Goal: Information Seeking & Learning: Learn about a topic

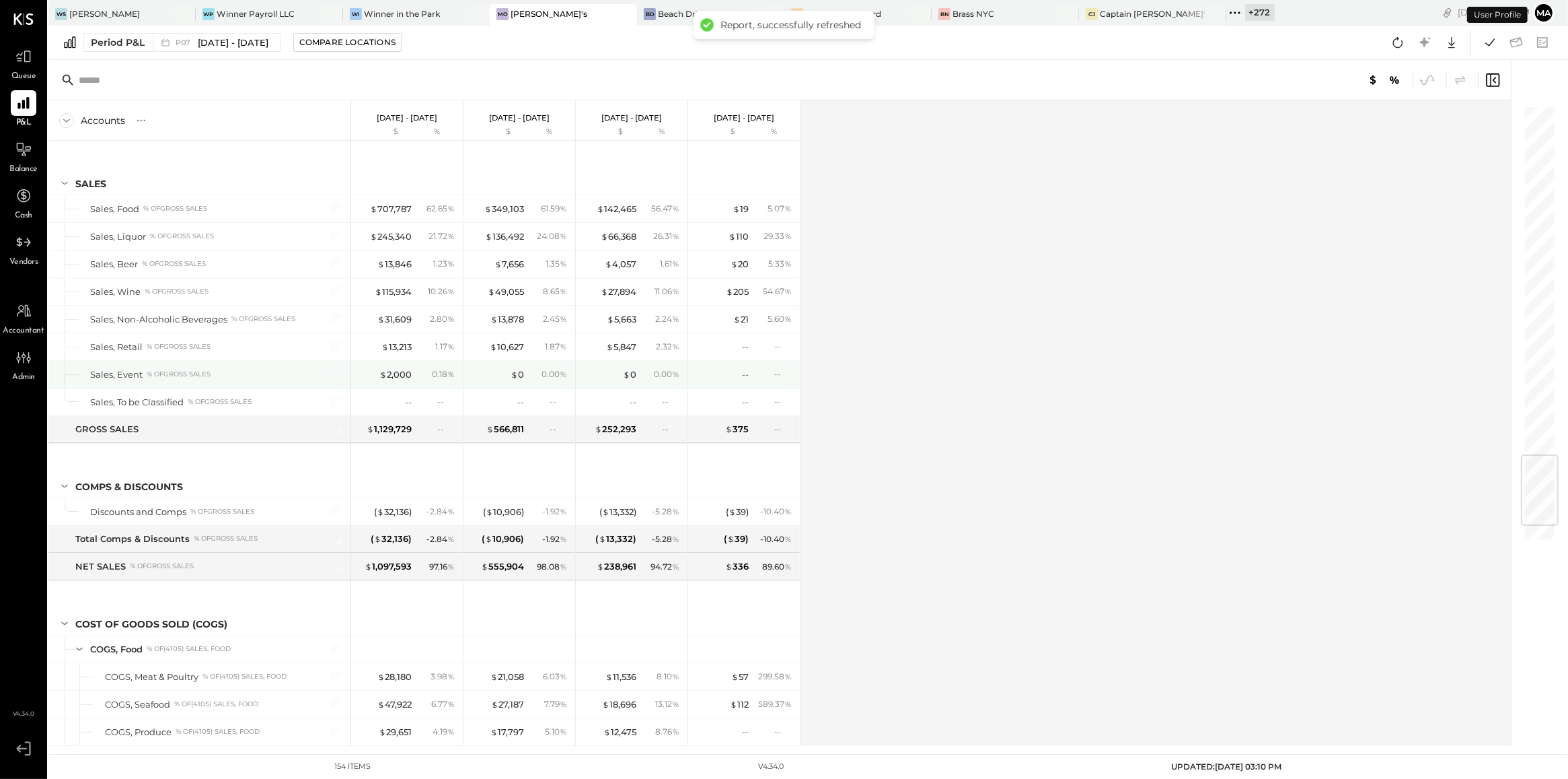
scroll to position [2968, 0]
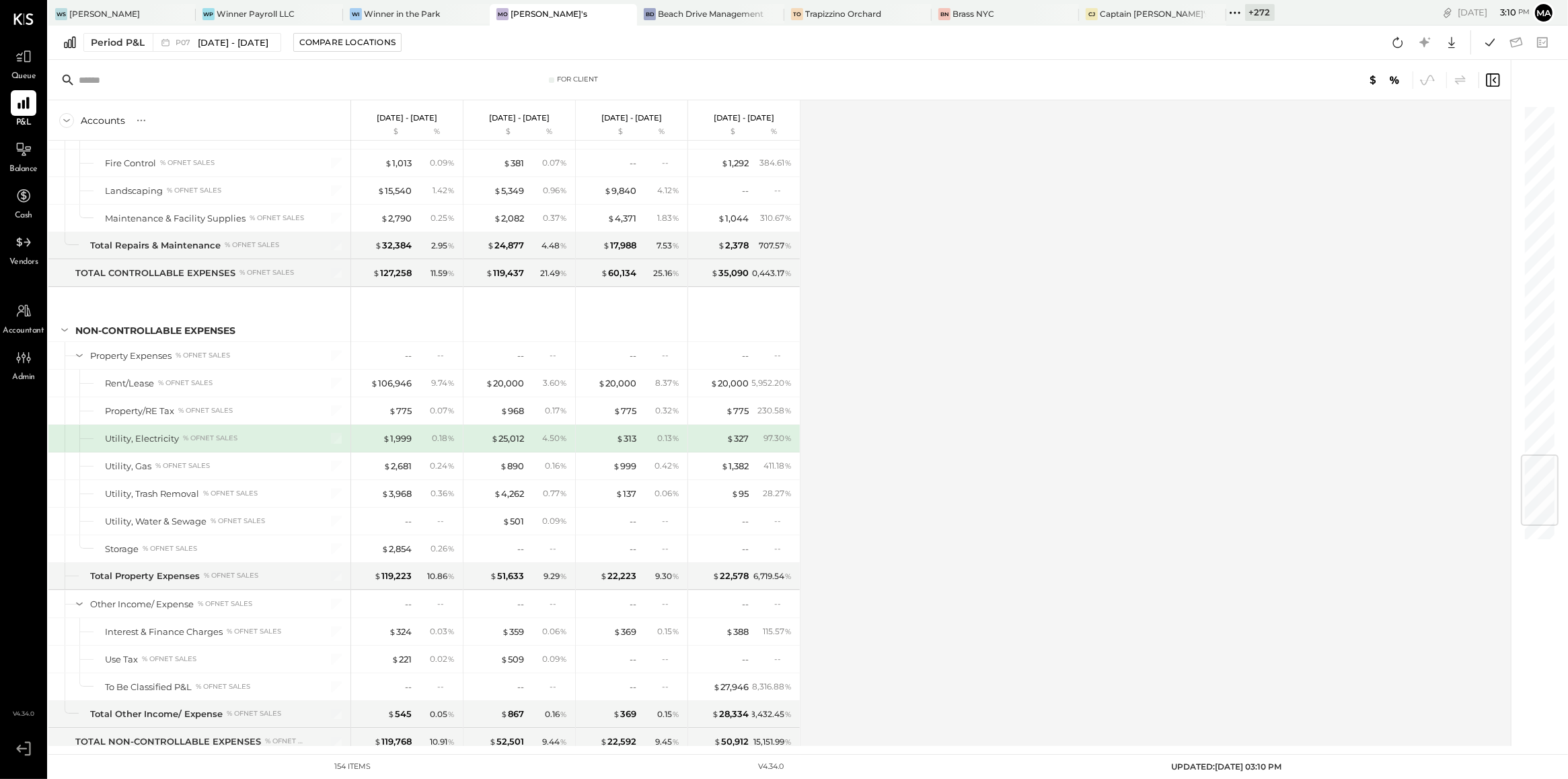
click at [1245, 8] on div "+ 272" at bounding box center [1260, 13] width 30 height 17
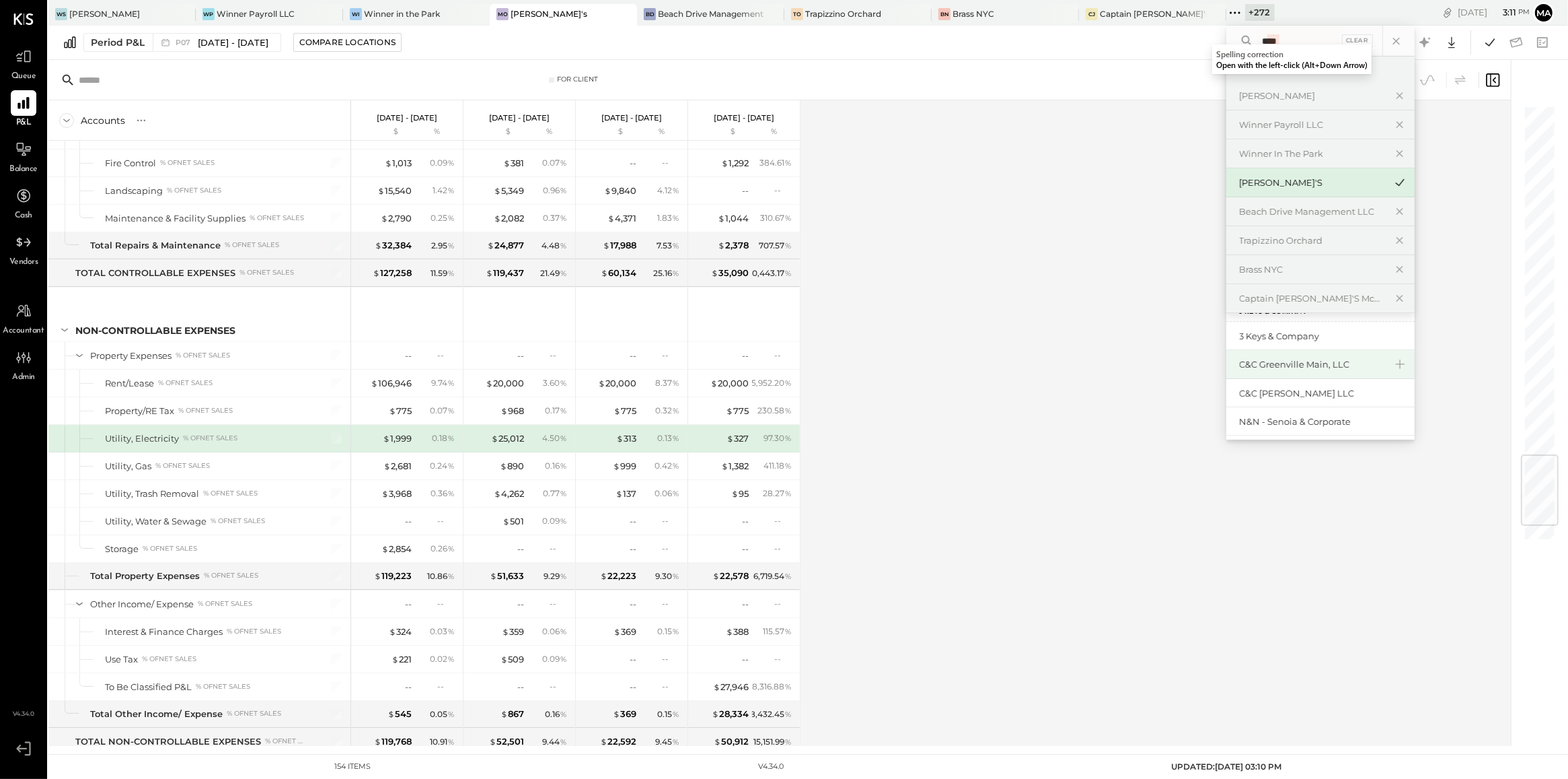
type input "****"
click at [1271, 357] on div "C&C Greenville Main, LLC" at bounding box center [1320, 364] width 188 height 29
click at [1240, 367] on div "C&C Greenville Main, LLC" at bounding box center [1313, 364] width 145 height 13
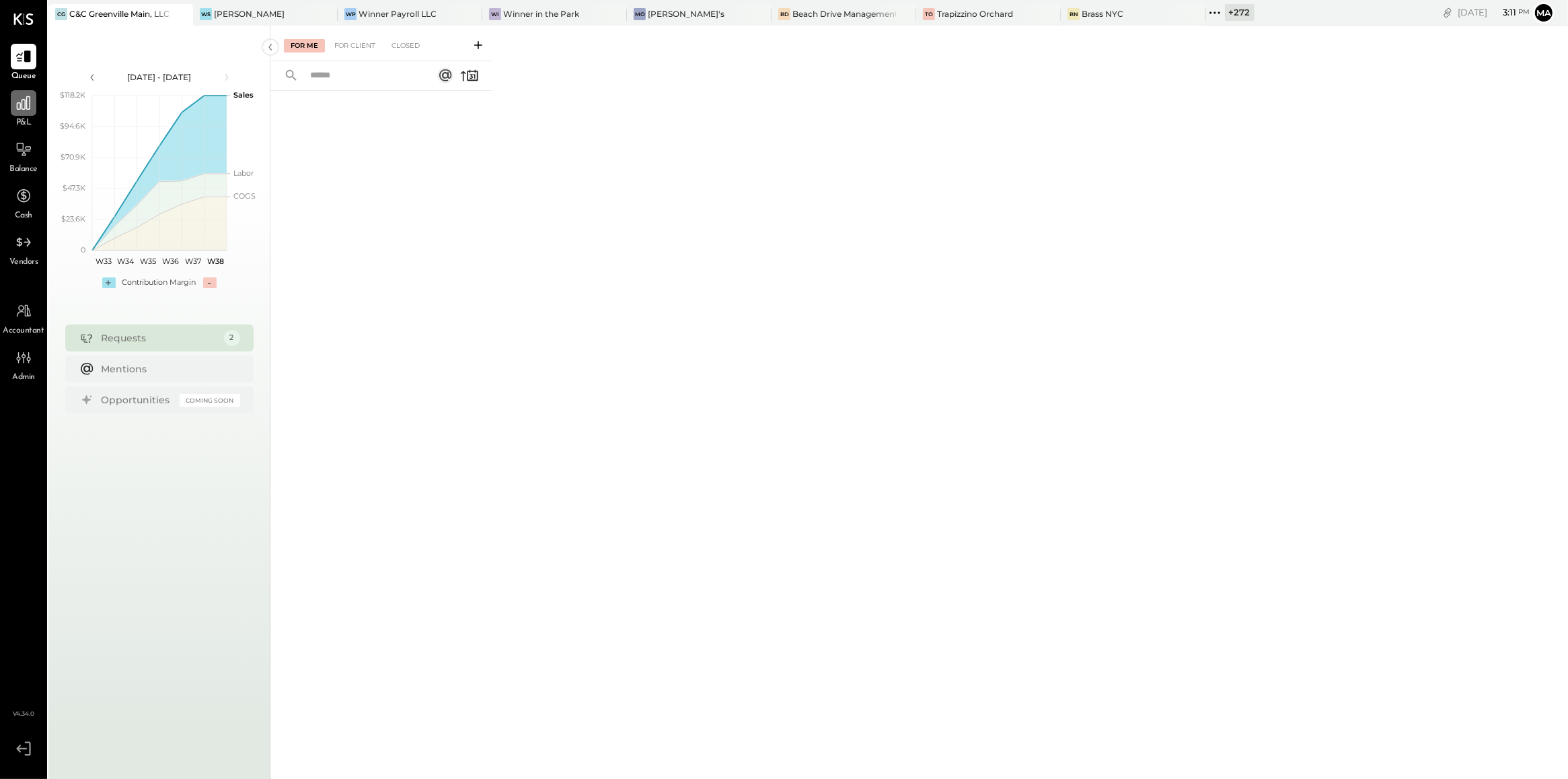
click at [28, 109] on icon at bounding box center [23, 102] width 13 height 13
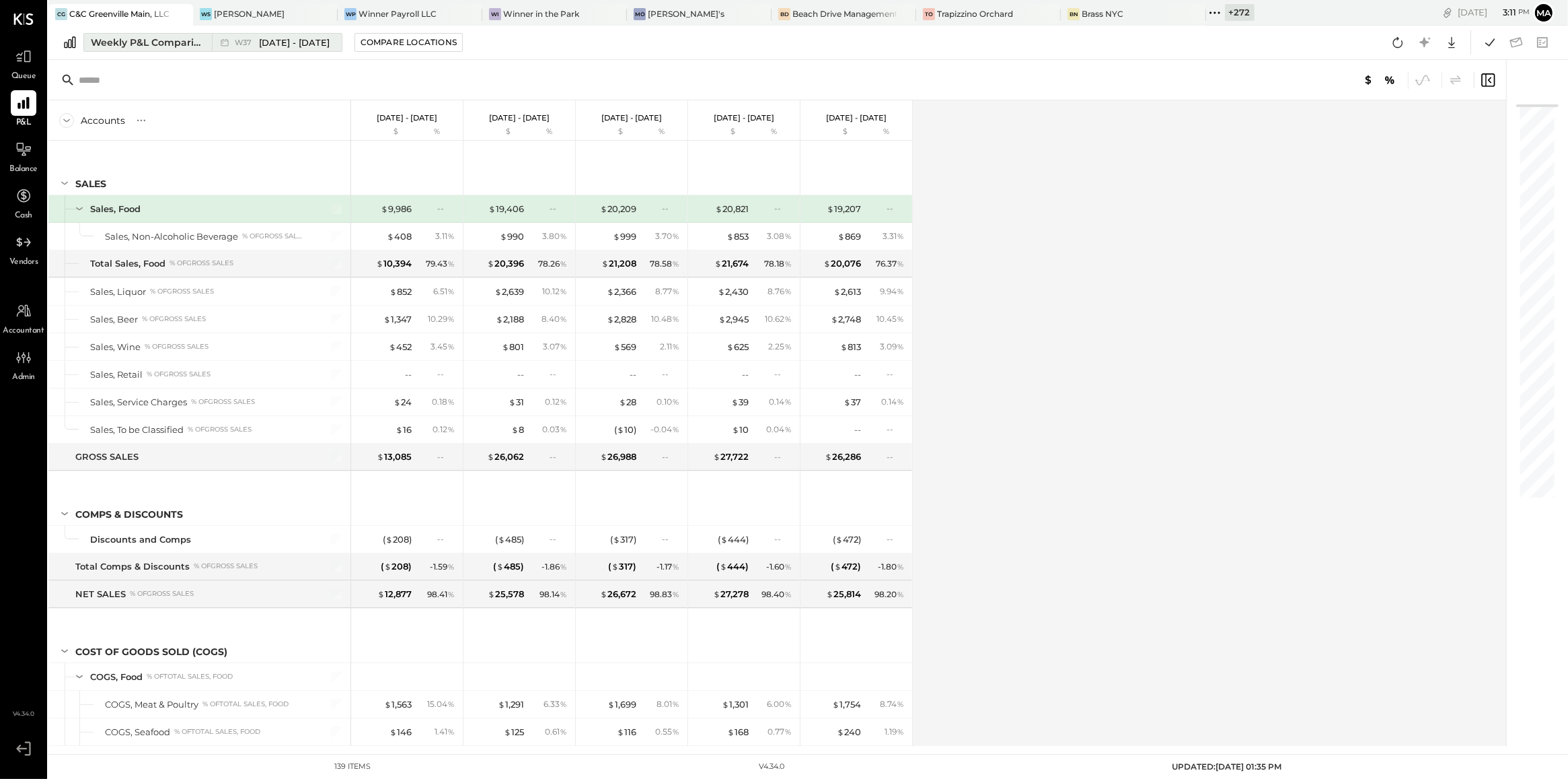
click at [244, 42] on span "W37" at bounding box center [245, 42] width 21 height 7
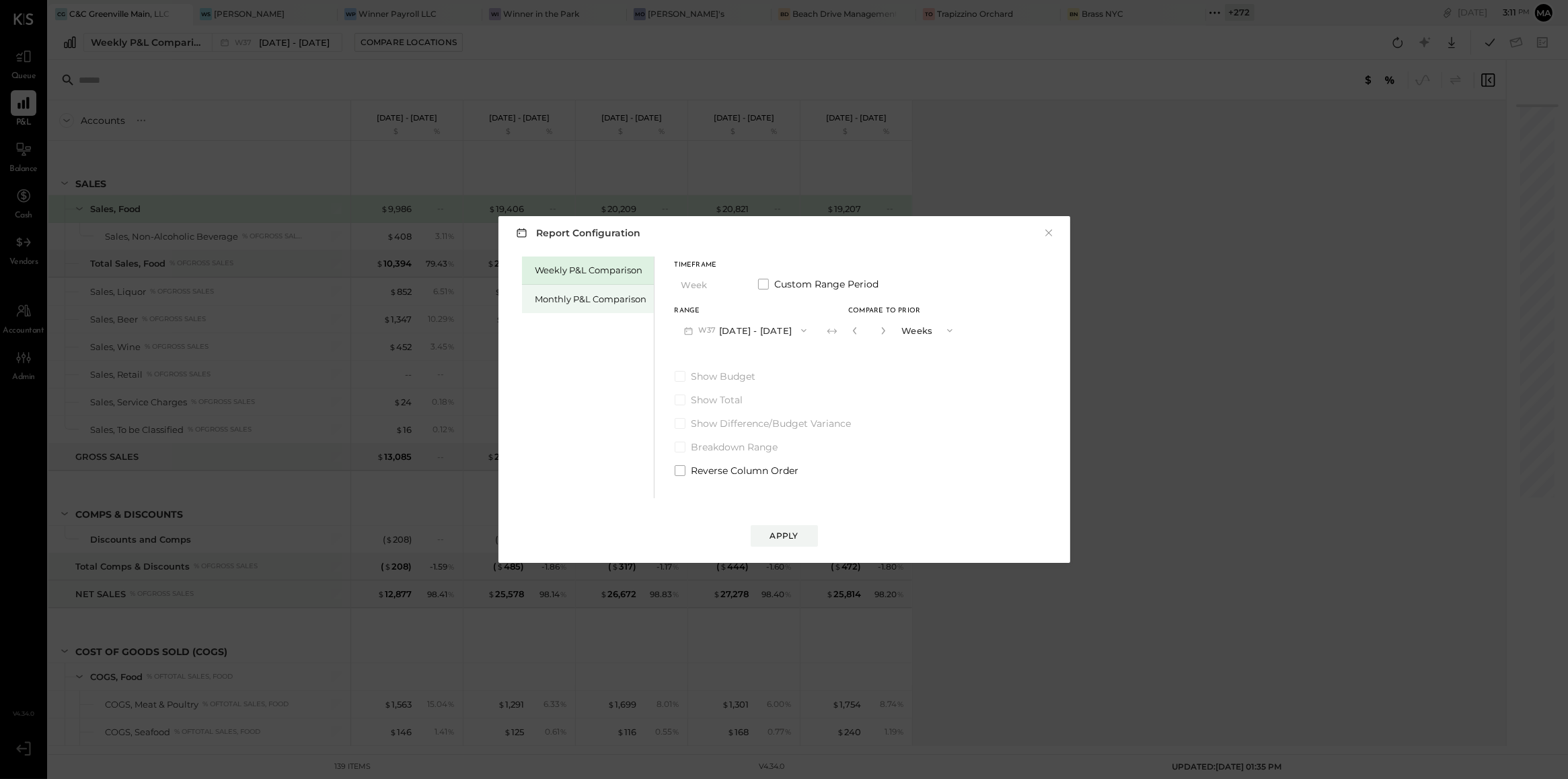
click at [600, 296] on div "Monthly P&L Comparison" at bounding box center [591, 299] width 112 height 13
click at [729, 328] on button "M09 Sep 1 - 30, 2025" at bounding box center [746, 331] width 142 height 25
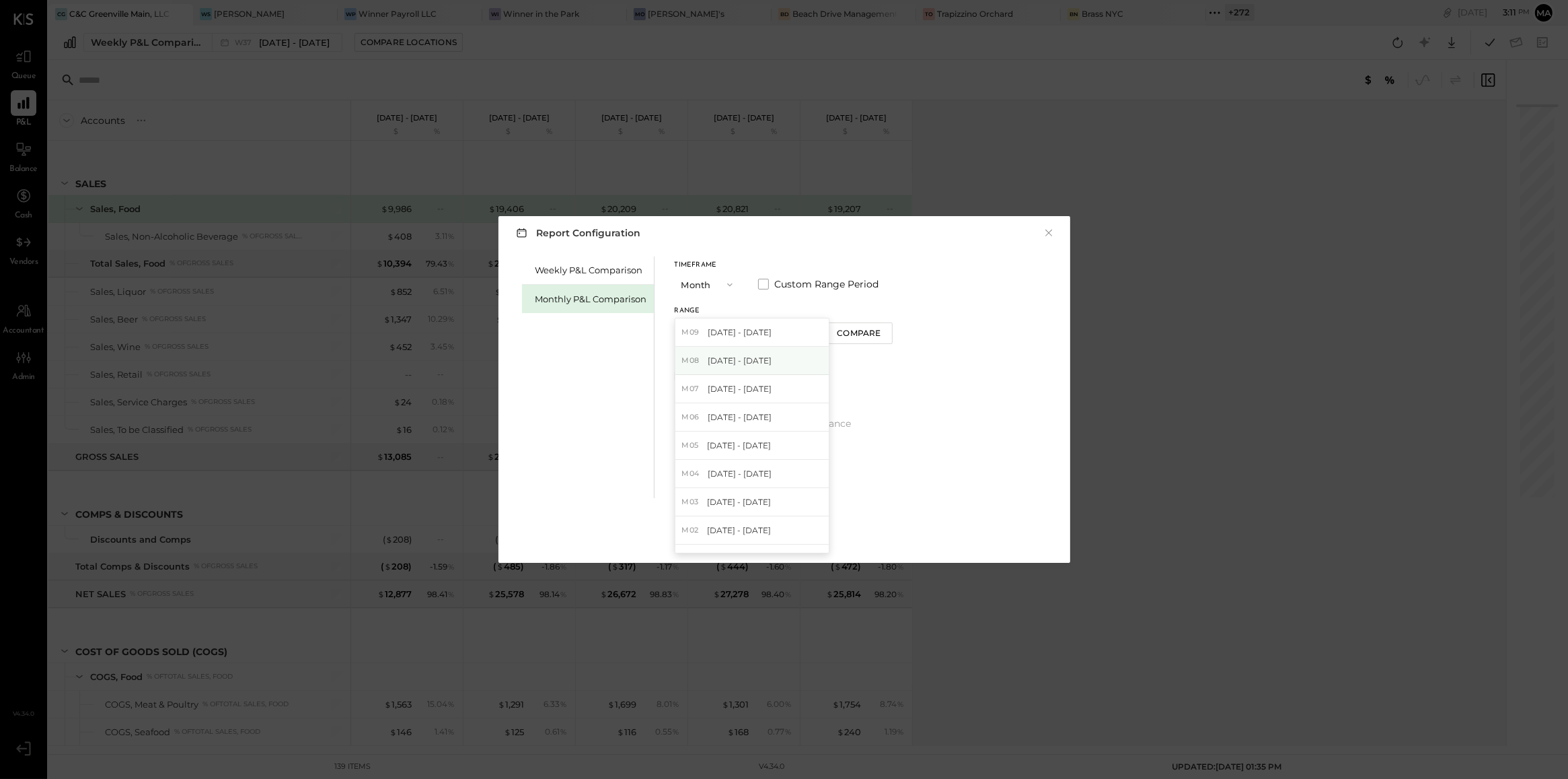
click at [747, 358] on span "[DATE] - [DATE]" at bounding box center [739, 360] width 64 height 12
click at [850, 327] on button "Compare" at bounding box center [859, 334] width 67 height 22
click at [879, 331] on icon "button" at bounding box center [883, 331] width 8 height 8
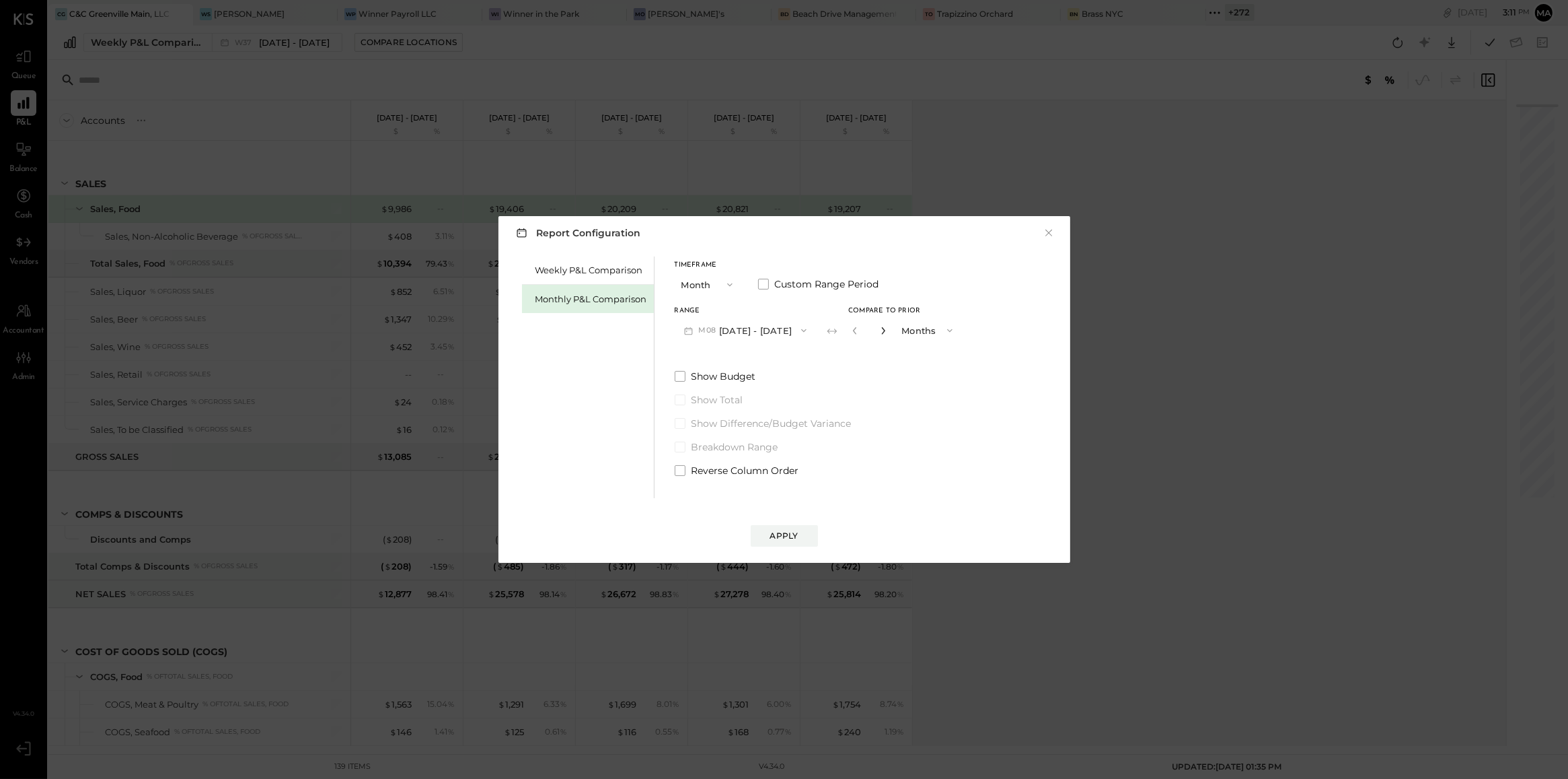
type input "*"
click at [797, 537] on div "Apply" at bounding box center [784, 535] width 28 height 12
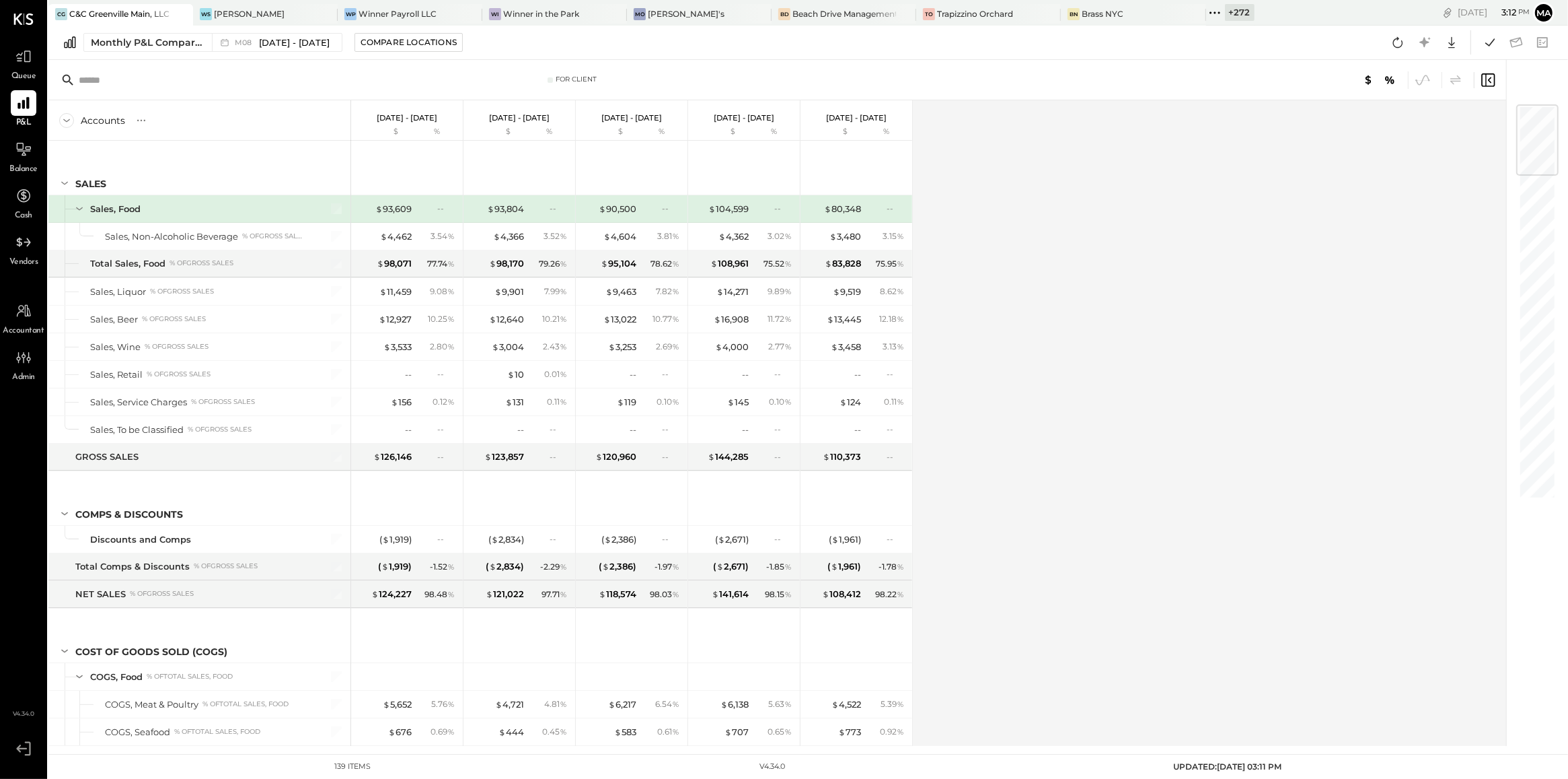
click at [1014, 481] on div "Accounts S % GL Aug 1 - 31, 2025 $ % Jul 1 - 31, 2025 $ % Jun 1 - 30, 2025 $ % …" at bounding box center [778, 423] width 1459 height 645
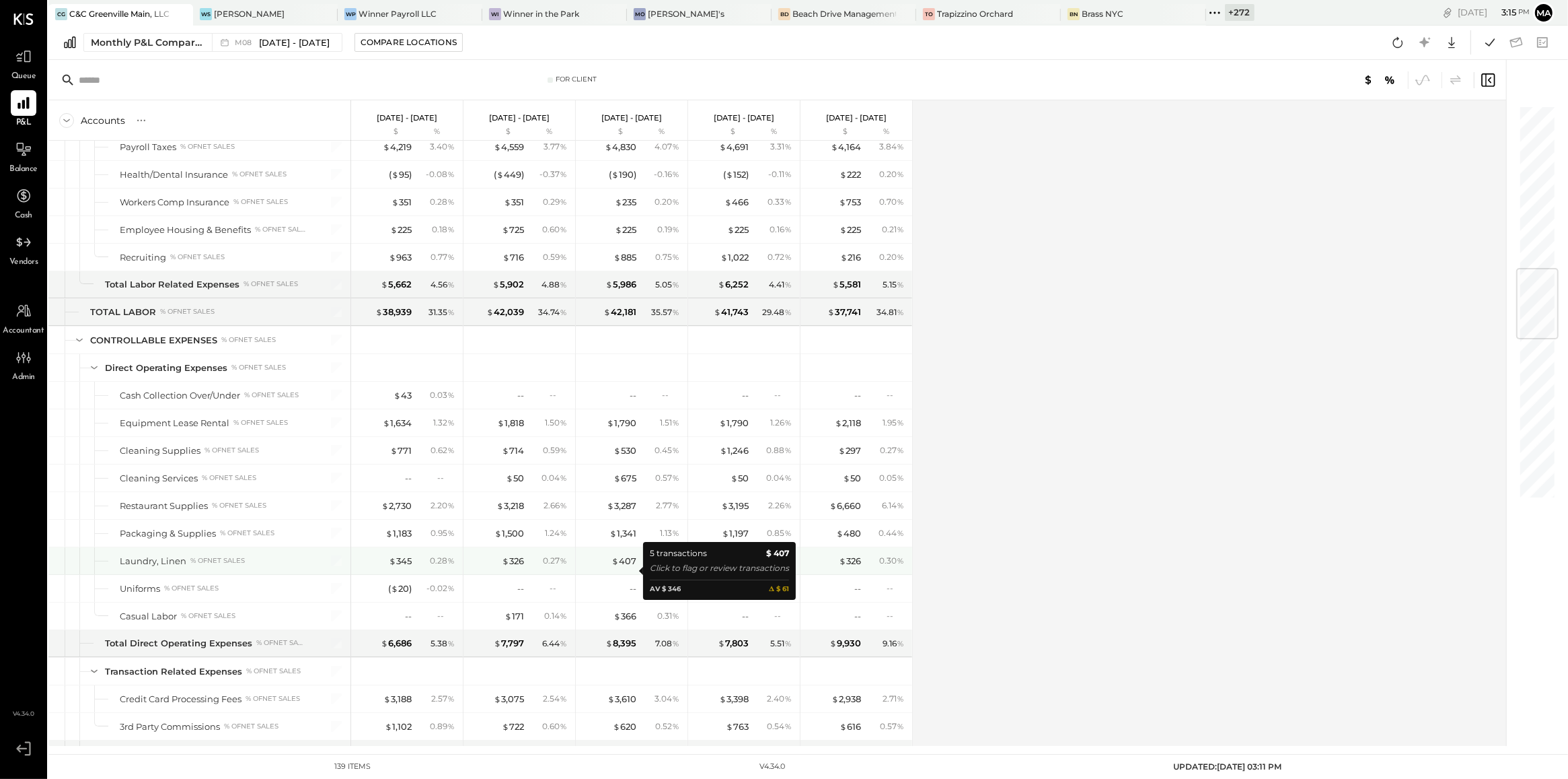
scroll to position [1385, 0]
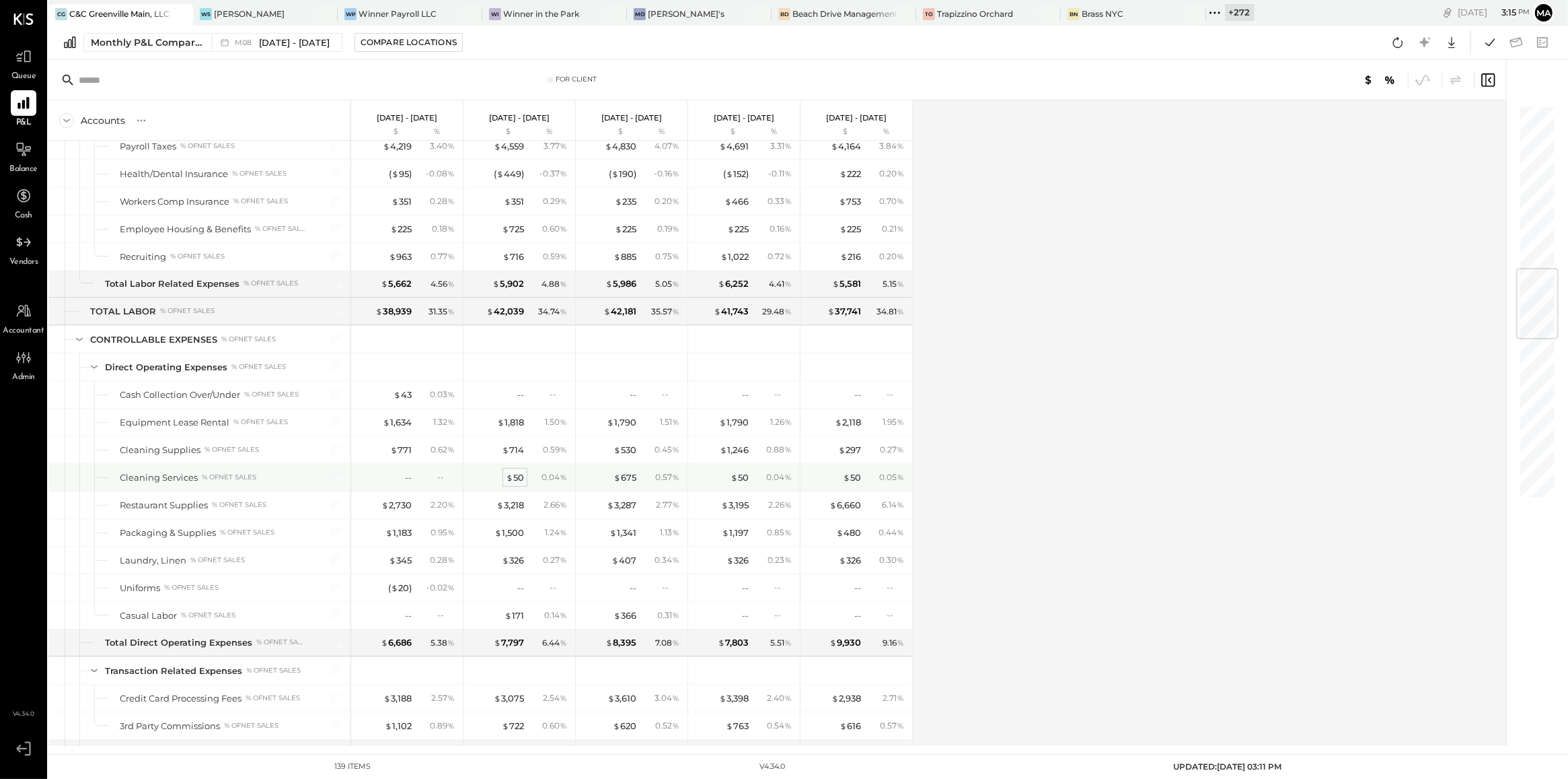
click at [515, 484] on div "$ 50" at bounding box center [515, 477] width 18 height 13
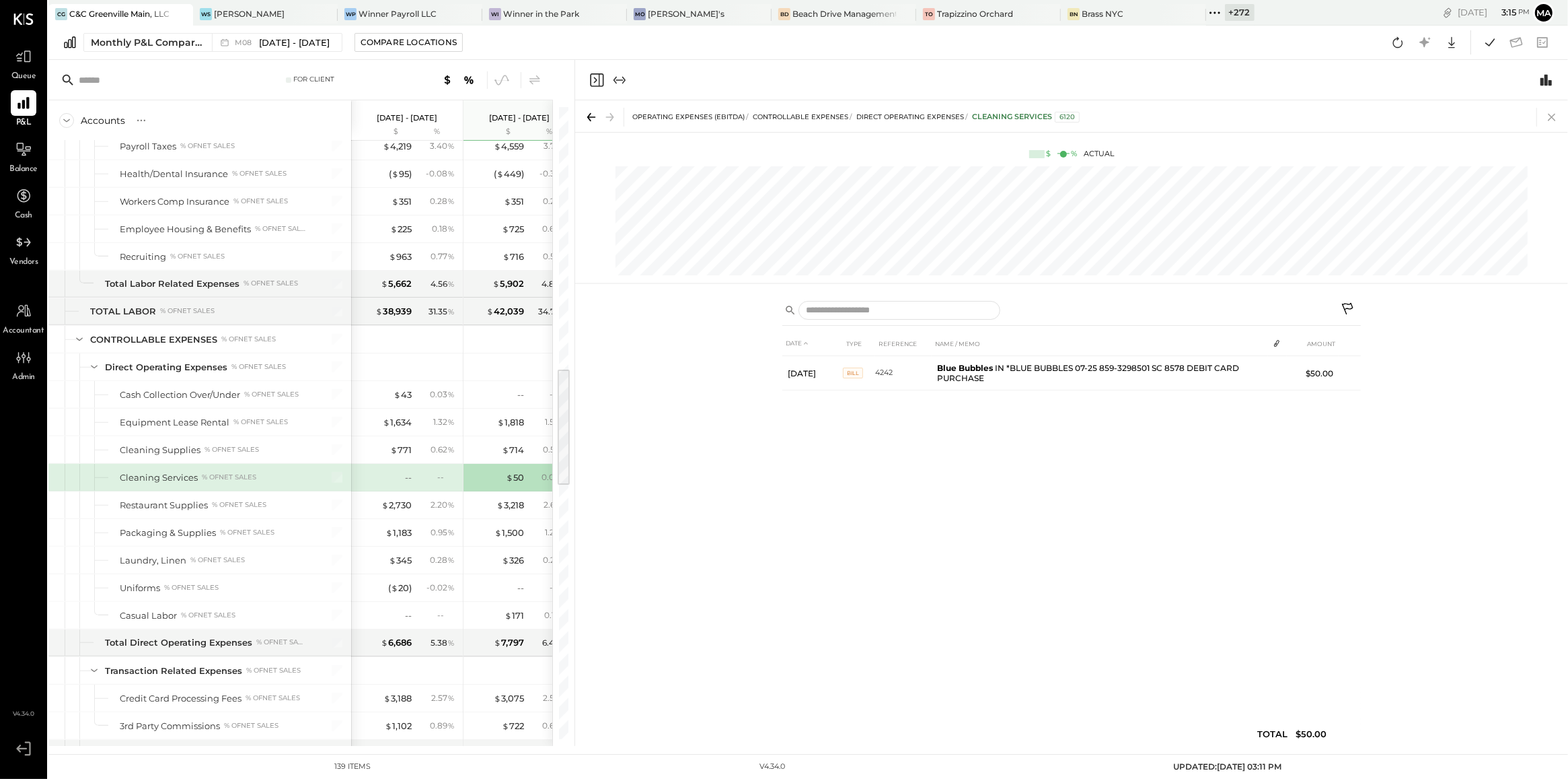
click at [1551, 119] on icon at bounding box center [1552, 117] width 19 height 19
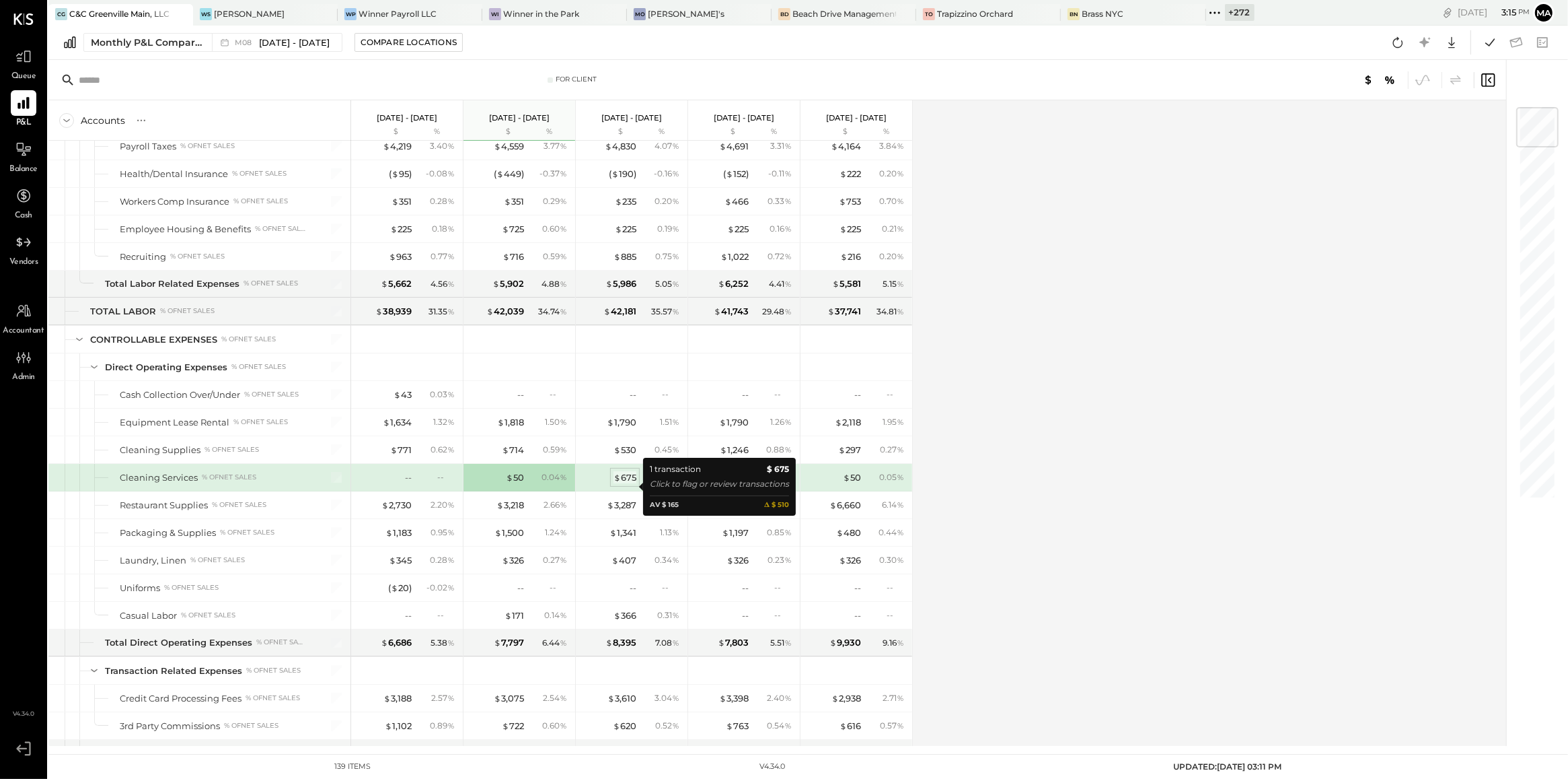
click at [630, 484] on div "$ 675" at bounding box center [625, 477] width 23 height 13
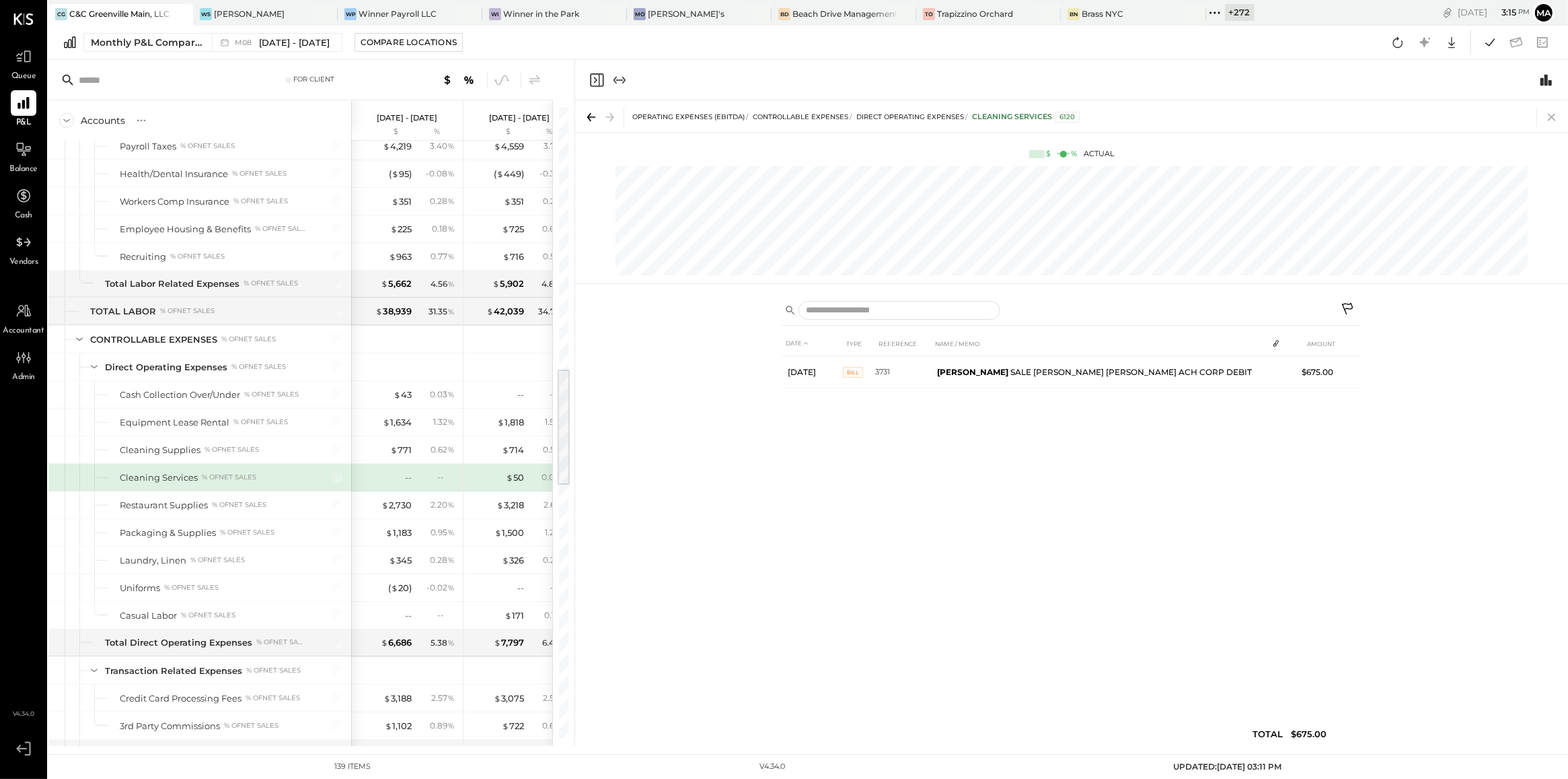
click at [1555, 112] on icon at bounding box center [1552, 117] width 19 height 19
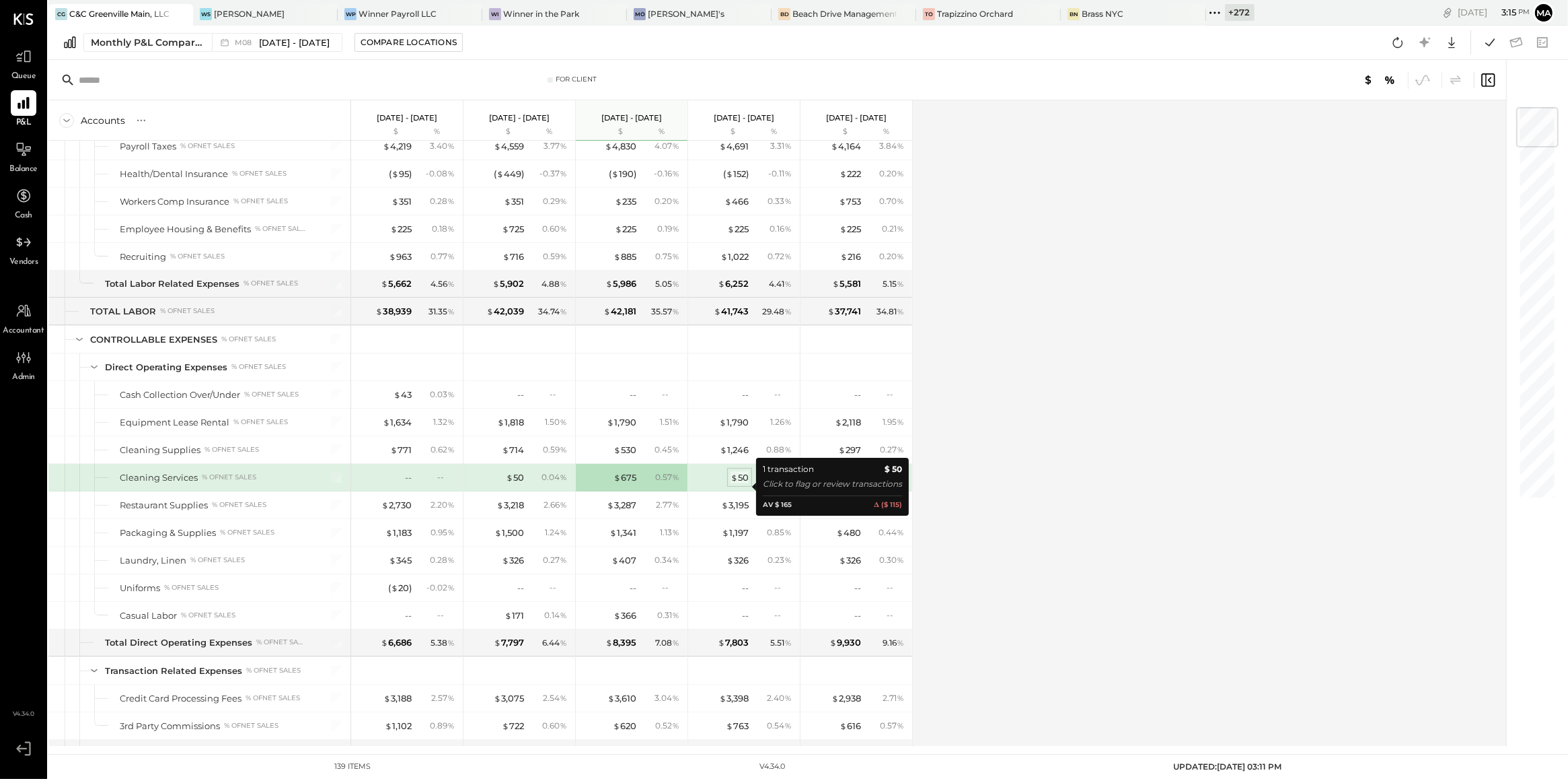
click at [741, 484] on div "$ 50" at bounding box center [739, 477] width 18 height 13
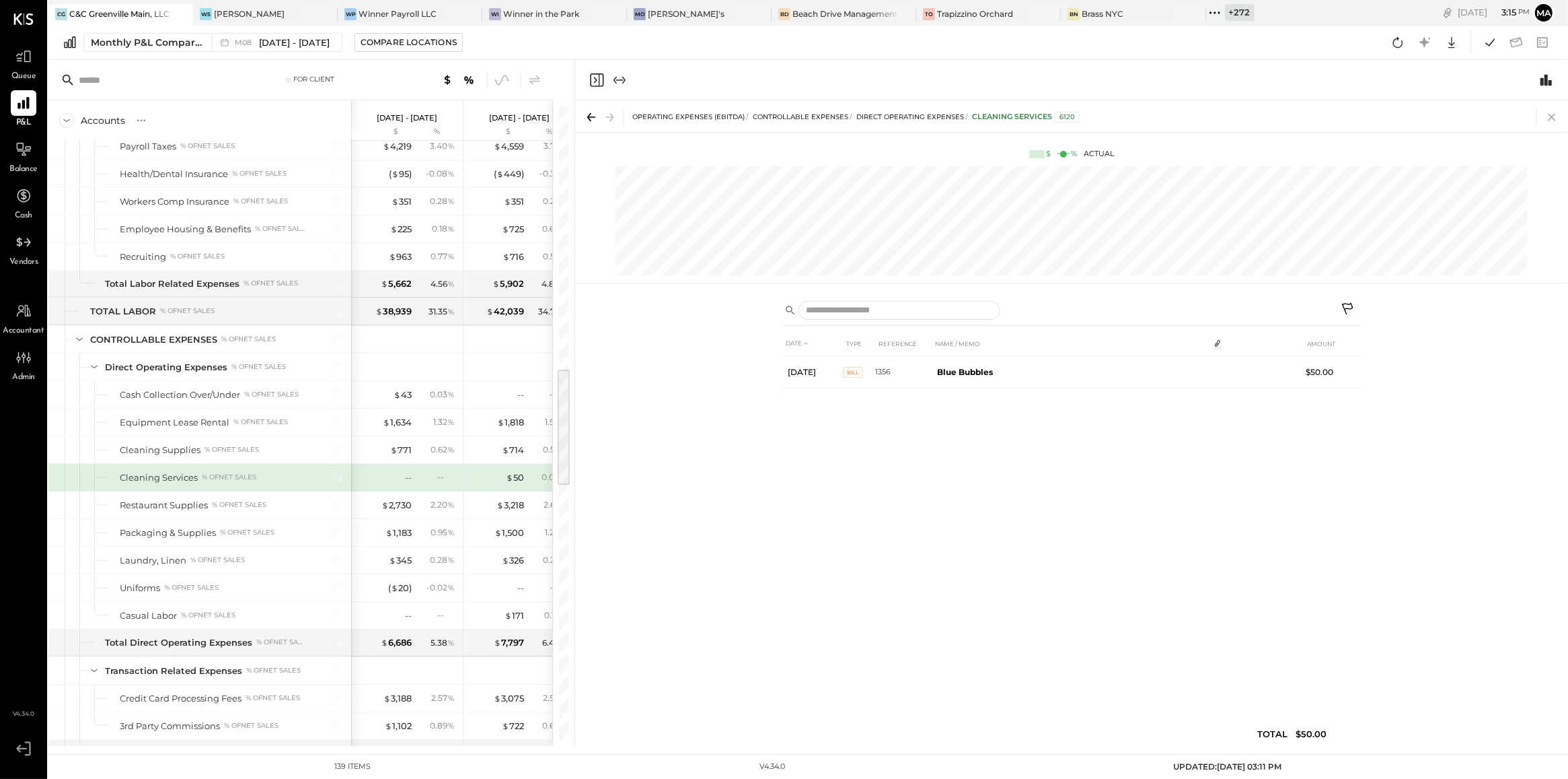
click at [1552, 109] on icon at bounding box center [1552, 117] width 19 height 19
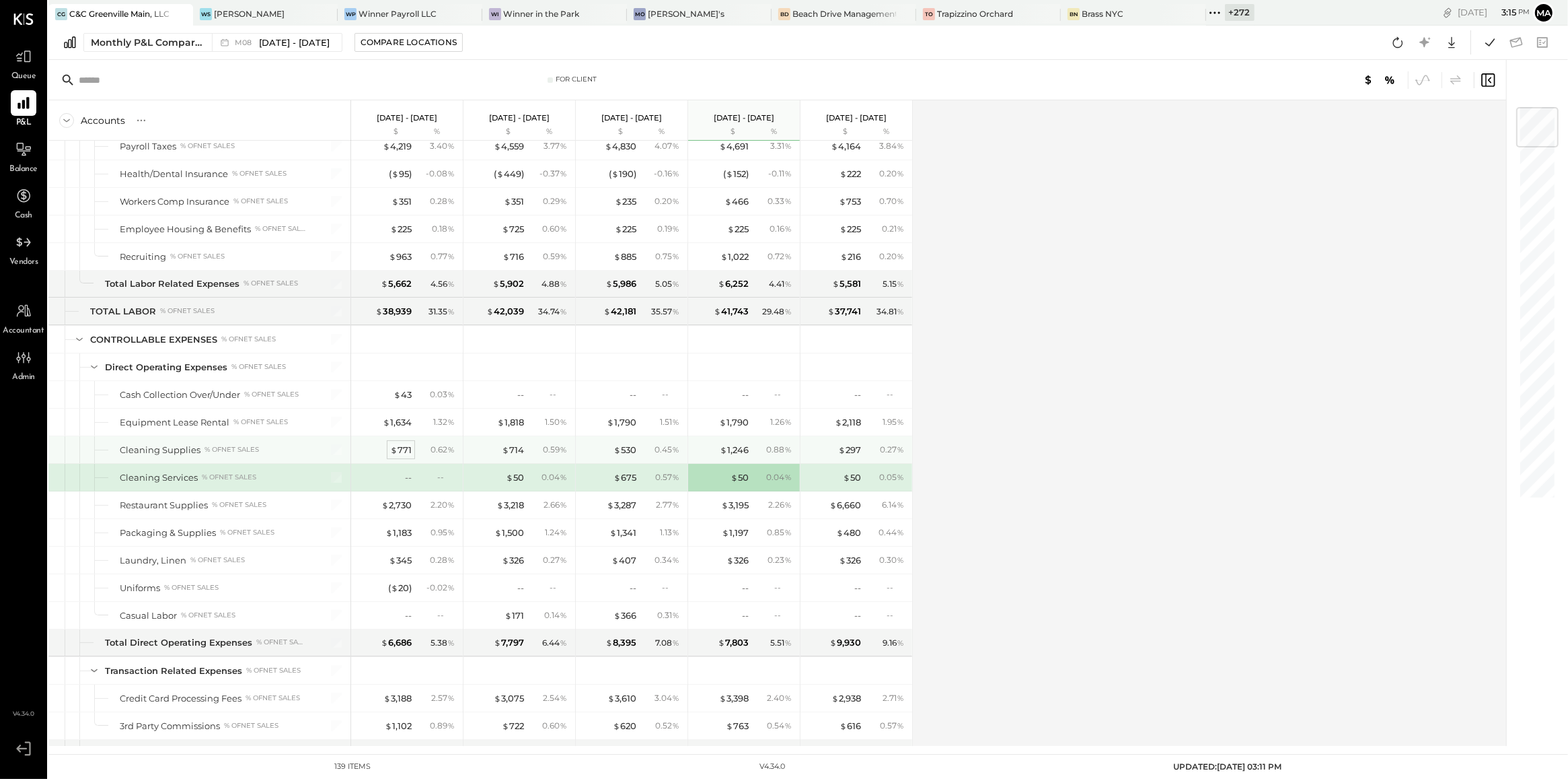
click at [397, 454] on div "$ 771" at bounding box center [401, 450] width 22 height 13
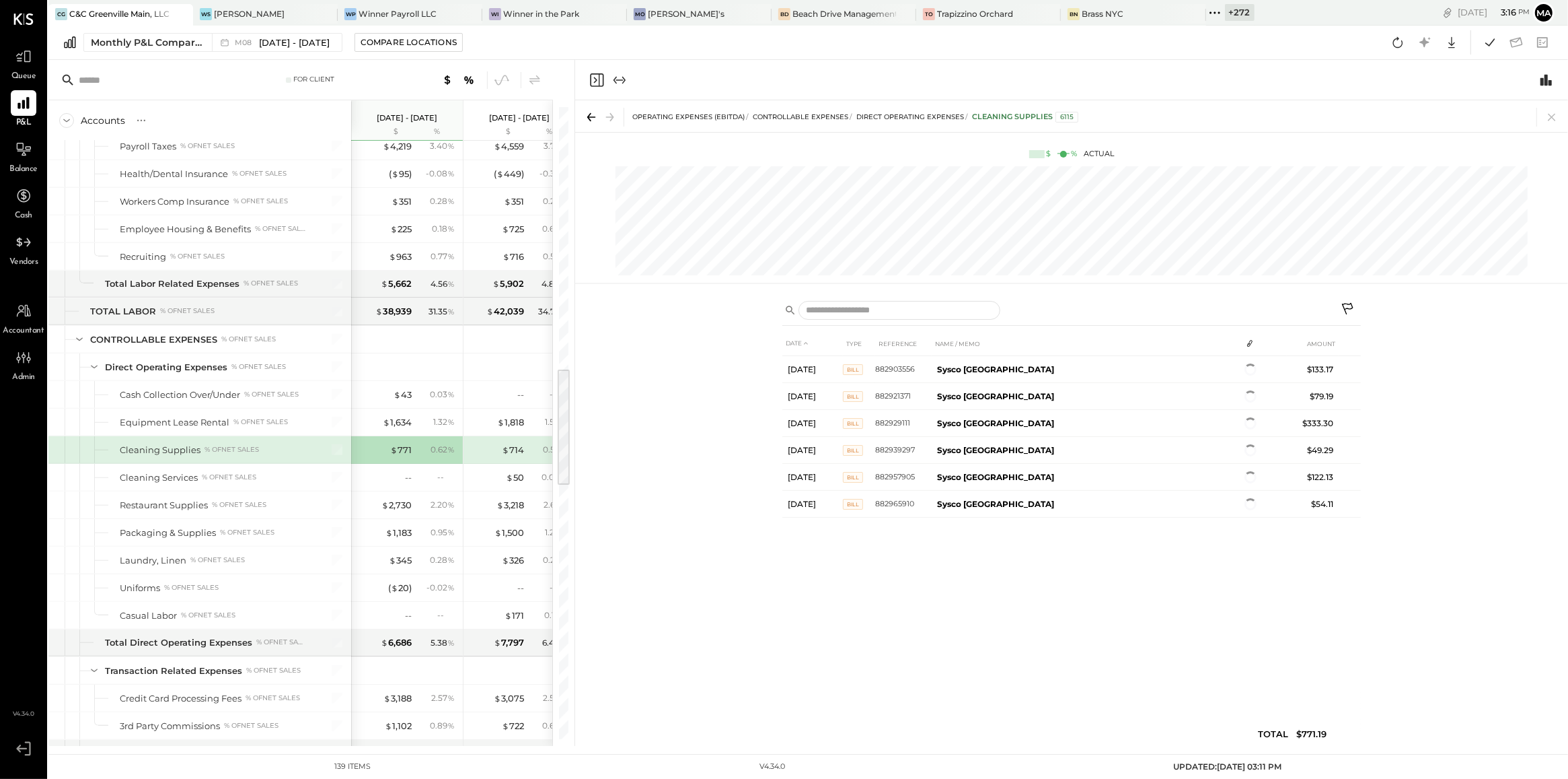
click at [1561, 128] on div "OPERATING EXPENSES (EBITDA) CONTROLLABLE EXPENSES Direct Operating Expenses Cle…" at bounding box center [1072, 116] width 993 height 31
click at [1552, 121] on icon at bounding box center [1552, 117] width 19 height 19
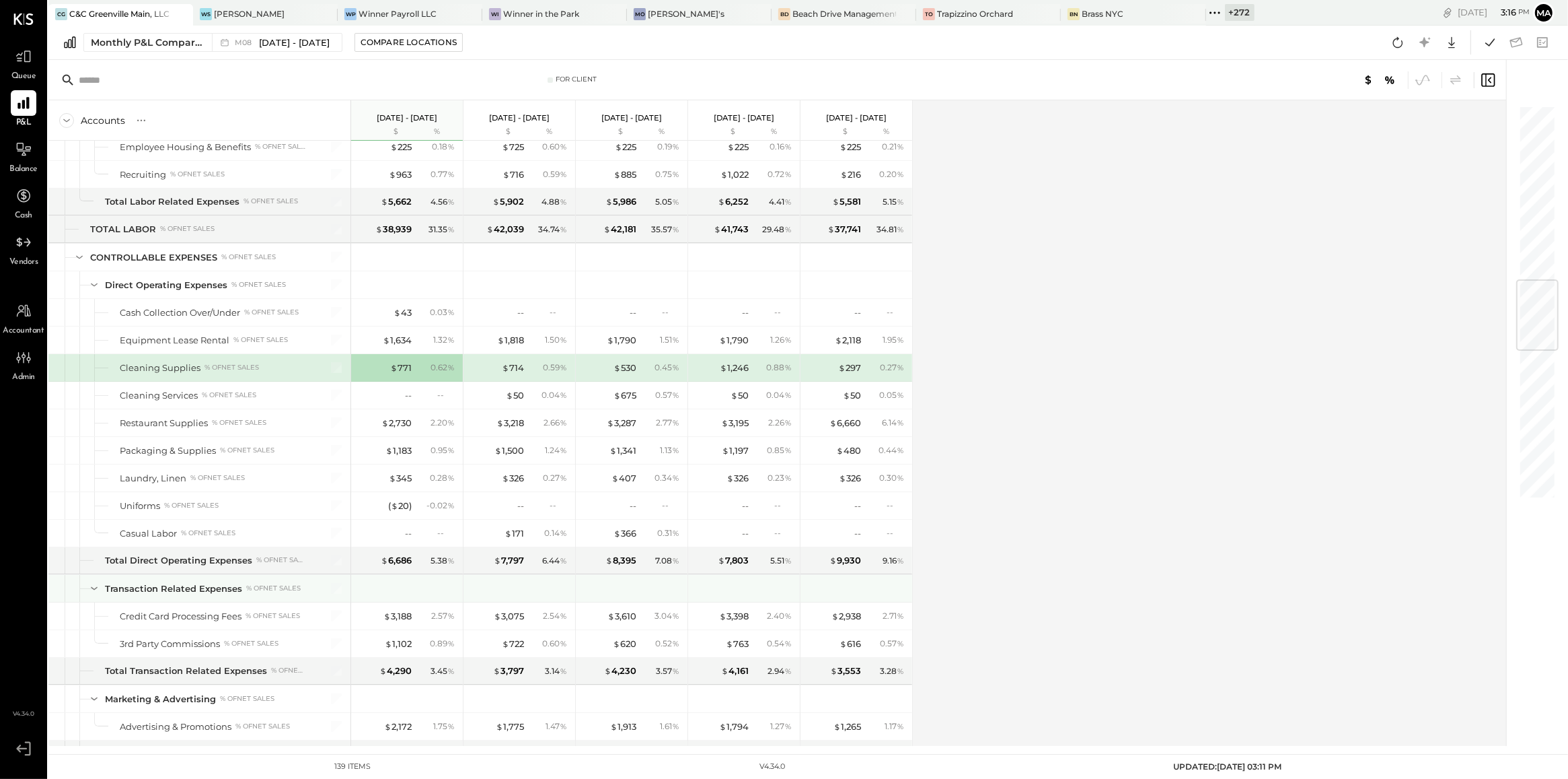
scroll to position [1483, 0]
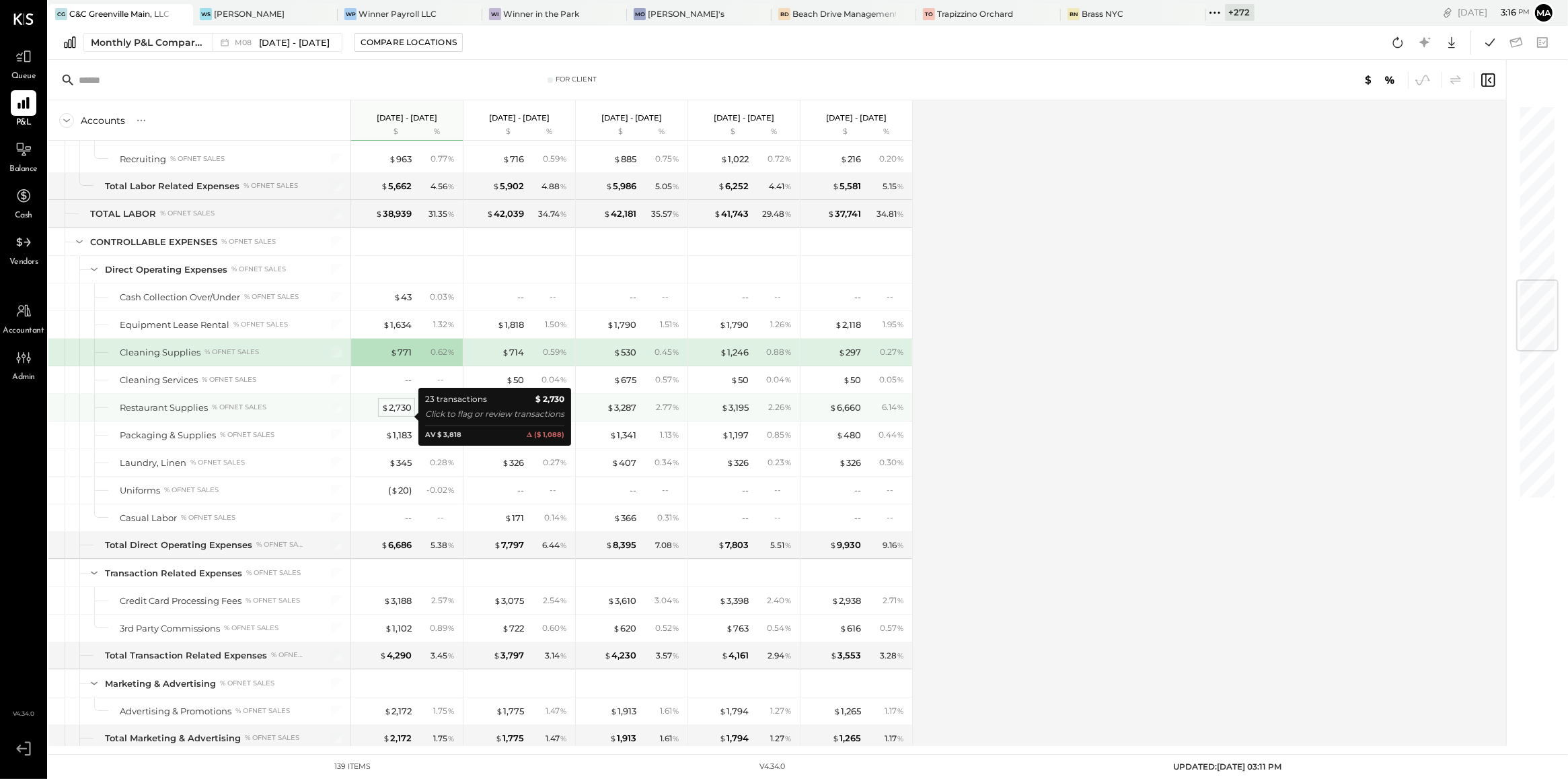
click at [398, 414] on div "$ 2,730" at bounding box center [396, 407] width 30 height 13
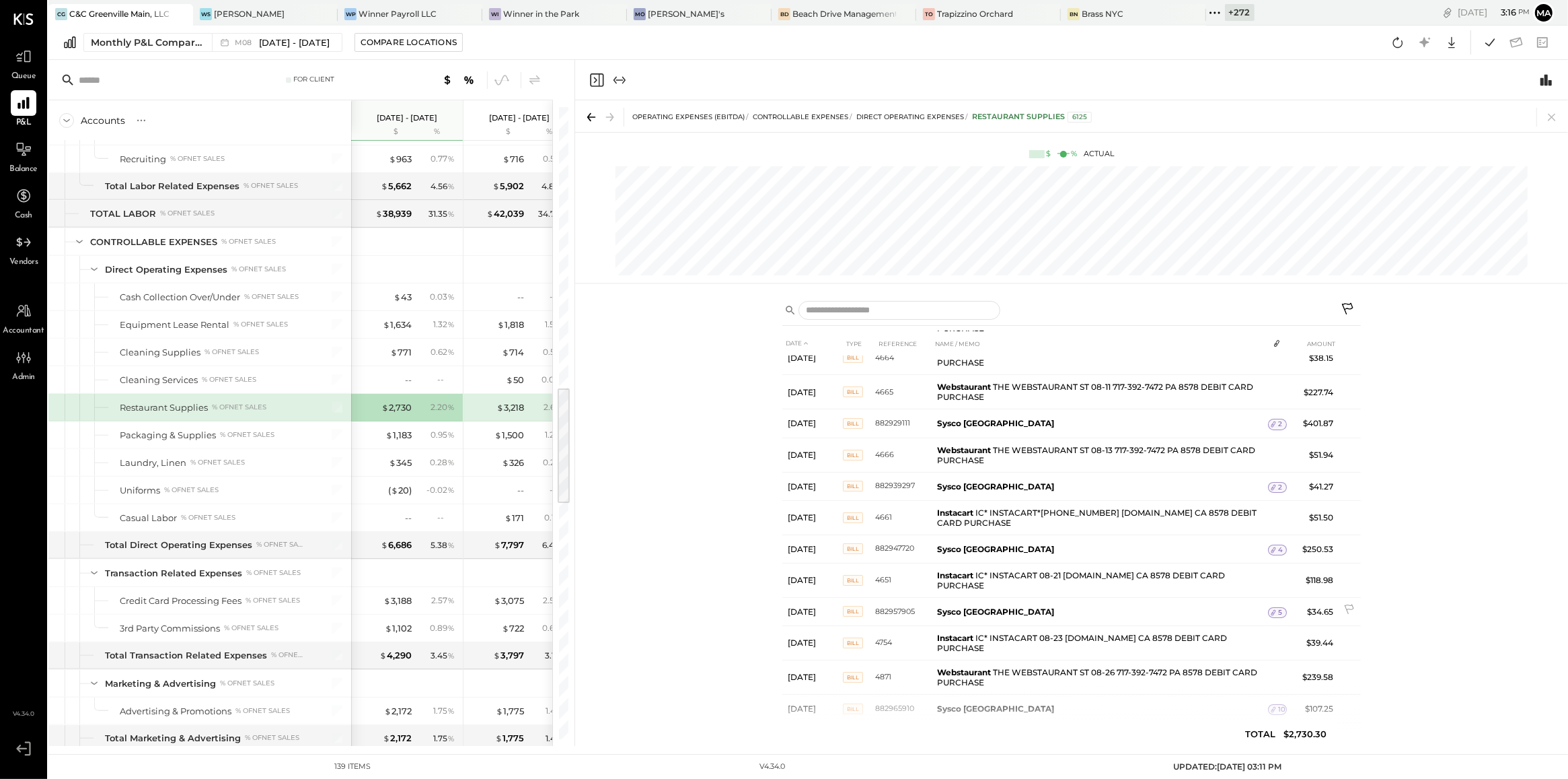
scroll to position [377, 0]
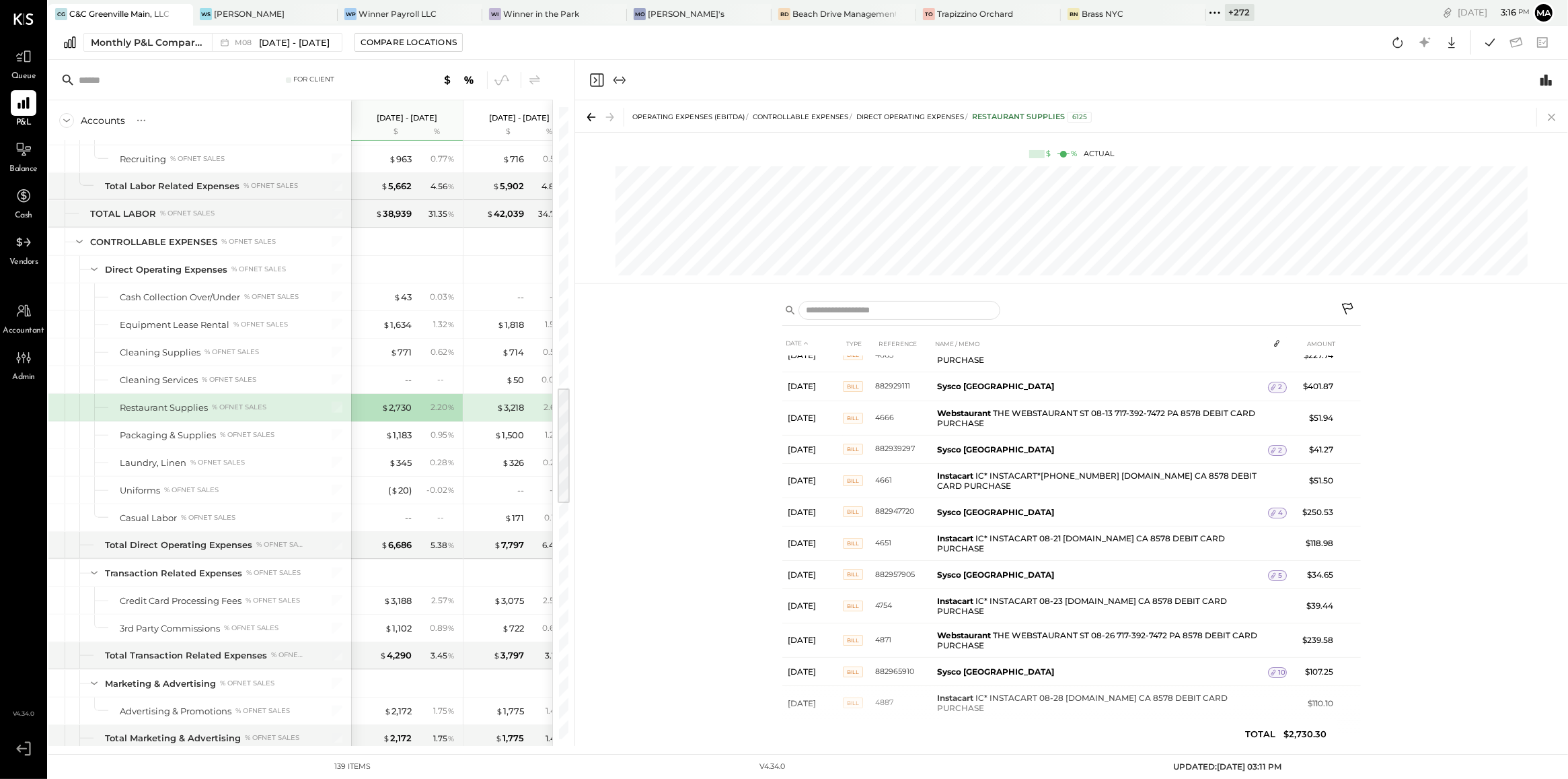
click at [1551, 116] on icon at bounding box center [1552, 117] width 19 height 19
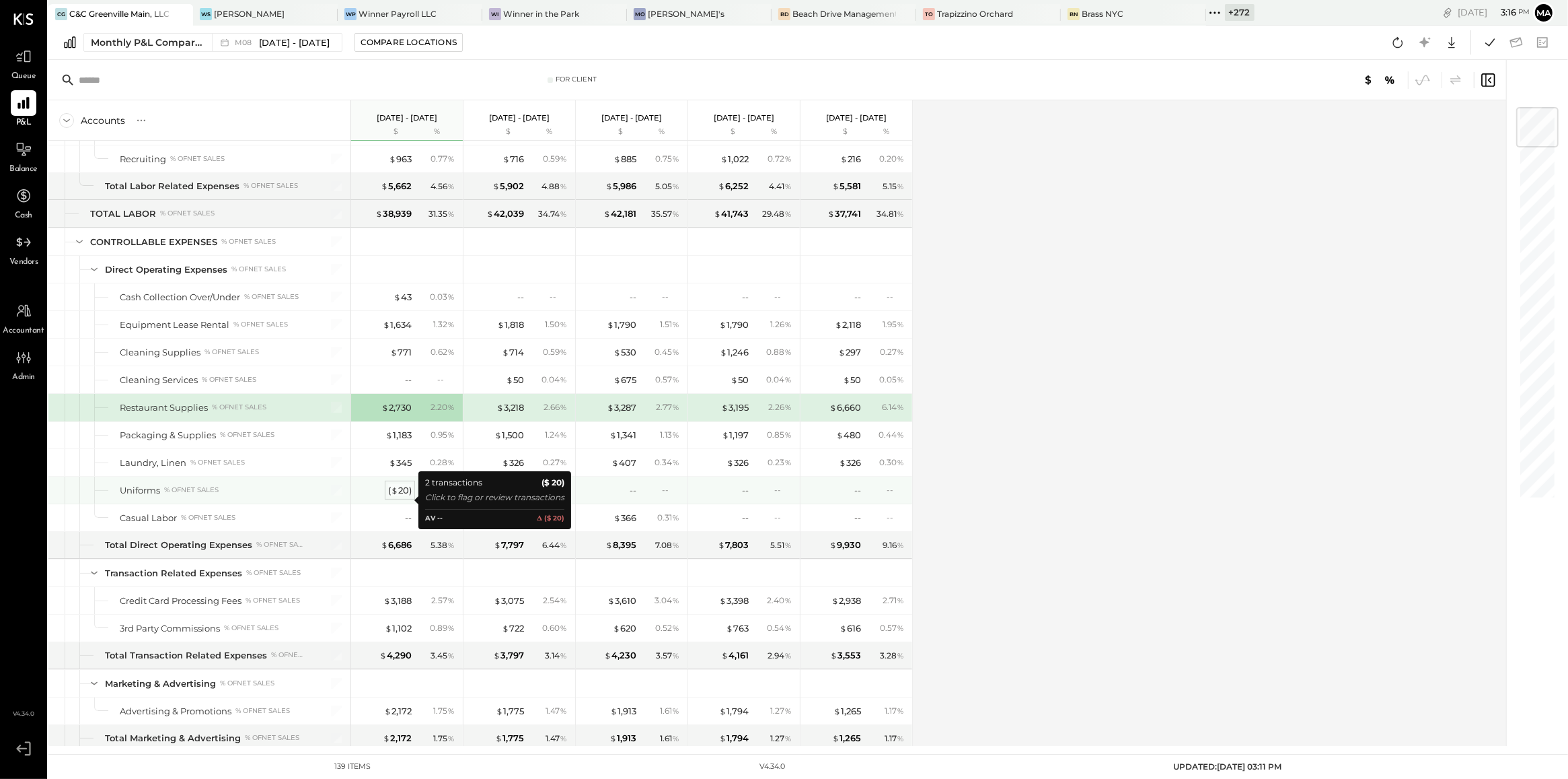
click at [405, 497] on div "( $ 20 )" at bounding box center [400, 490] width 23 height 13
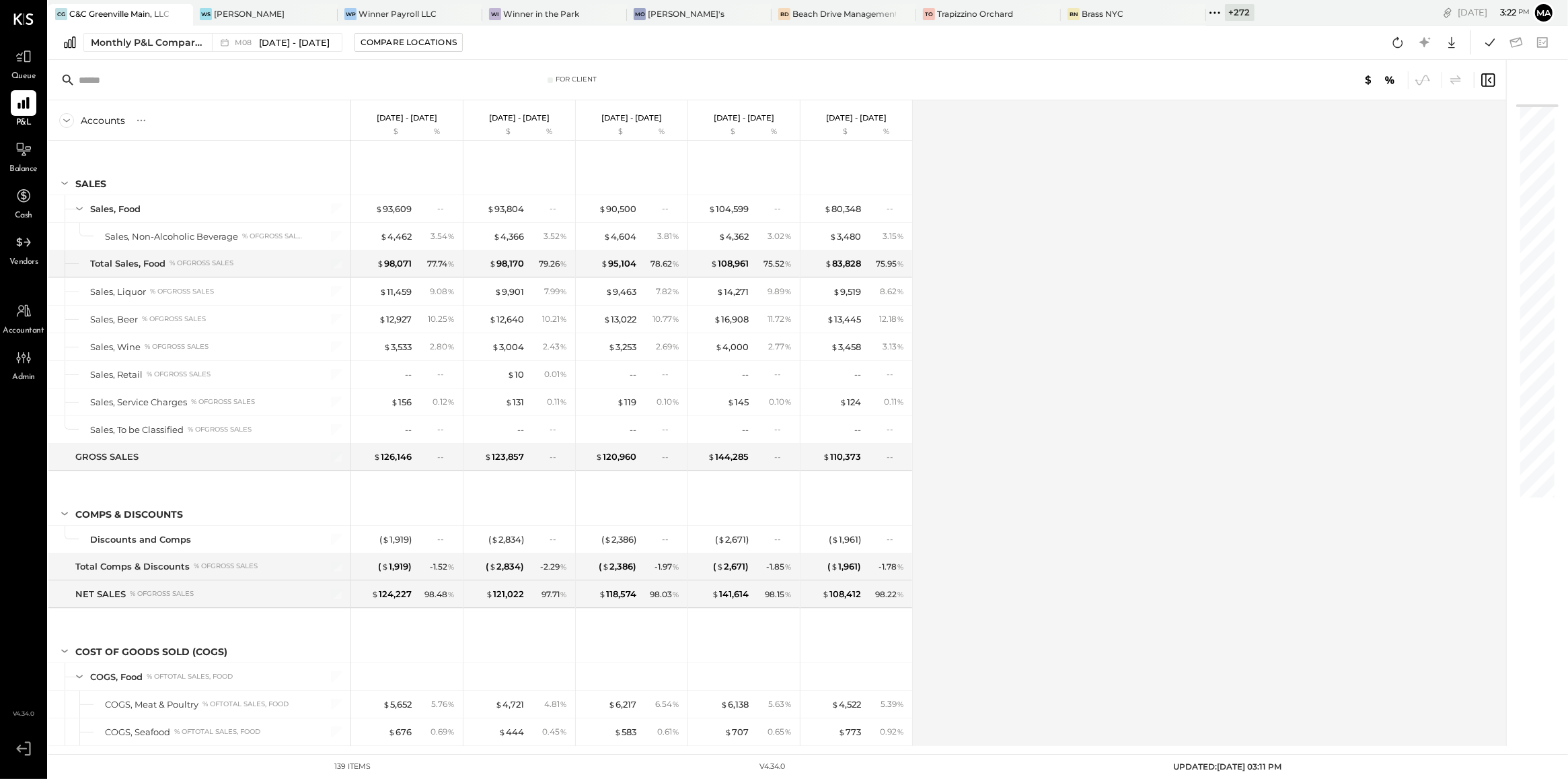
click at [1038, 288] on div "Accounts S % GL Aug 1 - 31, 2025 $ % Jul 1 - 31, 2025 $ % Jun 1 - 30, 2025 $ % …" at bounding box center [778, 423] width 1459 height 645
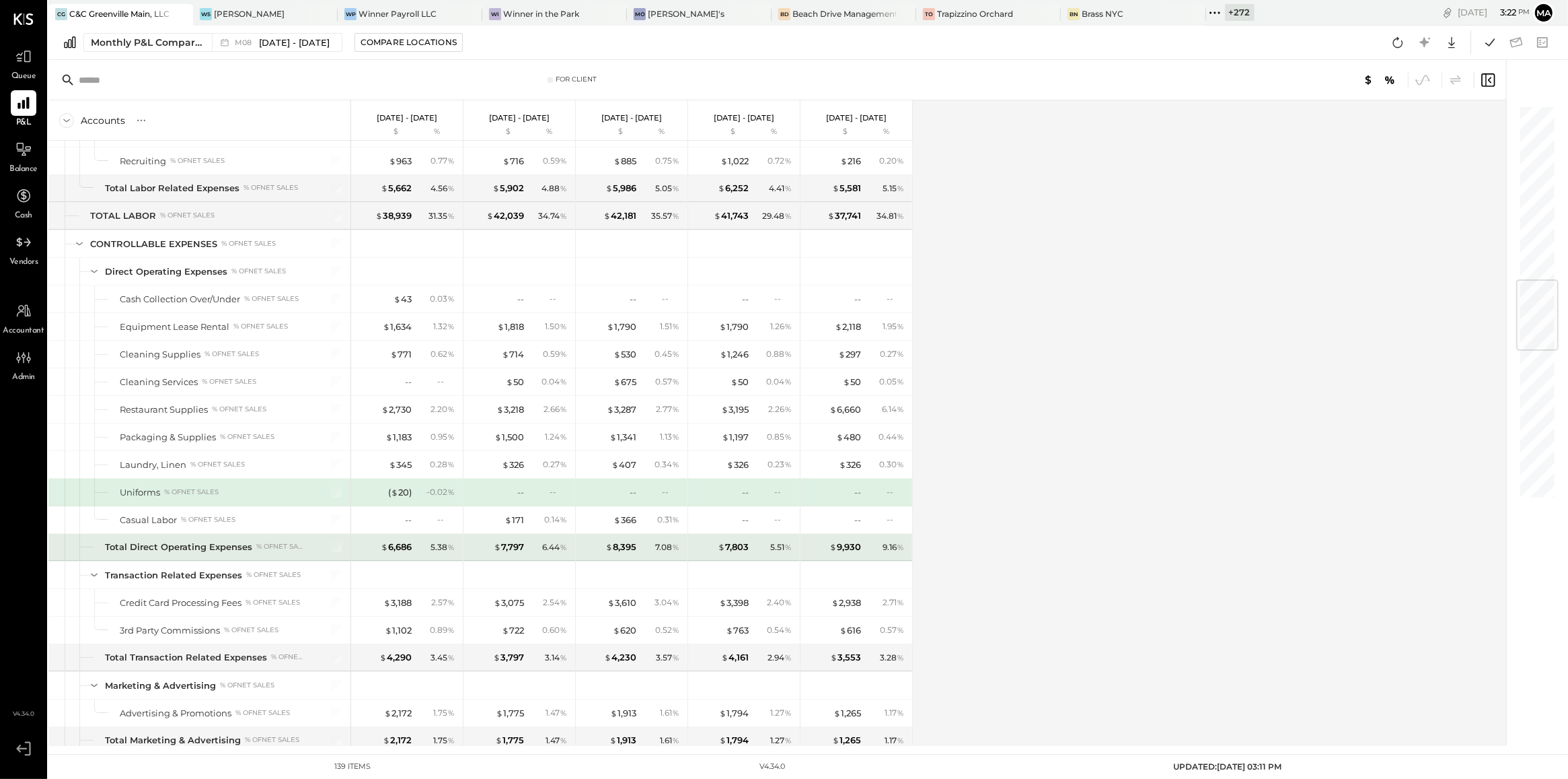
scroll to position [1481, 0]
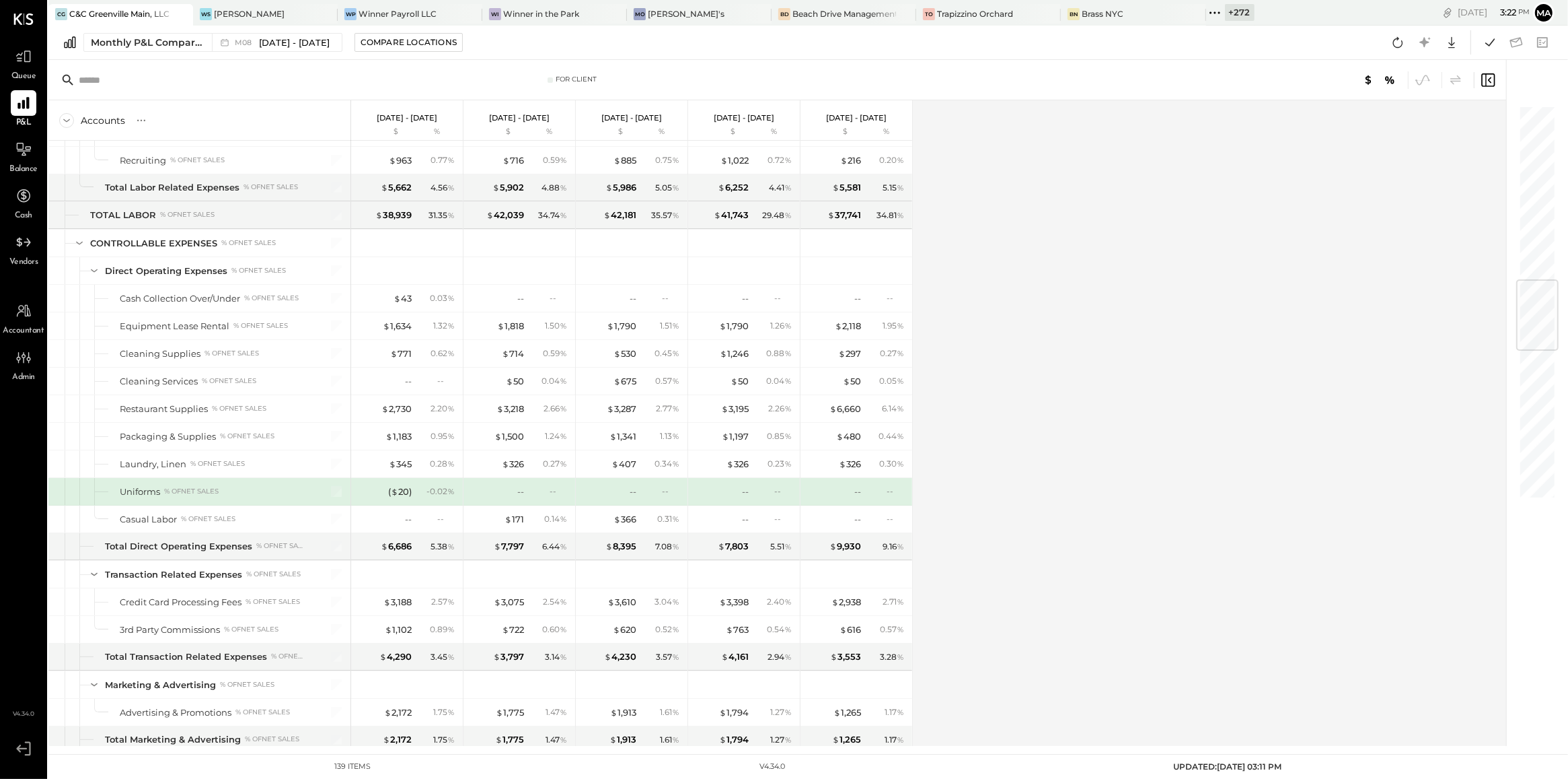
click at [1026, 510] on div "Accounts S % GL Aug 1 - 31, 2025 $ % Jul 1 - 31, 2025 $ % Jun 1 - 30, 2025 $ % …" at bounding box center [778, 423] width 1459 height 645
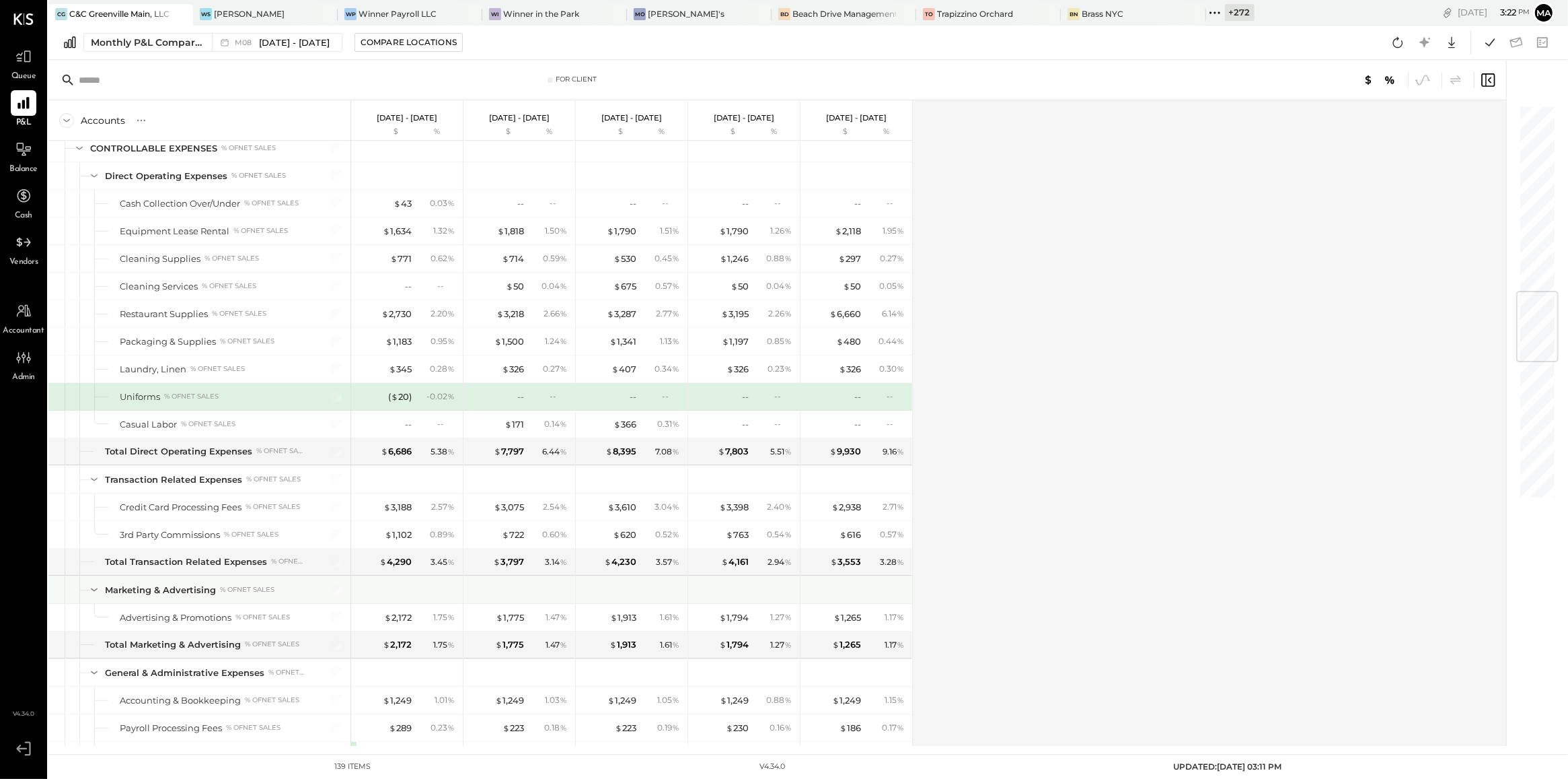
scroll to position [1579, 0]
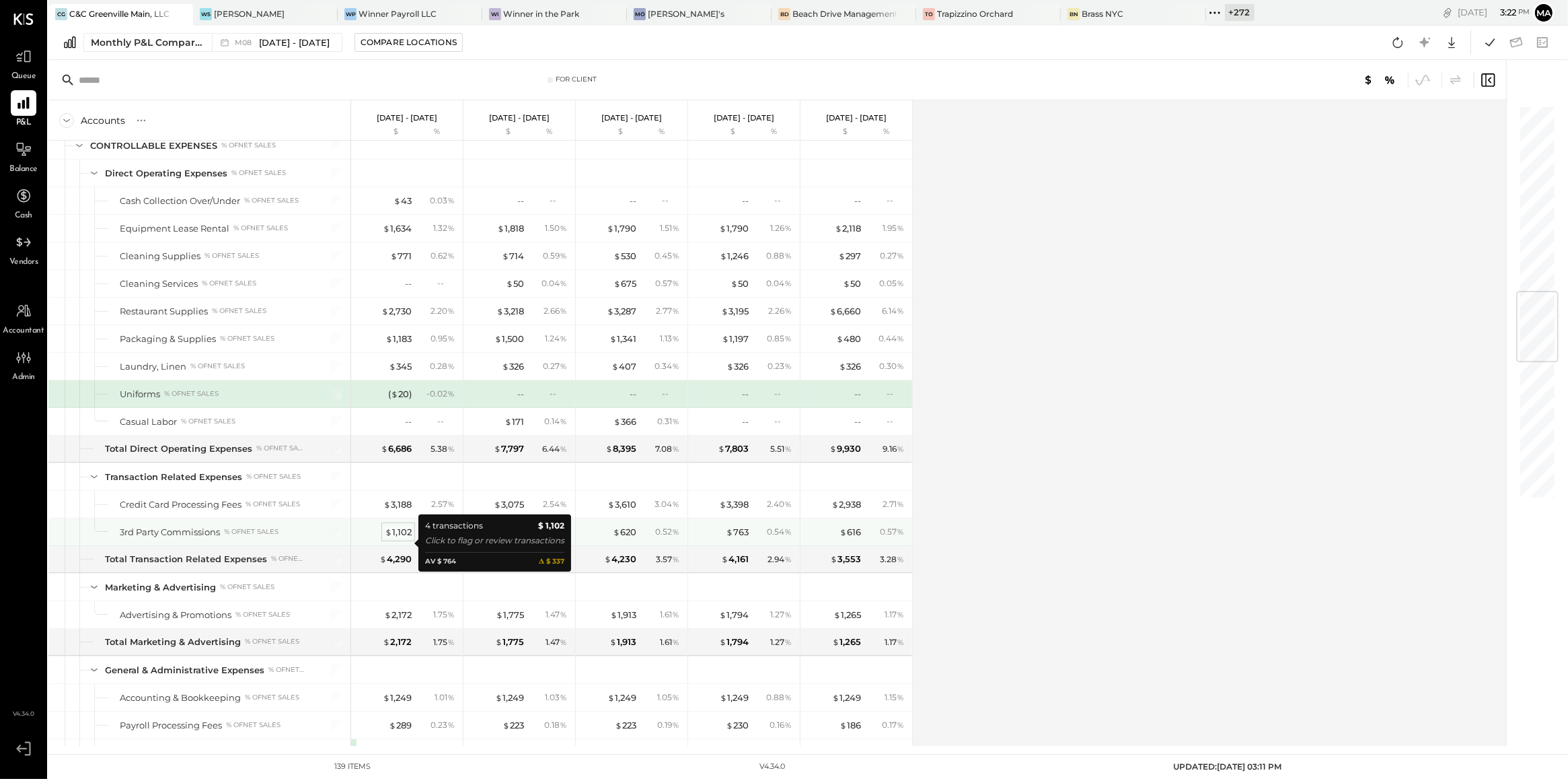
click at [396, 538] on div "$ 1,102" at bounding box center [398, 532] width 27 height 13
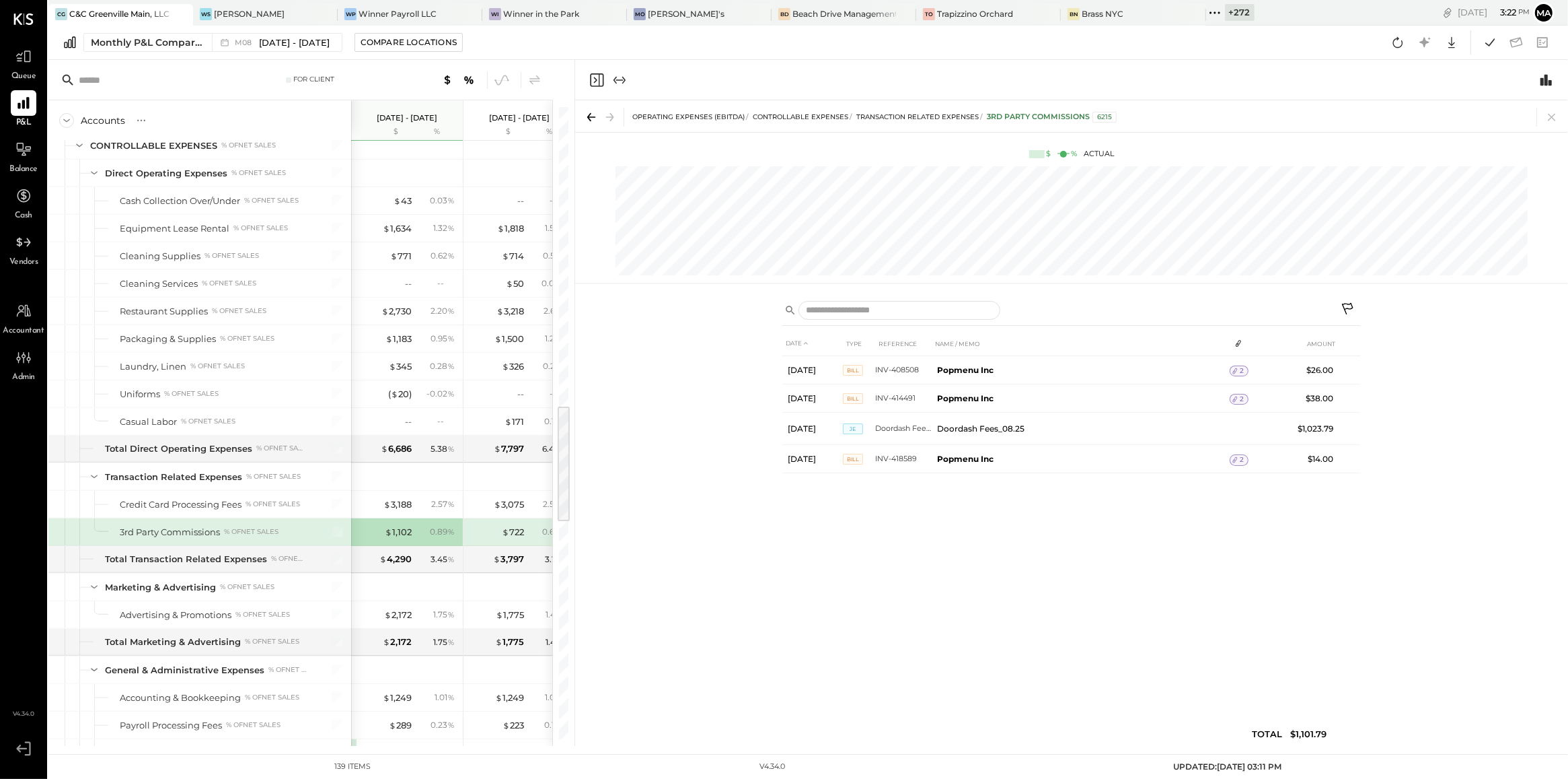
click at [1374, 520] on div "DATE TYPE REFERENCE NAME / MEMO AMOUNT Aug 10, 25 Bill INV-408508 Popmenu Inc 2…" at bounding box center [1072, 518] width 993 height 454
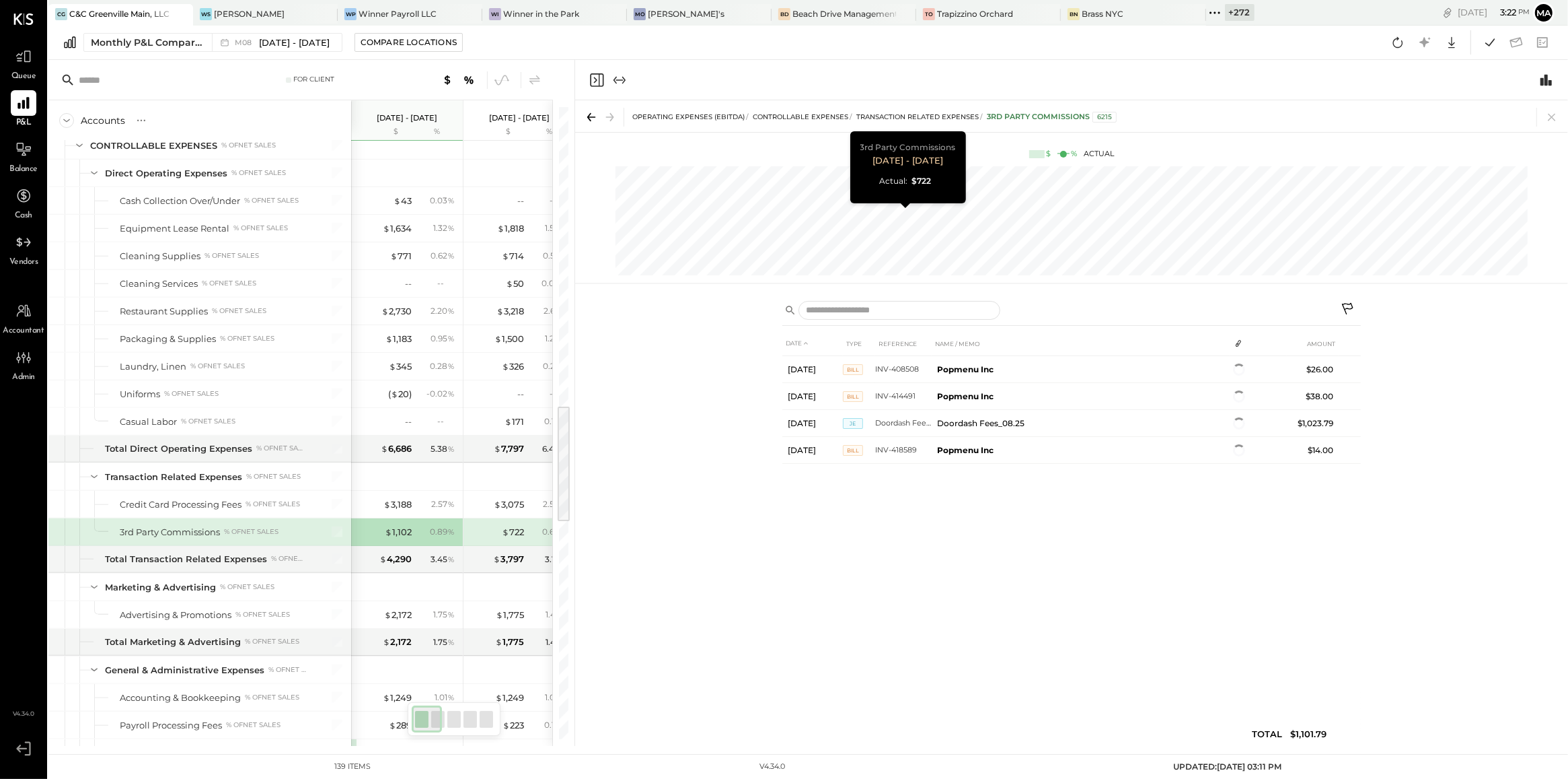
scroll to position [0, 67]
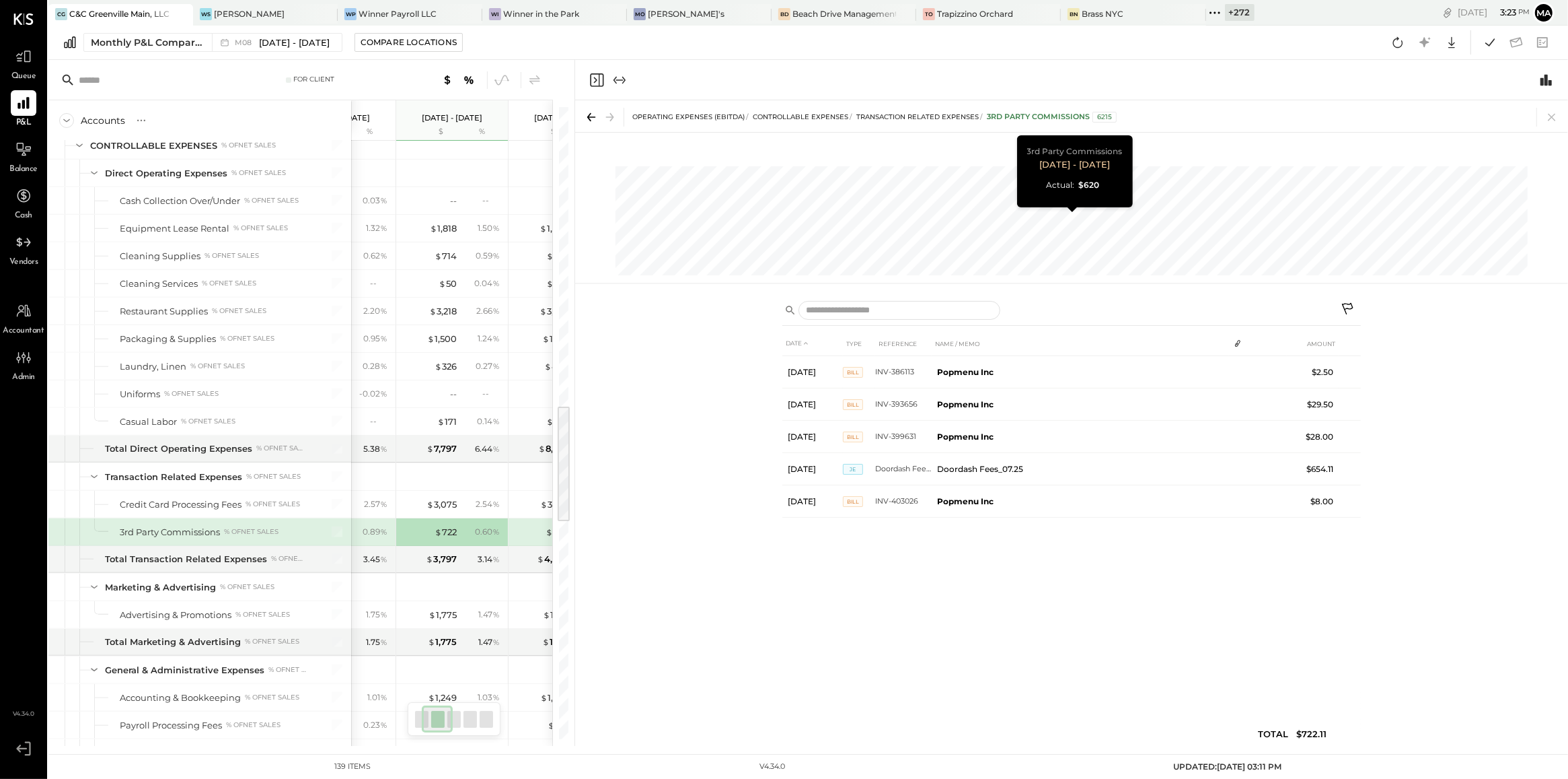
scroll to position [0, 180]
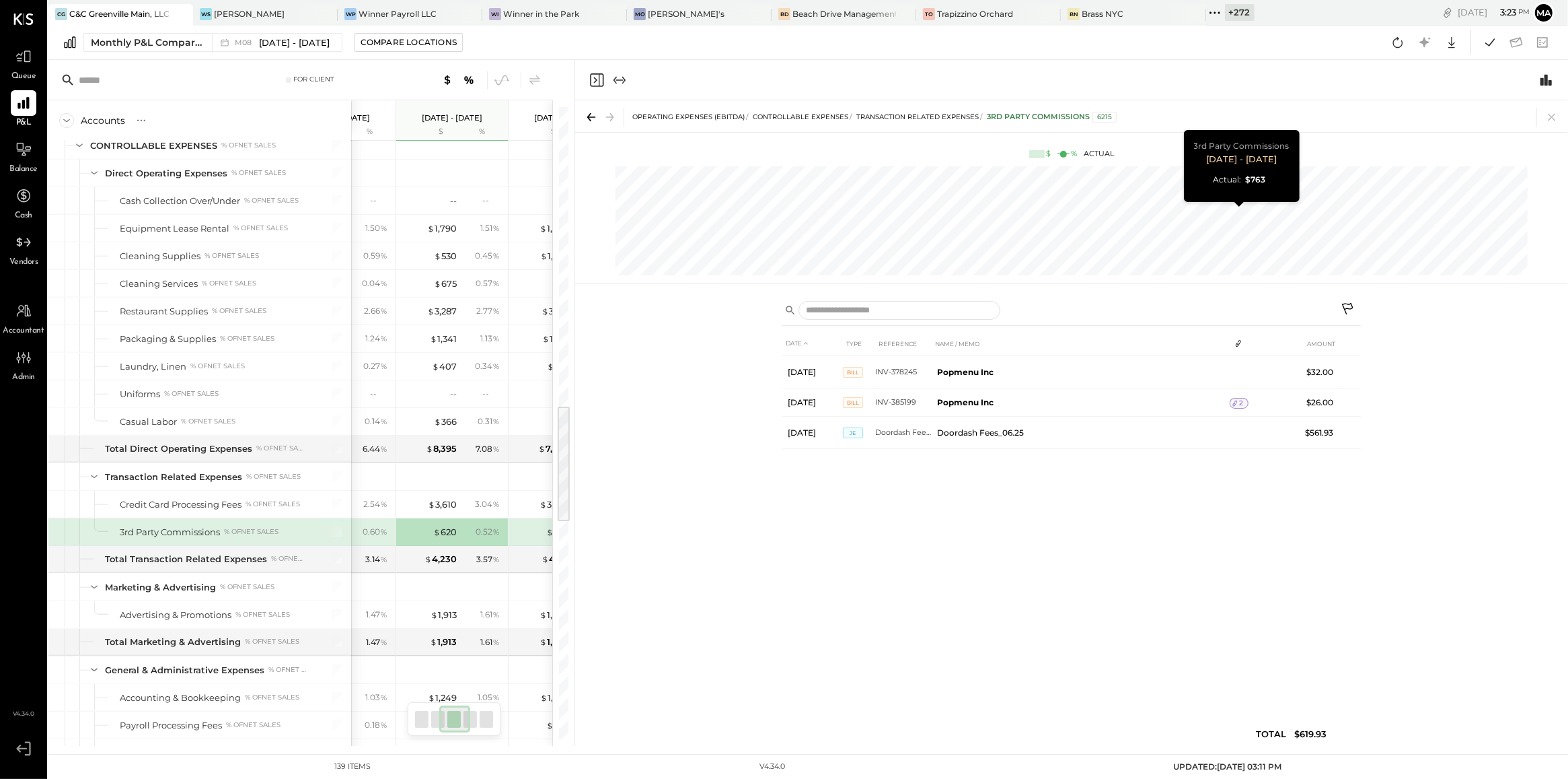
scroll to position [0, 293]
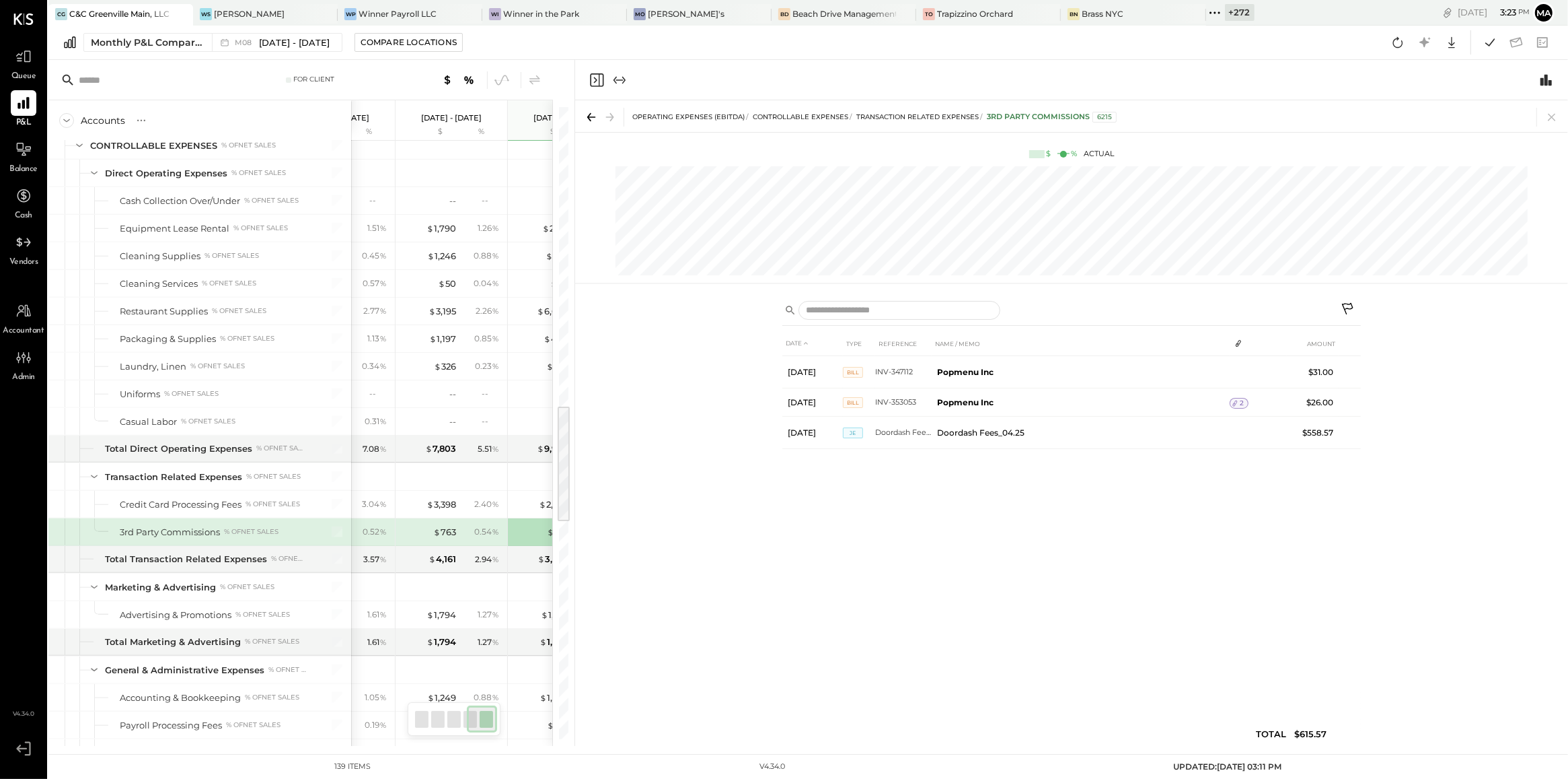
scroll to position [0, 361]
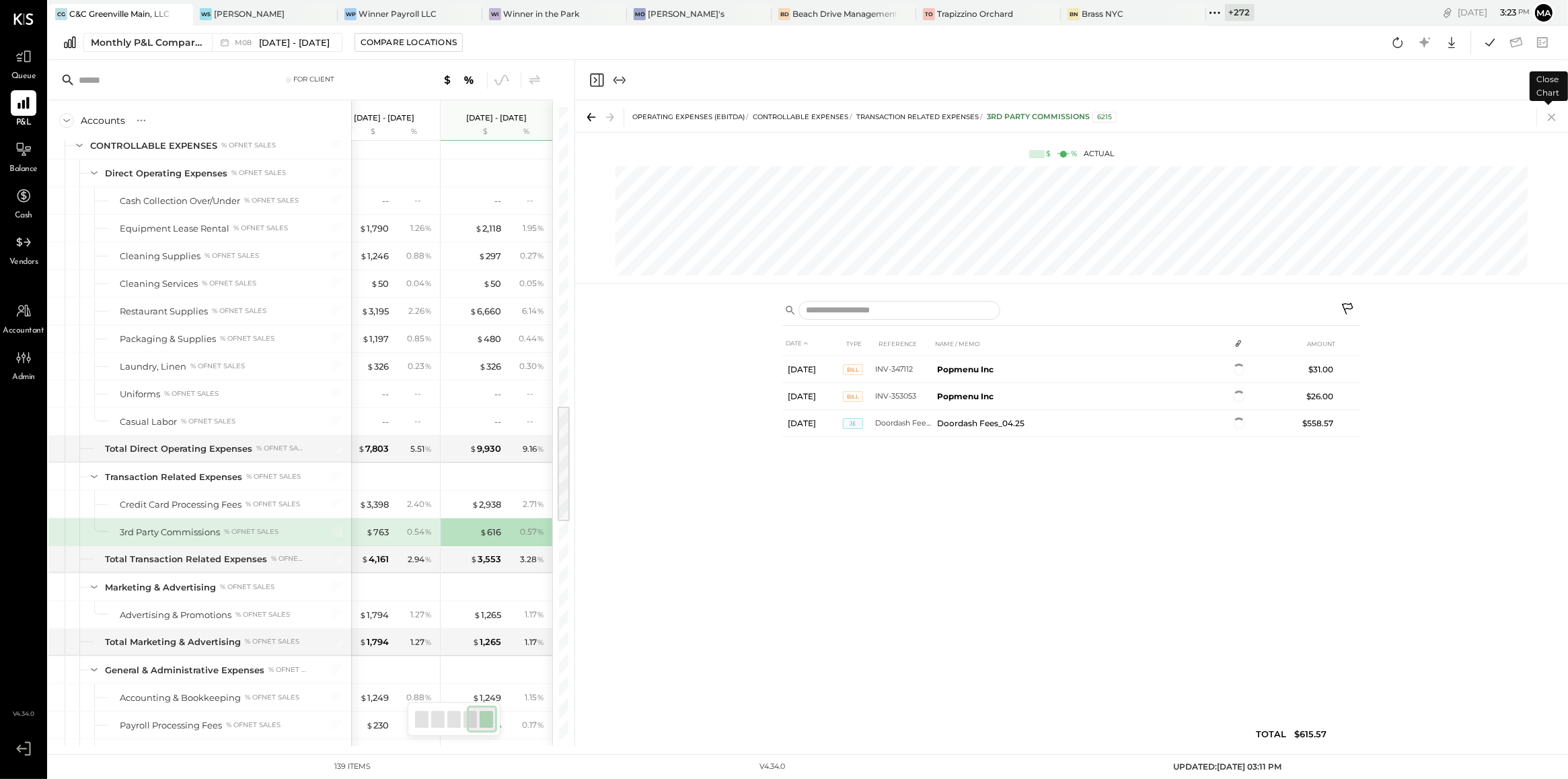
click at [1551, 116] on icon at bounding box center [1551, 117] width 7 height 7
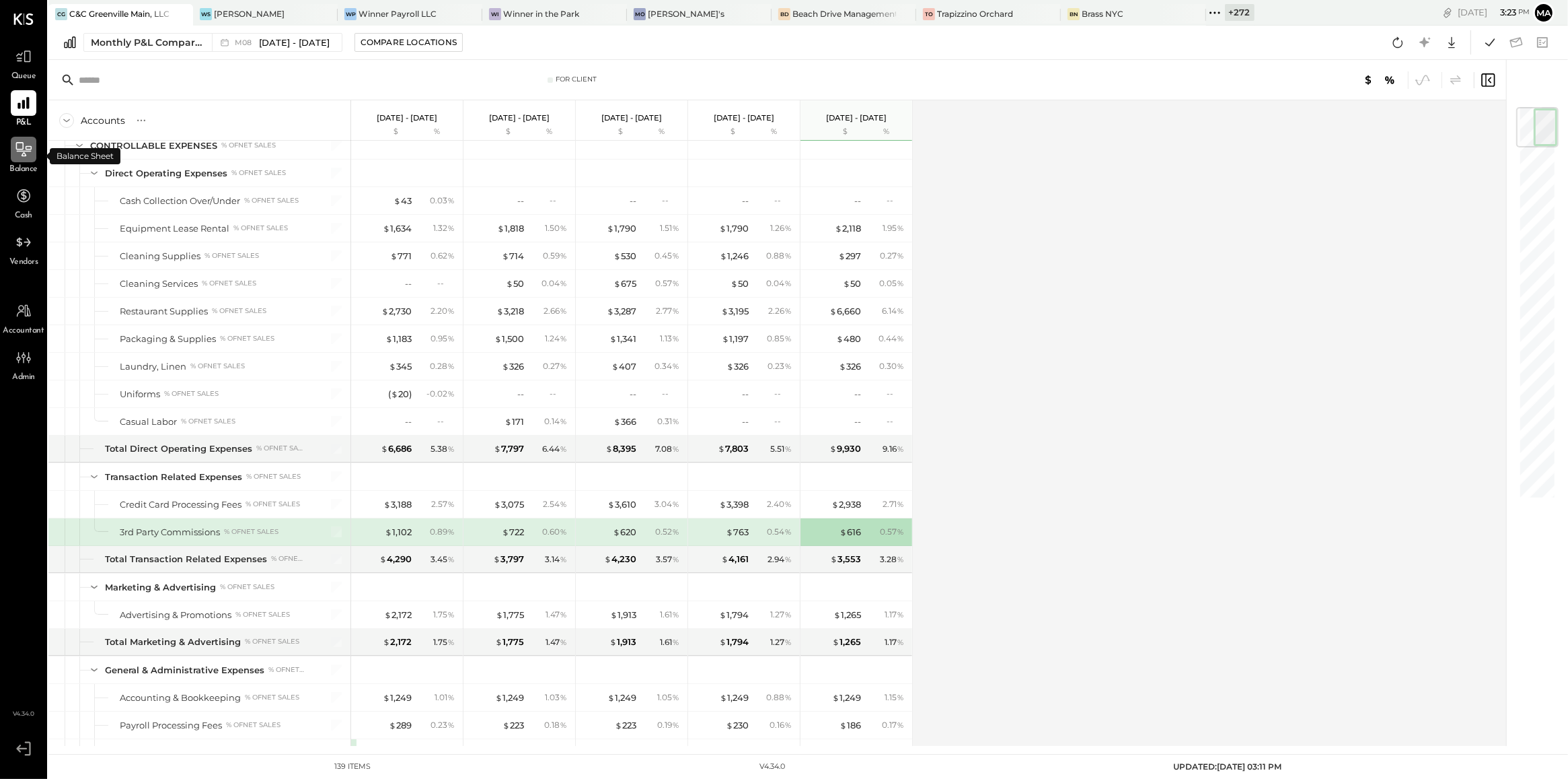
click at [22, 162] on div at bounding box center [23, 149] width 26 height 26
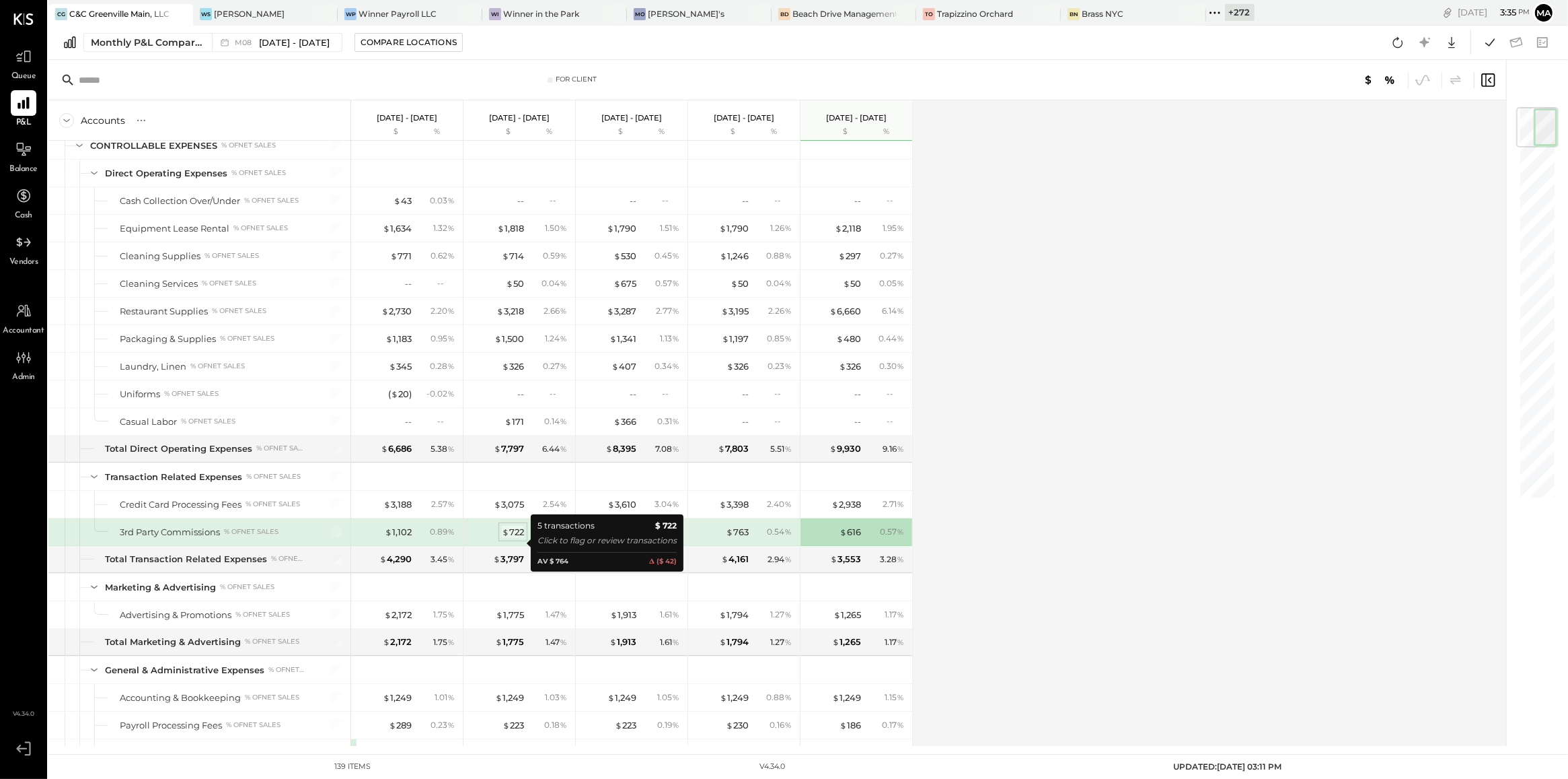
click at [518, 538] on div "$ 722" at bounding box center [513, 532] width 22 height 13
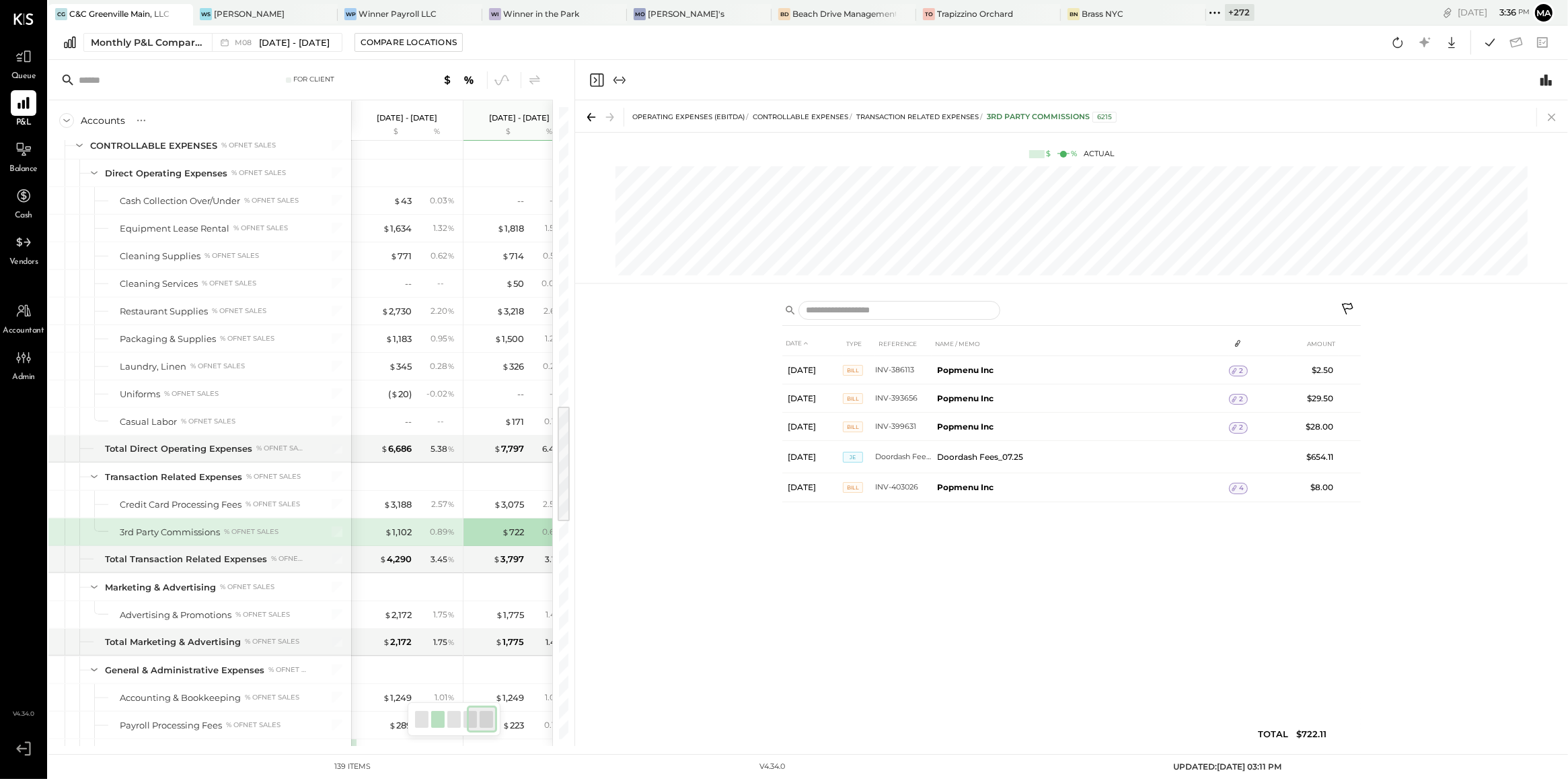
click at [1556, 120] on icon at bounding box center [1552, 117] width 19 height 19
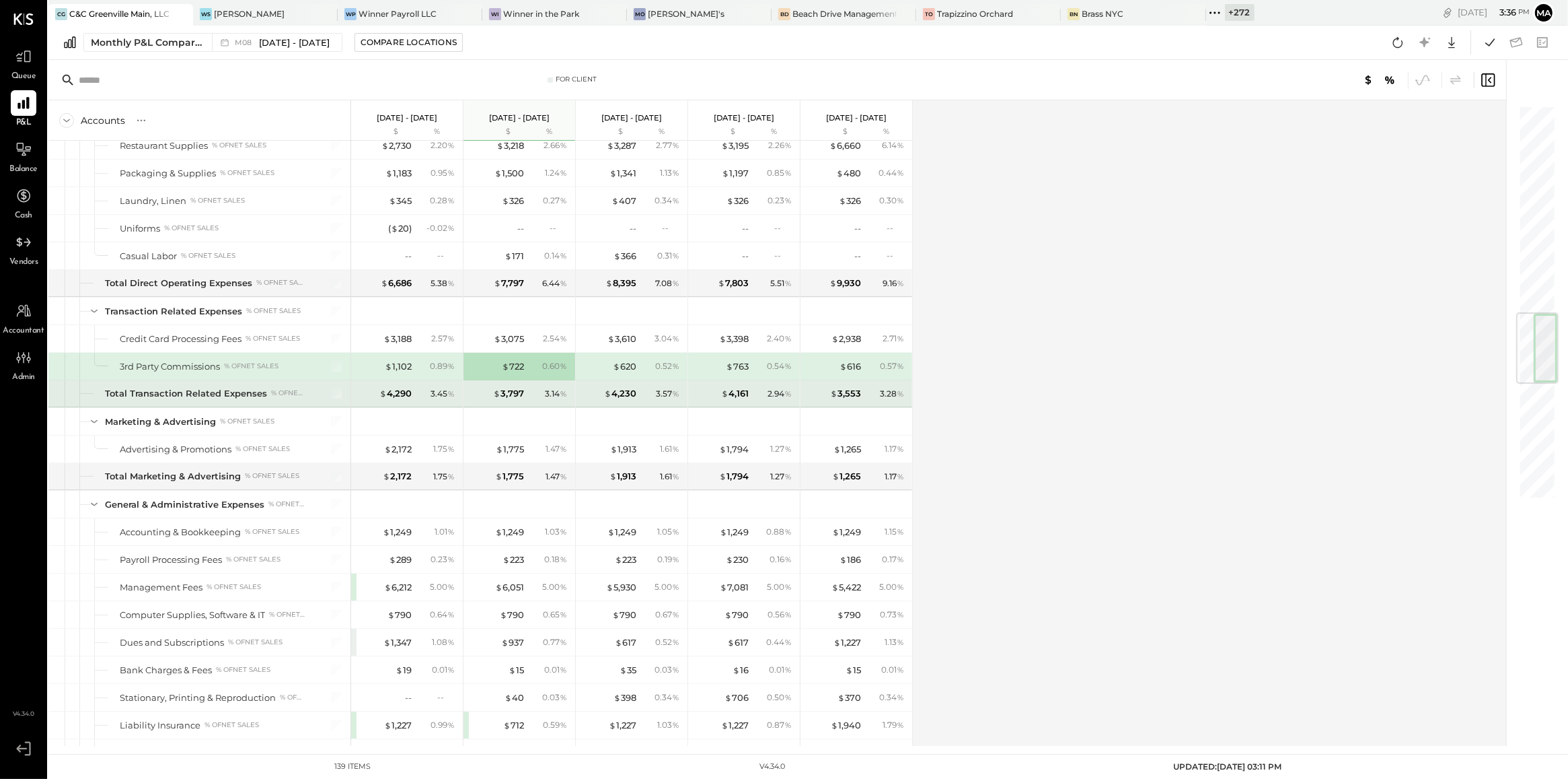
scroll to position [1761, 0]
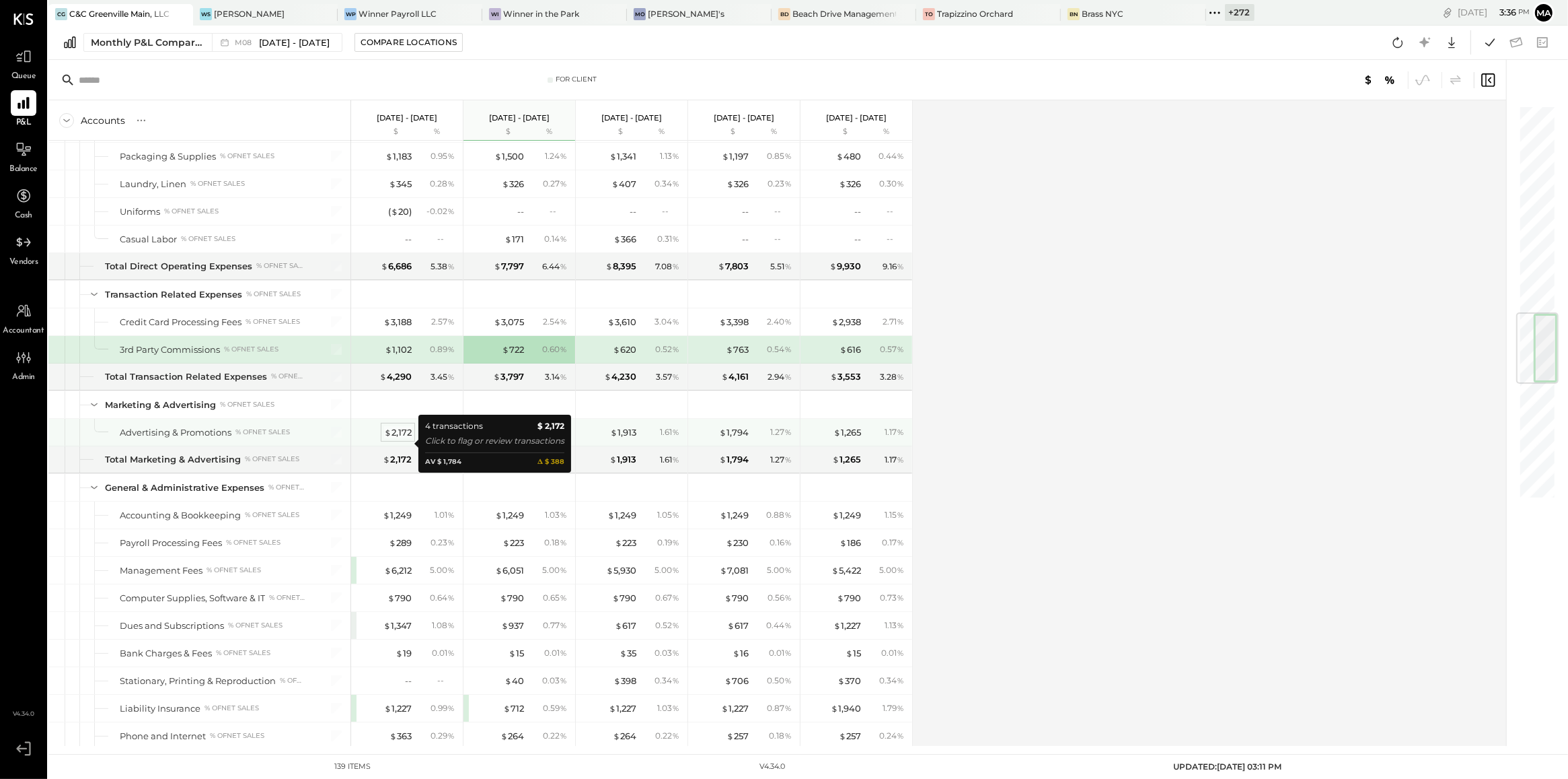
click at [399, 439] on div "$ 2,172" at bounding box center [397, 432] width 27 height 13
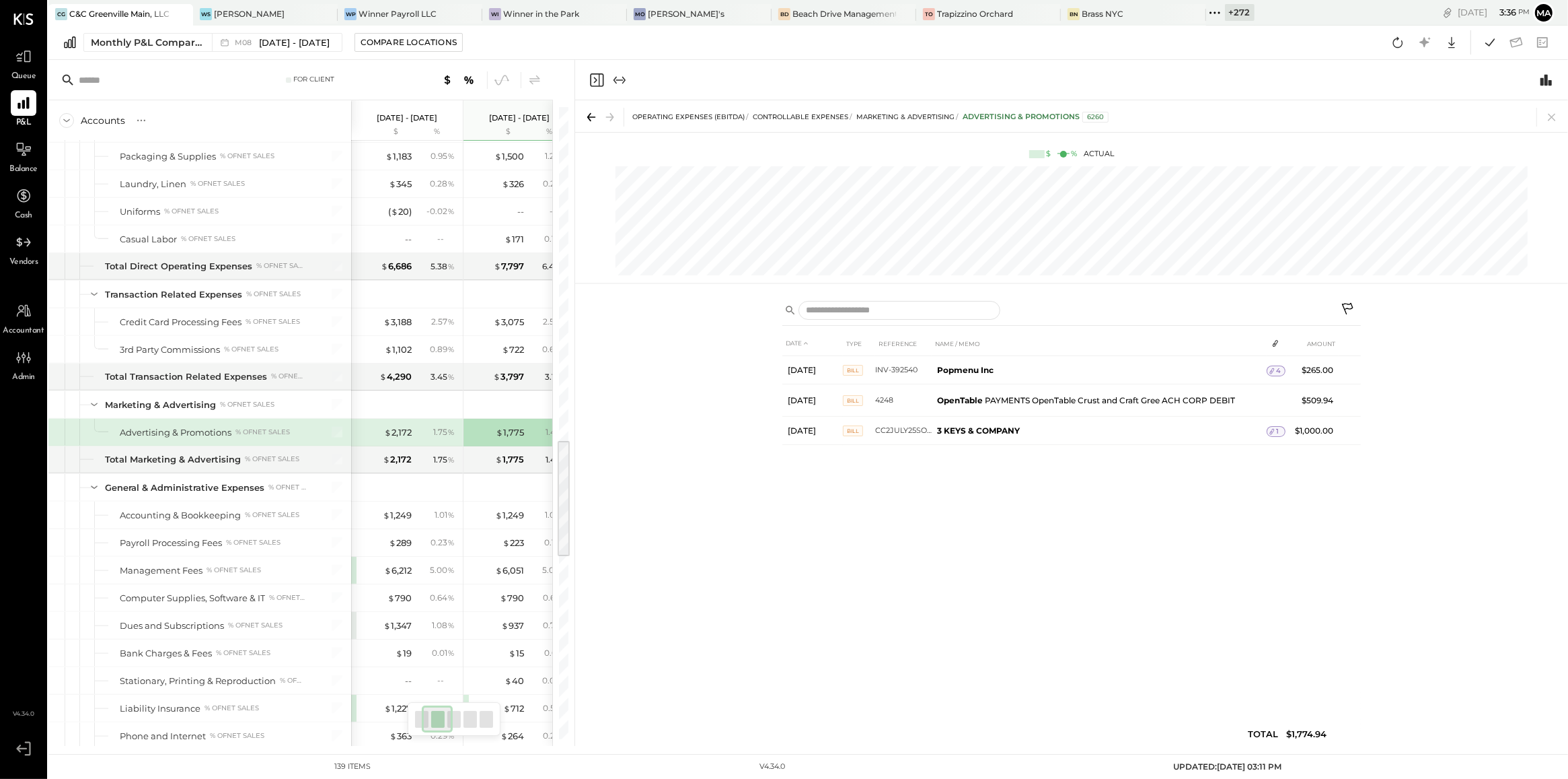
scroll to position [0, 67]
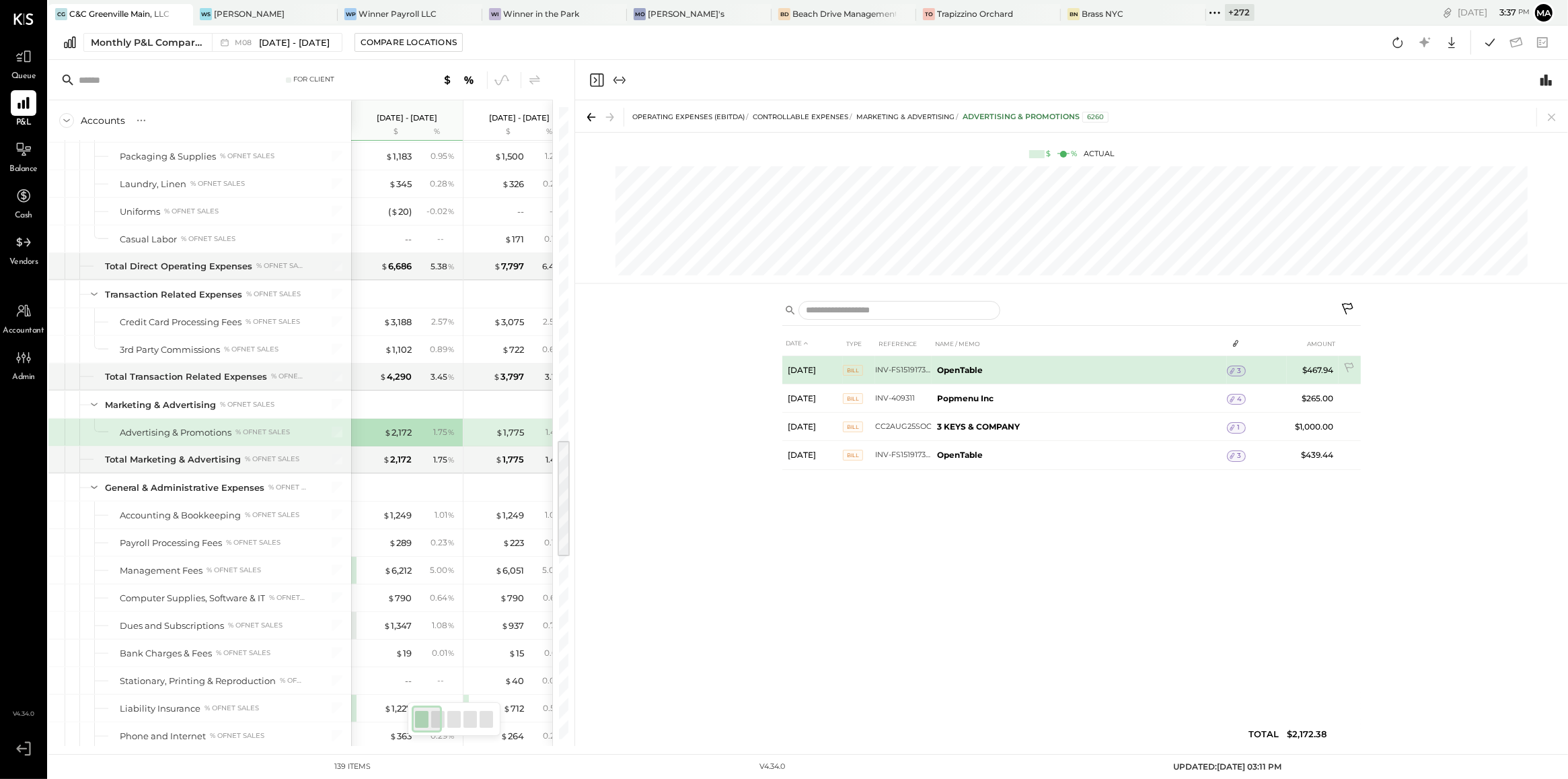
click at [1236, 374] on icon at bounding box center [1232, 371] width 9 height 9
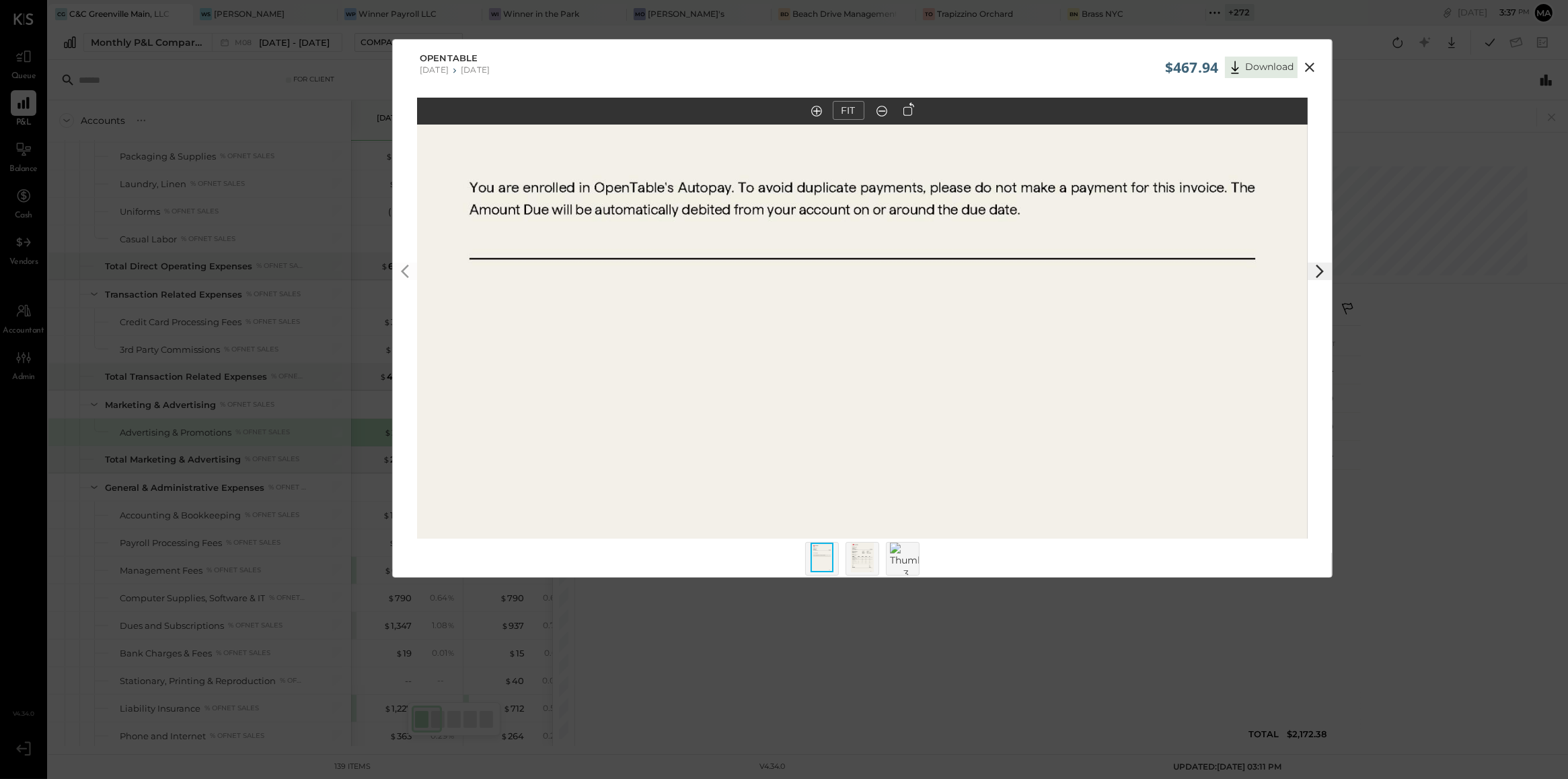
scroll to position [13, 0]
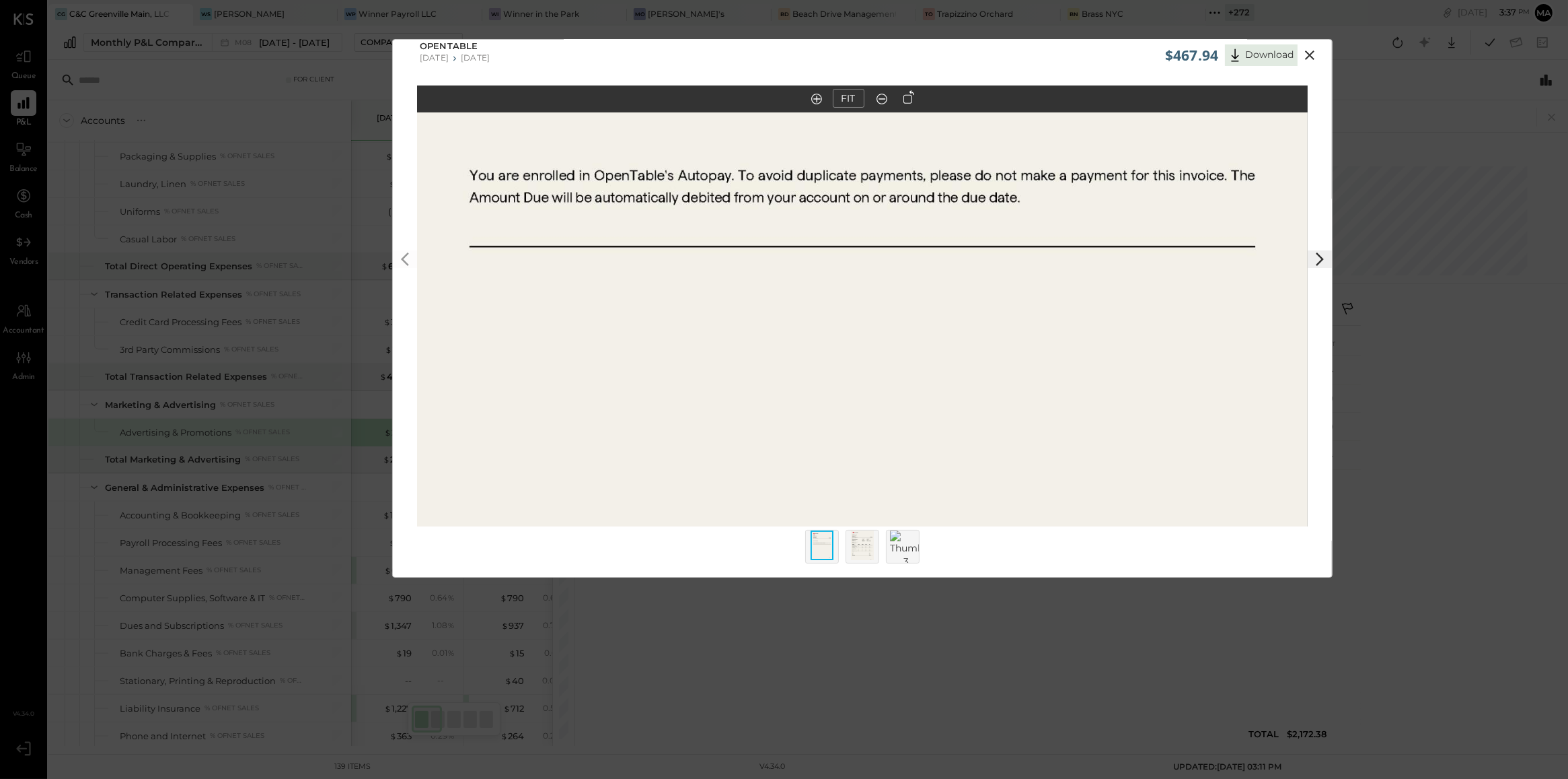
click at [849, 543] on div at bounding box center [862, 546] width 34 height 34
click at [866, 541] on img at bounding box center [862, 545] width 23 height 30
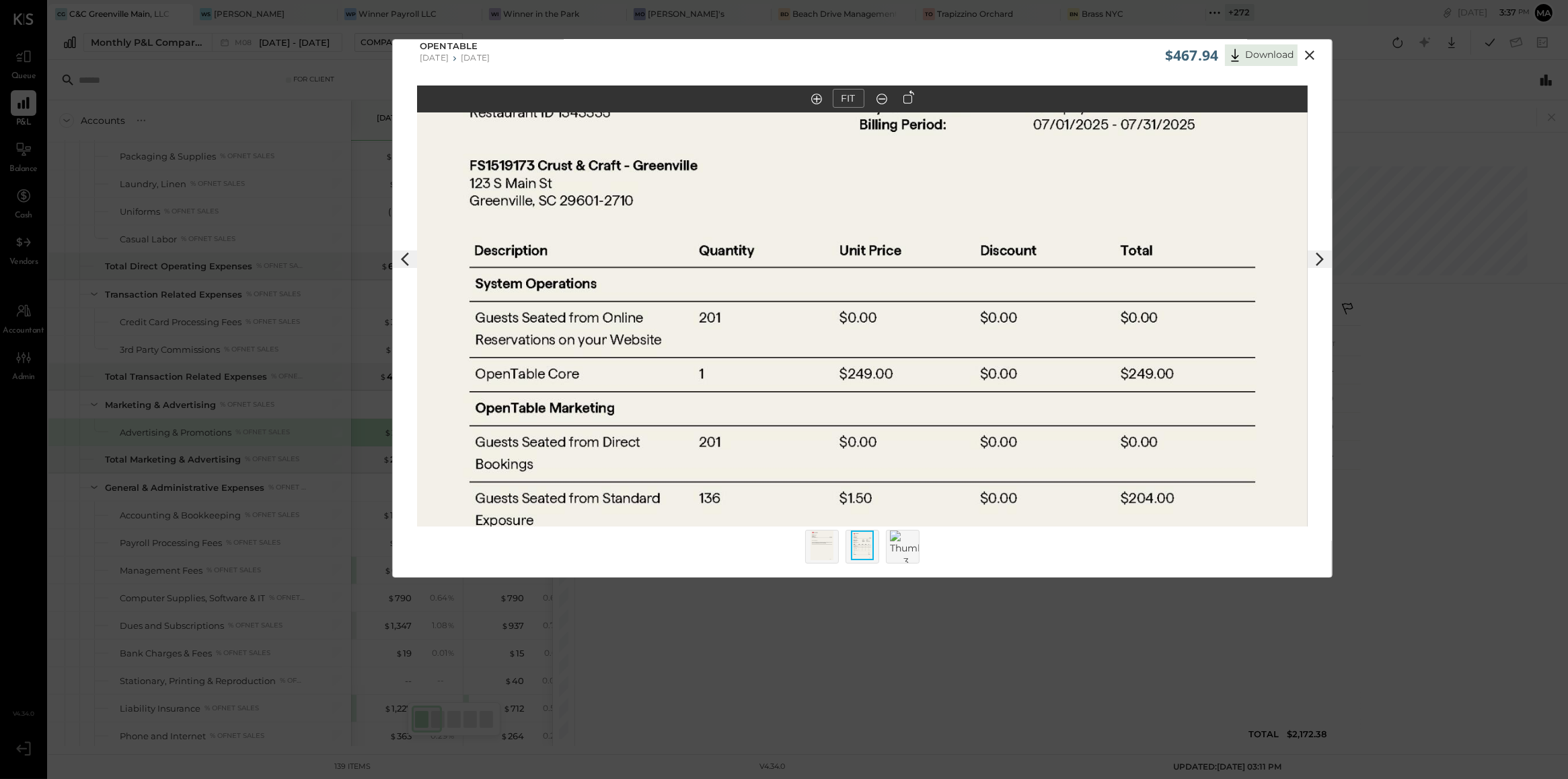
scroll to position [0, 0]
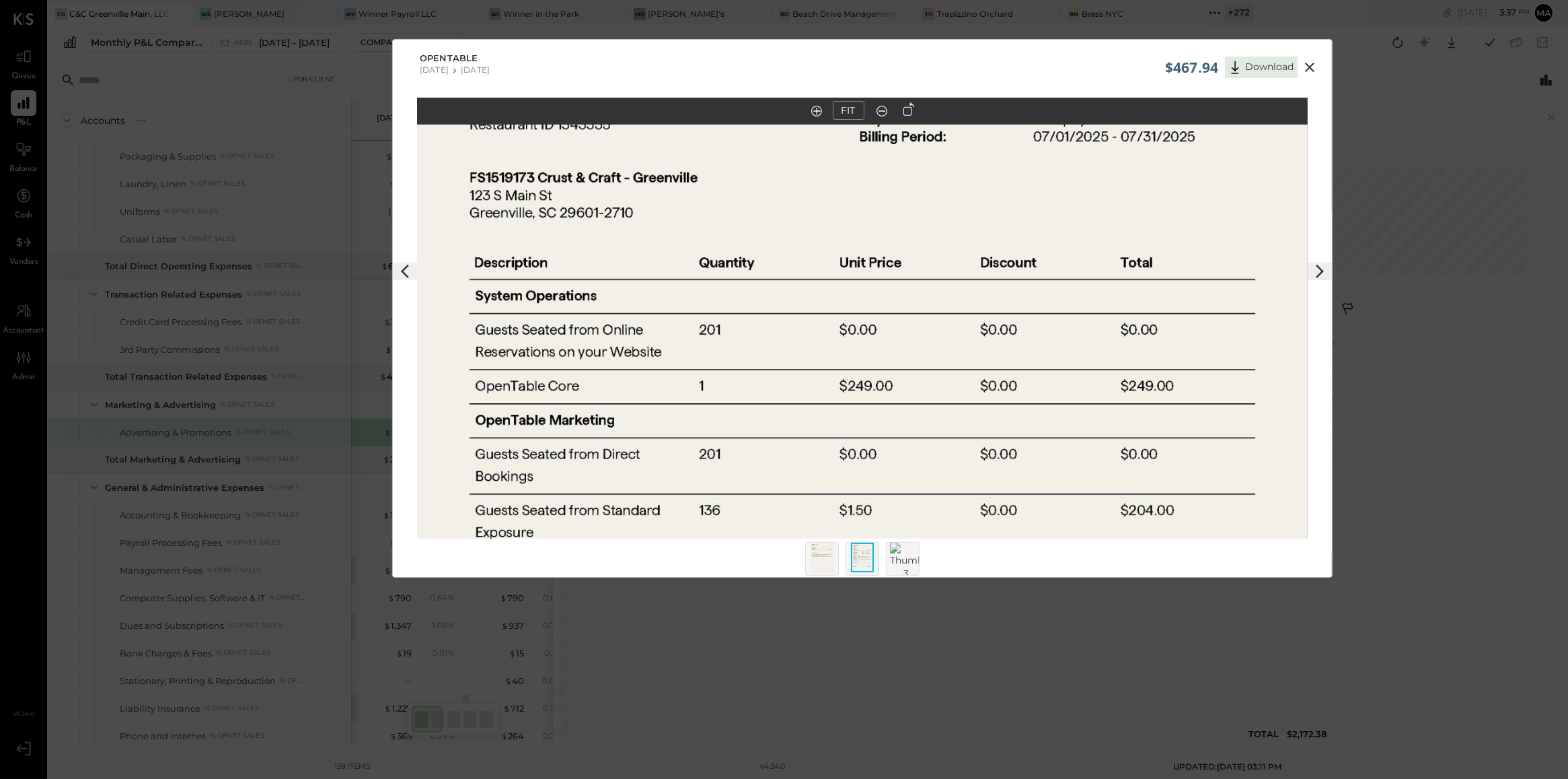
click at [1310, 69] on icon at bounding box center [1310, 67] width 9 height 9
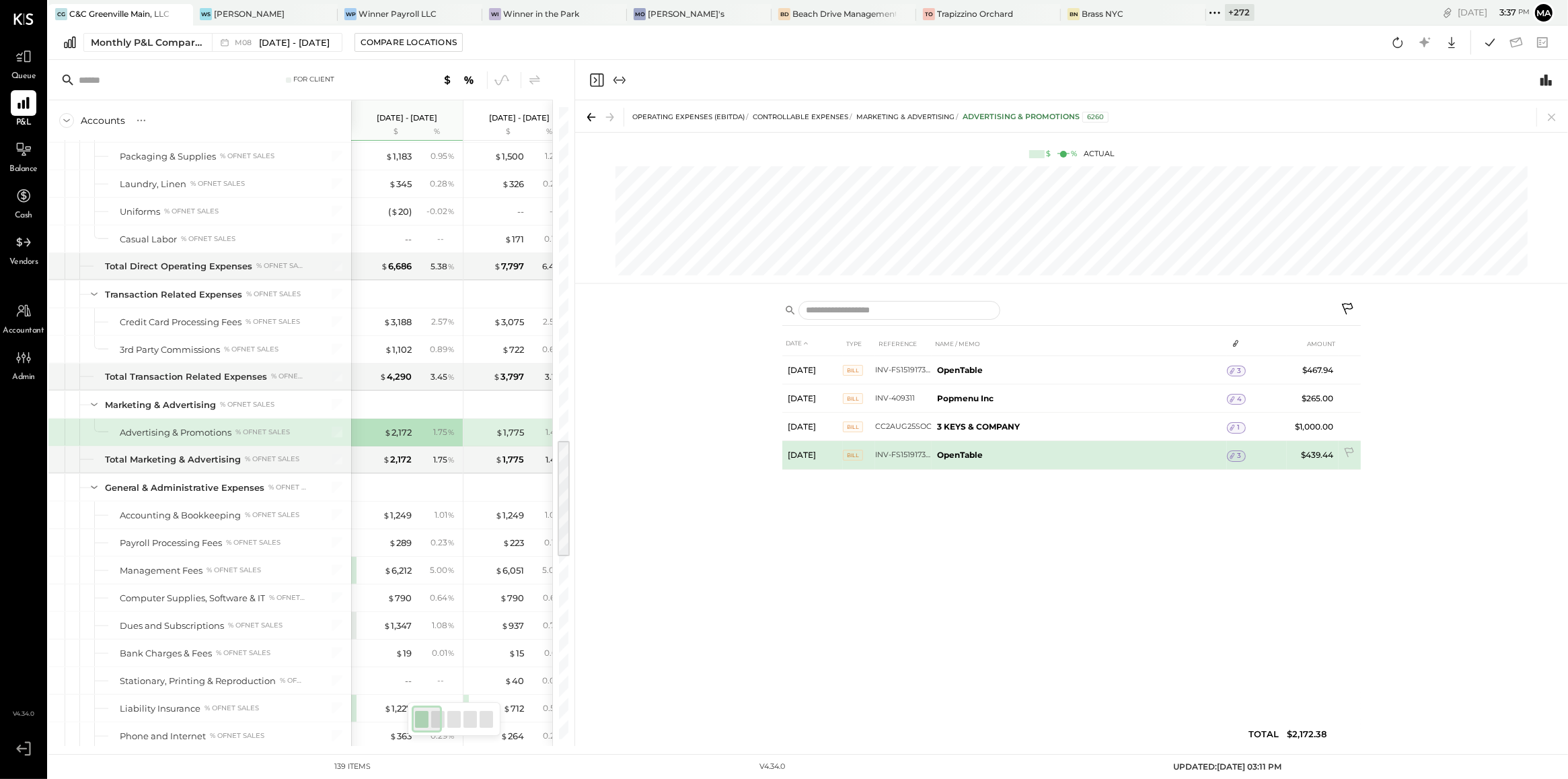
click at [1236, 459] on icon at bounding box center [1232, 456] width 9 height 9
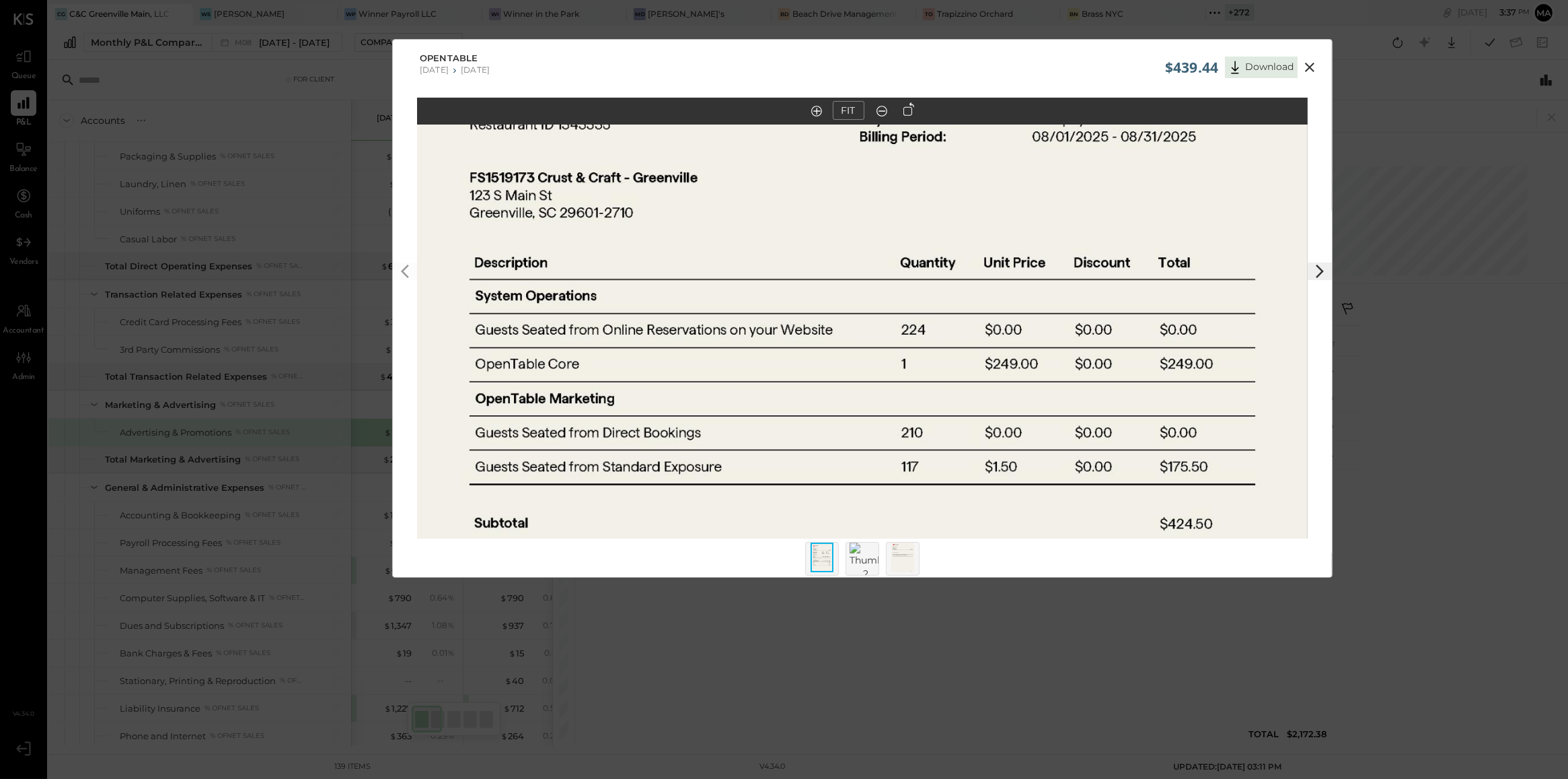
click at [1313, 69] on icon at bounding box center [1310, 67] width 16 height 16
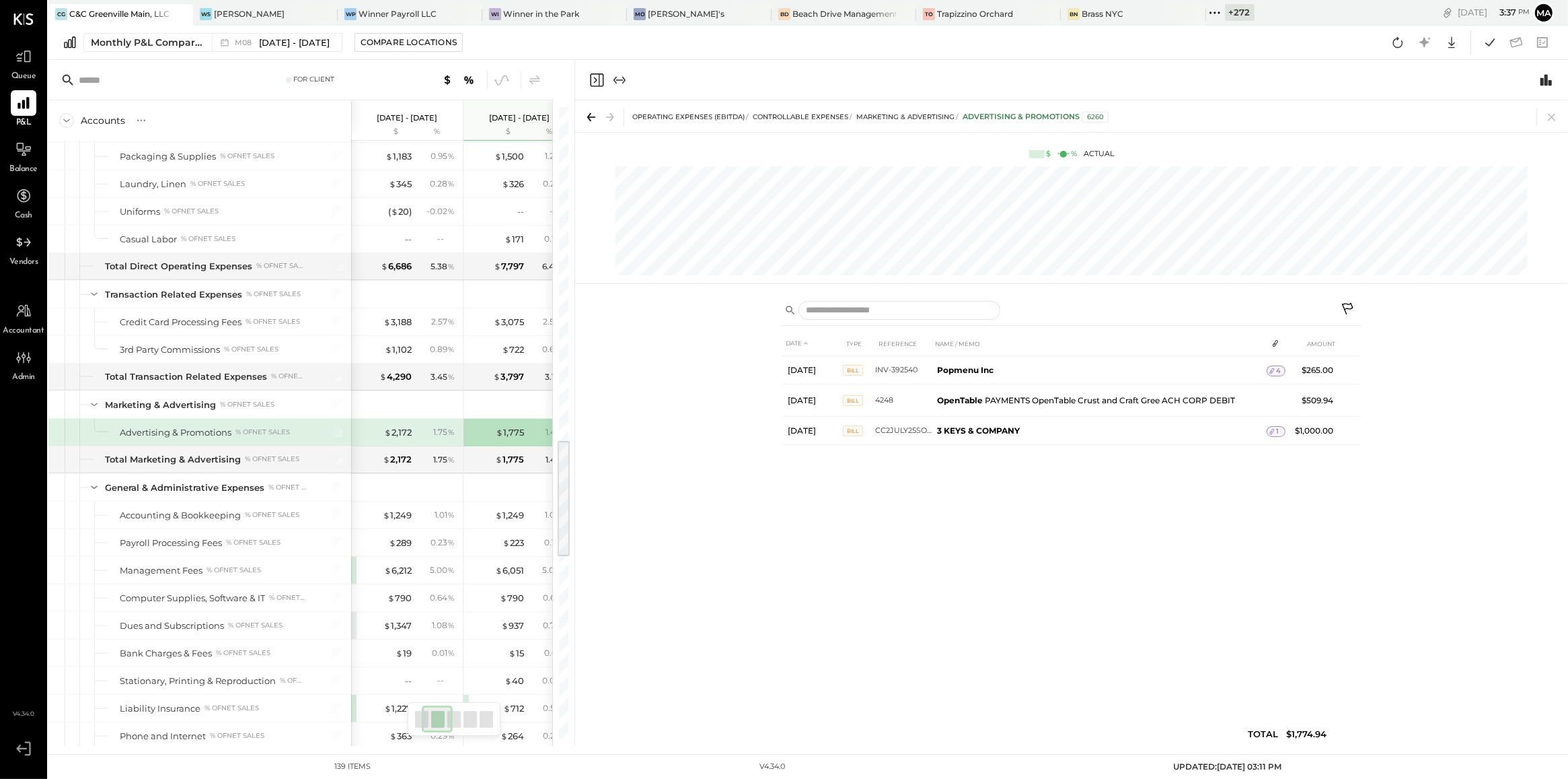
scroll to position [0, 67]
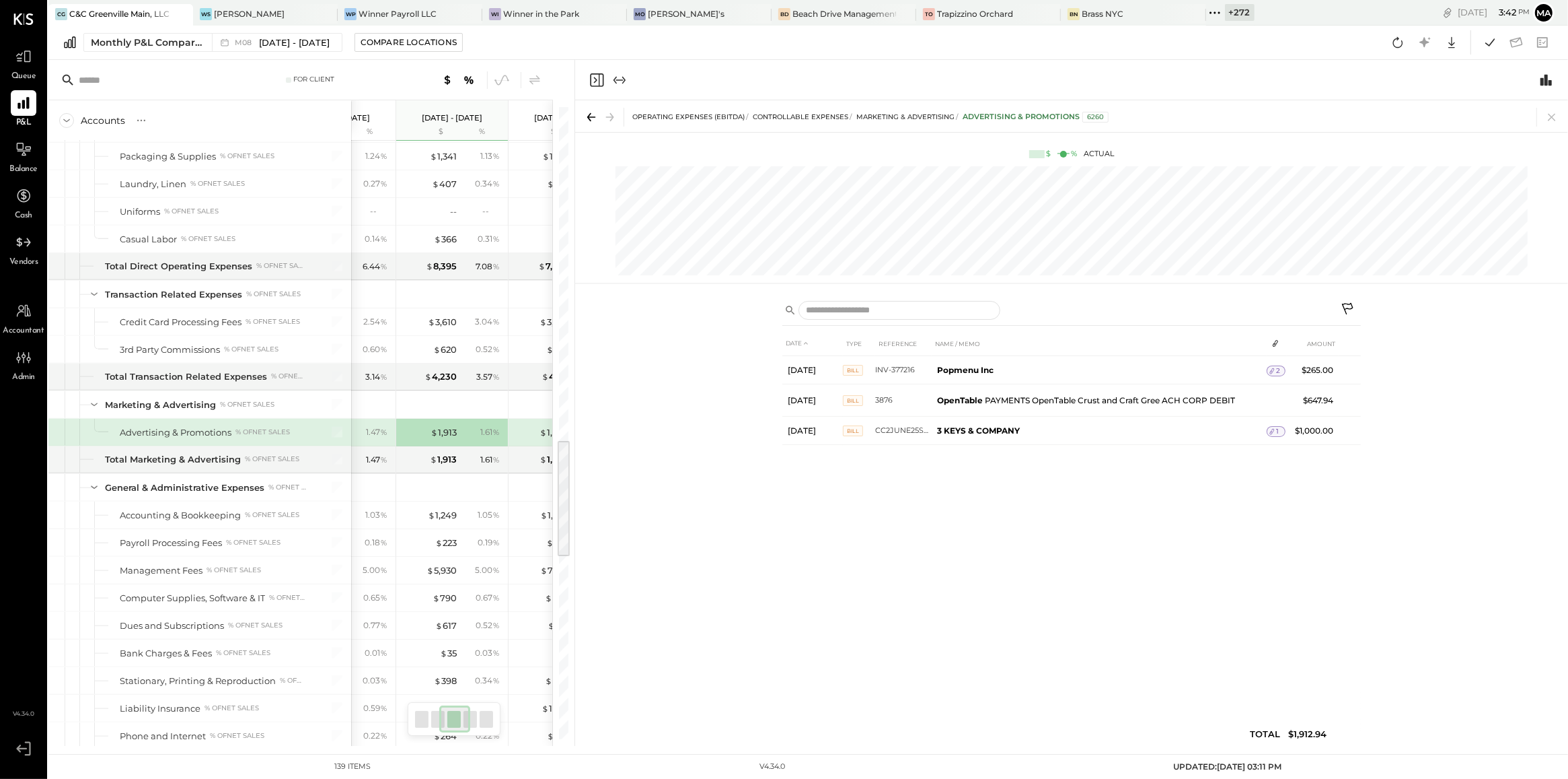
click at [993, 559] on div "DATE TYPE REFERENCE NAME / MEMO AMOUNT Jun 13, 25 Bill INV-377216 Popmenu Inc 2…" at bounding box center [1071, 541] width 579 height 421
click at [1546, 114] on icon at bounding box center [1552, 117] width 19 height 19
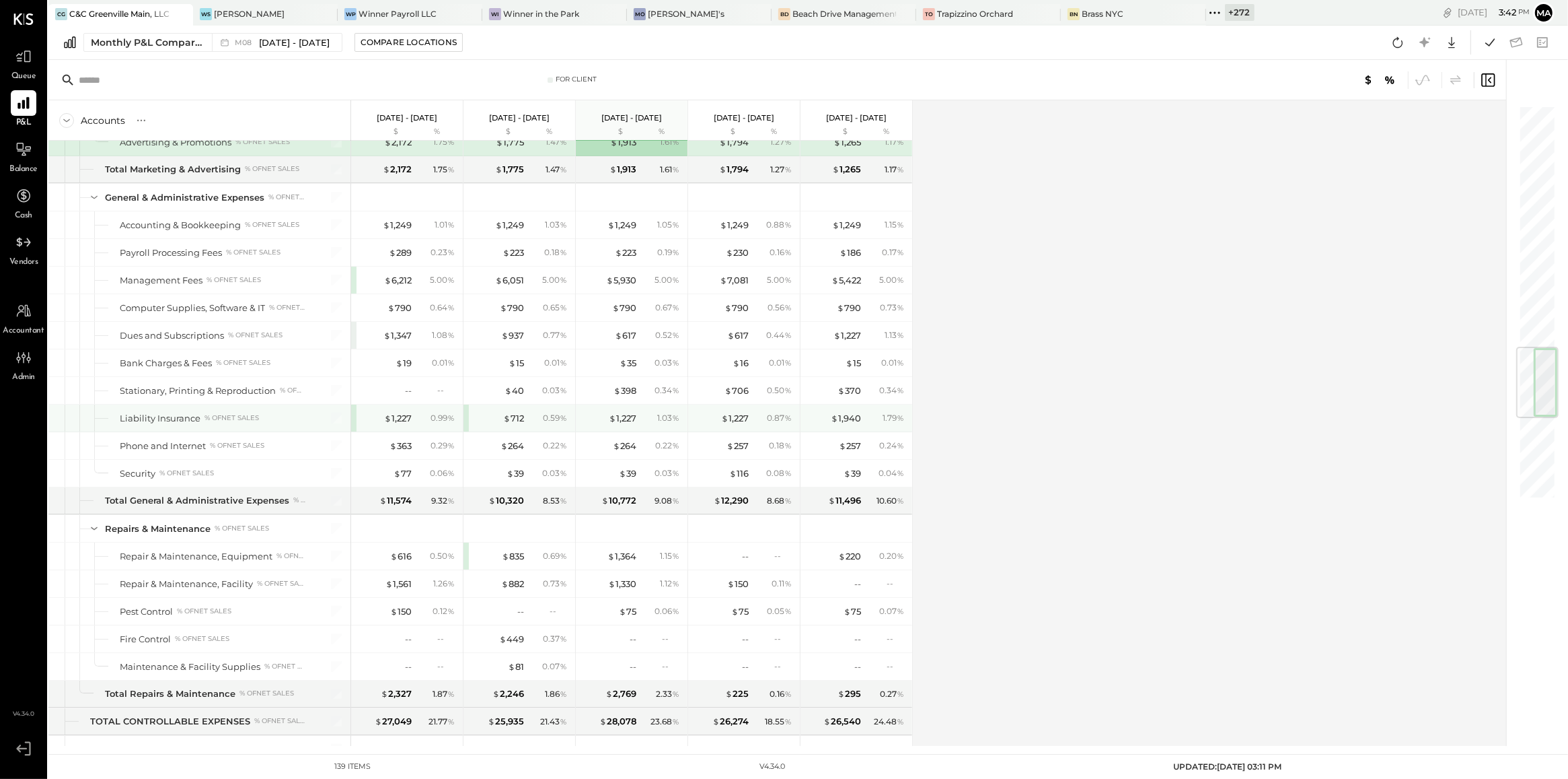
scroll to position [2053, 0]
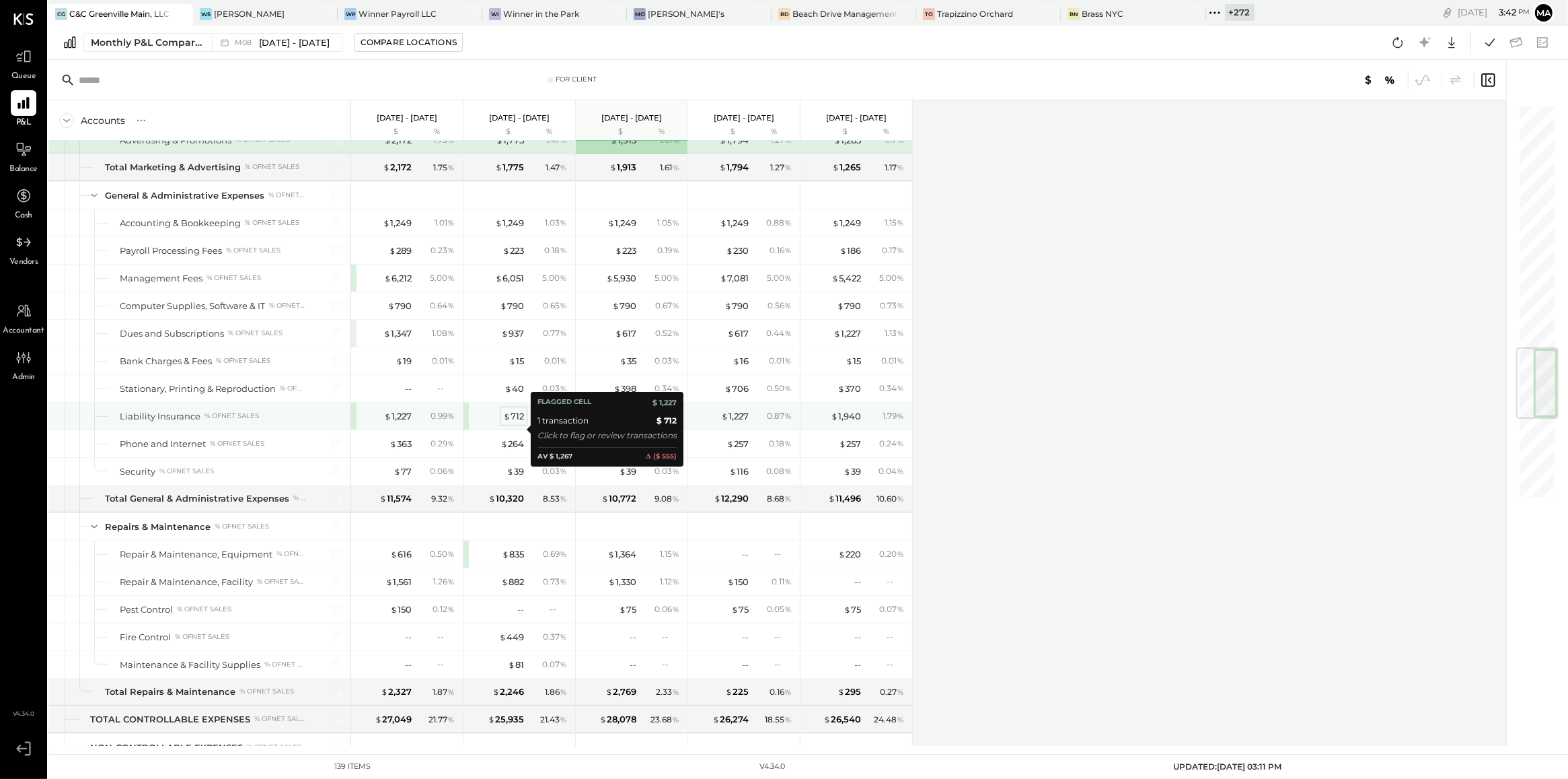
click at [519, 423] on div "$ 712" at bounding box center [513, 416] width 21 height 13
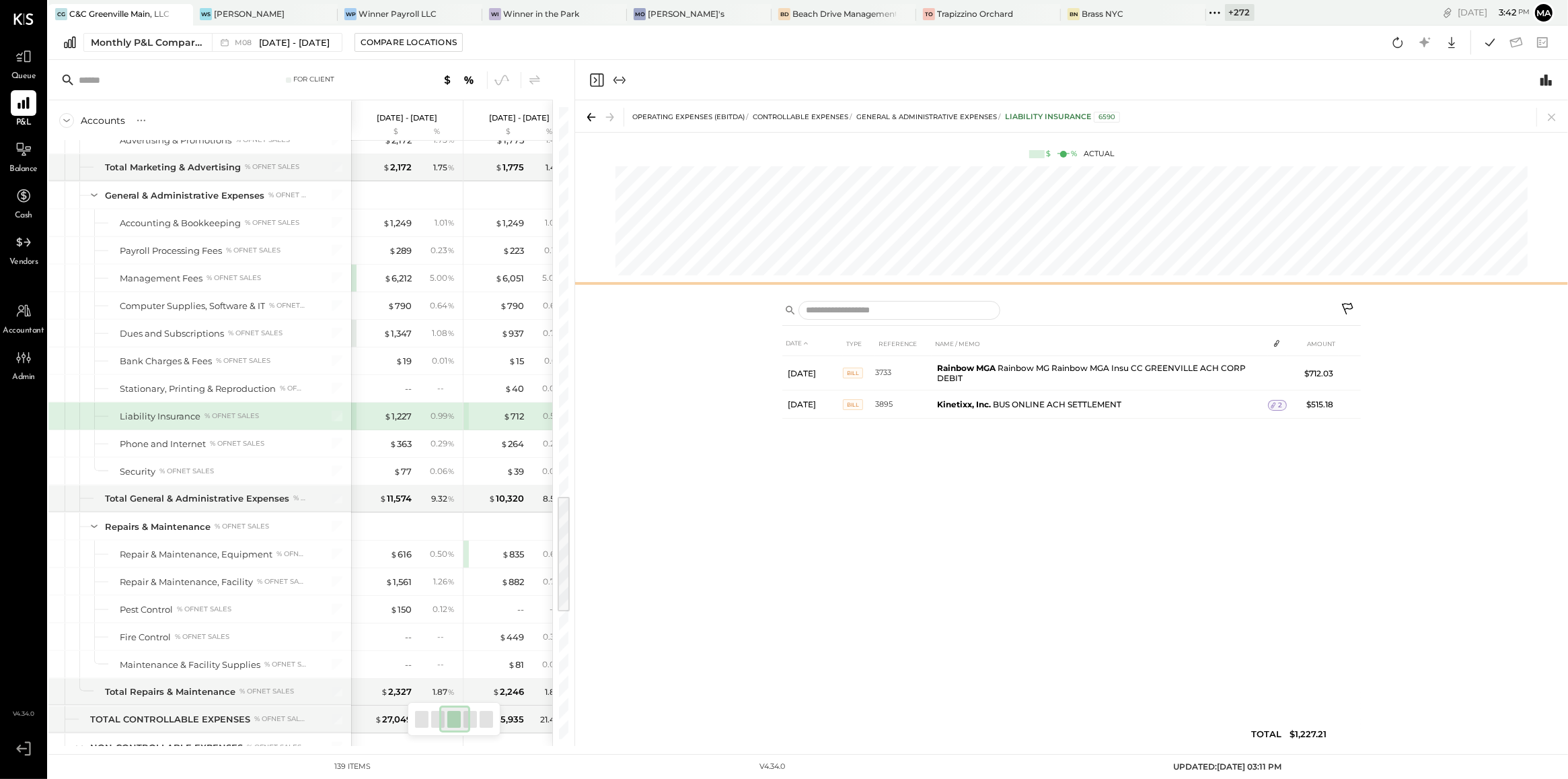
scroll to position [0, 180]
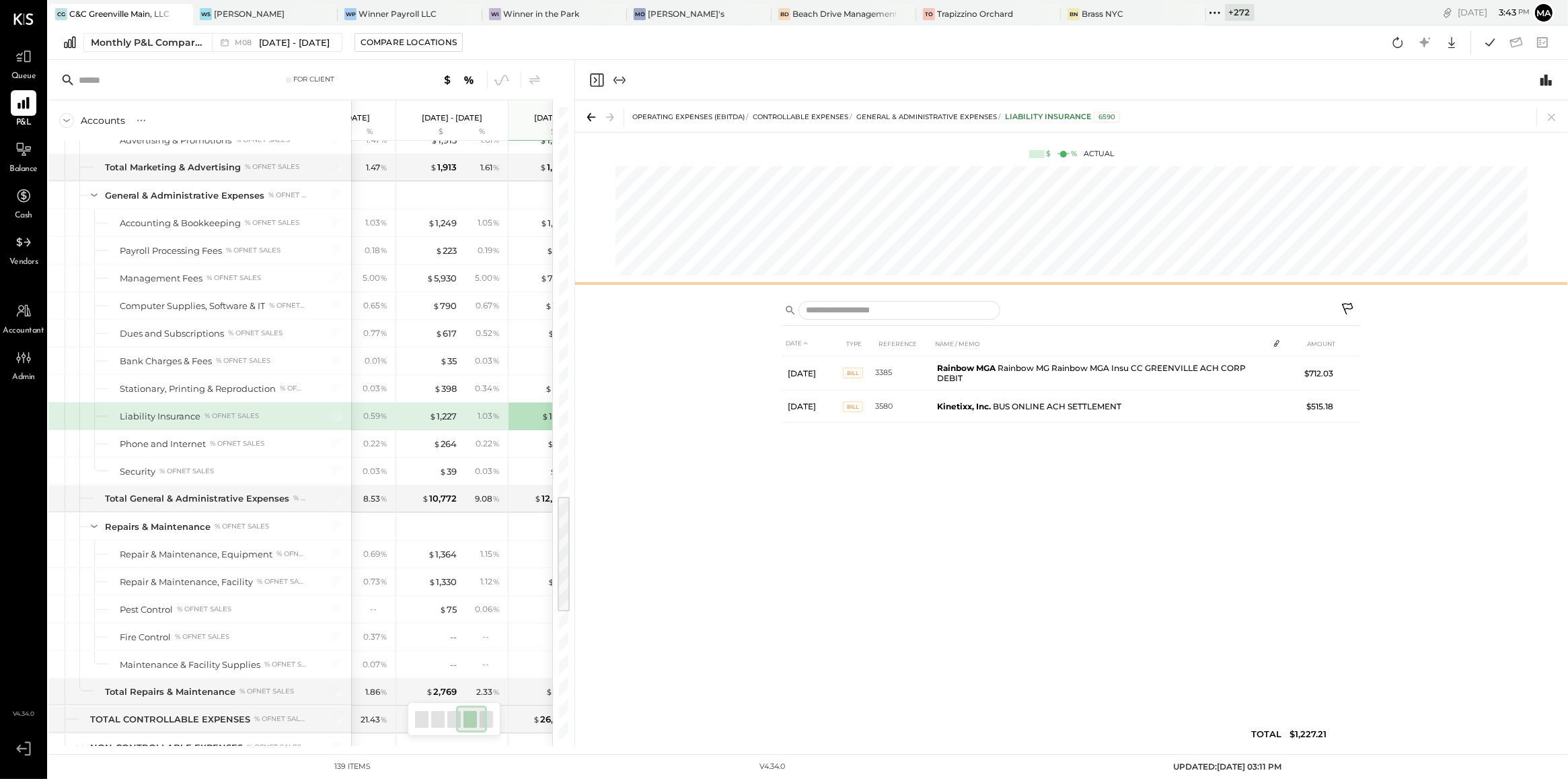
scroll to position [0, 293]
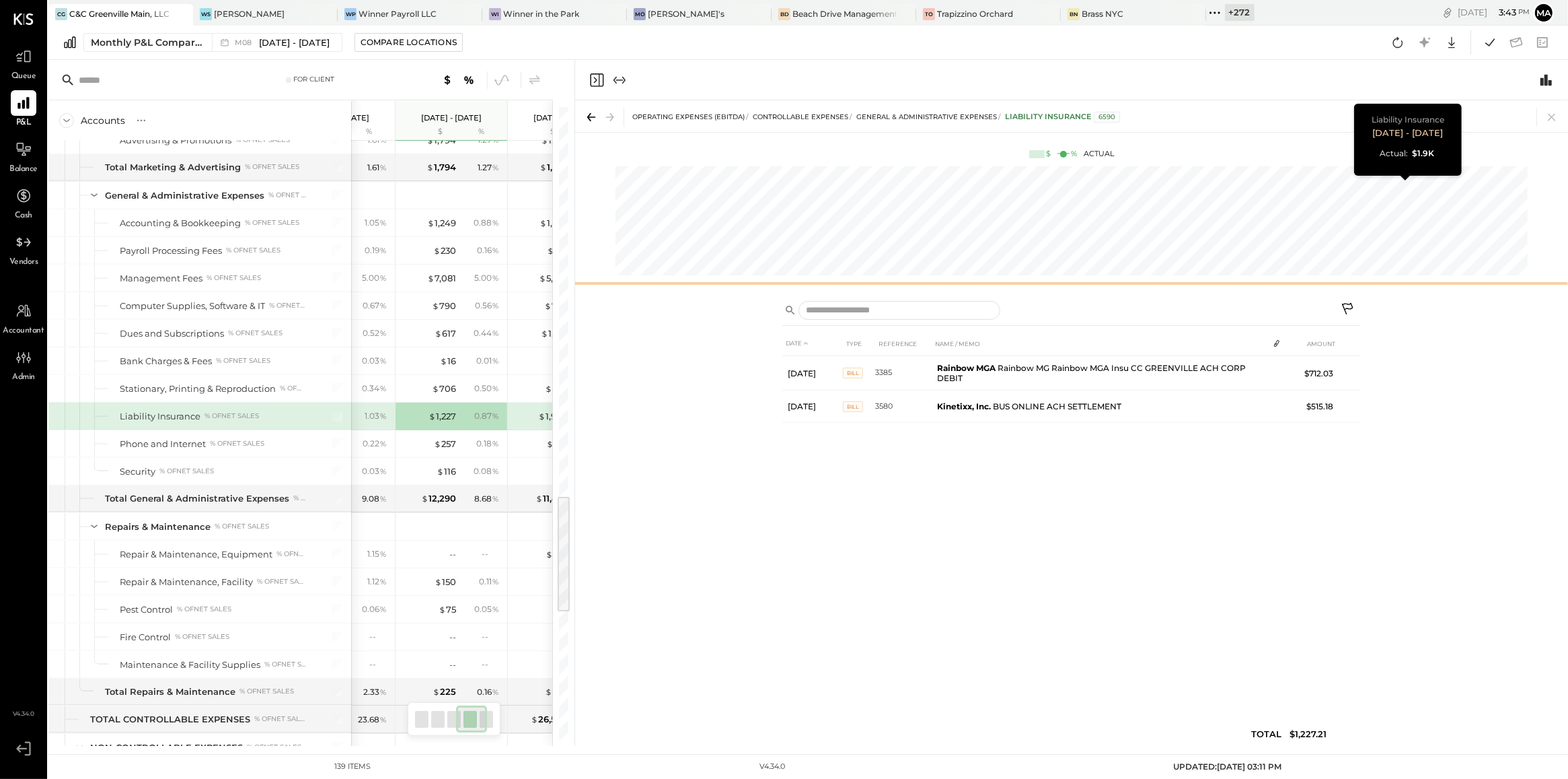
scroll to position [0, 361]
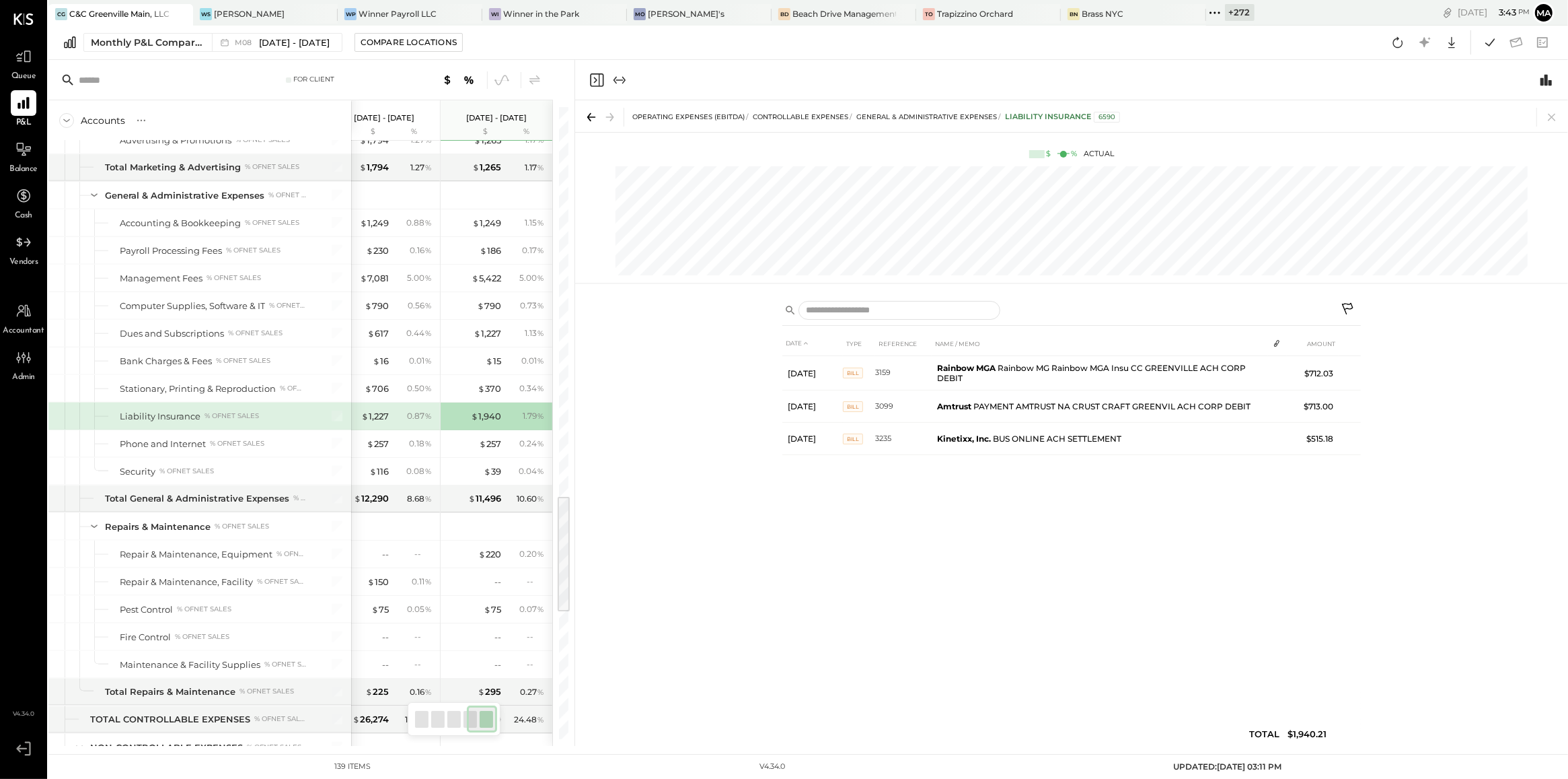
click at [1562, 114] on div "OPERATING EXPENSES (EBITDA) CONTROLLABLE EXPENSES General & Administrative Expe…" at bounding box center [1072, 116] width 993 height 31
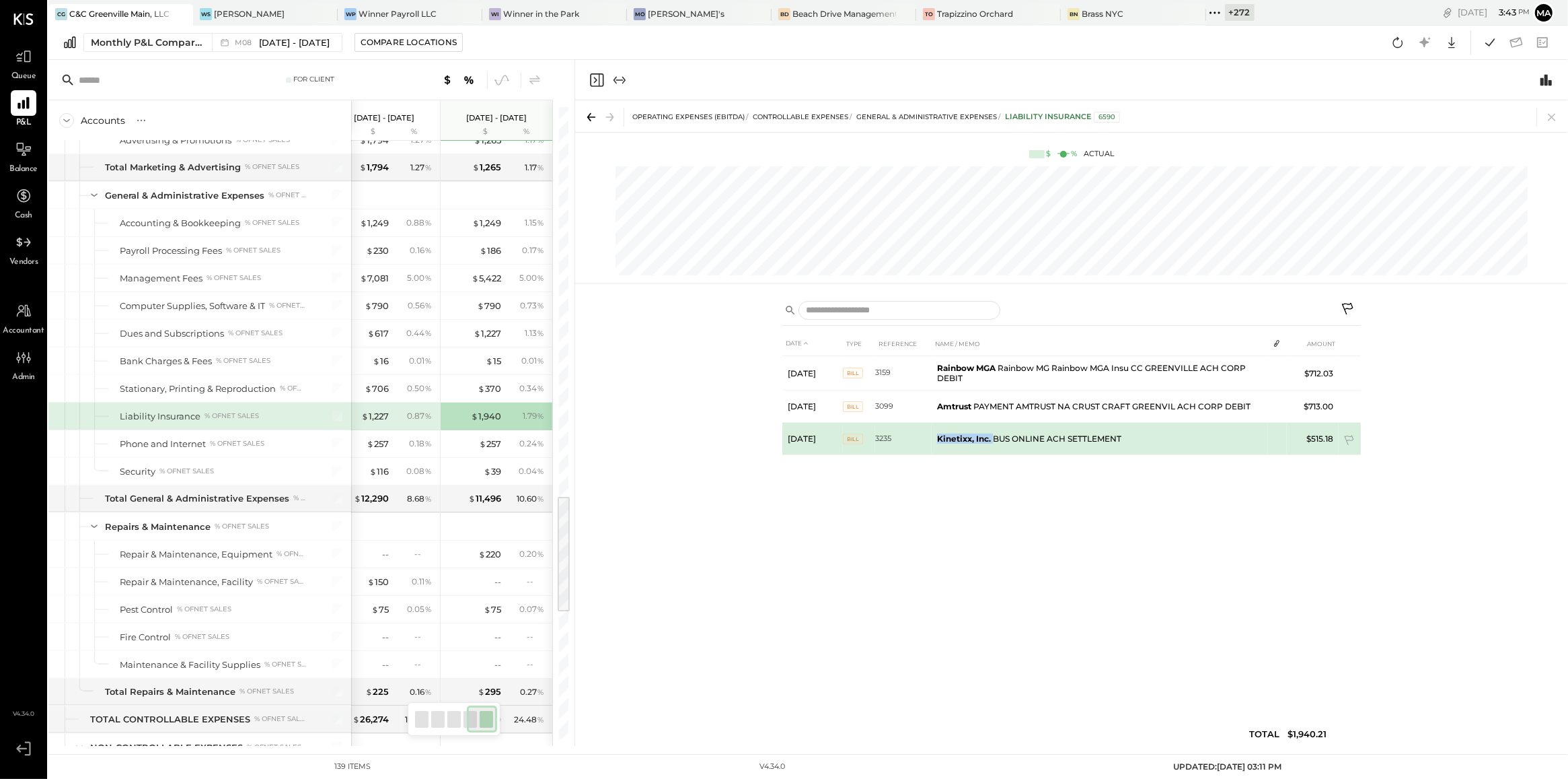
drag, startPoint x: 930, startPoint y: 435, endPoint x: 993, endPoint y: 440, distance: 63.2
click at [993, 440] on tr "Apr 30, 25 BILL 3235 Kinetixx, Inc. BUS ONLINE ACH SETTLEMENT $515.18" at bounding box center [1071, 438] width 579 height 32
copy tr "Kinetixx, Inc."
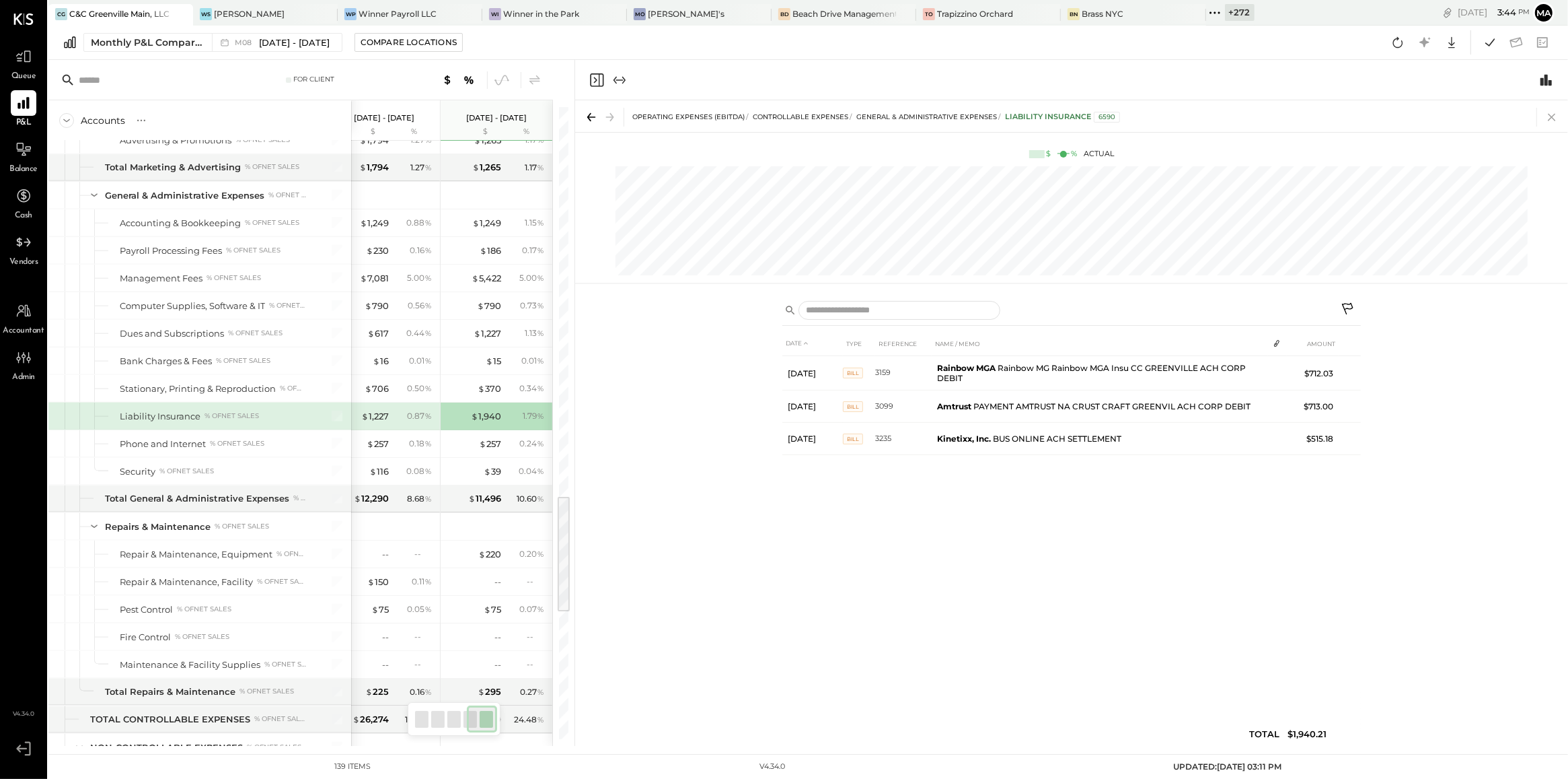
click at [1551, 121] on icon at bounding box center [1552, 117] width 19 height 19
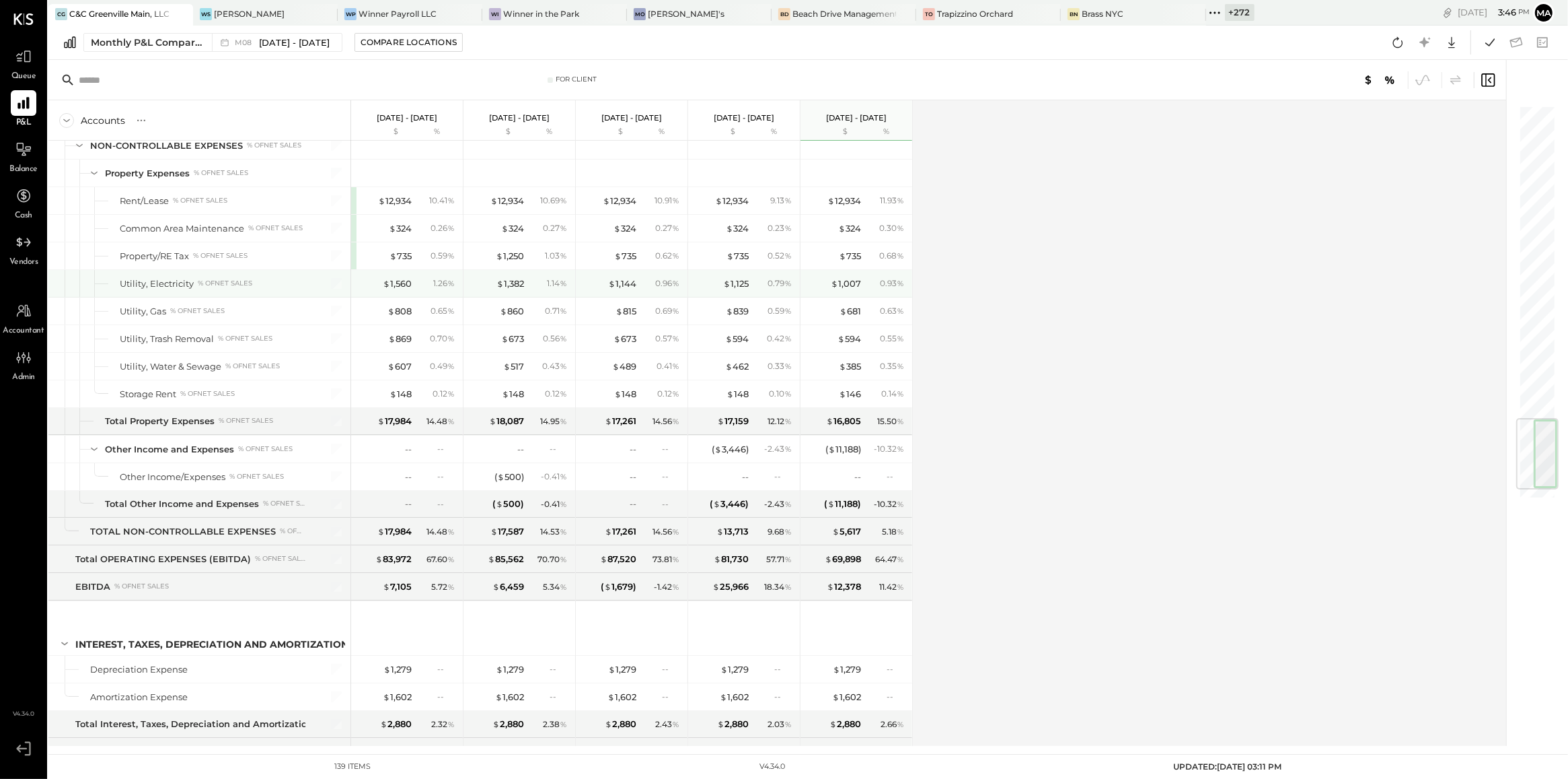
scroll to position [2657, 0]
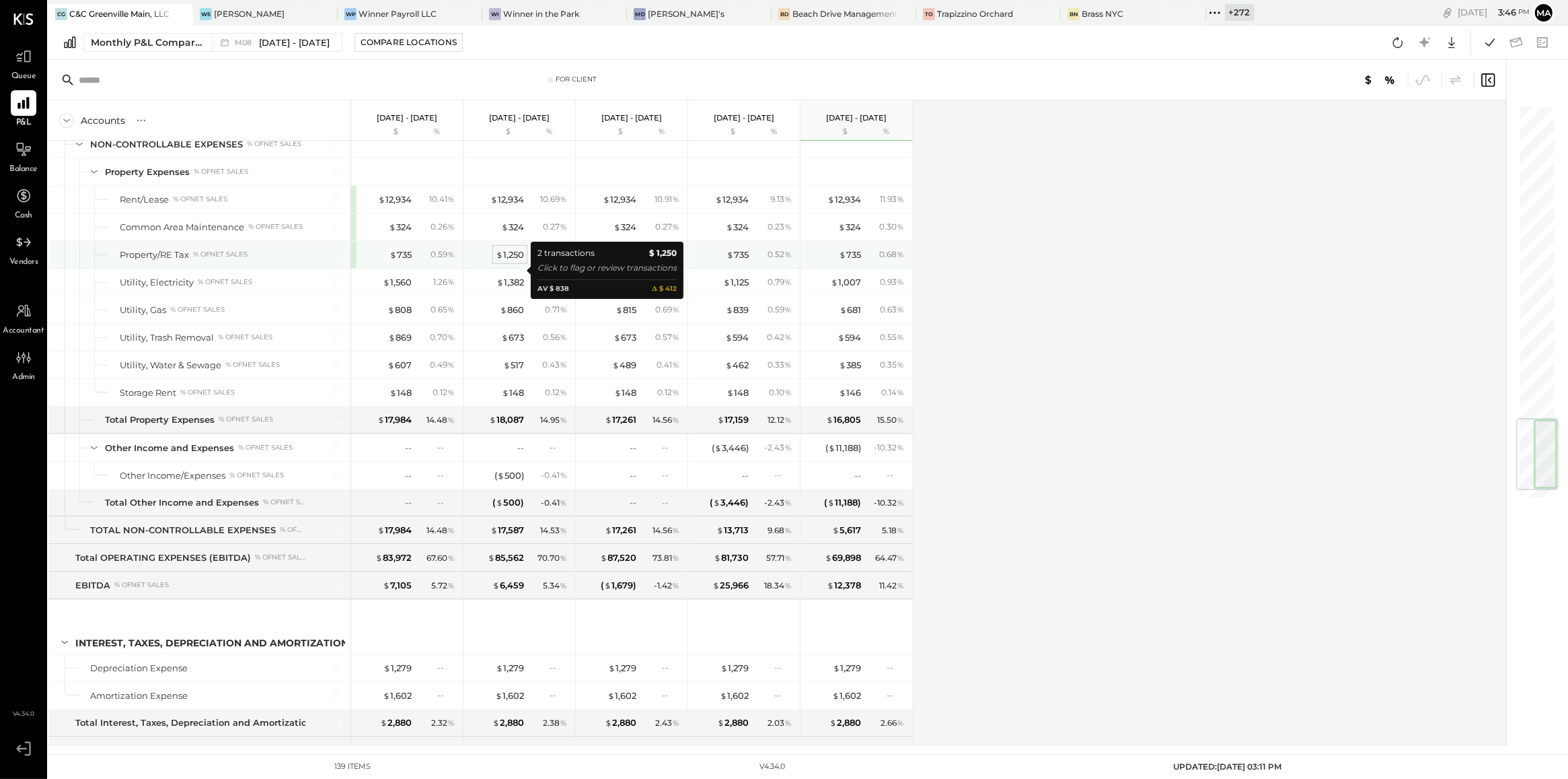
click at [522, 261] on div "$ 1,250" at bounding box center [510, 255] width 28 height 13
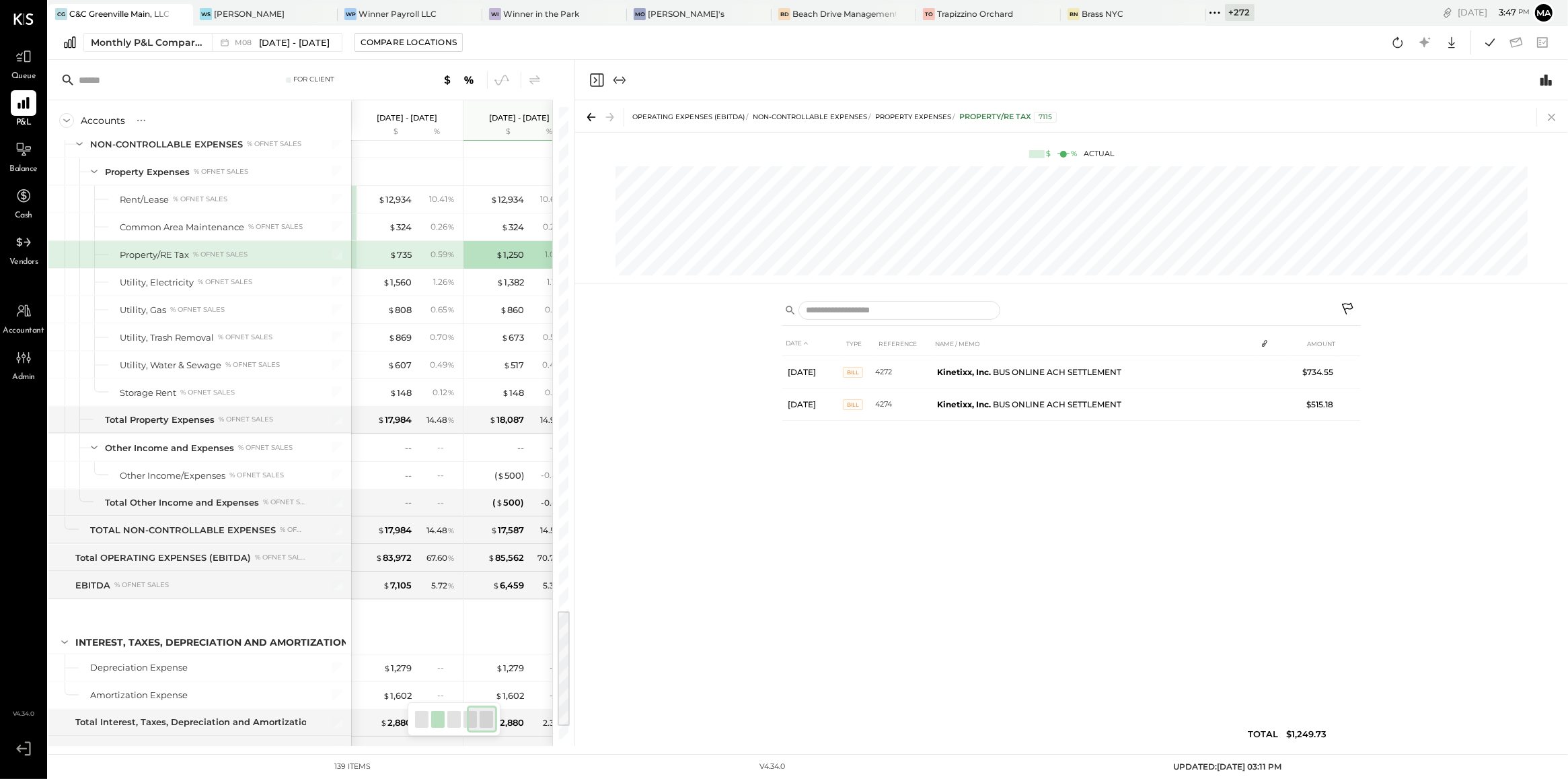
click at [1556, 113] on icon at bounding box center [1552, 117] width 19 height 19
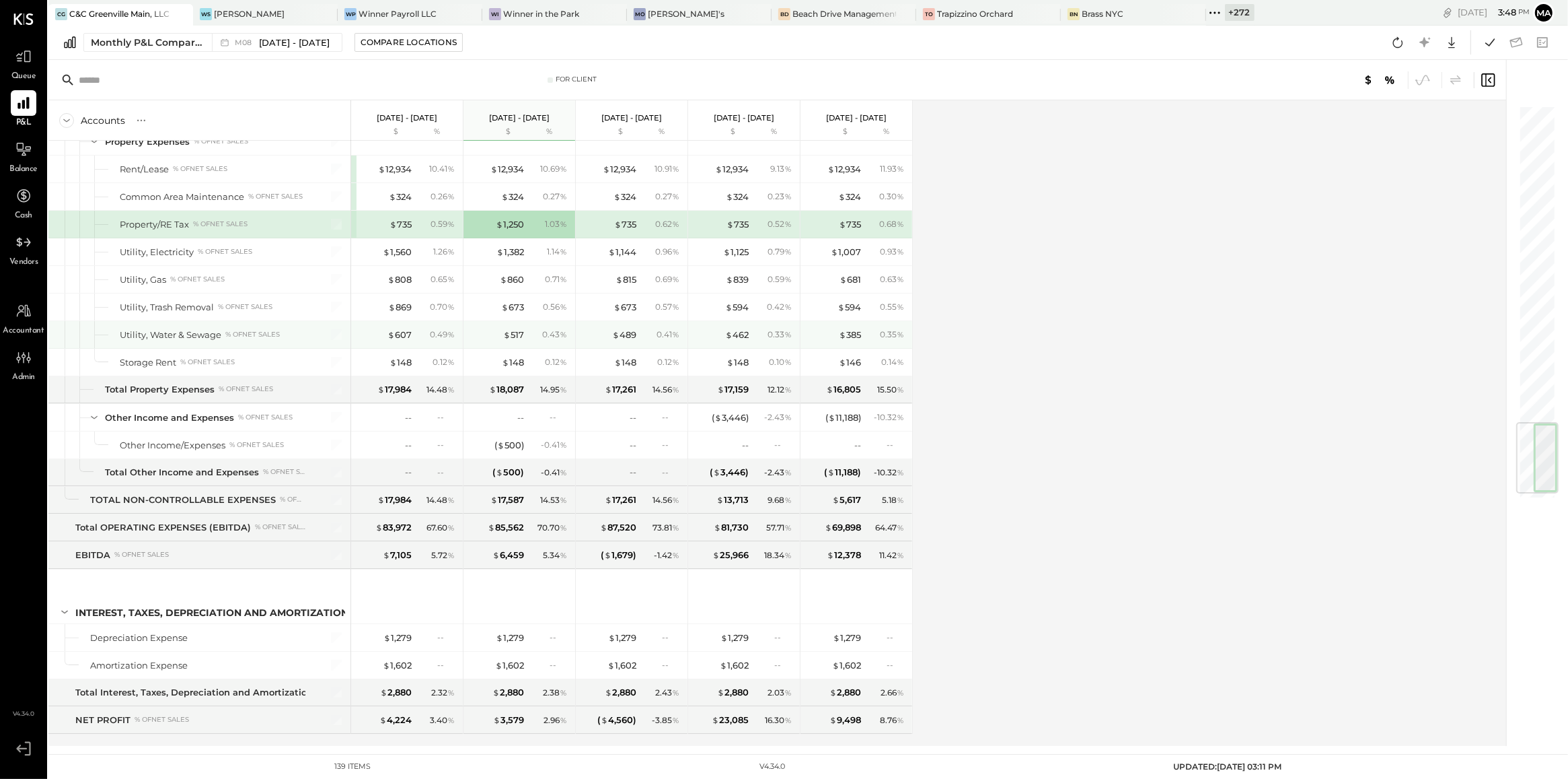
scroll to position [2688, 0]
click at [829, 341] on div "$ 385" at bounding box center [834, 334] width 54 height 13
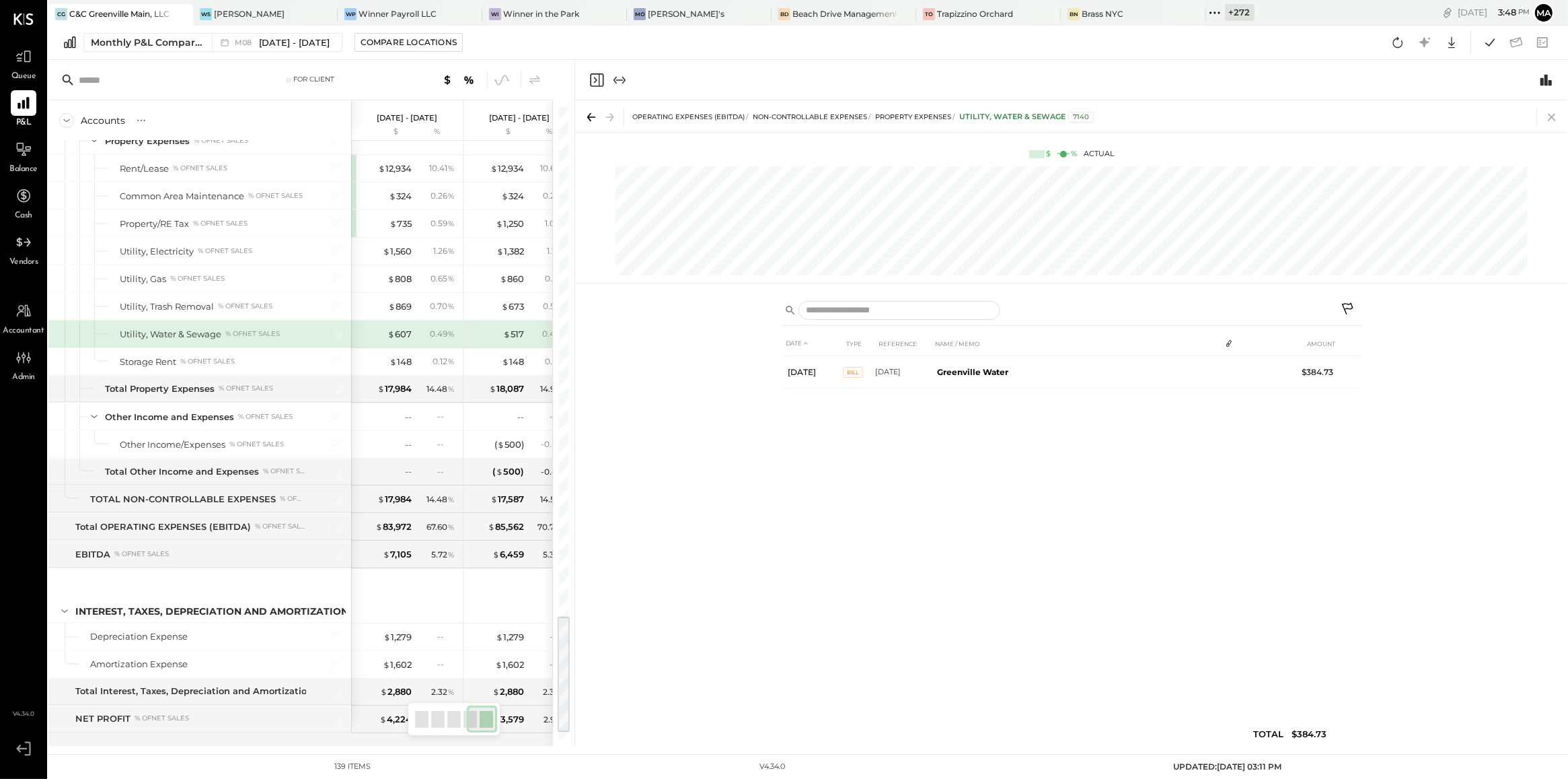
click at [1557, 123] on icon at bounding box center [1552, 117] width 19 height 19
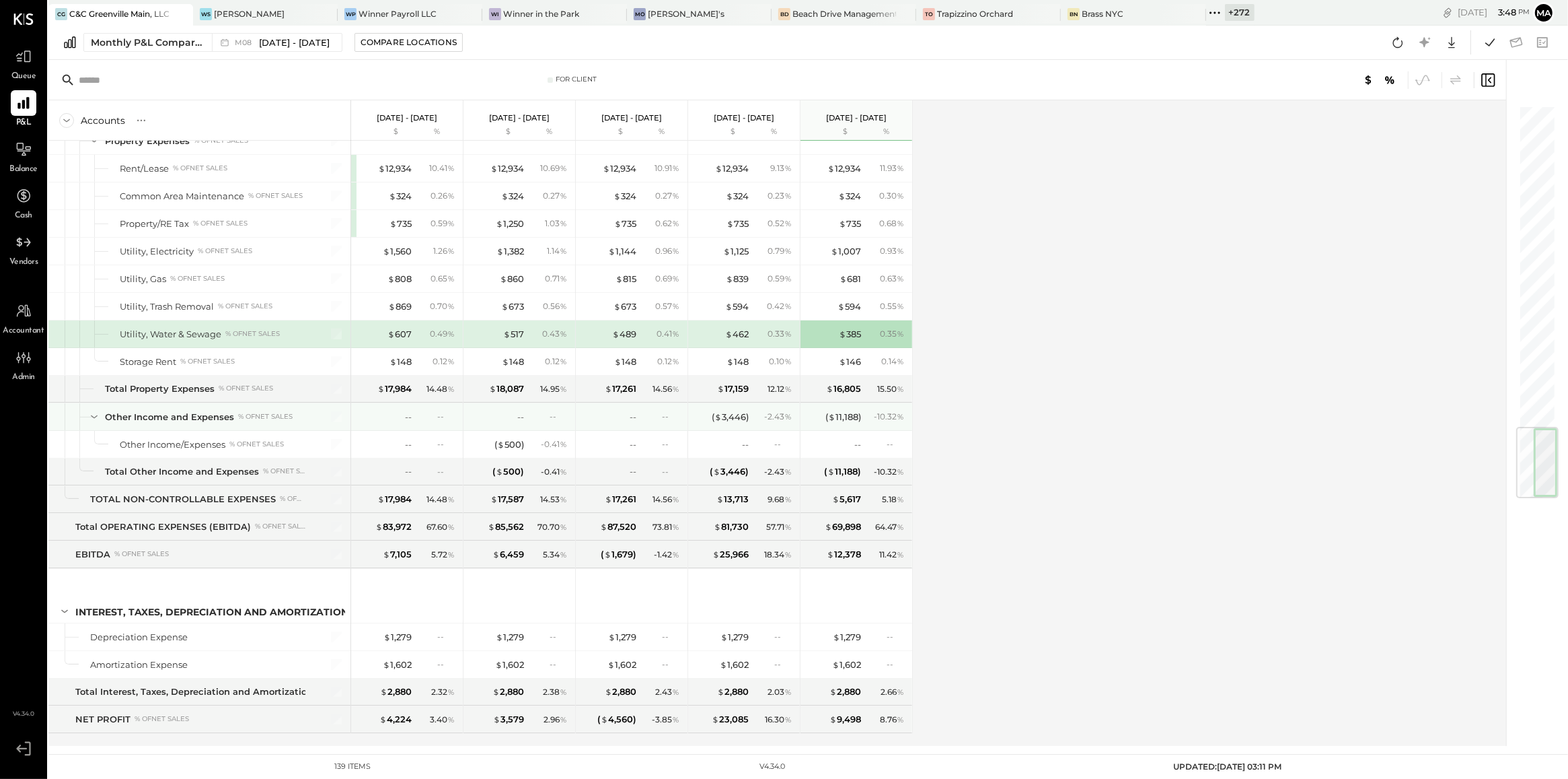
scroll to position [2727, 0]
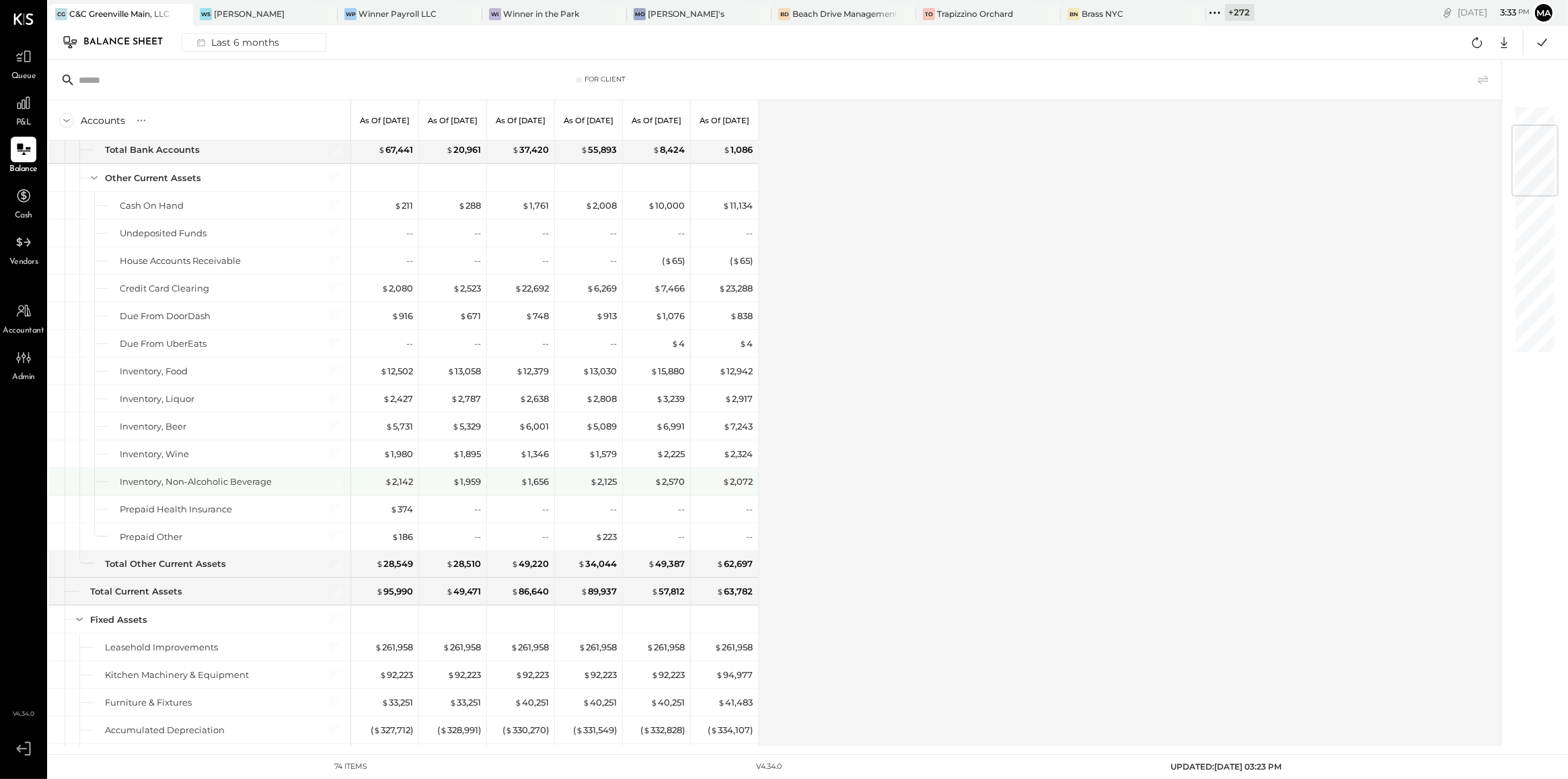
scroll to position [167, 0]
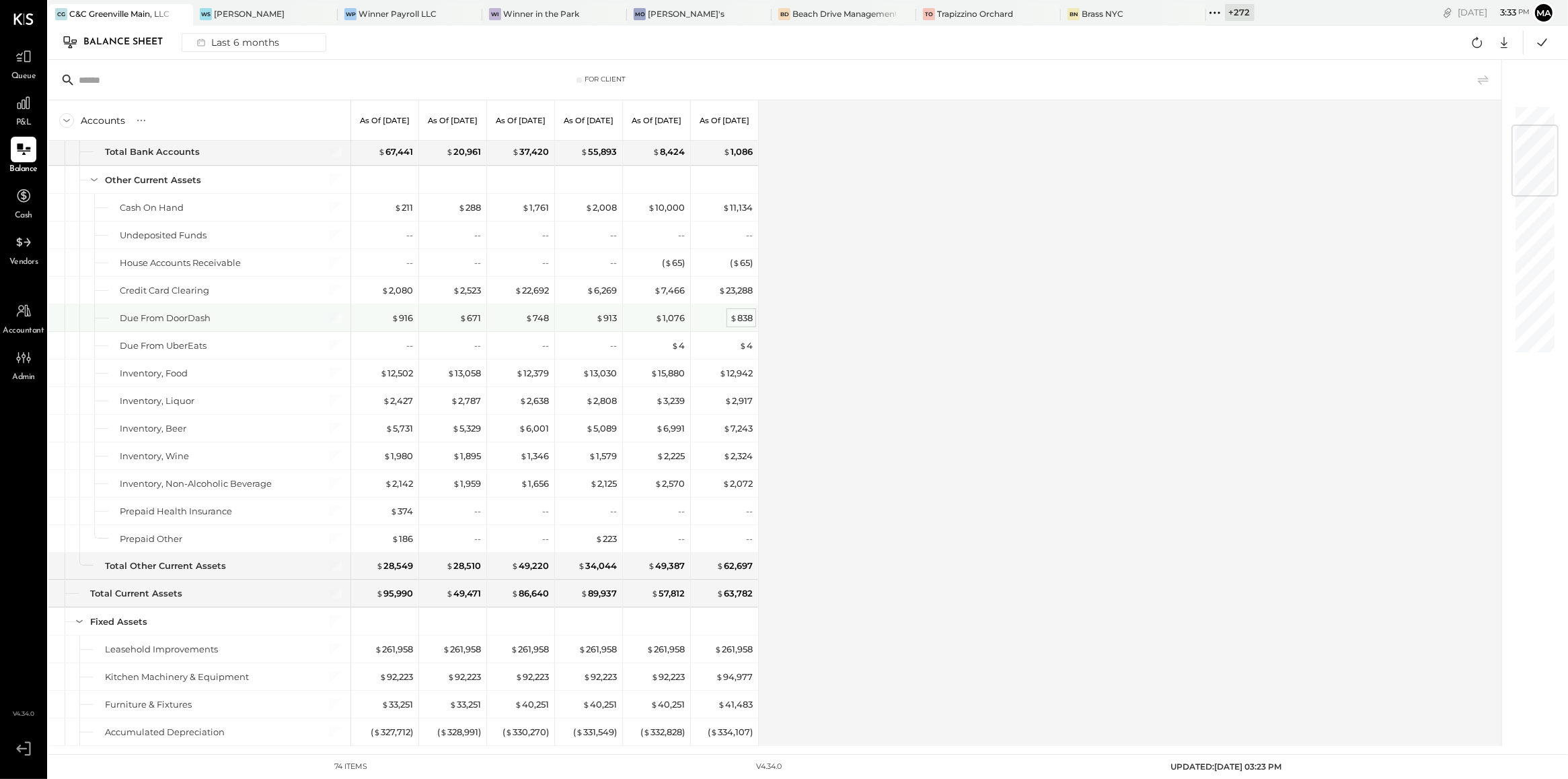
click at [745, 322] on div "$ 838" at bounding box center [741, 318] width 23 height 13
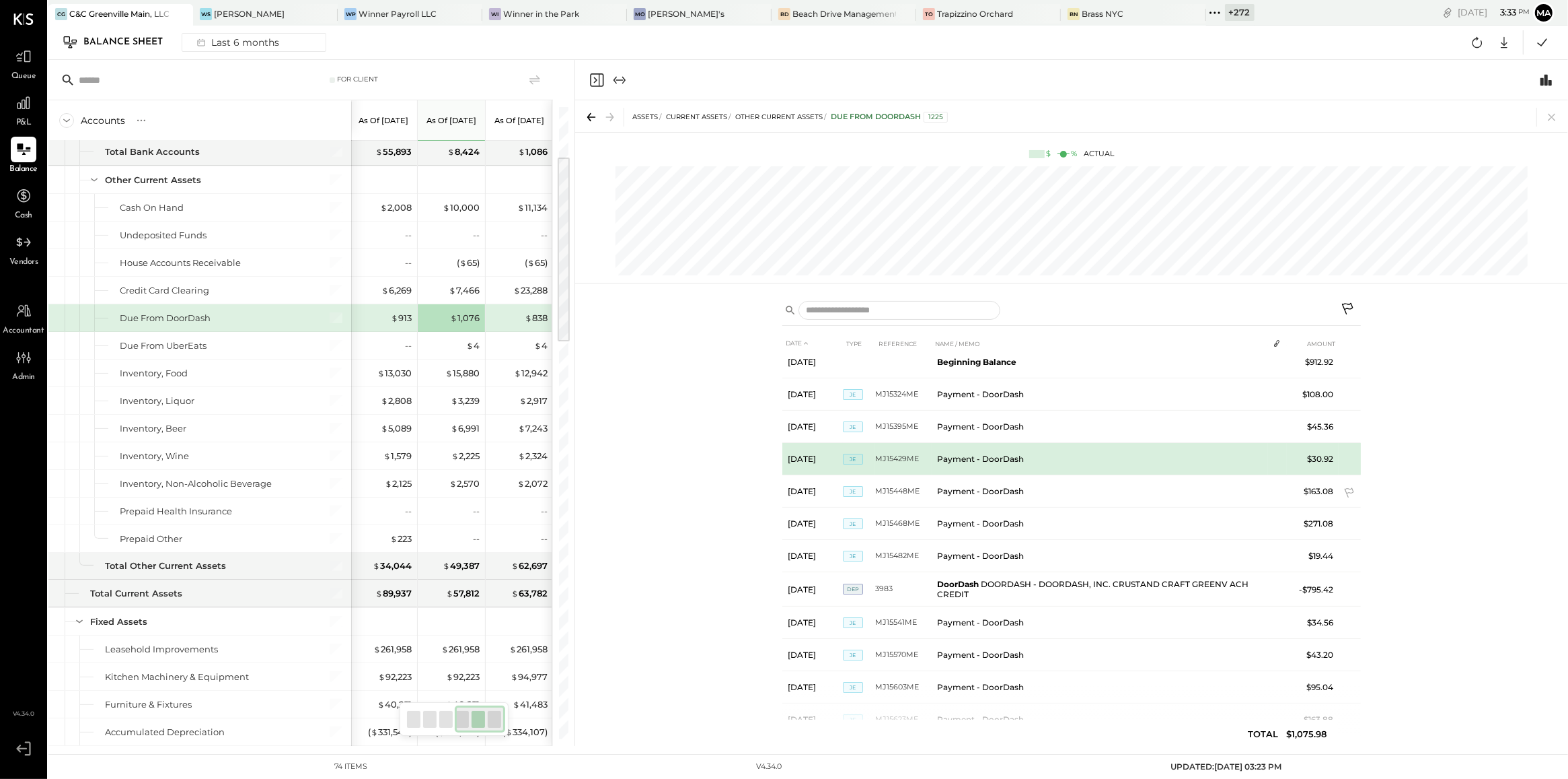
scroll to position [11, 0]
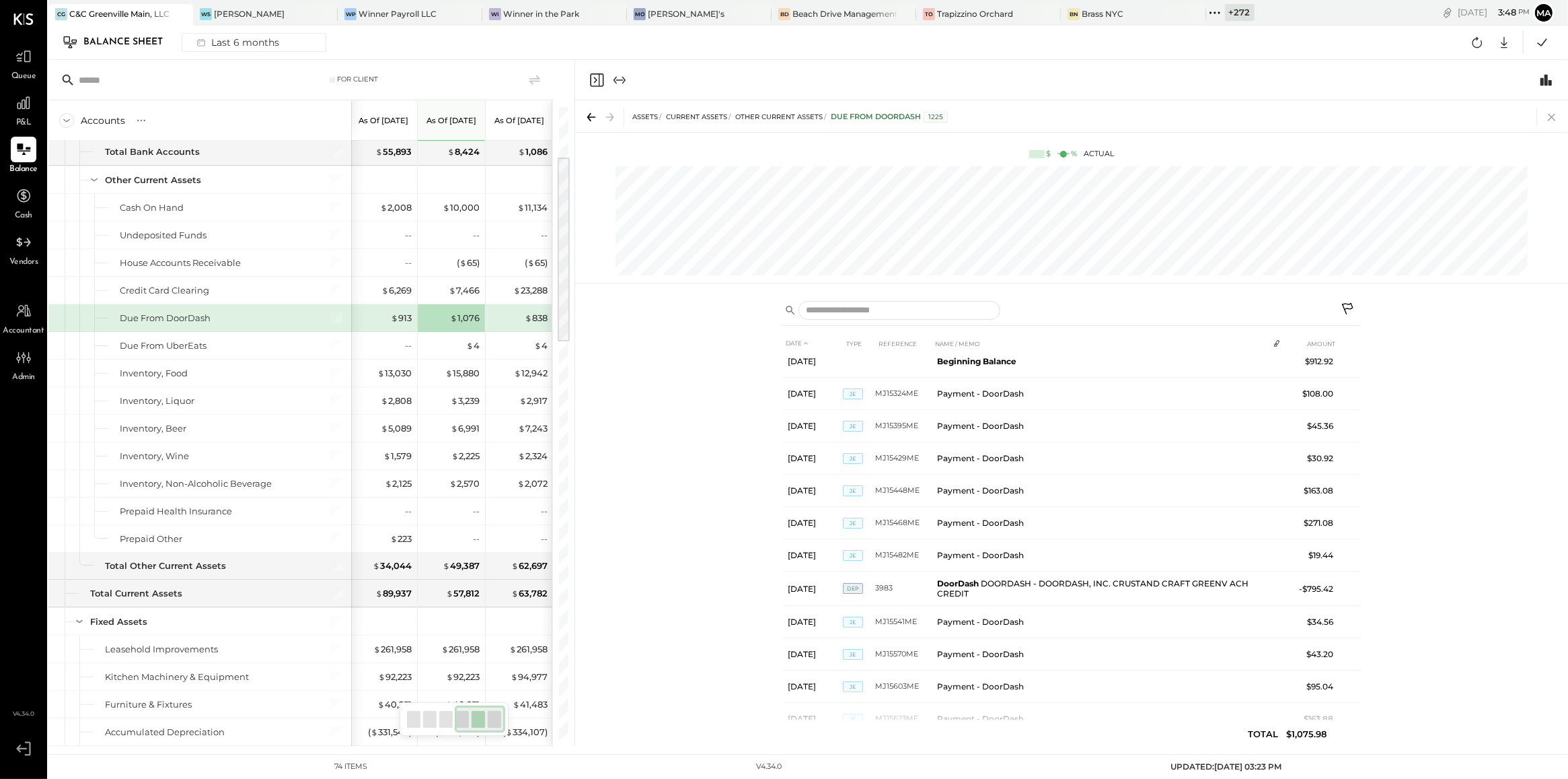
drag, startPoint x: 1554, startPoint y: 113, endPoint x: 1081, endPoint y: 253, distance: 493.3
click at [1554, 113] on icon at bounding box center [1552, 117] width 19 height 19
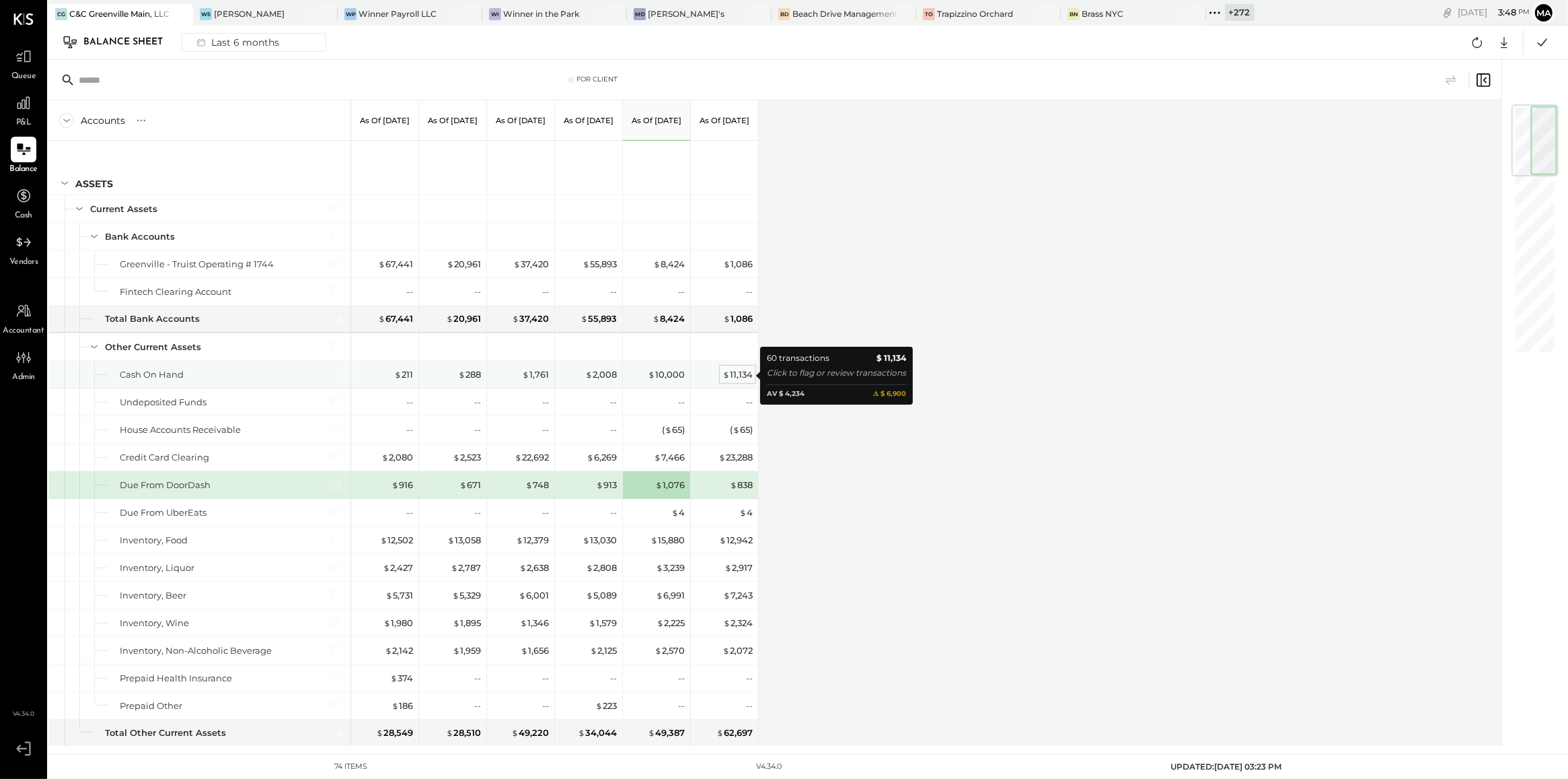
click at [740, 373] on div "$ 11,134" at bounding box center [737, 374] width 30 height 13
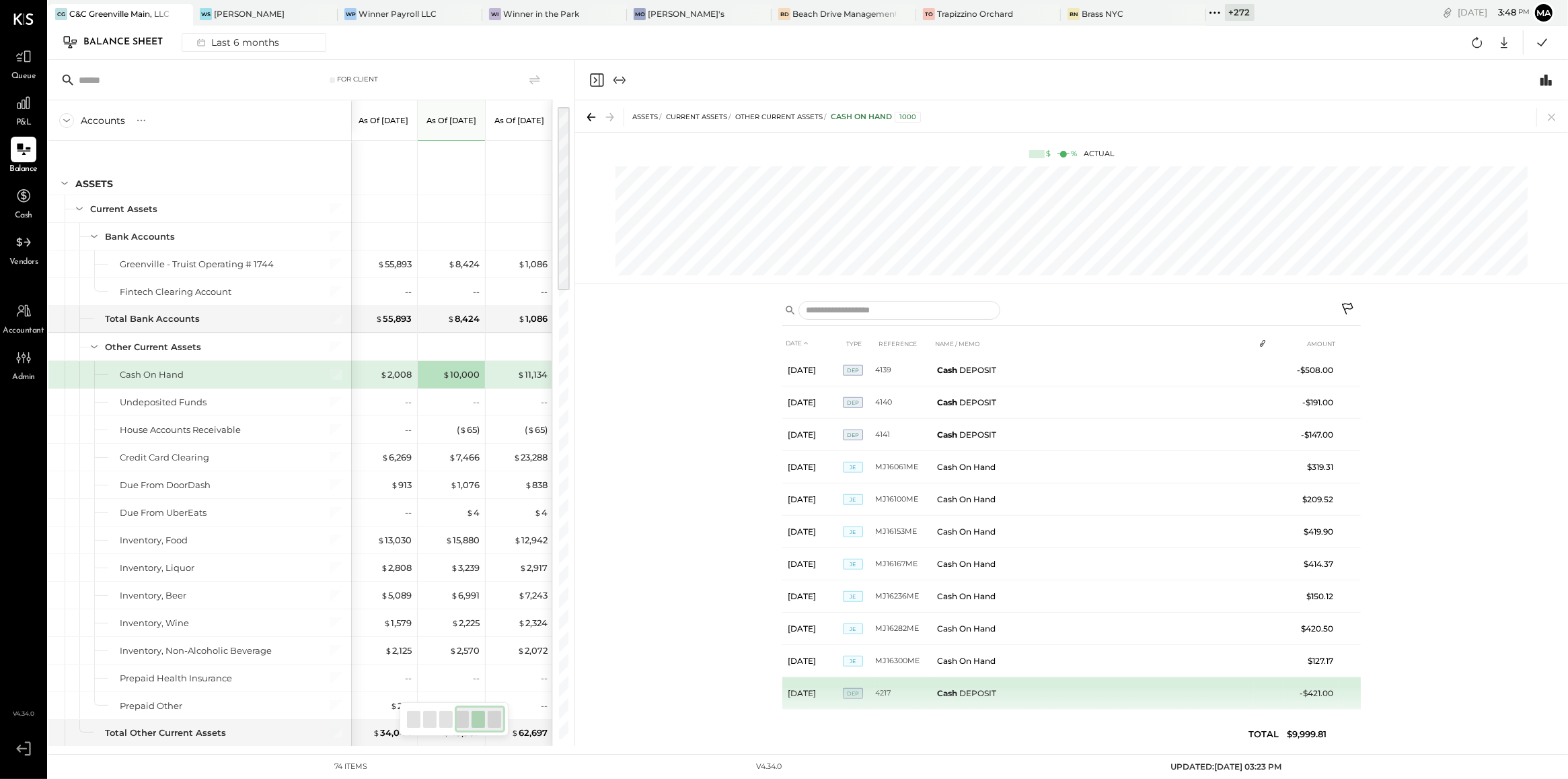
scroll to position [1929, 0]
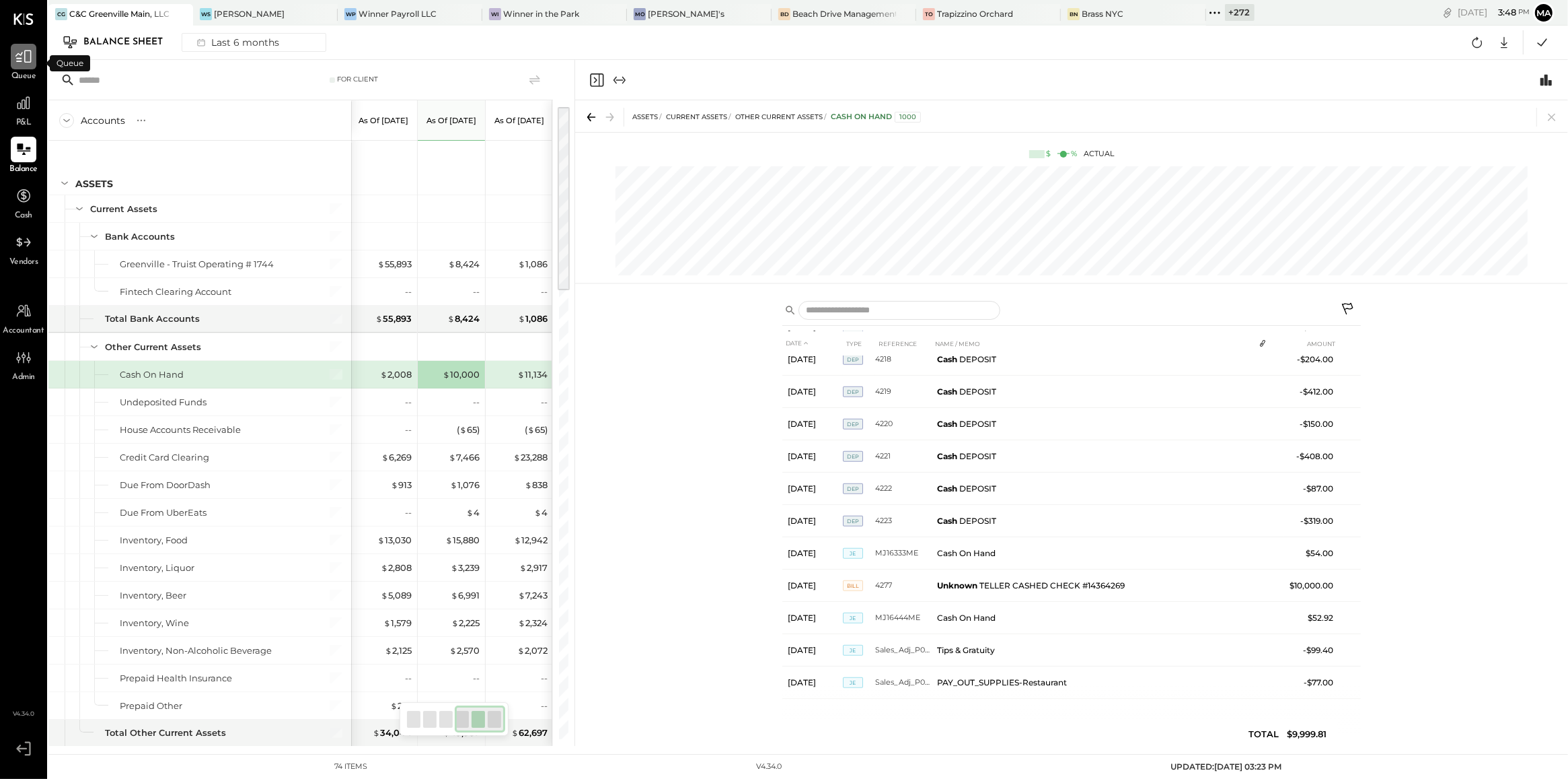
click at [34, 65] on div at bounding box center [23, 56] width 26 height 26
click at [1556, 119] on icon at bounding box center [1552, 117] width 19 height 19
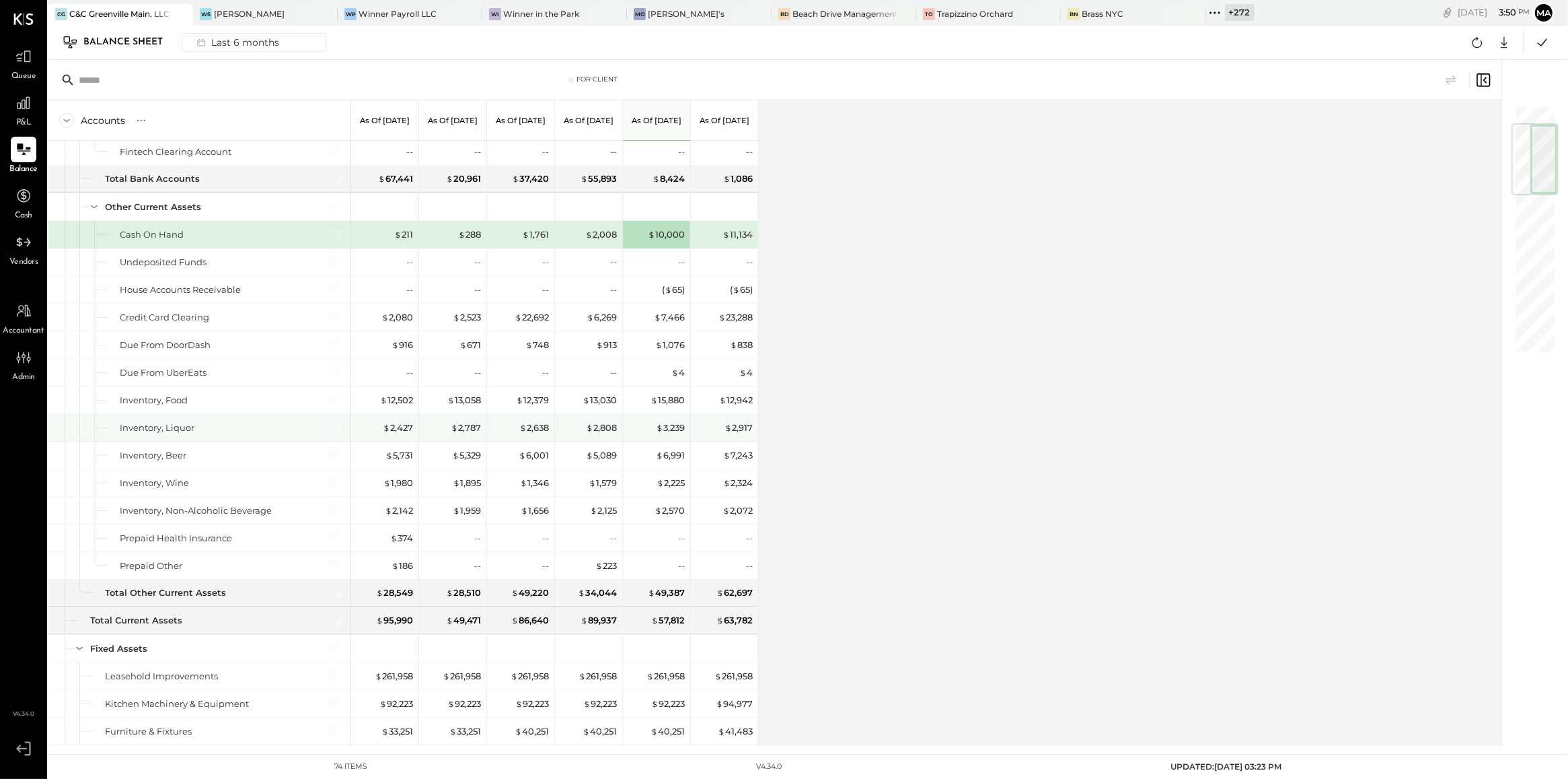
scroll to position [162, 0]
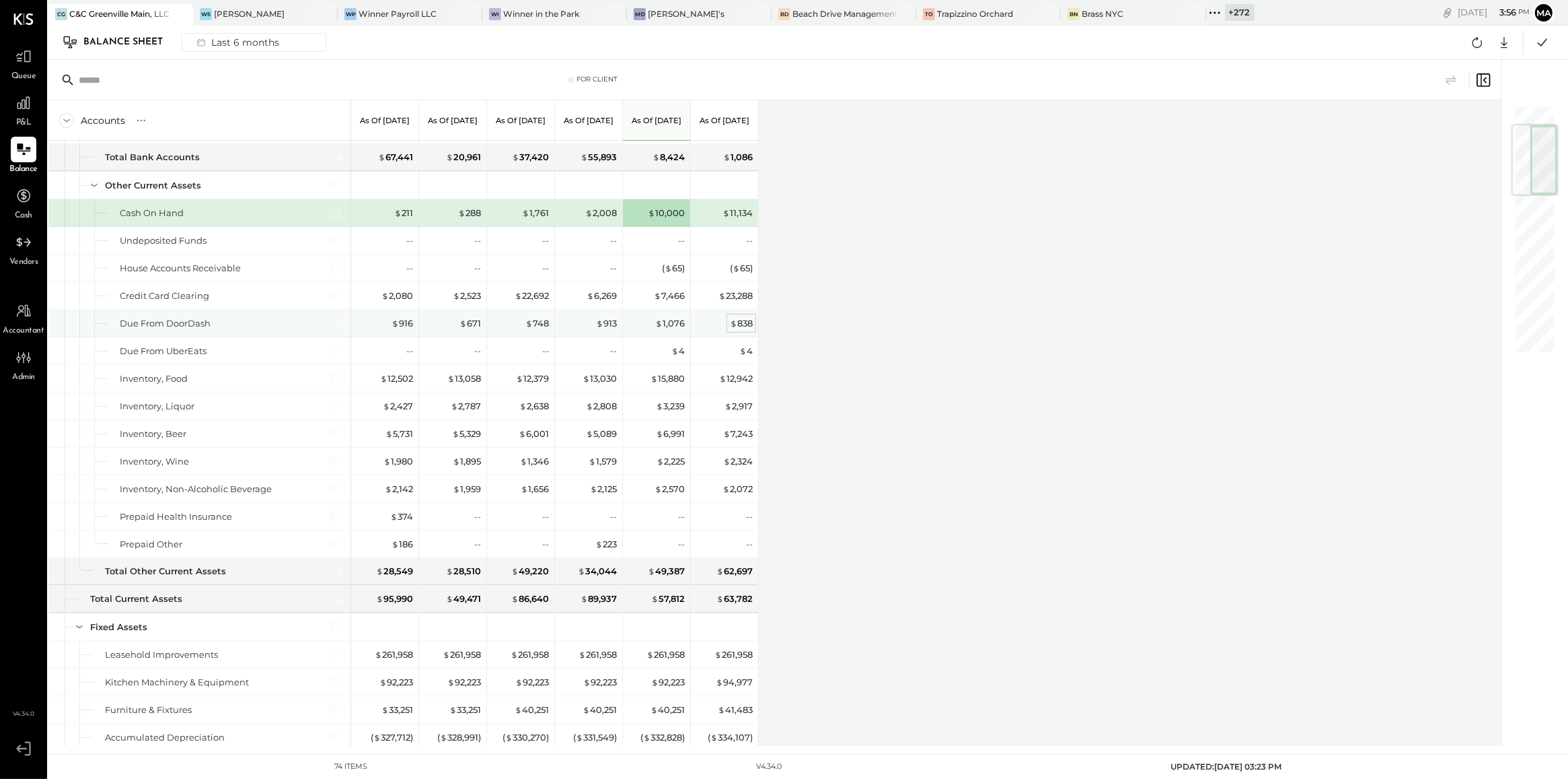
click at [744, 323] on div "$ 838" at bounding box center [741, 323] width 23 height 13
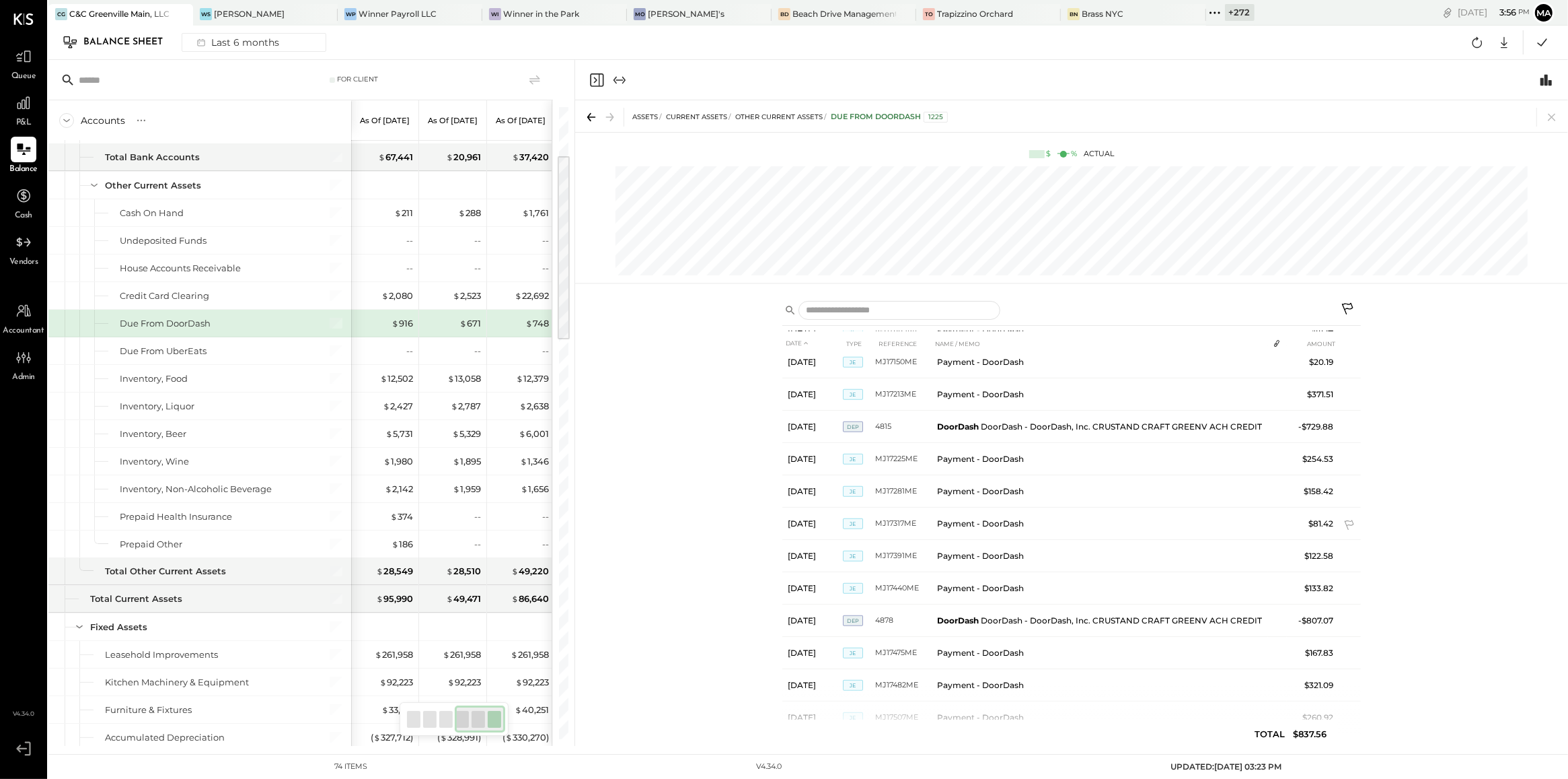
scroll to position [858, 0]
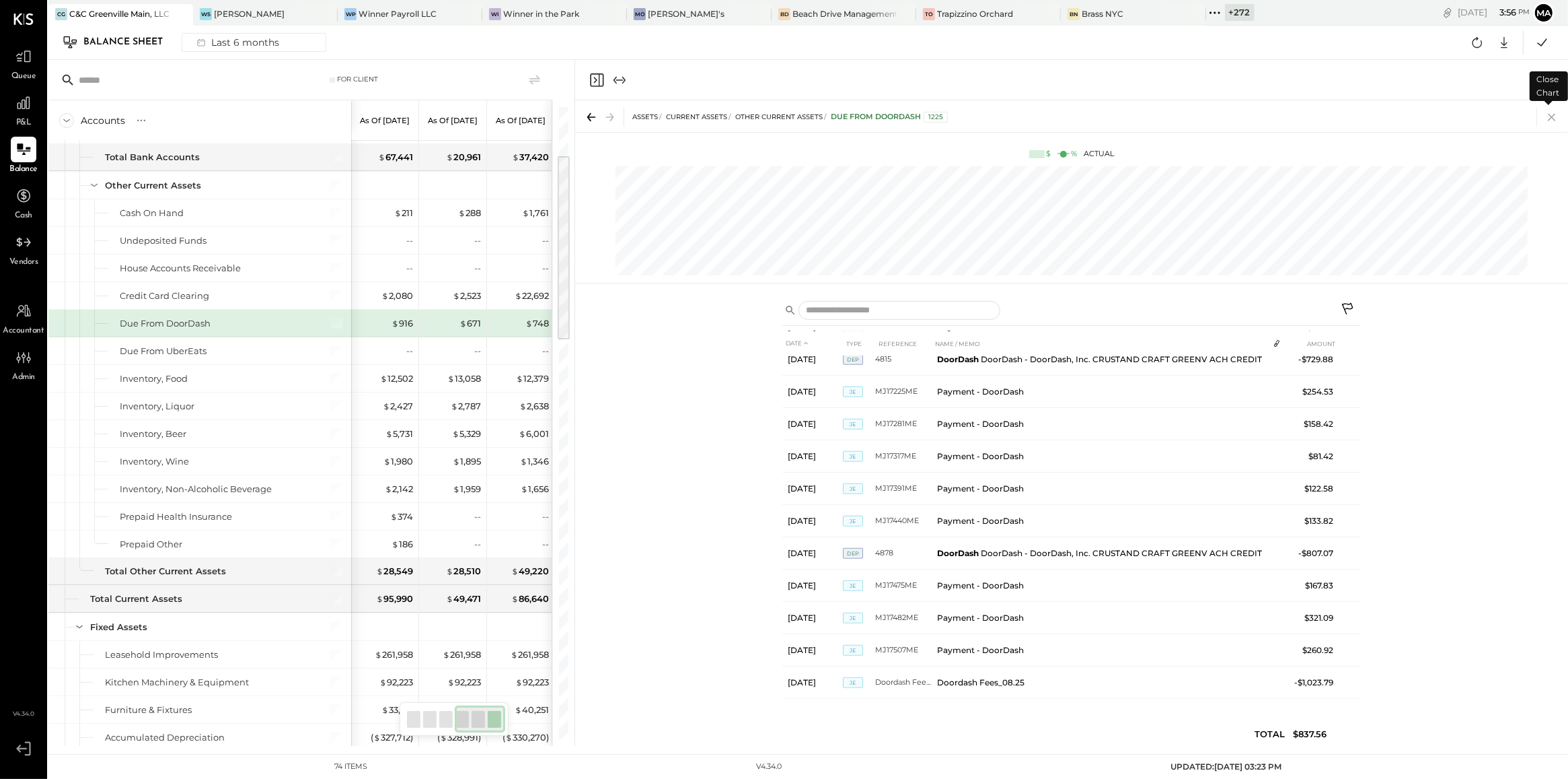
click at [1552, 124] on icon at bounding box center [1552, 117] width 19 height 19
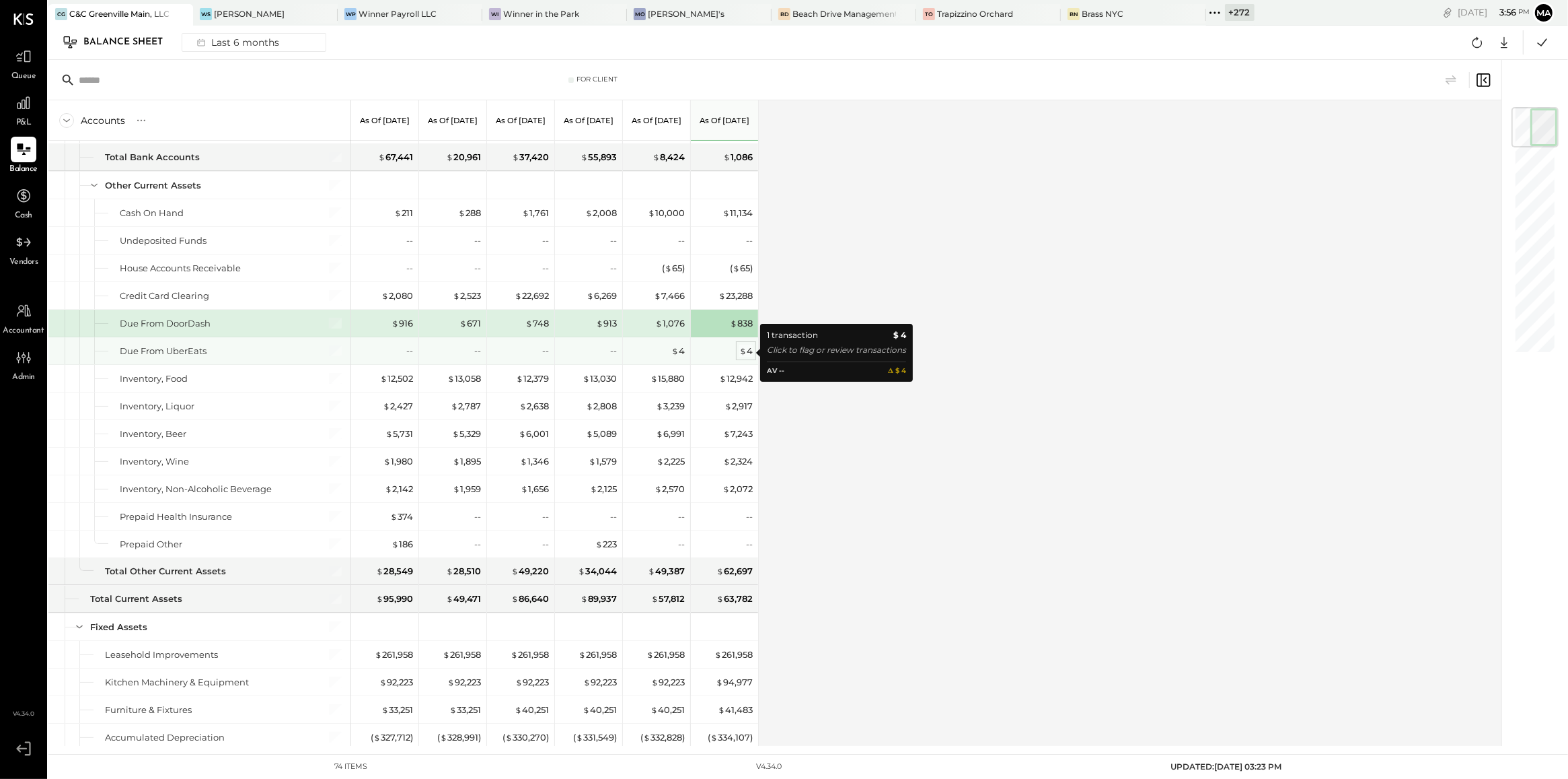
click at [745, 353] on span "$" at bounding box center [743, 351] width 7 height 11
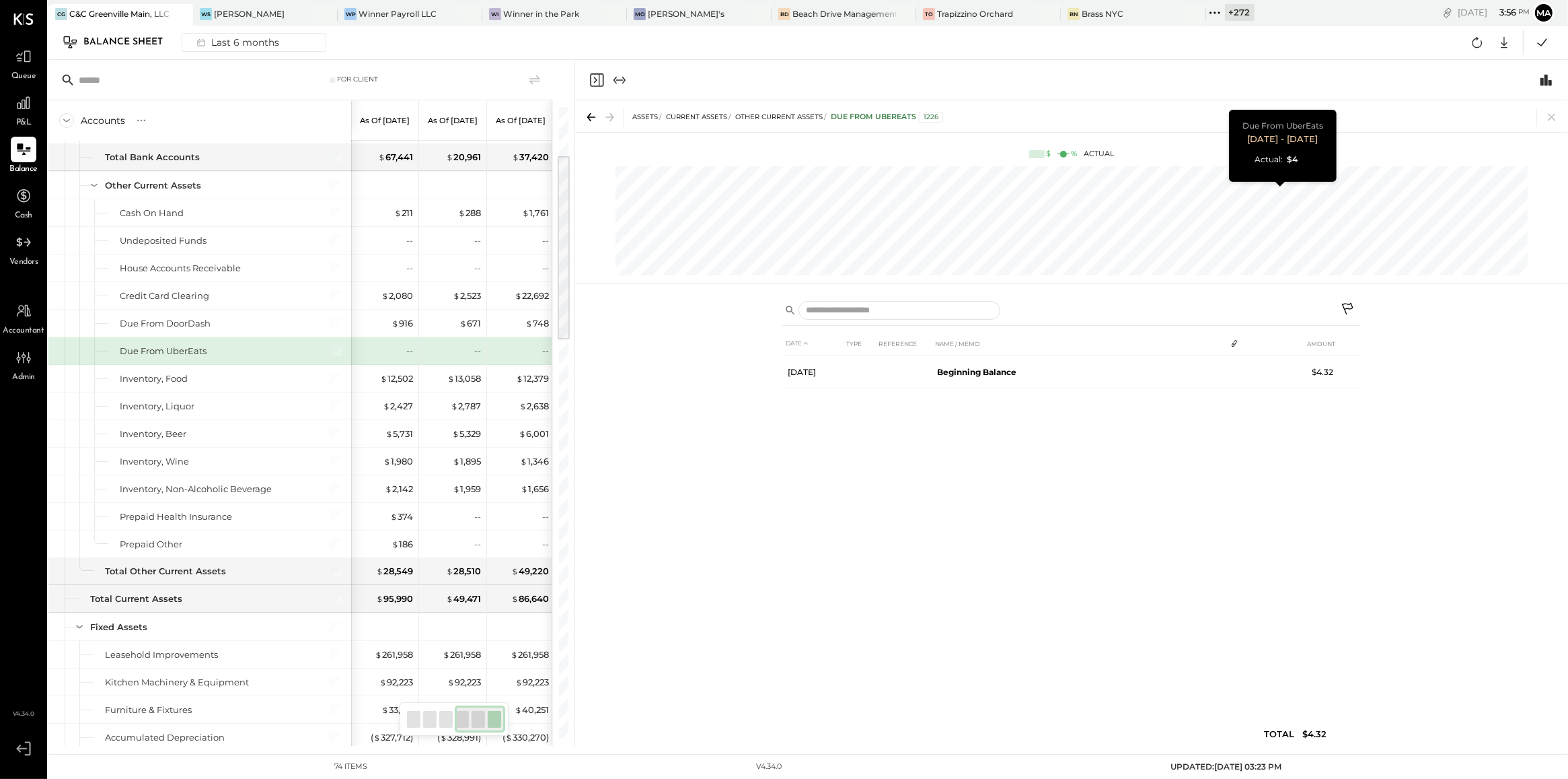
scroll to position [0, 205]
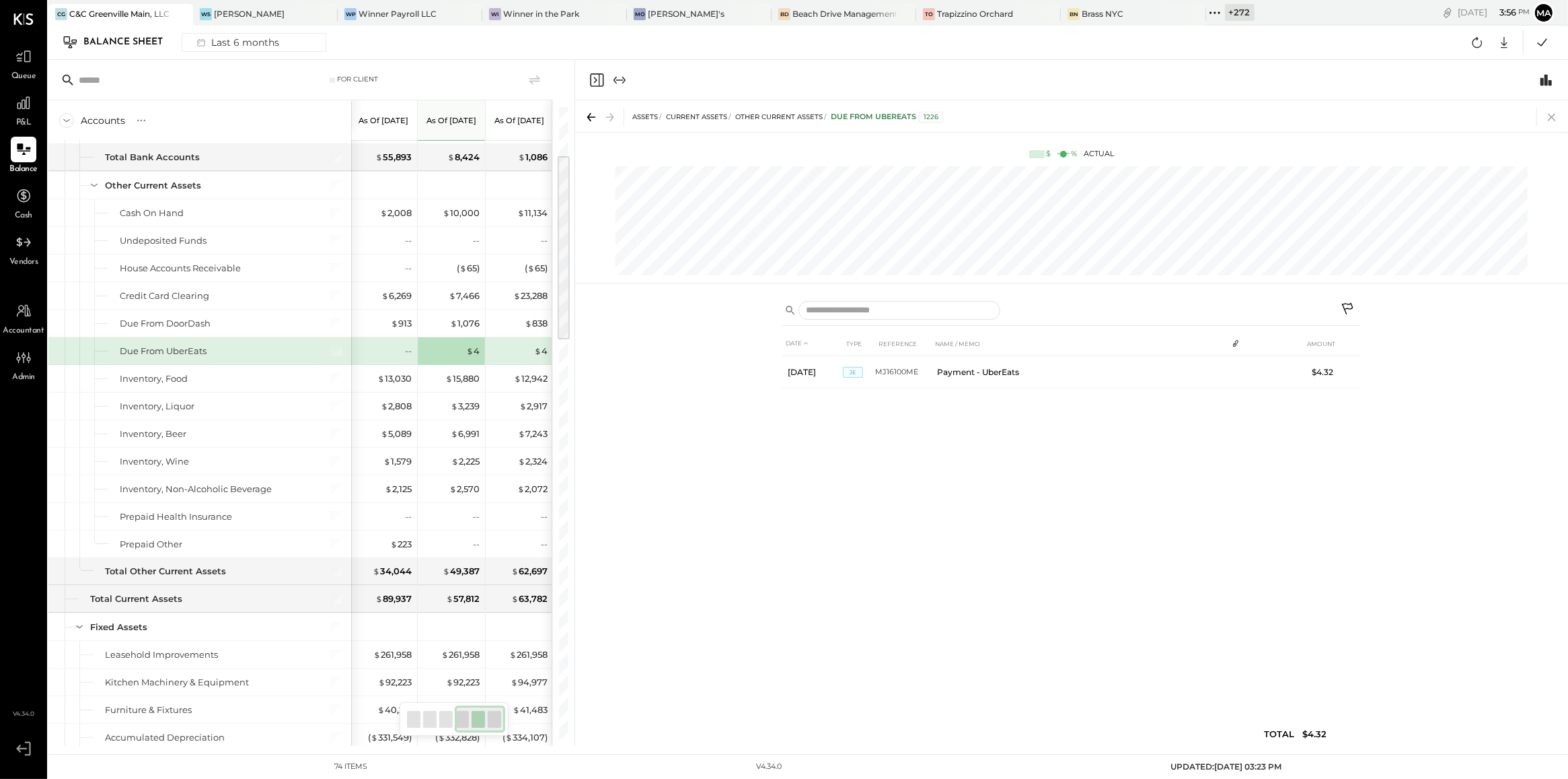
click at [1556, 116] on icon at bounding box center [1552, 117] width 19 height 19
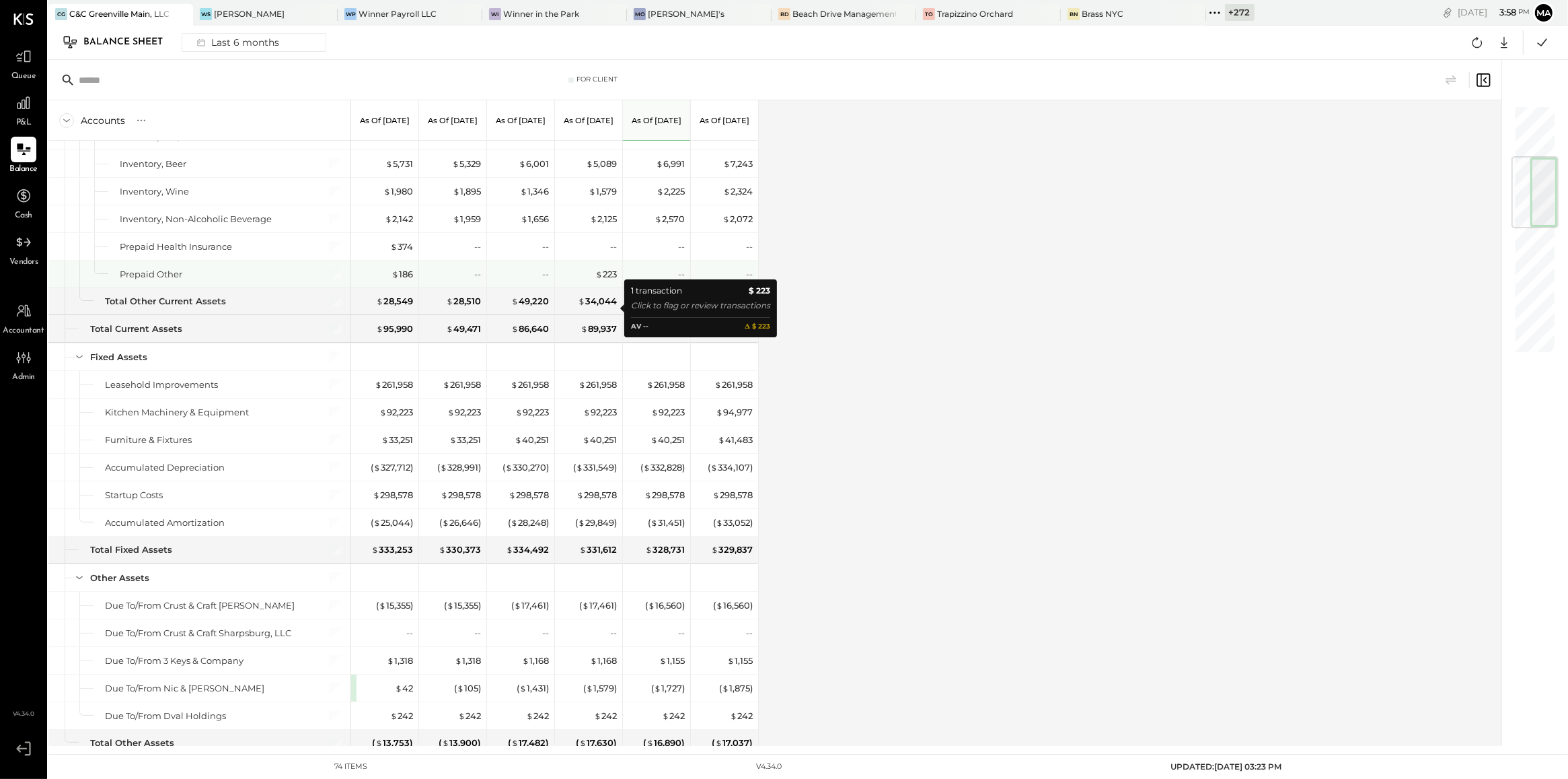
scroll to position [435, 0]
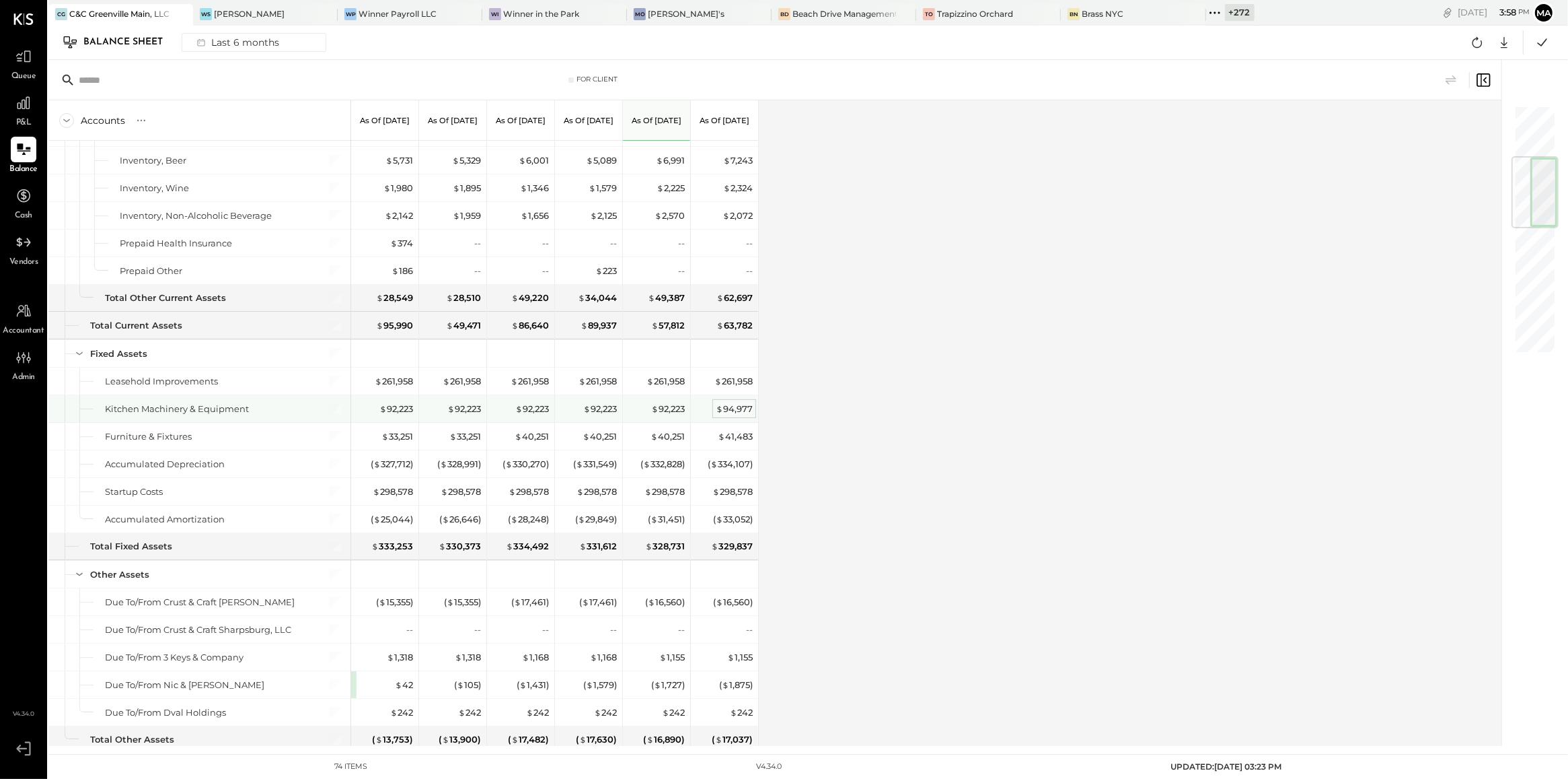
click at [730, 412] on div "$ 94,977" at bounding box center [734, 409] width 37 height 13
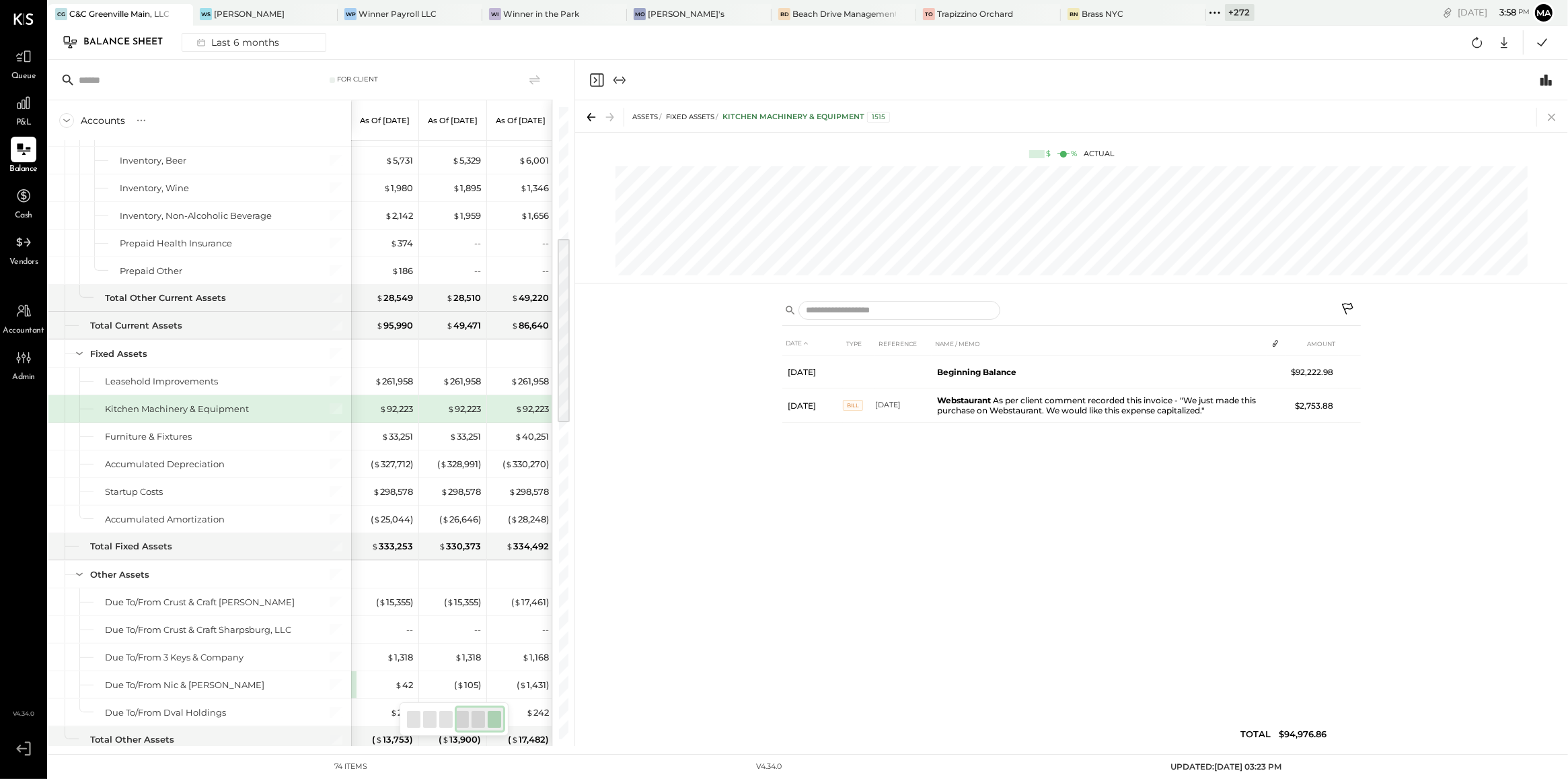
click at [1549, 115] on icon at bounding box center [1551, 117] width 7 height 7
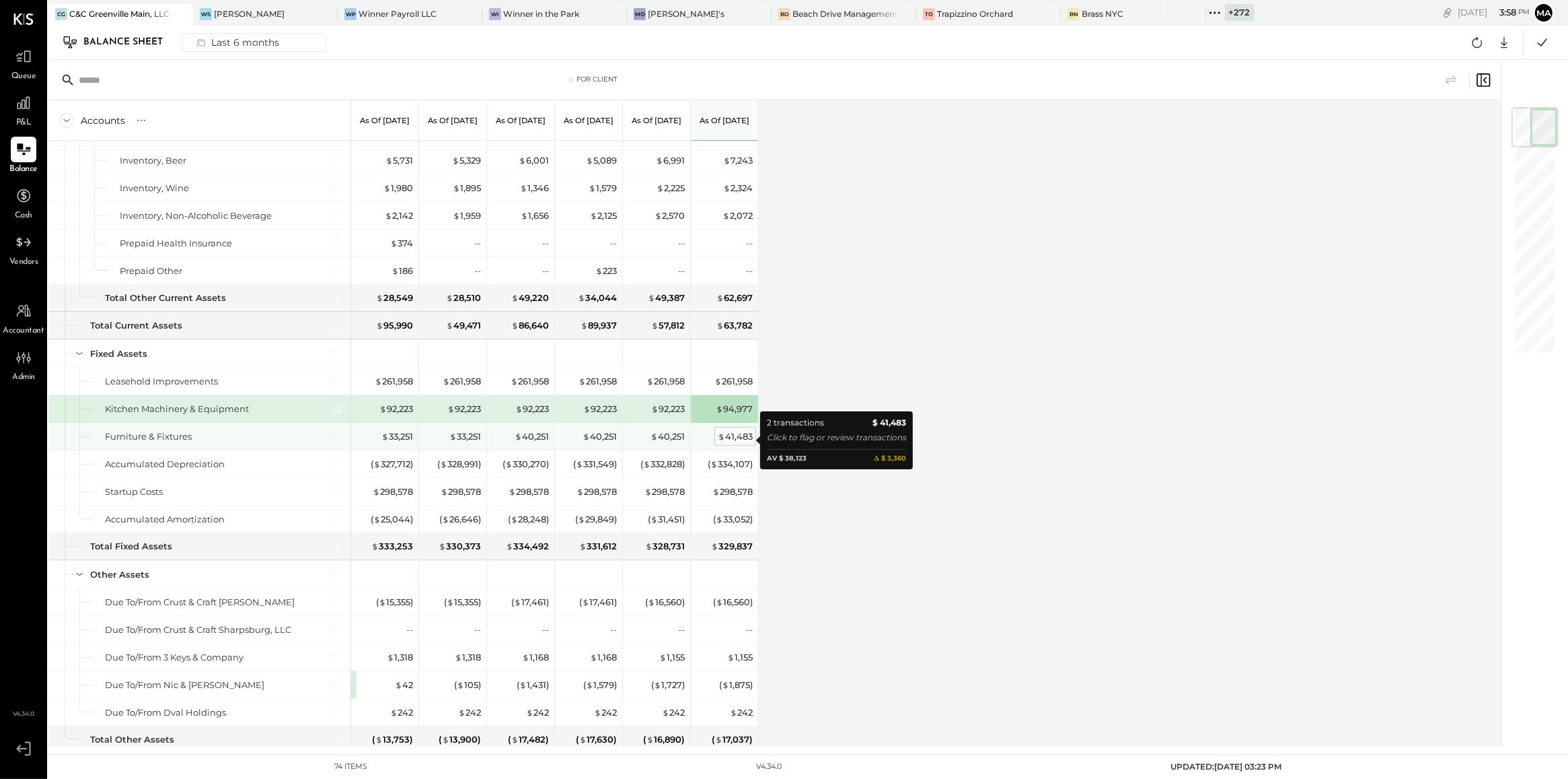
click at [735, 438] on div "$ 41,483" at bounding box center [735, 436] width 35 height 13
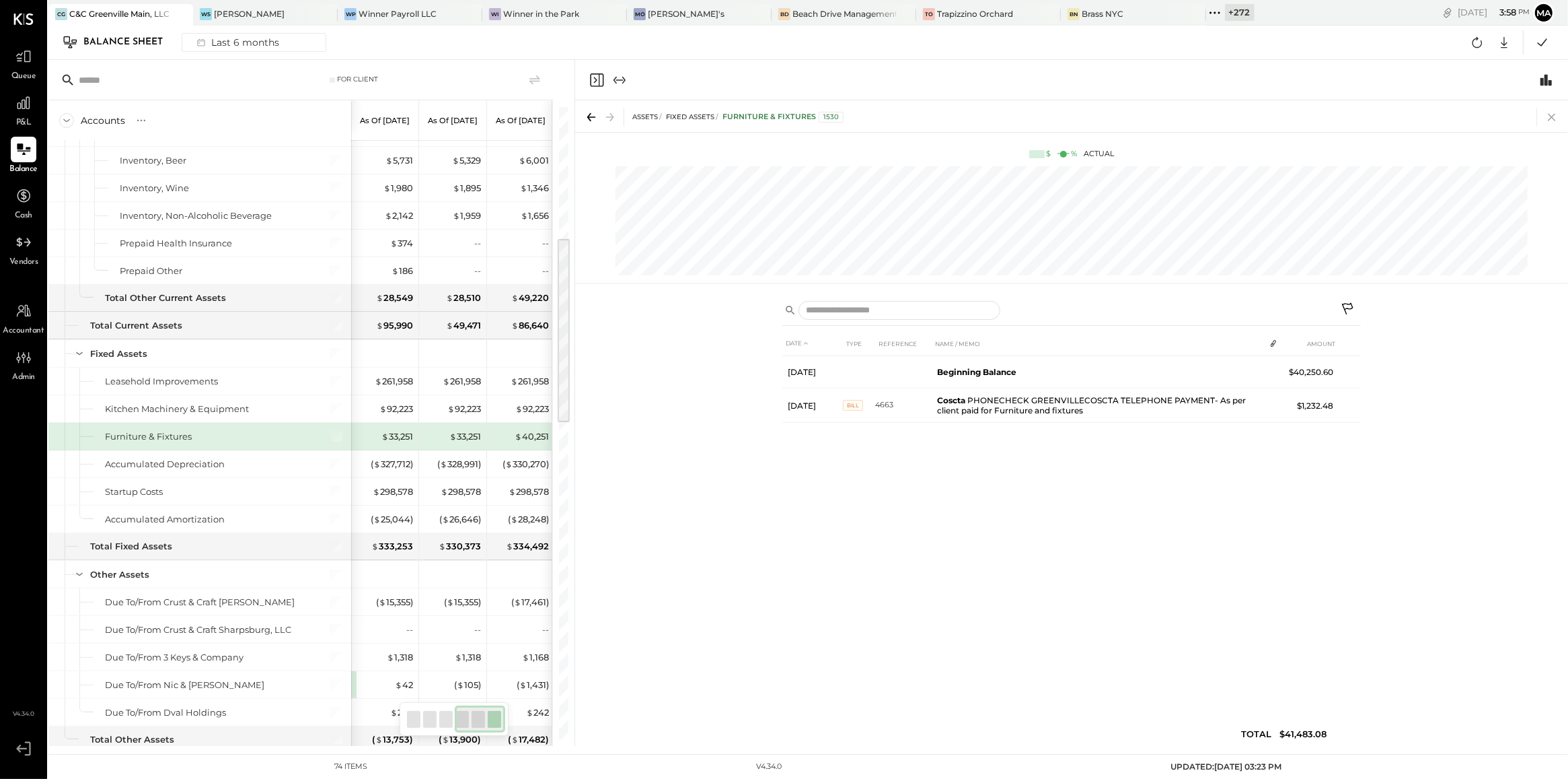
click at [1552, 122] on icon at bounding box center [1552, 117] width 19 height 19
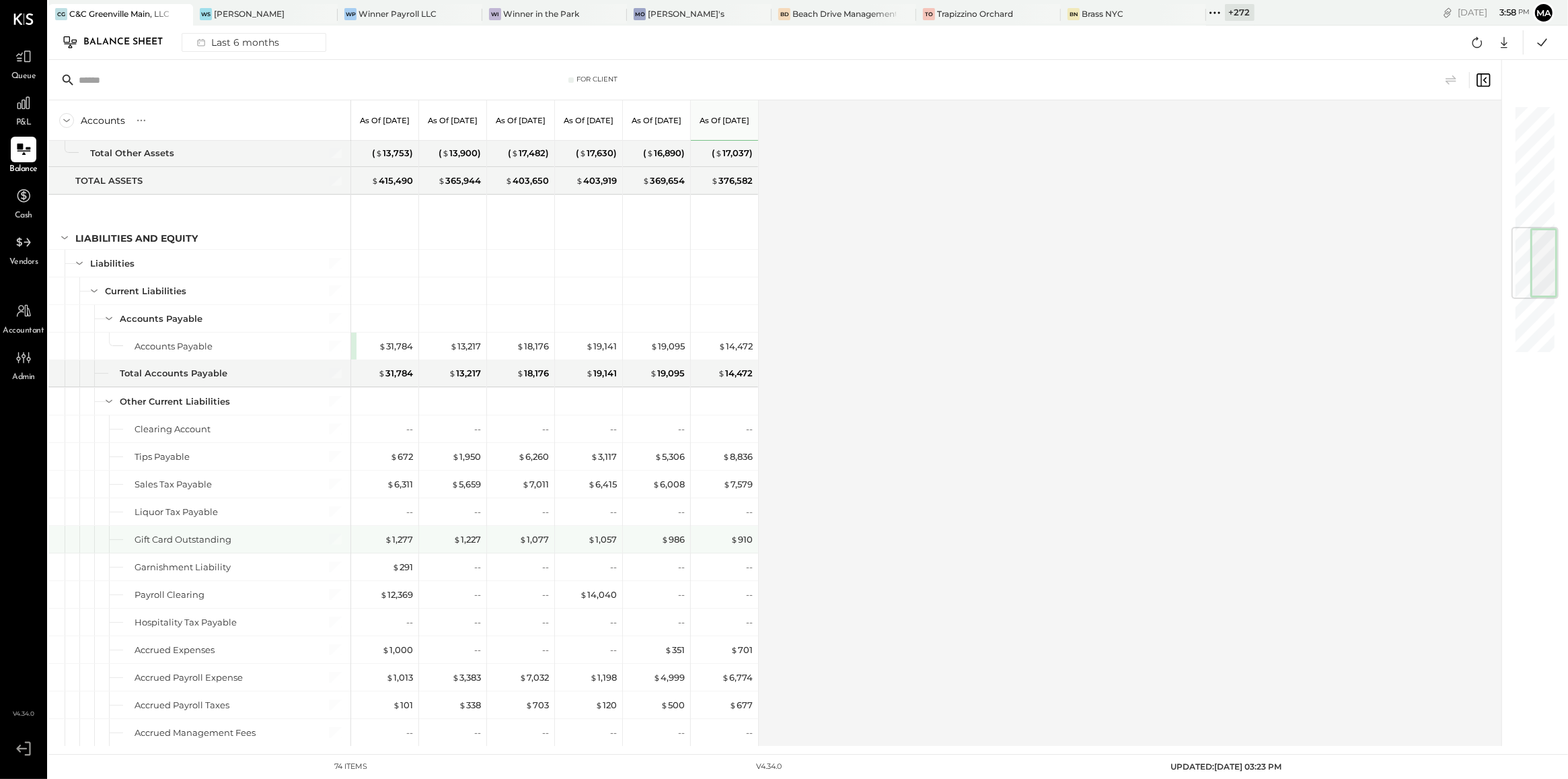
scroll to position [1034, 0]
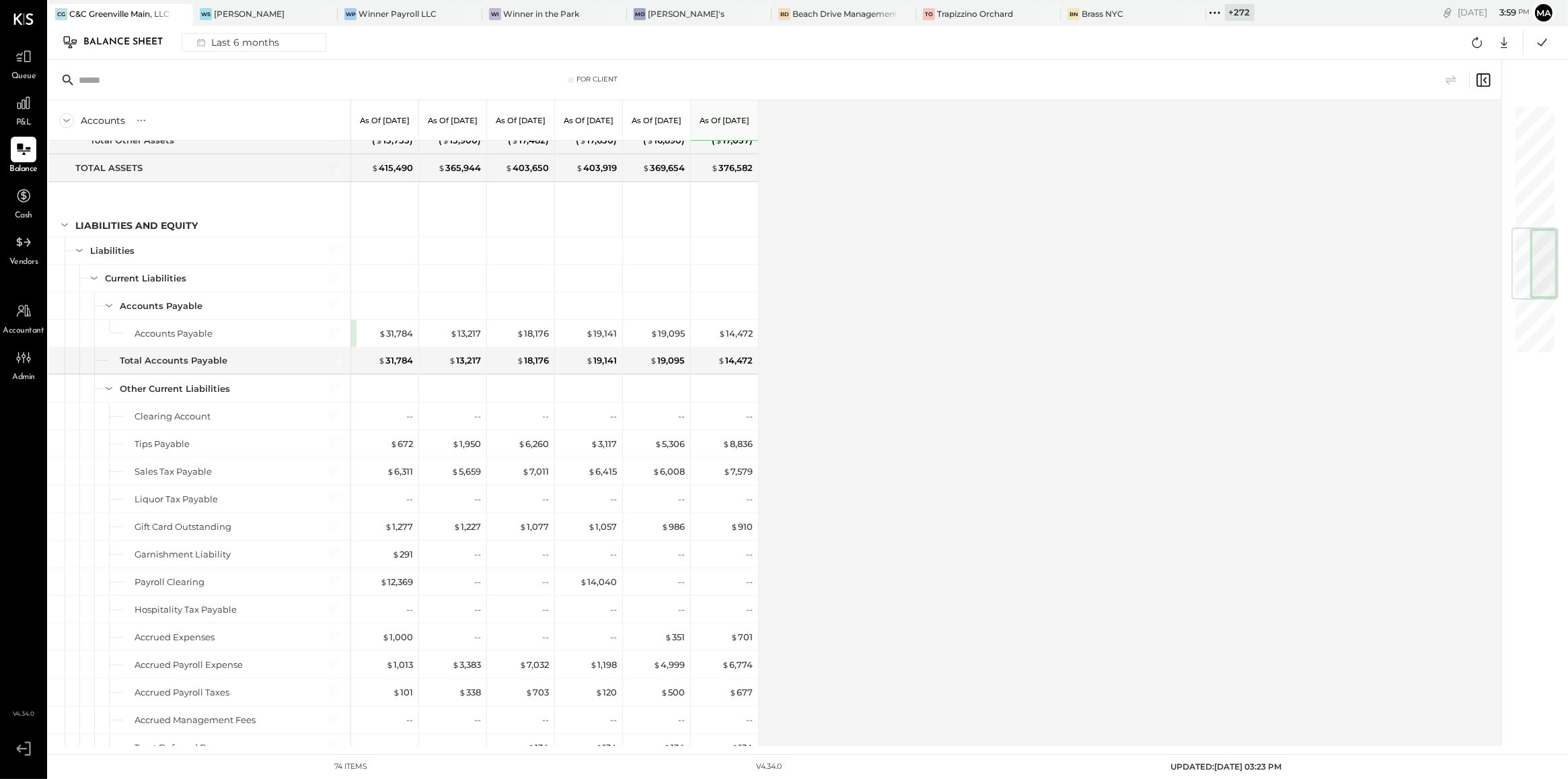
click at [893, 473] on div "Accounts S GL As of [DATE] As of [DATE] As of [DATE] As of [DATE] As of [DATE] …" at bounding box center [775, 423] width 1455 height 645
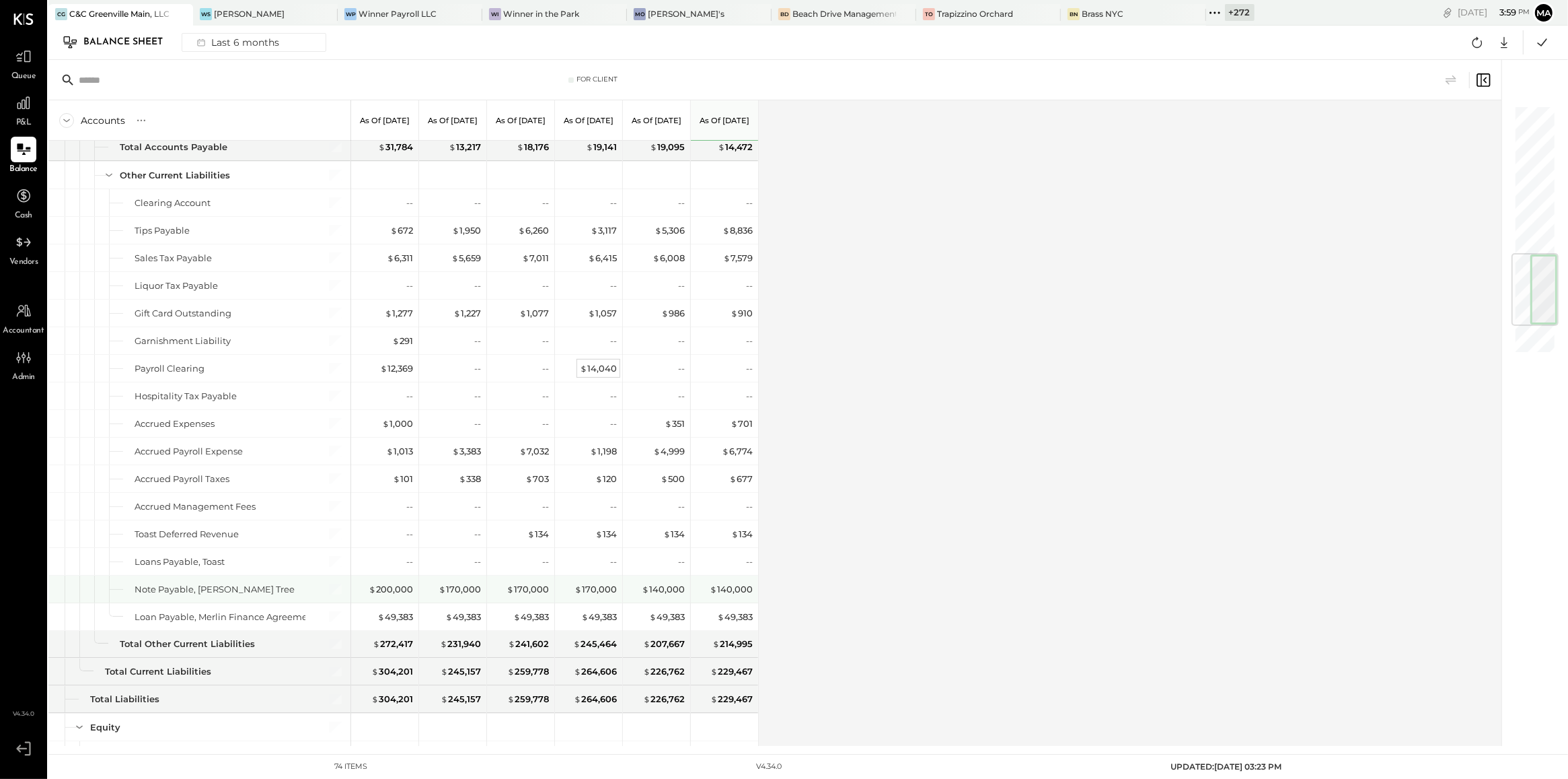
scroll to position [1252, 0]
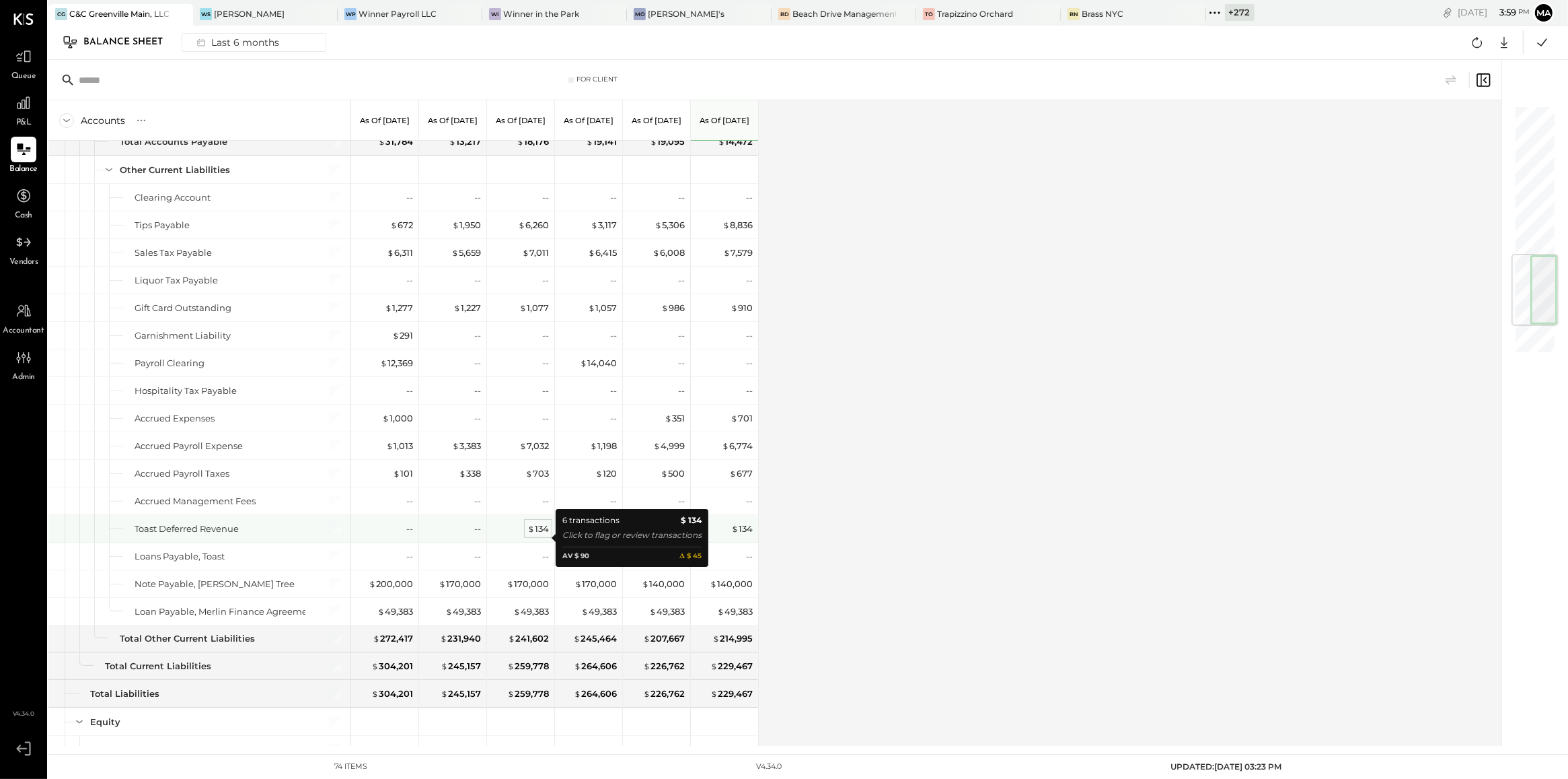
click at [536, 535] on div "$ 134" at bounding box center [538, 528] width 22 height 13
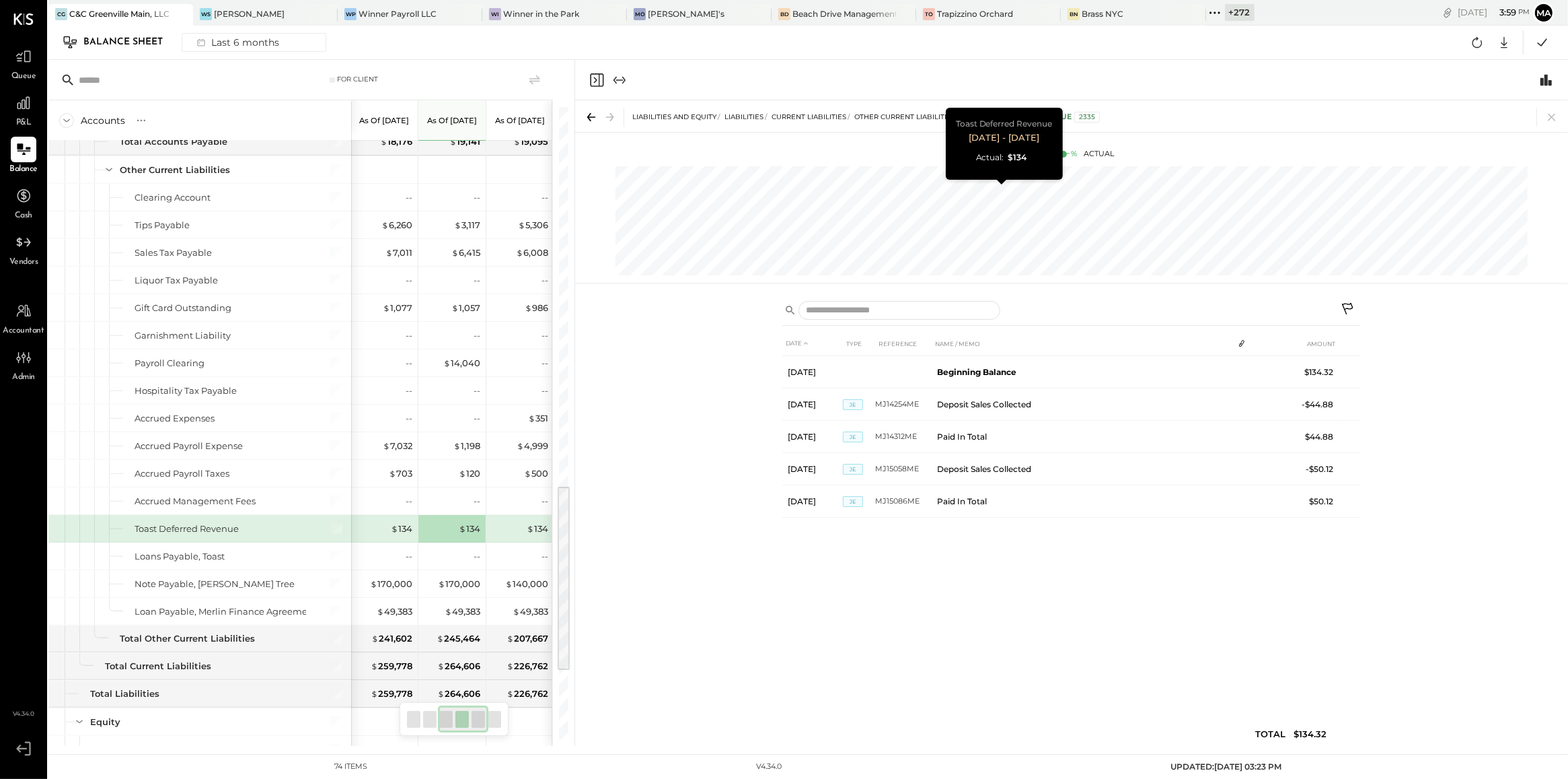
scroll to position [0, 69]
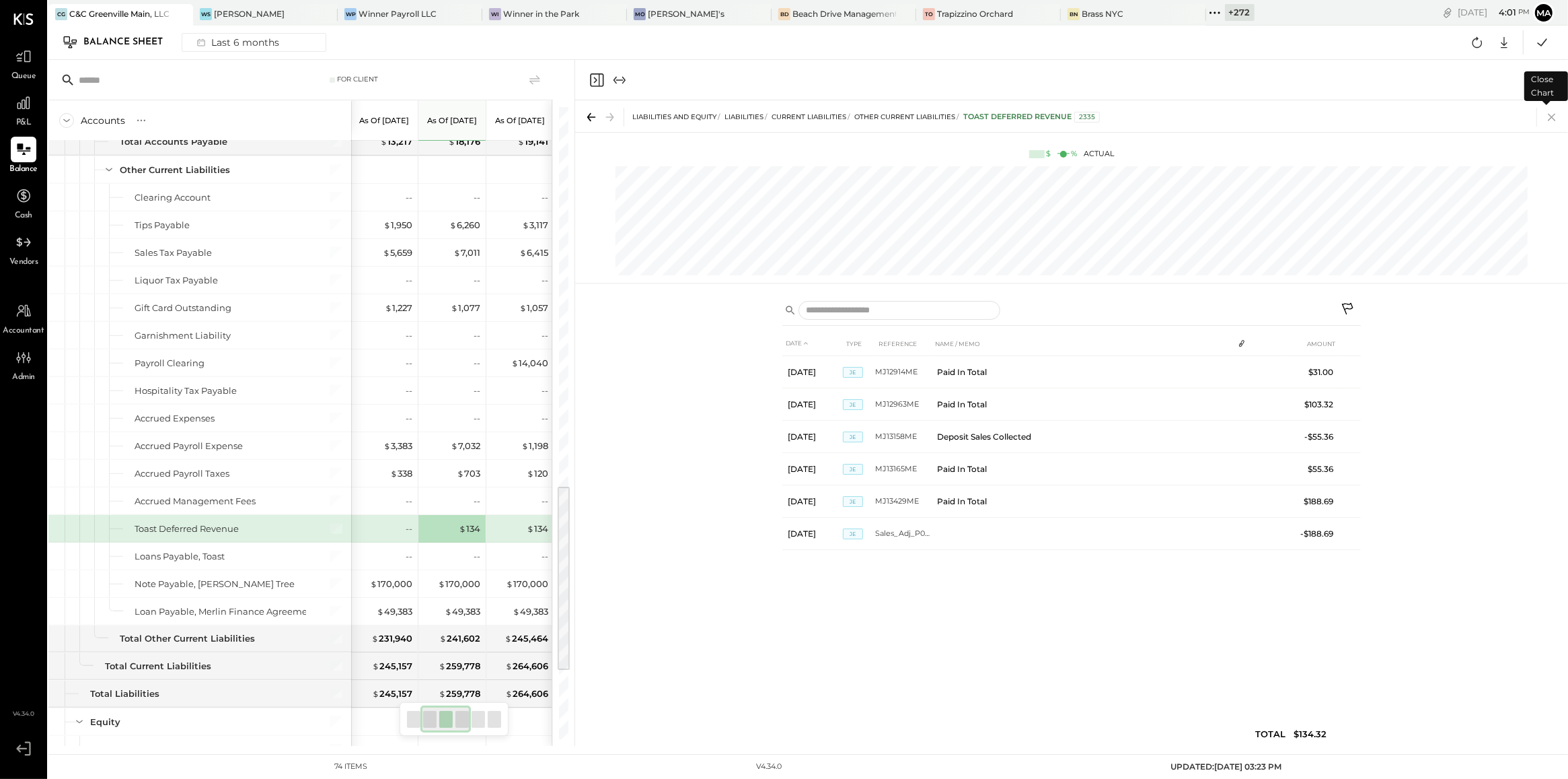
click at [1544, 121] on icon at bounding box center [1552, 117] width 19 height 19
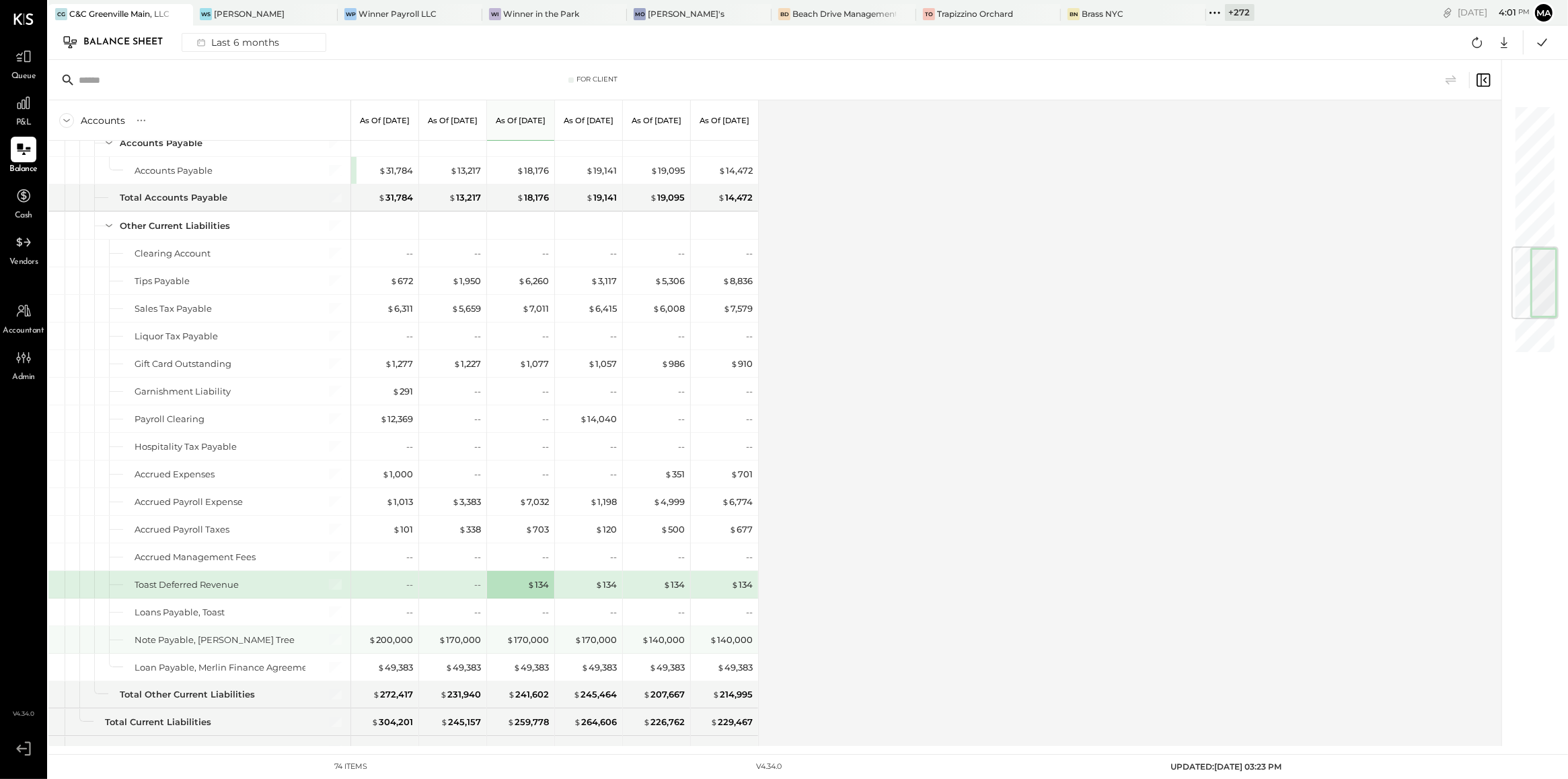
scroll to position [1195, 0]
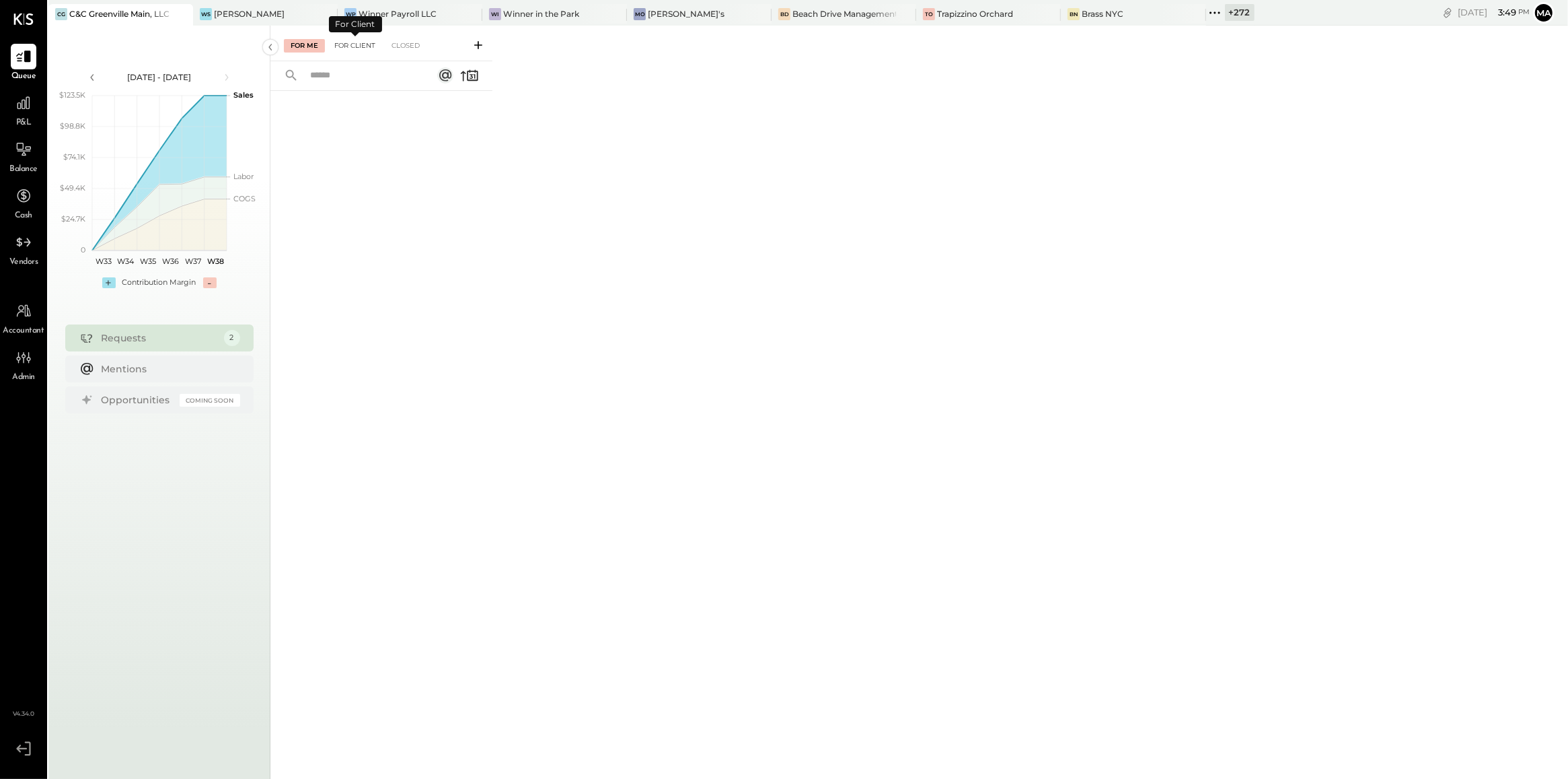
click at [358, 51] on div "For Client" at bounding box center [355, 45] width 55 height 13
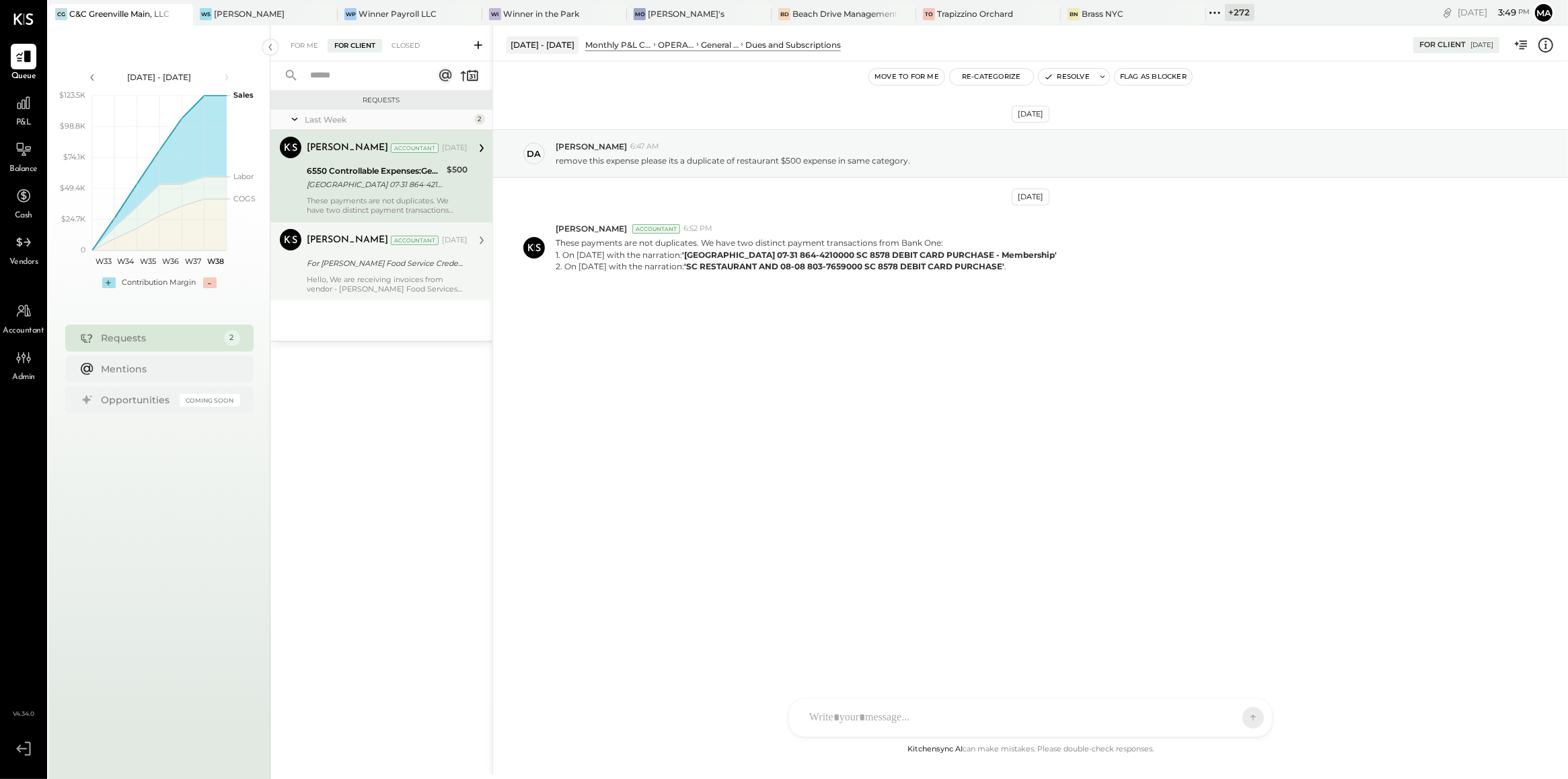
click at [418, 281] on div "Hello, We are receiving invoices from vendor - Gordon Food Services across mult…" at bounding box center [387, 284] width 161 height 19
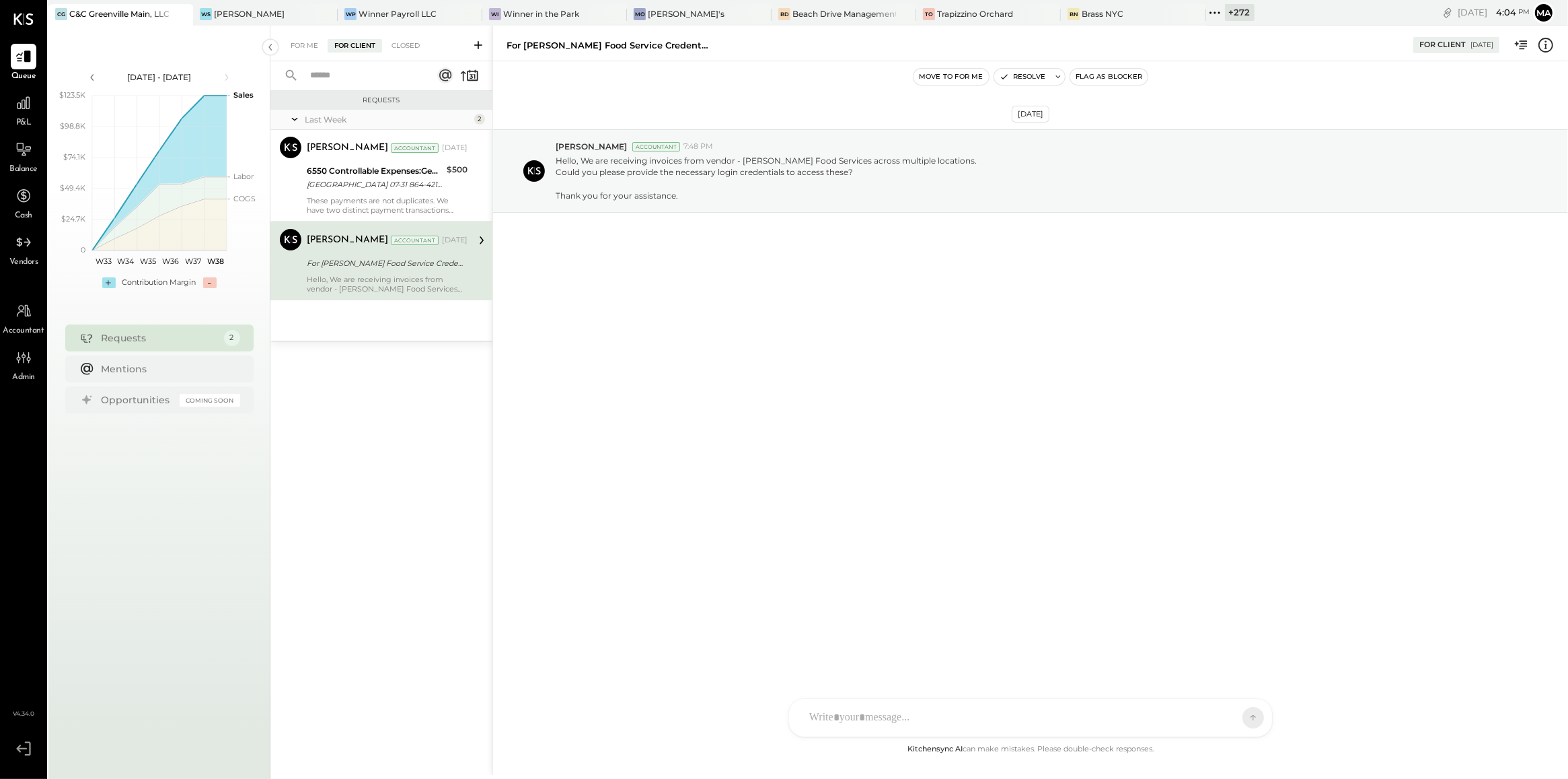
click at [476, 45] on icon at bounding box center [478, 45] width 8 height 8
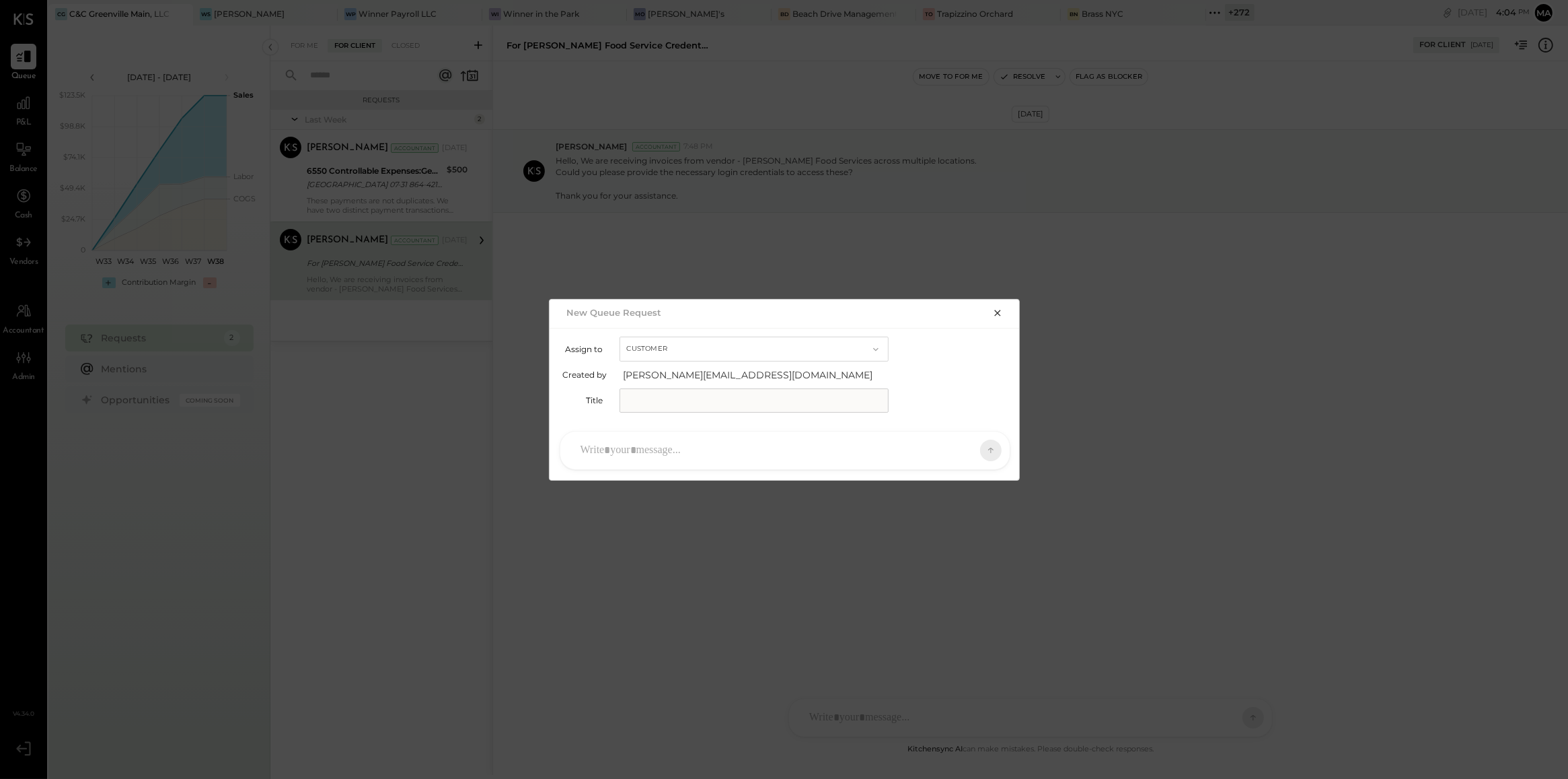
click at [673, 344] on button "Customer" at bounding box center [754, 349] width 269 height 25
click at [693, 369] on div "Accountant" at bounding box center [754, 373] width 268 height 24
click at [697, 405] on input "text" at bounding box center [754, 400] width 269 height 24
type input "**********"
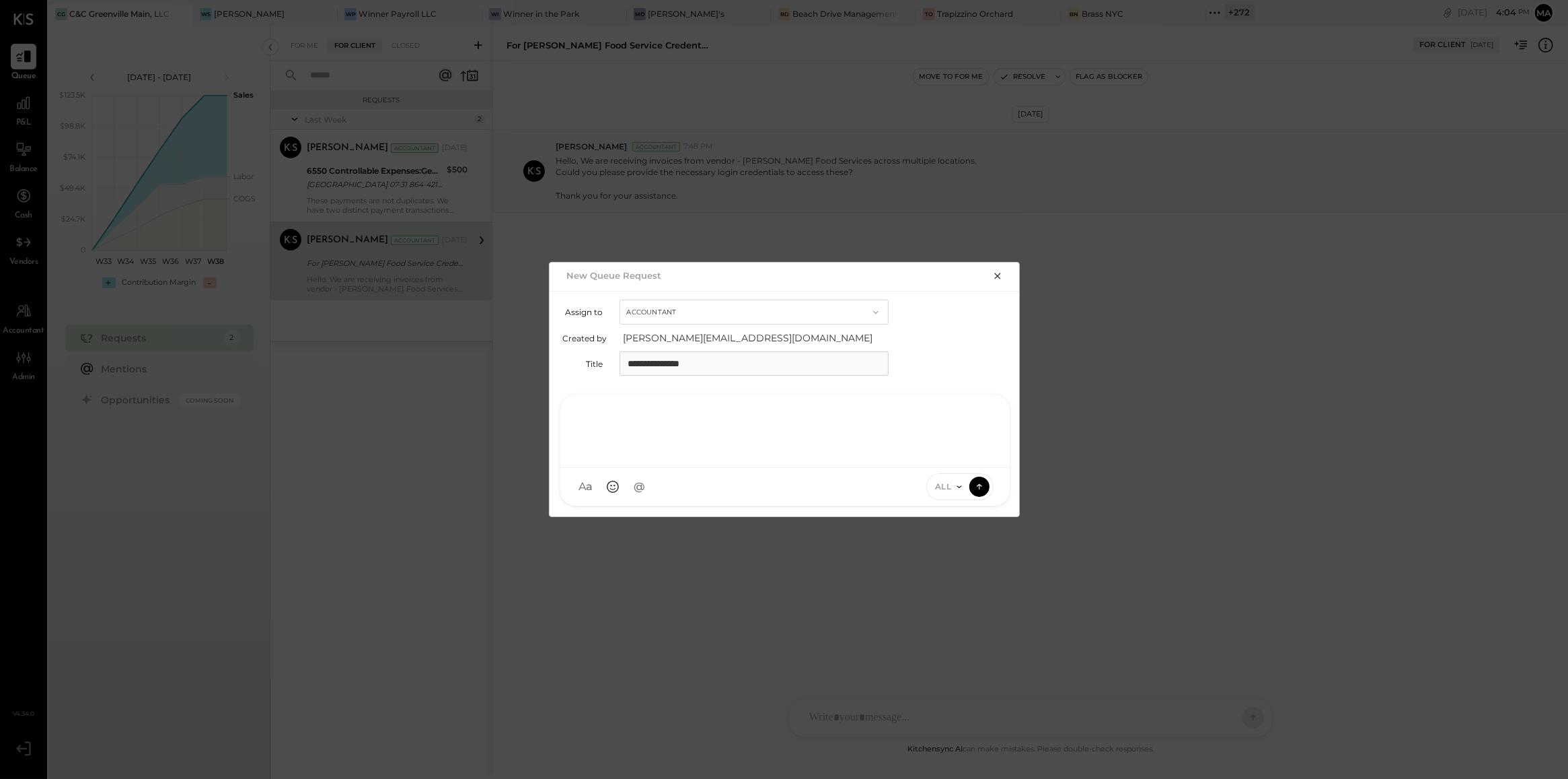
click at [695, 449] on div at bounding box center [785, 429] width 422 height 54
paste div
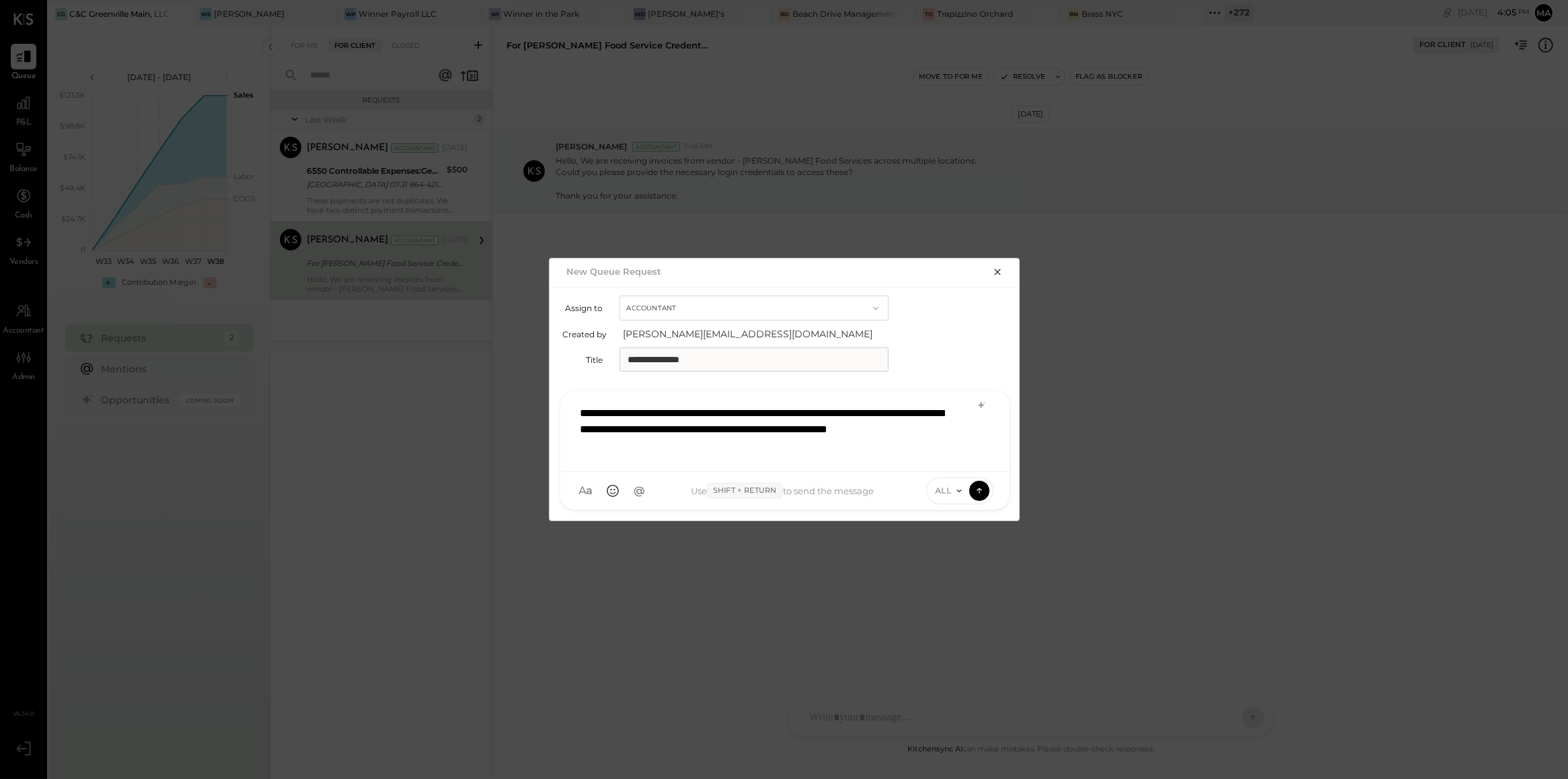
click at [896, 420] on div "**********" at bounding box center [785, 429] width 422 height 62
type input "**"
click at [679, 423] on span "Kinjal Chauhan" at bounding box center [690, 429] width 105 height 13
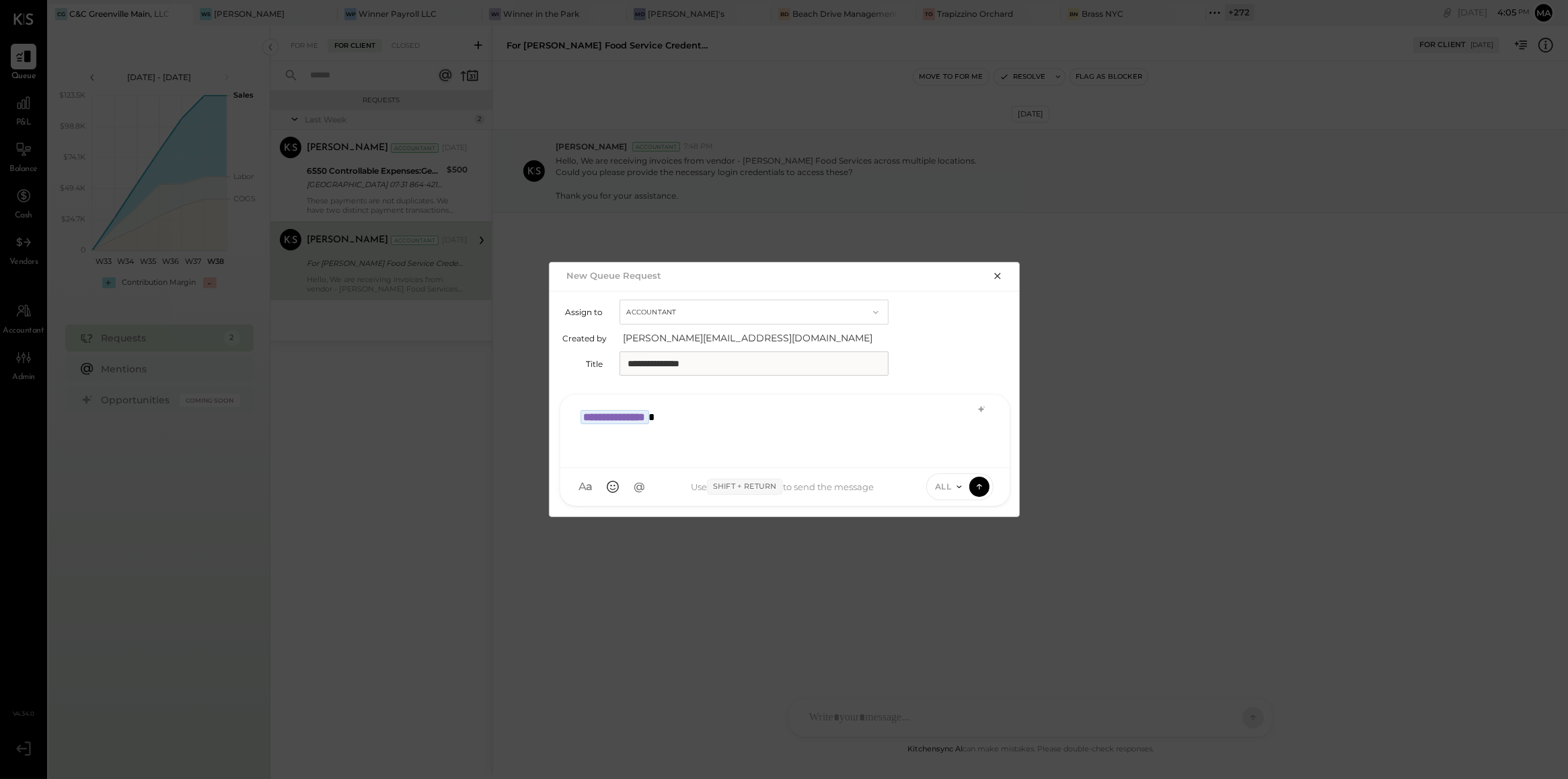
click at [704, 423] on div "**********" at bounding box center [785, 429] width 422 height 54
click at [950, 486] on span "ALL" at bounding box center [943, 486] width 17 height 12
click at [954, 458] on div "INTERNAL" at bounding box center [967, 453] width 80 height 22
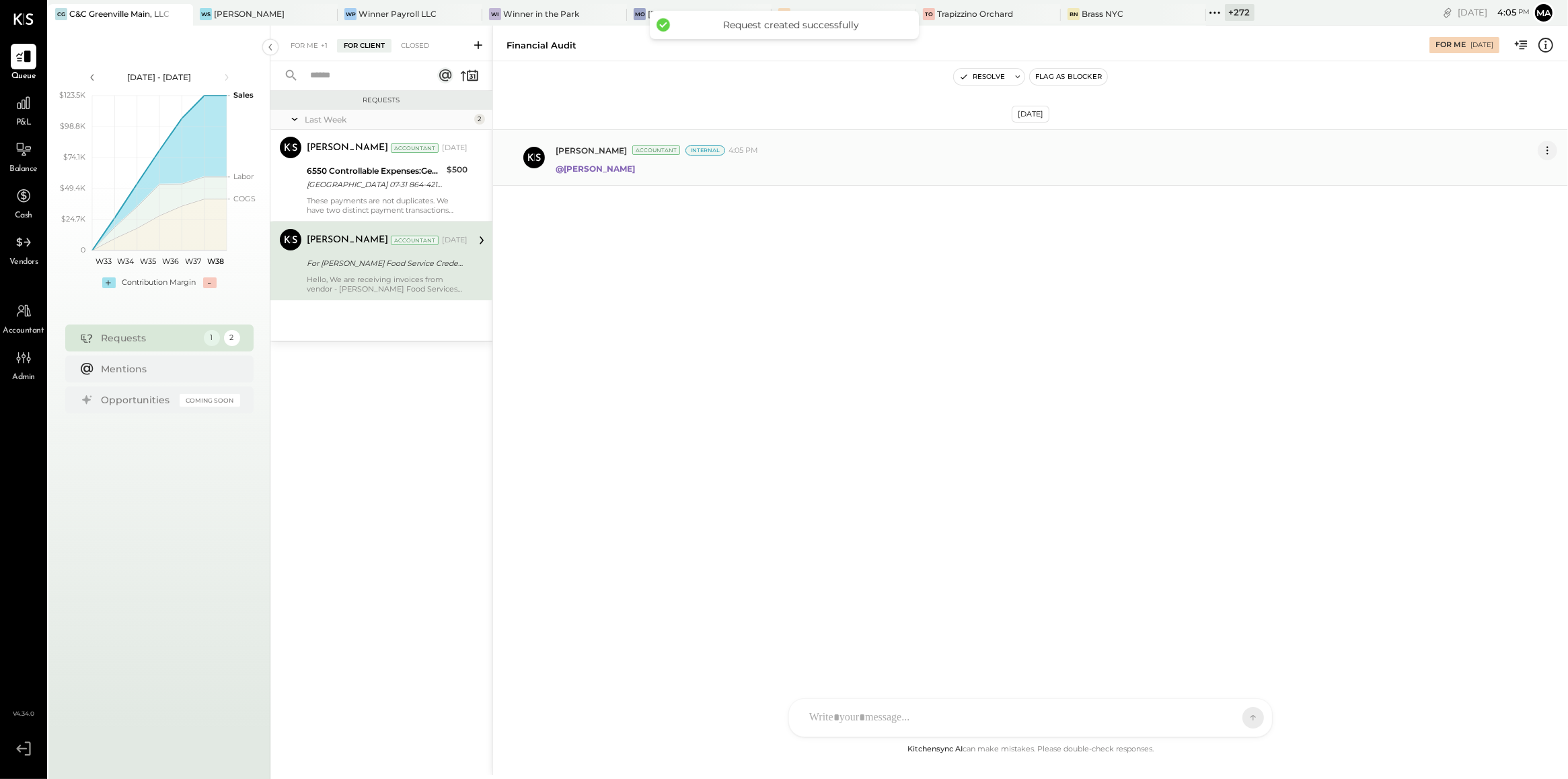
click at [1549, 155] on icon at bounding box center [1548, 150] width 14 height 14
click at [1535, 173] on button "Edit Message" at bounding box center [1514, 173] width 86 height 22
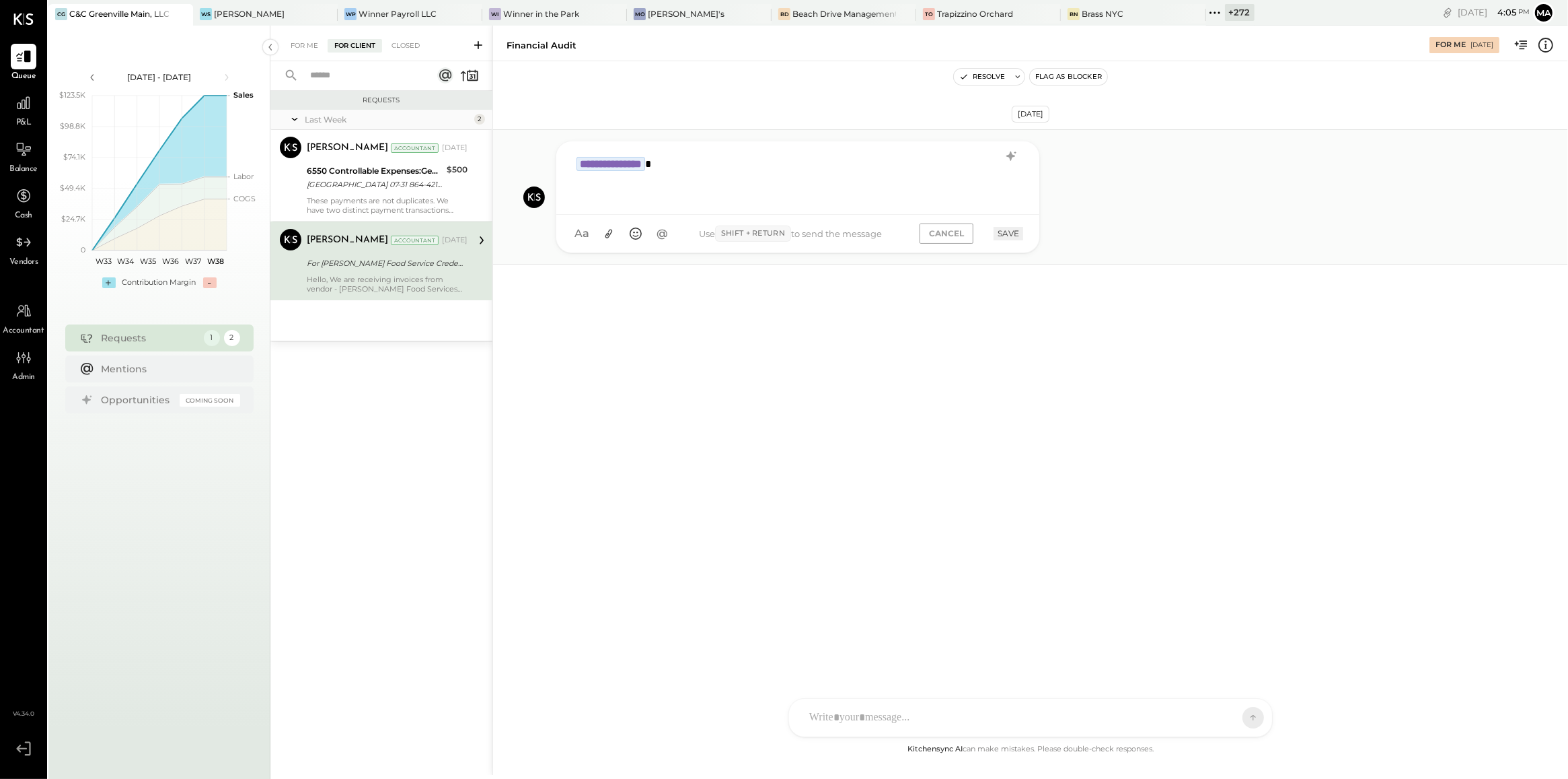
click at [883, 189] on div "**********" at bounding box center [798, 176] width 456 height 54
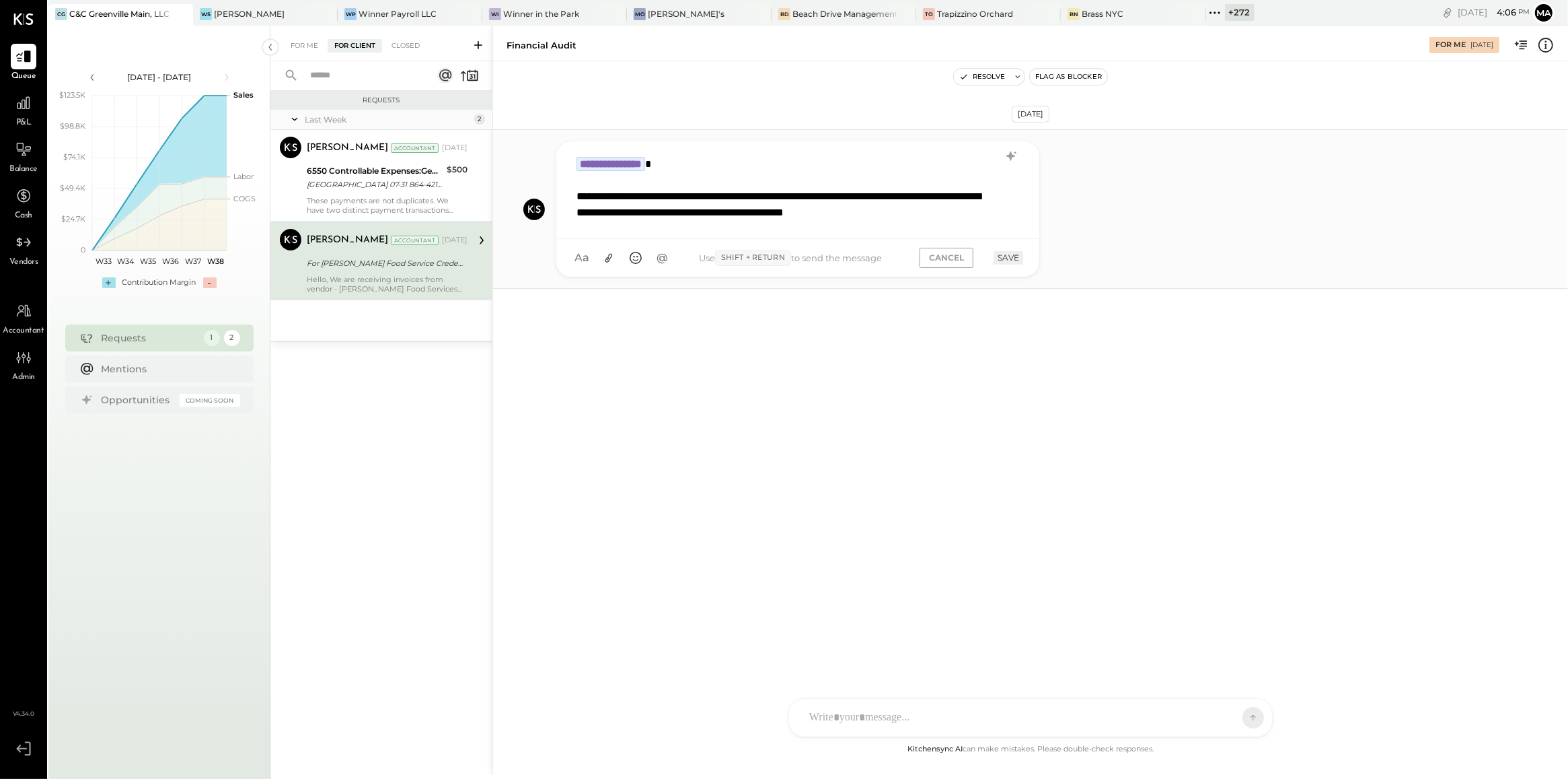
click at [909, 200] on div "**********" at bounding box center [781, 204] width 409 height 32
click at [1000, 263] on button "SAVE" at bounding box center [1008, 257] width 30 height 13
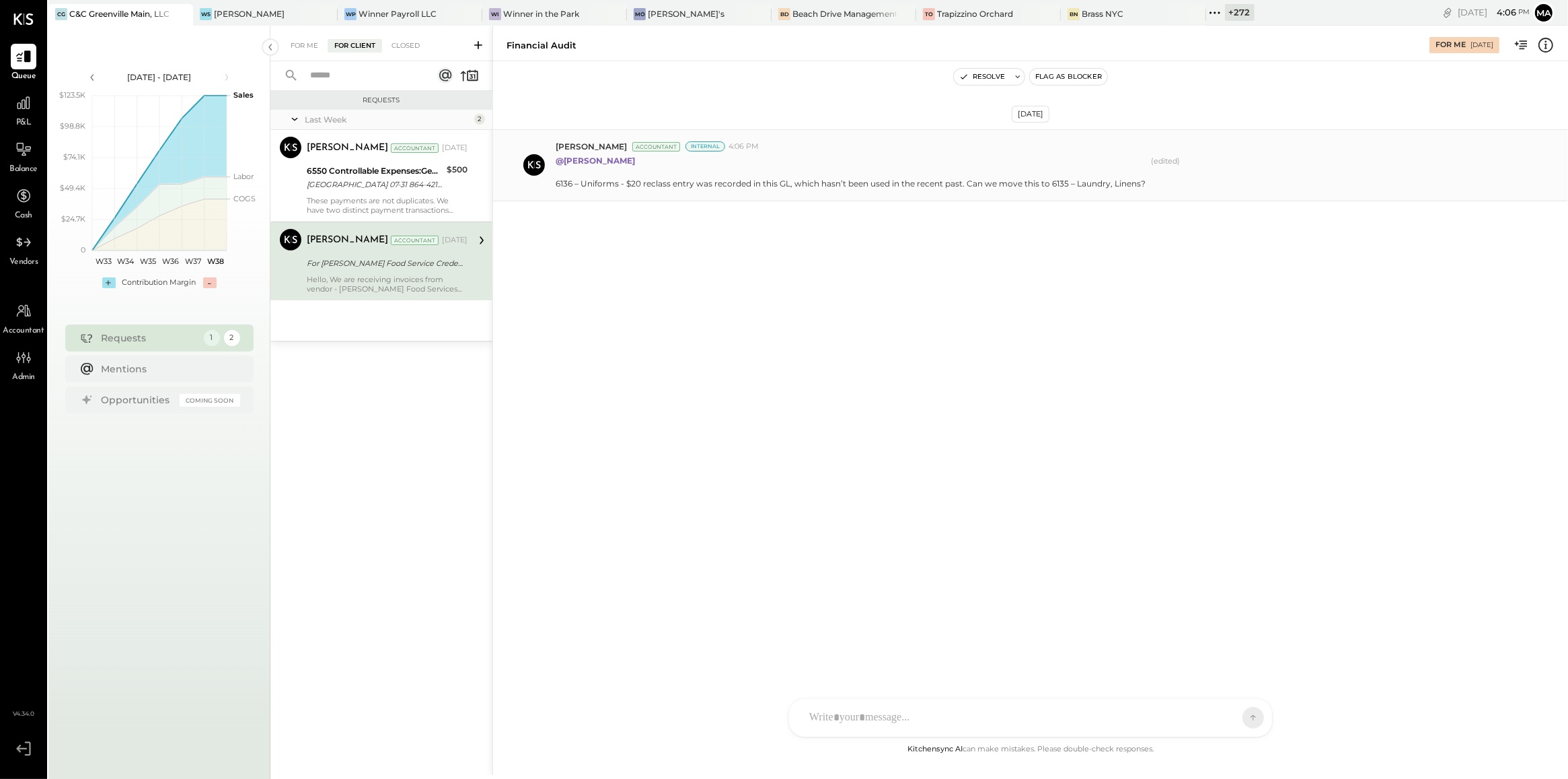
click at [484, 47] on icon at bounding box center [478, 45] width 13 height 13
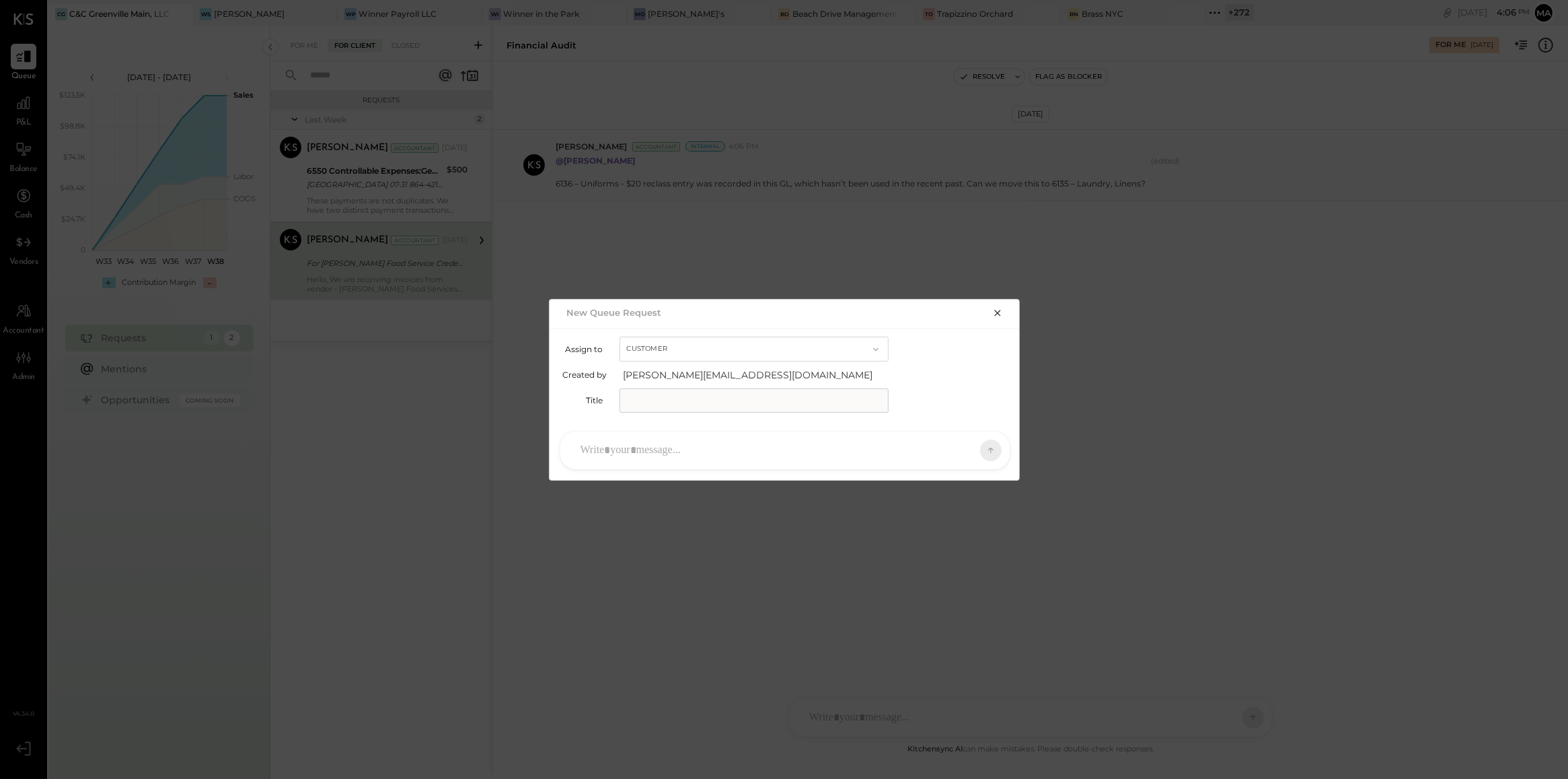
click at [668, 344] on button "Customer" at bounding box center [754, 349] width 269 height 25
click at [676, 372] on span "Accountant" at bounding box center [654, 372] width 48 height 9
click at [679, 401] on input "text" at bounding box center [754, 400] width 269 height 24
type input "**********"
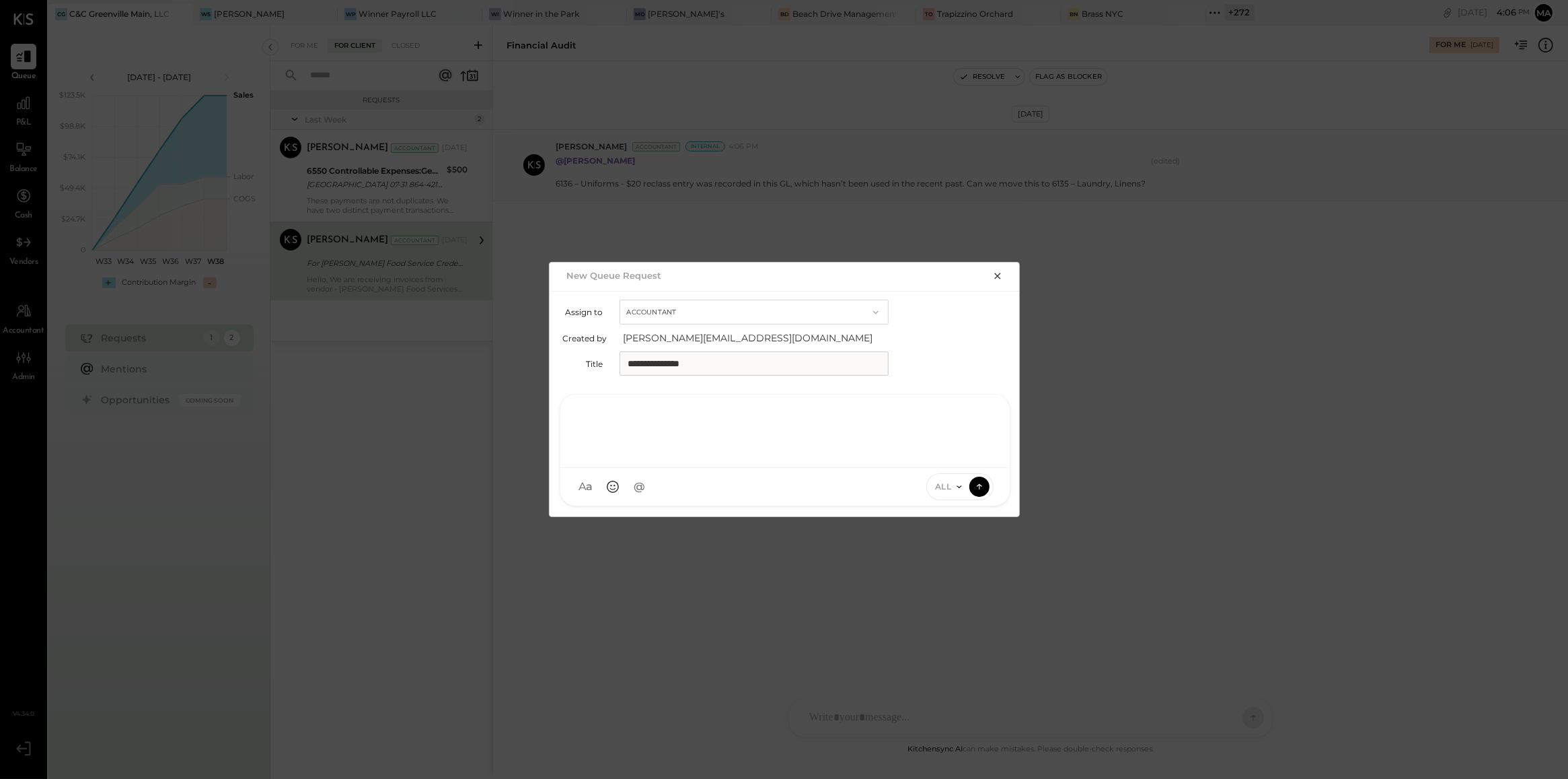
click at [679, 452] on div at bounding box center [785, 429] width 422 height 54
type input "****"
click at [682, 420] on span "Kinjal Chauhan" at bounding box center [690, 425] width 105 height 13
click at [823, 443] on div "**********" at bounding box center [785, 429] width 422 height 54
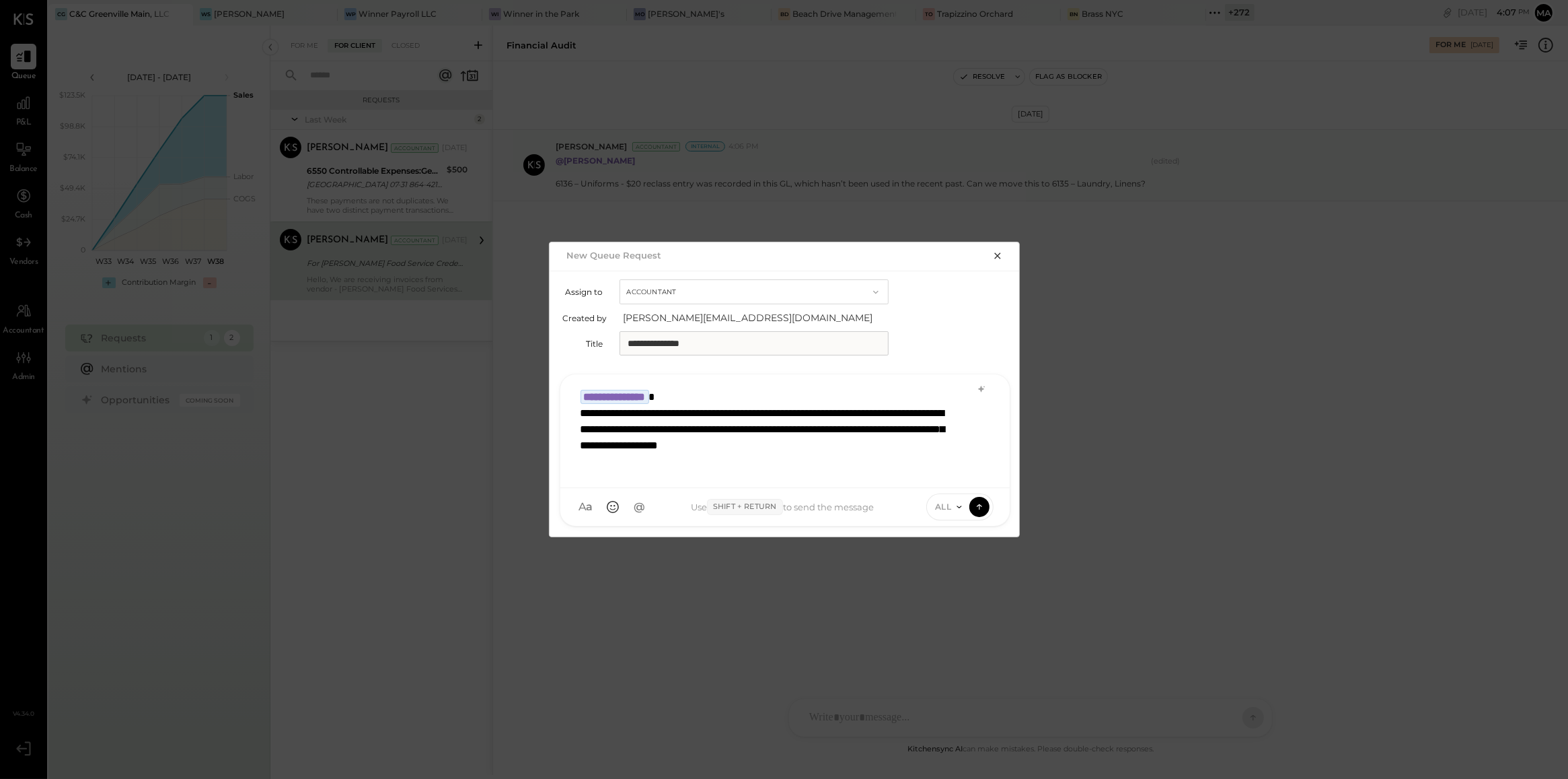
click at [937, 509] on span "ALL" at bounding box center [943, 506] width 17 height 12
click at [950, 478] on div "INTERNAL" at bounding box center [967, 473] width 80 height 22
click at [934, 508] on span "INTERNAL" at bounding box center [928, 506] width 46 height 12
click at [974, 509] on icon at bounding box center [980, 506] width 12 height 13
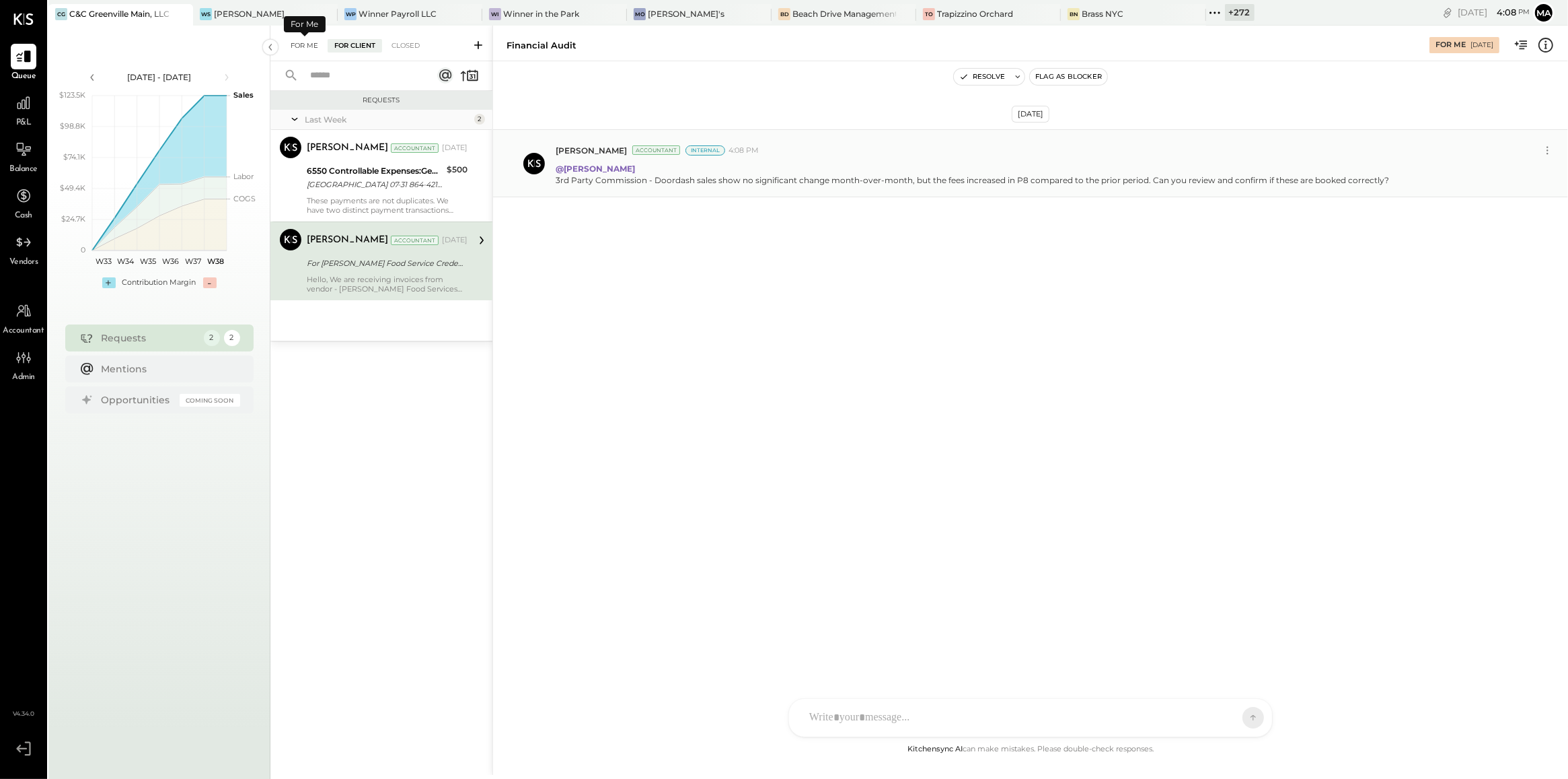
click at [305, 51] on div "For Me" at bounding box center [305, 45] width 41 height 13
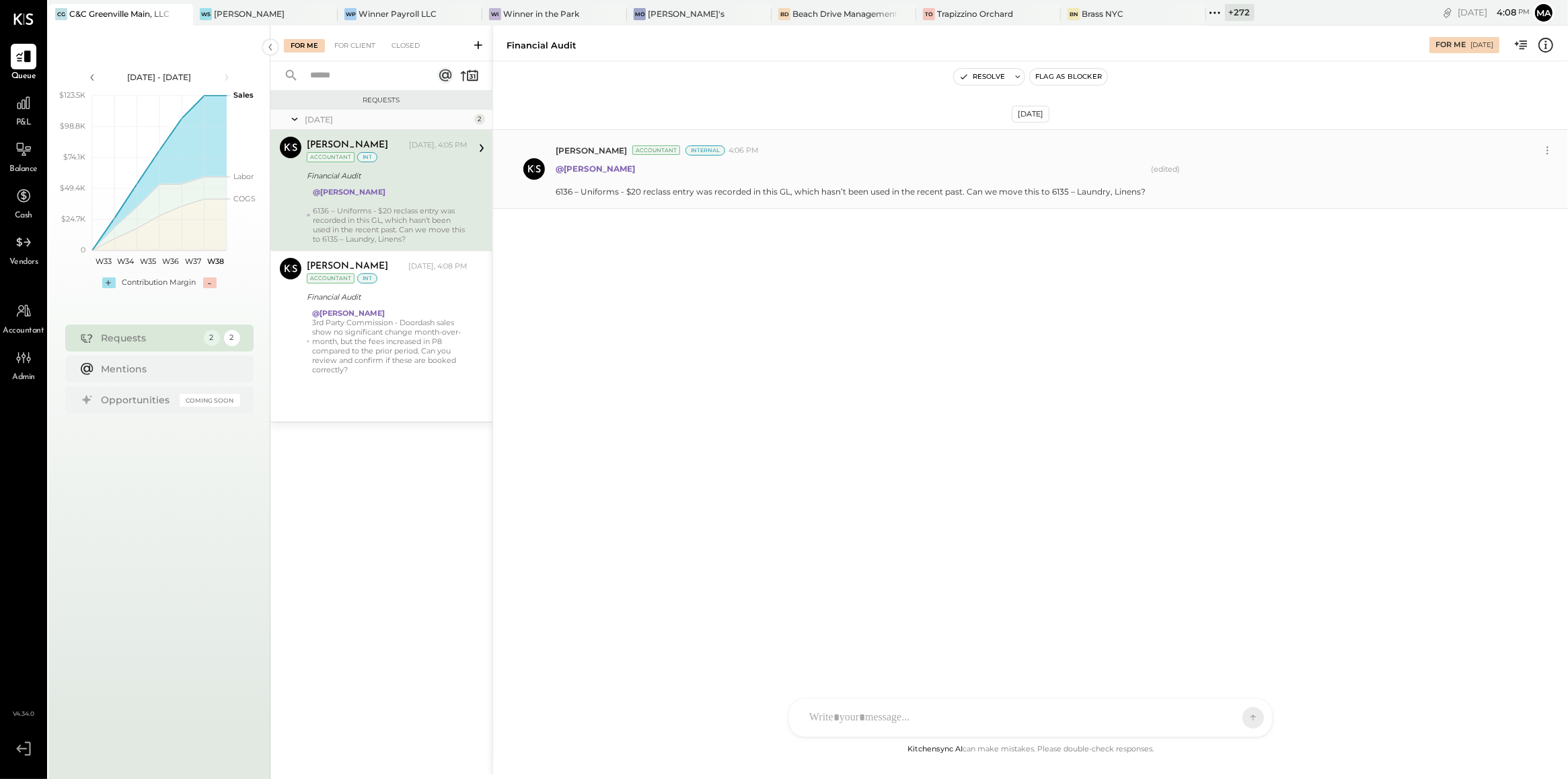
click at [475, 45] on icon at bounding box center [478, 45] width 8 height 8
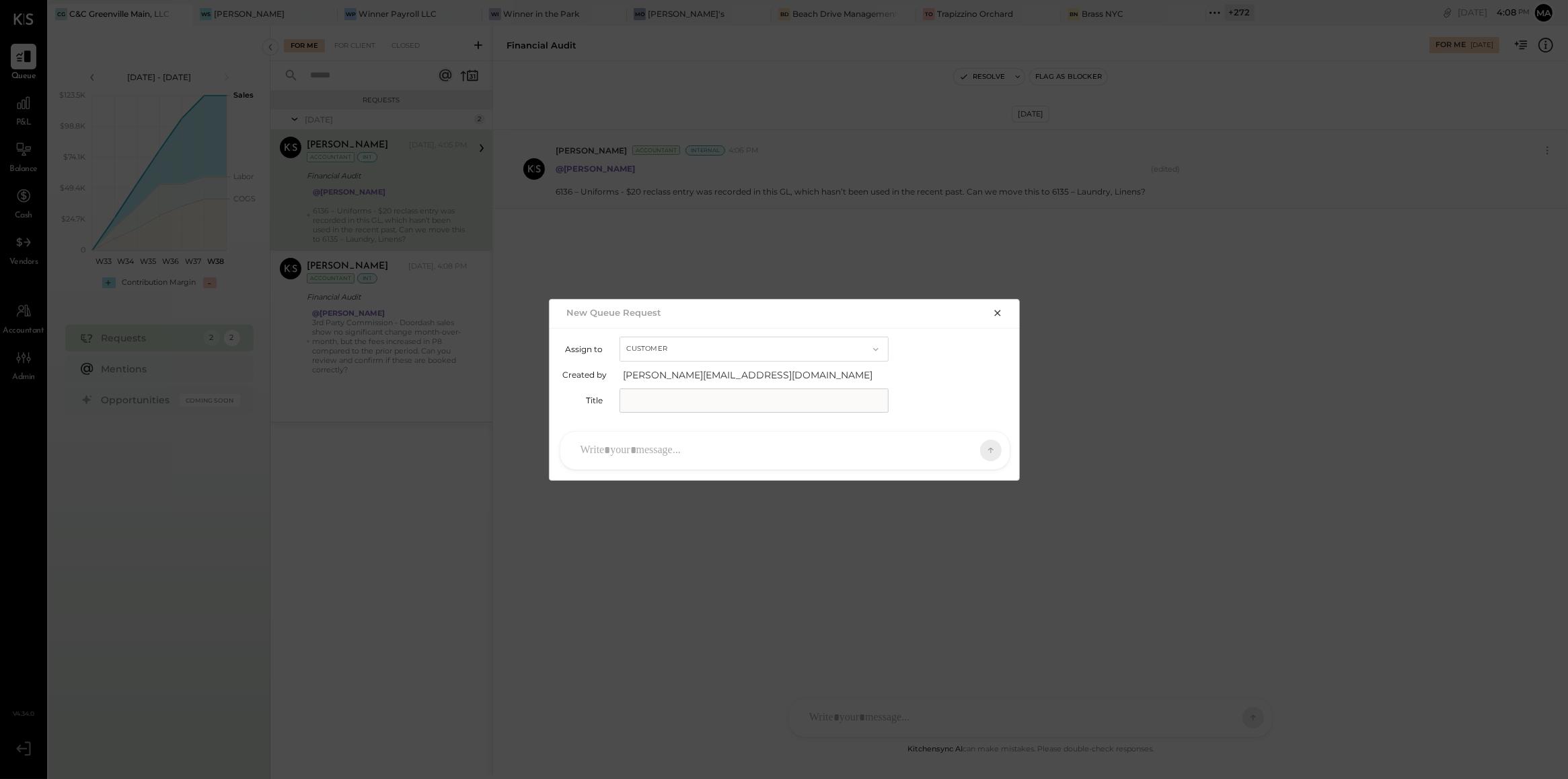
click at [725, 348] on button "Customer" at bounding box center [754, 349] width 269 height 25
click at [730, 372] on div "Accountant" at bounding box center [754, 373] width 268 height 24
click at [729, 394] on input "text" at bounding box center [754, 400] width 269 height 24
type input "**********"
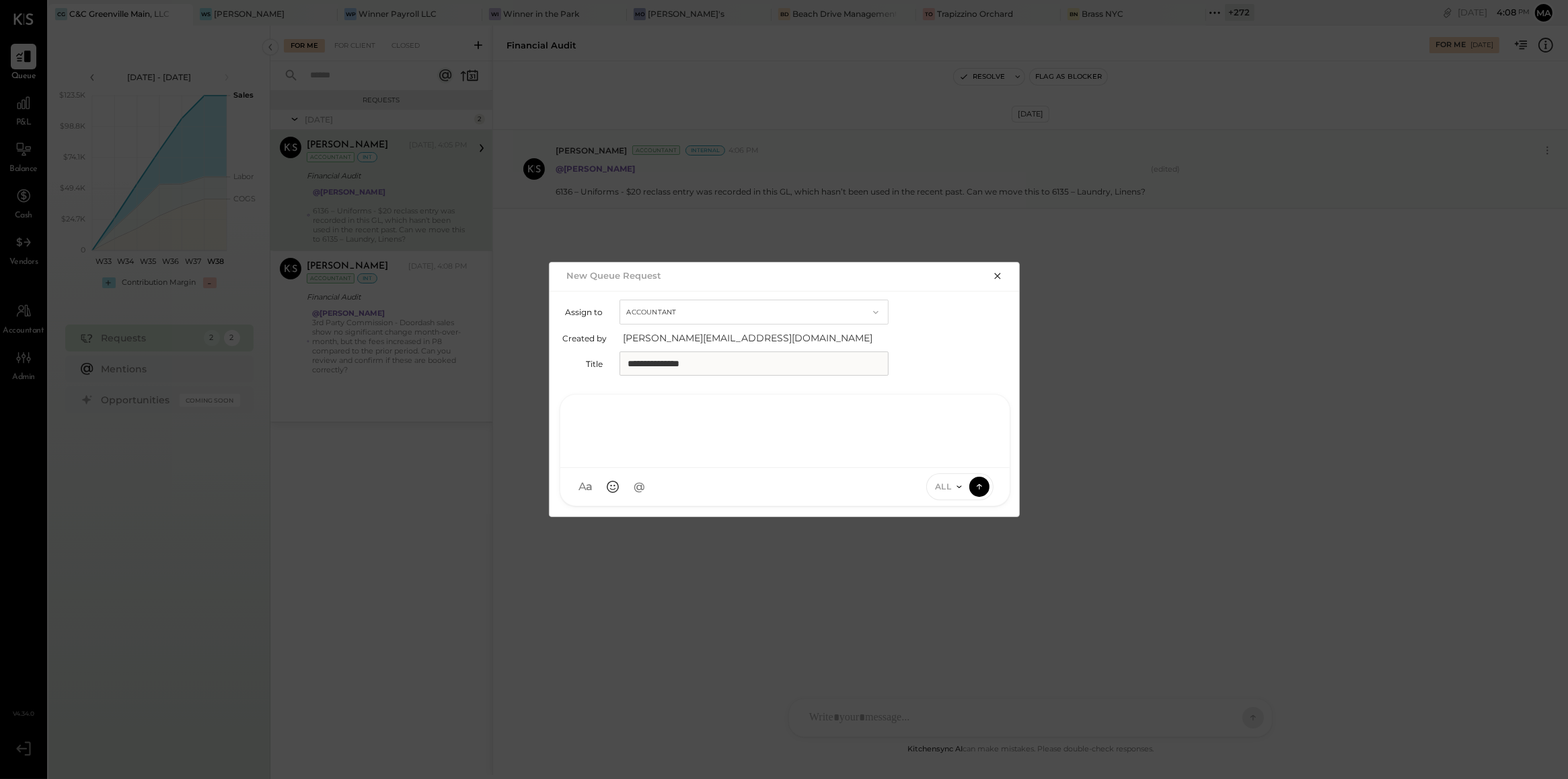
click at [731, 452] on div at bounding box center [785, 429] width 422 height 54
type input "****"
click at [697, 424] on span "Kinjal Chauhan" at bounding box center [690, 425] width 105 height 13
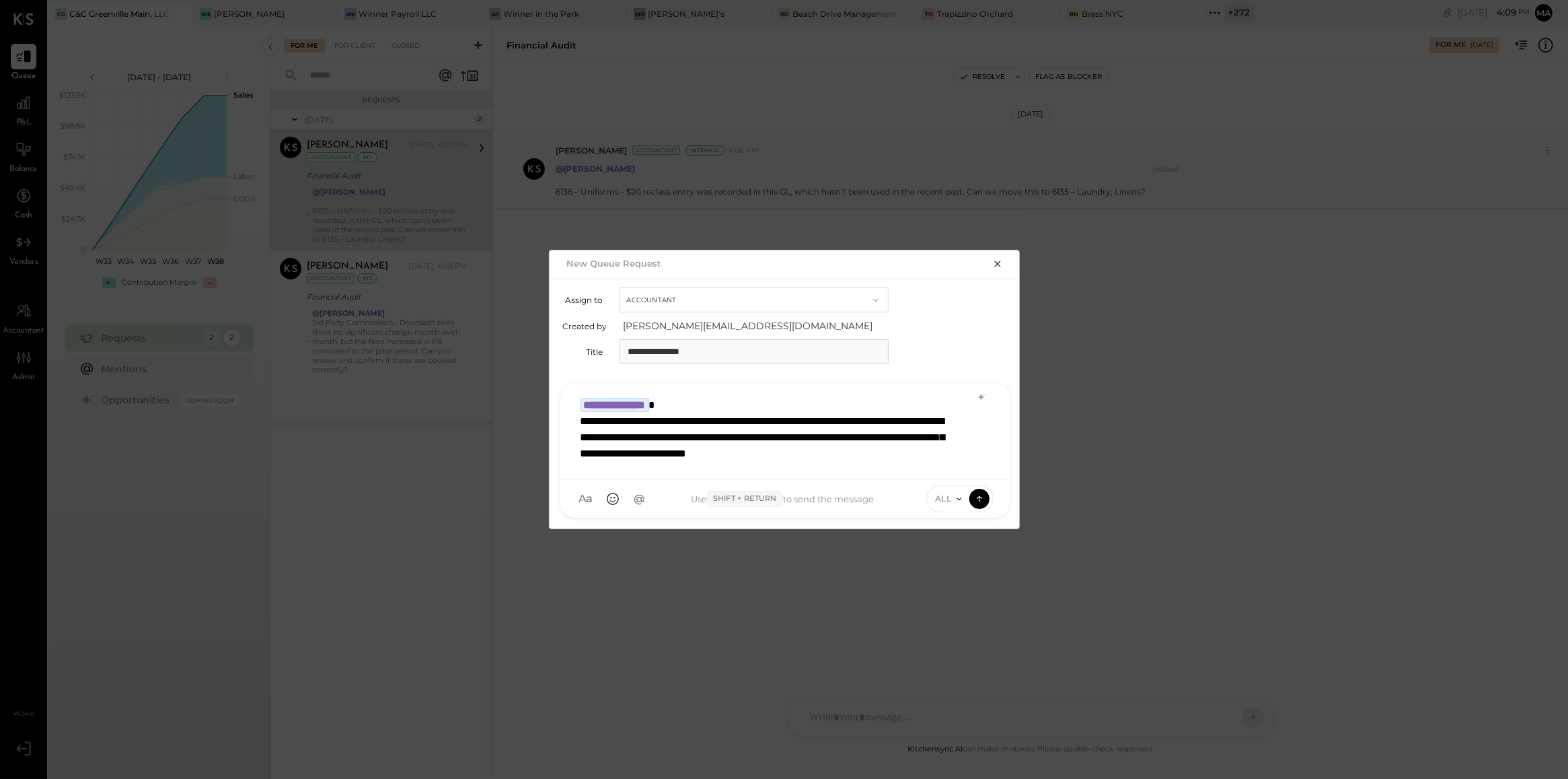
click at [945, 503] on span "ALL" at bounding box center [943, 498] width 17 height 12
click at [953, 470] on div "INTERNAL" at bounding box center [967, 465] width 80 height 22
click at [963, 459] on div "**********" at bounding box center [785, 430] width 422 height 78
click at [980, 493] on icon at bounding box center [980, 498] width 12 height 13
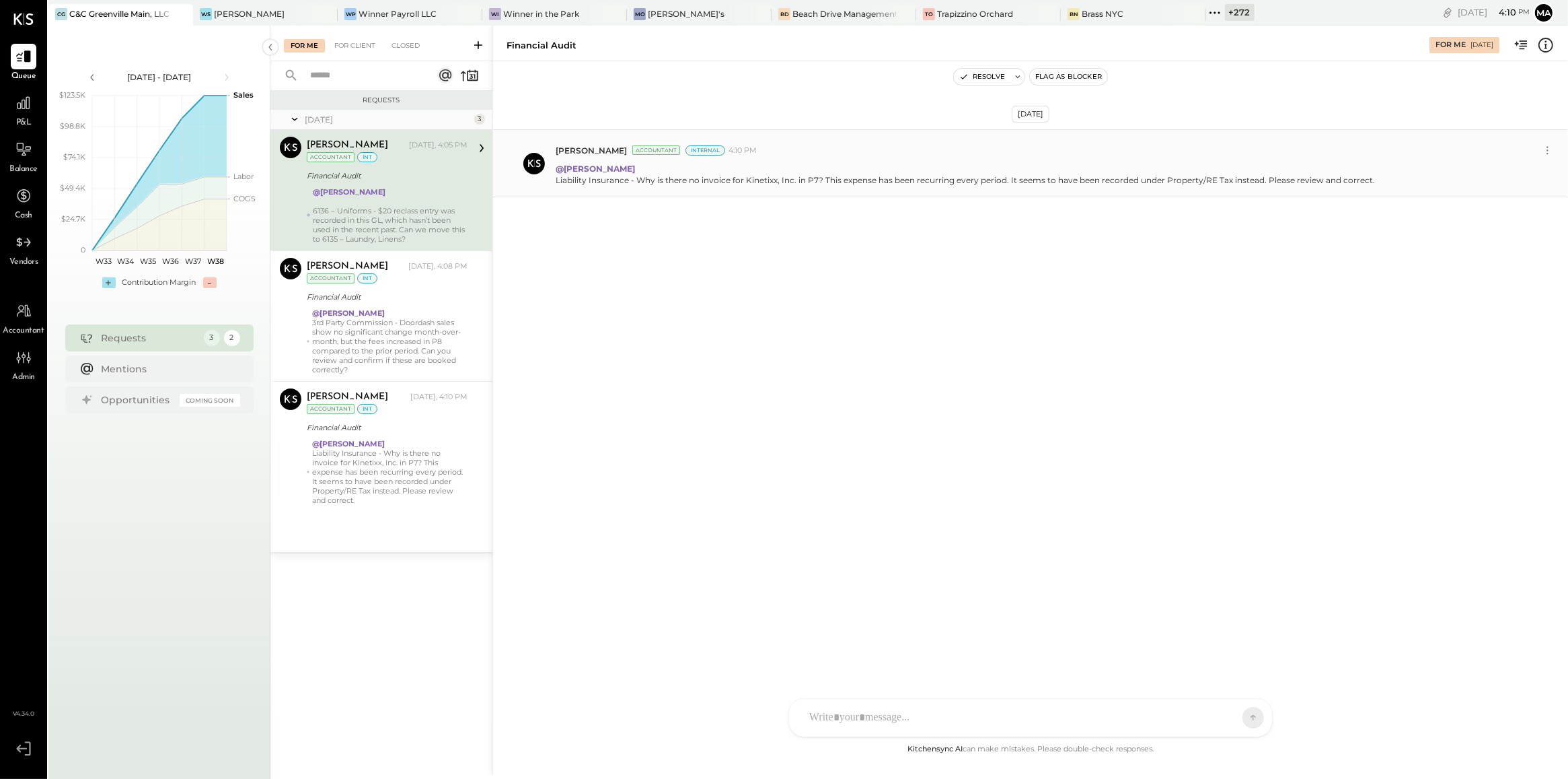
click at [476, 51] on icon at bounding box center [478, 45] width 13 height 13
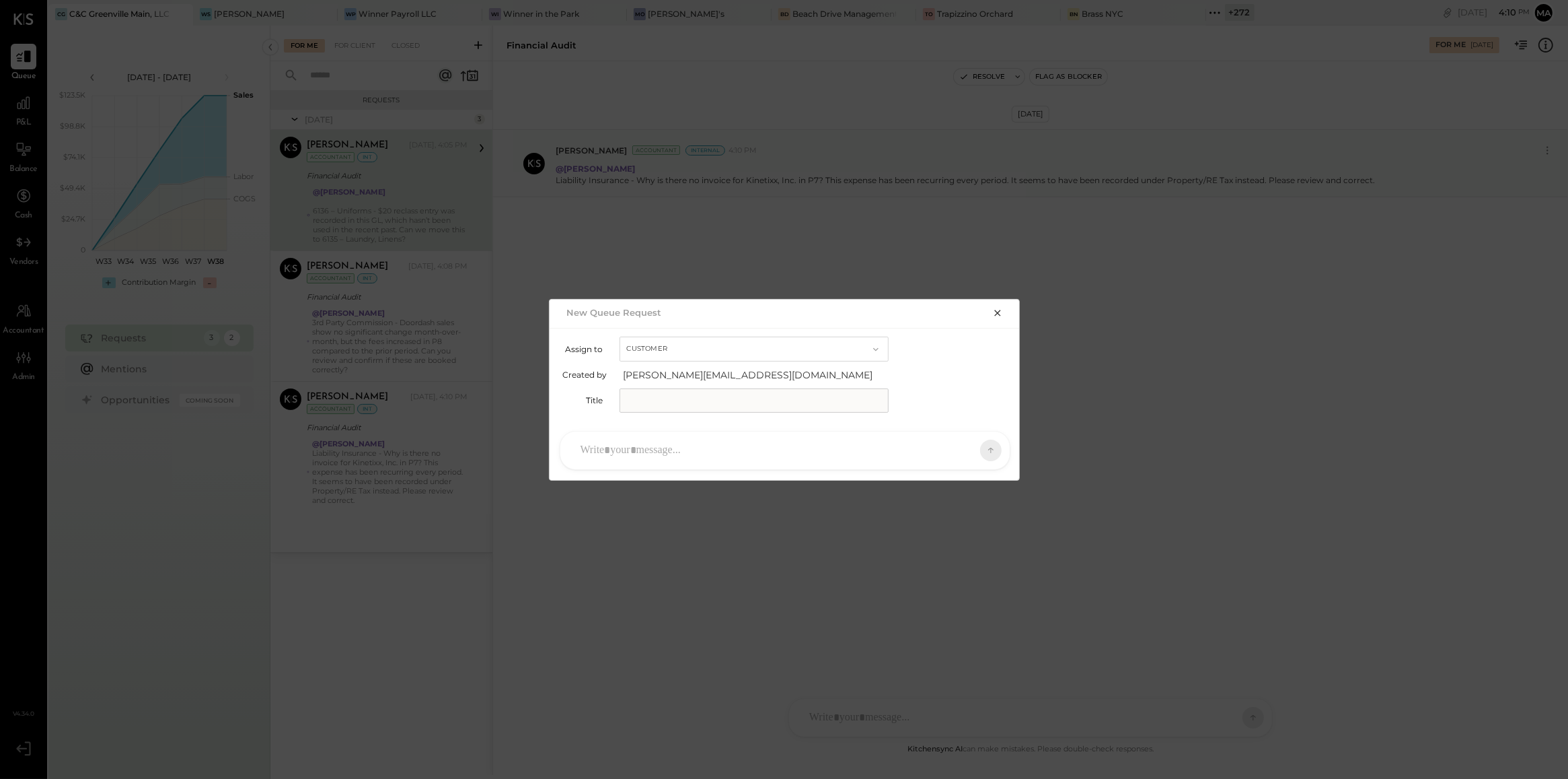
click at [721, 352] on button "Customer" at bounding box center [754, 349] width 269 height 25
click at [731, 378] on div "Accountant" at bounding box center [754, 373] width 268 height 24
click at [731, 402] on input "text" at bounding box center [754, 400] width 269 height 24
type input "**********"
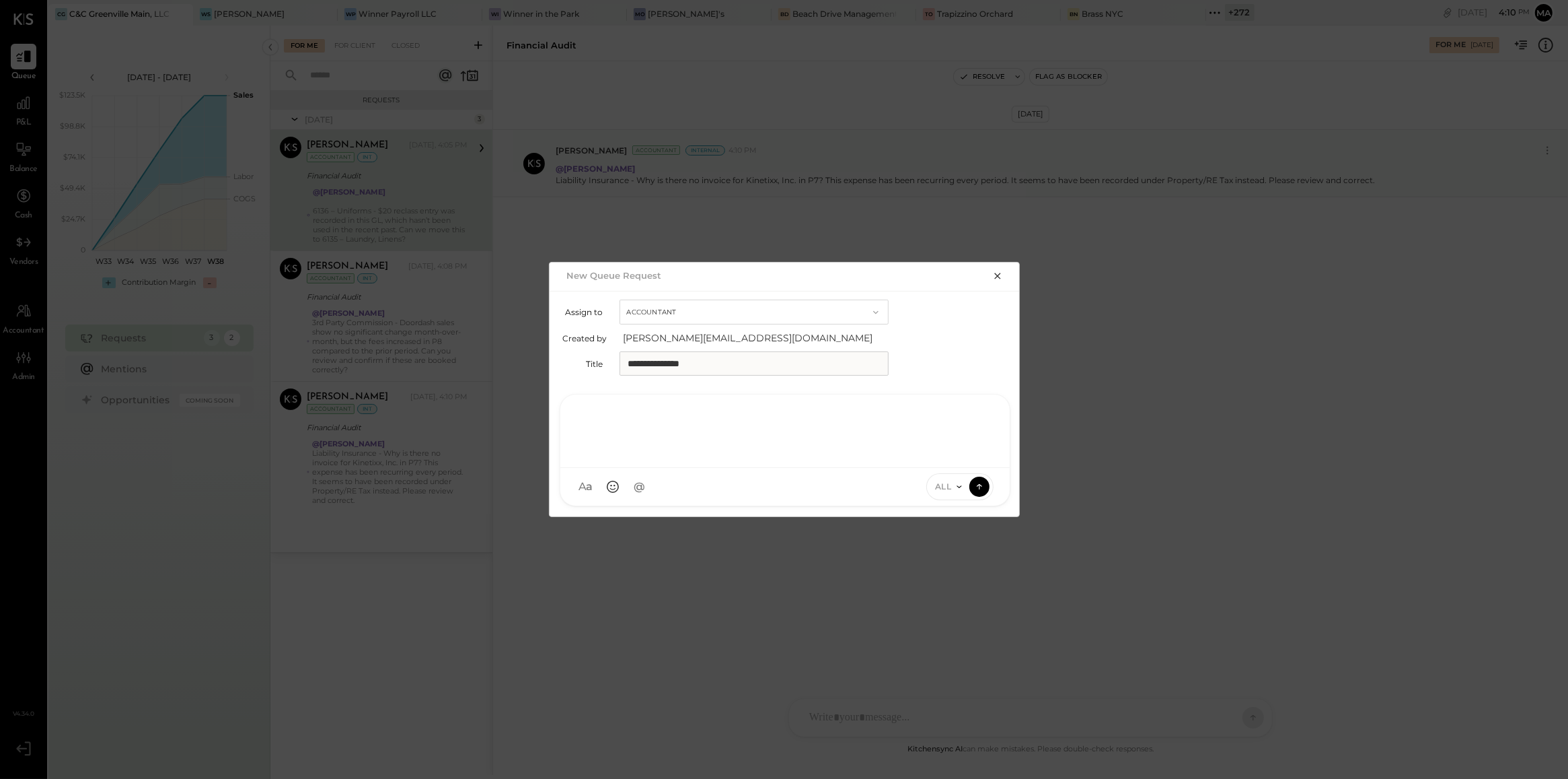
click at [740, 445] on div at bounding box center [785, 429] width 422 height 54
type input "***"
click at [687, 421] on span "Kinjal Chauhan" at bounding box center [690, 425] width 105 height 13
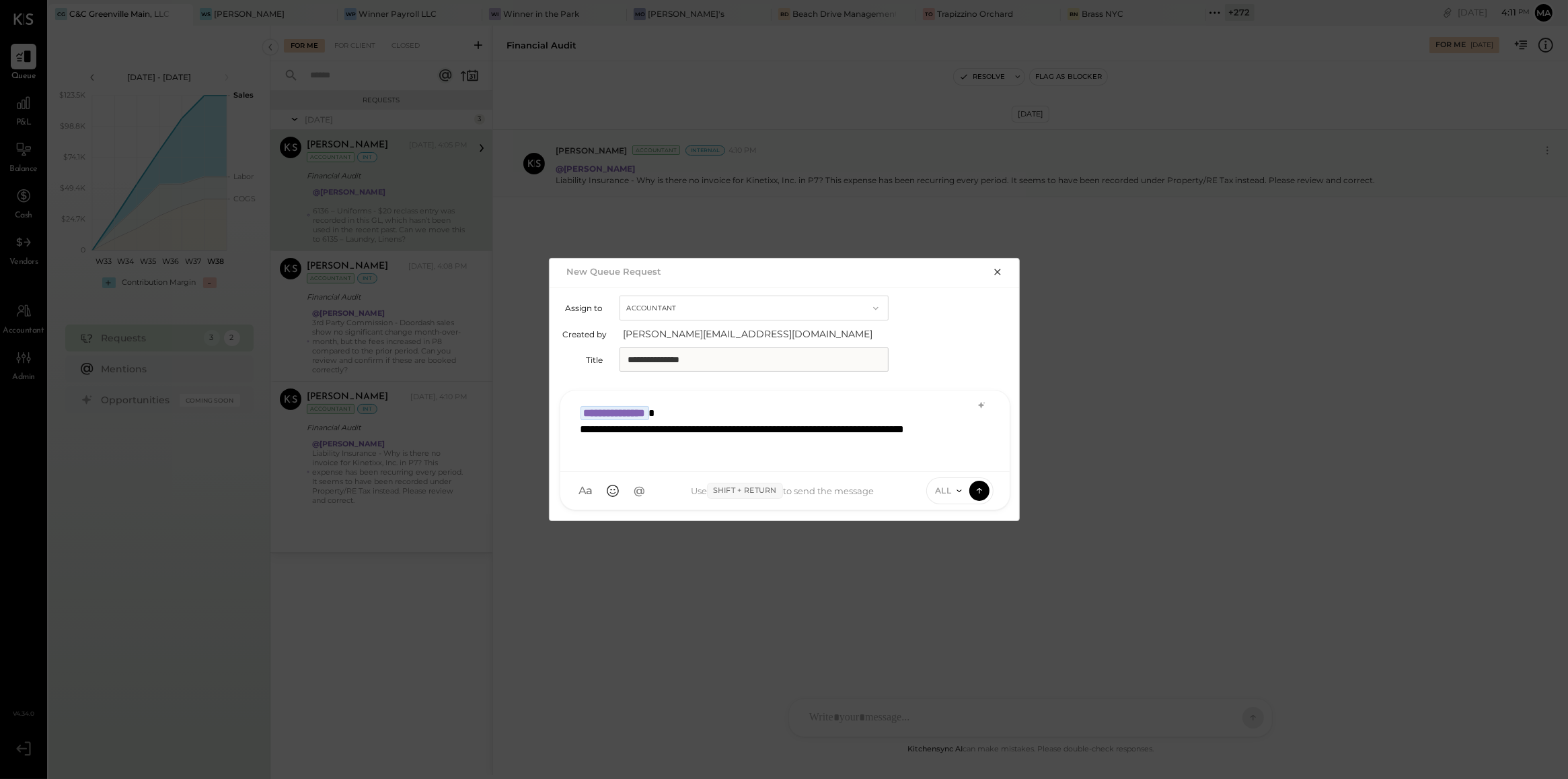
click at [946, 487] on span "ALL" at bounding box center [943, 490] width 17 height 12
click at [959, 459] on div "INTERNAL" at bounding box center [967, 457] width 80 height 22
click at [828, 459] on div "**********" at bounding box center [785, 429] width 422 height 62
click at [980, 488] on icon at bounding box center [980, 490] width 12 height 13
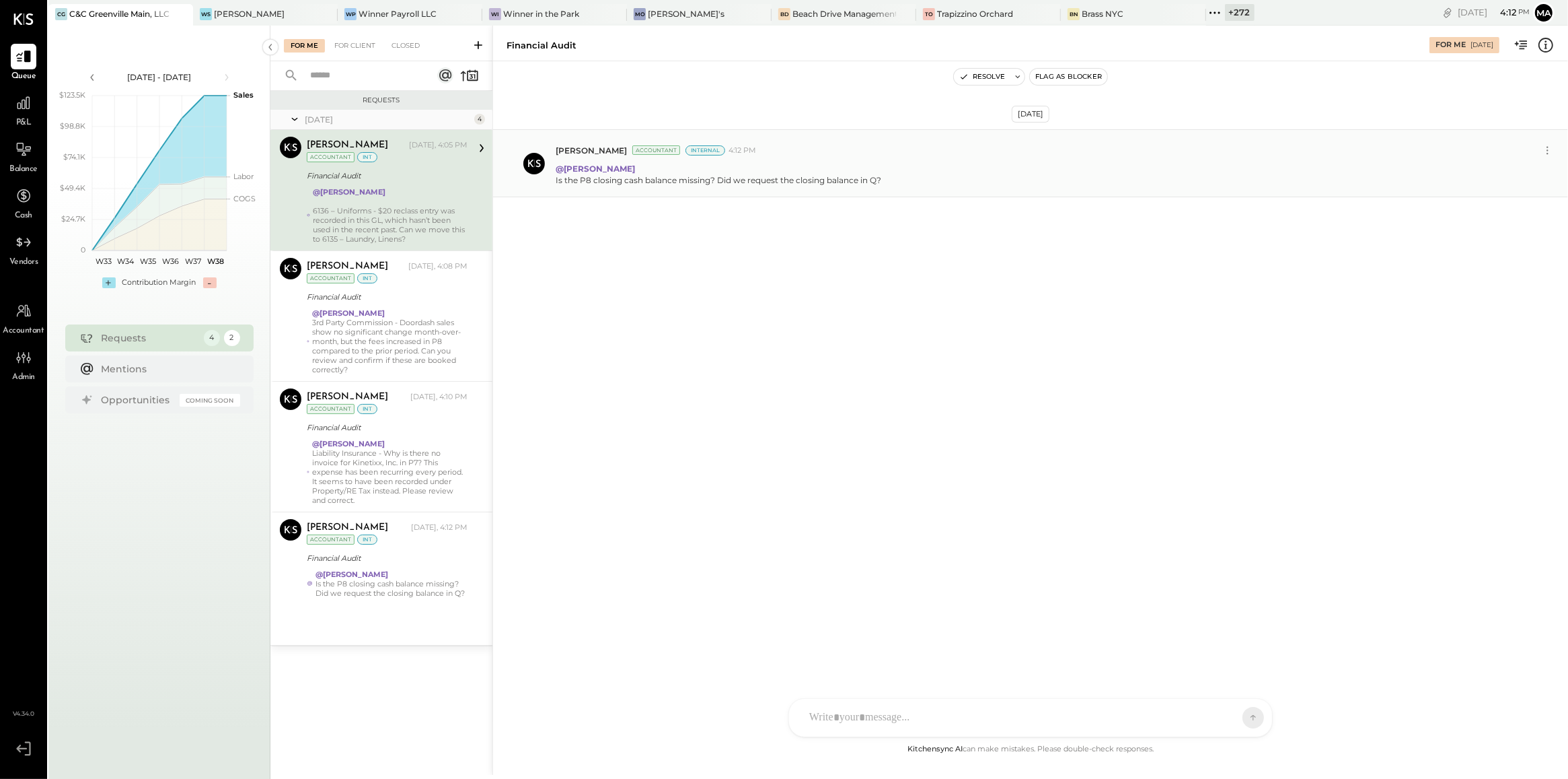
click at [481, 45] on icon at bounding box center [478, 45] width 8 height 8
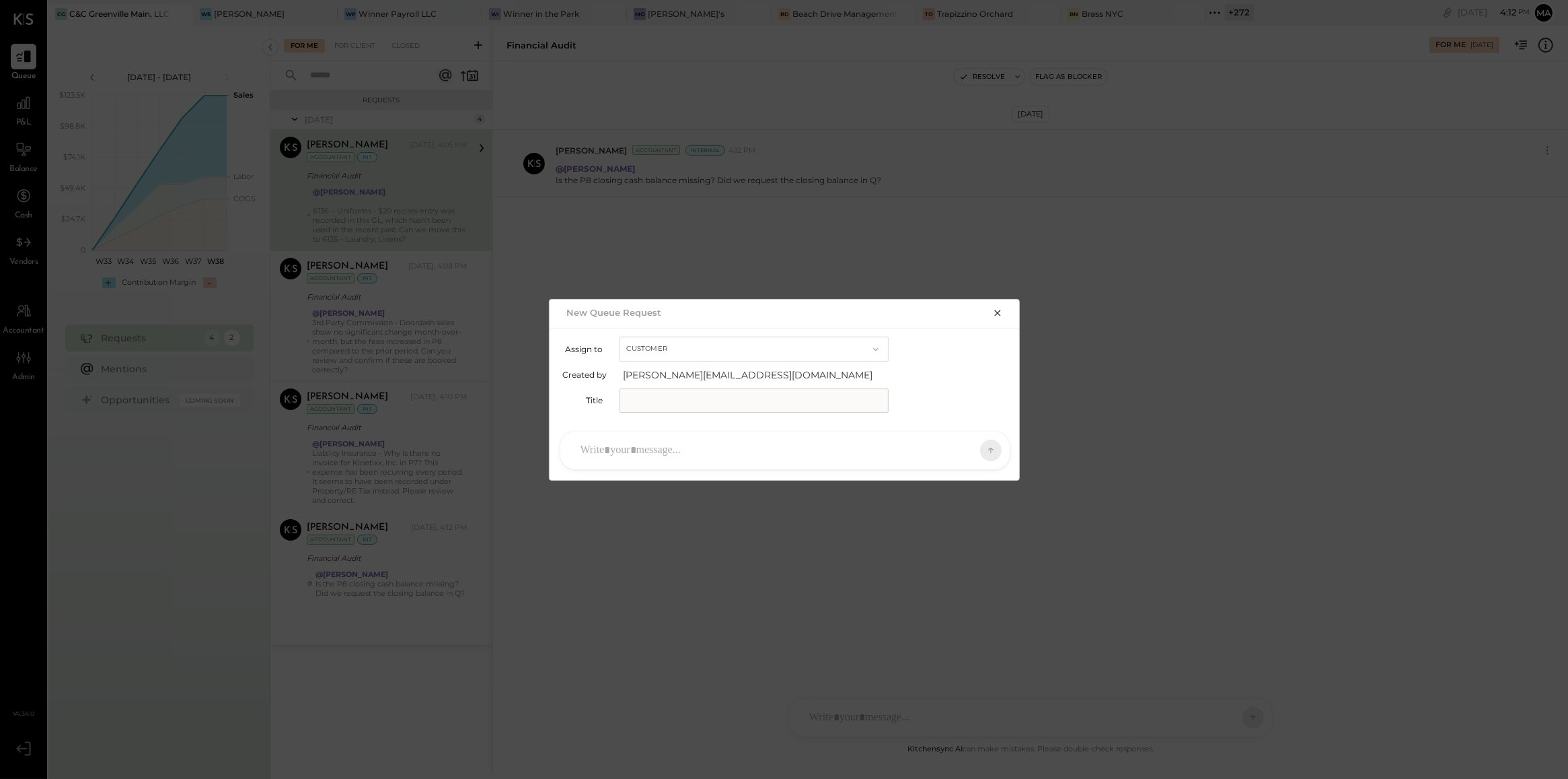
click at [714, 351] on button "Customer" at bounding box center [754, 349] width 269 height 25
click at [718, 372] on div "Accountant" at bounding box center [754, 373] width 268 height 24
click at [718, 388] on input "text" at bounding box center [754, 400] width 269 height 24
type input "**********"
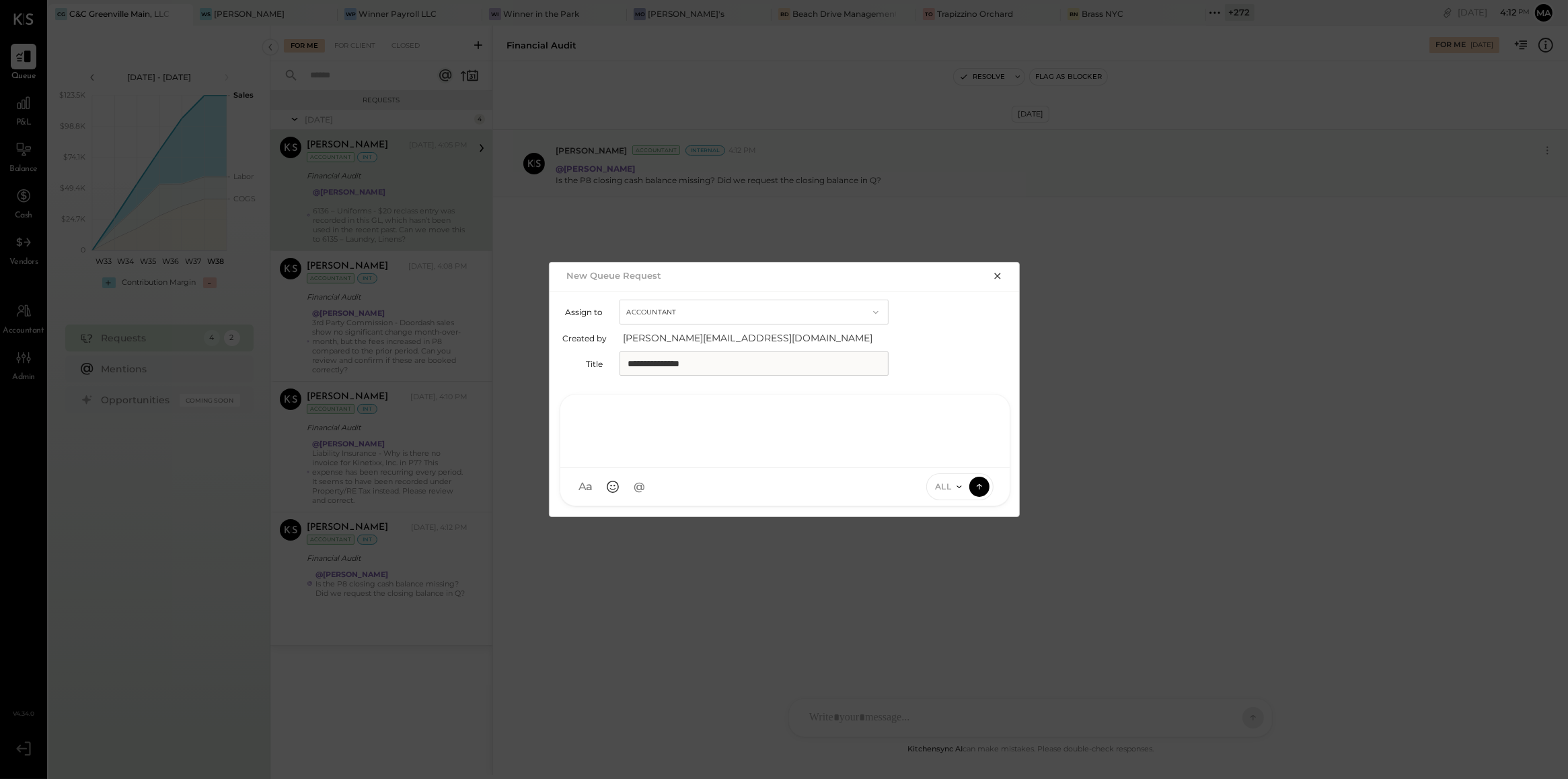
click at [720, 439] on div at bounding box center [785, 429] width 422 height 54
type input "***"
click at [707, 420] on span "Kinjal Chauhan" at bounding box center [690, 425] width 105 height 13
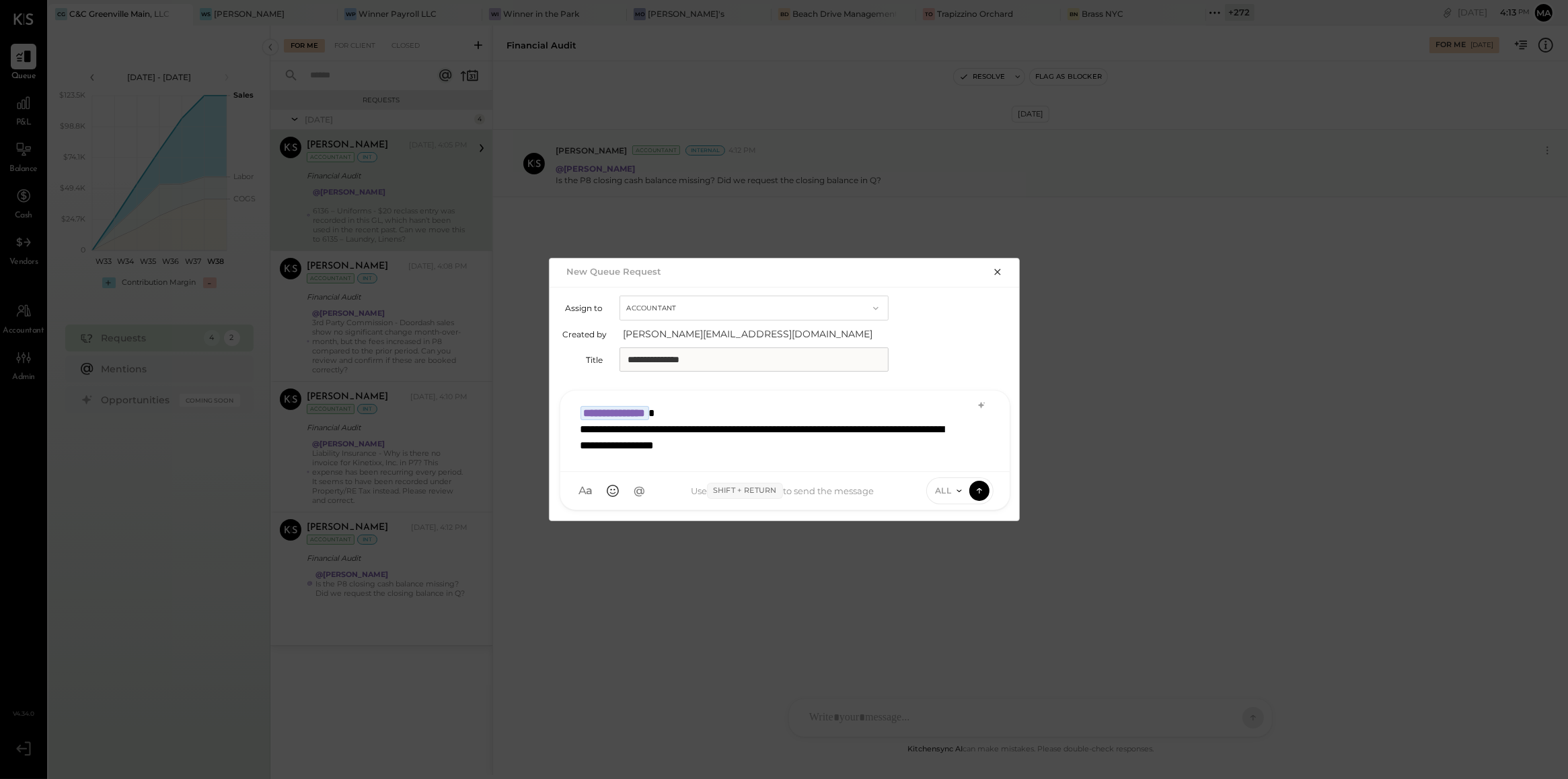
click at [957, 492] on icon at bounding box center [960, 491] width 11 height 11
click at [959, 465] on div "INTERNAL" at bounding box center [967, 457] width 80 height 22
click at [979, 487] on icon at bounding box center [980, 490] width 12 height 13
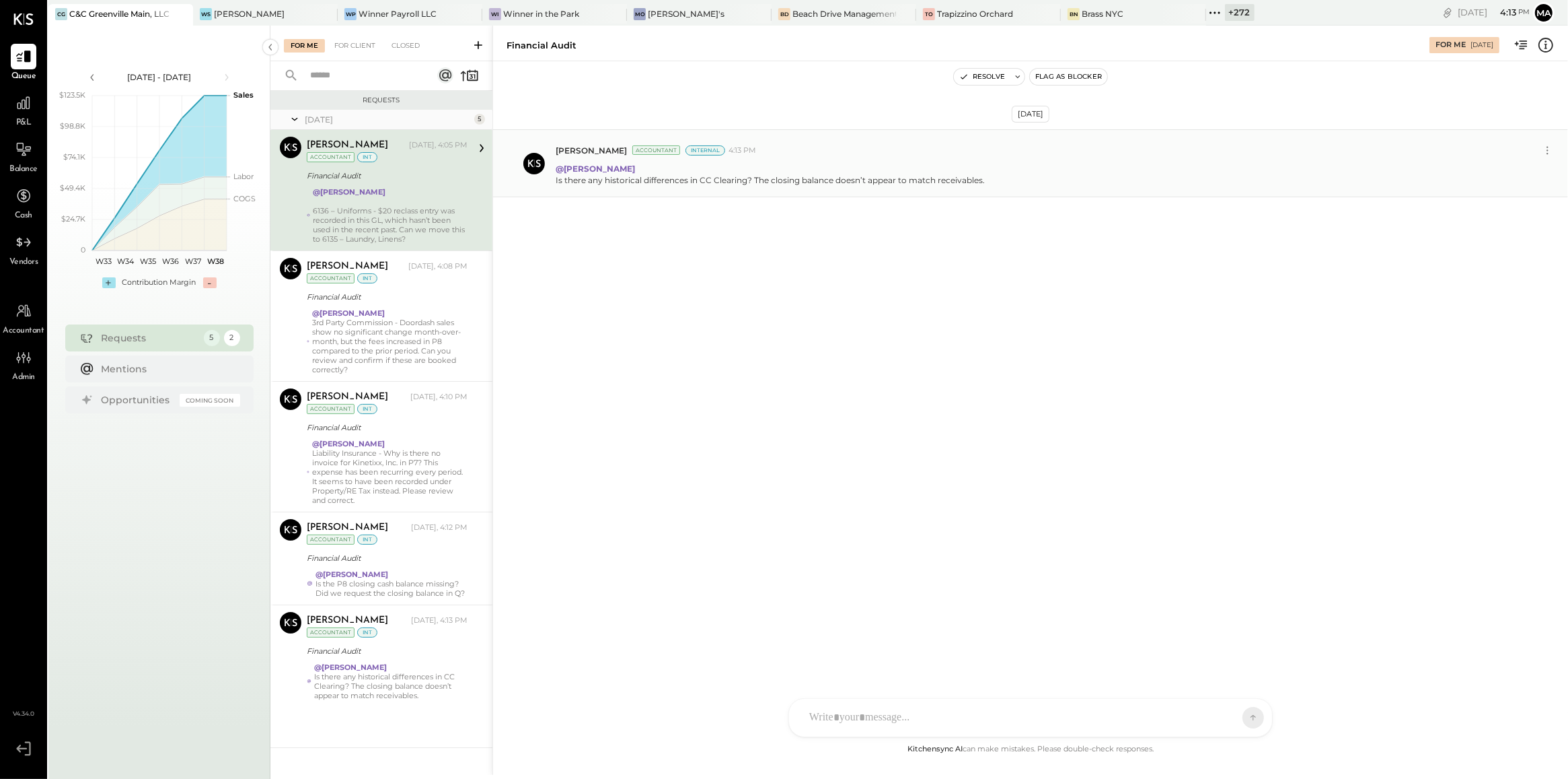
click at [479, 41] on icon at bounding box center [478, 45] width 13 height 13
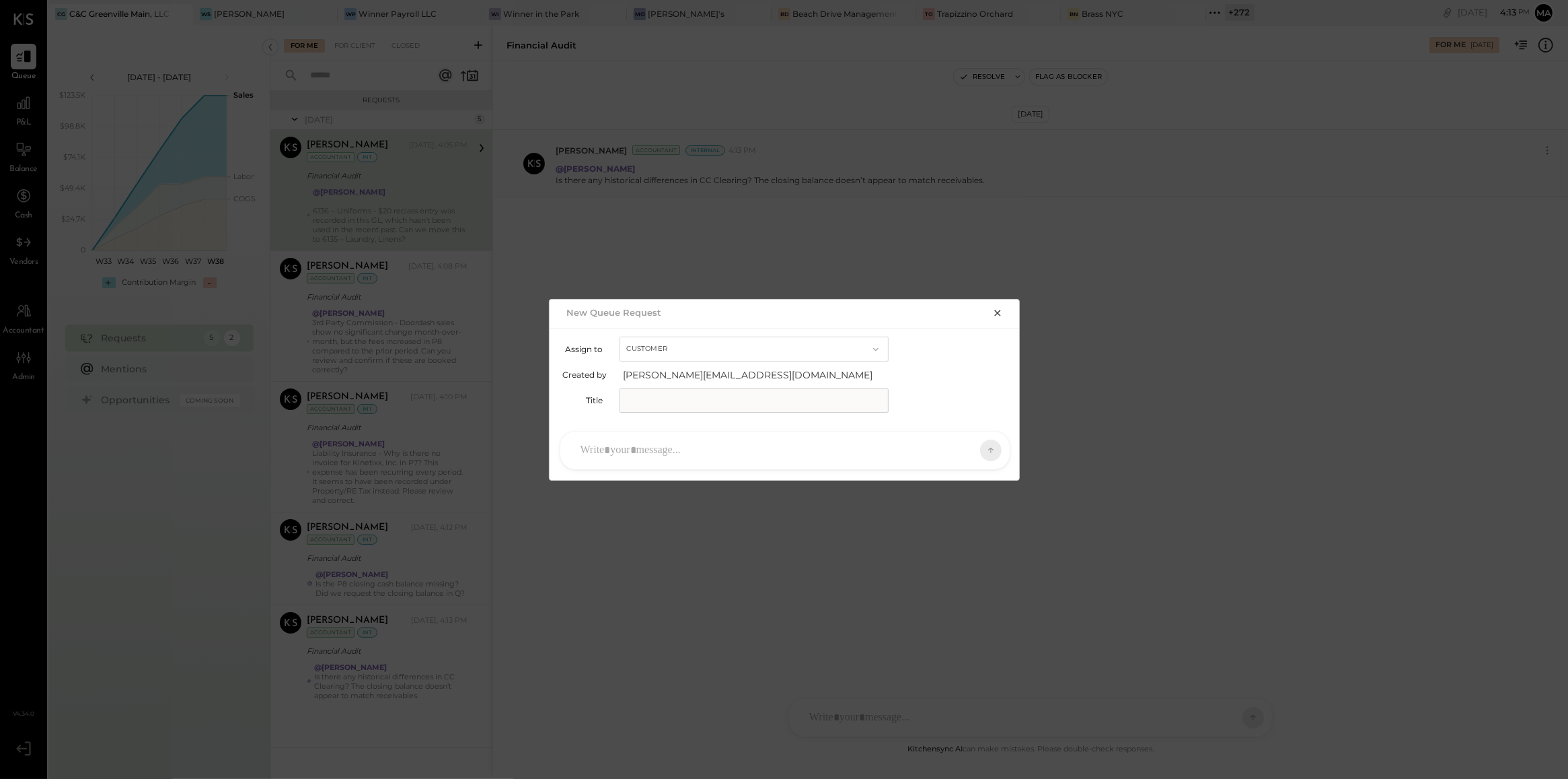
click at [748, 404] on input "text" at bounding box center [754, 400] width 269 height 24
type input "**********"
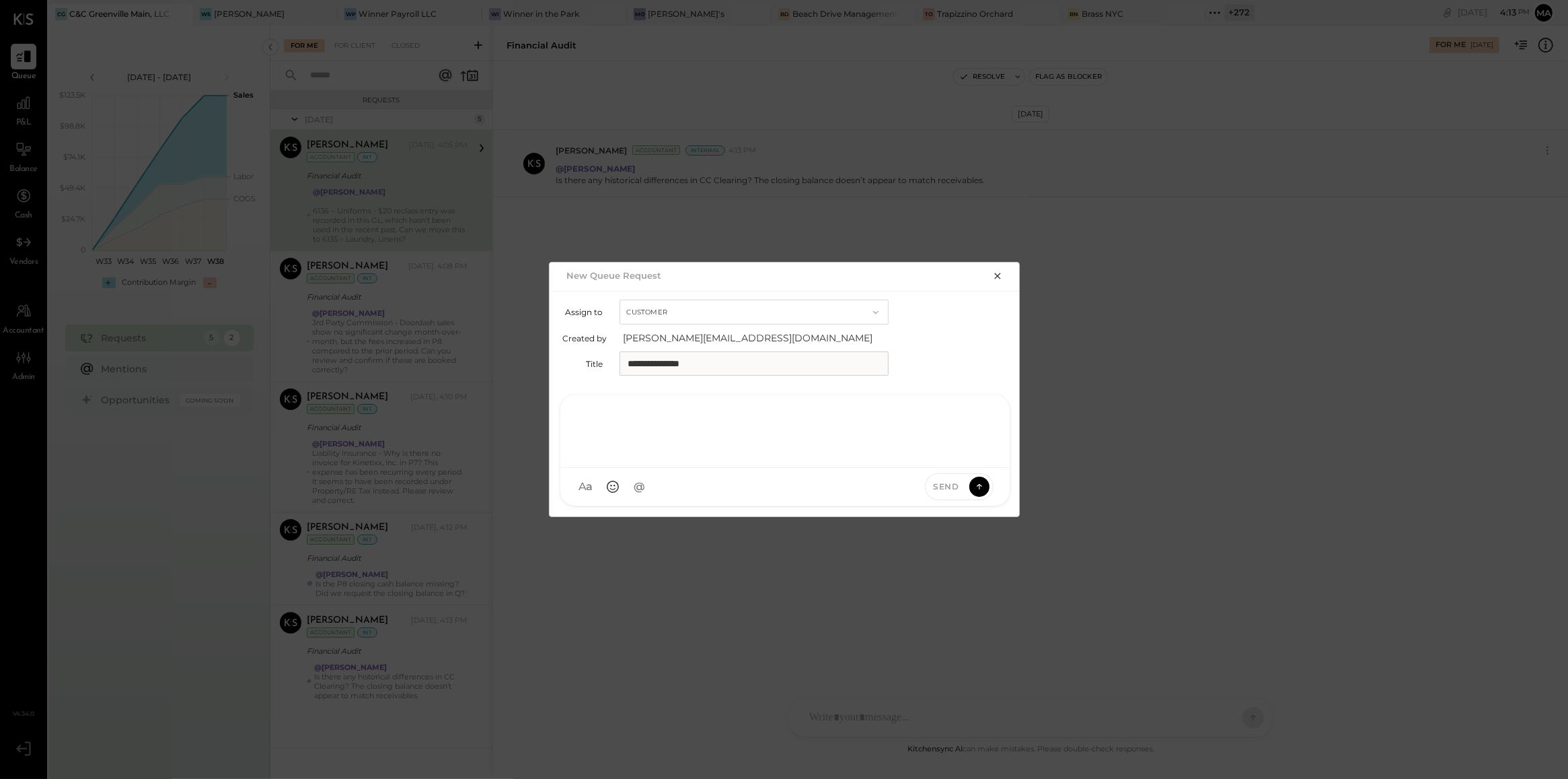
click at [754, 451] on div at bounding box center [785, 429] width 422 height 54
type input "***"
click at [691, 425] on span "Kinjal Chauhan" at bounding box center [690, 425] width 105 height 13
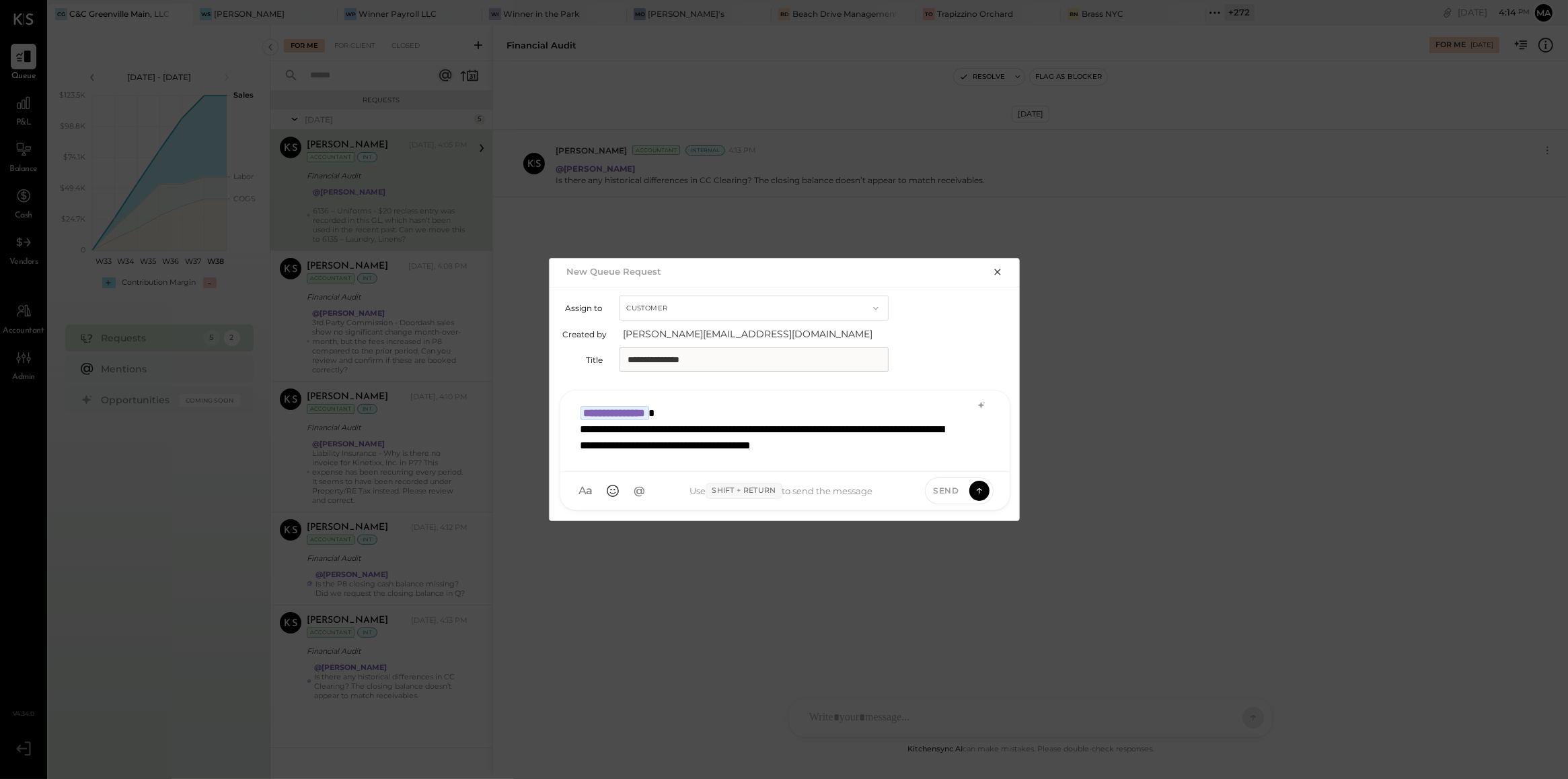
click at [790, 304] on button "Customer" at bounding box center [754, 308] width 269 height 25
click at [787, 453] on div "**********" at bounding box center [768, 437] width 376 height 32
copy div "**********"
click at [832, 306] on button "Customer" at bounding box center [754, 308] width 269 height 25
click at [822, 331] on div "Accountant" at bounding box center [754, 332] width 268 height 24
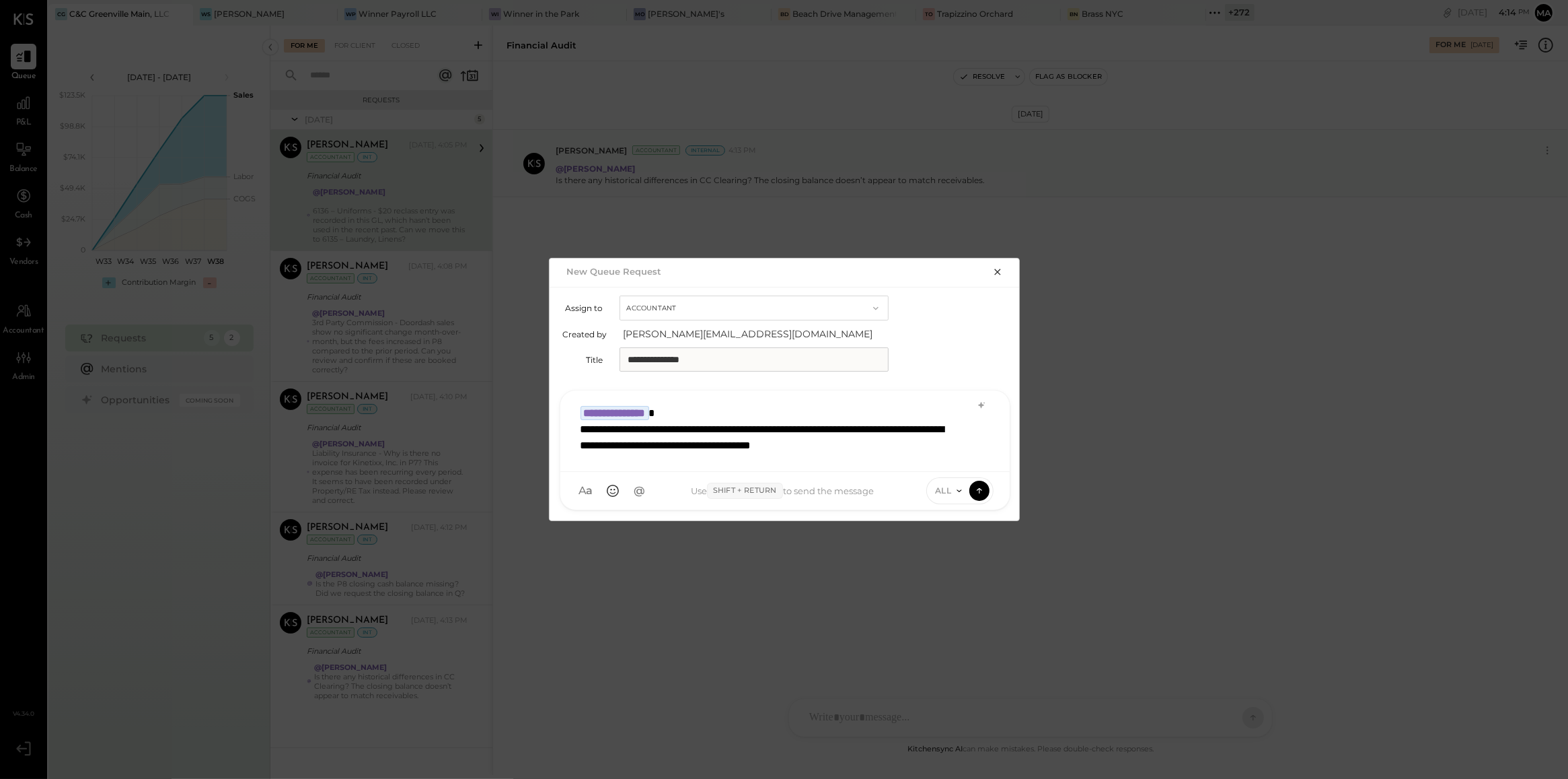
click at [946, 488] on span "ALL" at bounding box center [943, 490] width 17 height 12
click at [952, 459] on div "INTERNAL" at bounding box center [967, 457] width 80 height 22
click at [975, 491] on icon at bounding box center [980, 490] width 12 height 13
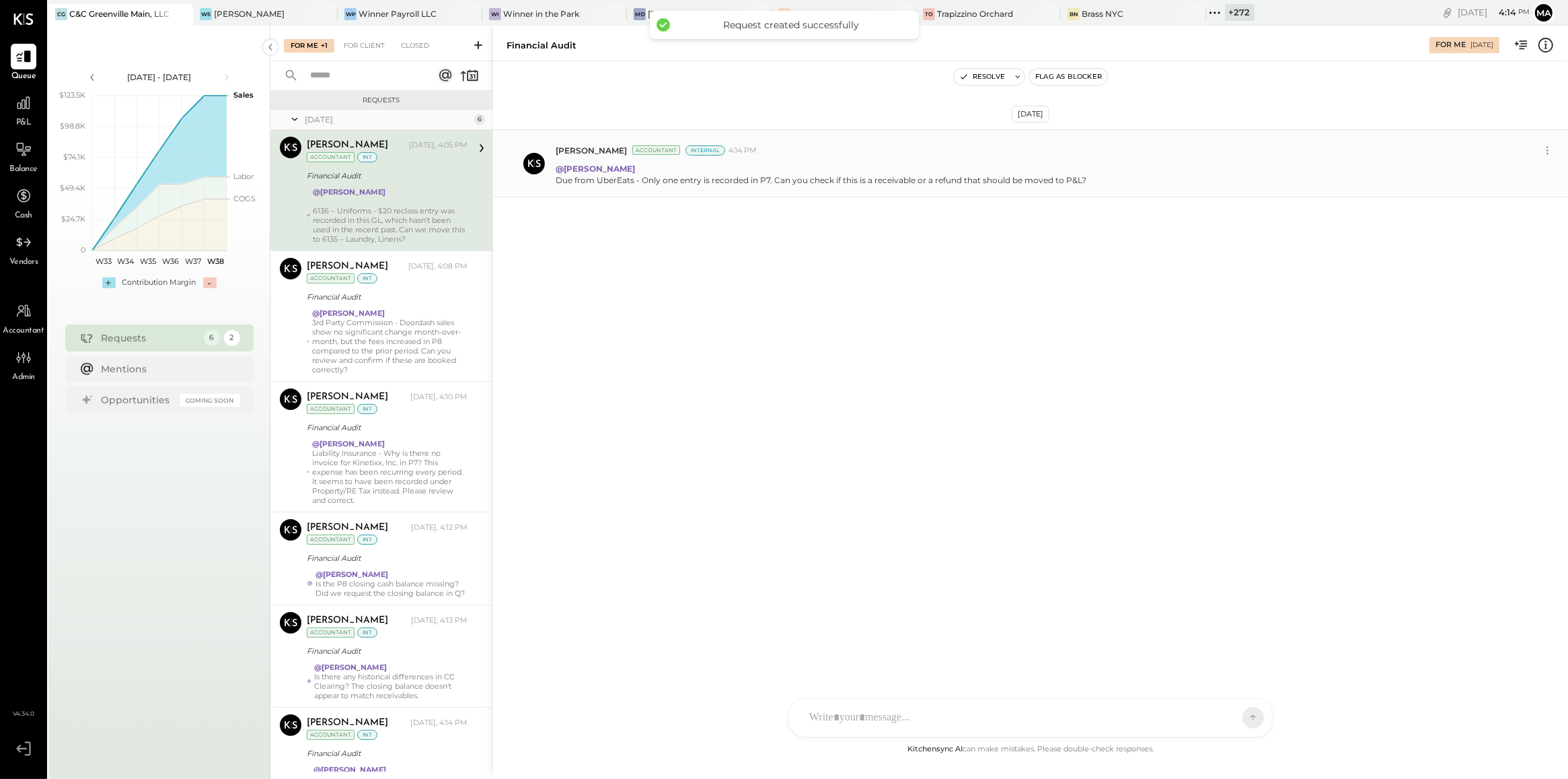
scroll to position [99, 0]
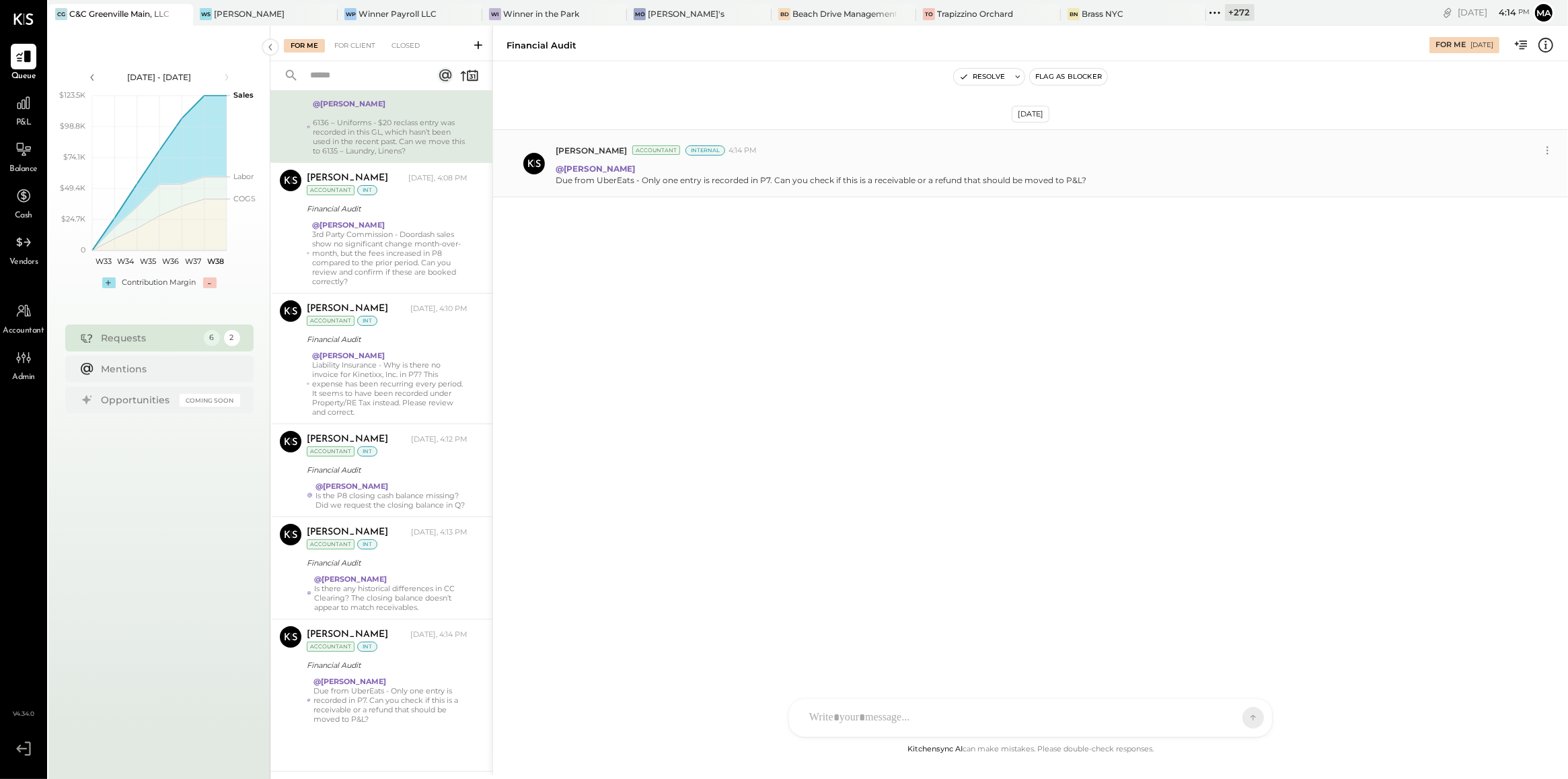
click at [481, 46] on icon at bounding box center [478, 45] width 13 height 13
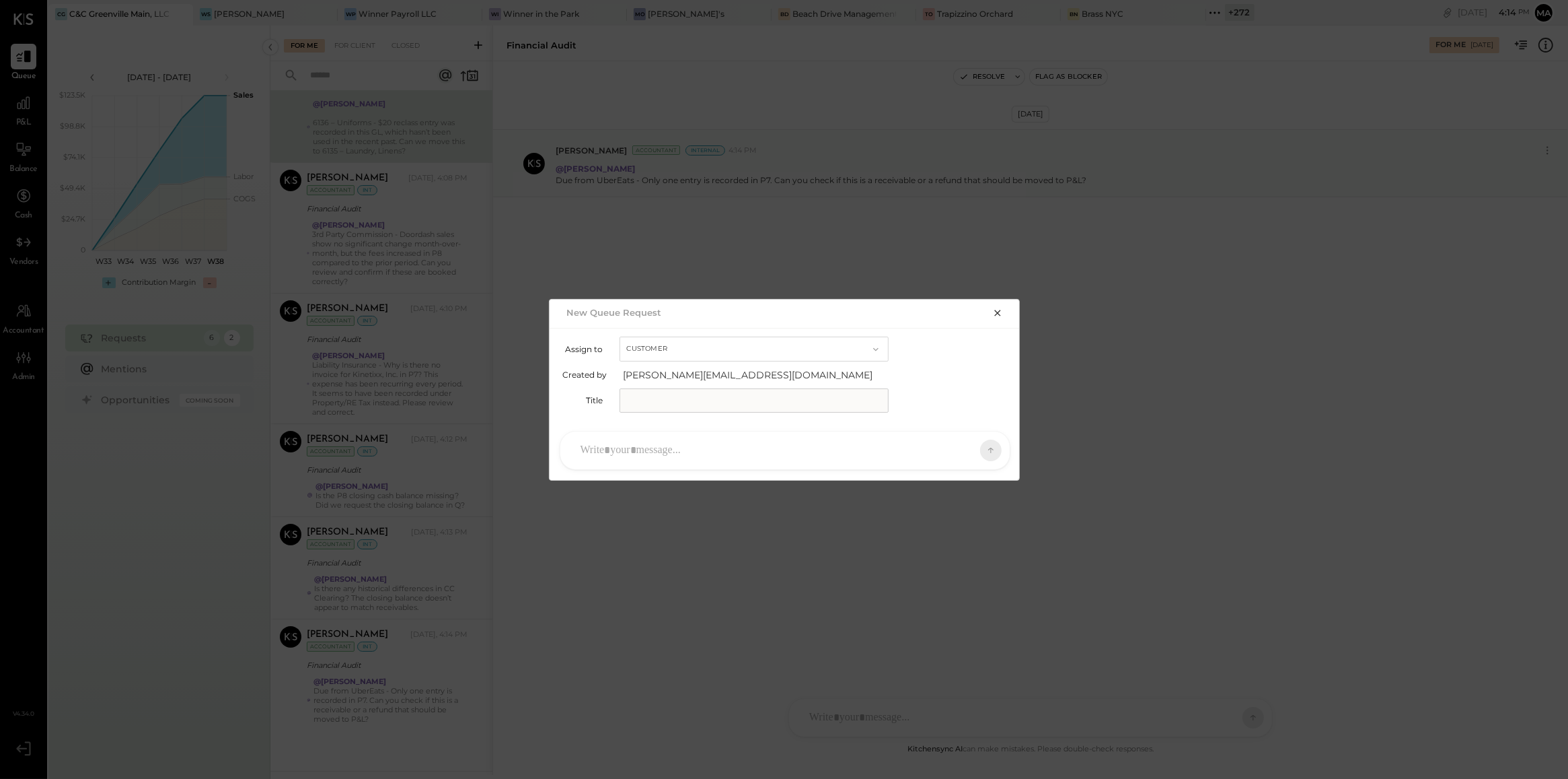
click at [671, 348] on button "Customer" at bounding box center [754, 349] width 269 height 25
click at [677, 370] on span "Accountant" at bounding box center [654, 372] width 48 height 9
click at [678, 398] on input "text" at bounding box center [754, 400] width 269 height 24
type input "**********"
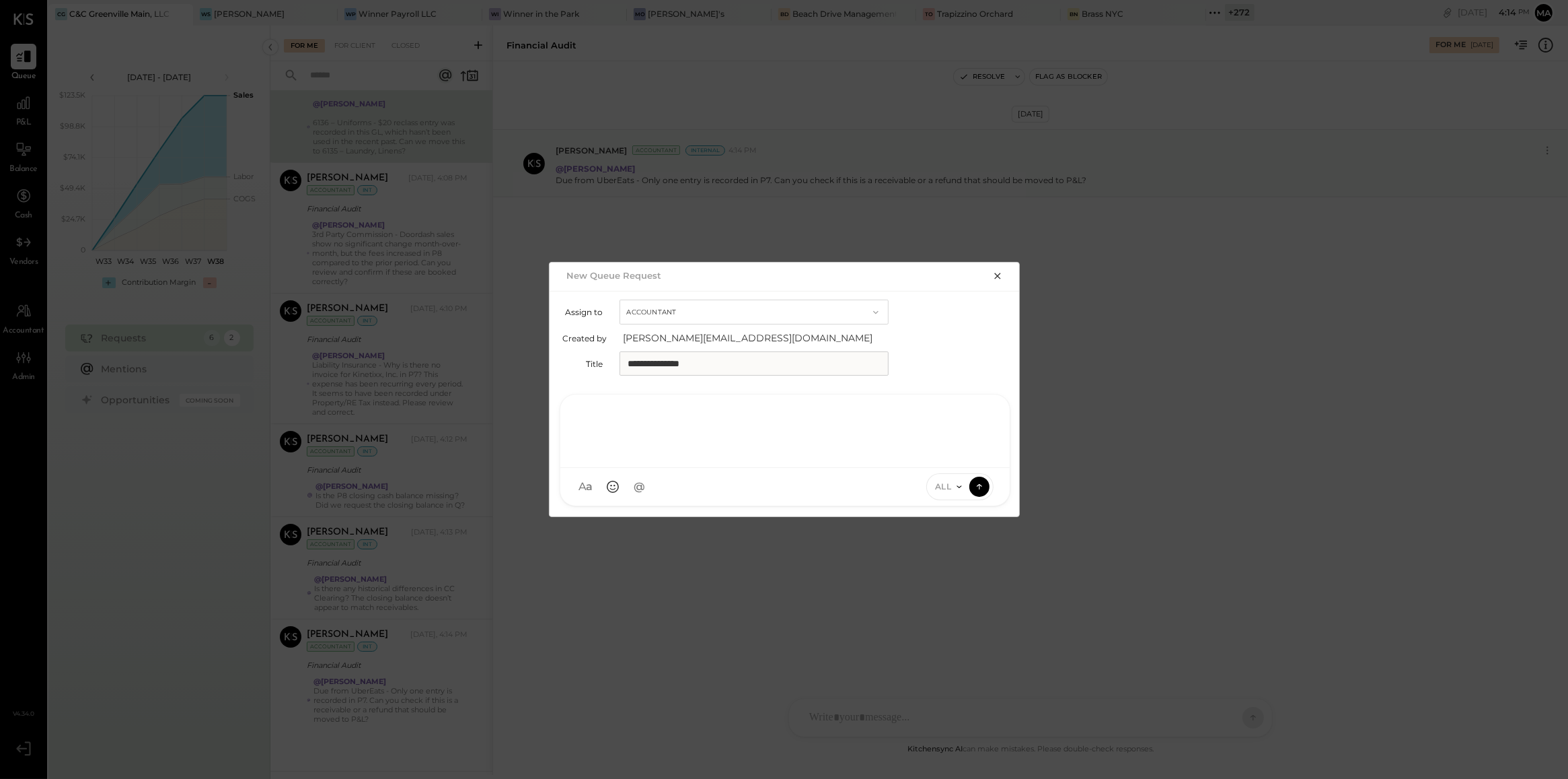
click at [697, 445] on div at bounding box center [785, 429] width 422 height 54
type input "*"
click at [697, 359] on span "Kinjal Chauhan" at bounding box center [690, 359] width 105 height 13
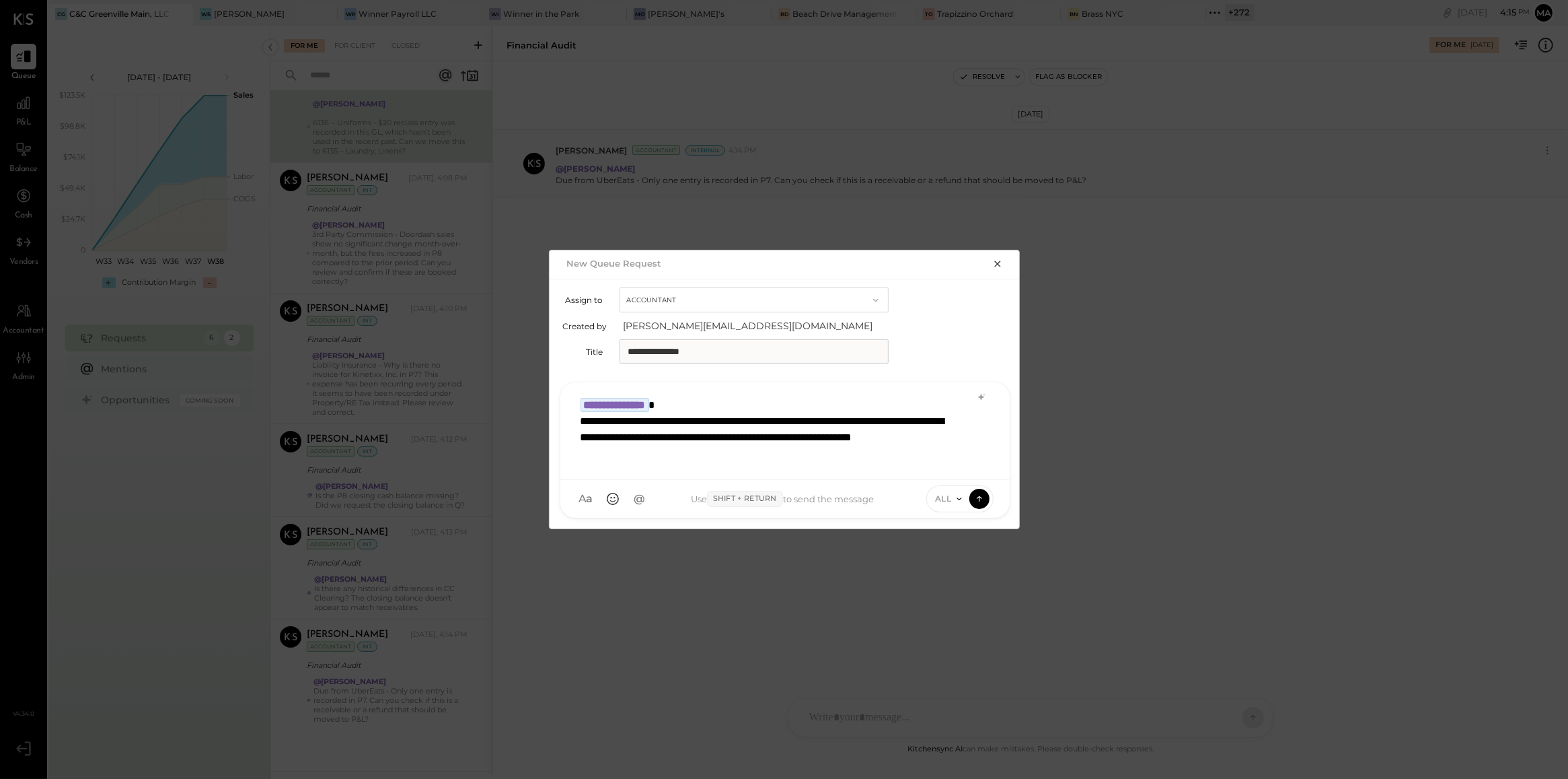
click at [724, 438] on div "**********" at bounding box center [768, 438] width 376 height 48
click at [735, 438] on div "**********" at bounding box center [768, 438] width 376 height 48
click at [962, 499] on icon at bounding box center [960, 498] width 11 height 11
click at [964, 469] on div "INTERNAL" at bounding box center [967, 465] width 80 height 22
click at [976, 499] on icon at bounding box center [980, 498] width 12 height 13
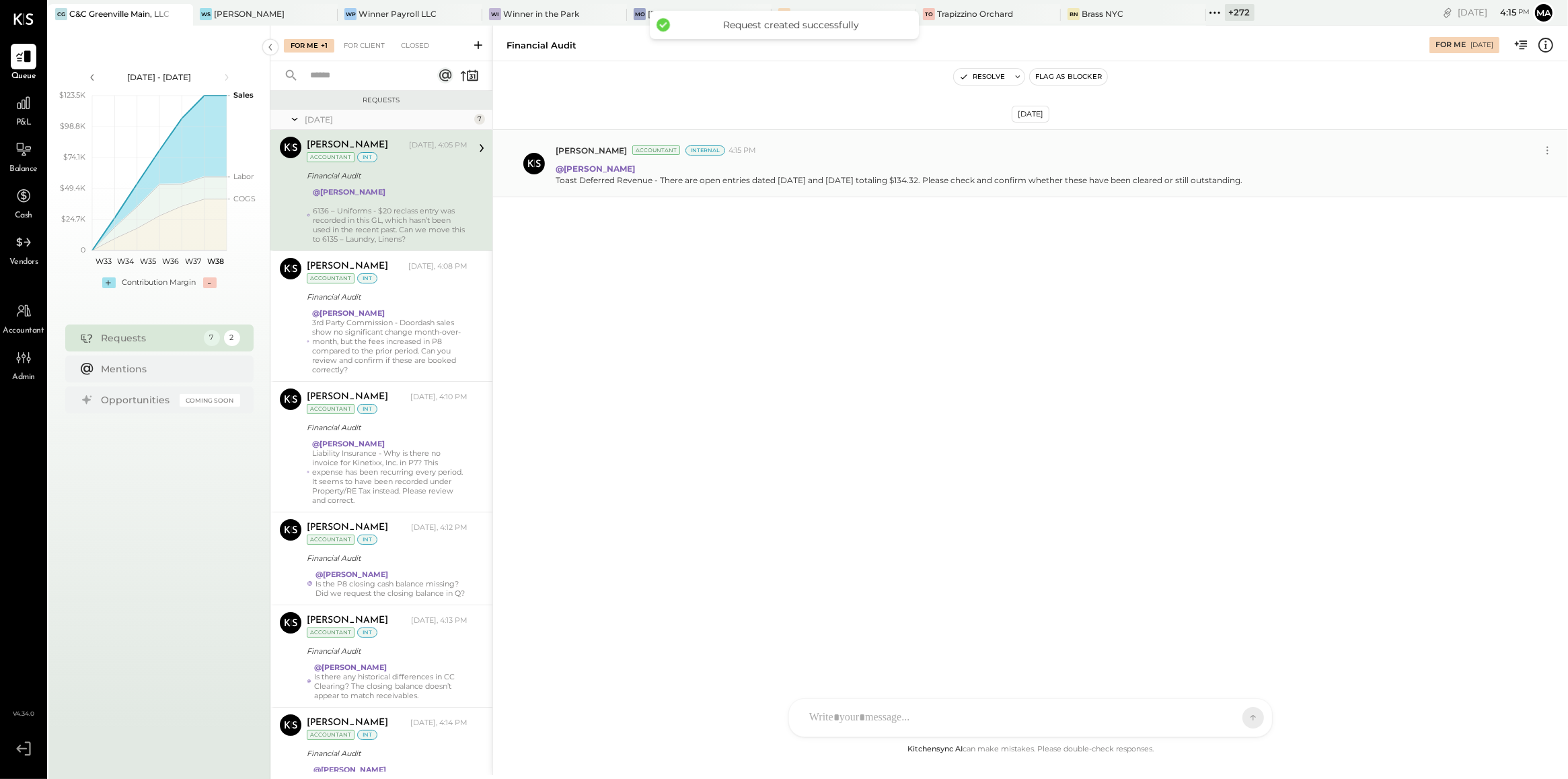
scroll to position [222, 0]
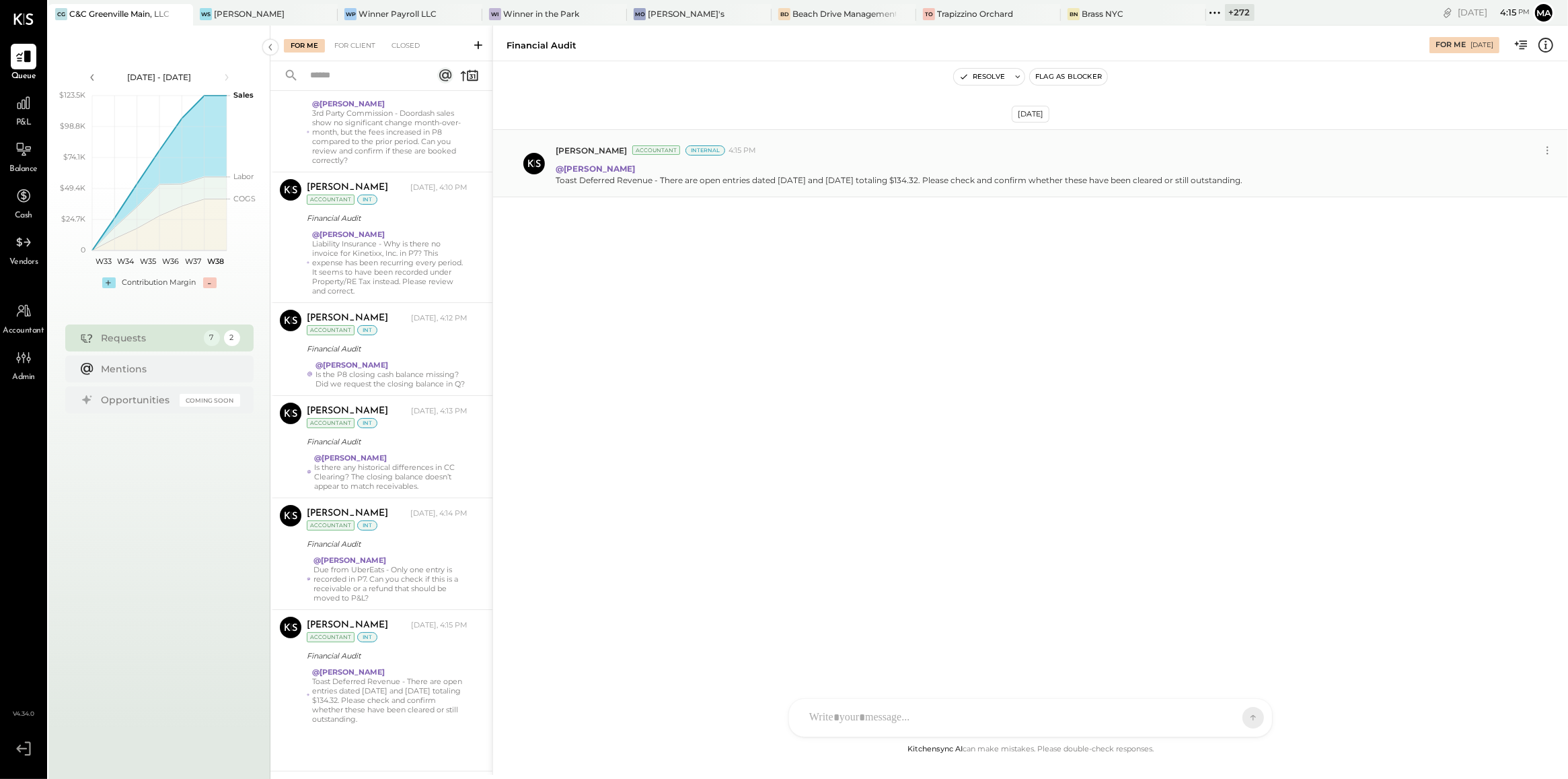
click at [478, 41] on icon at bounding box center [478, 45] width 8 height 8
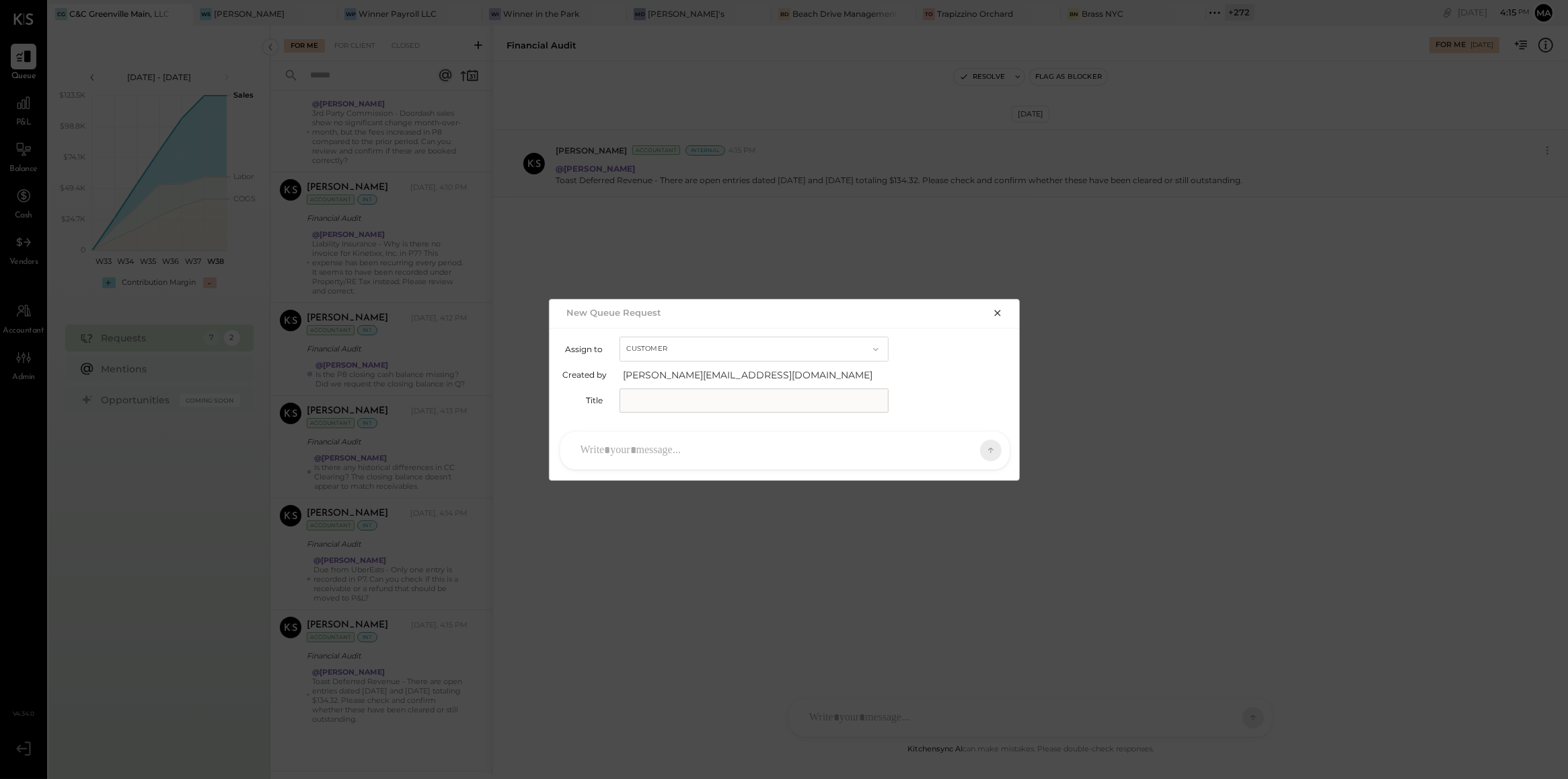
click at [683, 348] on button "Customer" at bounding box center [754, 349] width 269 height 25
click at [683, 373] on div "Accountant" at bounding box center [754, 373] width 268 height 24
click at [683, 389] on input "text" at bounding box center [754, 400] width 269 height 24
type input "**********"
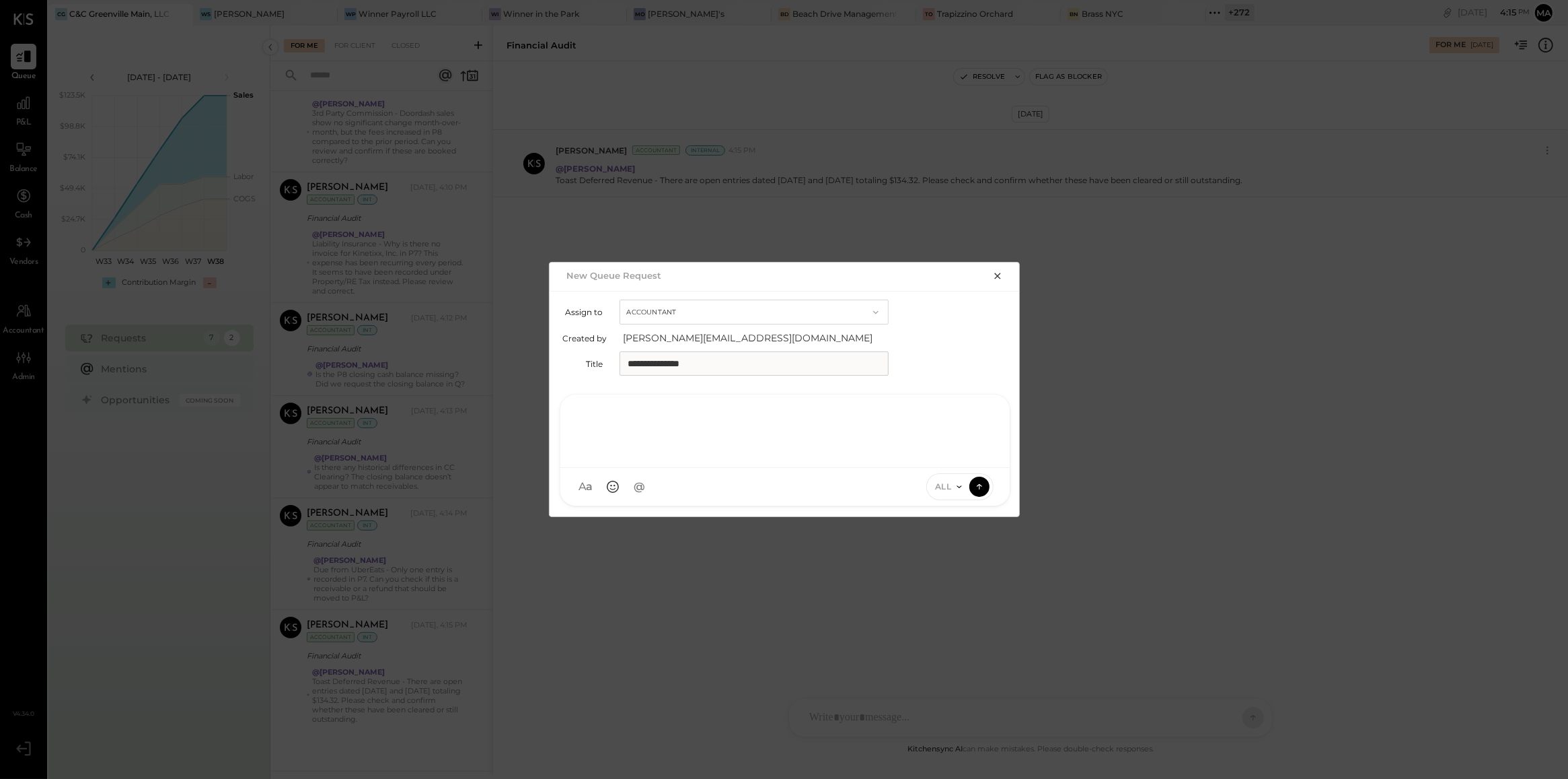
click at [703, 445] on div at bounding box center [785, 429] width 422 height 54
type input "****"
click at [678, 420] on span "Kinjal Chauhan" at bounding box center [690, 425] width 105 height 13
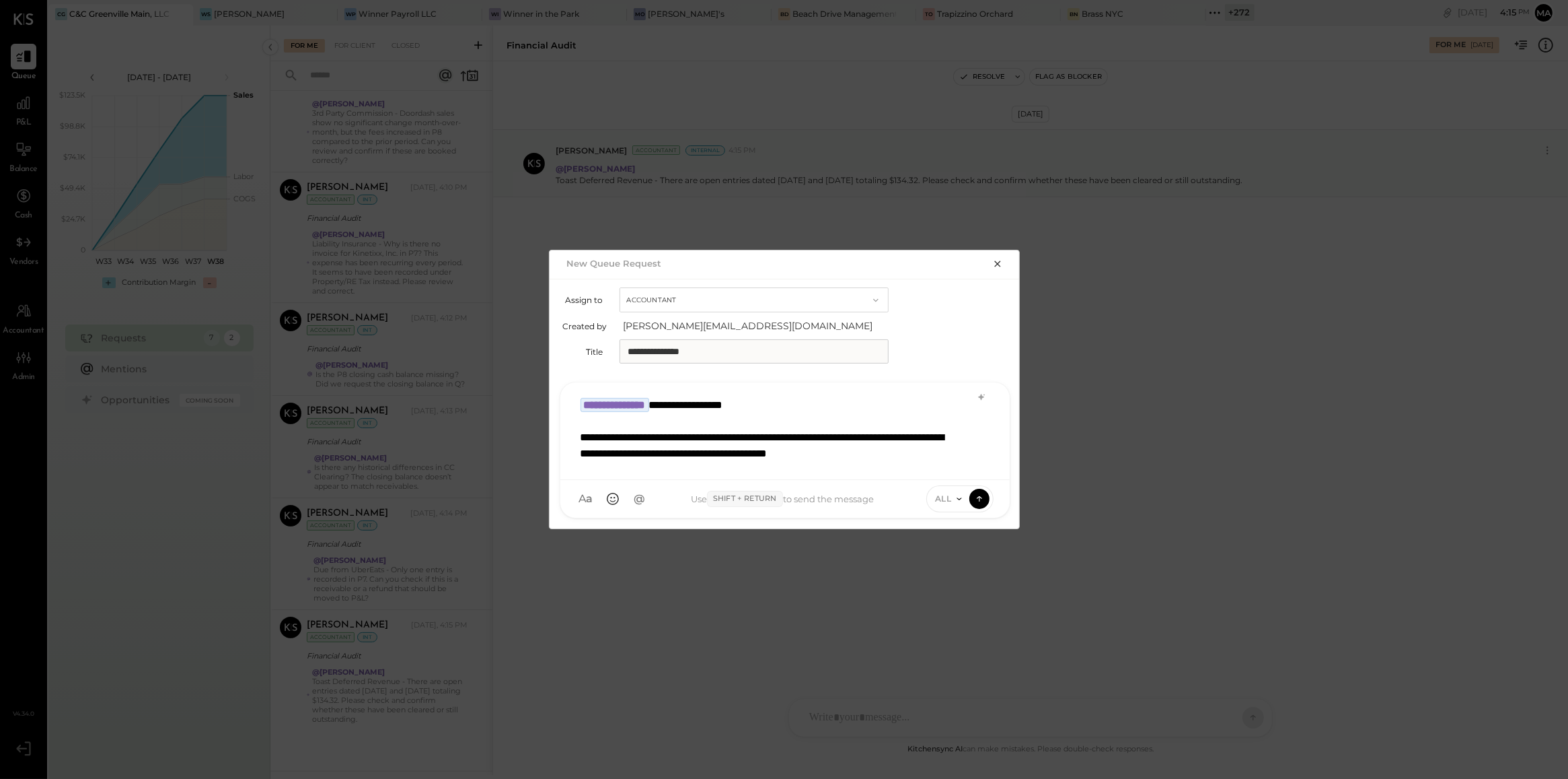
click at [693, 413] on div "**********" at bounding box center [785, 430] width 422 height 78
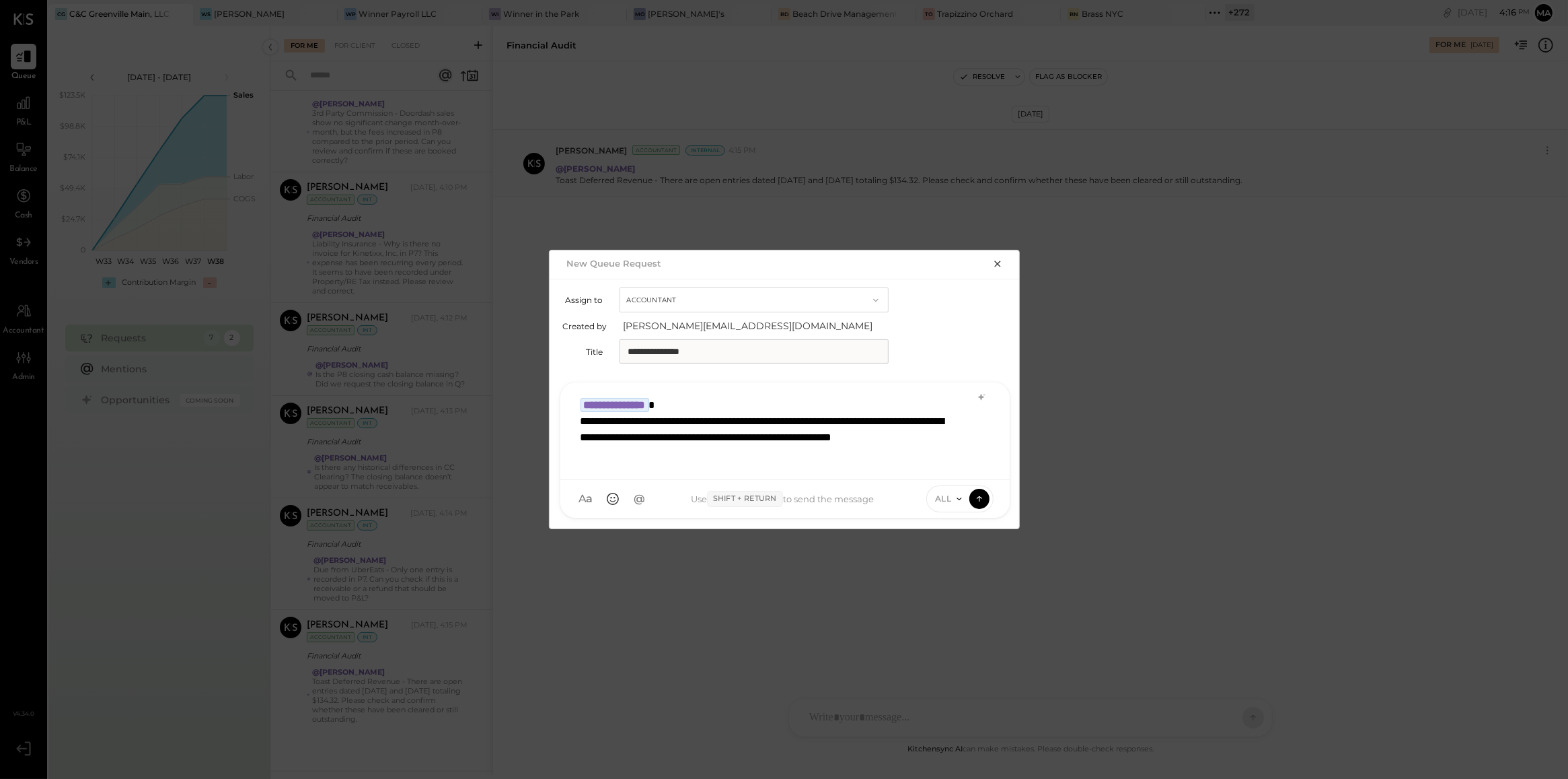
click at [956, 498] on icon at bounding box center [960, 498] width 11 height 11
click at [956, 472] on div "INTERNAL" at bounding box center [967, 465] width 80 height 22
click at [974, 498] on icon at bounding box center [980, 498] width 12 height 13
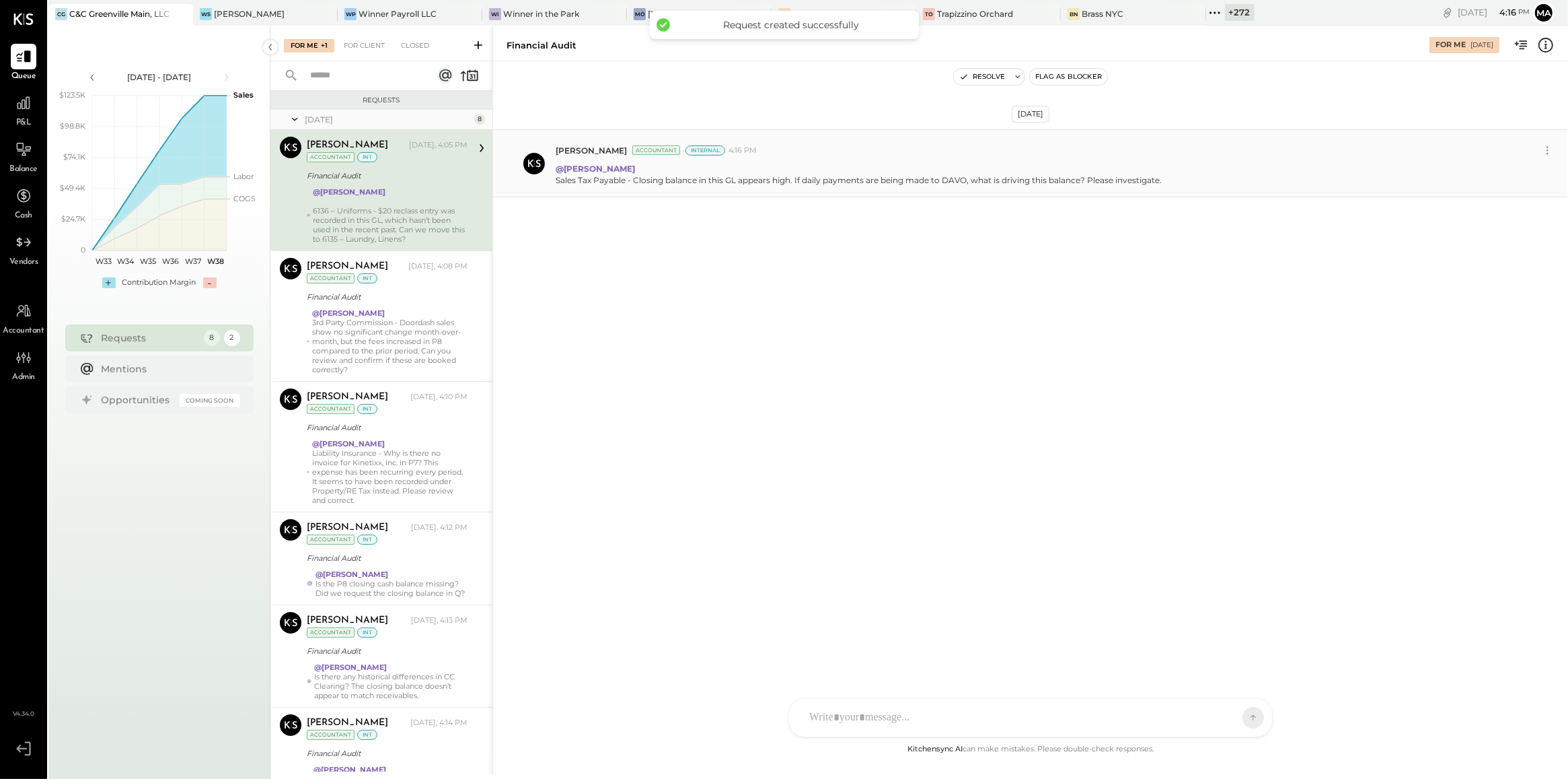
scroll to position [334, 0]
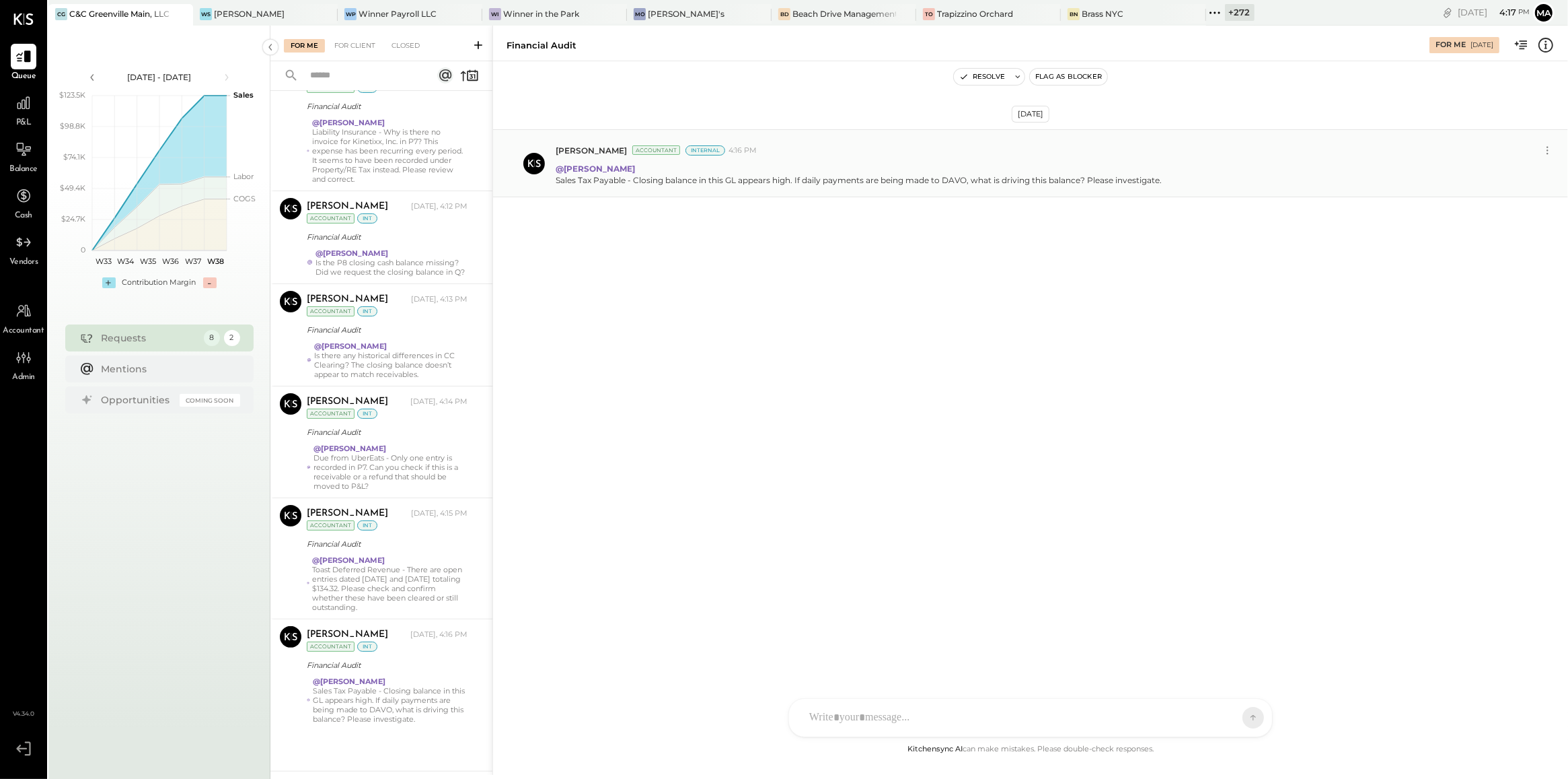
click at [1225, 9] on div "+ 272" at bounding box center [1240, 13] width 30 height 17
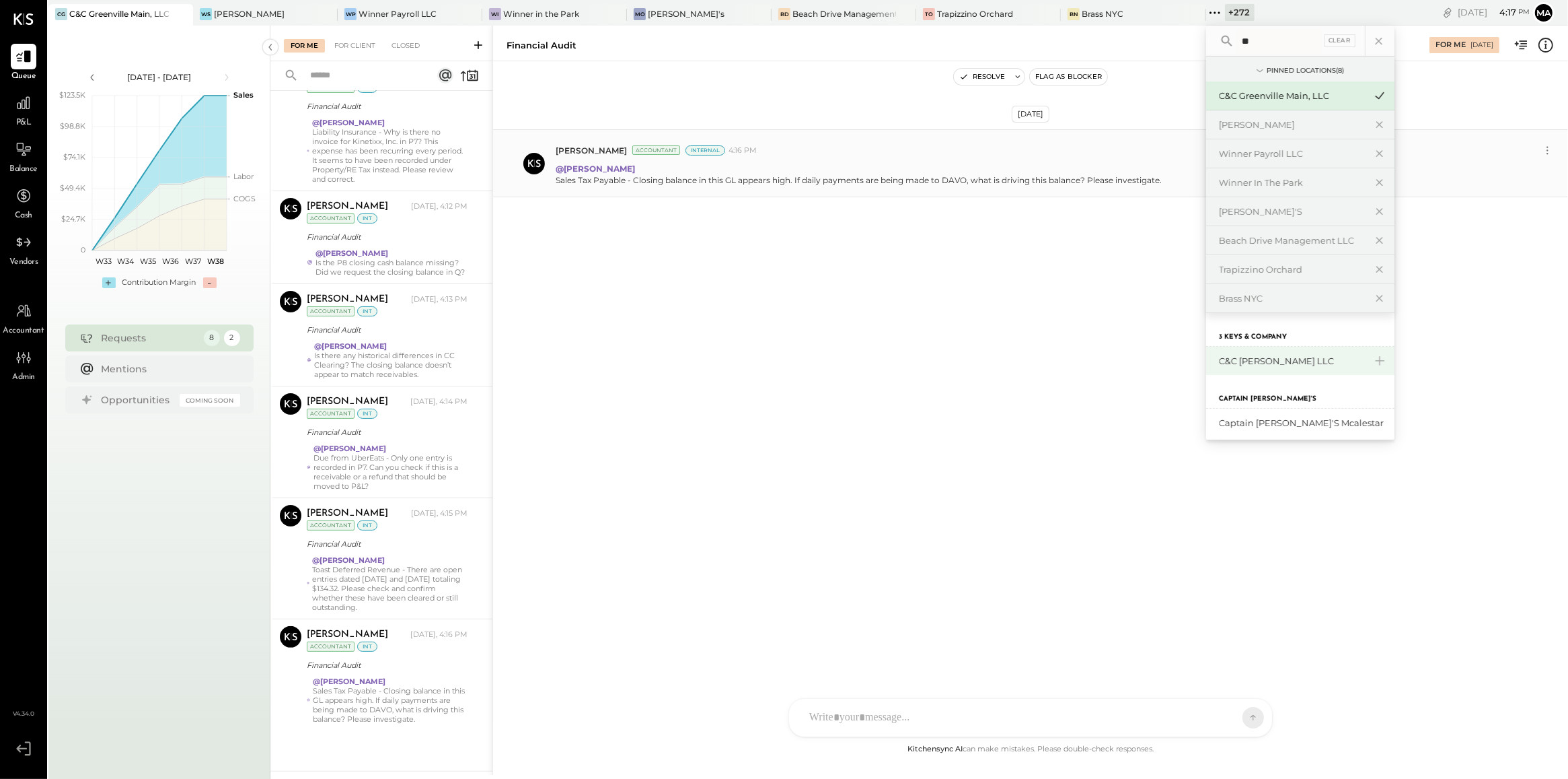
type input "**"
click at [1206, 354] on div "C&C [PERSON_NAME] LLC" at bounding box center [1300, 361] width 188 height 28
click at [1228, 362] on div "C&C [PERSON_NAME] LLC" at bounding box center [1292, 361] width 145 height 13
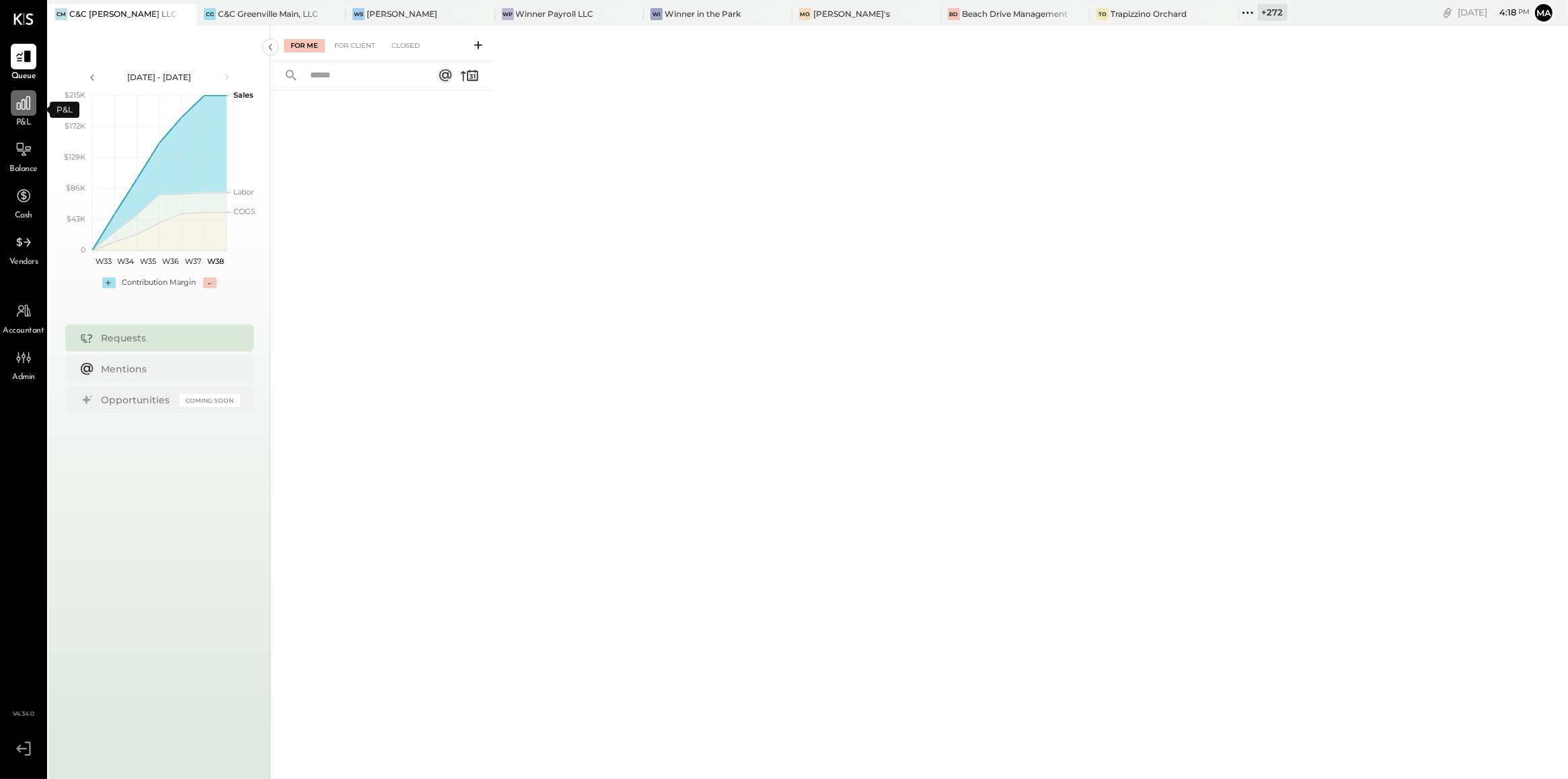
click at [27, 102] on icon at bounding box center [23, 103] width 17 height 17
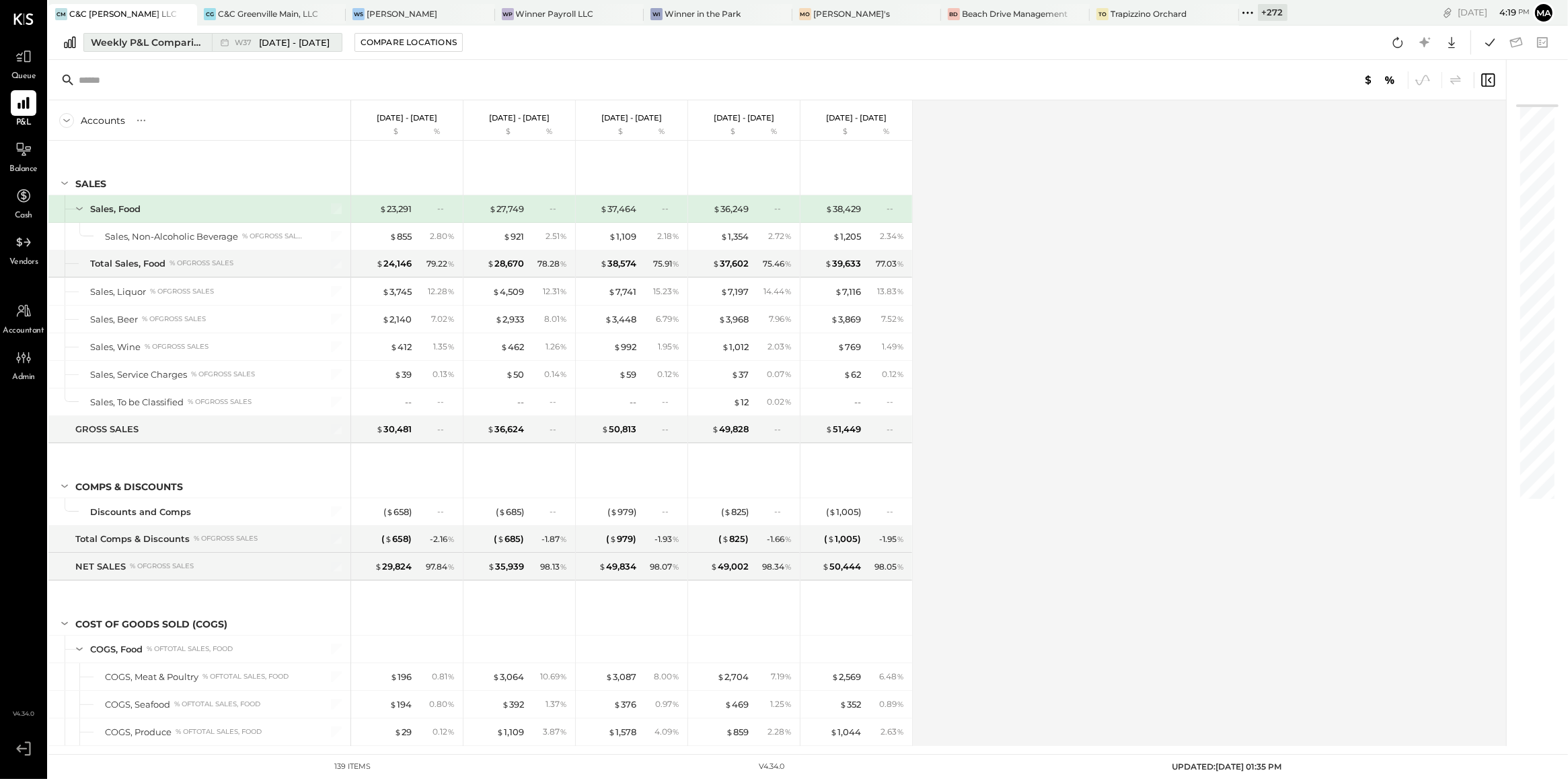
click at [183, 42] on div "Weekly P&L Comparison" at bounding box center [147, 42] width 113 height 13
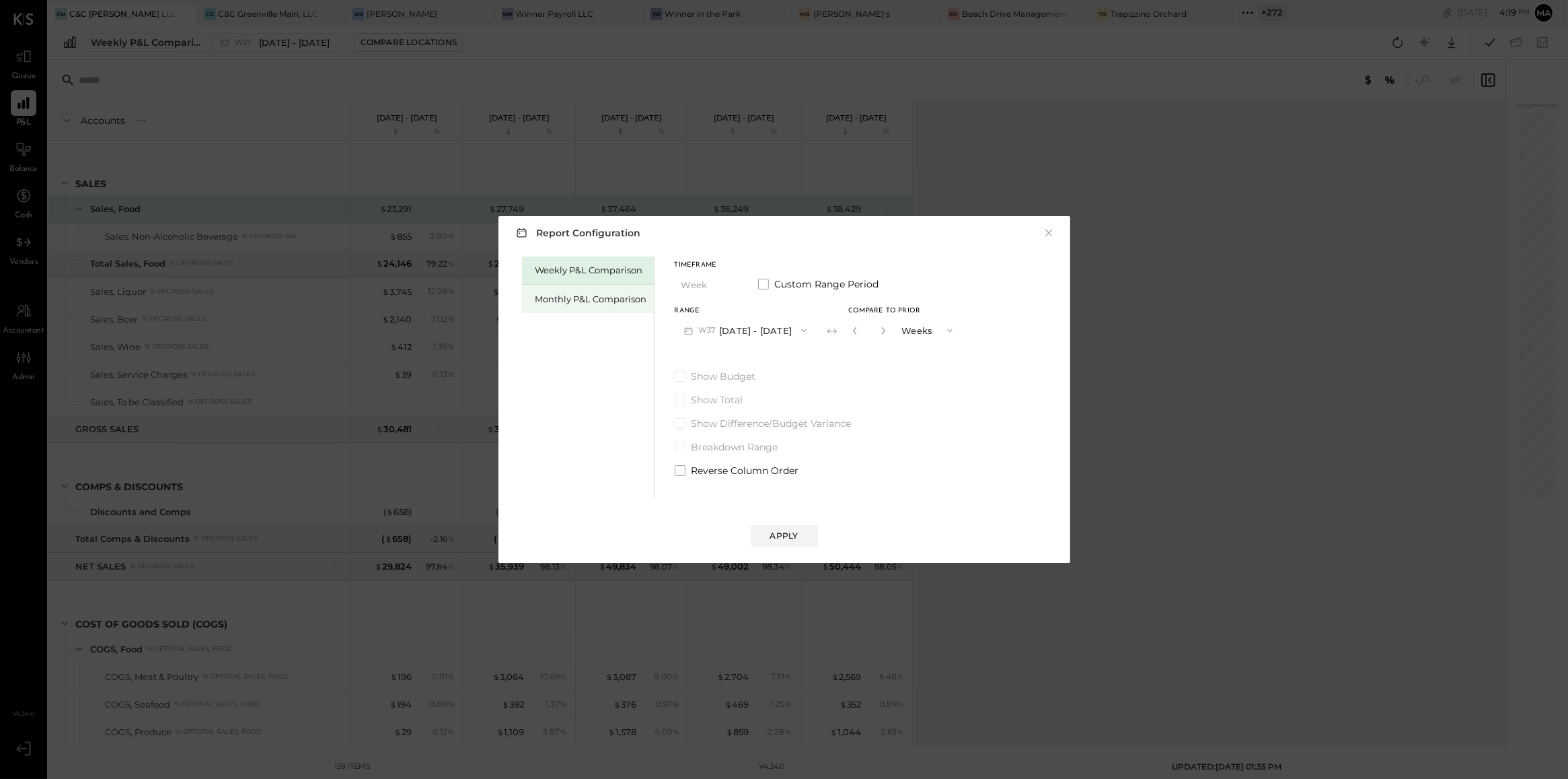
click at [546, 294] on div "Monthly P&L Comparison" at bounding box center [591, 299] width 112 height 13
click at [777, 331] on button "M09 Sep 1 - 30, 2025" at bounding box center [746, 331] width 142 height 25
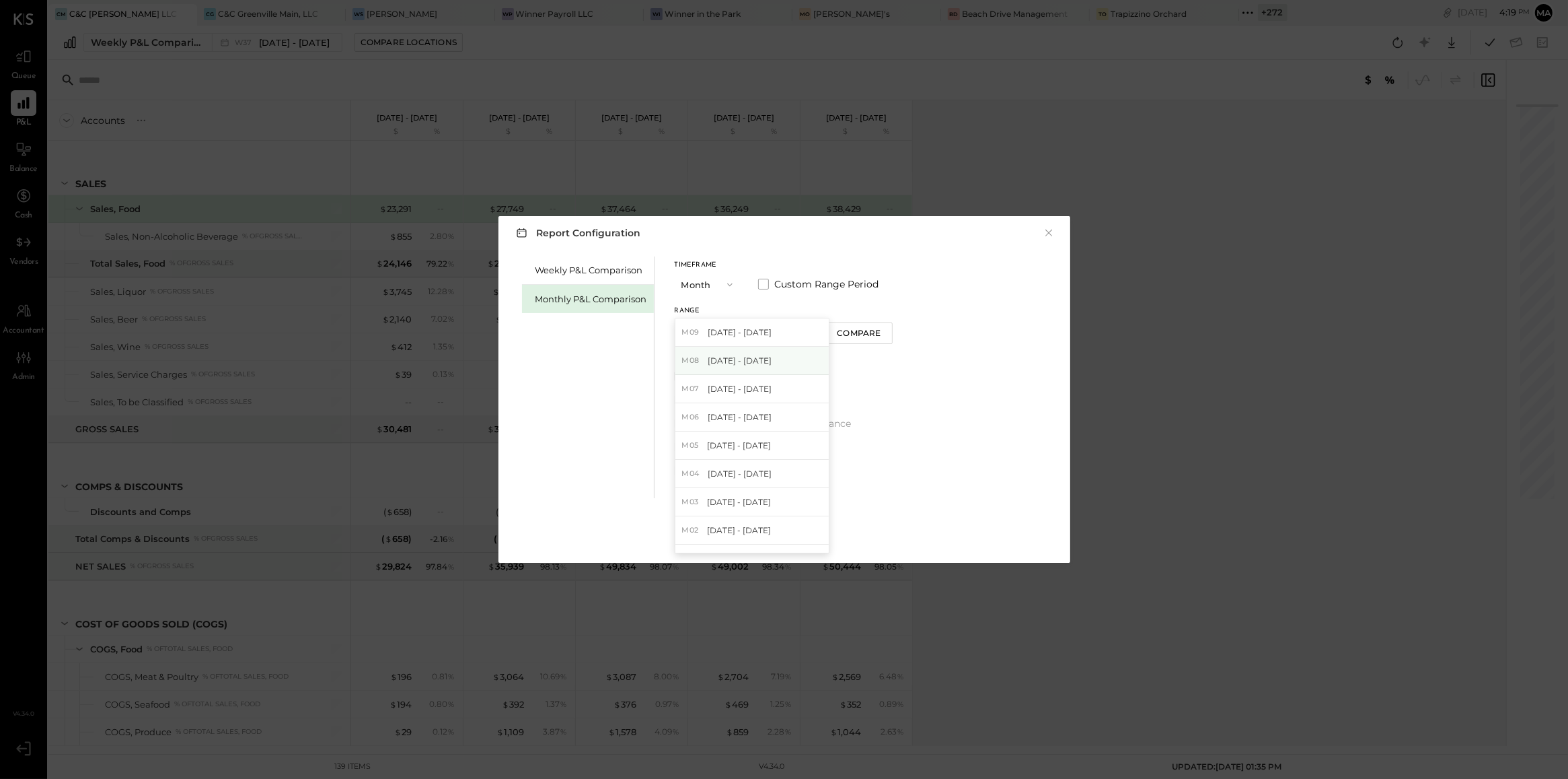
click at [767, 357] on span "[DATE] - [DATE]" at bounding box center [739, 360] width 64 height 12
click at [845, 334] on div "Compare" at bounding box center [859, 333] width 44 height 12
click at [879, 332] on icon "button" at bounding box center [883, 331] width 8 height 8
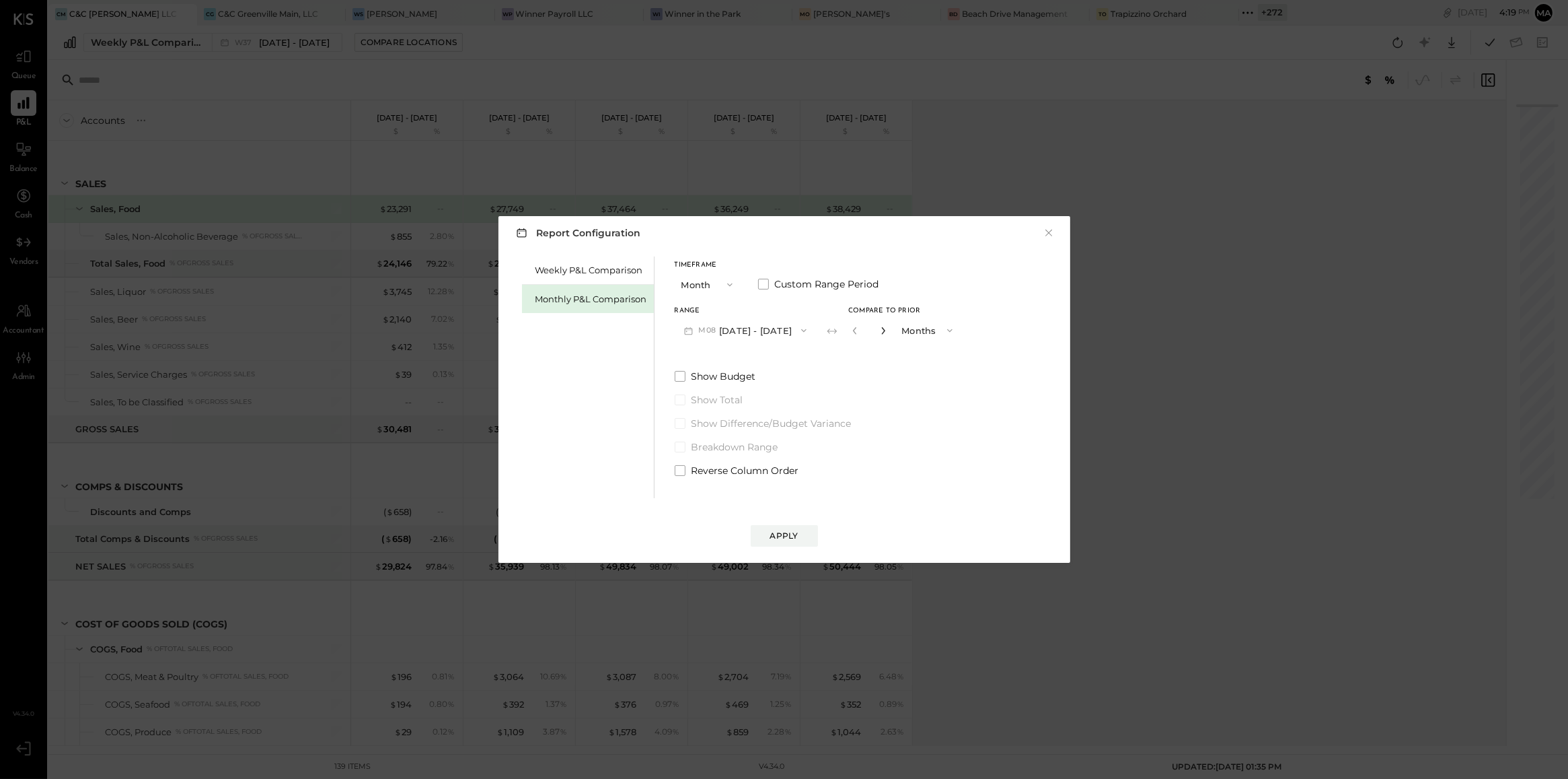
type input "*"
click at [792, 527] on button "Apply" at bounding box center [784, 536] width 67 height 22
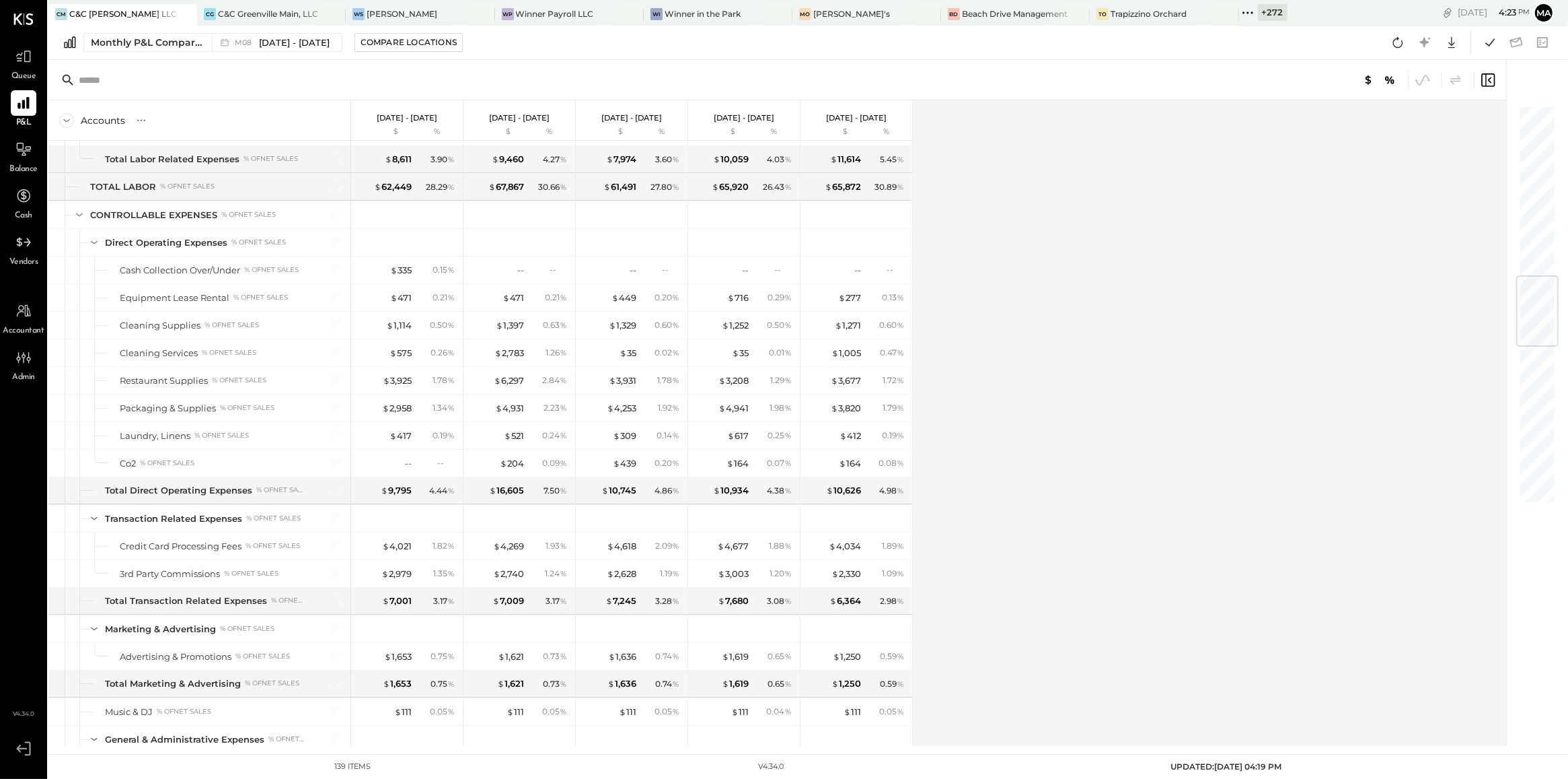
scroll to position [1456, 0]
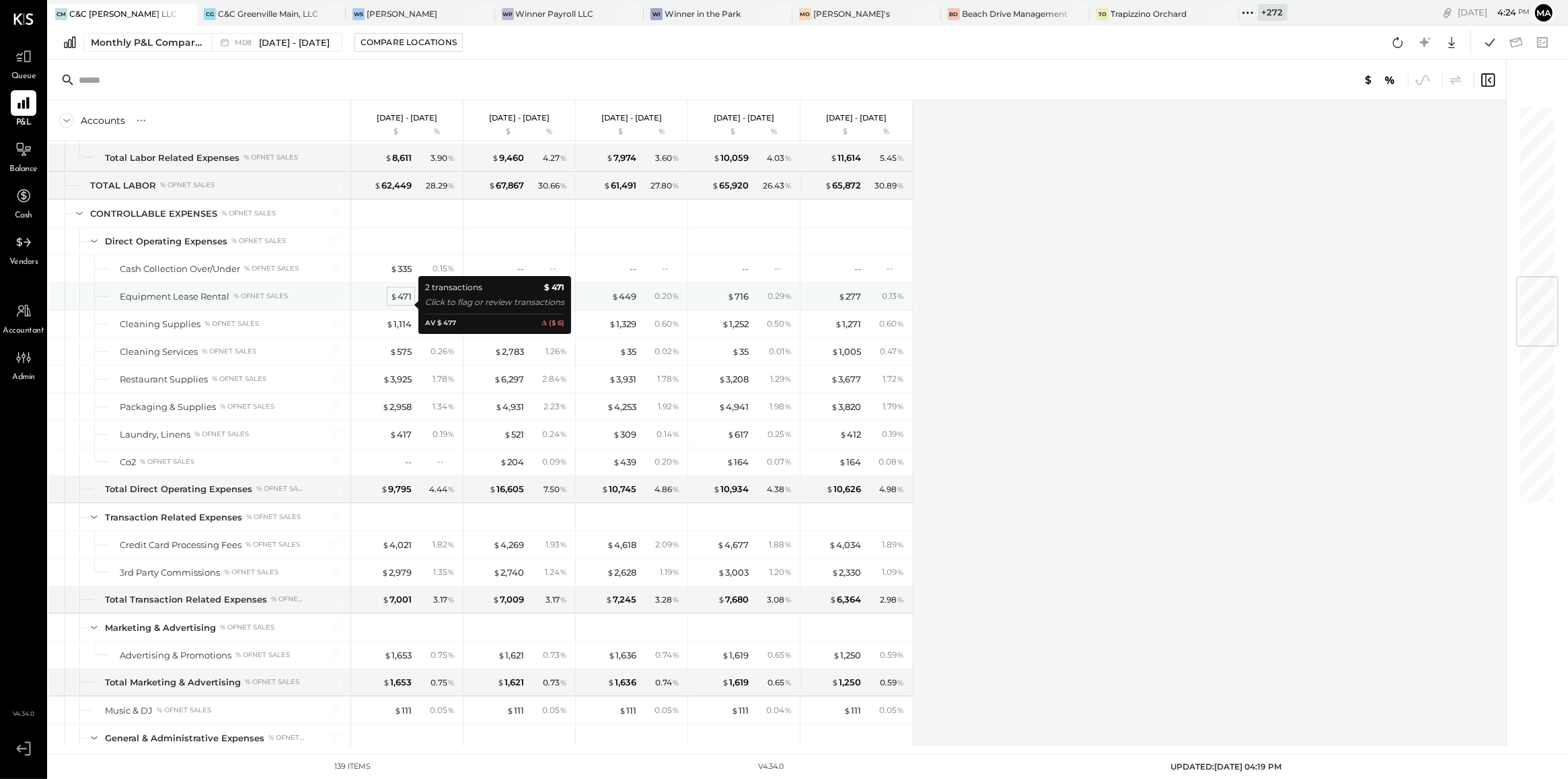
click at [409, 303] on div "$ 471" at bounding box center [401, 296] width 22 height 13
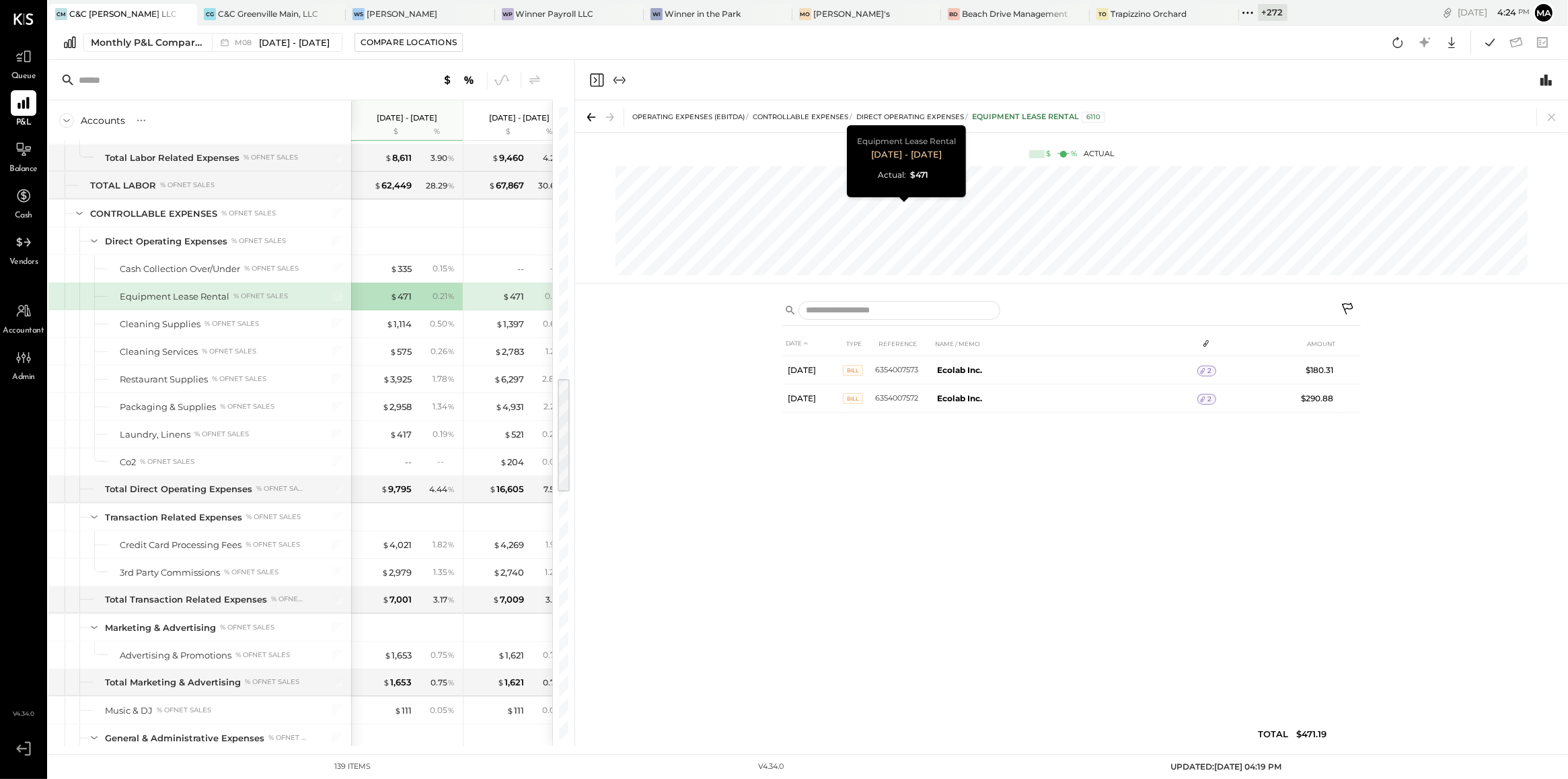
scroll to position [0, 67]
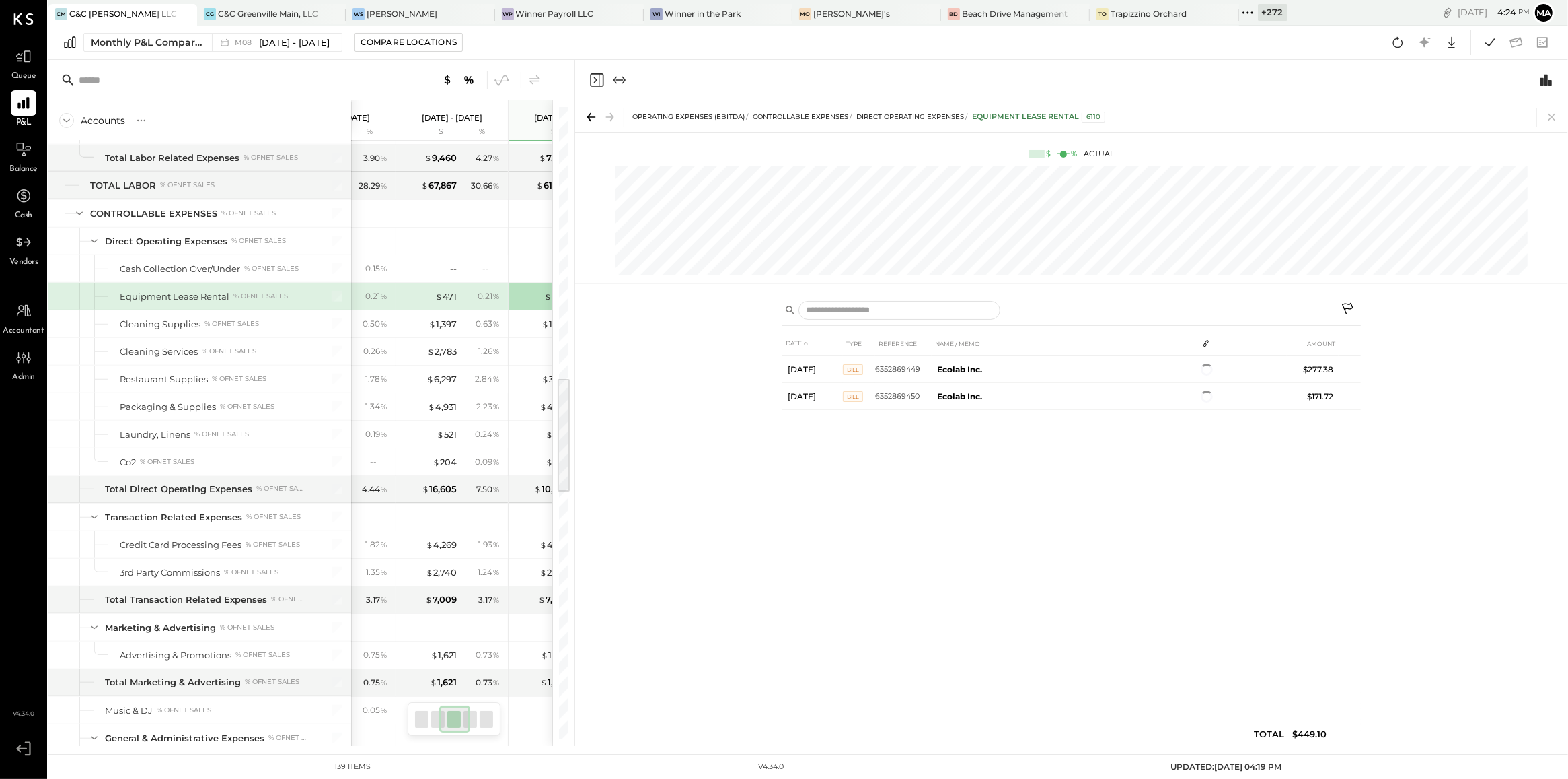
scroll to position [0, 180]
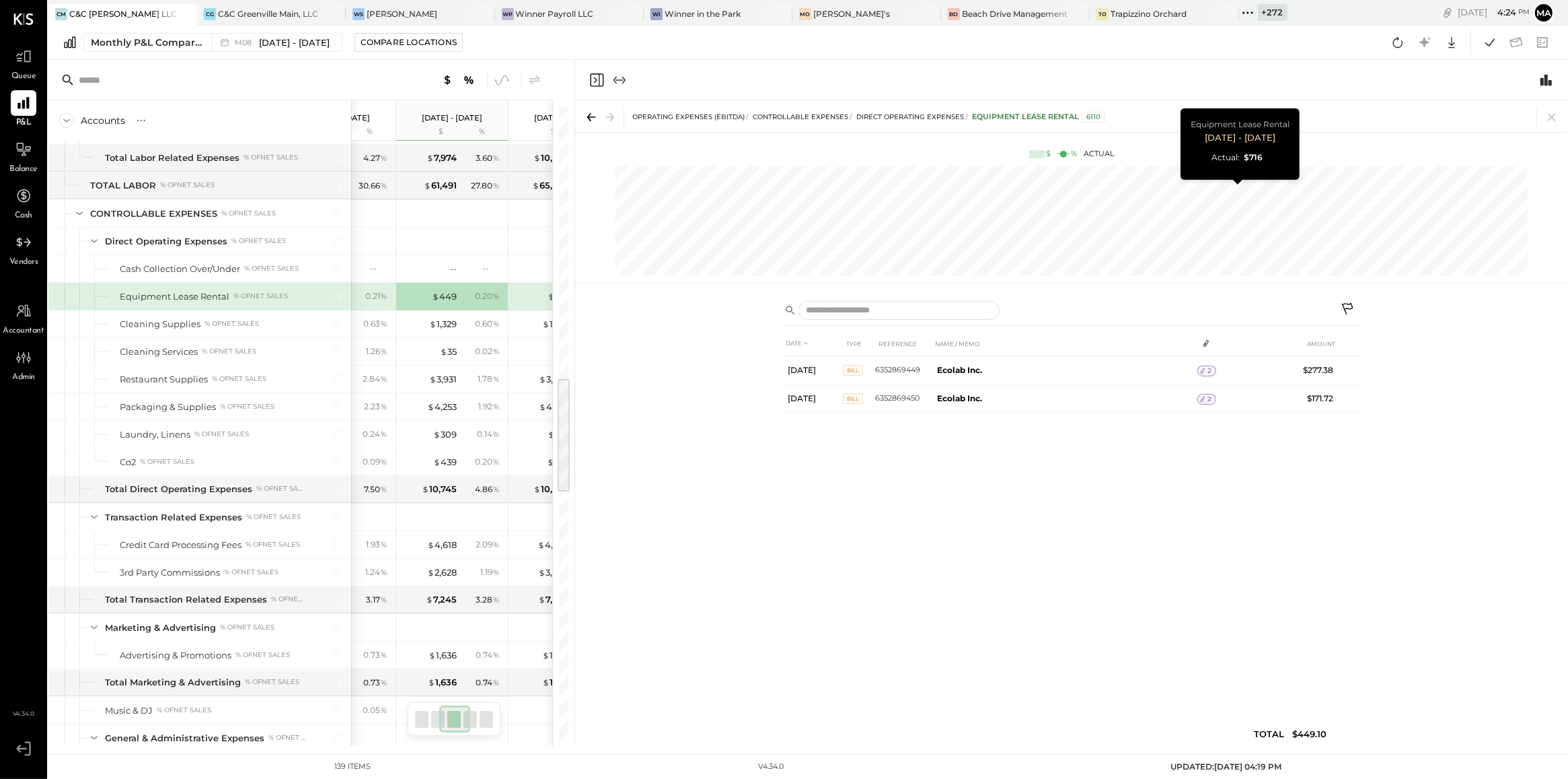
scroll to position [0, 293]
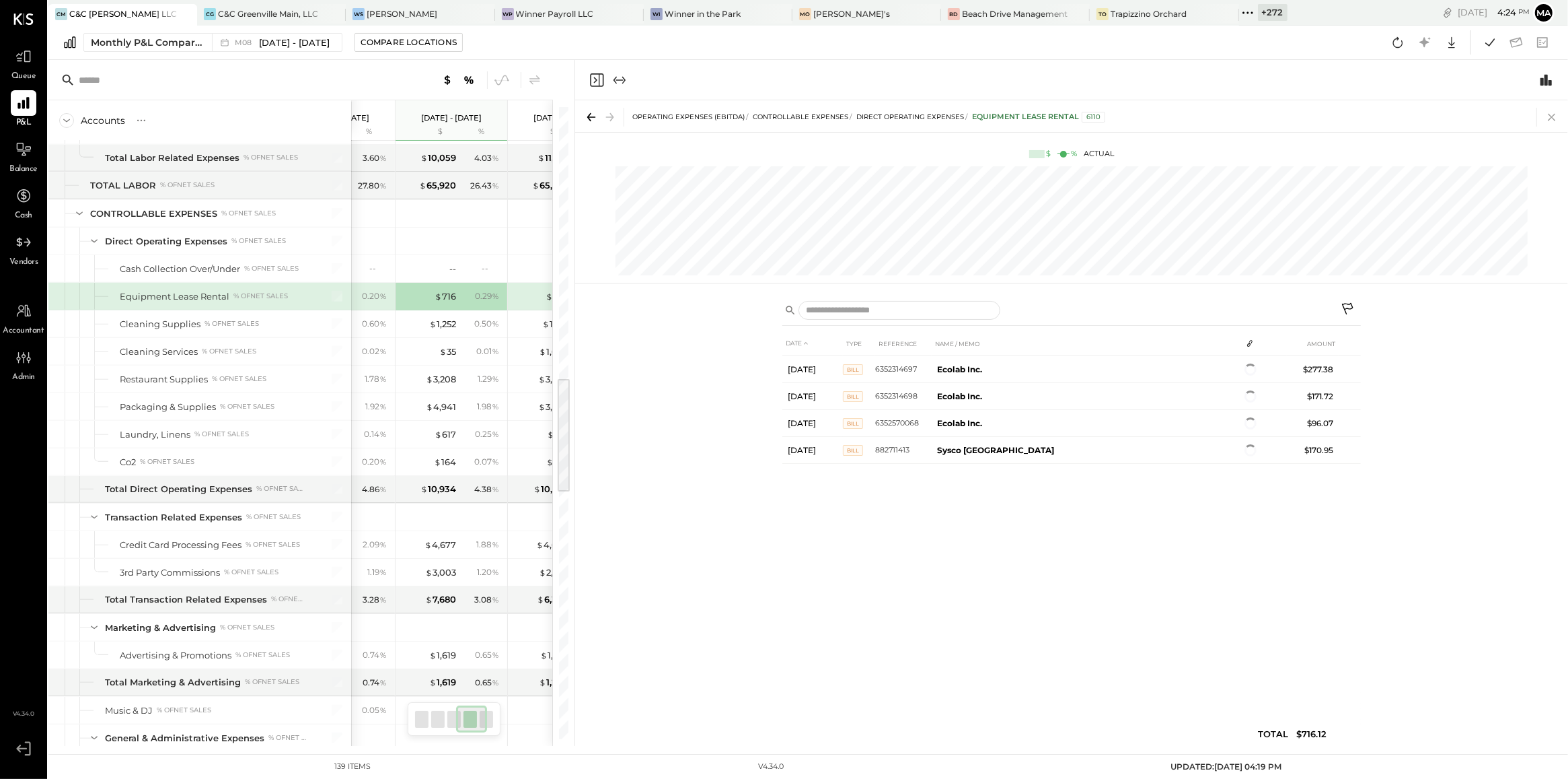
click at [1552, 113] on icon at bounding box center [1552, 117] width 19 height 19
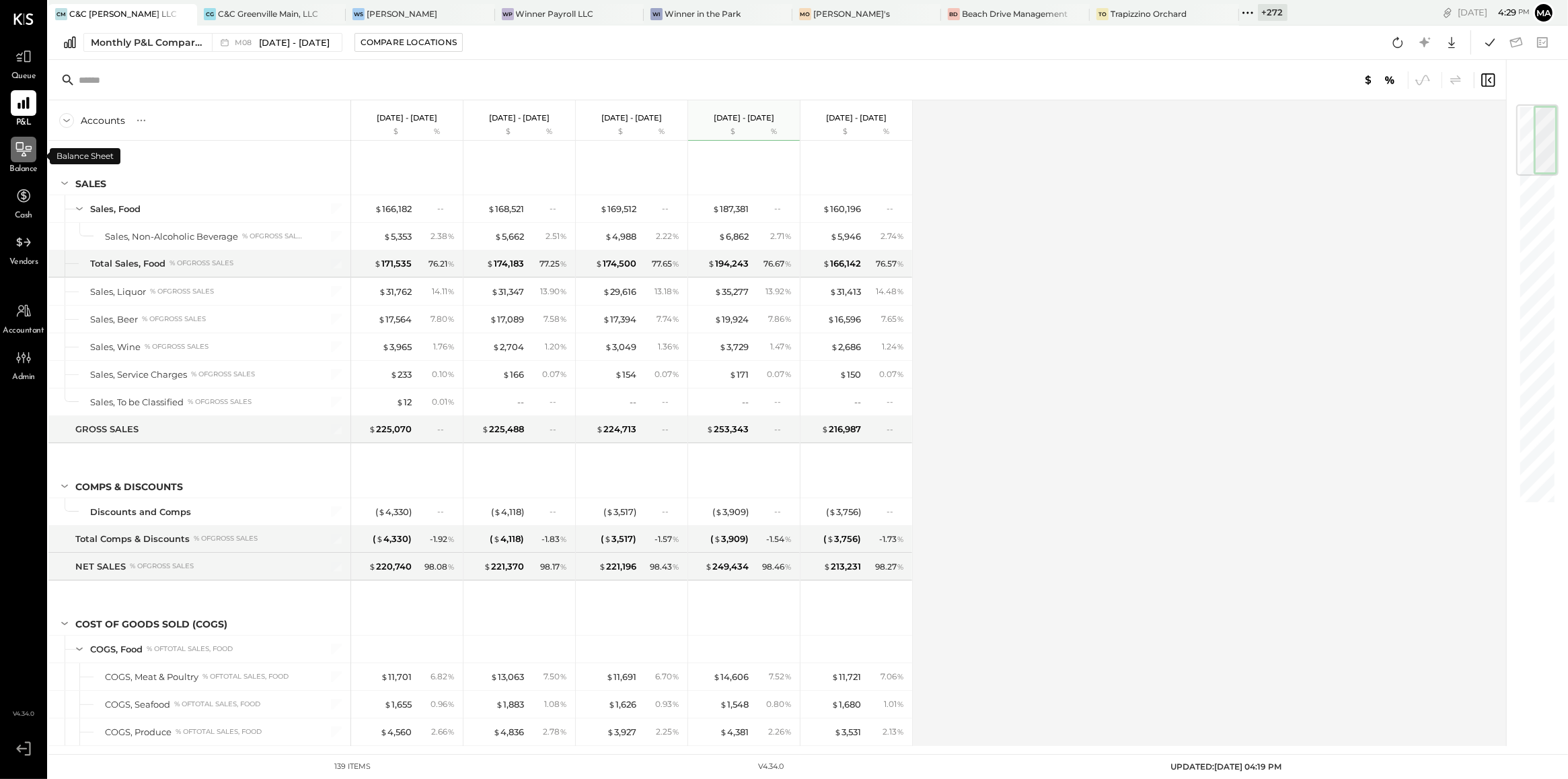
click at [22, 151] on icon at bounding box center [24, 152] width 15 height 2
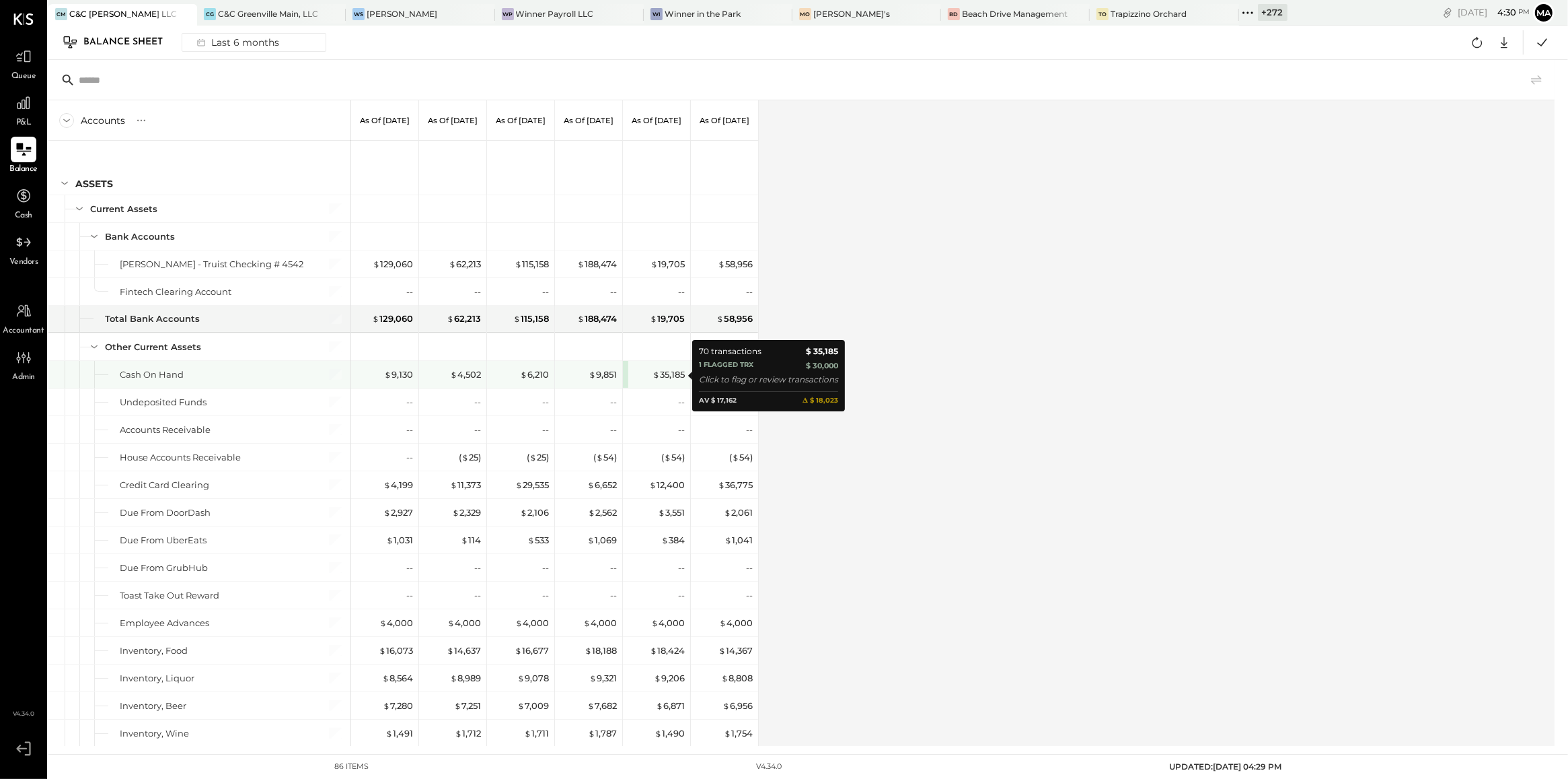
click at [634, 371] on div "$ 35,185" at bounding box center [657, 374] width 54 height 13
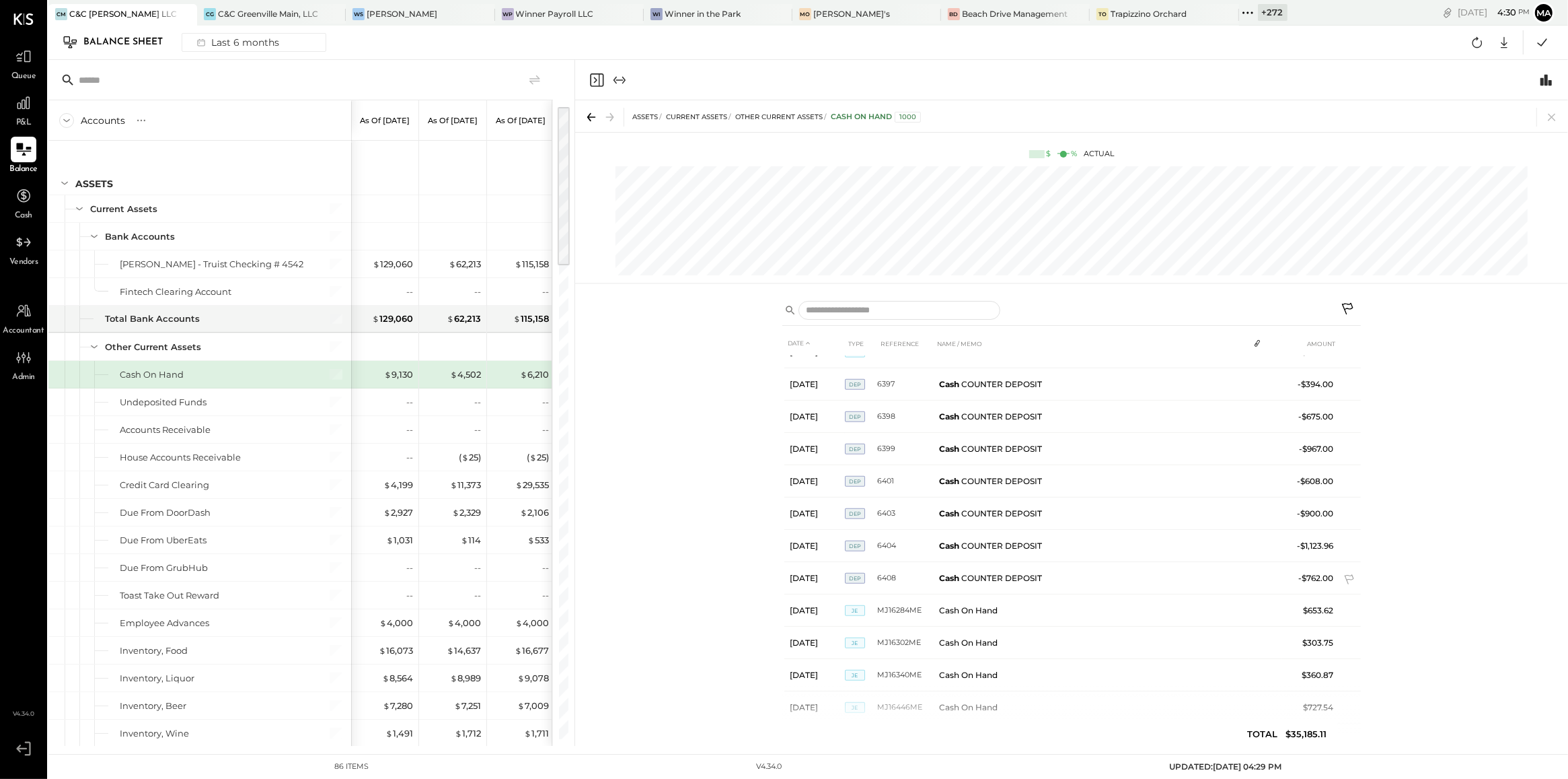
scroll to position [1929, 0]
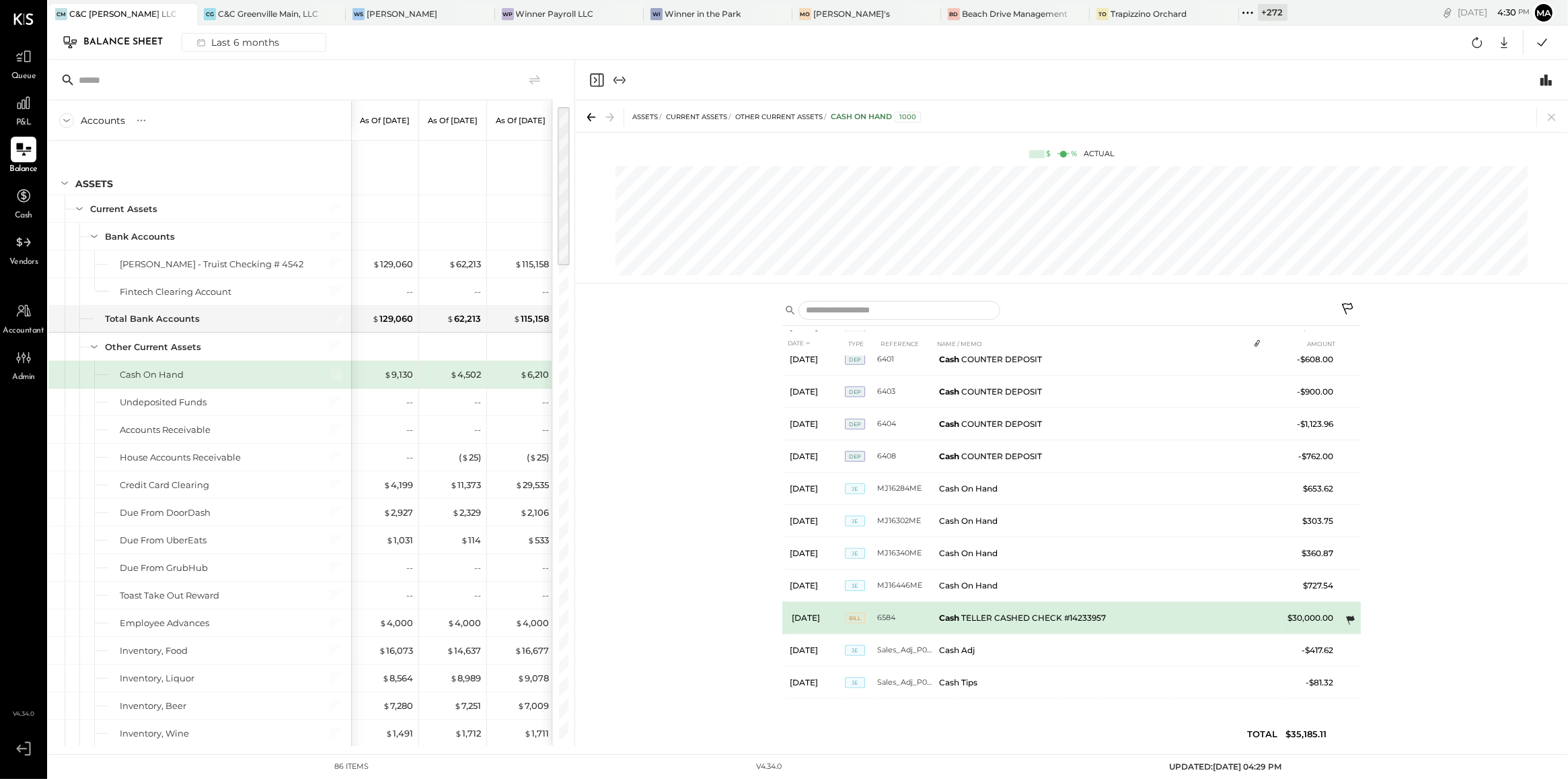
click at [1349, 621] on icon at bounding box center [1349, 620] width 13 height 13
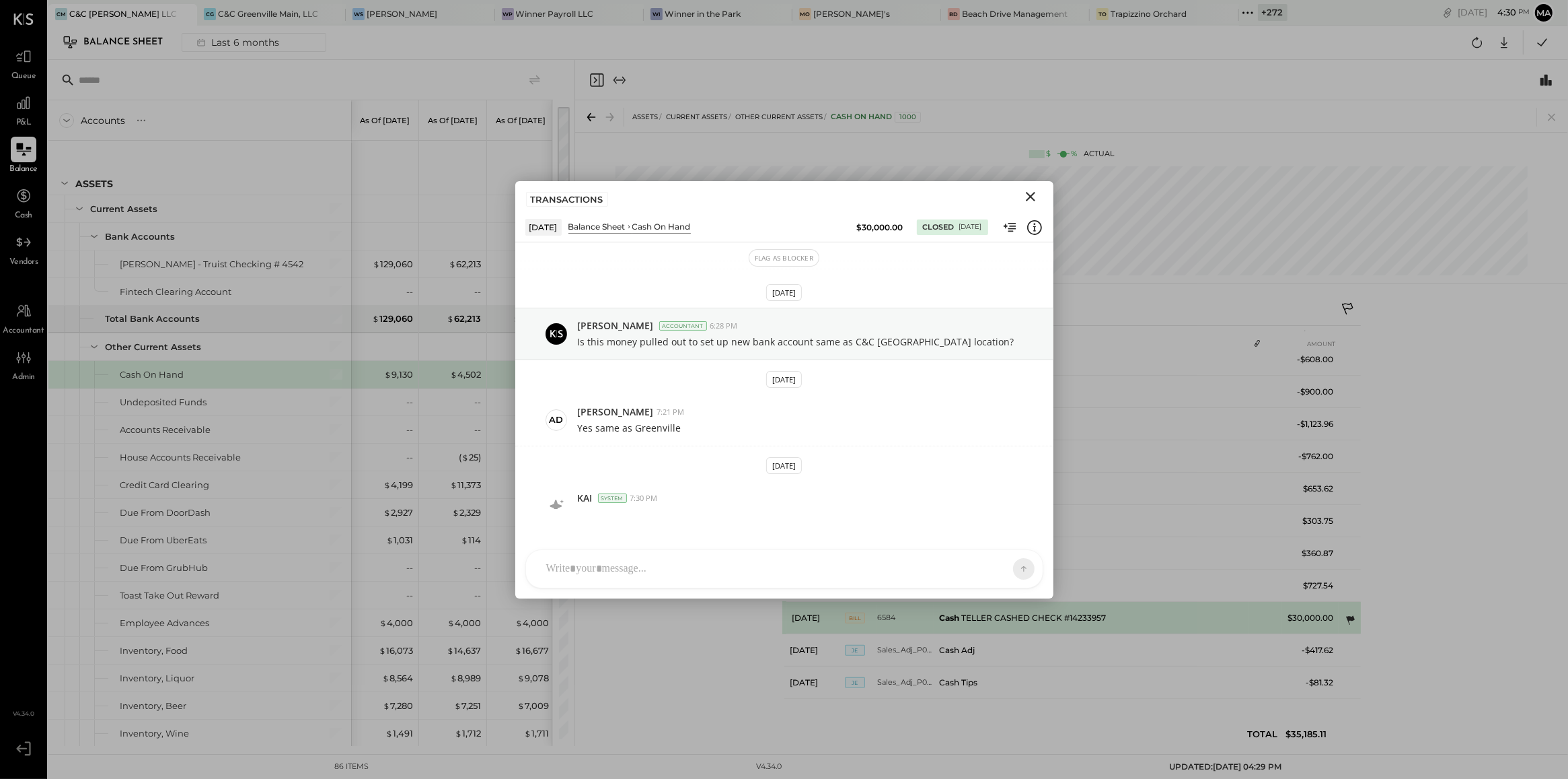
scroll to position [24, 0]
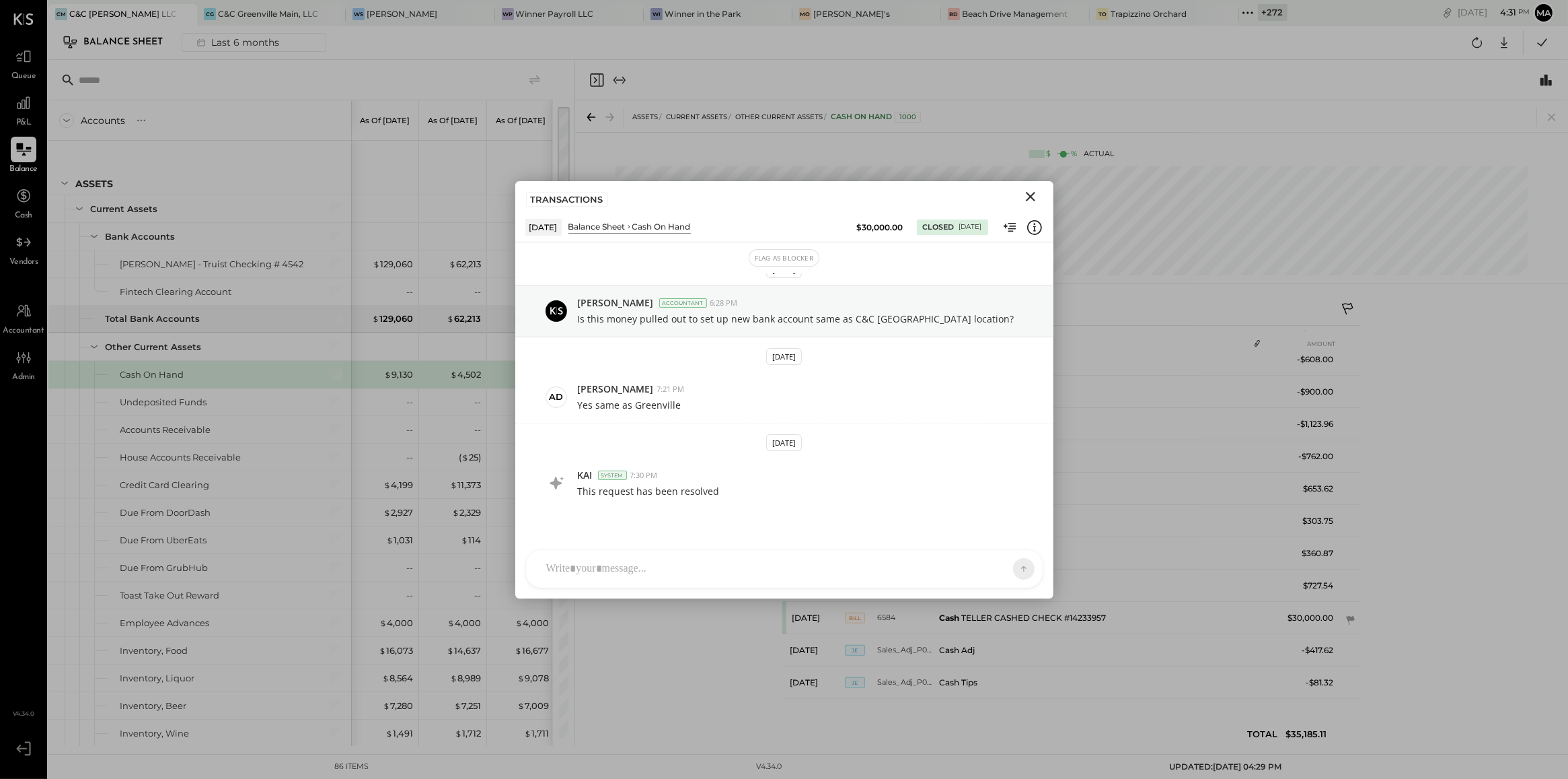
click at [1032, 193] on icon "Close" at bounding box center [1030, 196] width 16 height 16
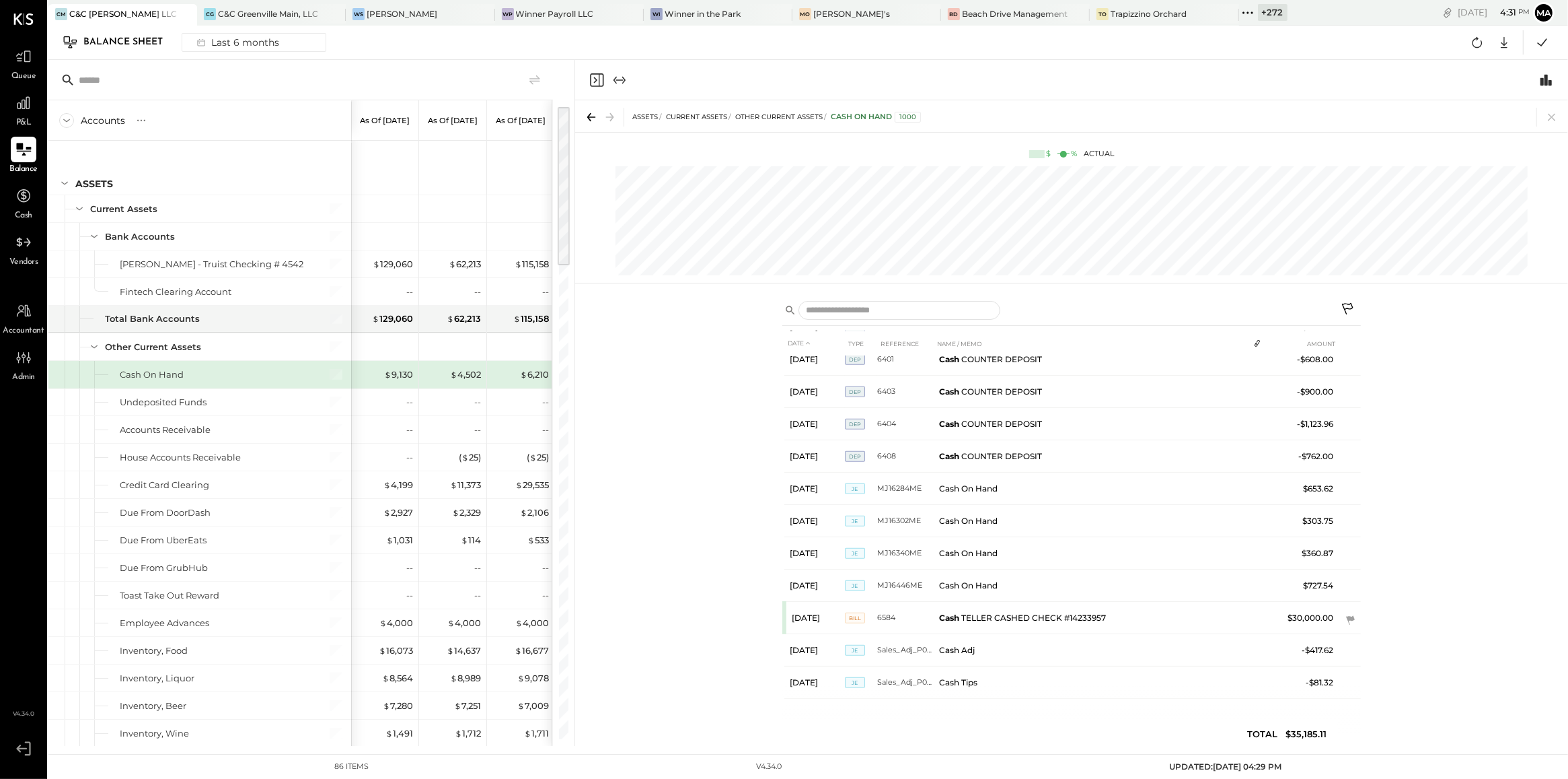
click at [1561, 119] on div "ASSETS Current Assets Other Current Assets Cash On Hand 1000" at bounding box center [1072, 116] width 993 height 31
click at [1551, 116] on icon at bounding box center [1552, 117] width 19 height 19
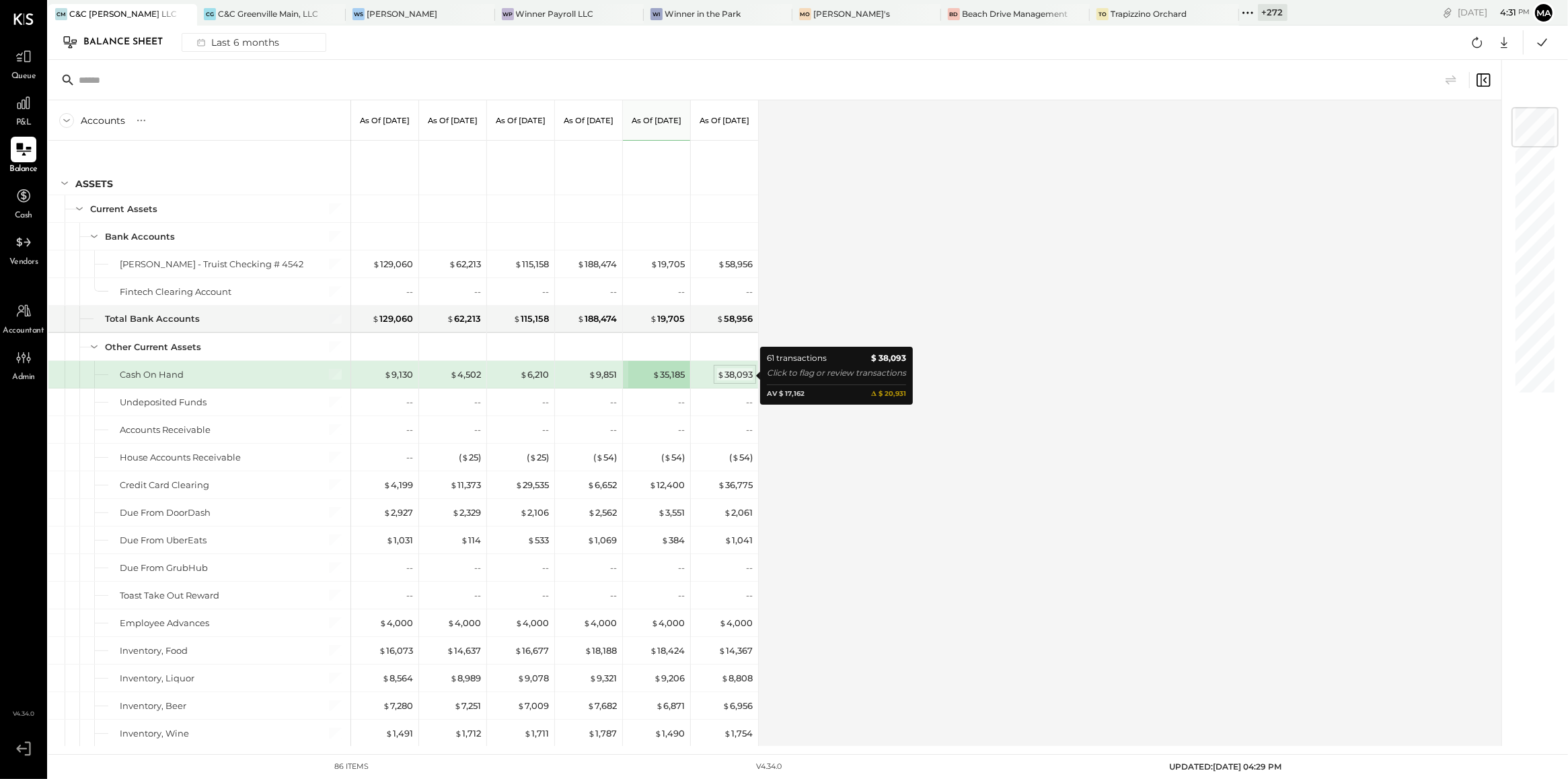
click at [727, 377] on div "$ 38,093" at bounding box center [735, 374] width 36 height 13
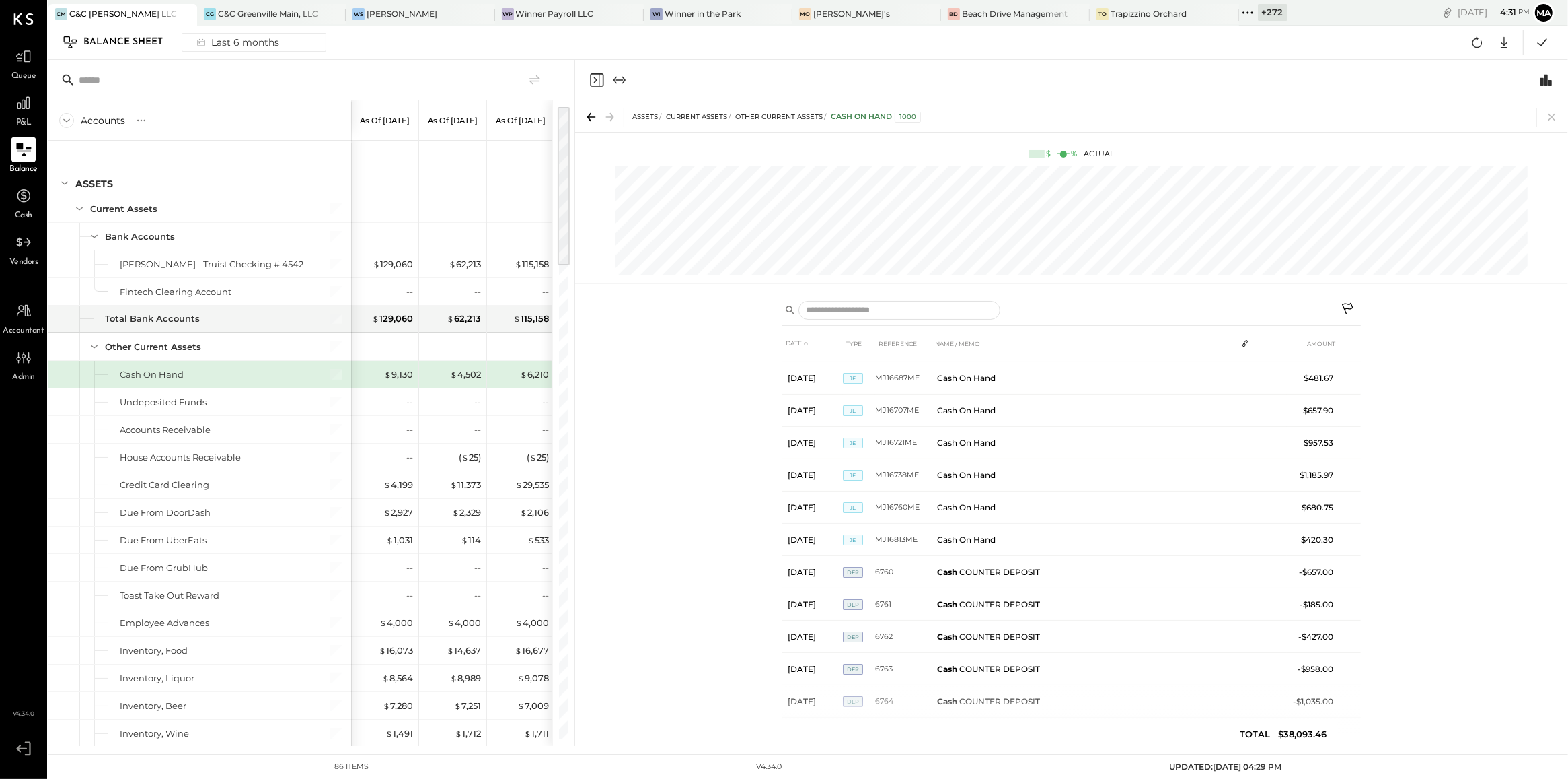
scroll to position [387, 0]
click at [1556, 120] on icon at bounding box center [1552, 117] width 19 height 19
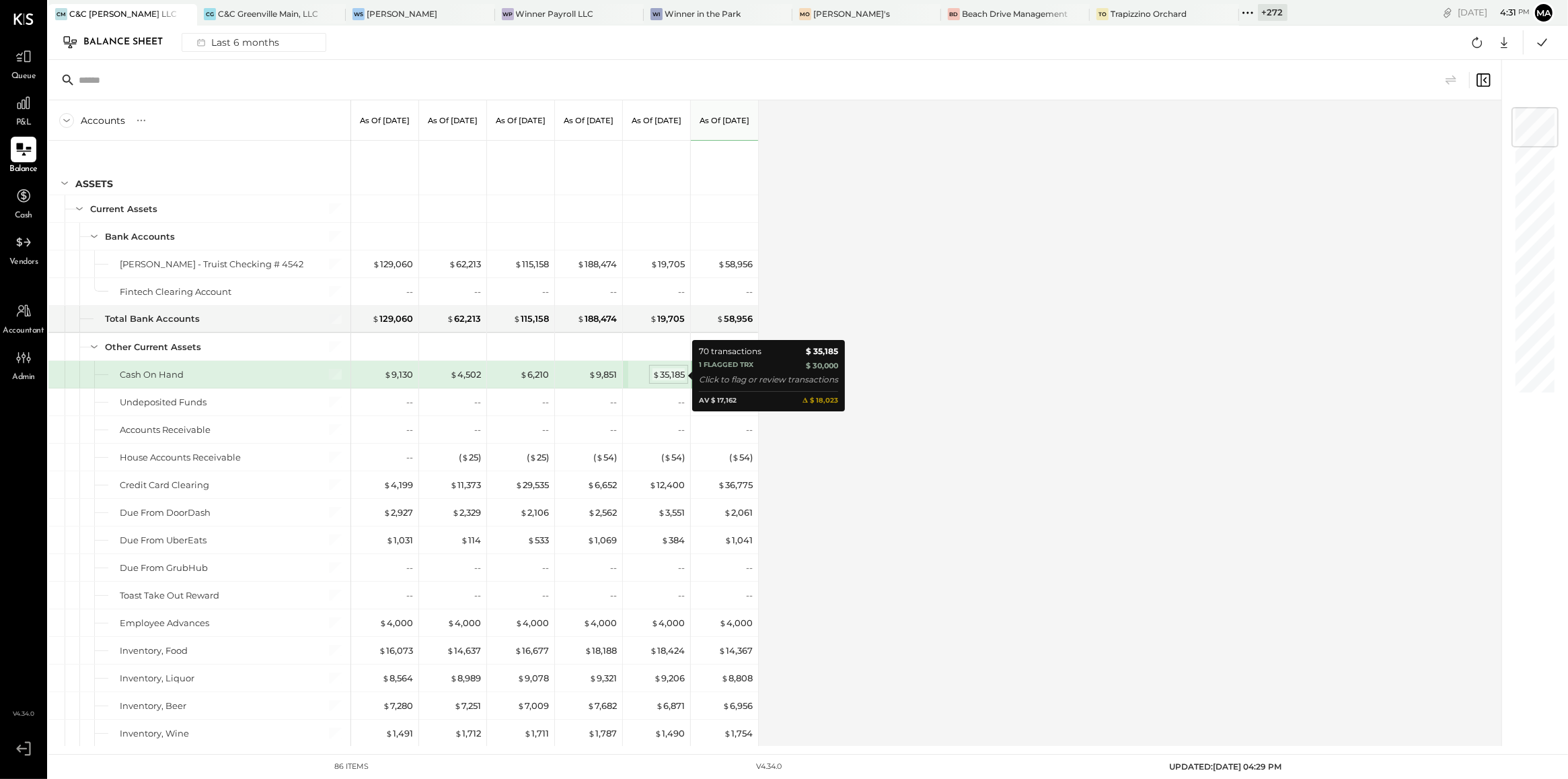
click at [665, 378] on div "$ 35,185" at bounding box center [668, 374] width 32 height 13
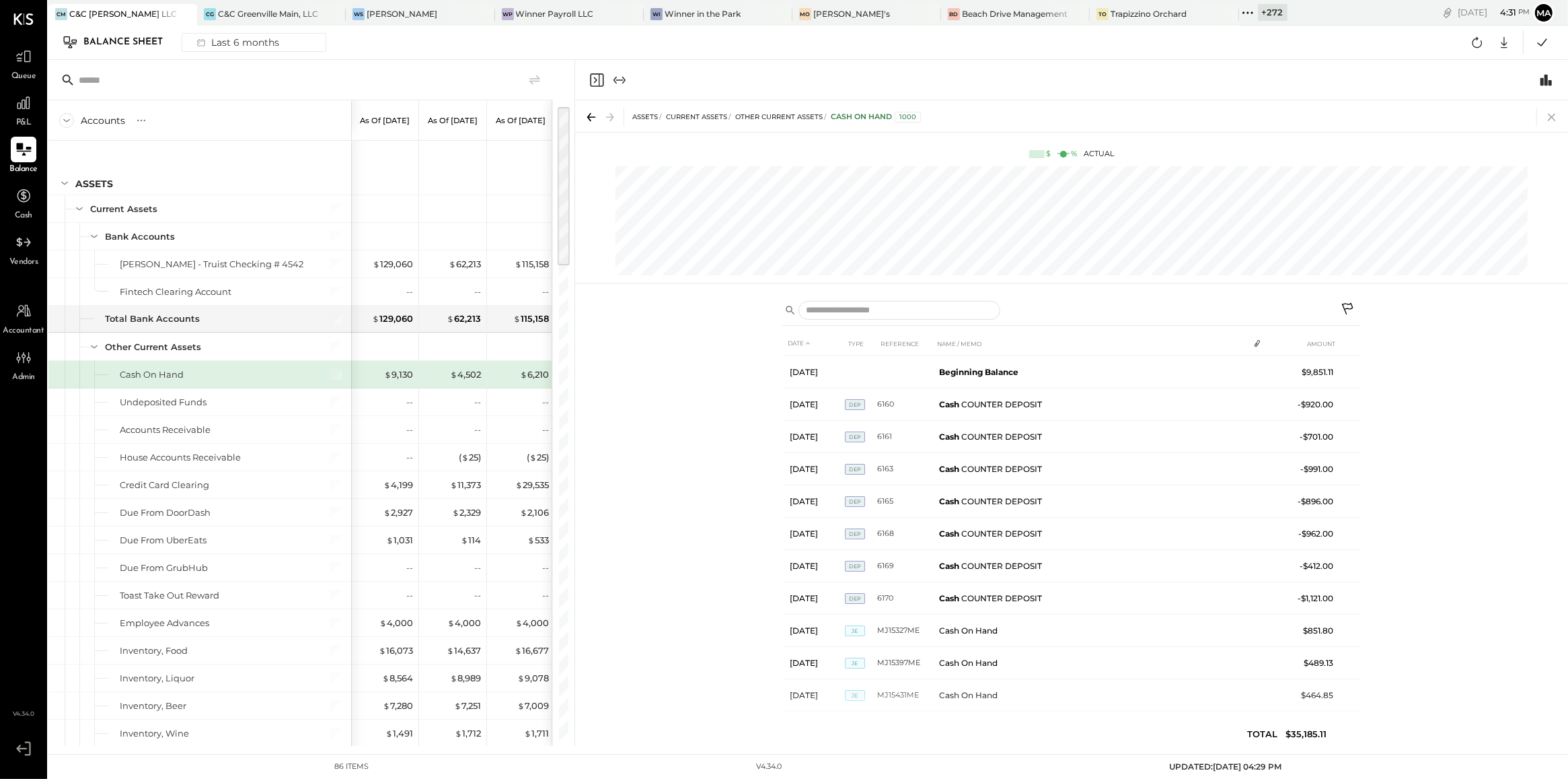
click at [1545, 118] on icon at bounding box center [1552, 117] width 19 height 19
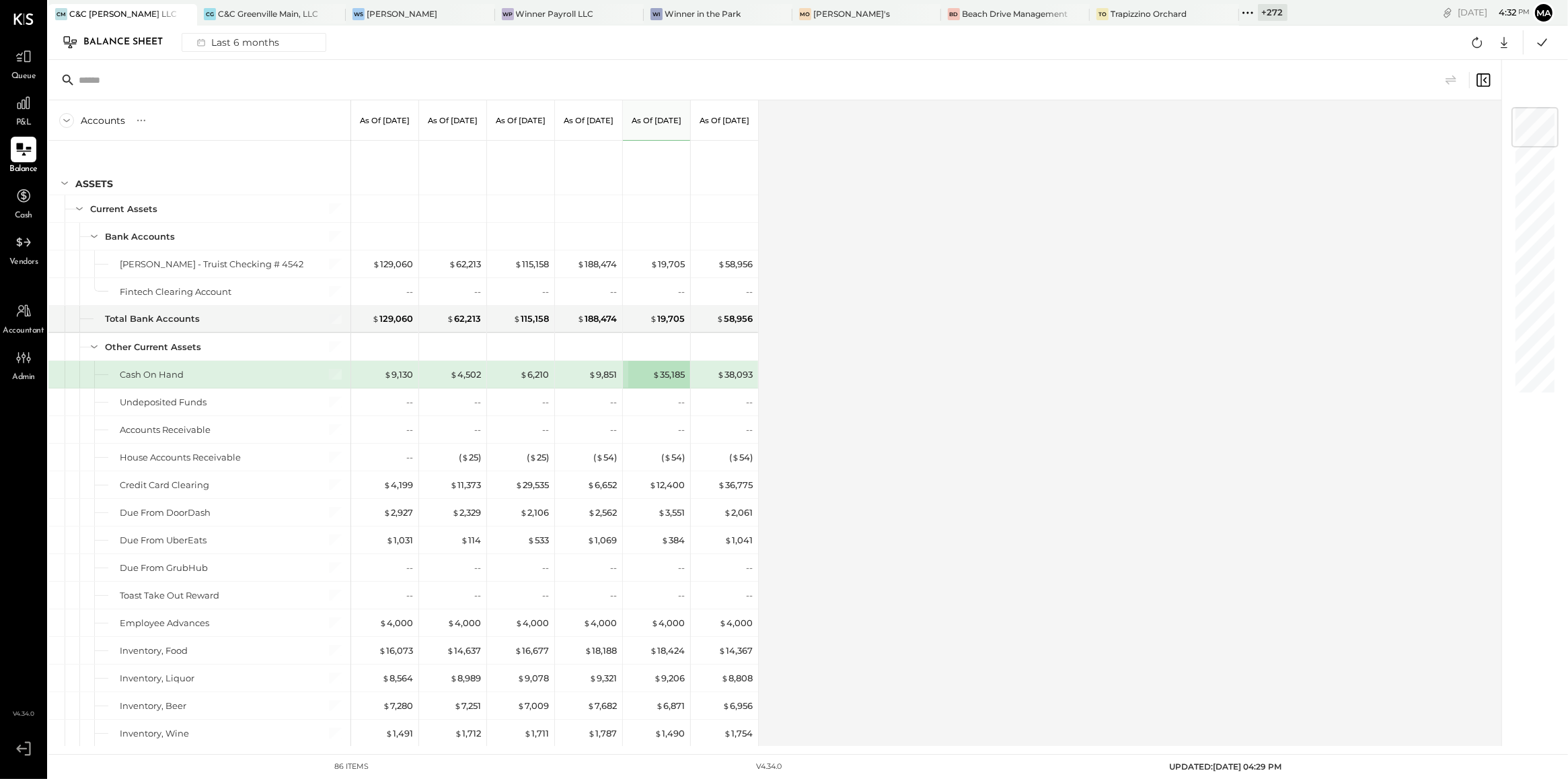
click at [631, 381] on div "$ 35,185" at bounding box center [657, 374] width 54 height 27
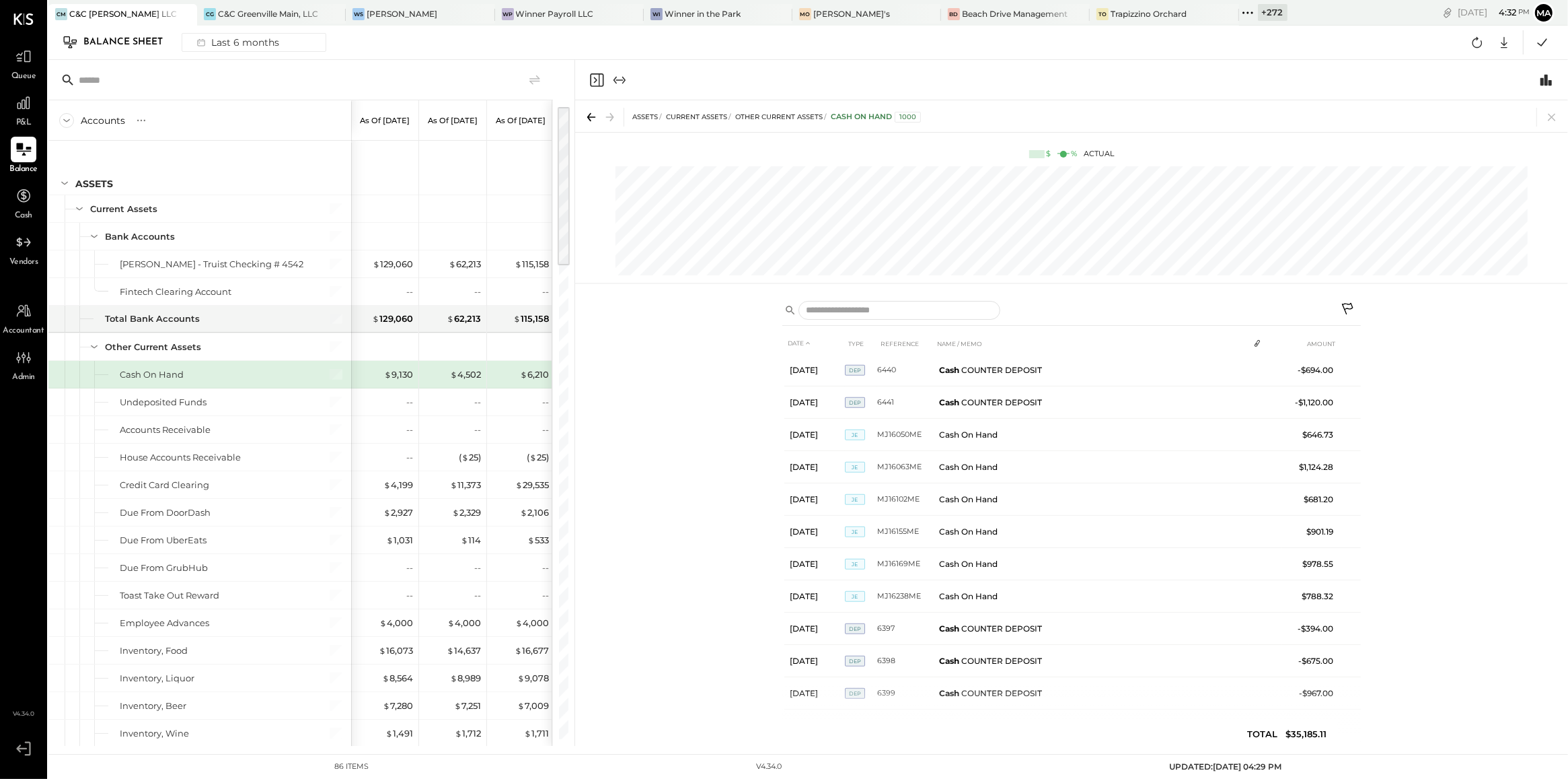
scroll to position [1929, 0]
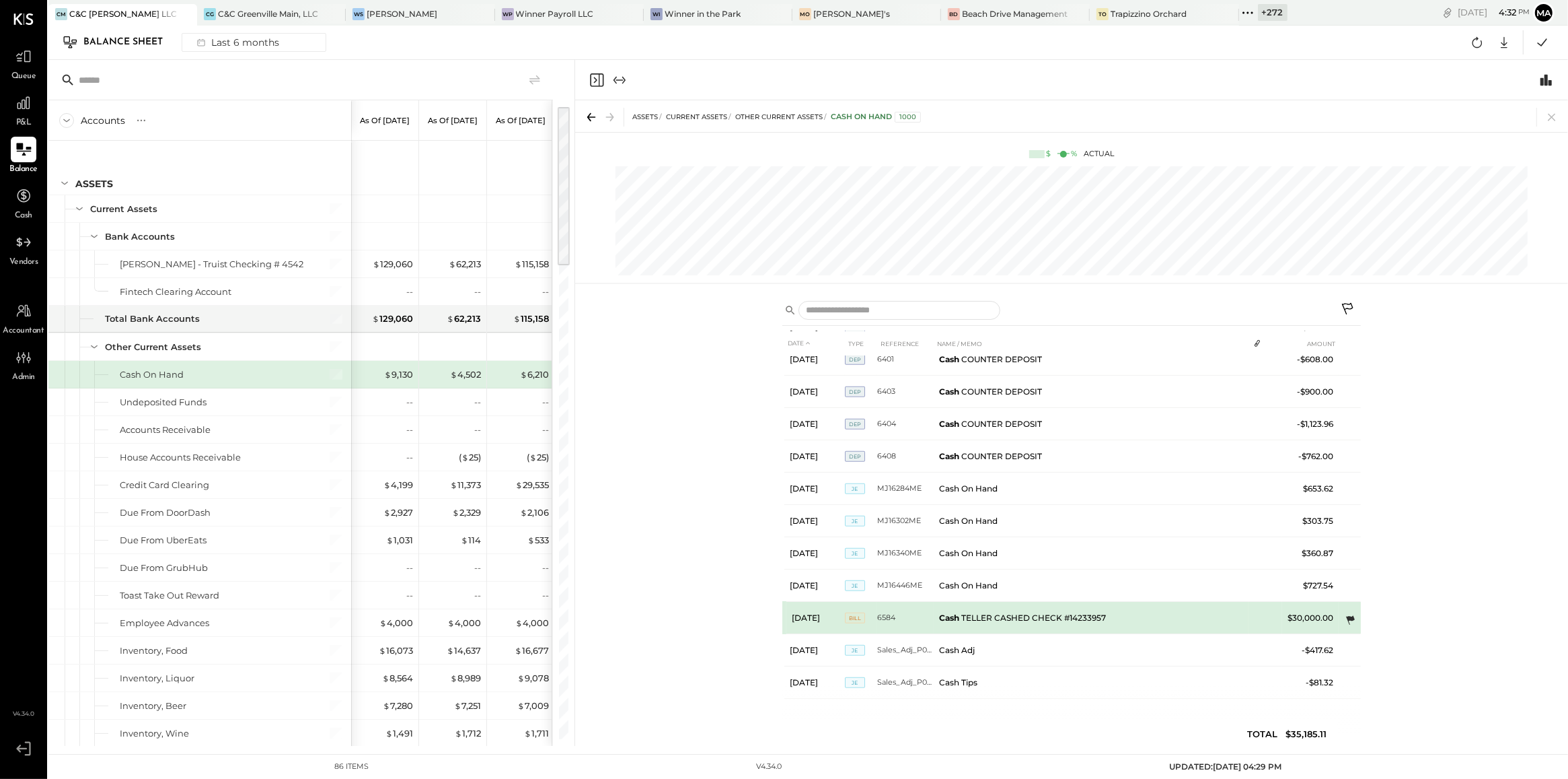
click at [1347, 620] on icon at bounding box center [1350, 620] width 9 height 9
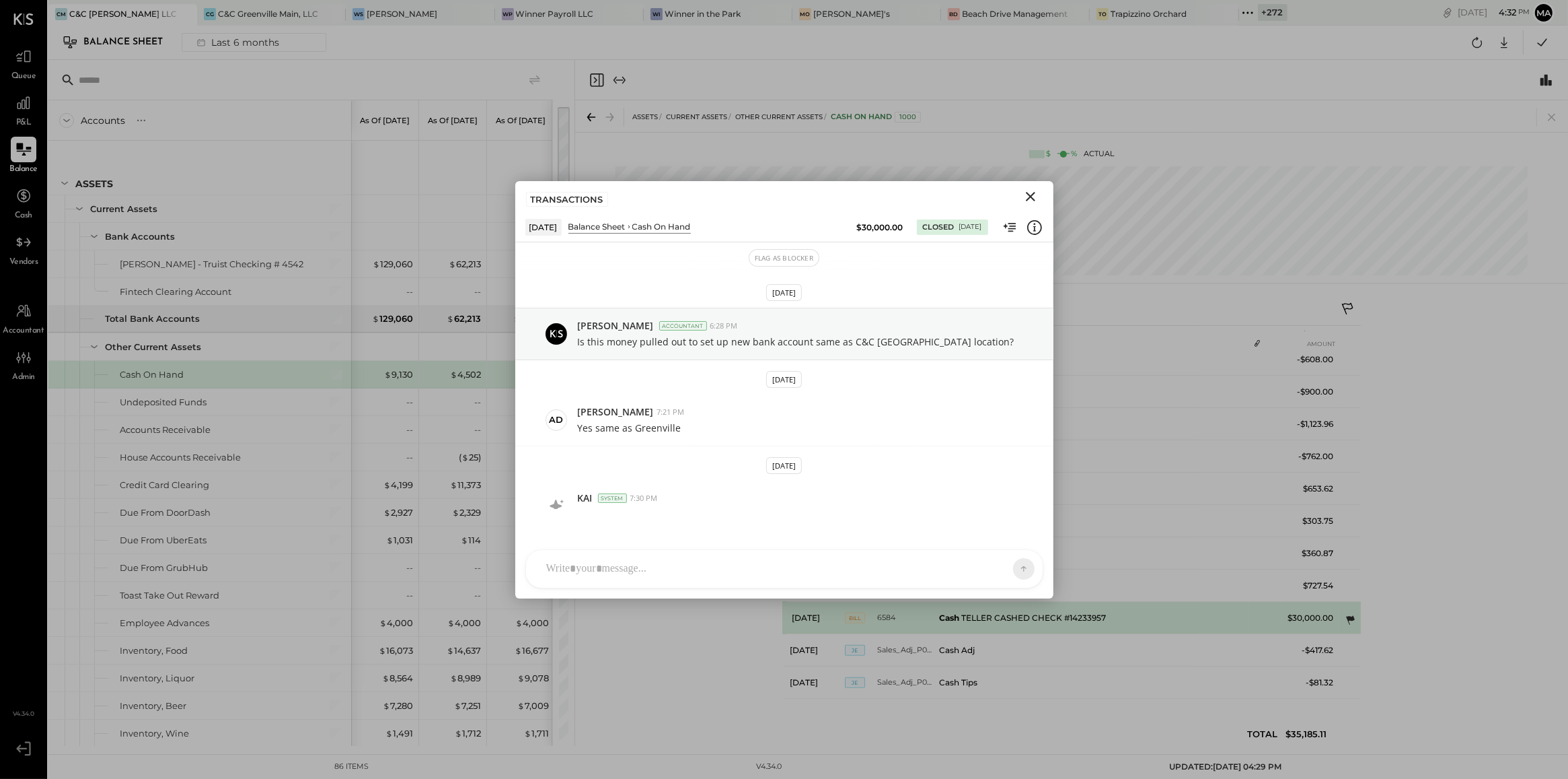
scroll to position [24, 0]
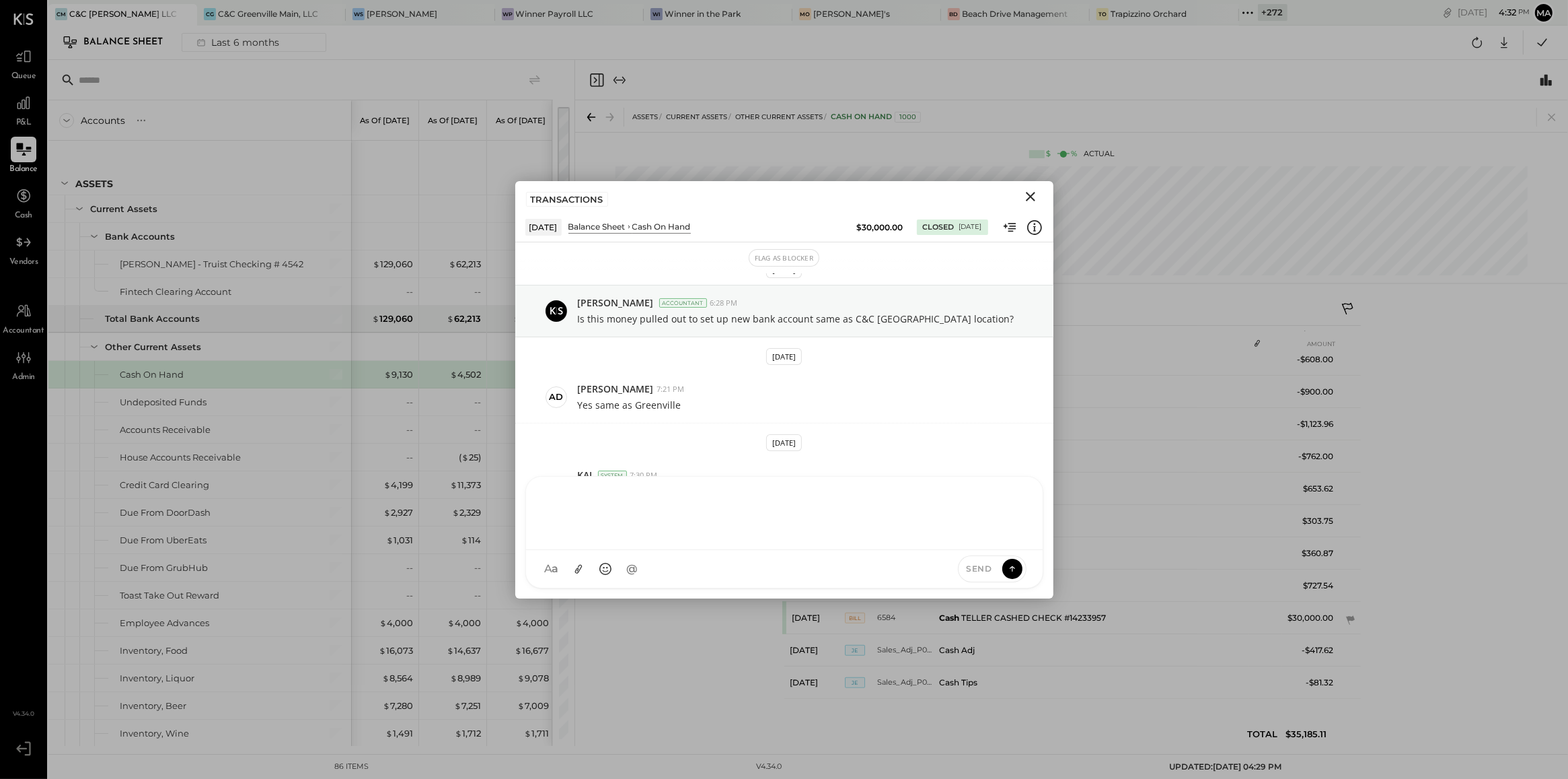
click at [683, 563] on div "KC Kinjal Chauhan HT Harsh Talajiya H hongsa00 J joy ZV Zankhana Vyas MG Margi …" at bounding box center [784, 532] width 518 height 113
click at [1028, 198] on icon "Close" at bounding box center [1031, 197] width 9 height 9
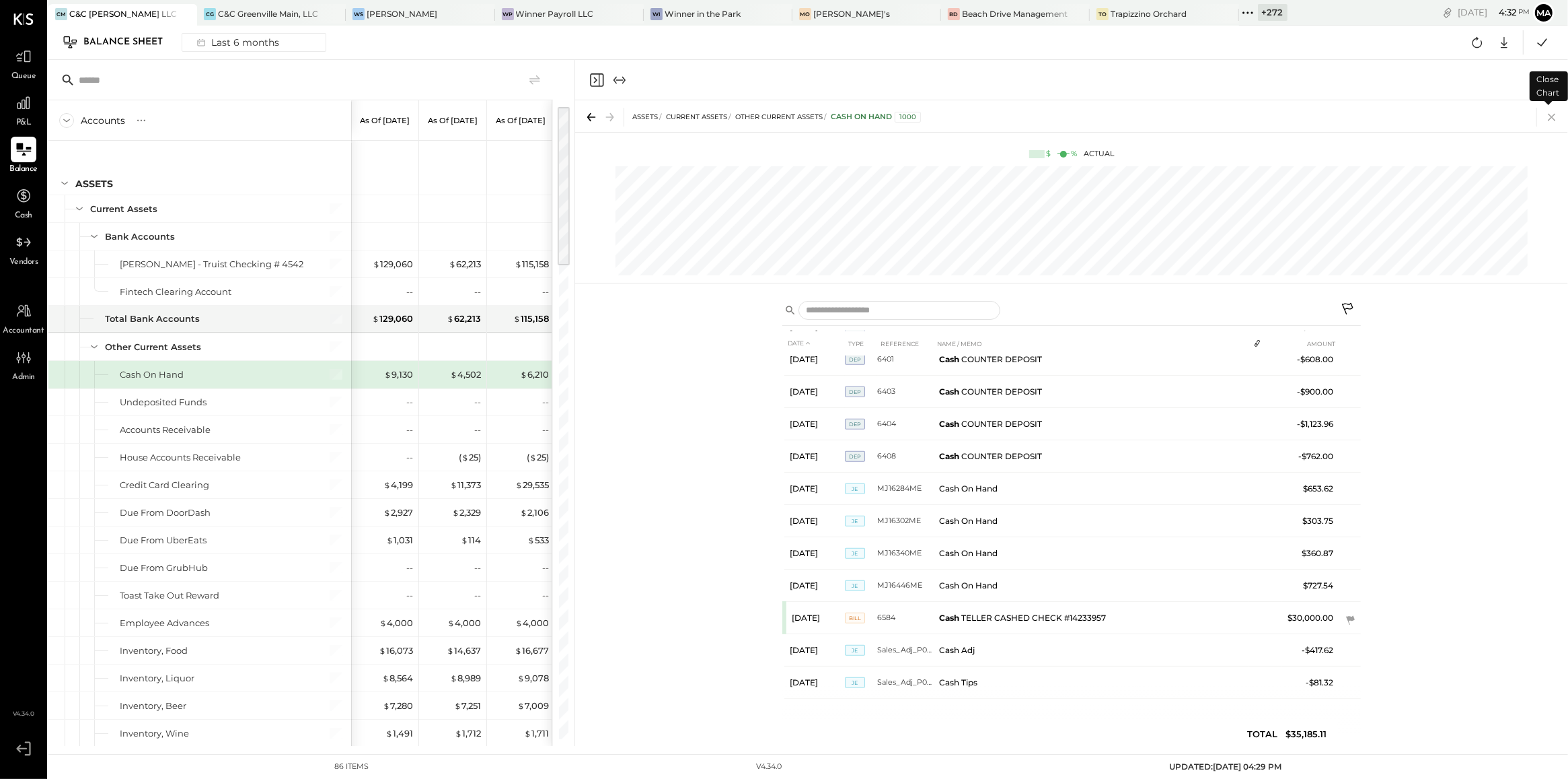
click at [1549, 120] on icon at bounding box center [1552, 117] width 19 height 19
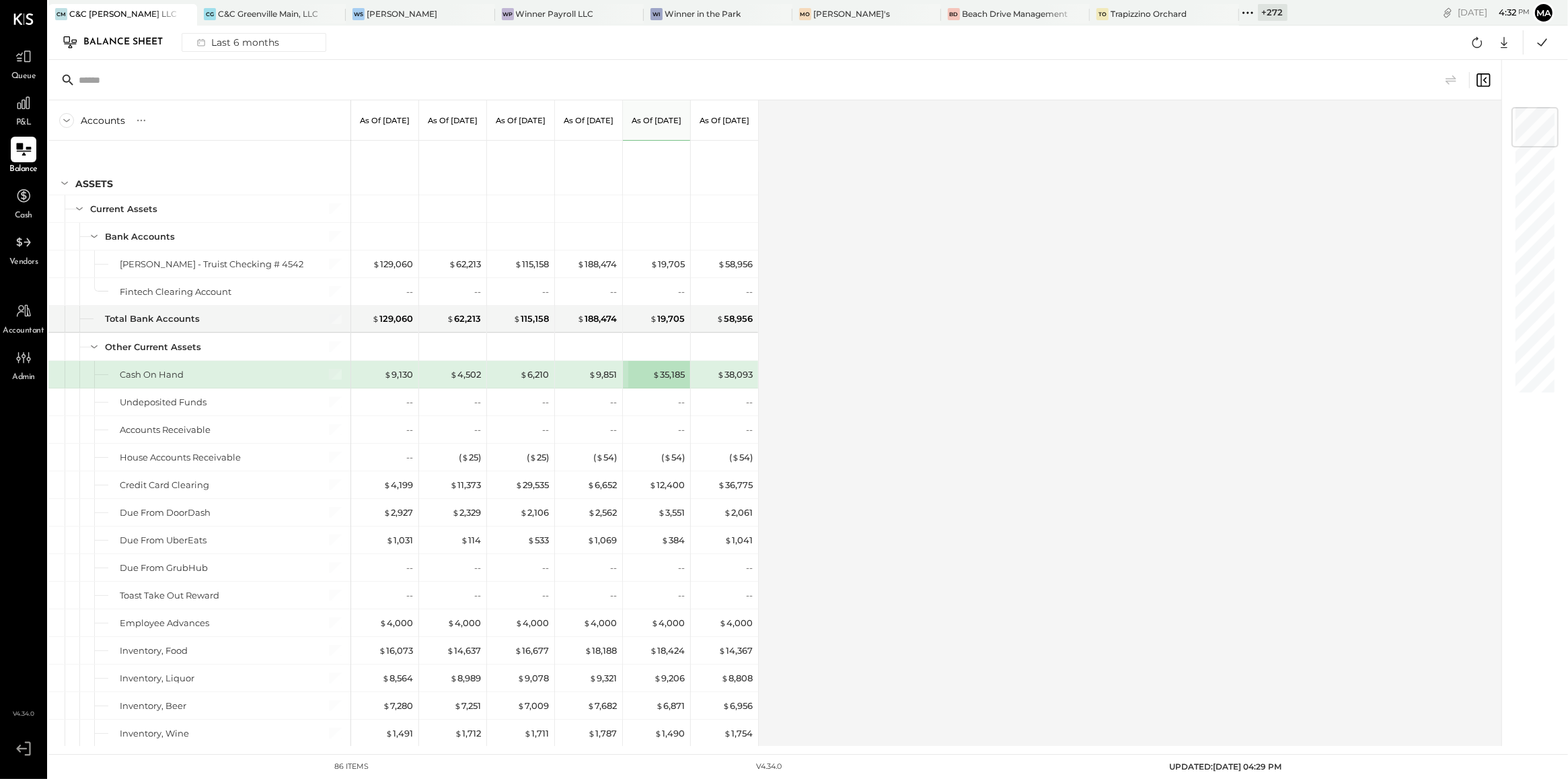
click at [808, 459] on div "Accounts S GL As of Mar 31st 2025 As of Apr 30th 2025 As of May 31st 2025 As of…" at bounding box center [775, 423] width 1455 height 645
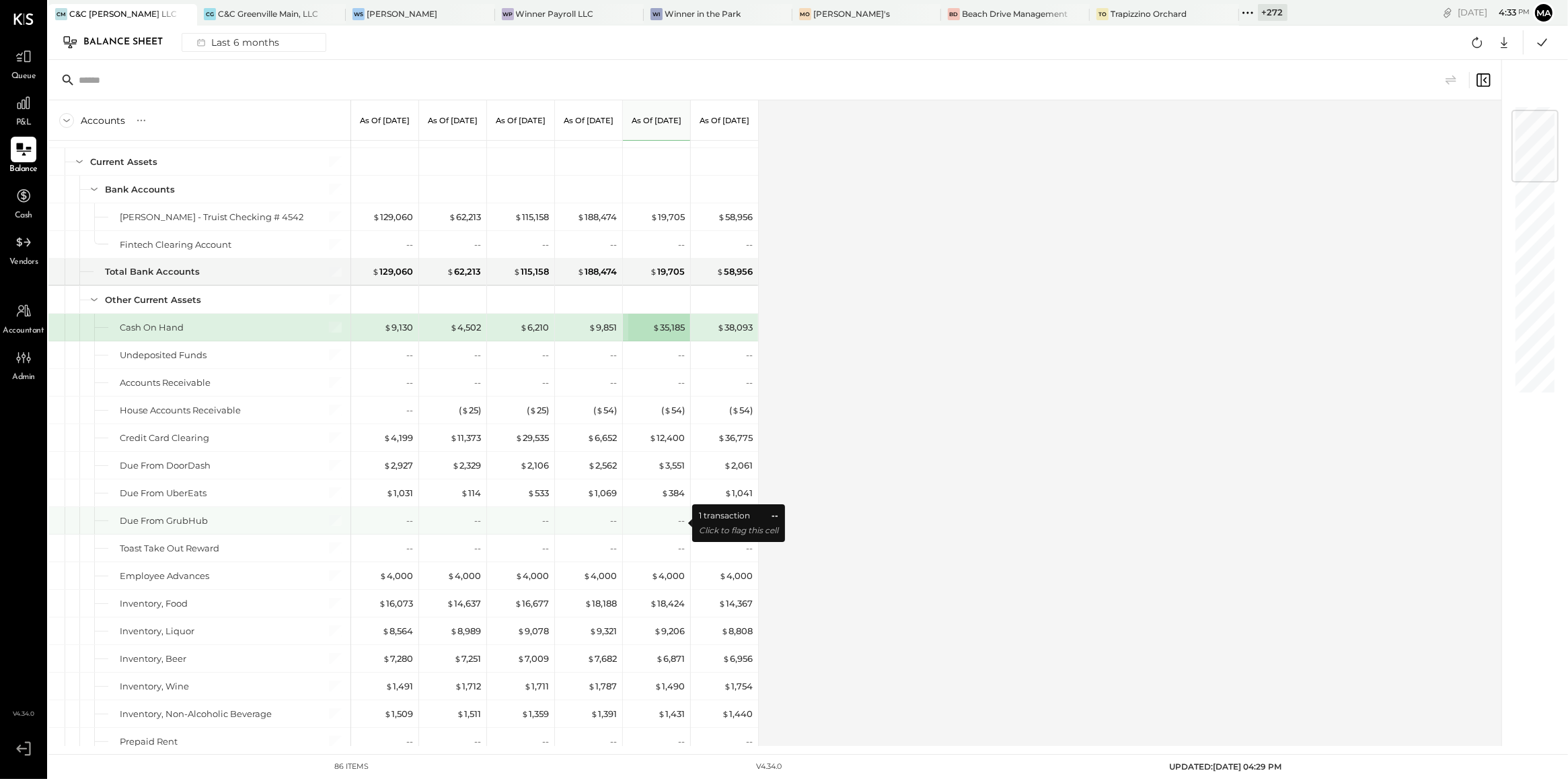
scroll to position [48, 0]
click at [473, 409] on div "( $ 25 )" at bounding box center [470, 409] width 22 height 13
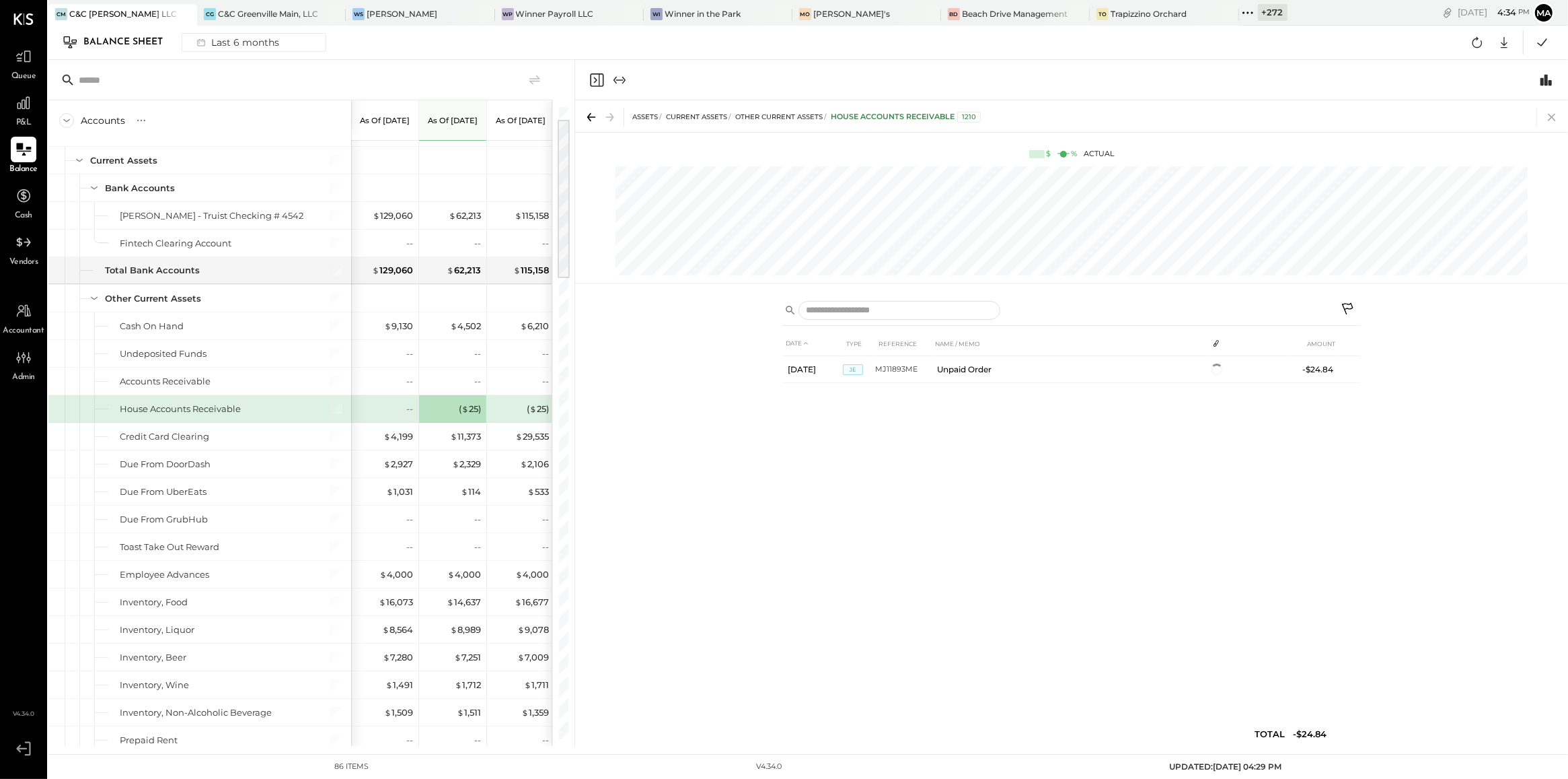
click at [1552, 111] on icon at bounding box center [1552, 117] width 19 height 19
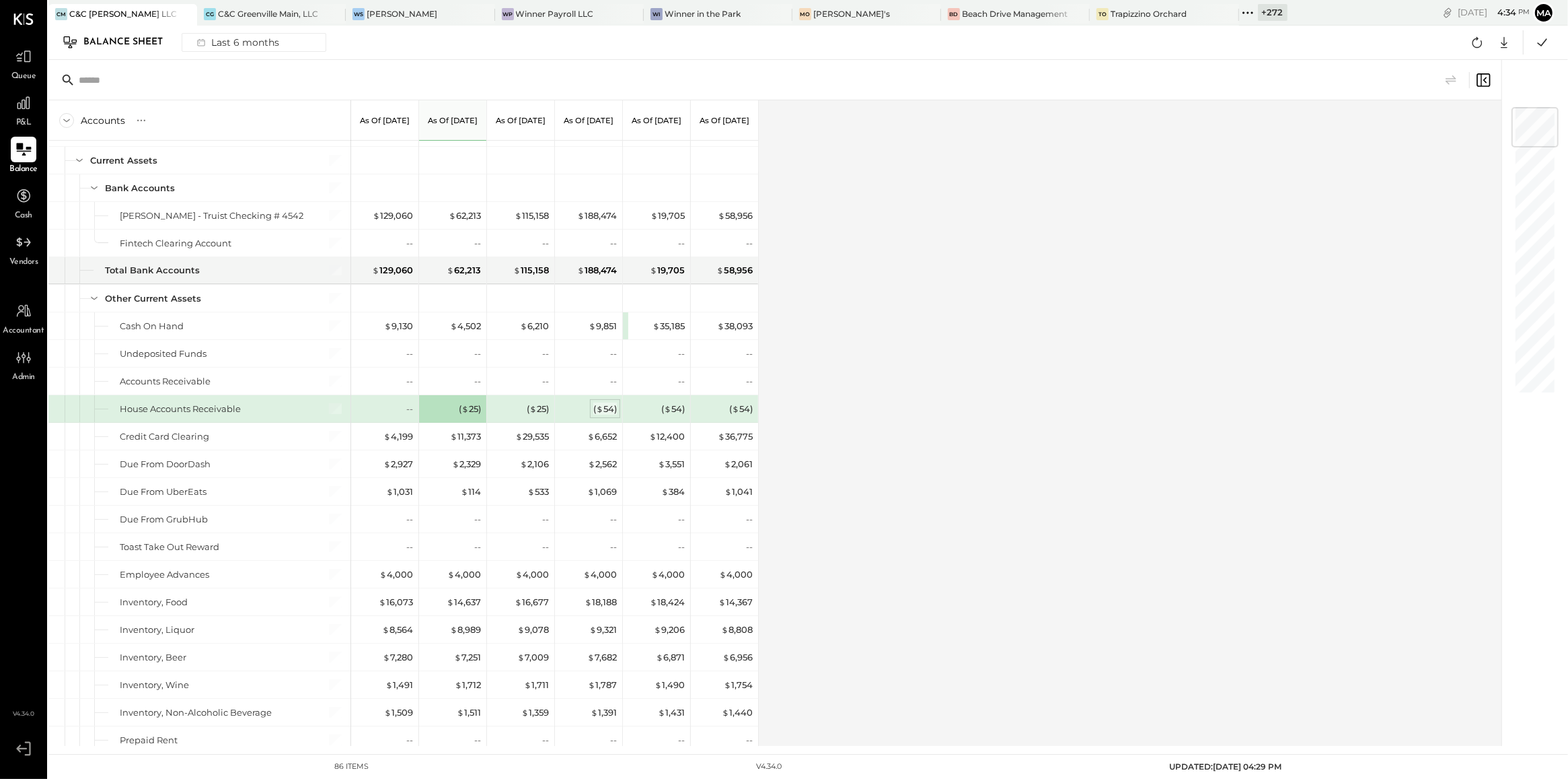
click at [606, 412] on div "( $ 54 )" at bounding box center [605, 409] width 23 height 13
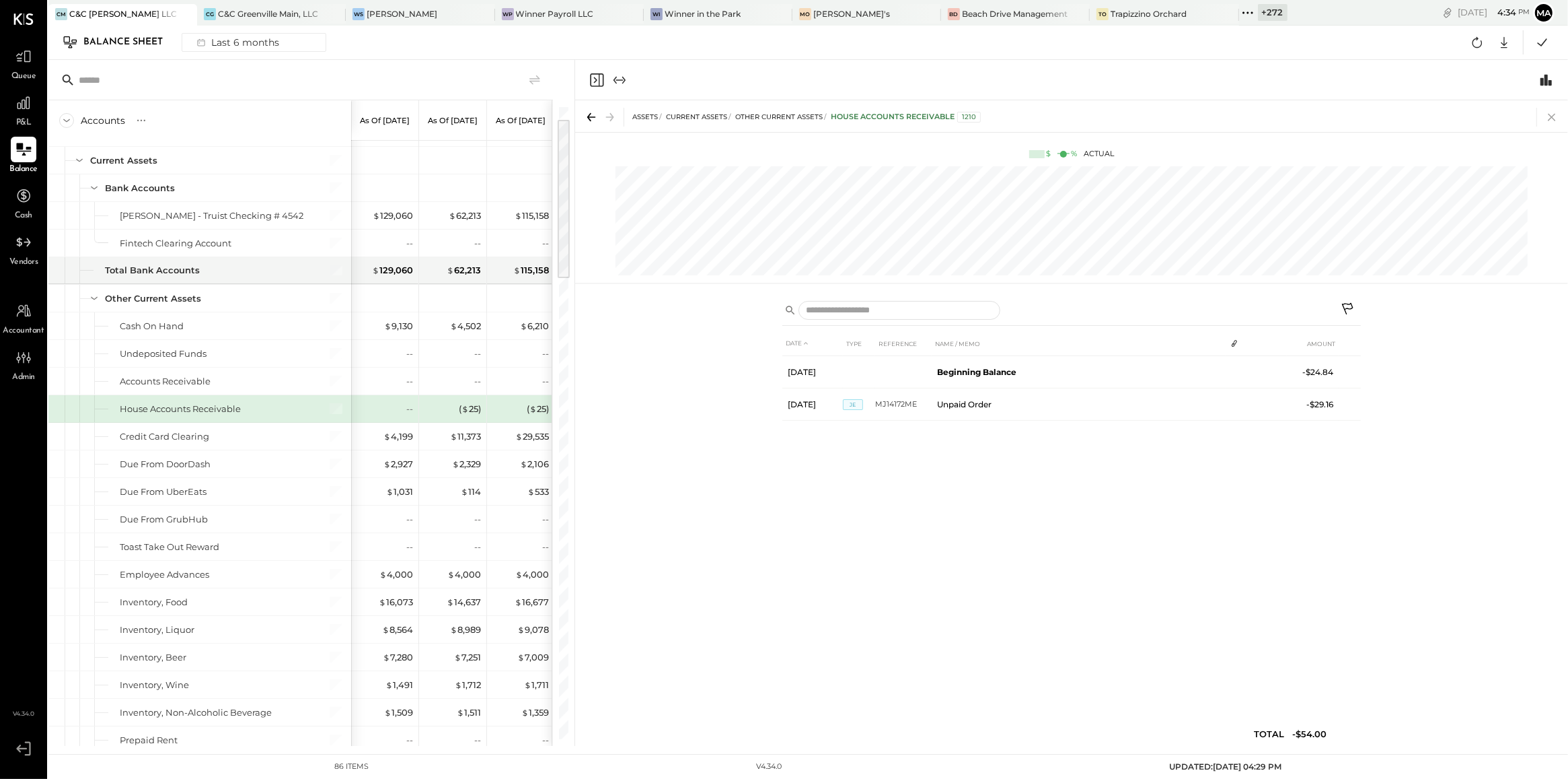
click at [1557, 119] on icon at bounding box center [1552, 117] width 19 height 19
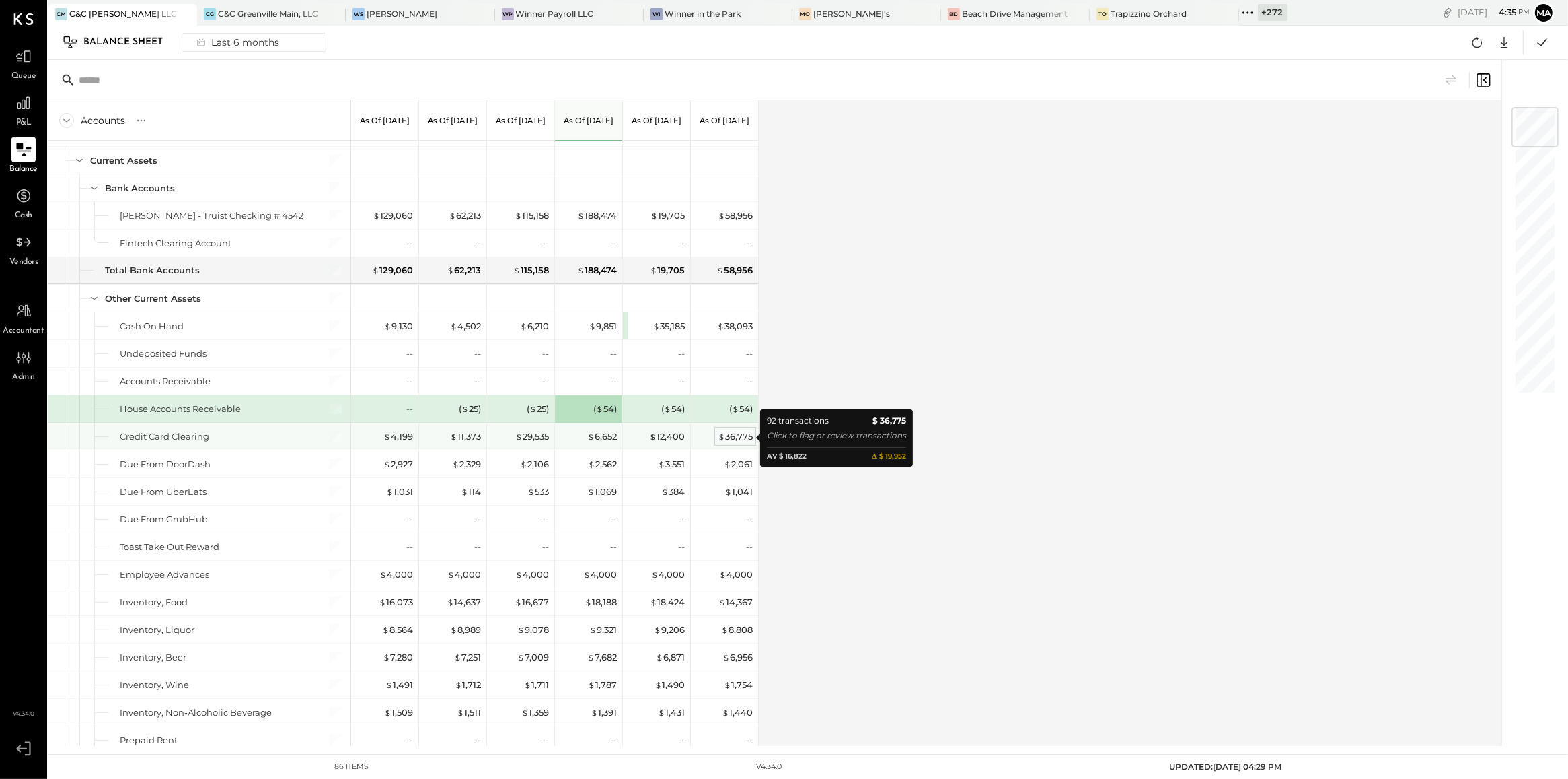
click at [730, 439] on div "$ 36,775" at bounding box center [735, 436] width 35 height 13
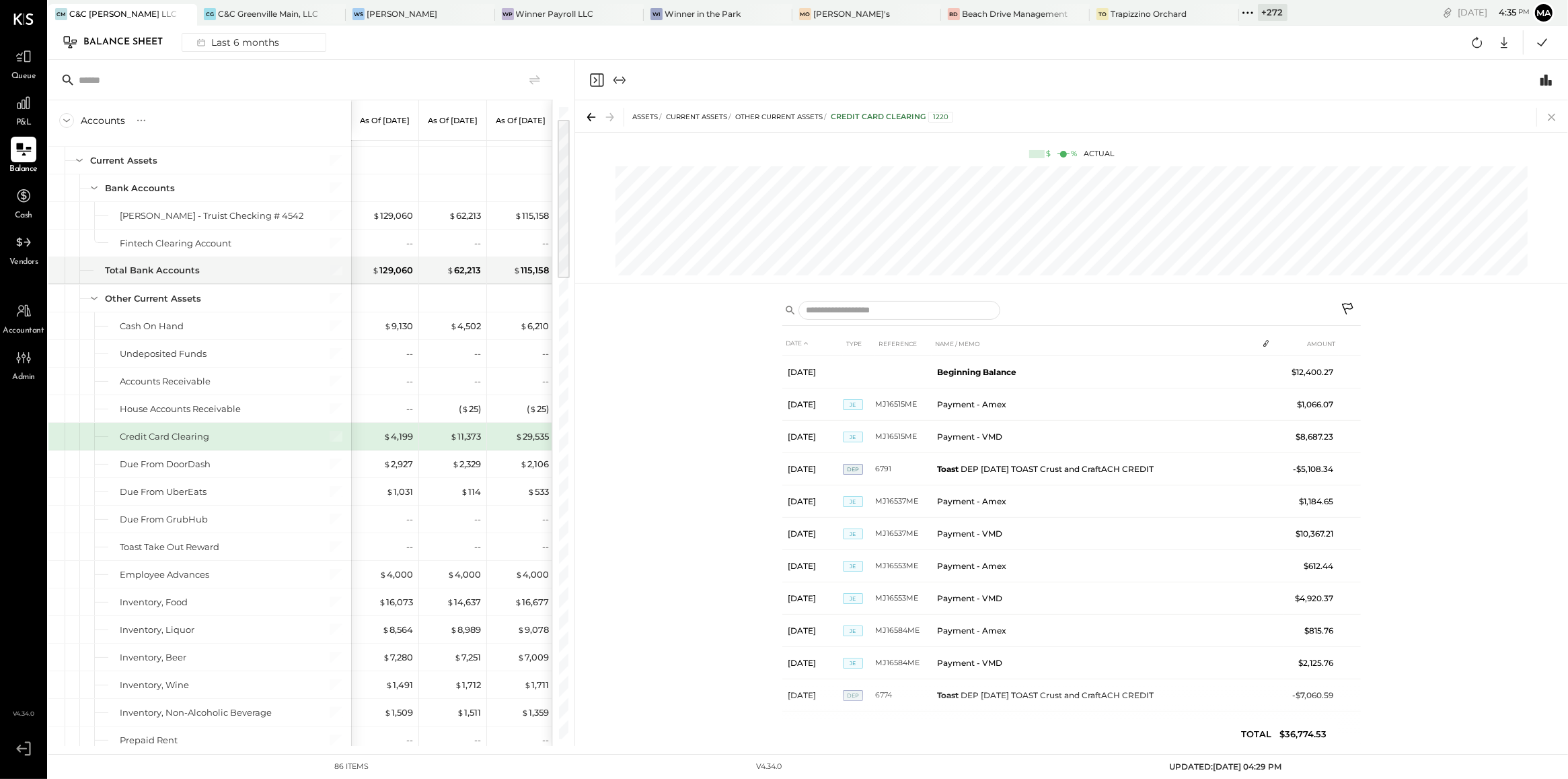
click at [1552, 118] on icon at bounding box center [1551, 117] width 7 height 7
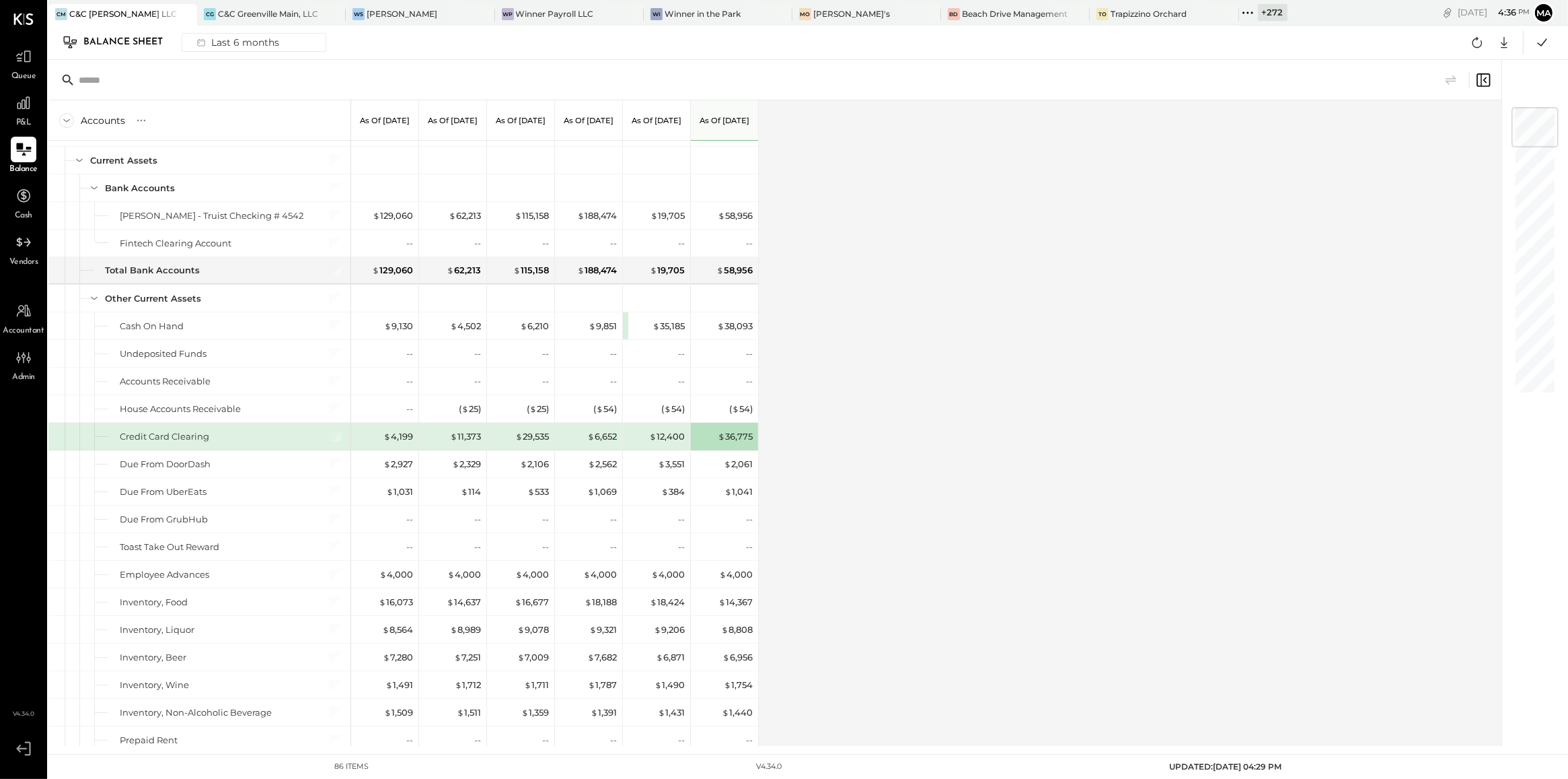
click at [1003, 509] on div "Accounts S GL As of Mar 31st 2025 As of Apr 30th 2025 As of May 31st 2025 As of…" at bounding box center [775, 423] width 1455 height 645
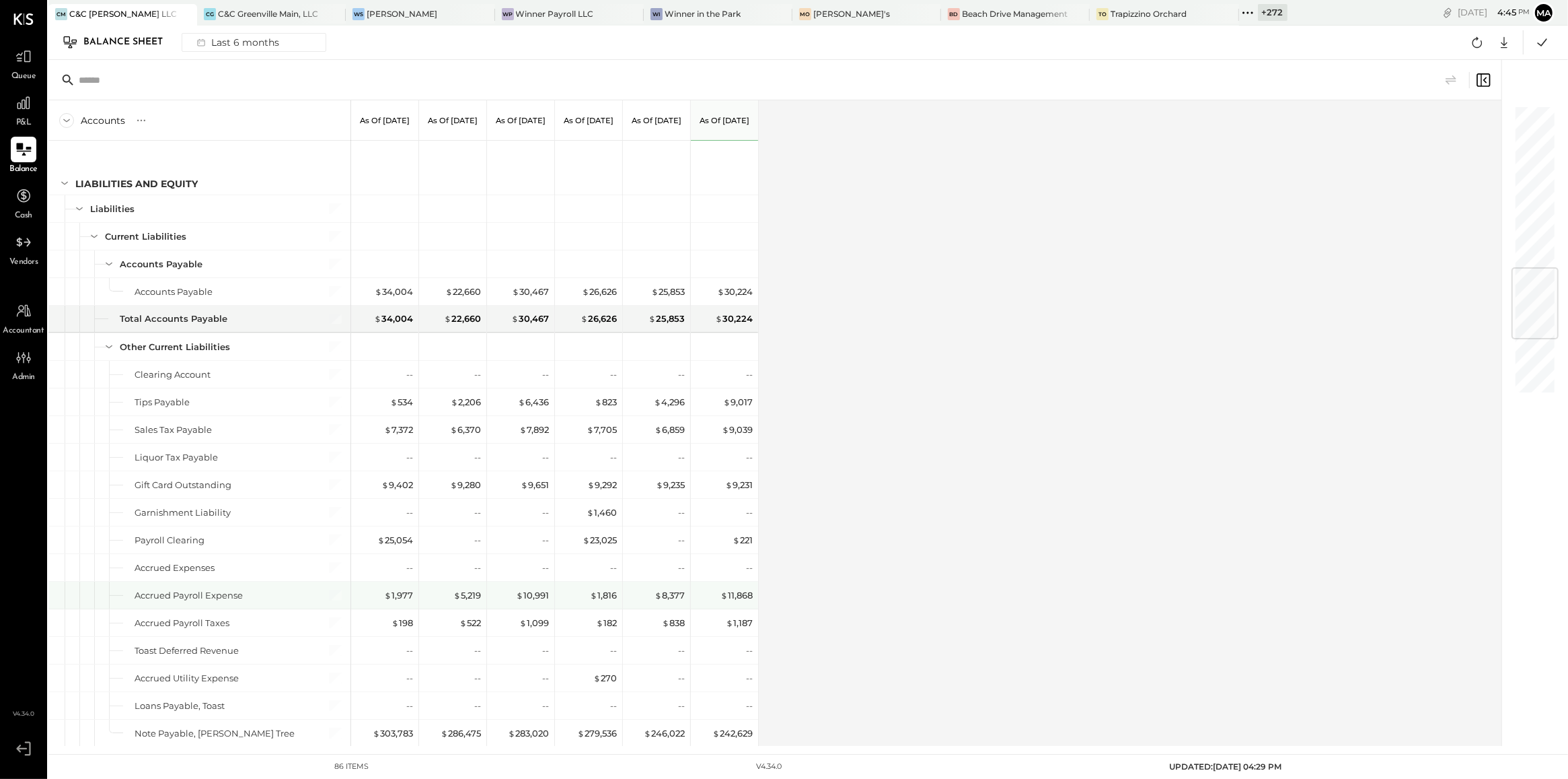
scroll to position [1364, 0]
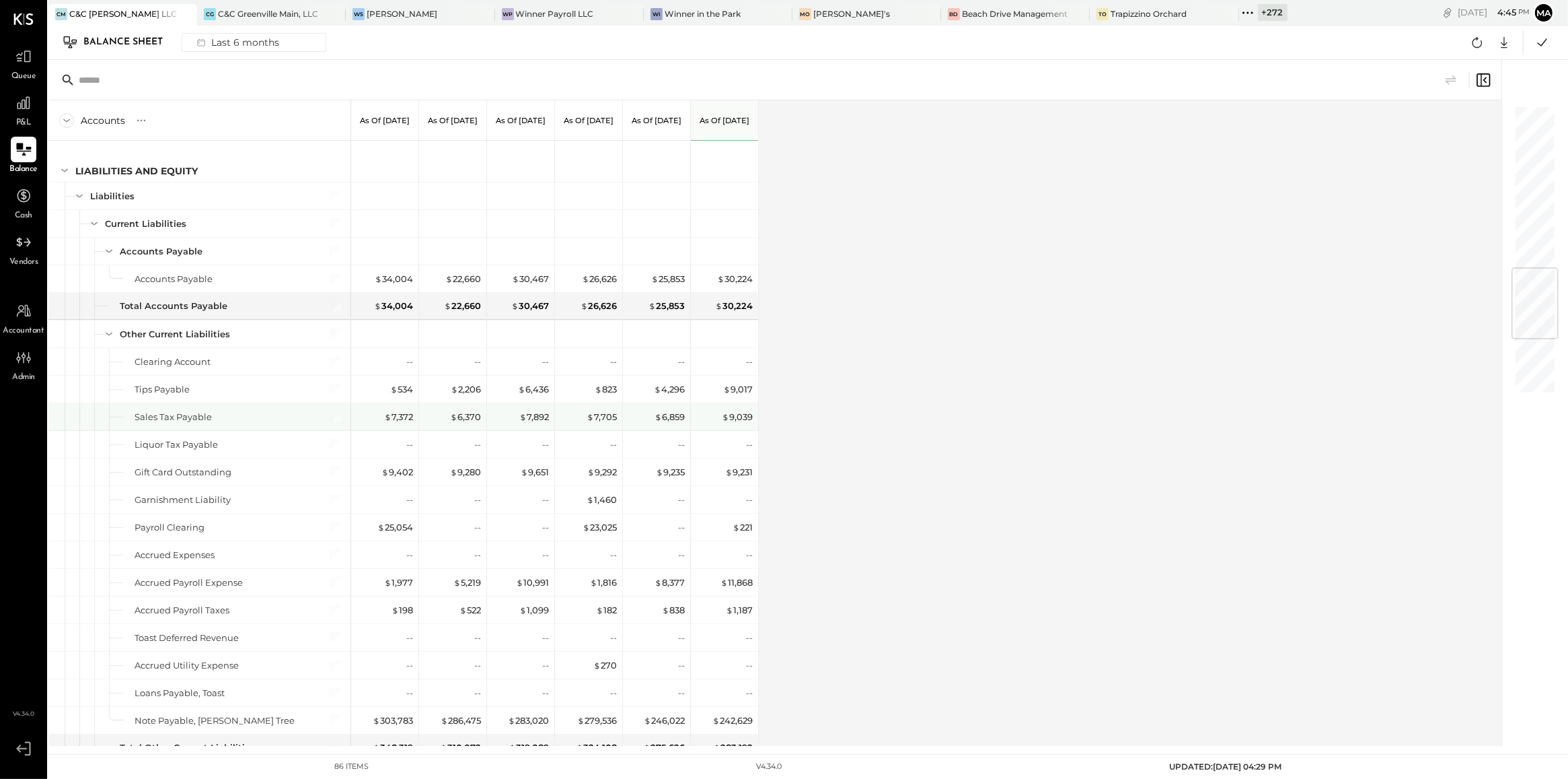
click at [731, 430] on div "$ 9,039" at bounding box center [725, 416] width 54 height 27
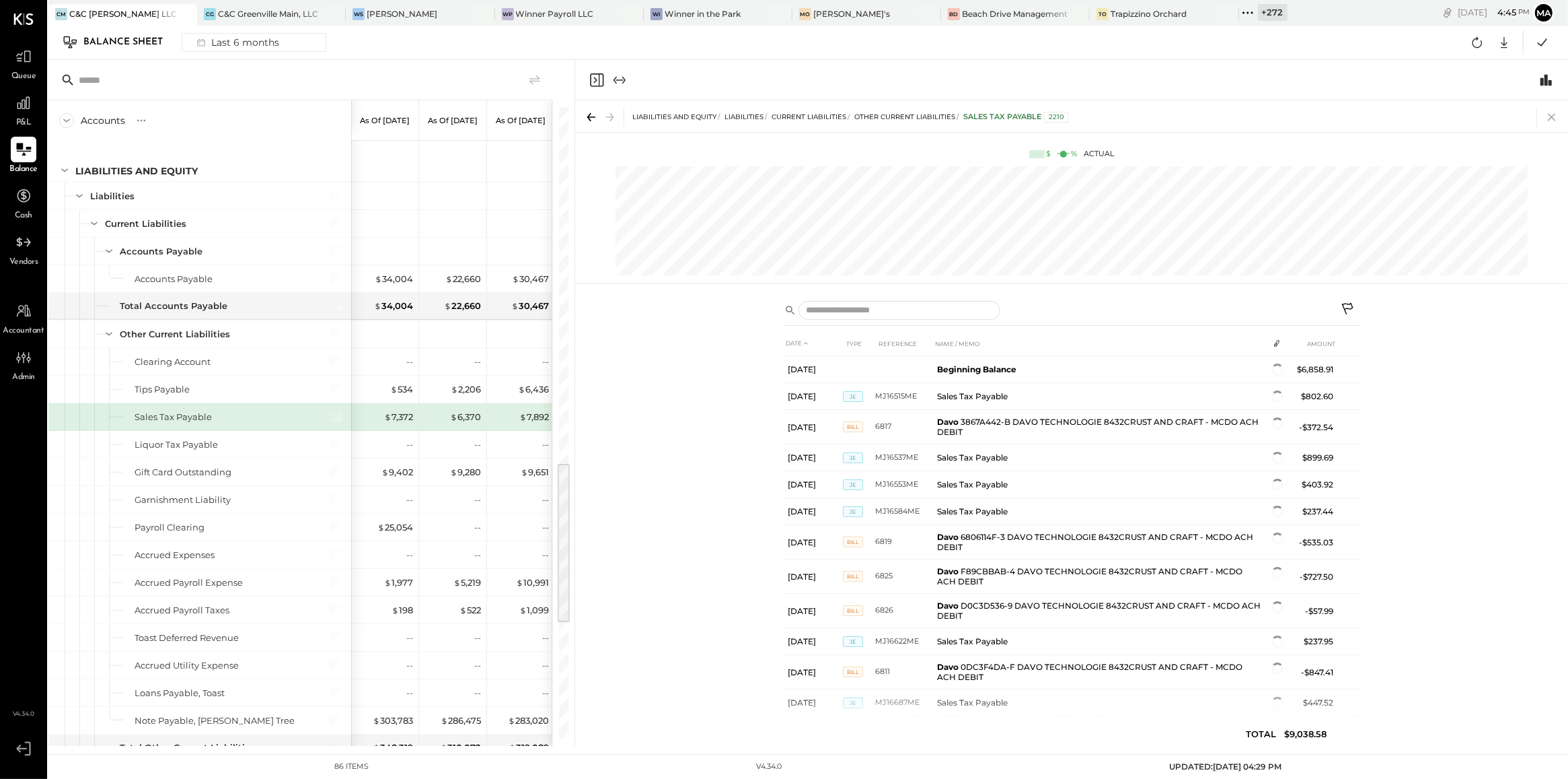
click at [1549, 119] on icon at bounding box center [1551, 117] width 7 height 7
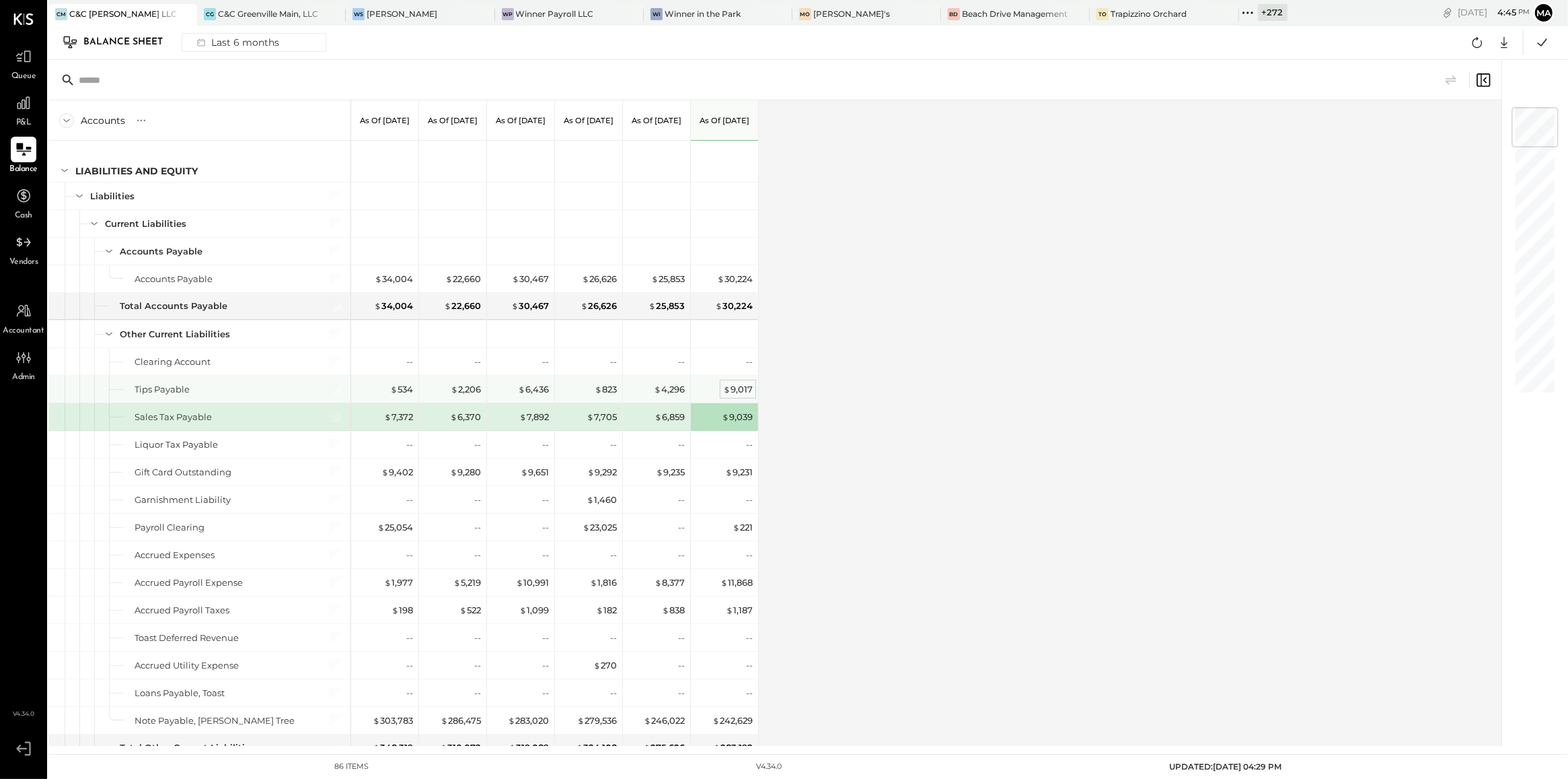
click at [736, 394] on div "$ 9,017" at bounding box center [738, 389] width 30 height 13
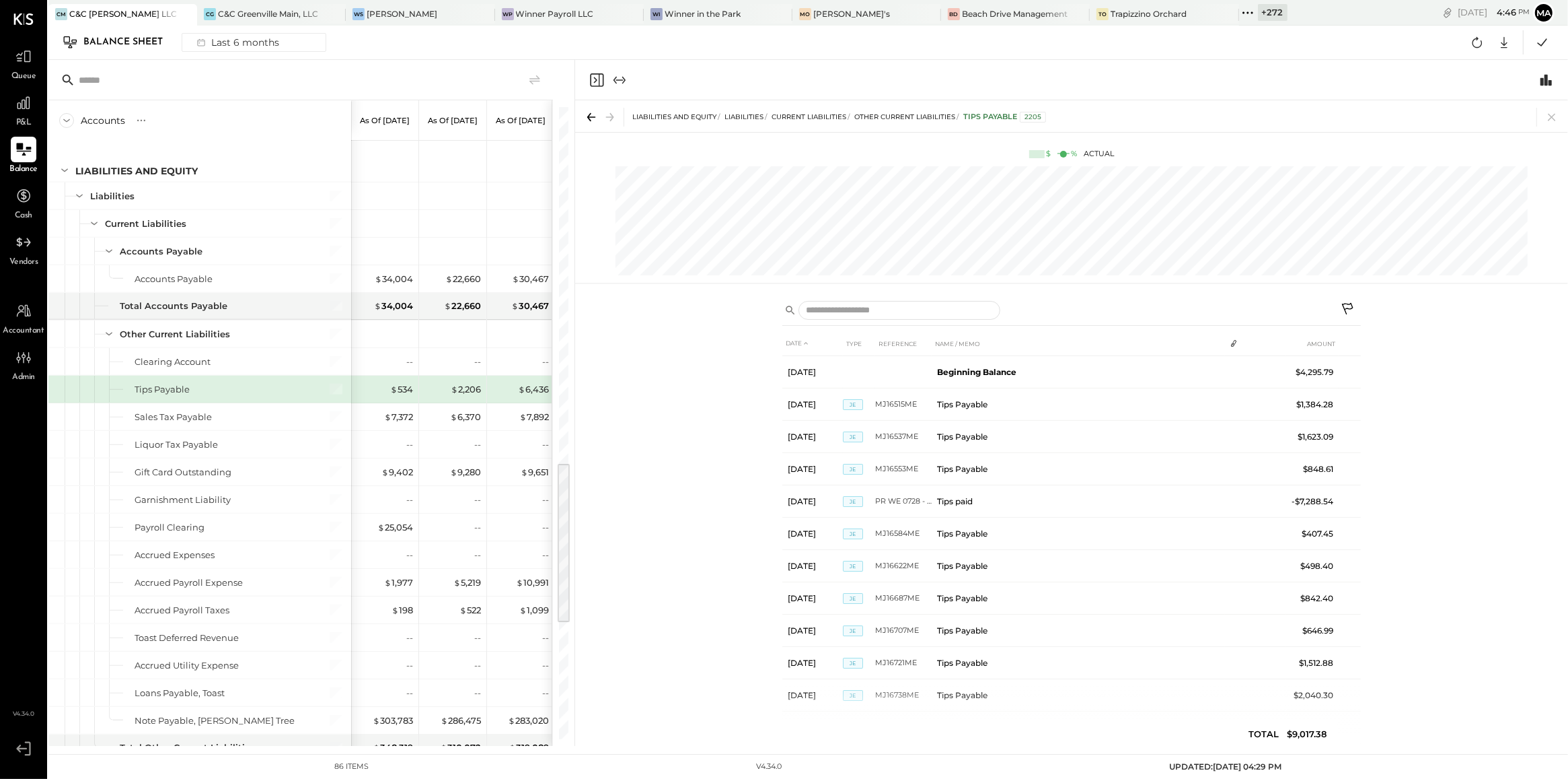
click at [1561, 113] on div "LIABILITIES AND EQUITY Liabilities Current Liabilities Other Current Liabilitie…" at bounding box center [1072, 116] width 993 height 31
click at [1552, 119] on icon at bounding box center [1552, 117] width 19 height 19
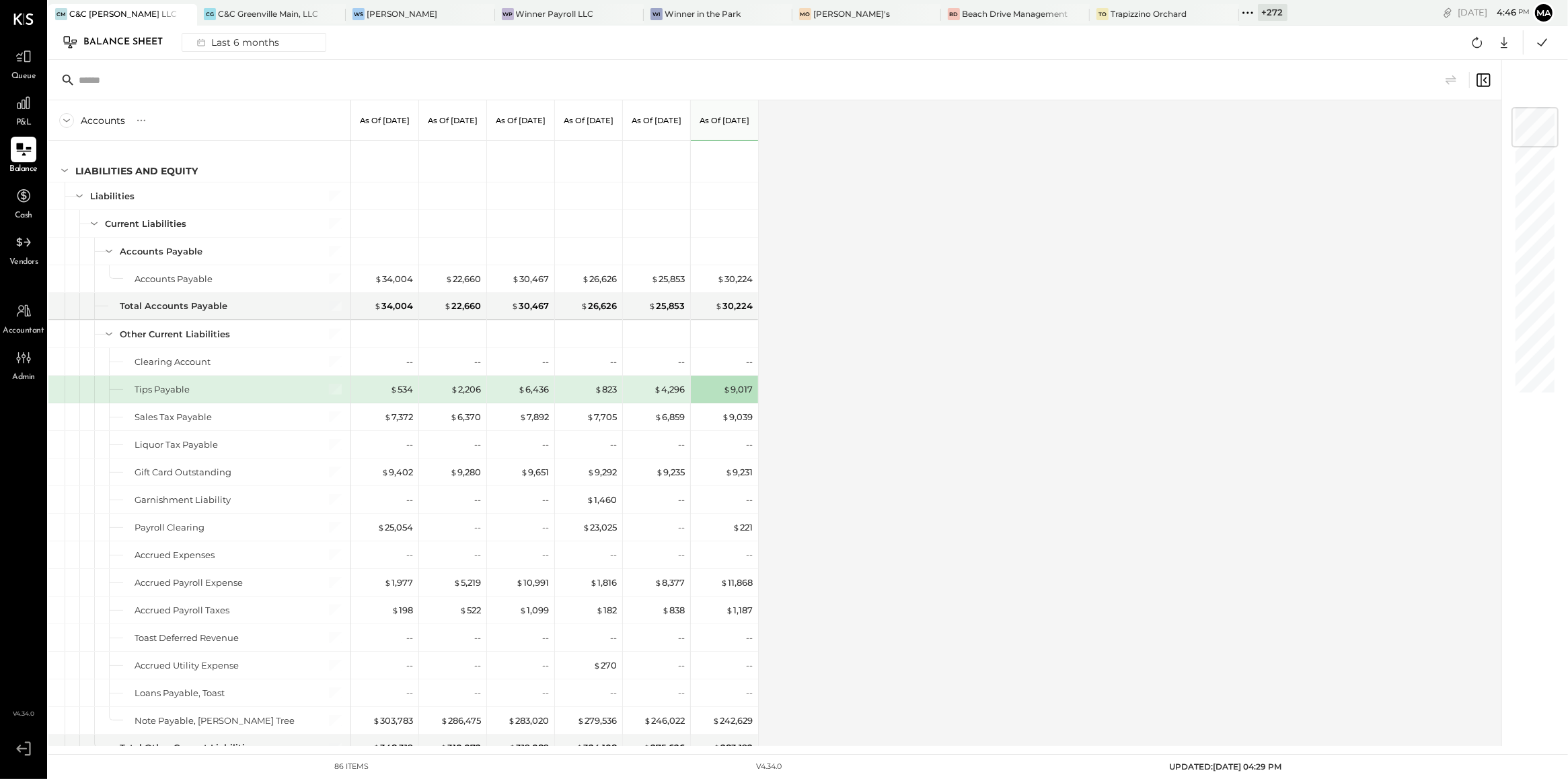
click at [1083, 505] on div "Accounts S GL As of Mar 31st 2025 As of Apr 30th 2025 As of May 31st 2025 As of…" at bounding box center [775, 423] width 1455 height 645
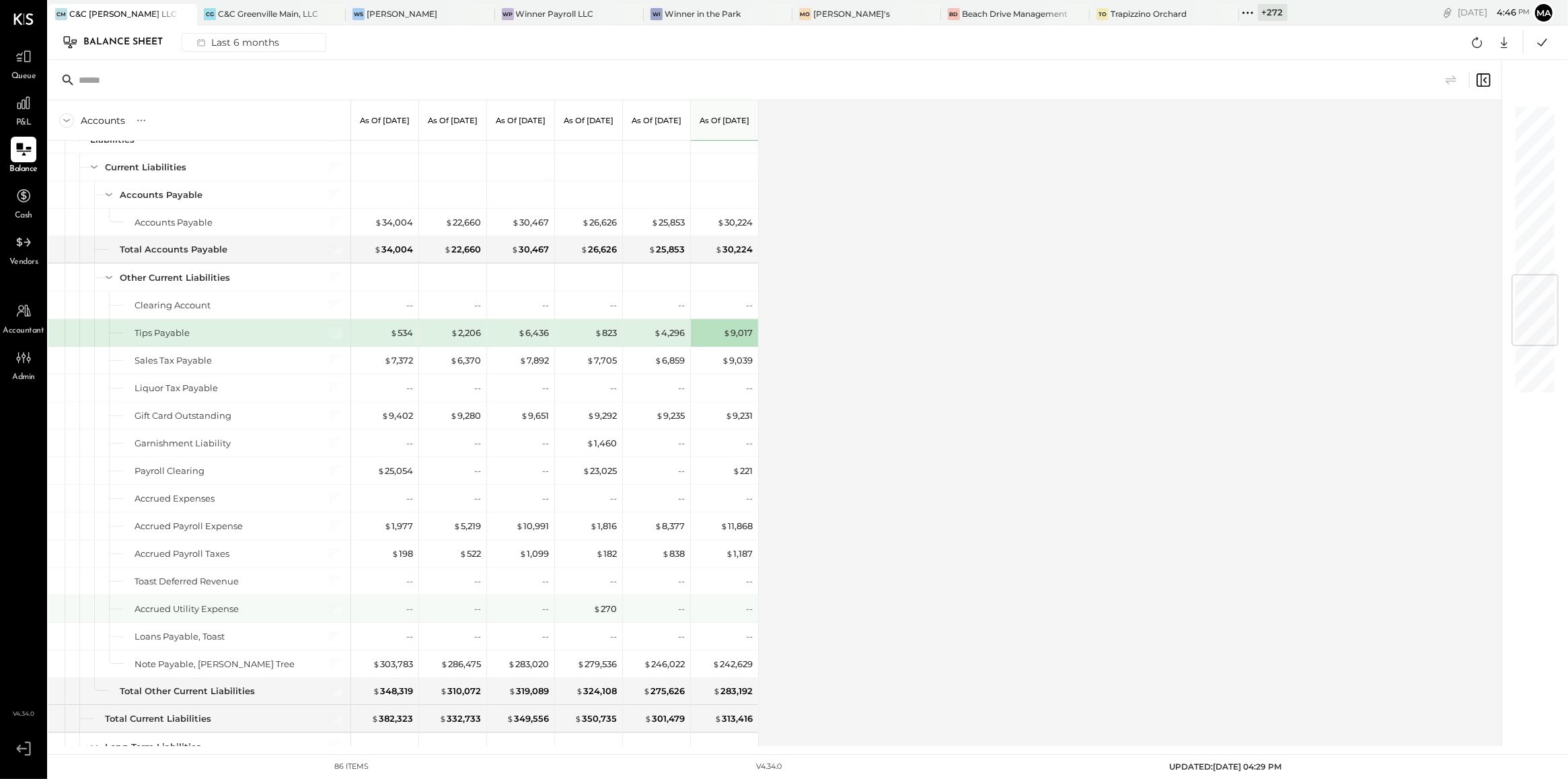
scroll to position [1420, 0]
click at [804, 516] on div "Accounts S GL As of Mar 31st 2025 As of Apr 30th 2025 As of May 31st 2025 As of…" at bounding box center [775, 423] width 1455 height 645
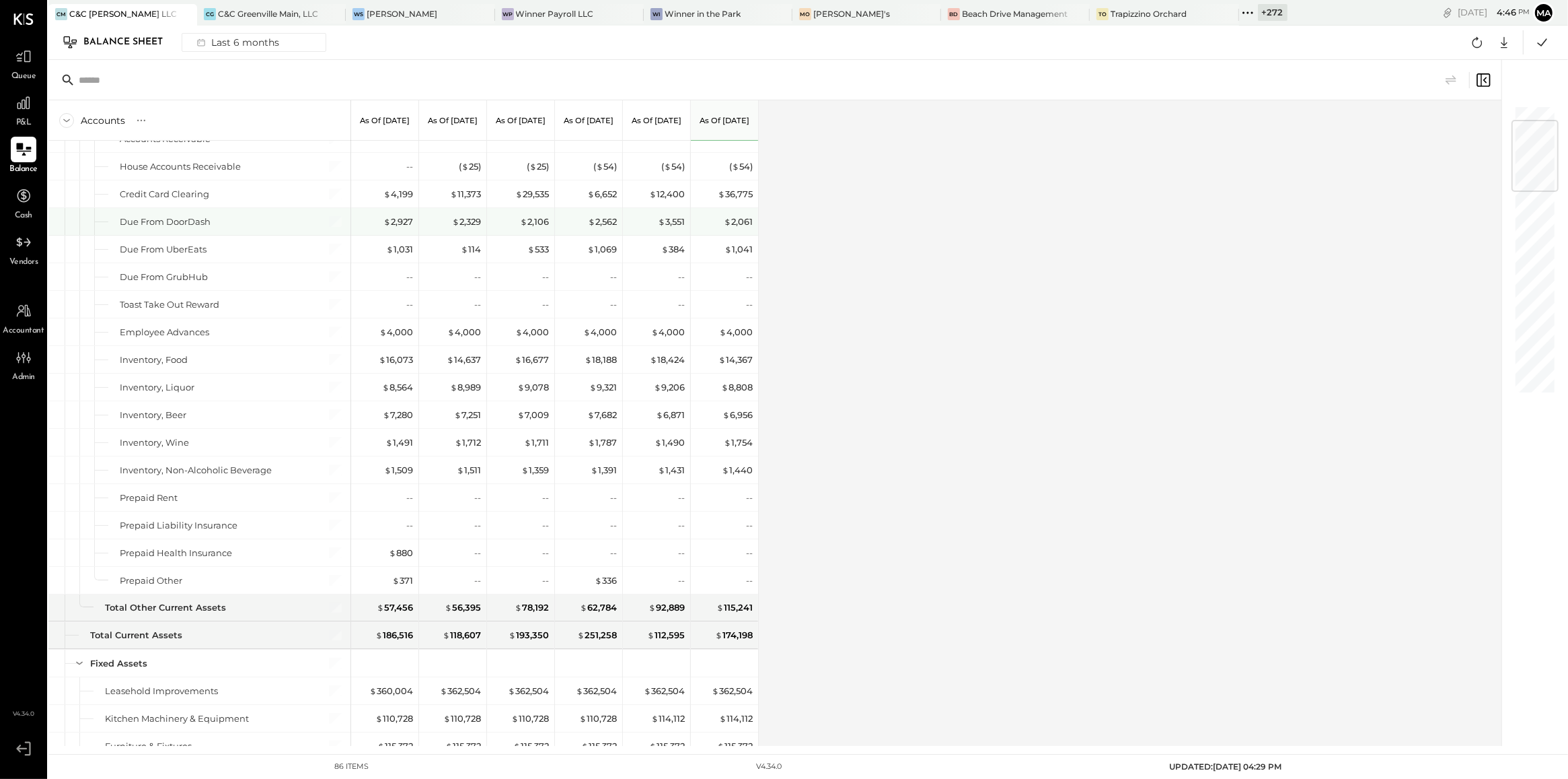
scroll to position [0, 0]
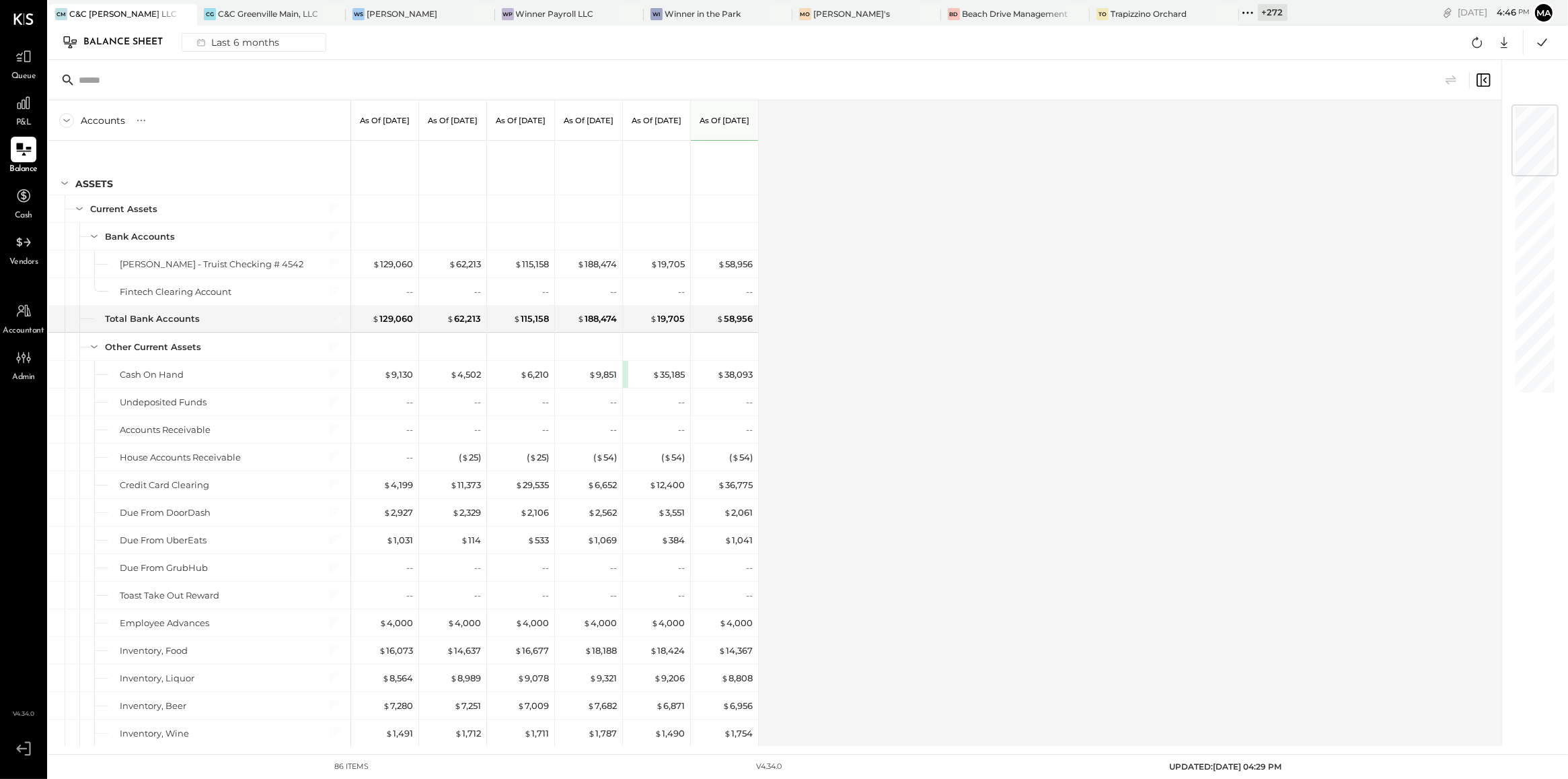
click at [879, 465] on div "Accounts S GL As of Mar 31st 2025 As of Apr 30th 2025 As of May 31st 2025 As of…" at bounding box center [775, 423] width 1455 height 645
drag, startPoint x: 772, startPoint y: 443, endPoint x: 774, endPoint y: 452, distance: 9.2
click at [774, 452] on div "Accounts S GL As of Mar 31st 2025 As of Apr 30th 2025 As of May 31st 2025 As of…" at bounding box center [775, 423] width 1455 height 645
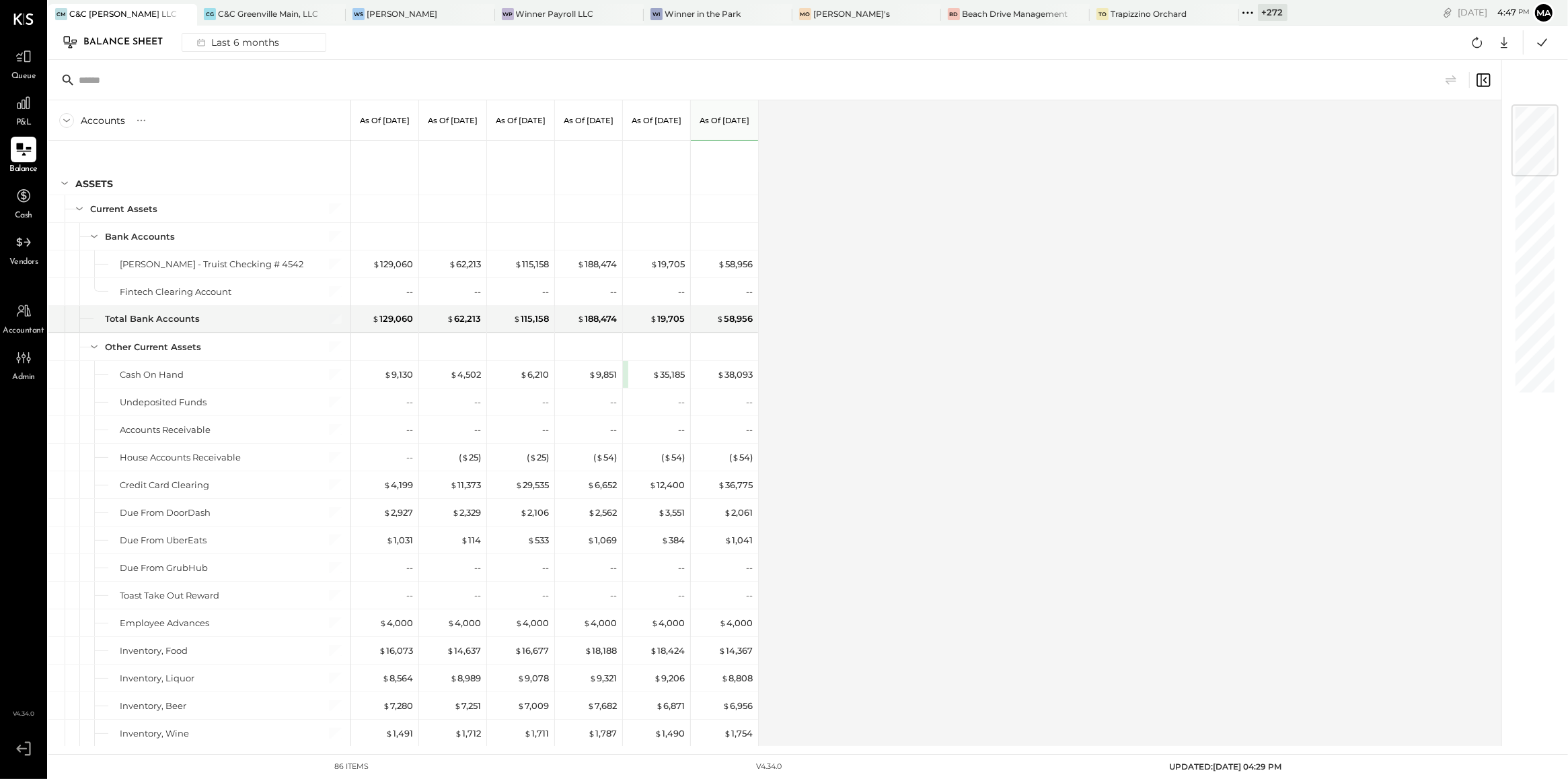
click at [947, 419] on div "Accounts S GL As of Mar 31st 2025 As of Apr 30th 2025 As of May 31st 2025 As of…" at bounding box center [775, 423] width 1455 height 645
click at [17, 54] on icon at bounding box center [23, 57] width 16 height 13
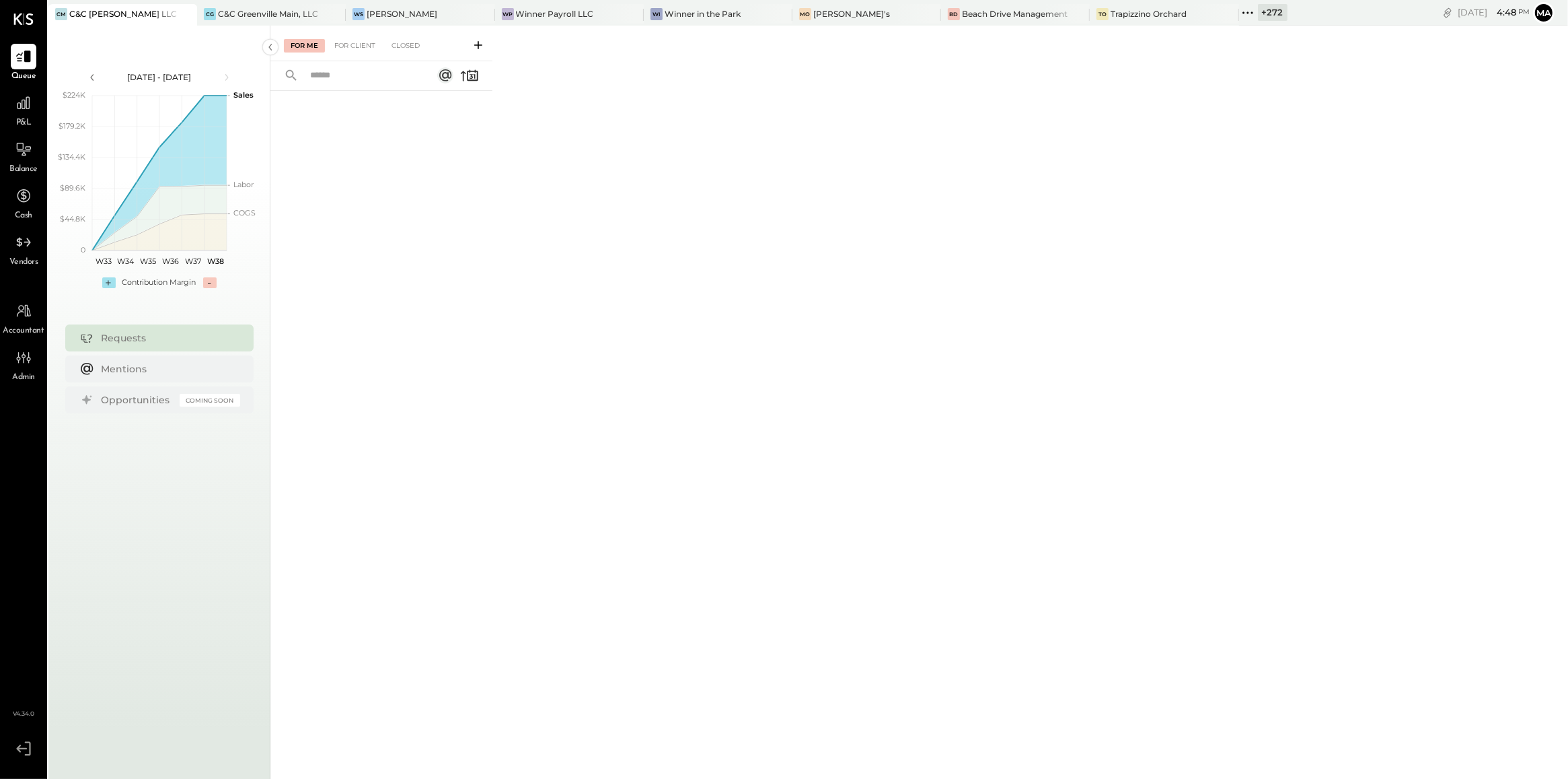
click at [479, 45] on icon at bounding box center [478, 45] width 8 height 8
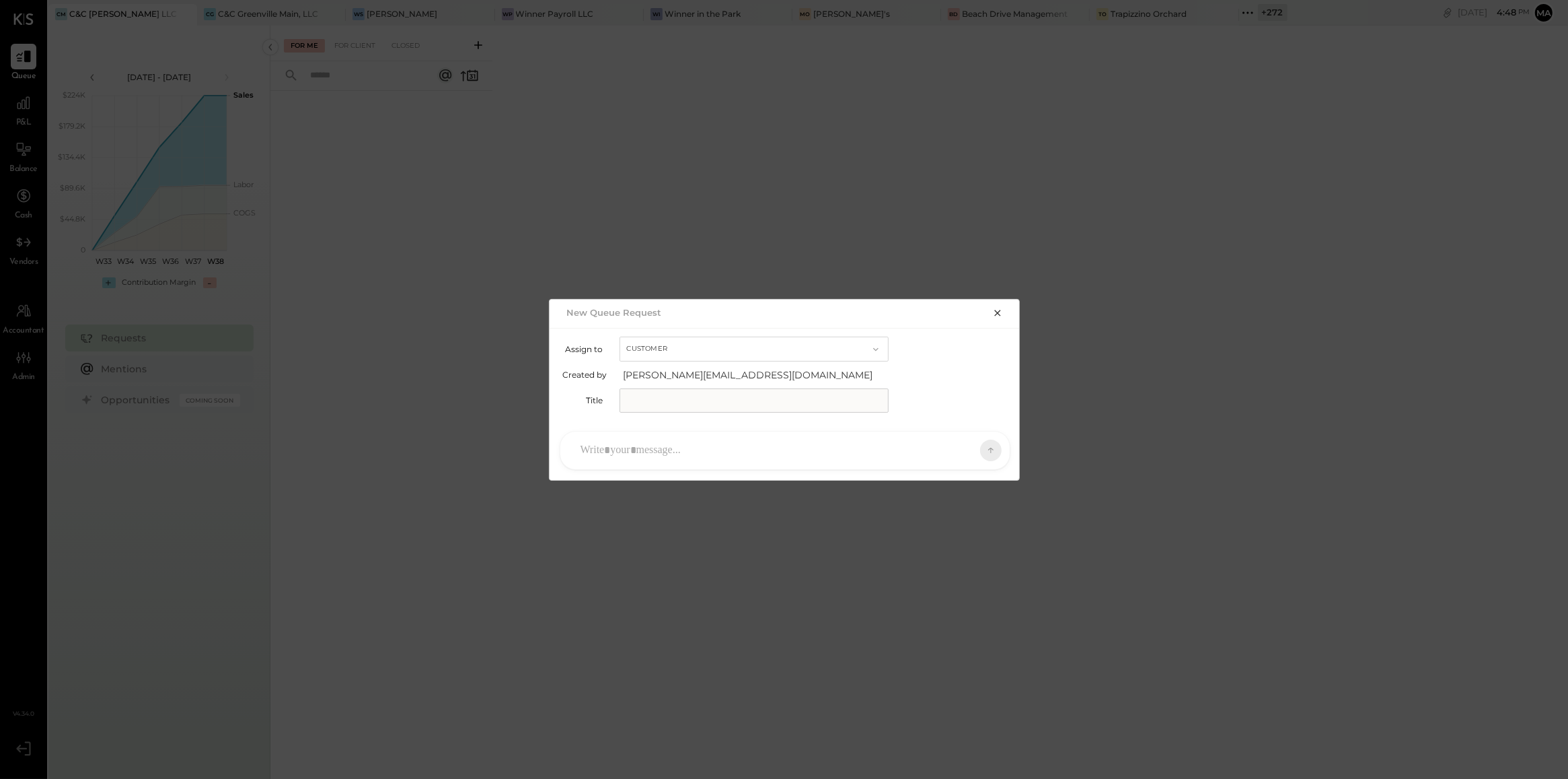
click at [677, 355] on button "Customer" at bounding box center [754, 349] width 269 height 25
click at [677, 388] on input "text" at bounding box center [754, 400] width 269 height 24
click at [685, 348] on button "Customer" at bounding box center [754, 349] width 269 height 25
click at [687, 372] on div "Accountant" at bounding box center [754, 373] width 268 height 24
click at [688, 395] on input "text" at bounding box center [754, 400] width 269 height 24
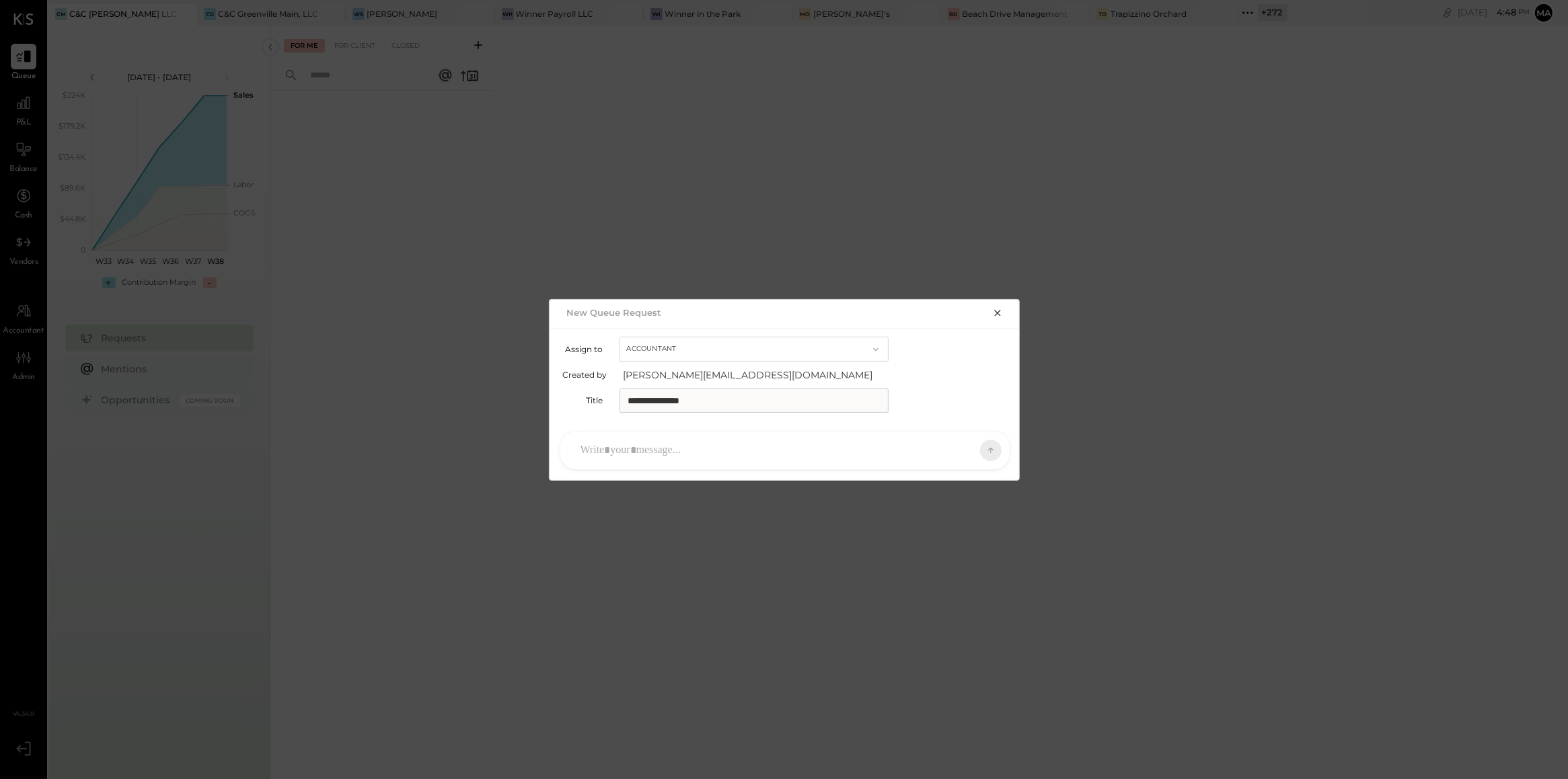
type input "**********"
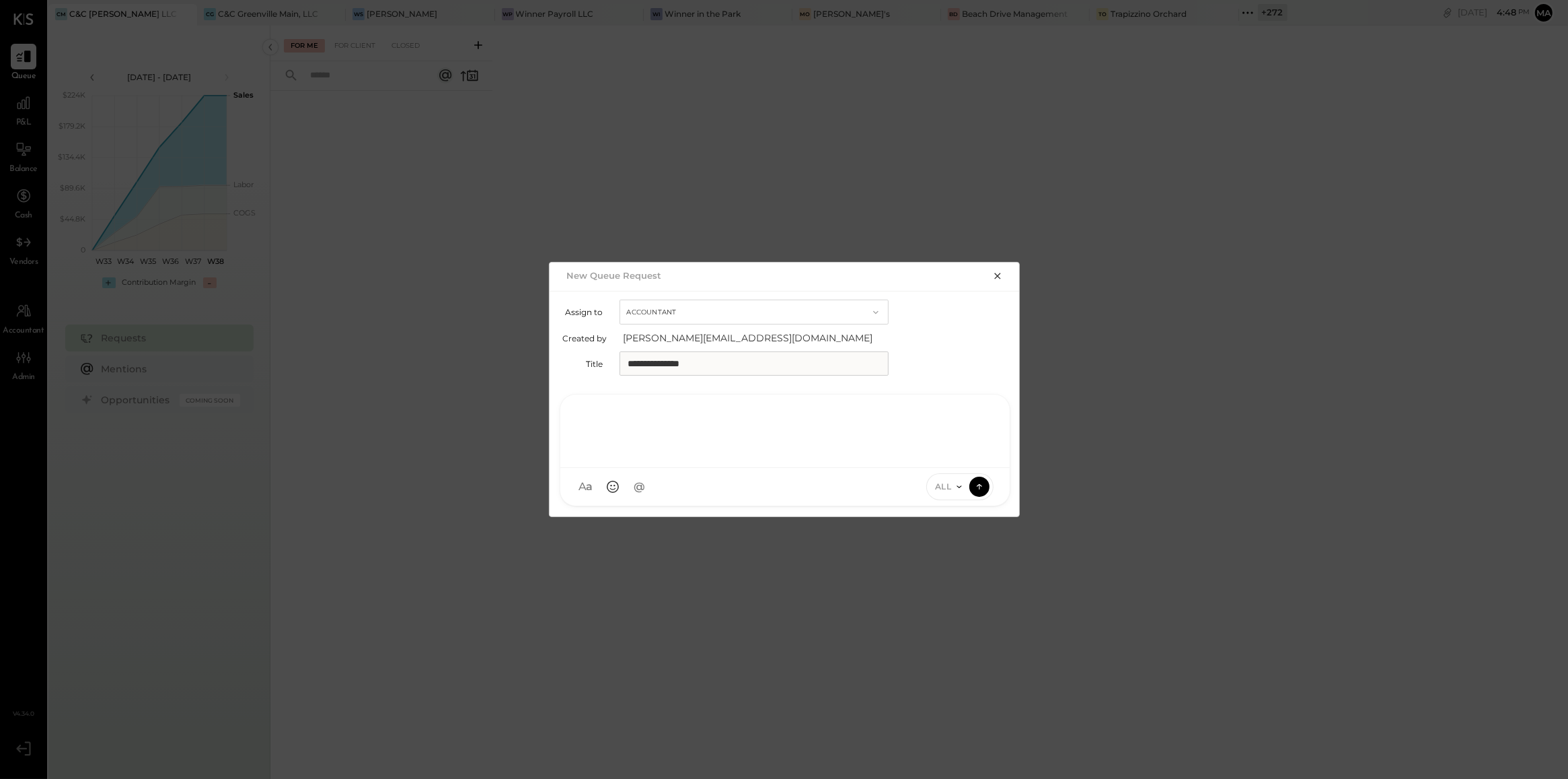
click at [698, 439] on div at bounding box center [785, 429] width 422 height 54
type input "*****"
click at [690, 415] on div "KC Kinjal Chauhan" at bounding box center [671, 424] width 154 height 27
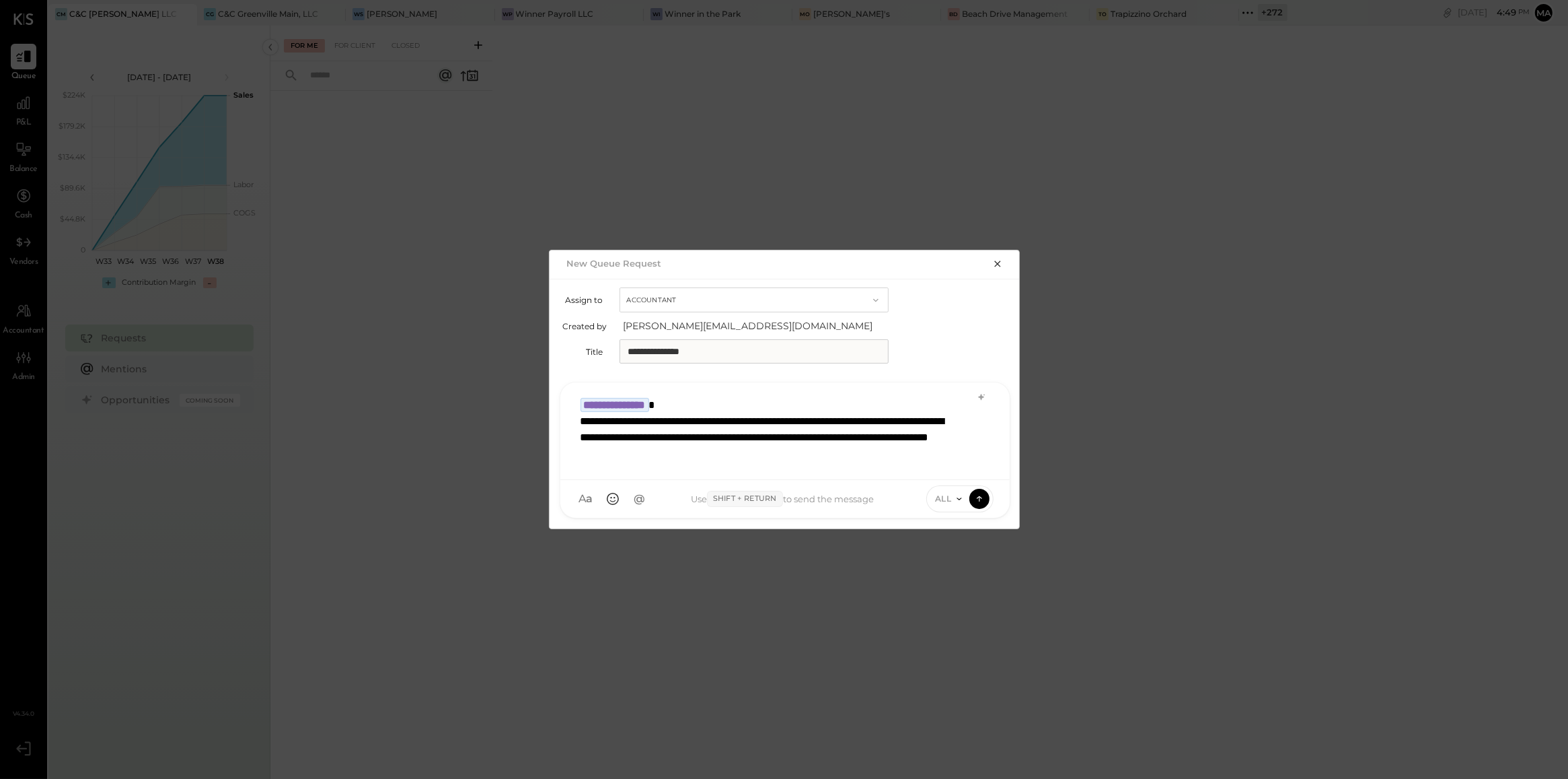
click at [946, 503] on span "ALL" at bounding box center [943, 498] width 17 height 12
click at [949, 469] on div "INTERNAL" at bounding box center [967, 465] width 80 height 22
click at [978, 495] on icon at bounding box center [980, 498] width 12 height 13
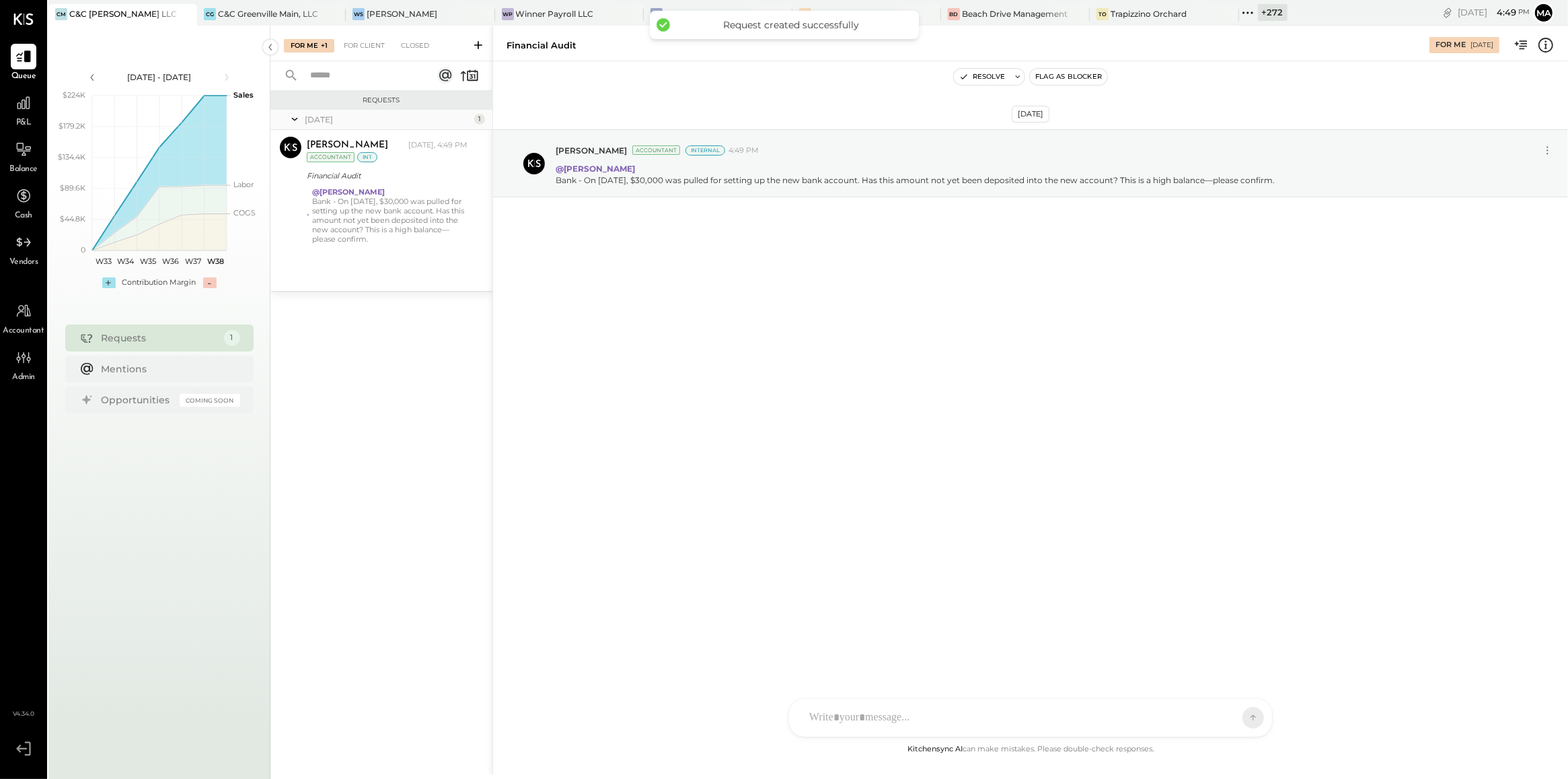
click at [476, 48] on icon at bounding box center [478, 45] width 13 height 13
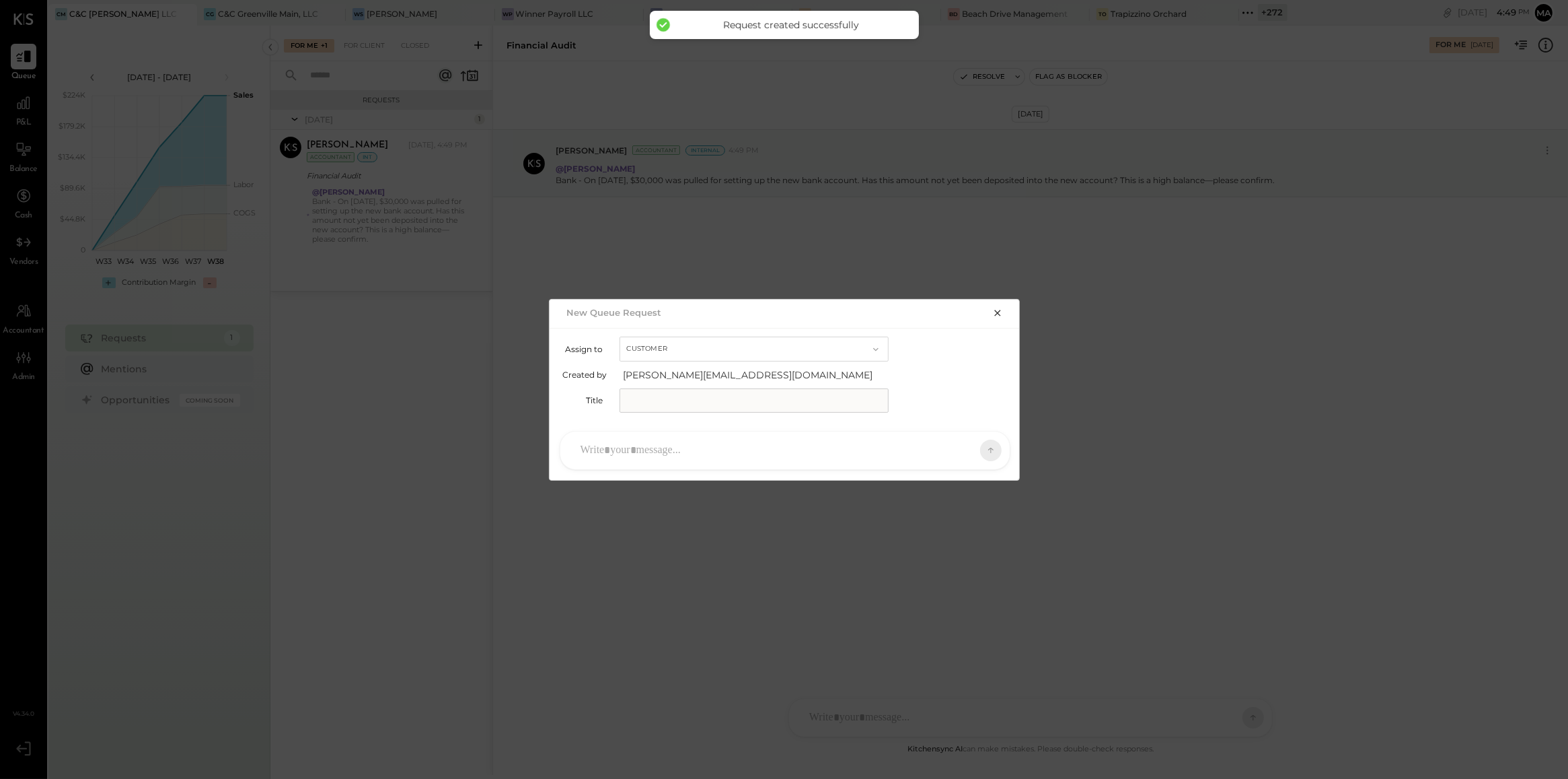
click at [647, 394] on input "text" at bounding box center [754, 400] width 269 height 24
click at [664, 352] on button "Customer" at bounding box center [754, 349] width 269 height 25
click at [663, 372] on span "Accountant" at bounding box center [654, 372] width 48 height 9
click at [663, 398] on input "text" at bounding box center [754, 400] width 269 height 24
type input "**********"
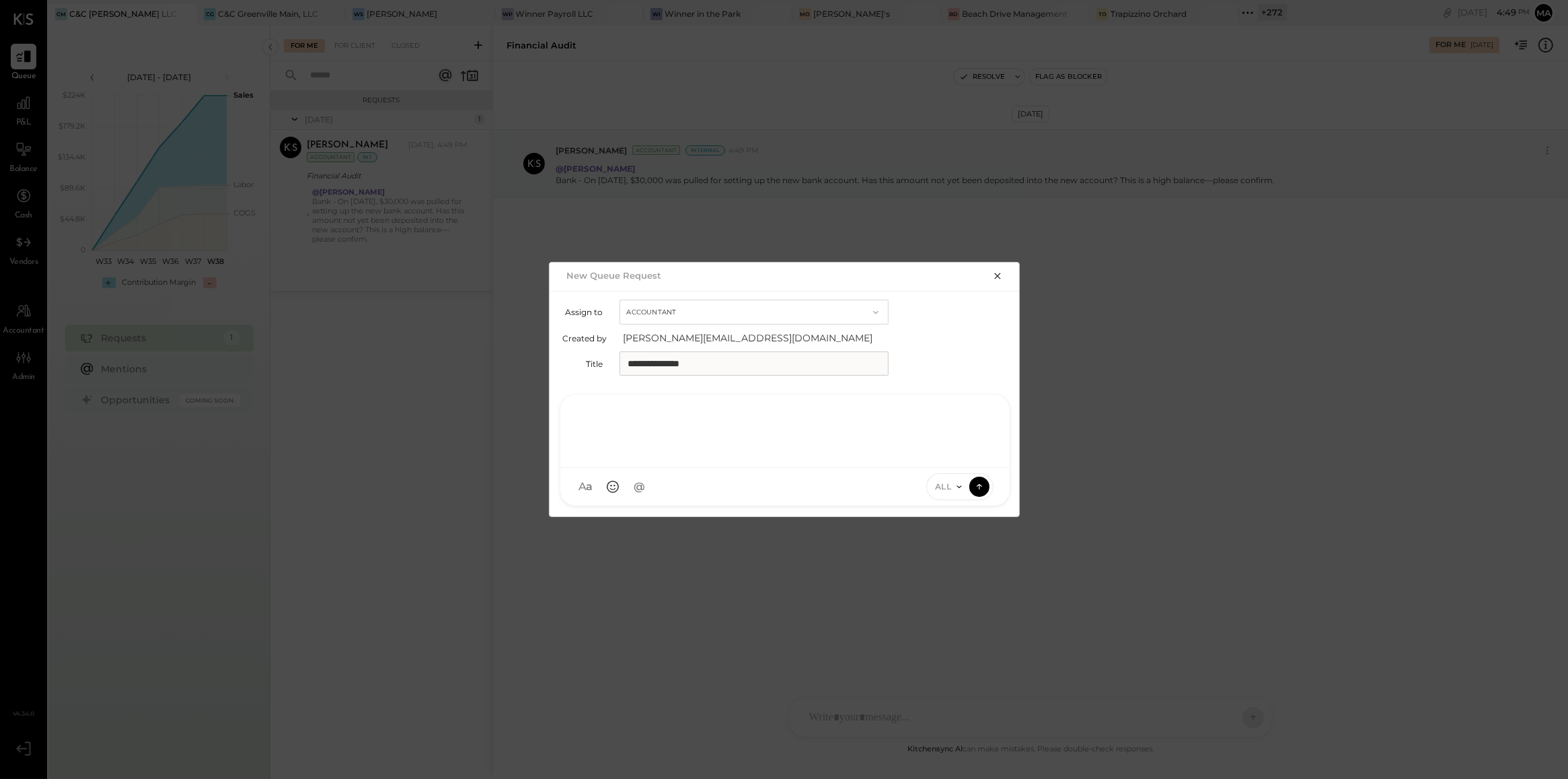
click at [672, 441] on div at bounding box center [785, 429] width 422 height 54
type input "*"
click at [697, 364] on span "Kinjal Chauhan" at bounding box center [690, 359] width 105 height 13
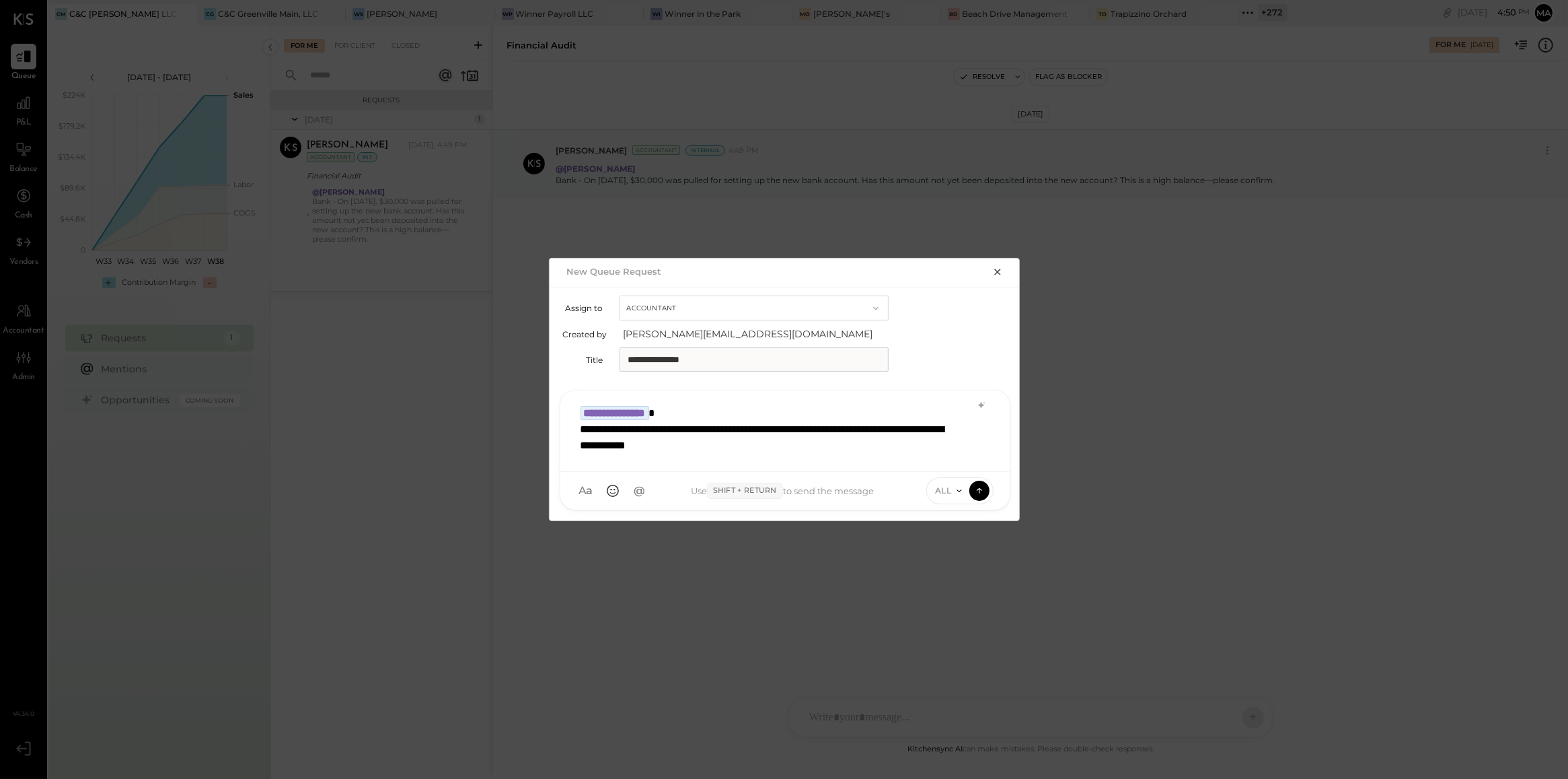
click at [959, 485] on icon at bounding box center [960, 491] width 11 height 11
click at [959, 458] on div "INTERNAL" at bounding box center [967, 457] width 80 height 22
click at [983, 492] on icon at bounding box center [980, 490] width 12 height 13
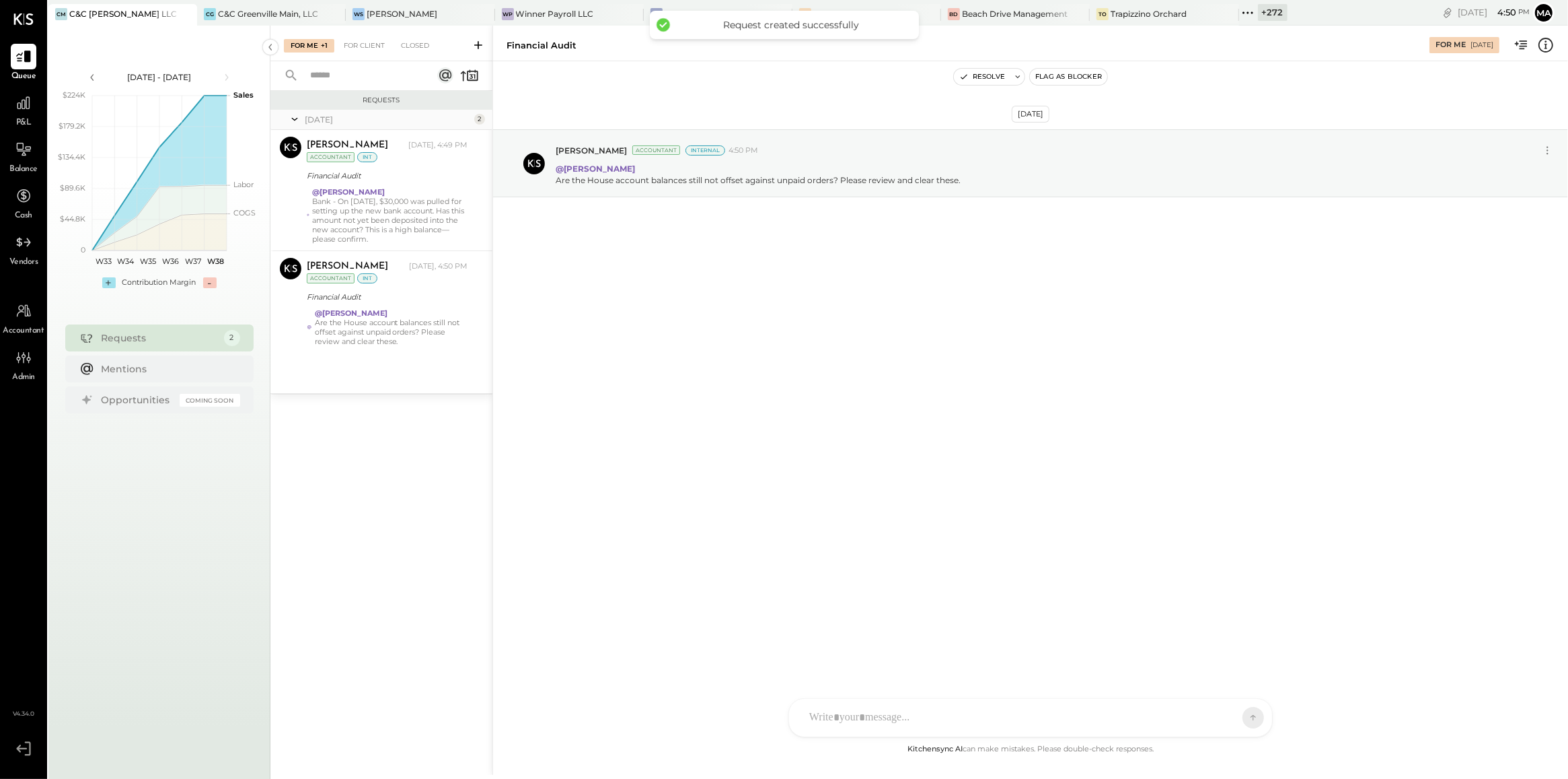
click at [474, 51] on icon at bounding box center [478, 45] width 13 height 13
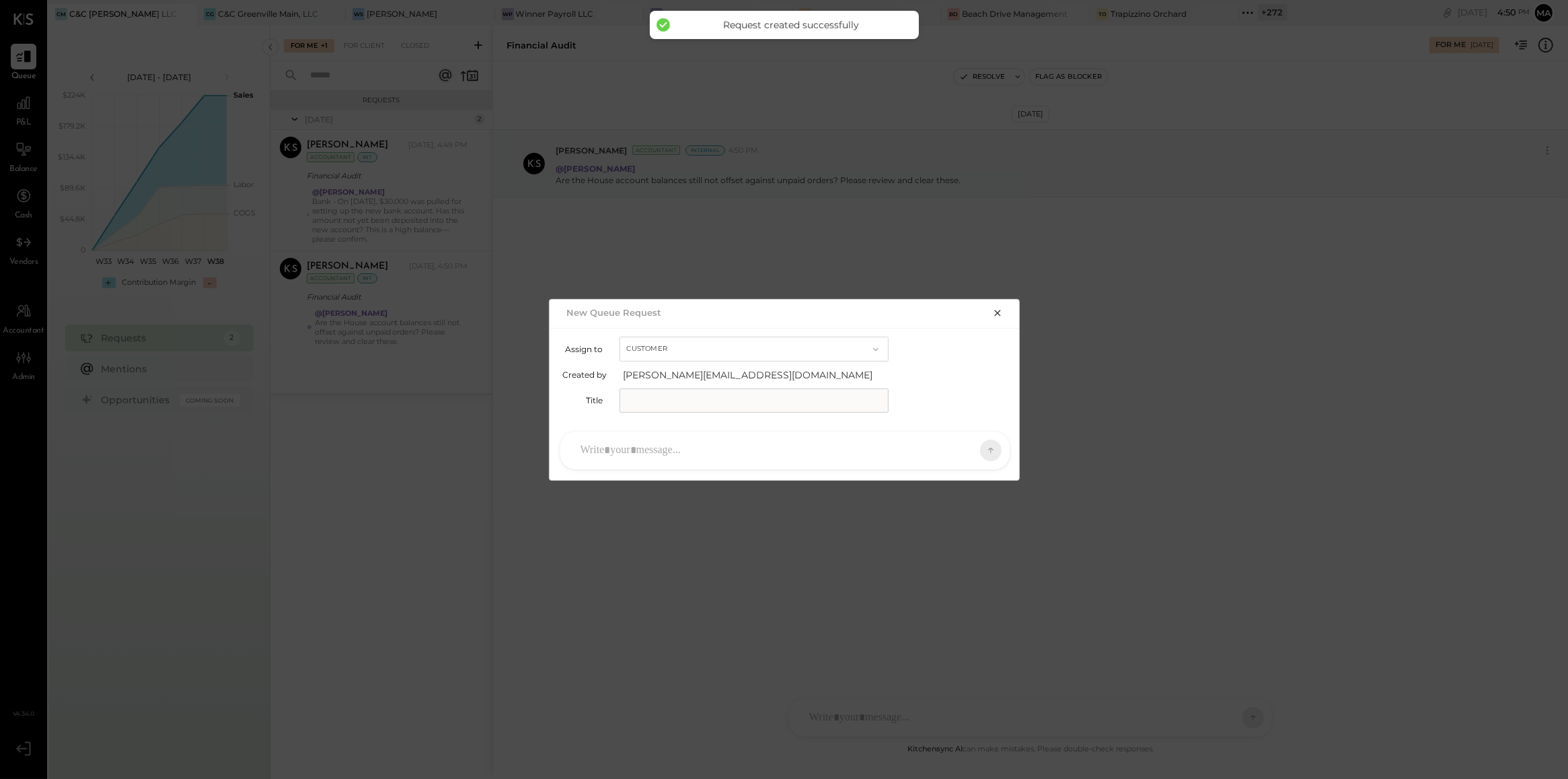
click at [668, 341] on button "Customer" at bounding box center [754, 349] width 269 height 25
click at [669, 372] on span "Accountant" at bounding box center [654, 372] width 48 height 9
click at [672, 404] on input "text" at bounding box center [754, 400] width 269 height 24
type input "**********"
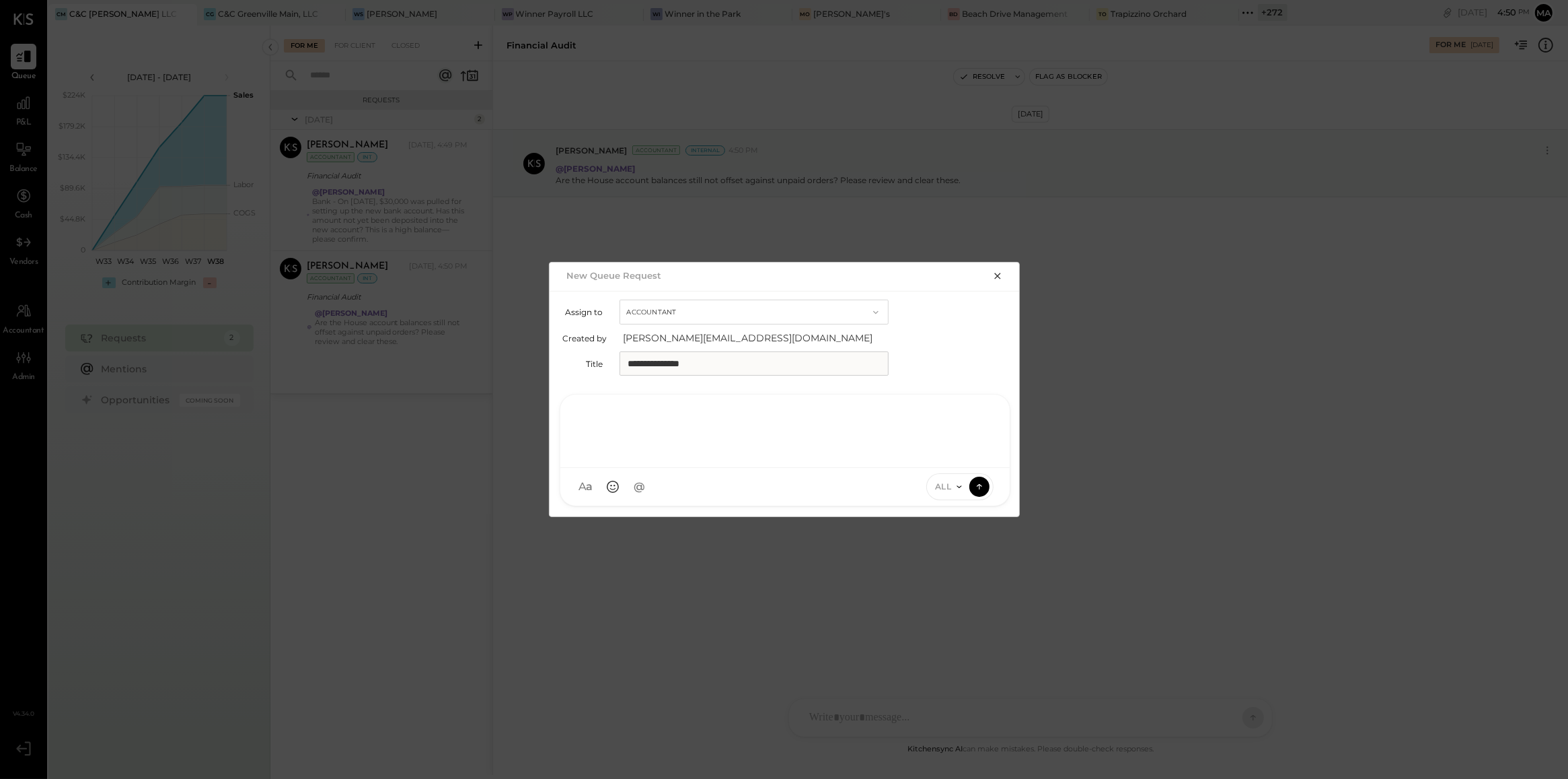
click at [672, 452] on div at bounding box center [785, 429] width 422 height 54
paste div
click at [954, 484] on icon at bounding box center [960, 487] width 11 height 11
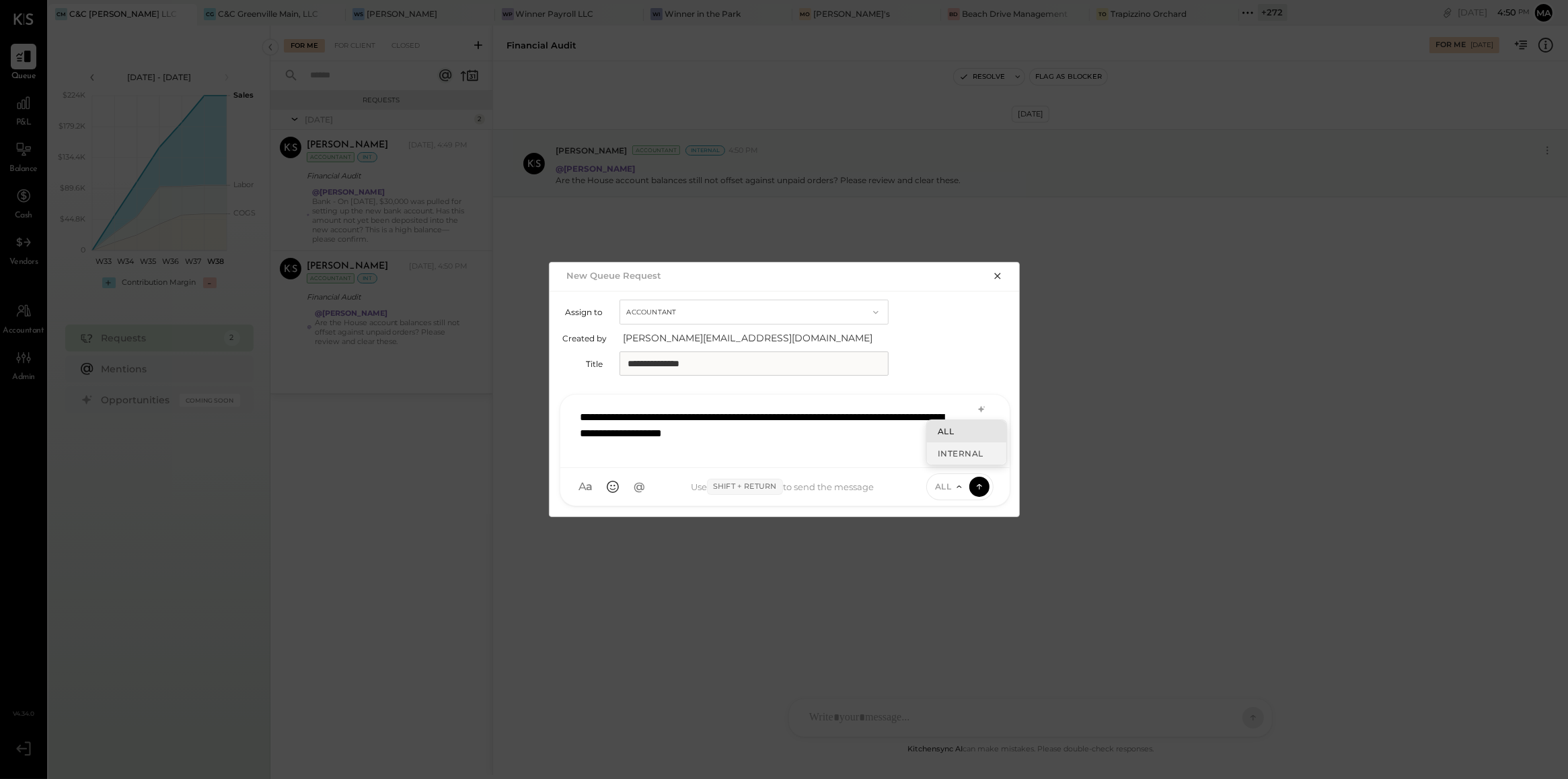
click at [957, 455] on div "INTERNAL" at bounding box center [967, 453] width 80 height 22
click at [841, 421] on div "**********" at bounding box center [785, 429] width 422 height 54
click at [978, 484] on icon at bounding box center [980, 485] width 12 height 13
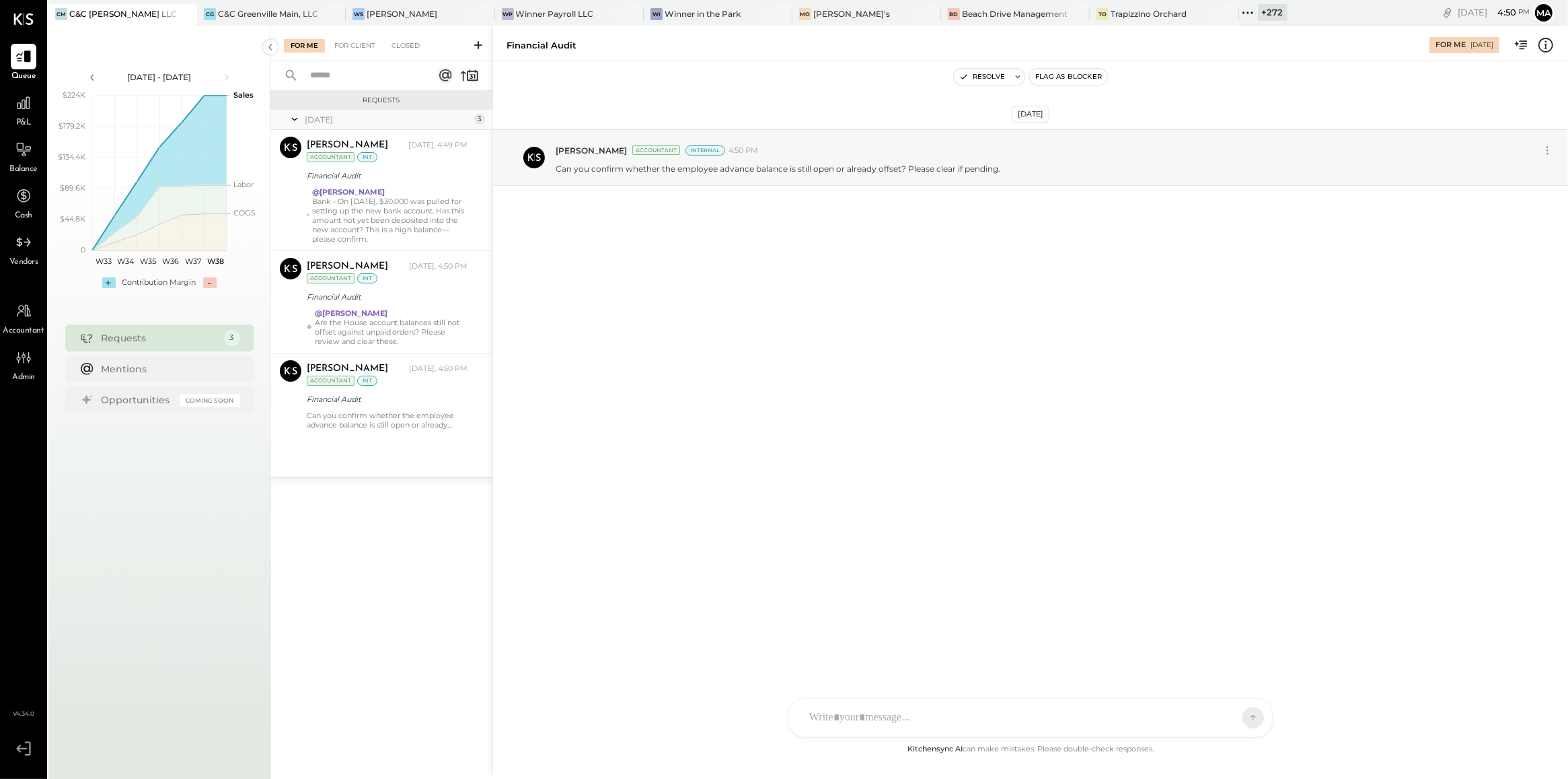
click at [473, 37] on button at bounding box center [479, 45] width 22 height 16
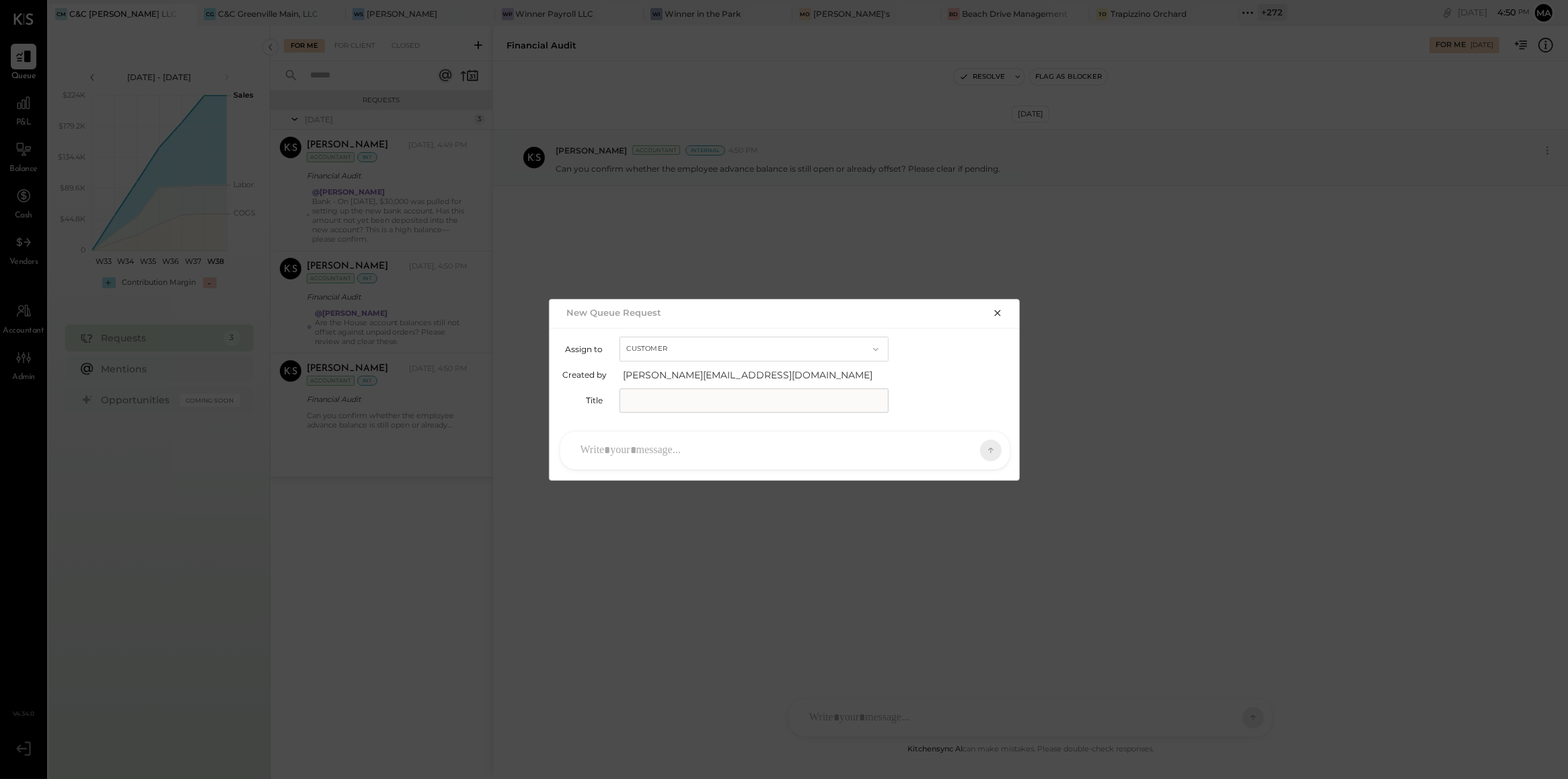
click at [657, 353] on button "Customer" at bounding box center [754, 349] width 269 height 25
click at [656, 367] on div "Accountant" at bounding box center [754, 373] width 268 height 24
click at [654, 395] on input "text" at bounding box center [754, 400] width 269 height 24
type input "**********"
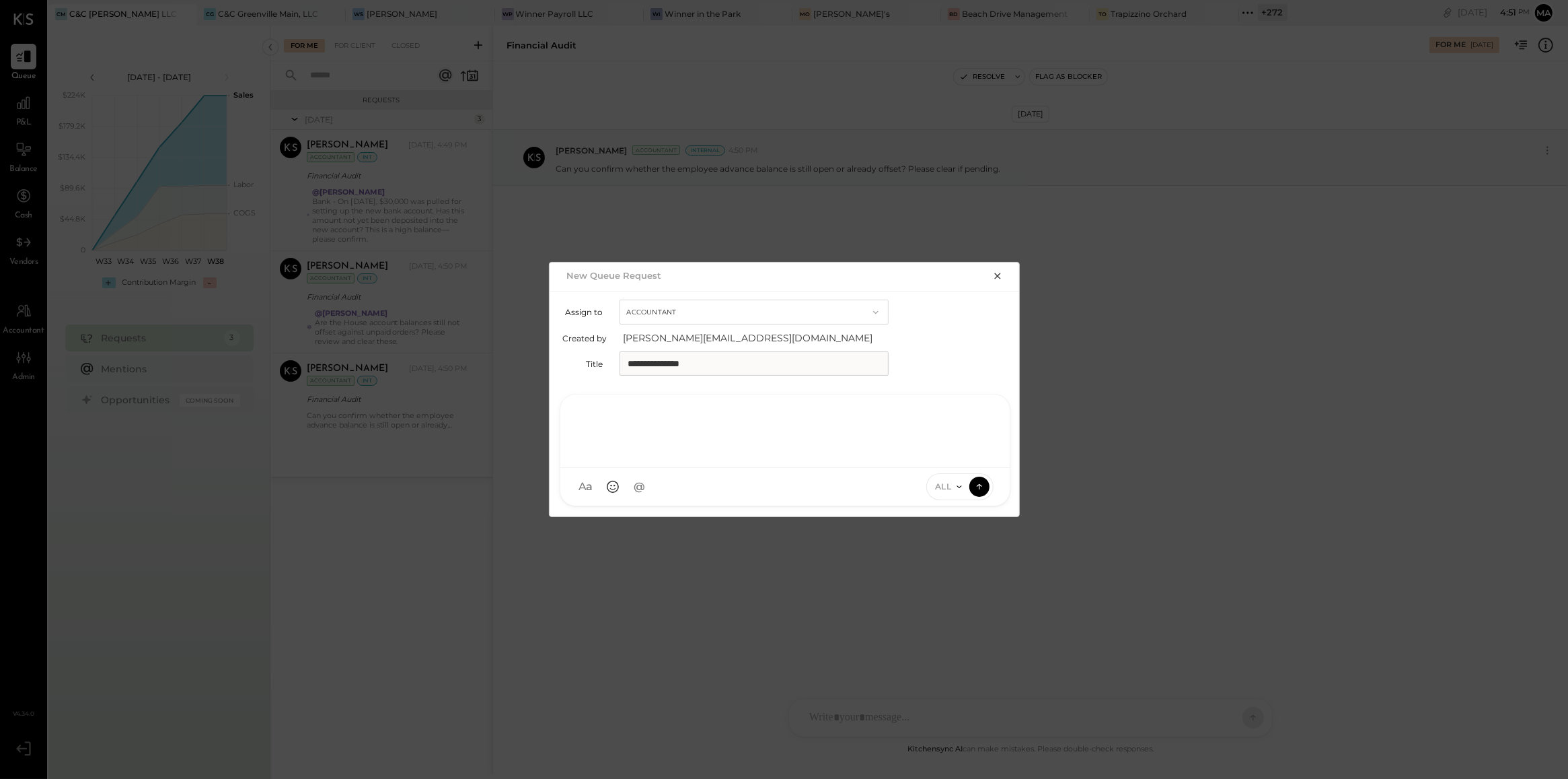
click at [664, 445] on div at bounding box center [785, 429] width 422 height 54
type input "*"
click at [690, 357] on span "Kinjal Chauhan" at bounding box center [690, 359] width 105 height 13
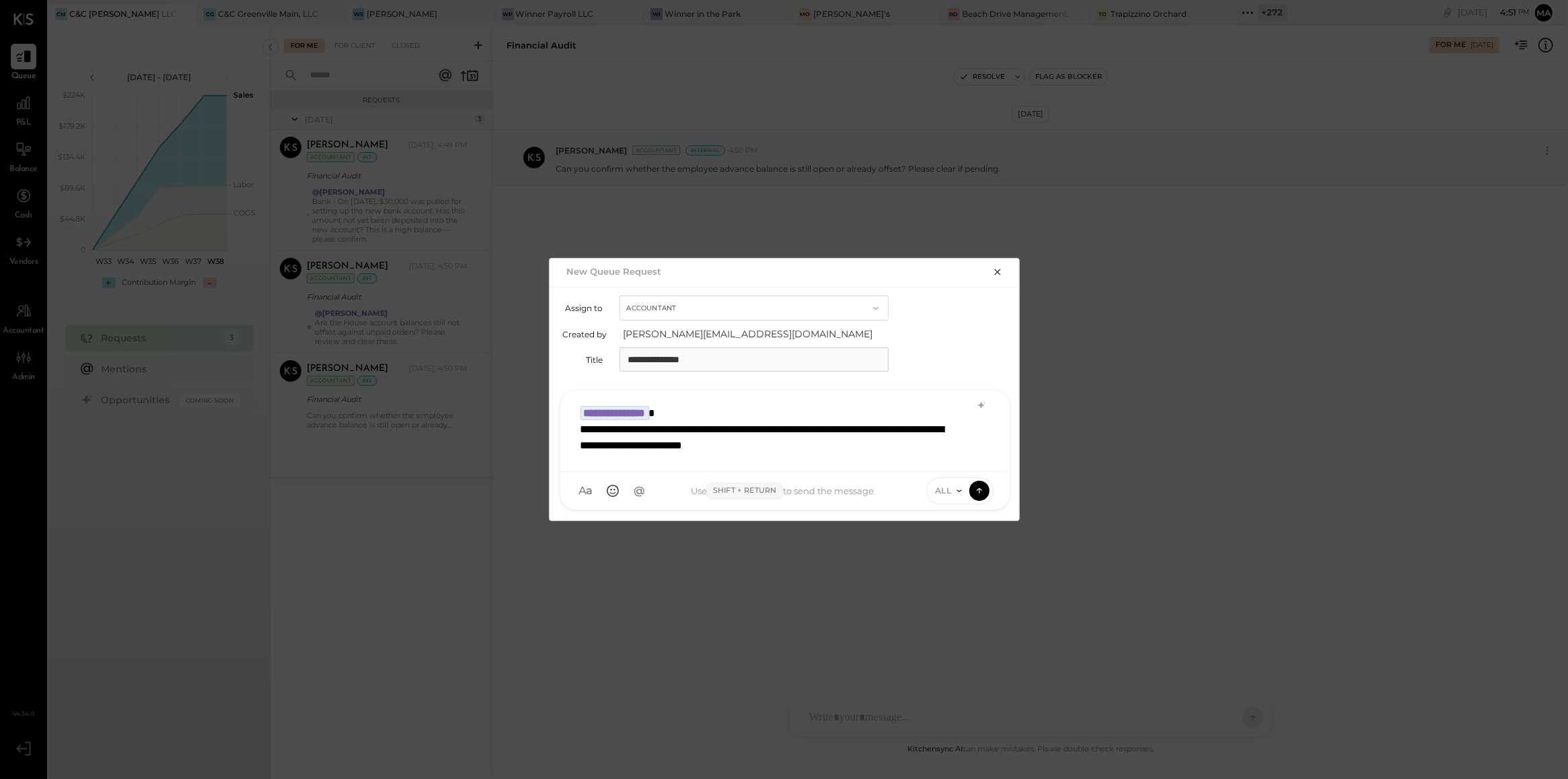
click at [949, 493] on span "ALL" at bounding box center [943, 490] width 17 height 12
click at [953, 463] on div "INTERNAL" at bounding box center [967, 457] width 80 height 22
click at [980, 493] on button at bounding box center [979, 490] width 20 height 20
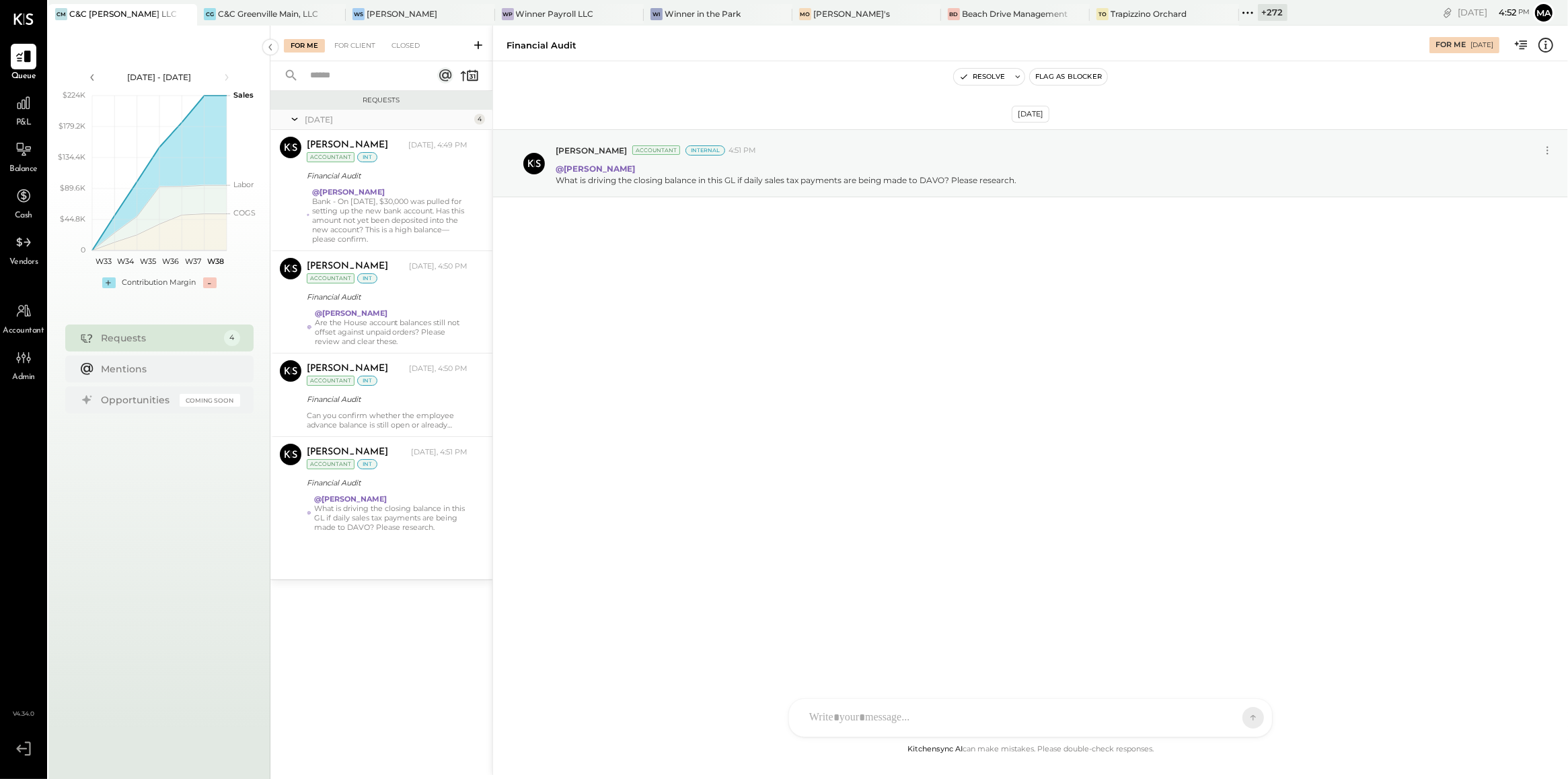
click at [1258, 8] on div "+ 272" at bounding box center [1273, 13] width 30 height 17
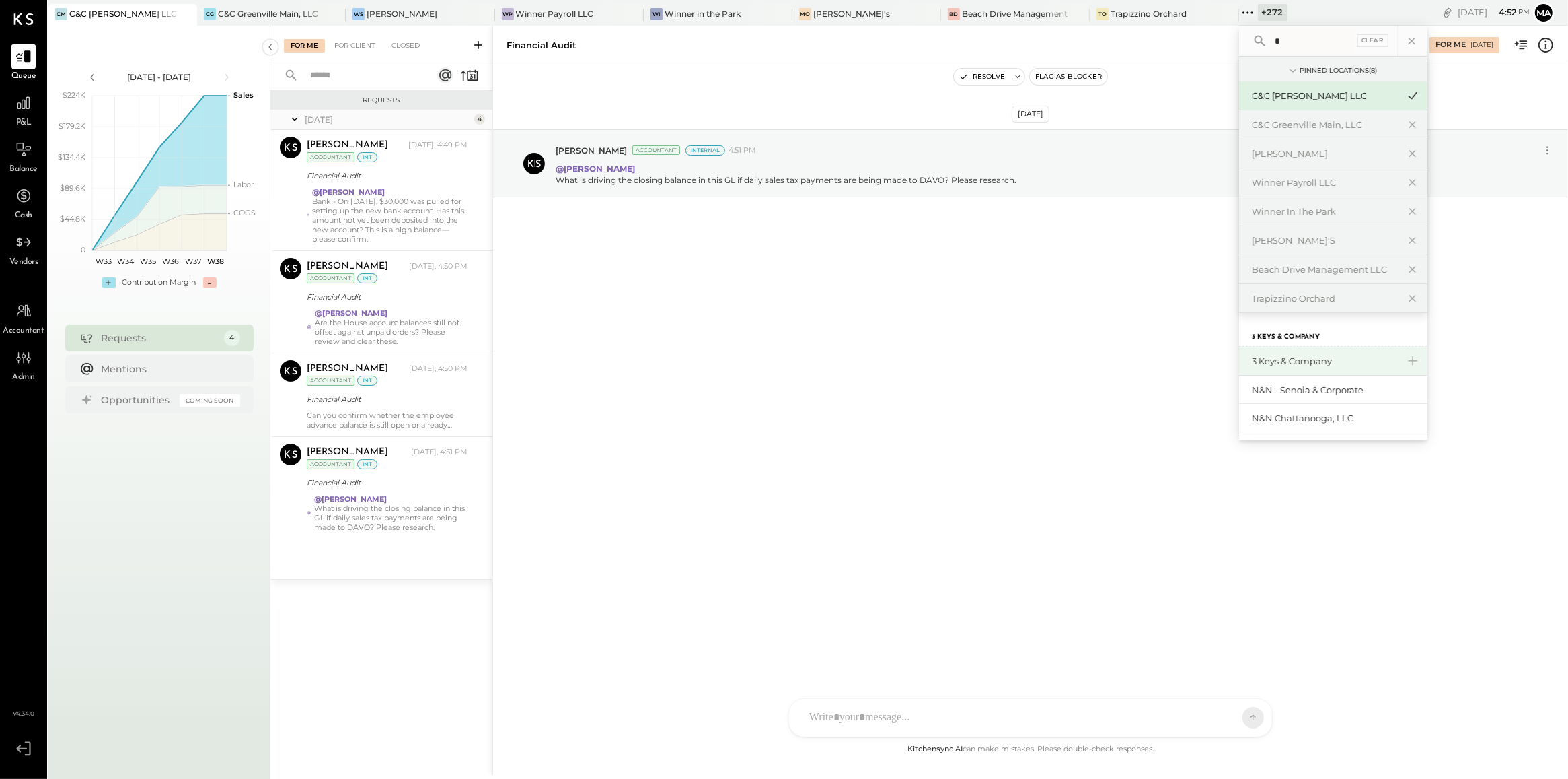
type input "*"
click at [1250, 371] on div "3 Keys & Company" at bounding box center [1333, 361] width 188 height 29
click at [1255, 357] on div "3 Keys & Company" at bounding box center [1325, 361] width 145 height 13
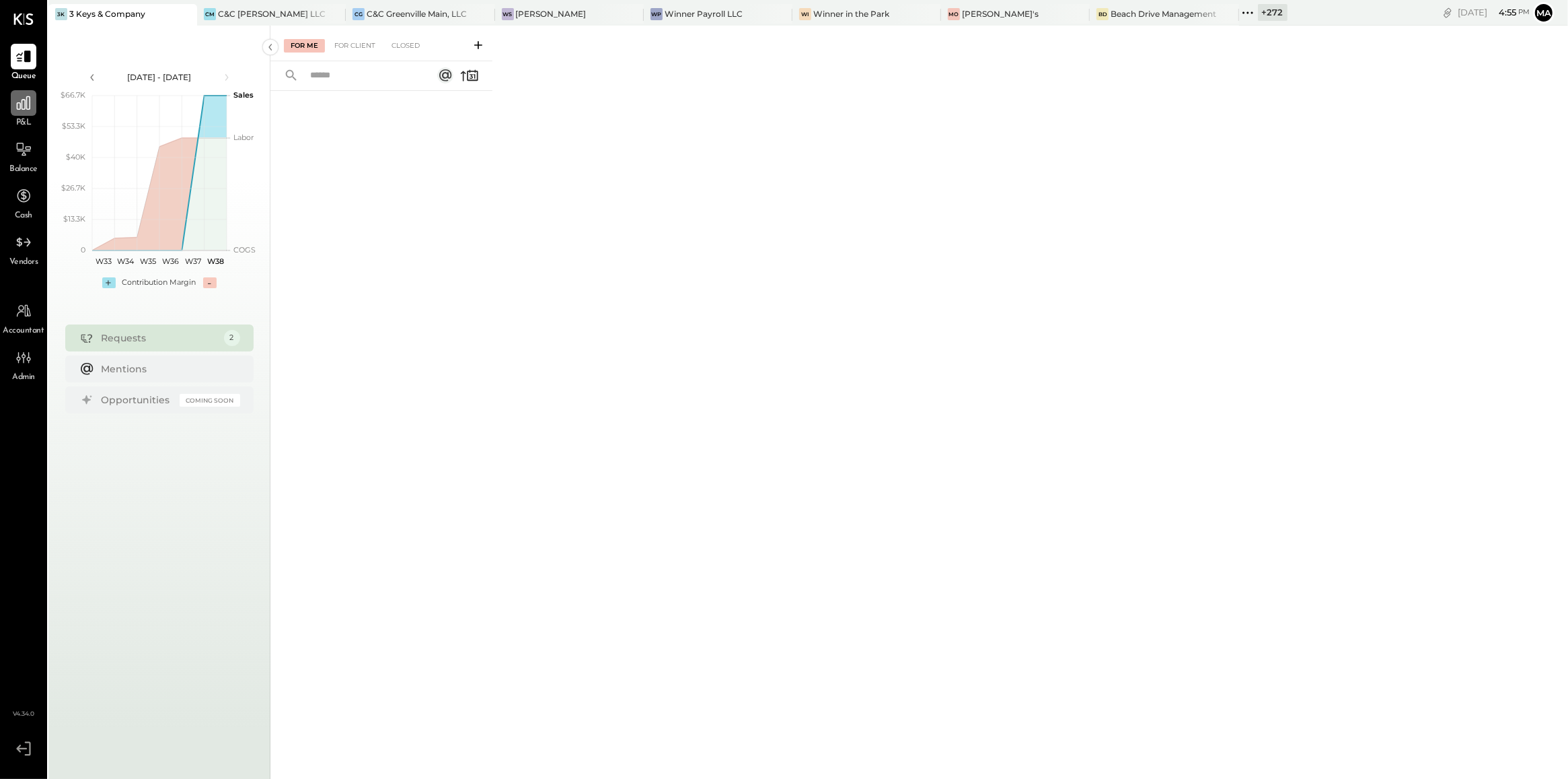
click at [15, 109] on icon at bounding box center [23, 103] width 17 height 17
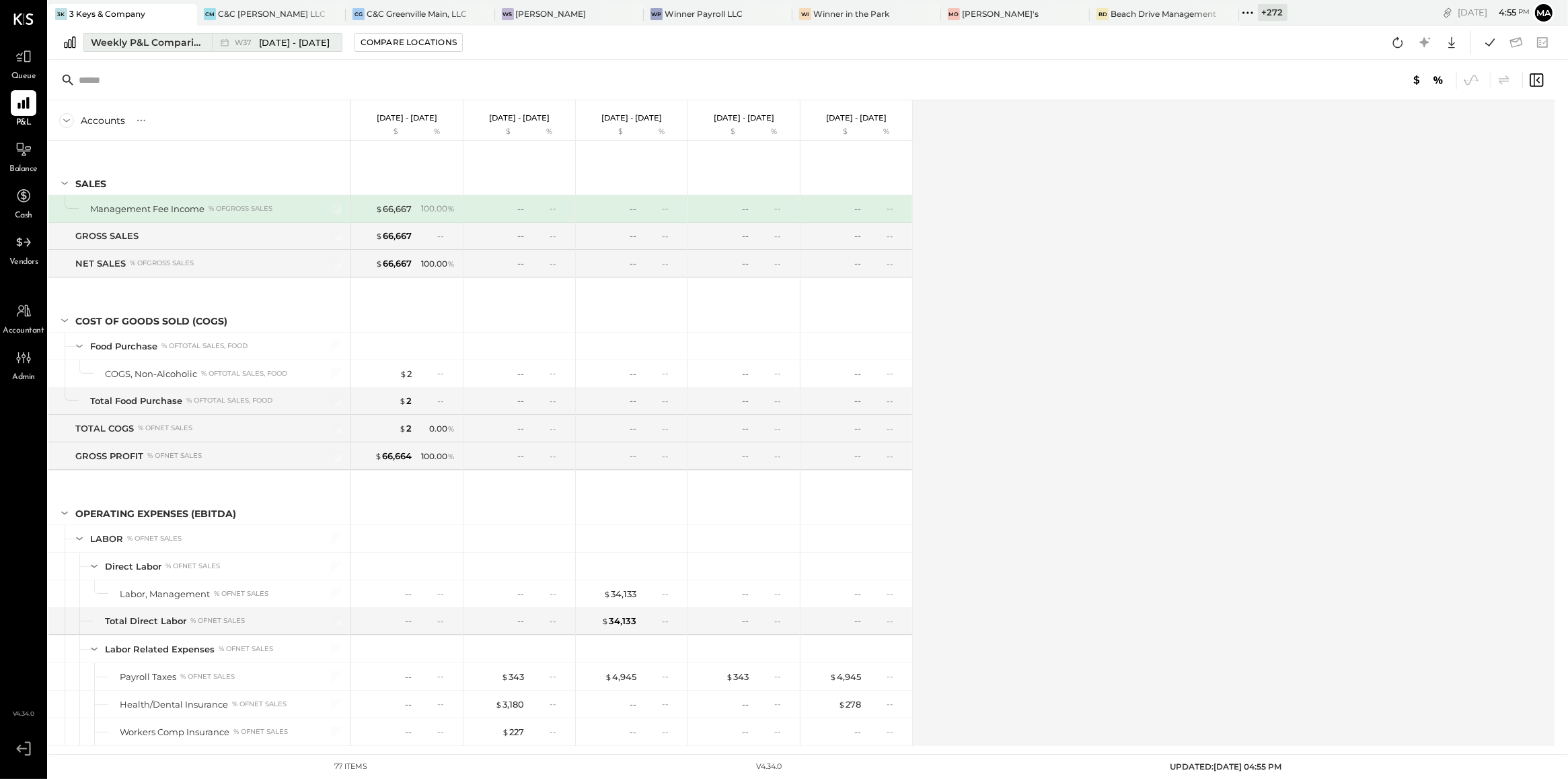
click at [168, 41] on div "Weekly P&L Comparison" at bounding box center [147, 42] width 113 height 13
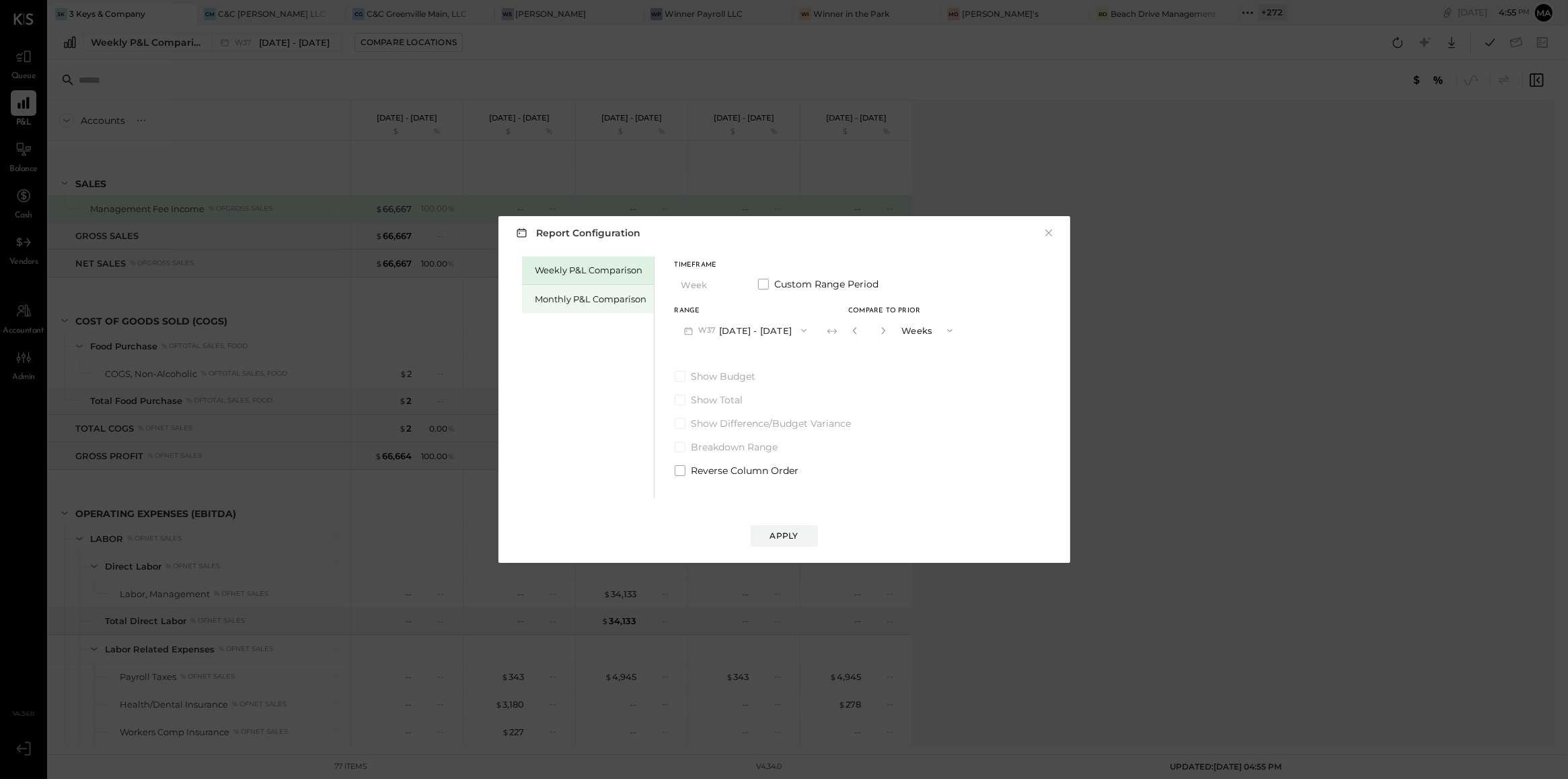
click at [556, 286] on div "Monthly P&L Comparison" at bounding box center [587, 298] width 132 height 28
click at [781, 335] on button "M09 Sep 1 - 30, 2025" at bounding box center [746, 331] width 142 height 25
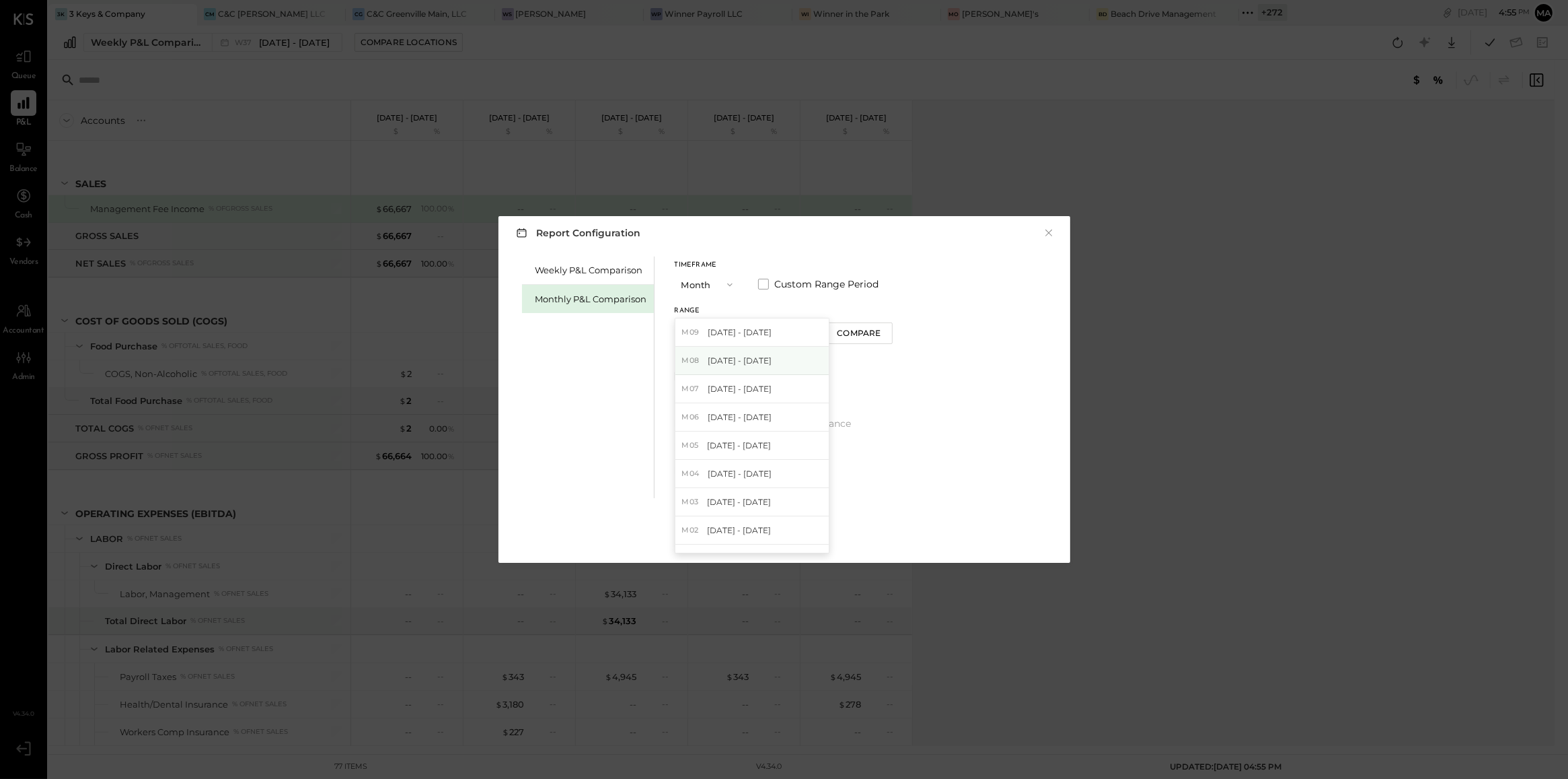
click at [785, 359] on div "M08 Aug 1 - 31, 2025" at bounding box center [752, 361] width 153 height 28
click at [844, 335] on div "Compare" at bounding box center [859, 333] width 44 height 12
click at [879, 332] on icon "button" at bounding box center [883, 331] width 8 height 8
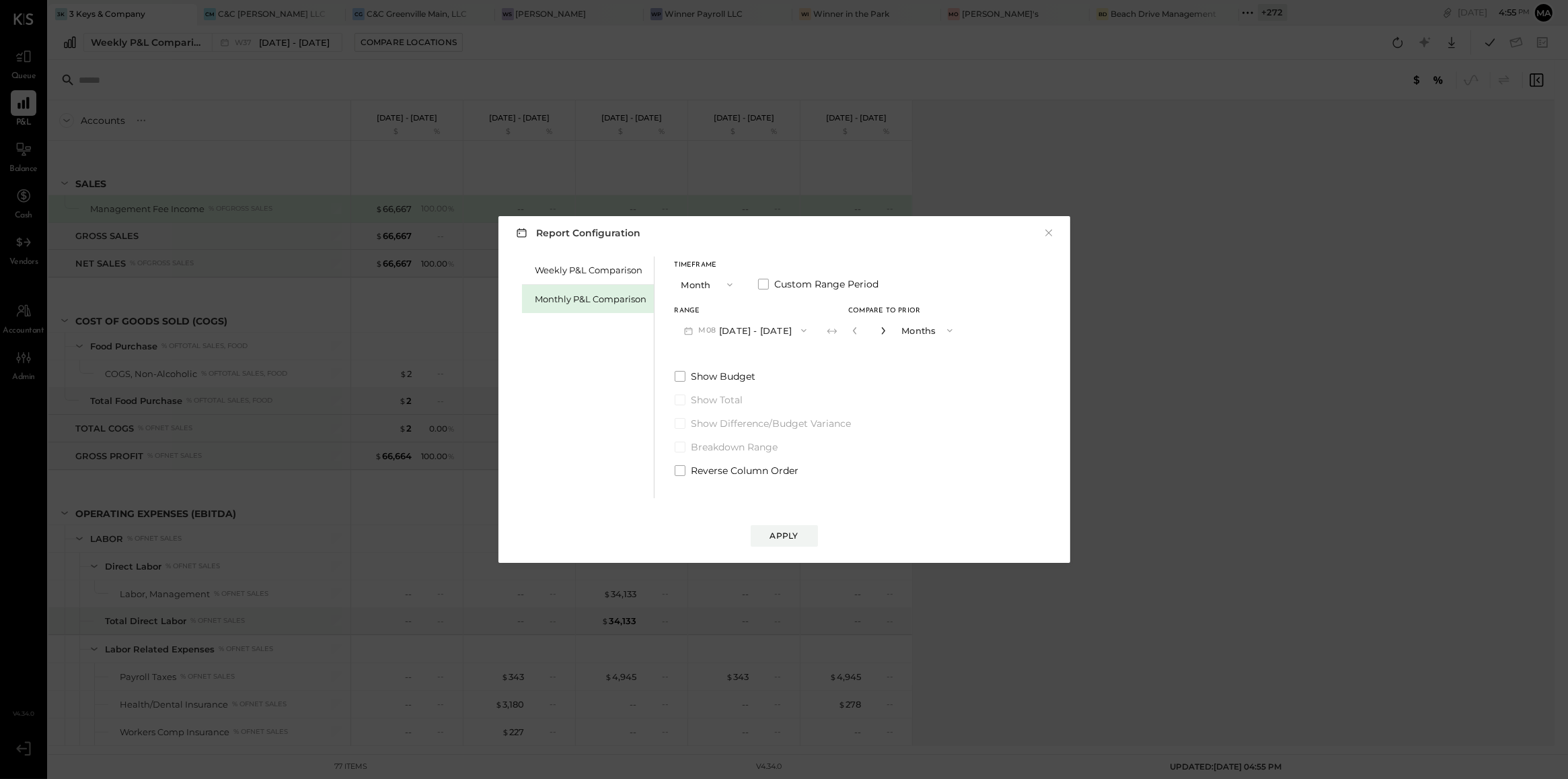
type input "*"
click at [800, 532] on button "Apply" at bounding box center [784, 536] width 67 height 22
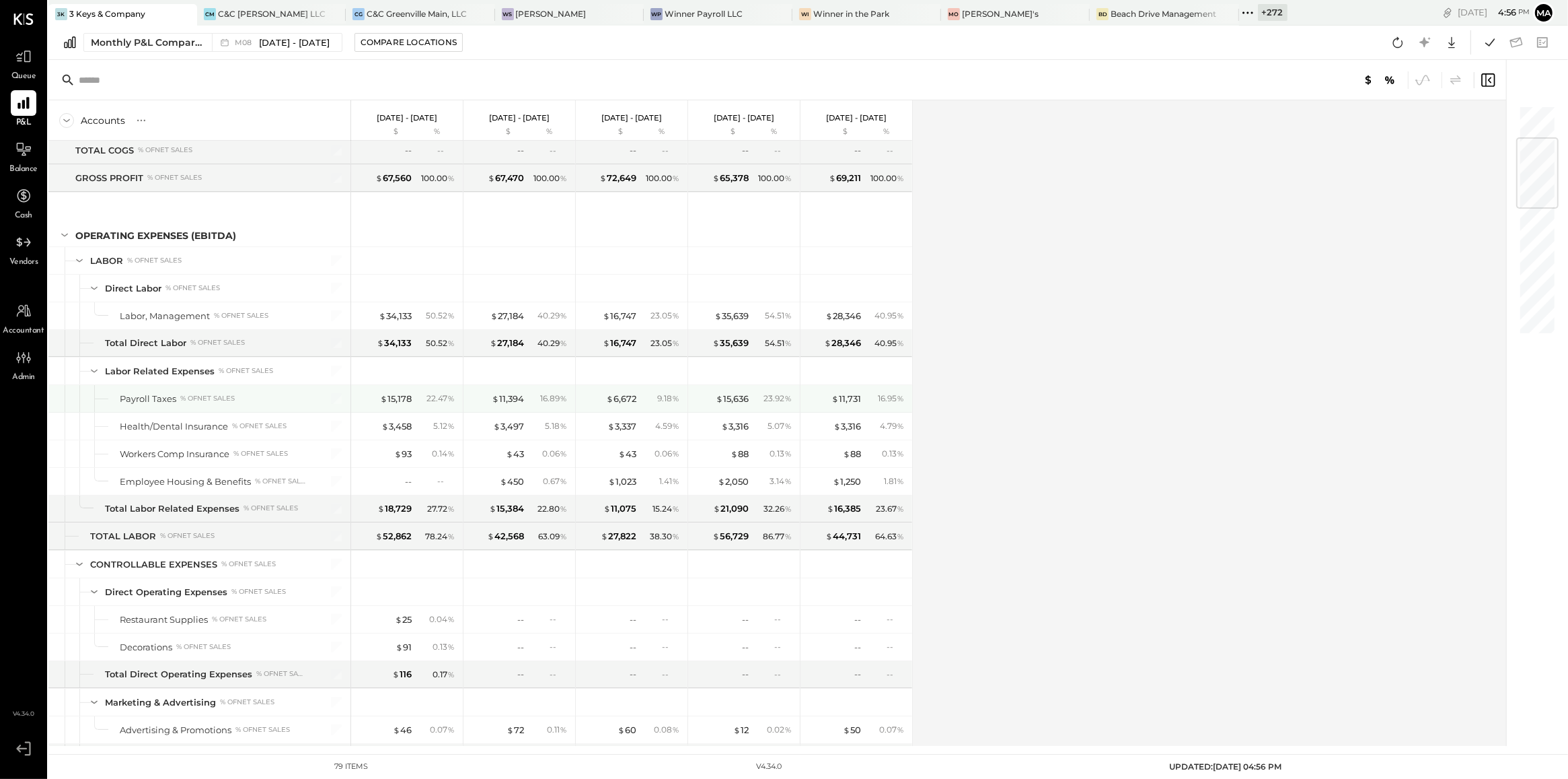
scroll to position [280, 0]
click at [960, 371] on div "Accounts S % GL Aug 1 - 31, 2025 $ % Jul 1 - 31, 2025 $ % Jun 1 - 30, 2025 $ % …" at bounding box center [778, 423] width 1459 height 645
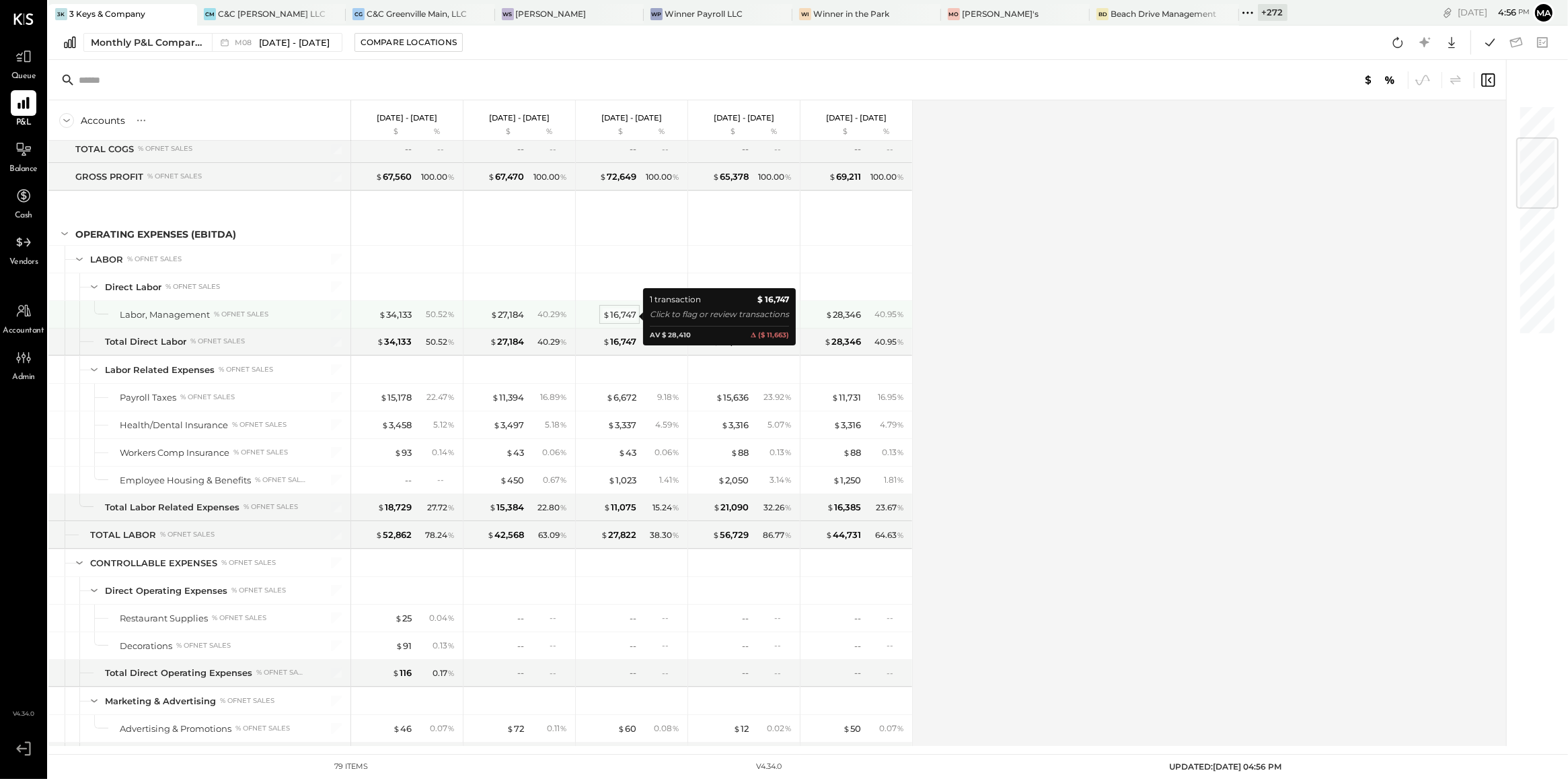
click at [618, 318] on div "$ 16,747" at bounding box center [619, 315] width 34 height 13
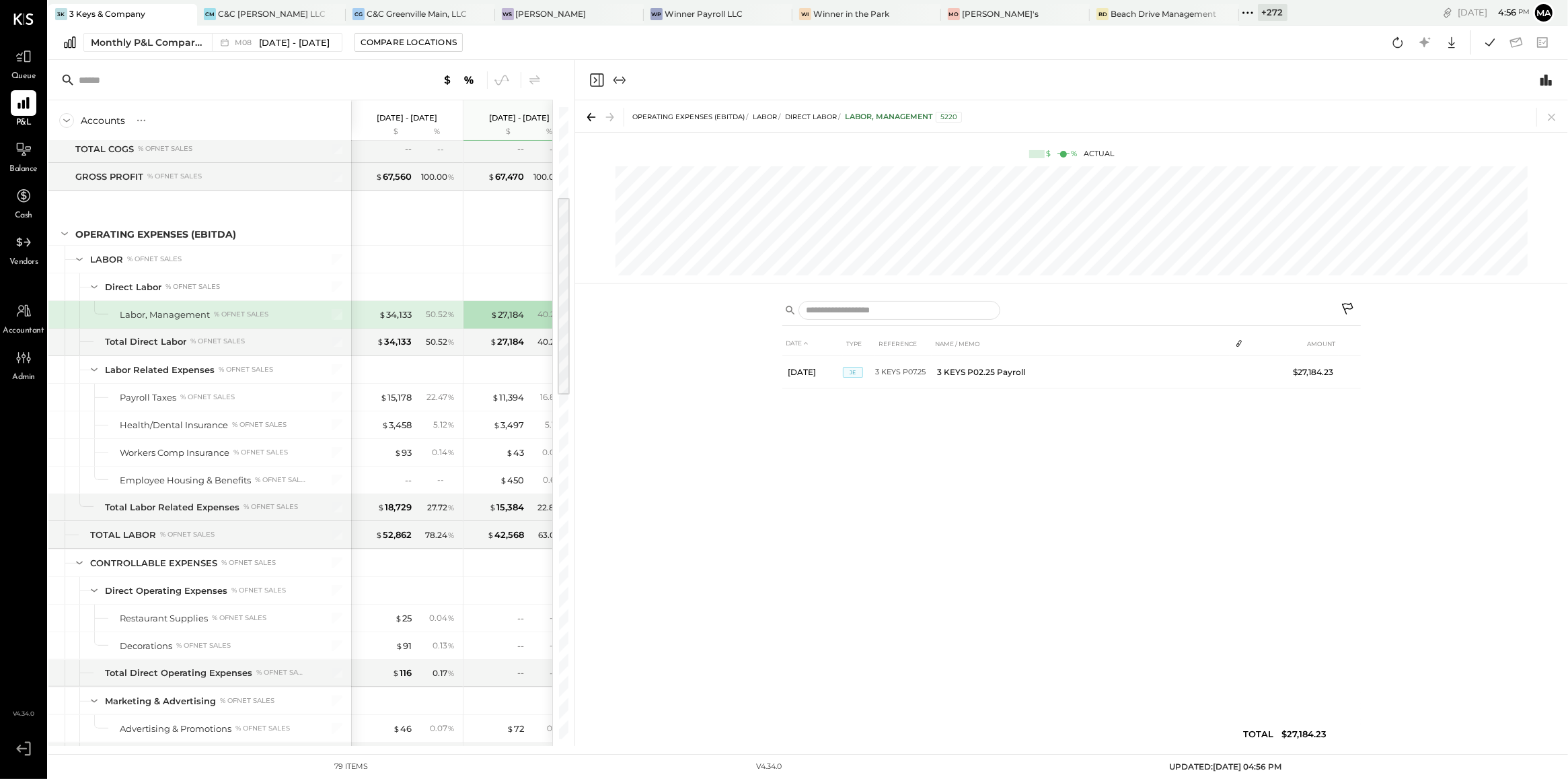
scroll to position [0, 67]
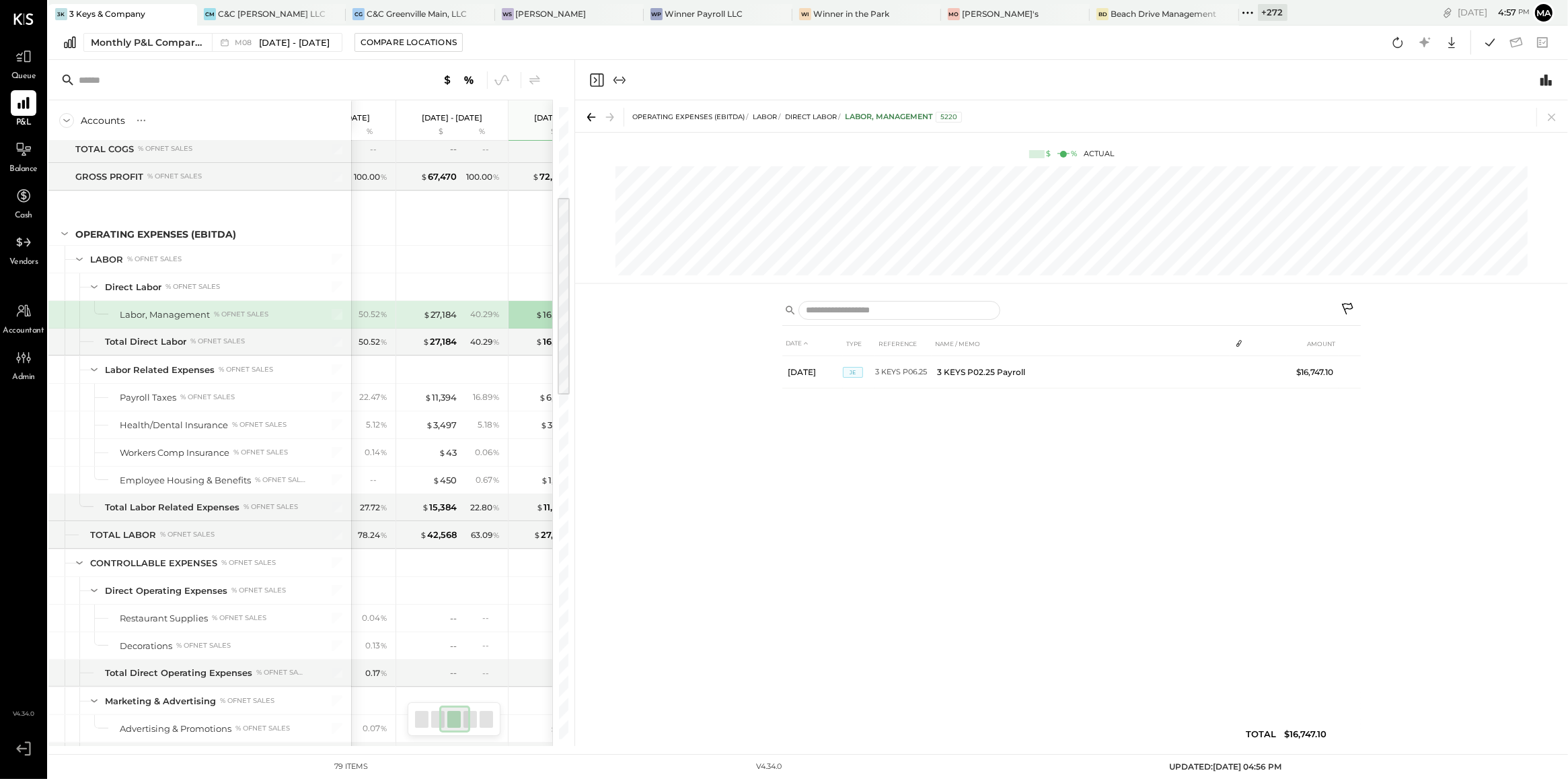
scroll to position [0, 180]
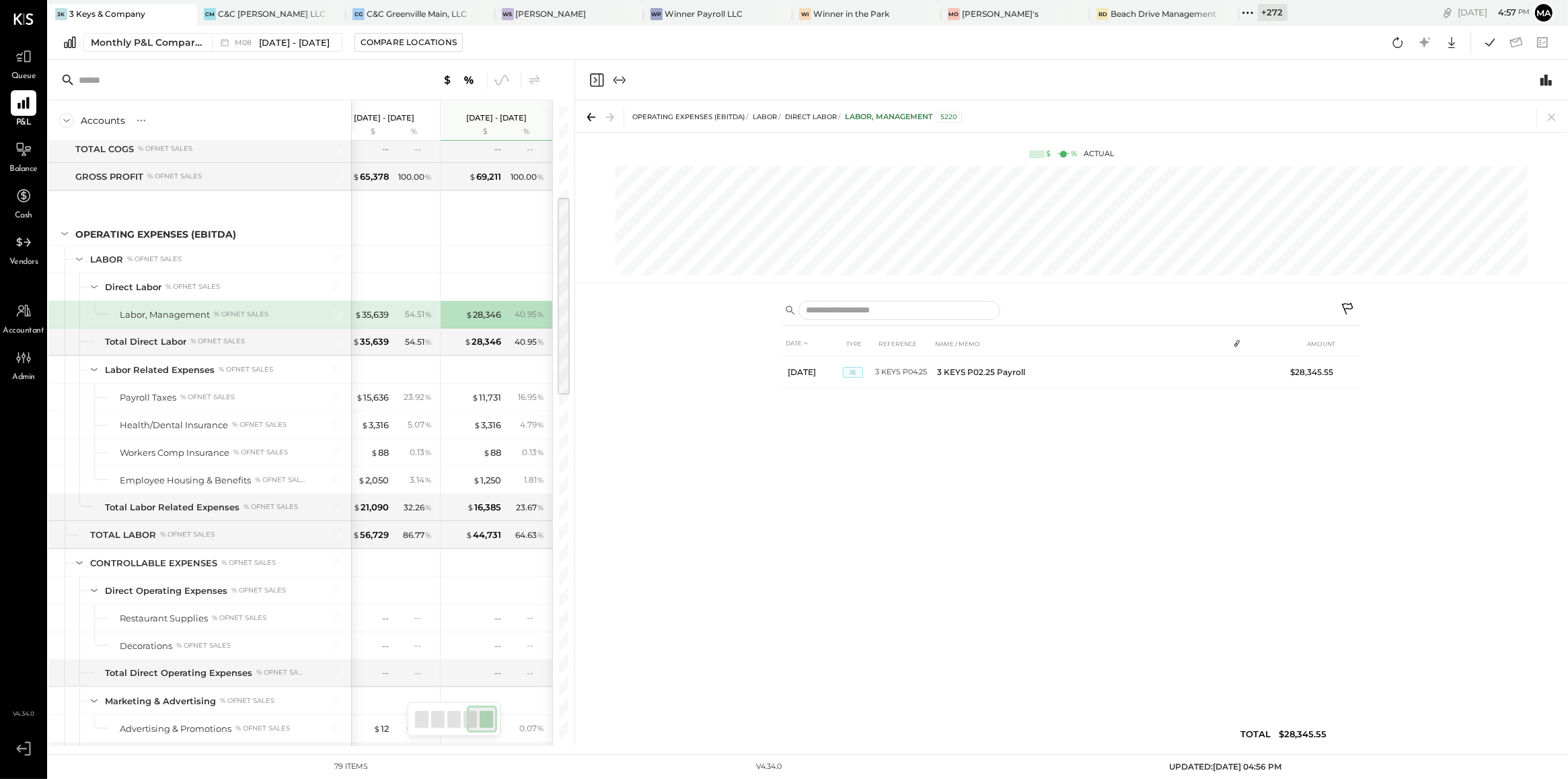
click at [1559, 127] on div "OPERATING EXPENSES (EBITDA) LABOR Direct Labor Labor, Management 5220" at bounding box center [1072, 116] width 993 height 31
click at [1547, 118] on icon at bounding box center [1552, 117] width 19 height 19
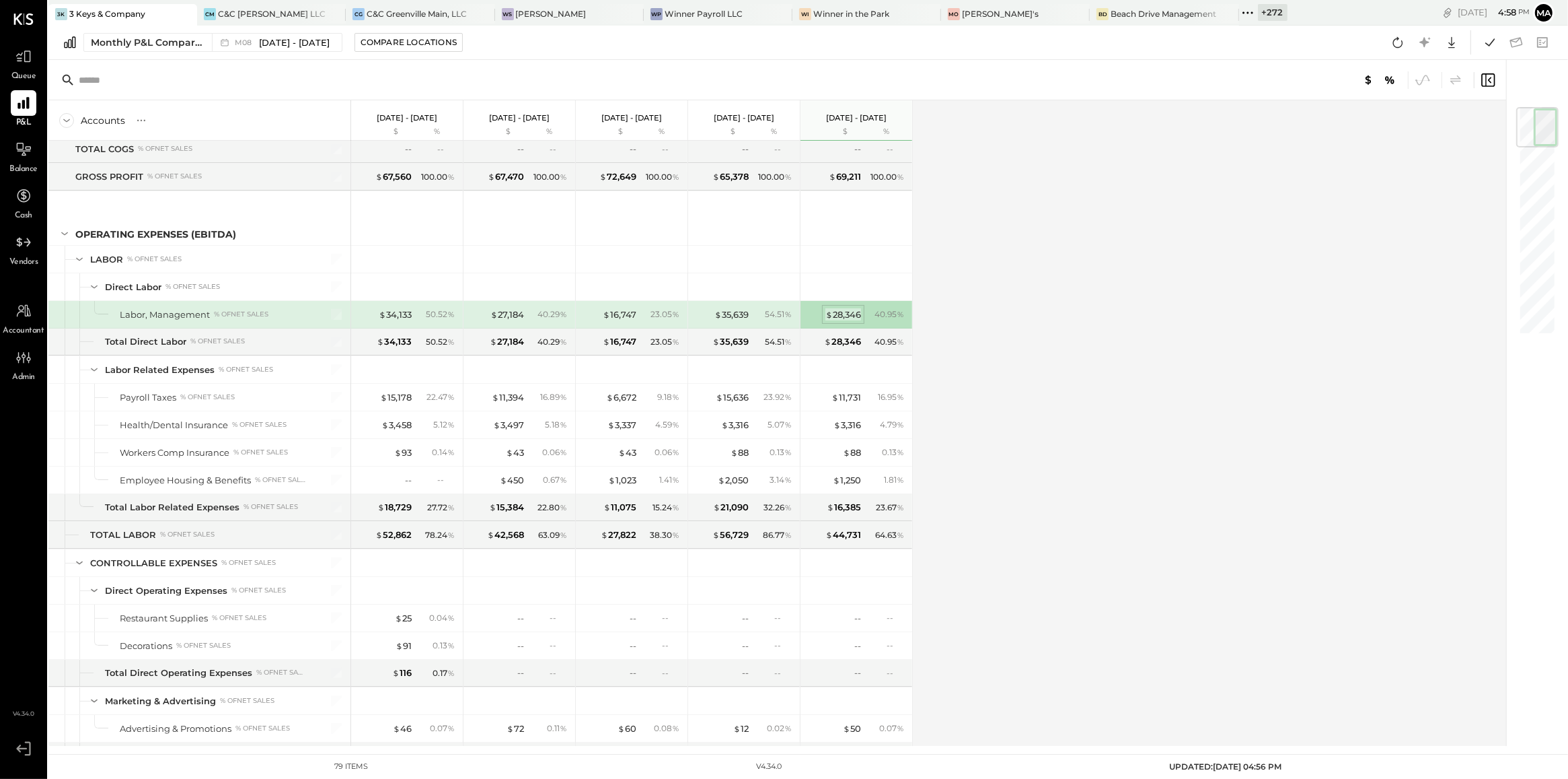
click at [836, 320] on div "$ 28,346" at bounding box center [843, 315] width 36 height 13
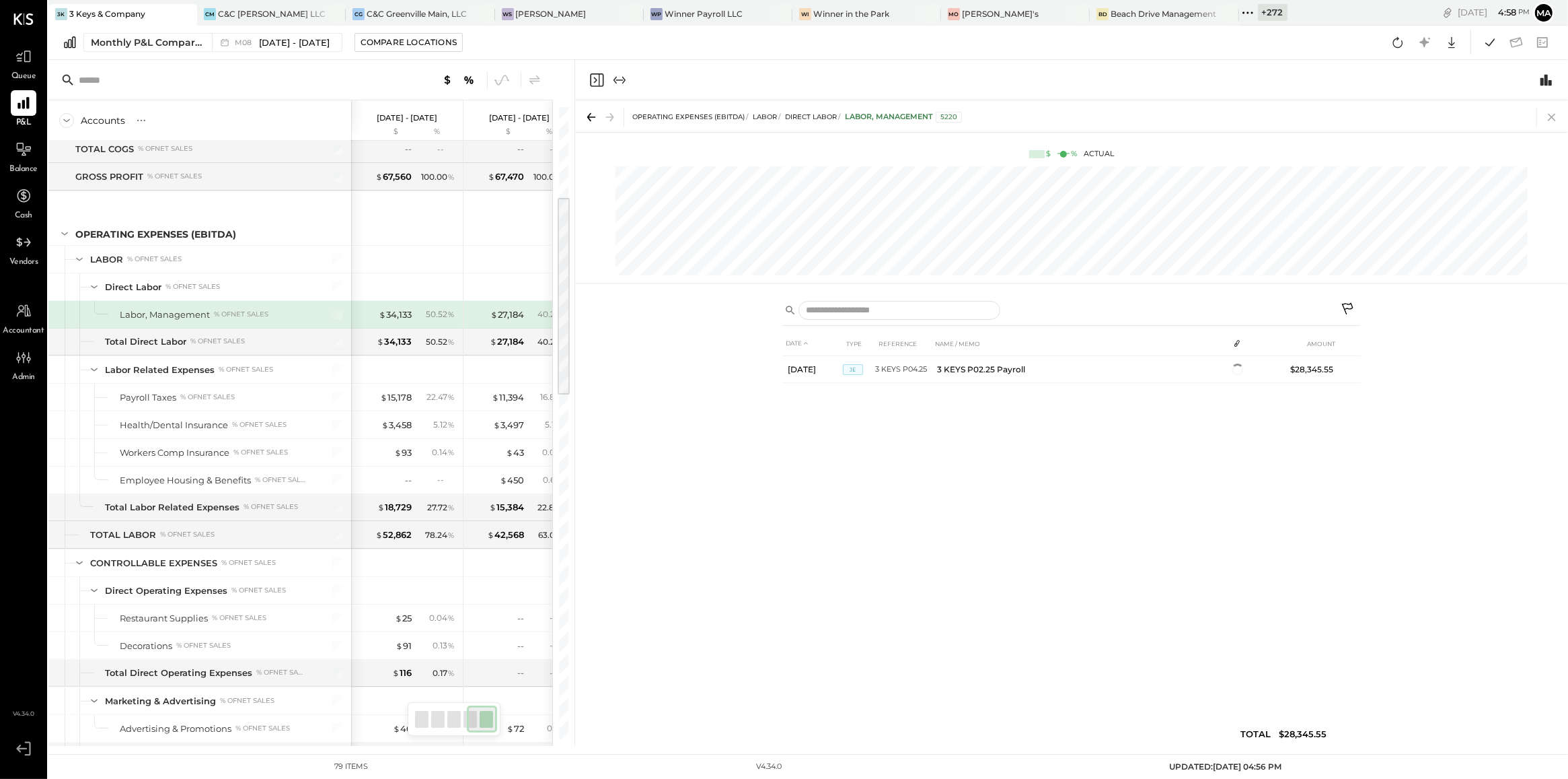
click at [1552, 112] on icon at bounding box center [1552, 117] width 19 height 19
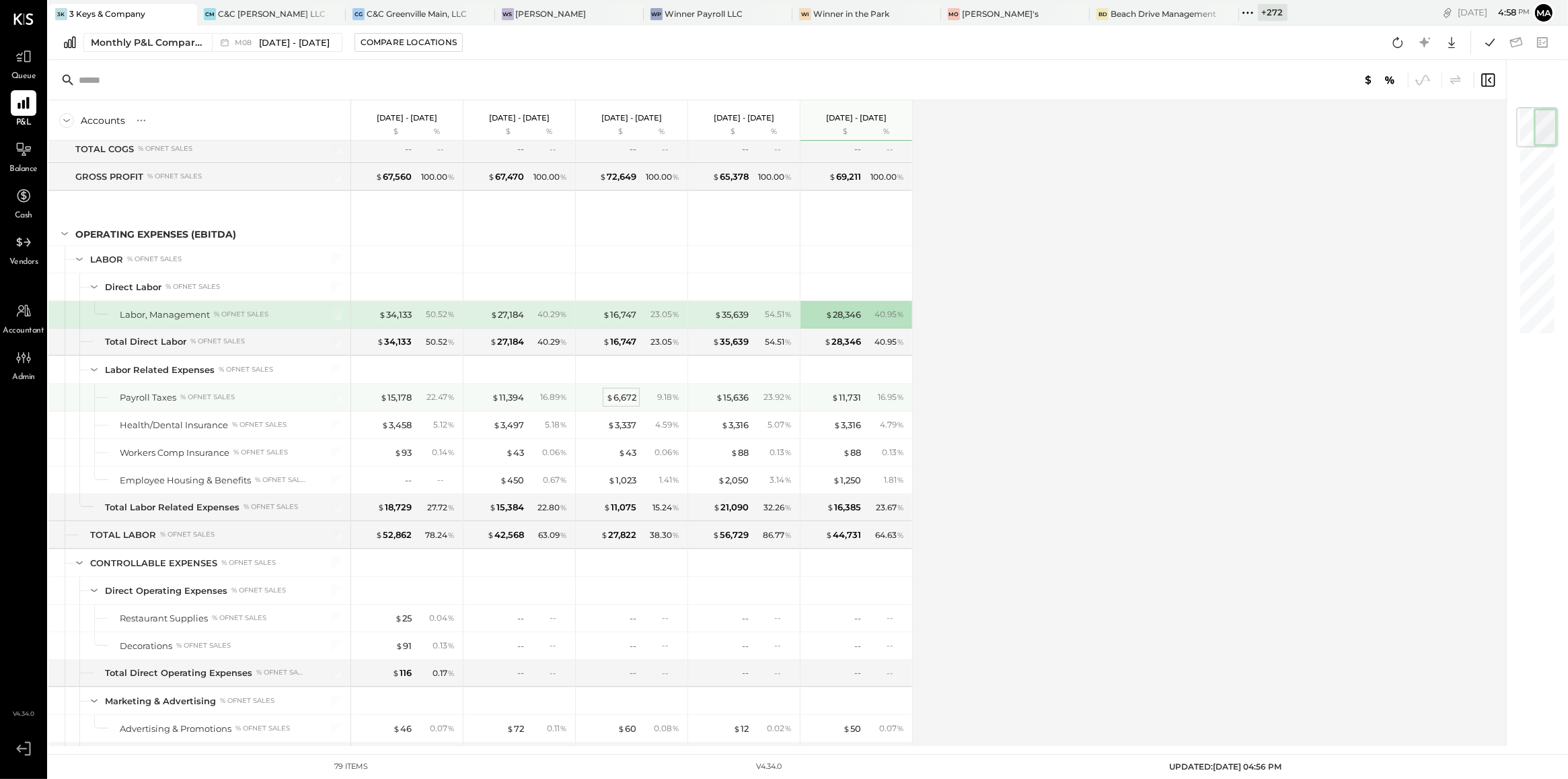
click at [625, 401] on div "$ 6,672" at bounding box center [621, 398] width 30 height 13
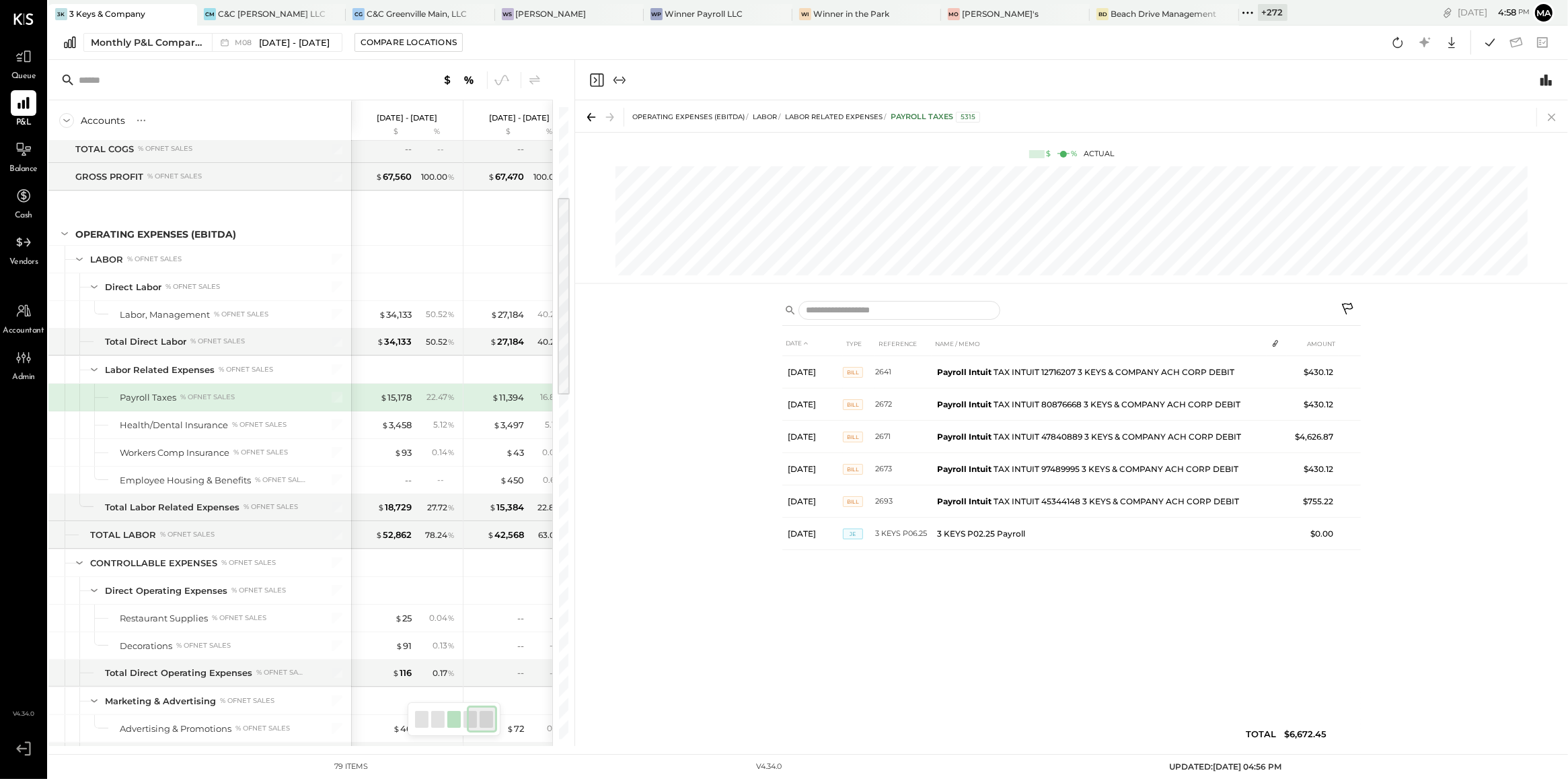
click at [1547, 119] on icon at bounding box center [1552, 117] width 19 height 19
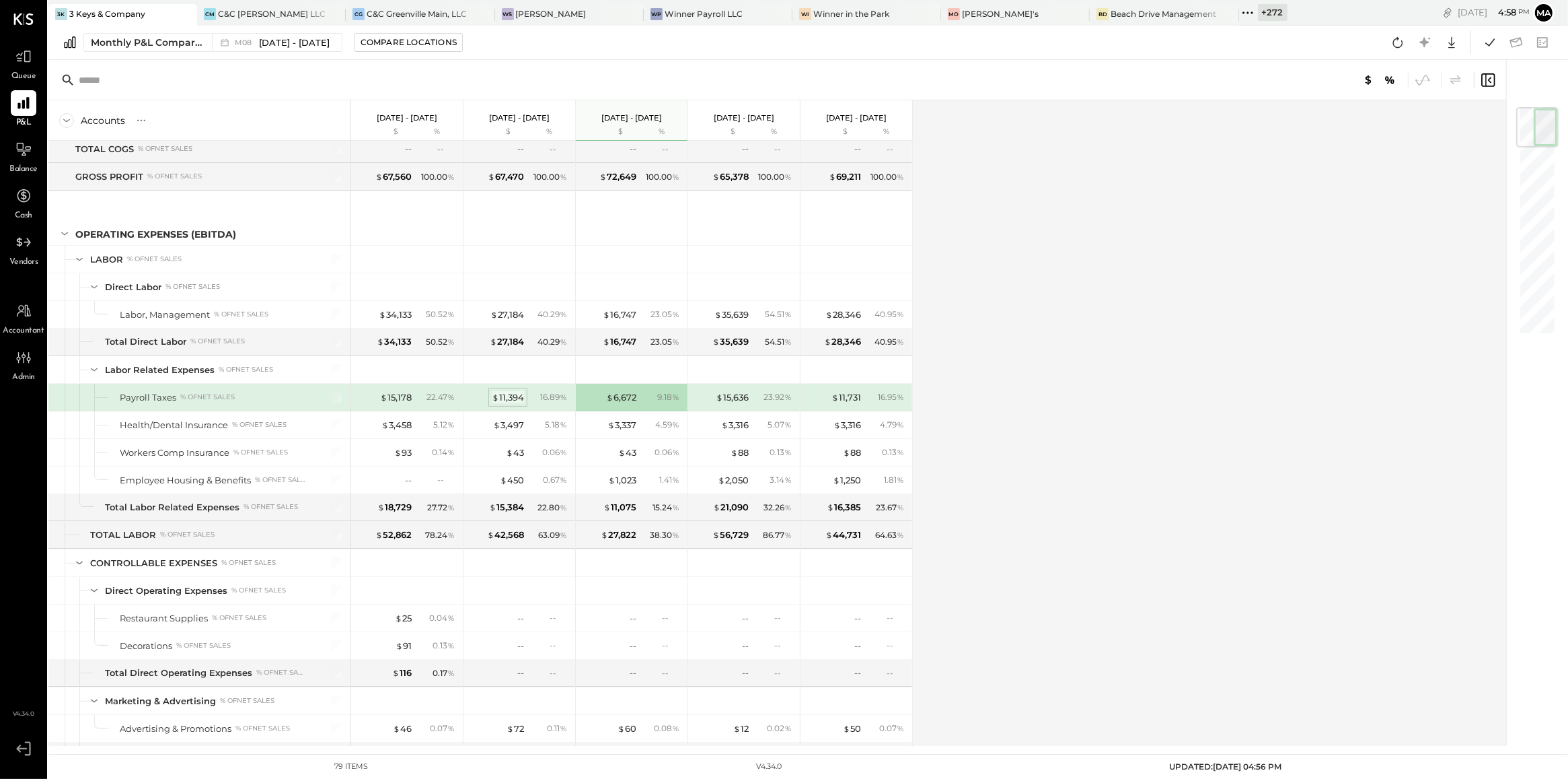
click at [508, 398] on div "$ 11,394" at bounding box center [508, 398] width 32 height 13
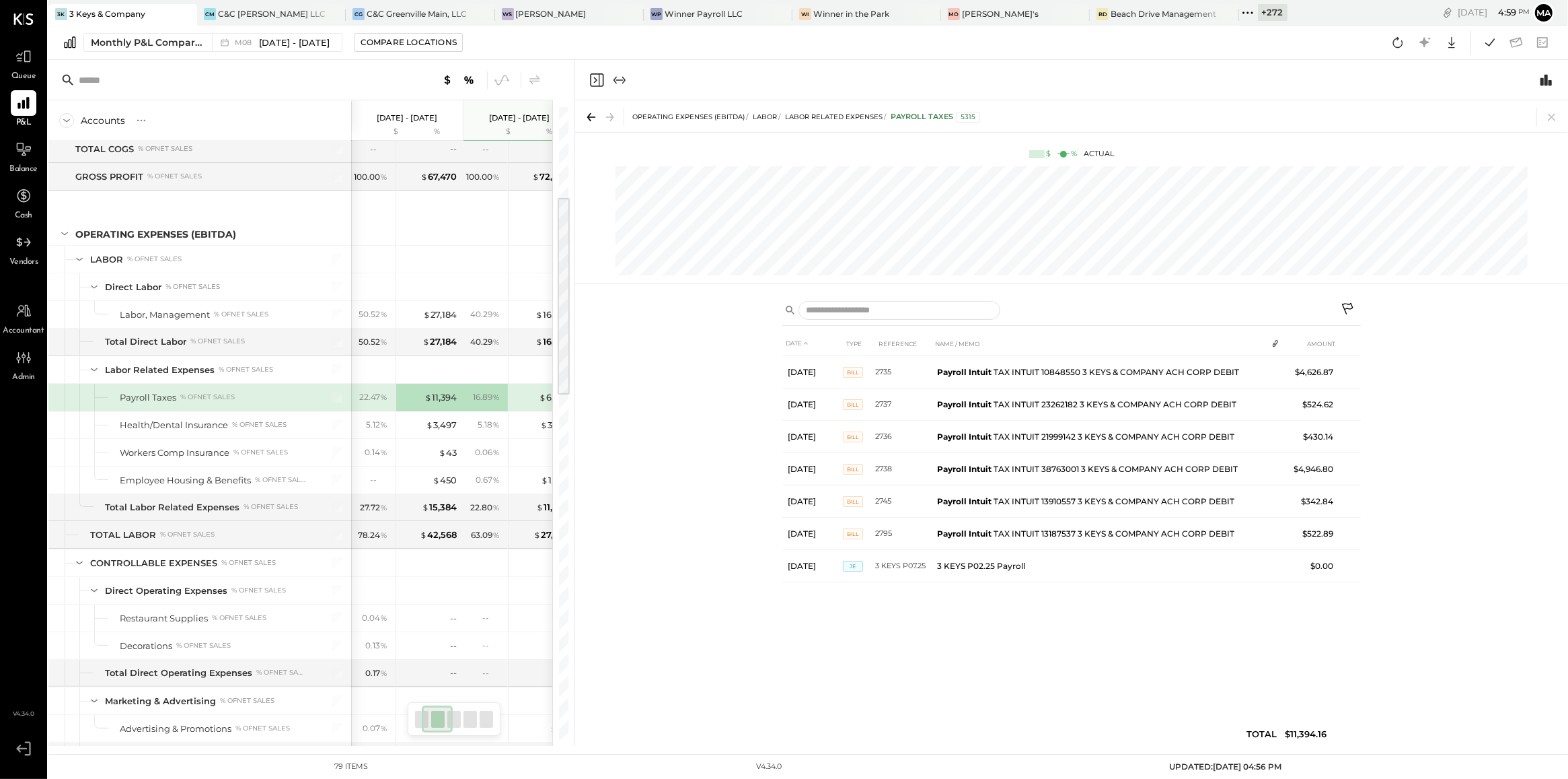
scroll to position [0, 67]
click at [1552, 114] on icon at bounding box center [1552, 117] width 19 height 19
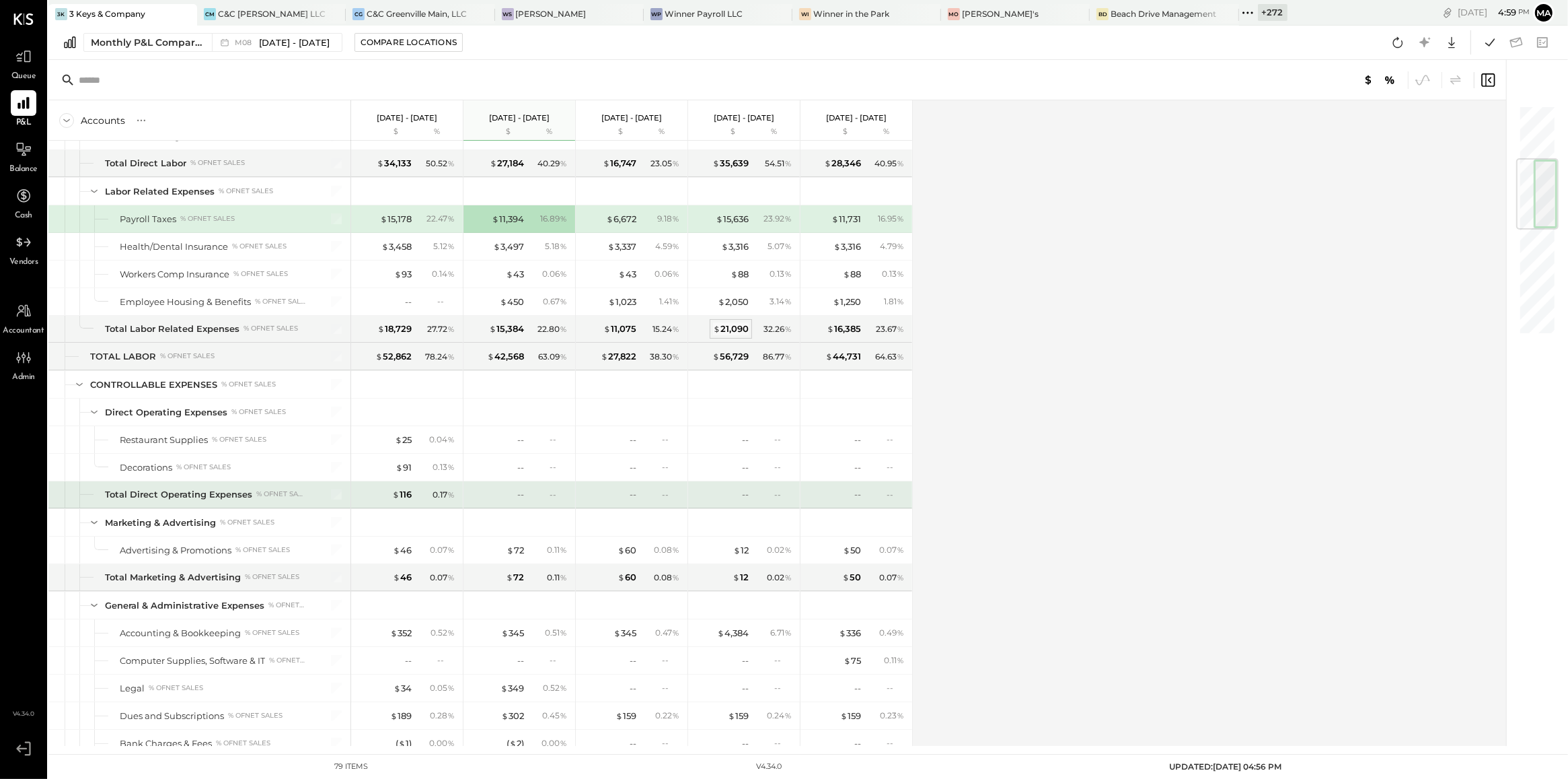
scroll to position [455, 0]
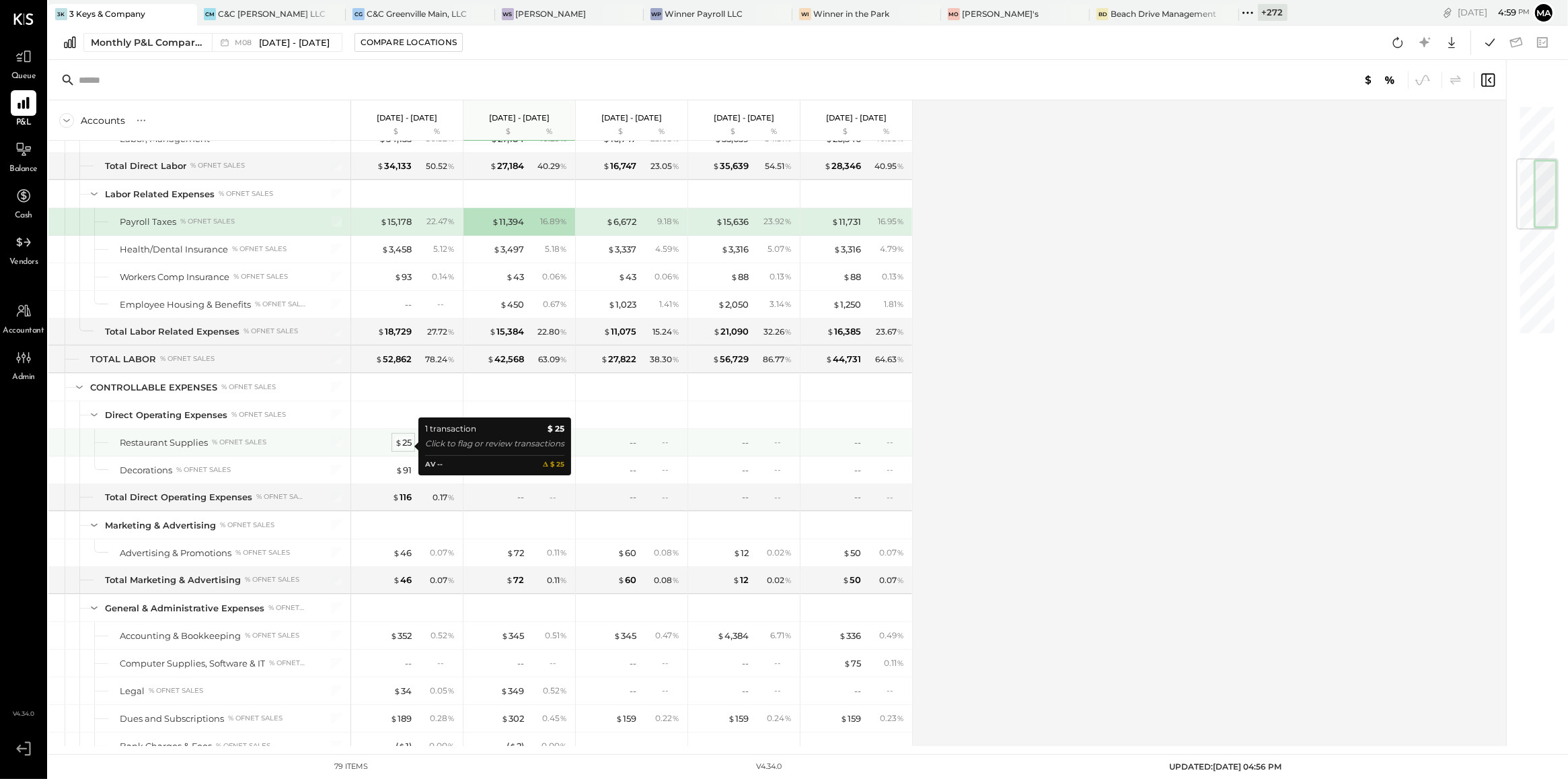
click at [401, 445] on span "$" at bounding box center [398, 442] width 7 height 11
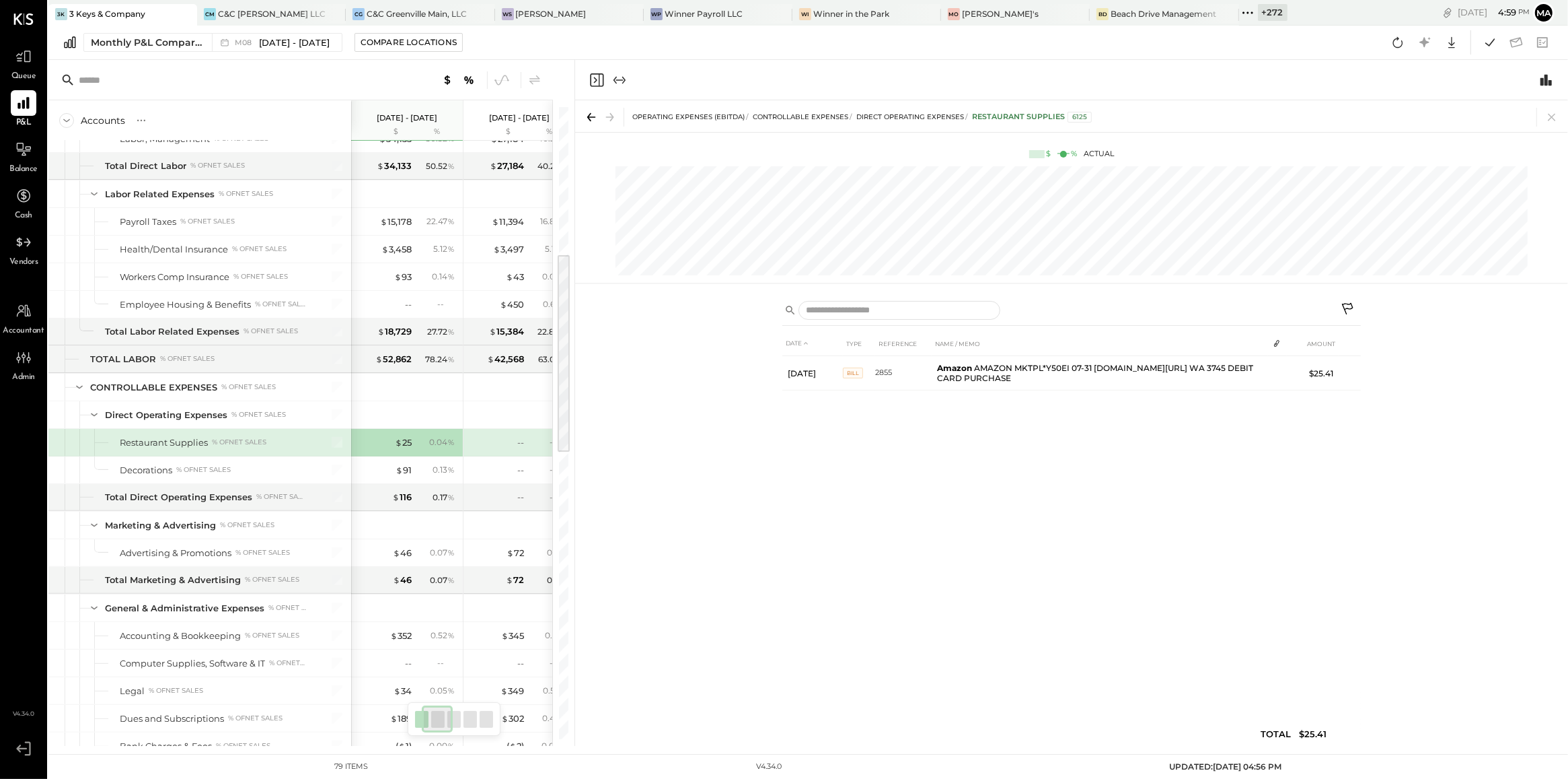
click at [1029, 482] on div "DATE TYPE REFERENCE NAME / MEMO AMOUNT Aug 1, 25 BILL 2855 Amazon AMAZON MKTPL*…" at bounding box center [1071, 541] width 579 height 421
click at [1547, 118] on icon at bounding box center [1552, 117] width 19 height 19
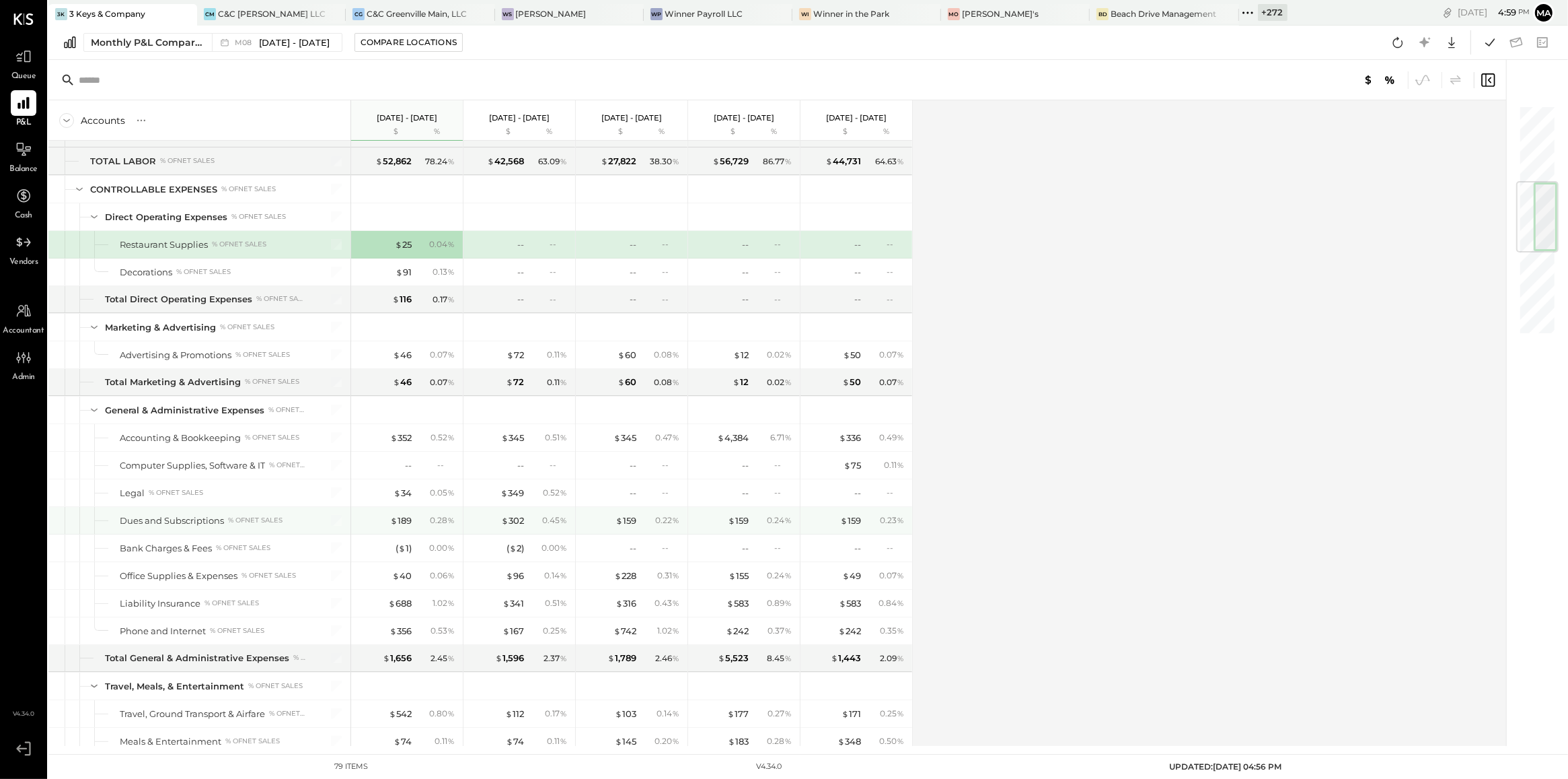
scroll to position [649, 0]
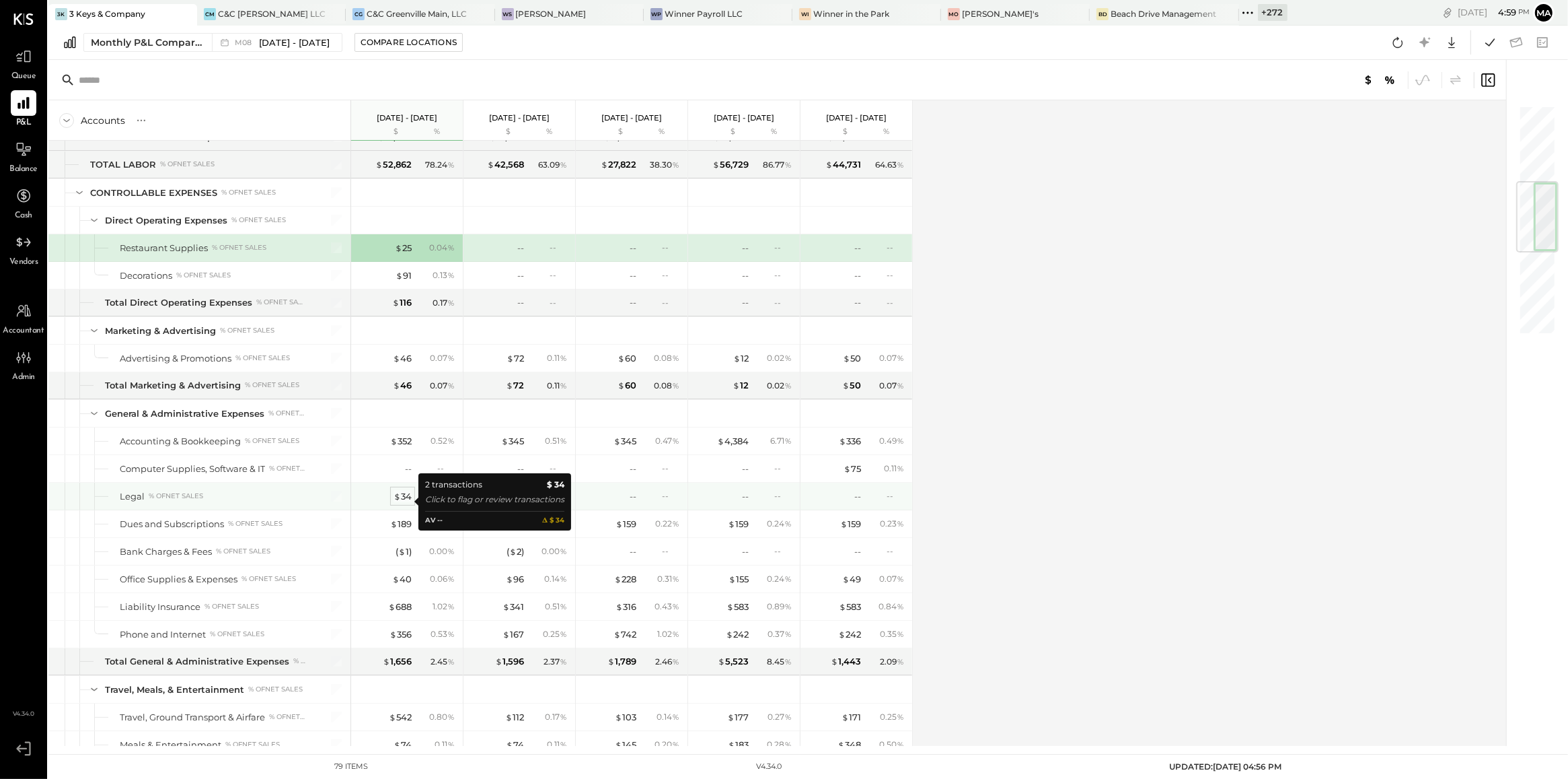
click at [405, 503] on div "$ 34" at bounding box center [402, 496] width 18 height 13
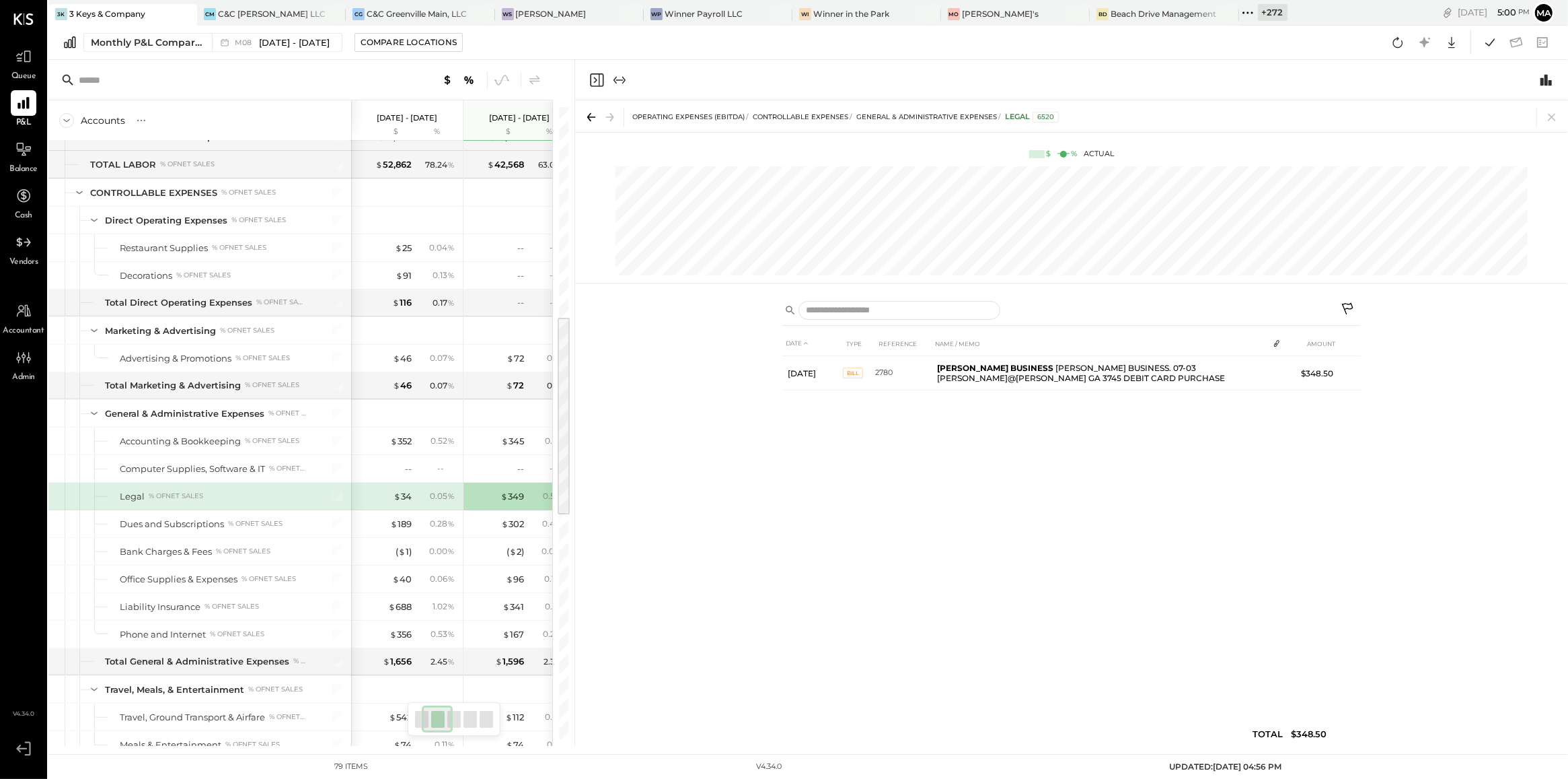
scroll to position [0, 67]
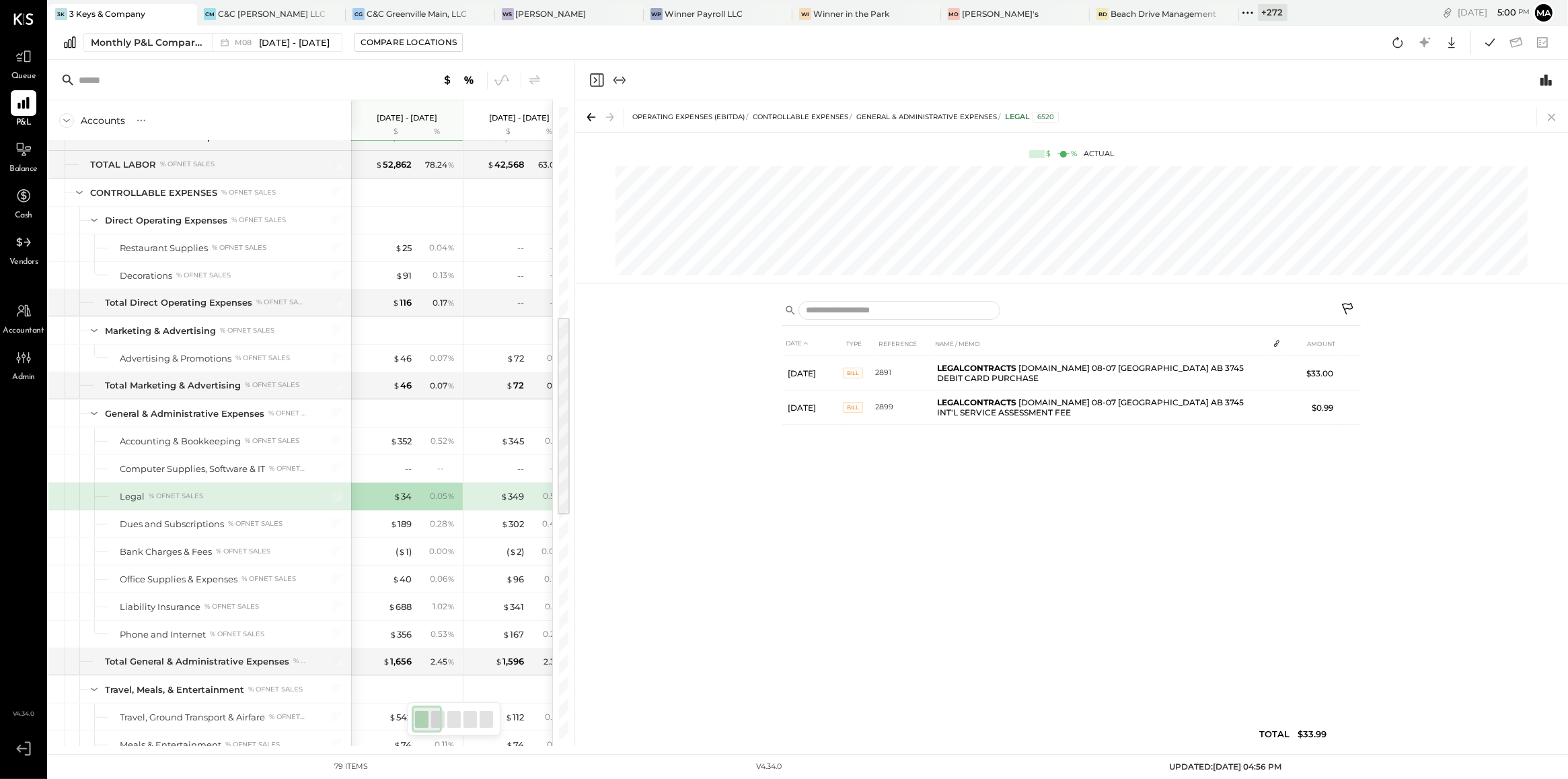
click at [1549, 113] on icon at bounding box center [1552, 117] width 19 height 19
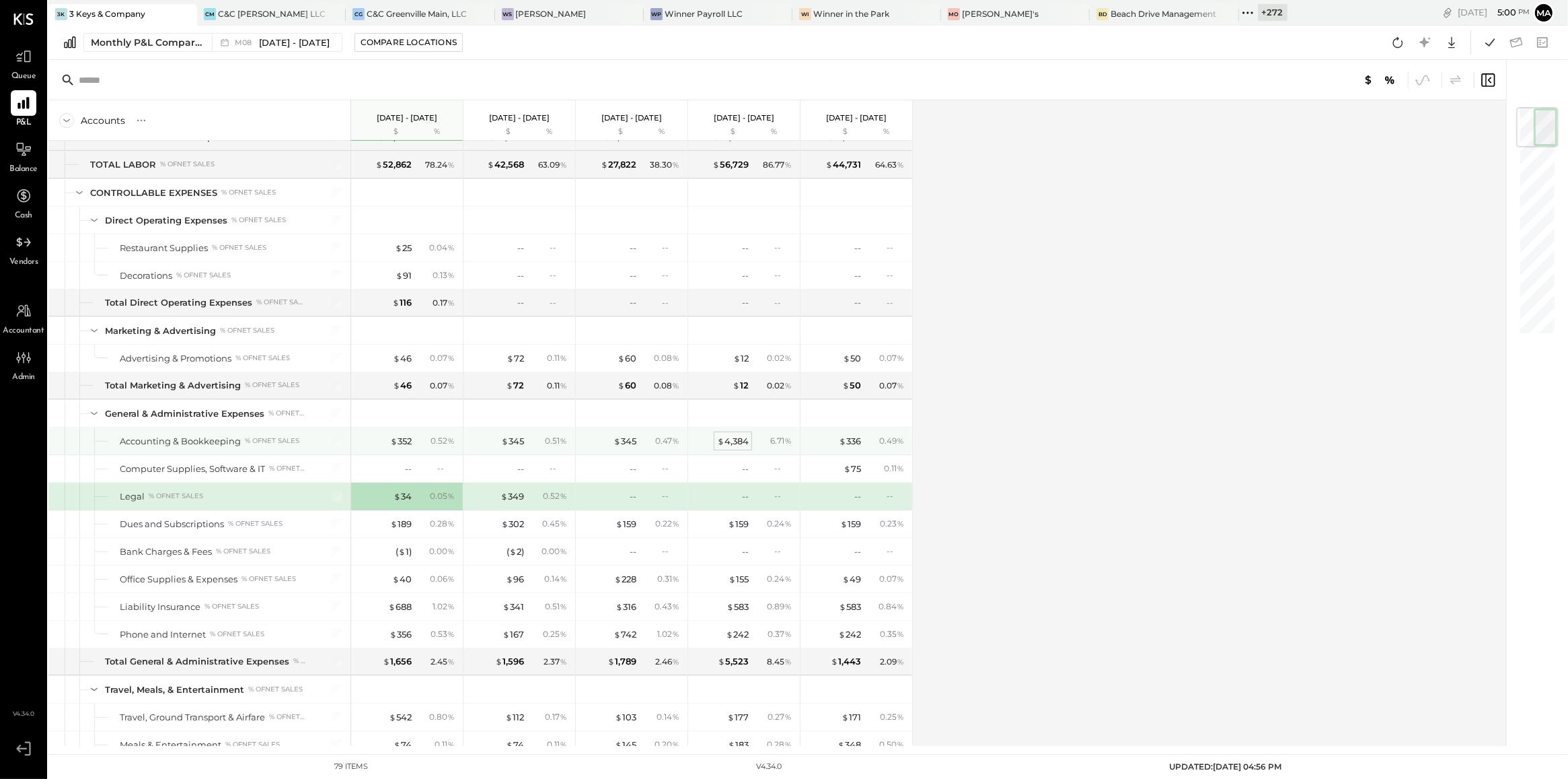
click at [744, 442] on div "$ 4,384" at bounding box center [732, 441] width 31 height 13
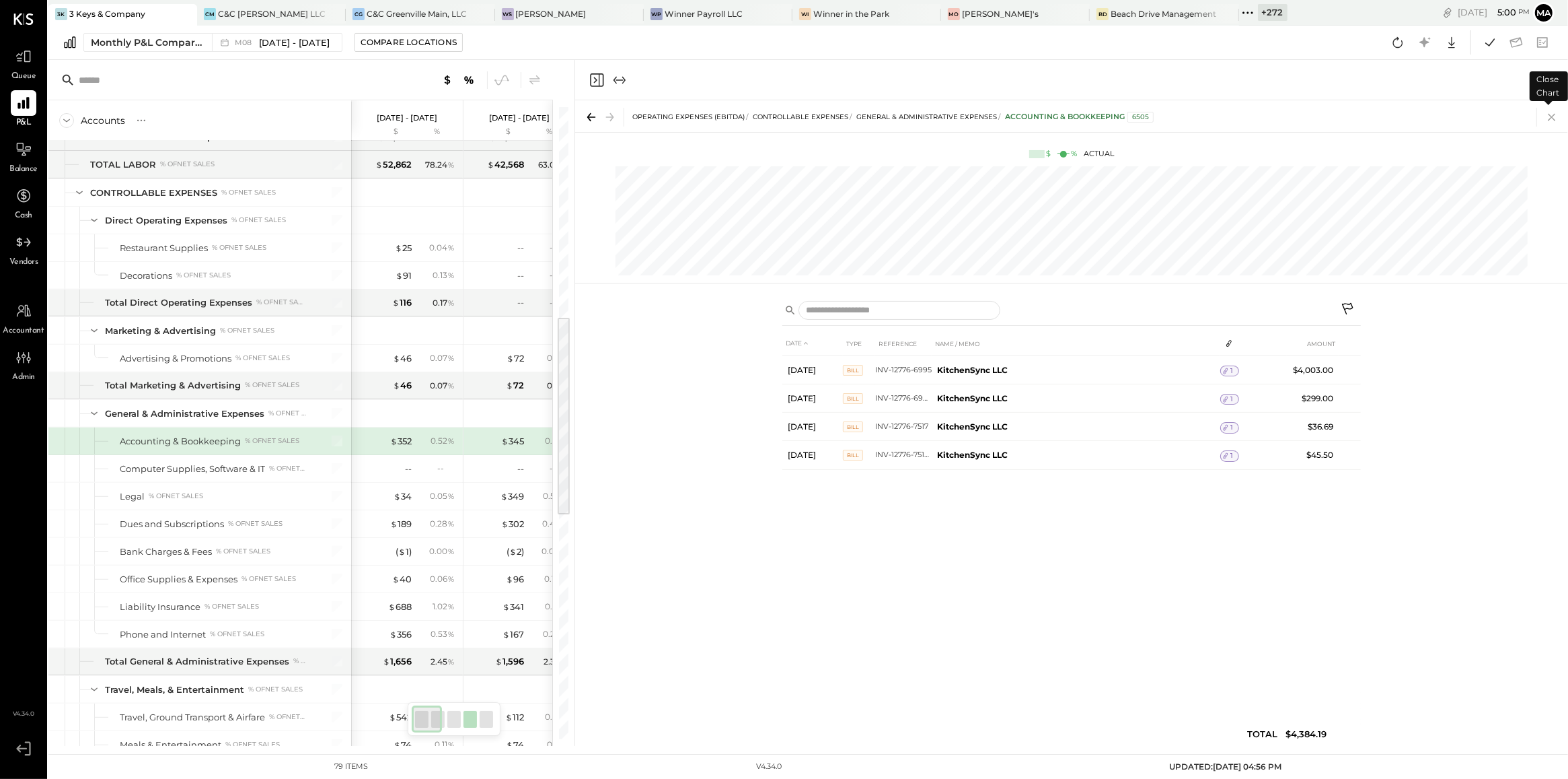
click at [1555, 119] on icon at bounding box center [1551, 117] width 7 height 7
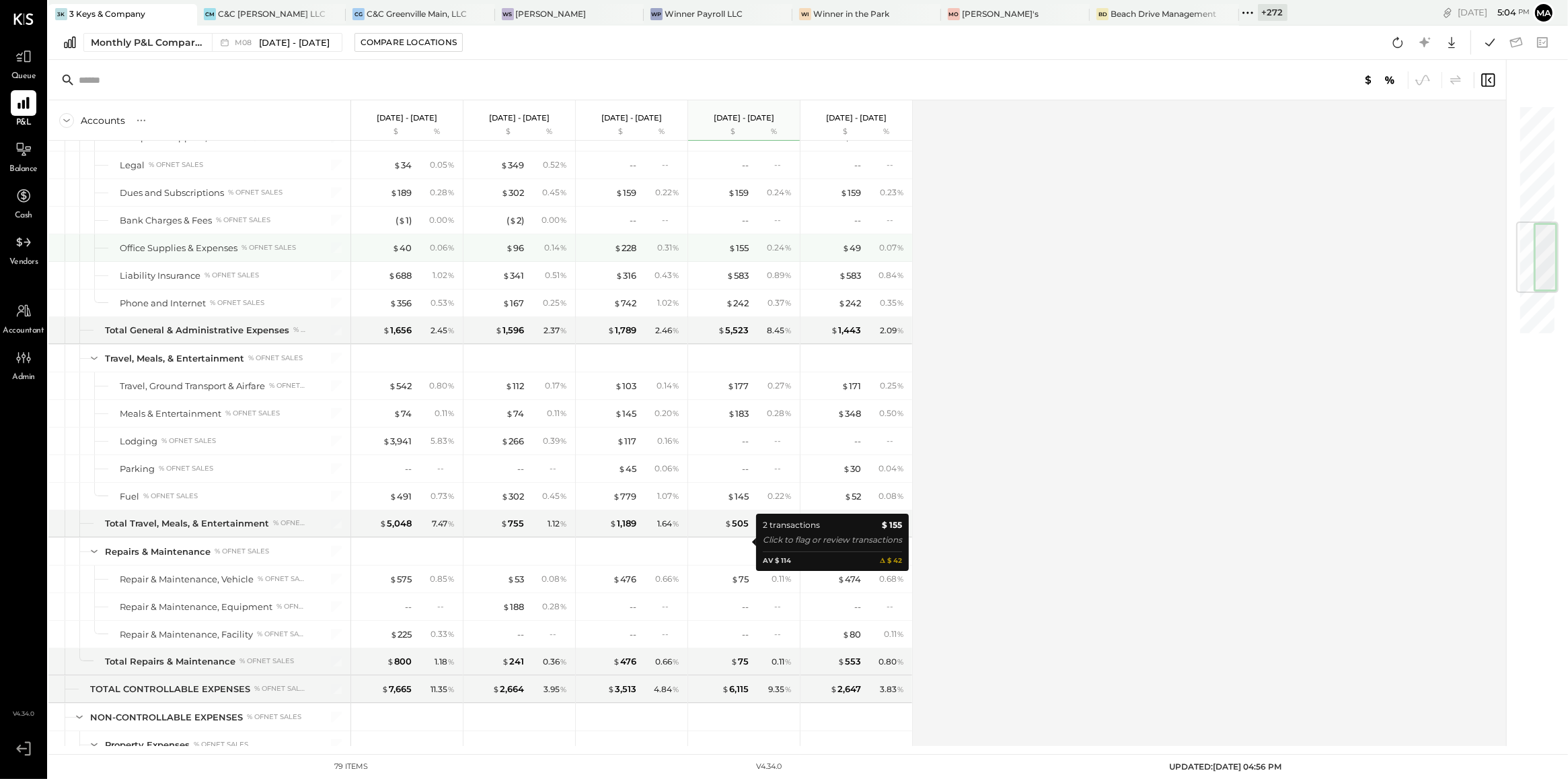
scroll to position [1340, 0]
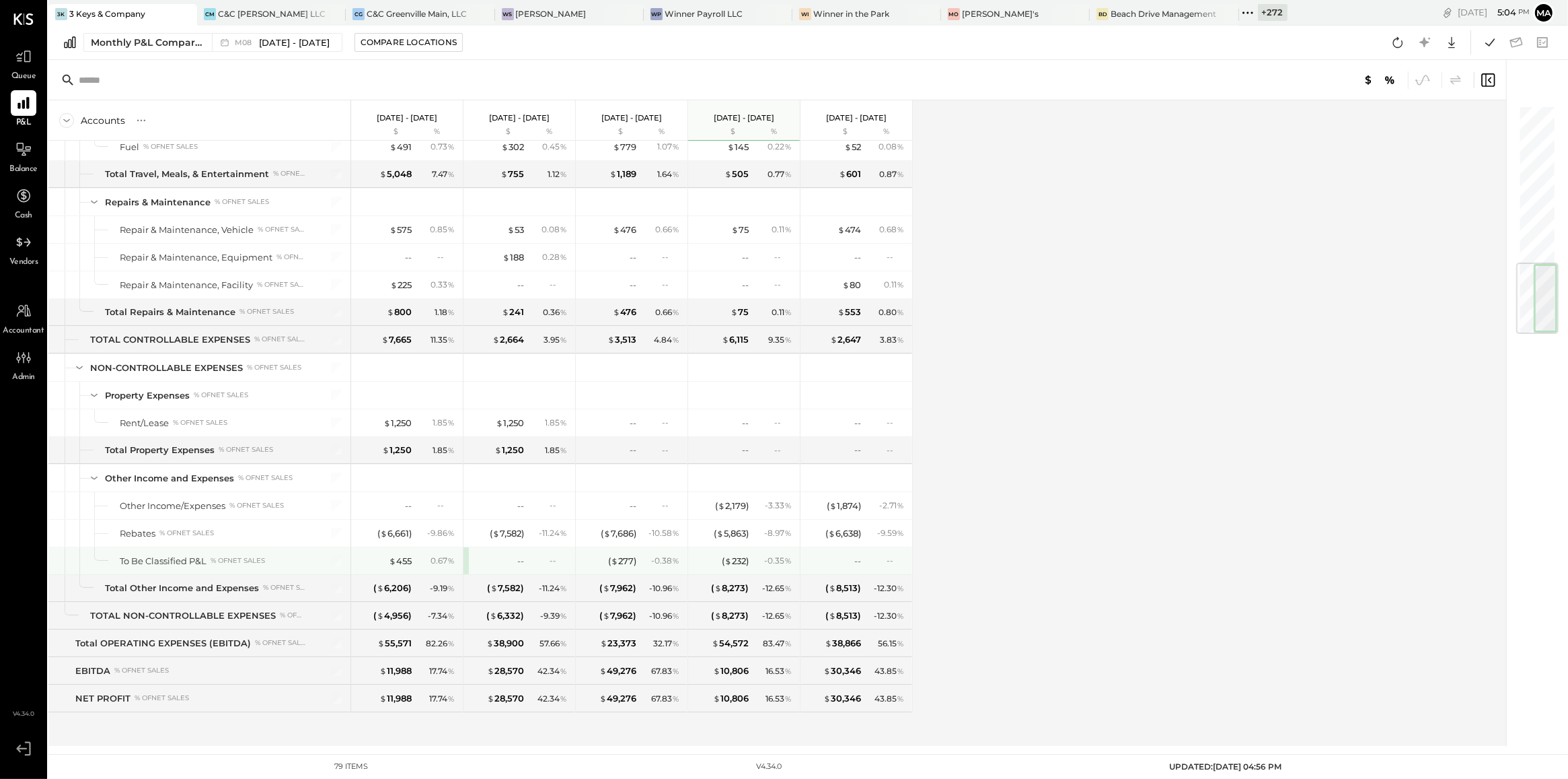
click at [529, 559] on div "--" at bounding box center [549, 560] width 44 height 12
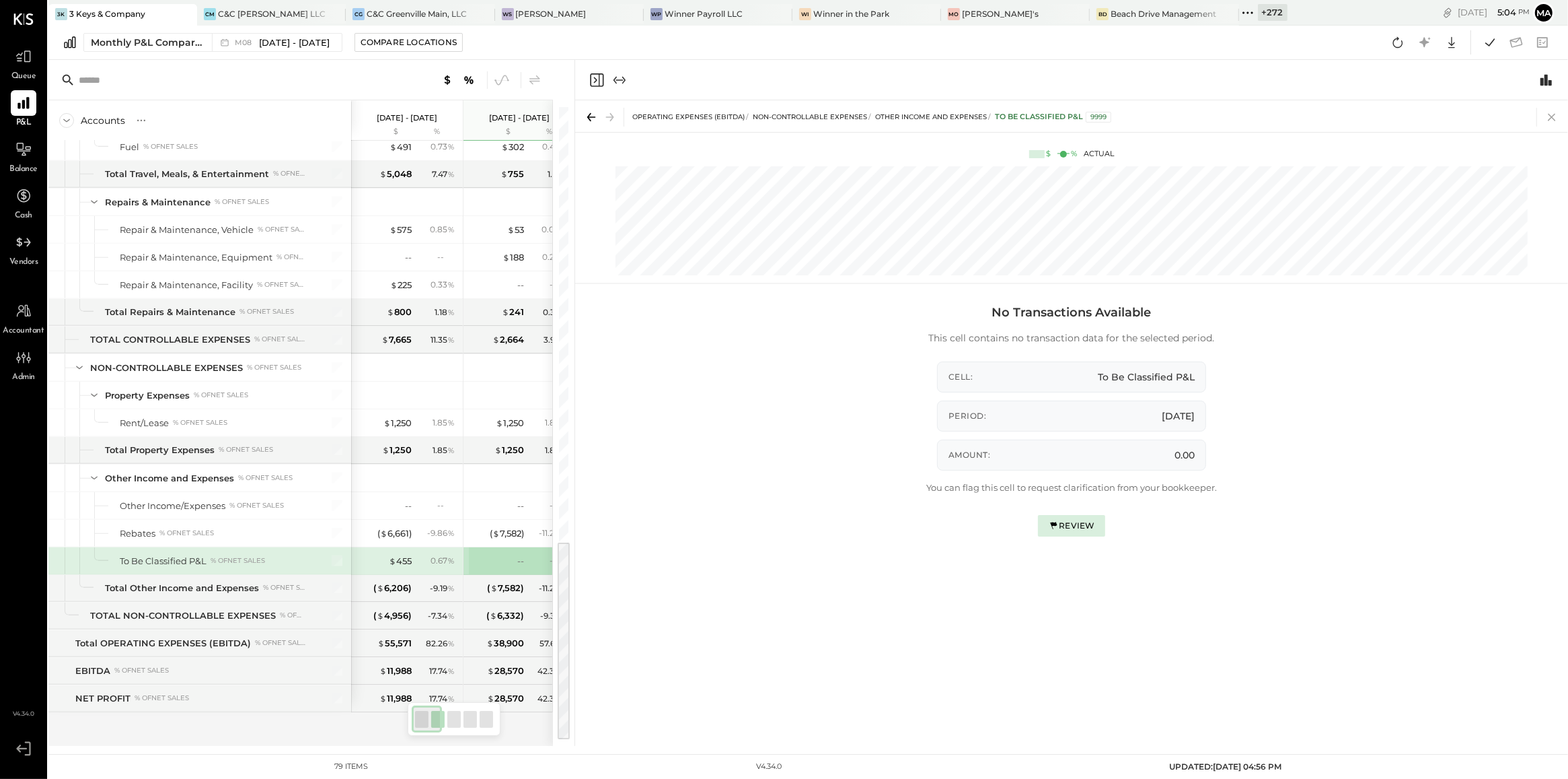
click at [1552, 116] on icon at bounding box center [1551, 117] width 7 height 7
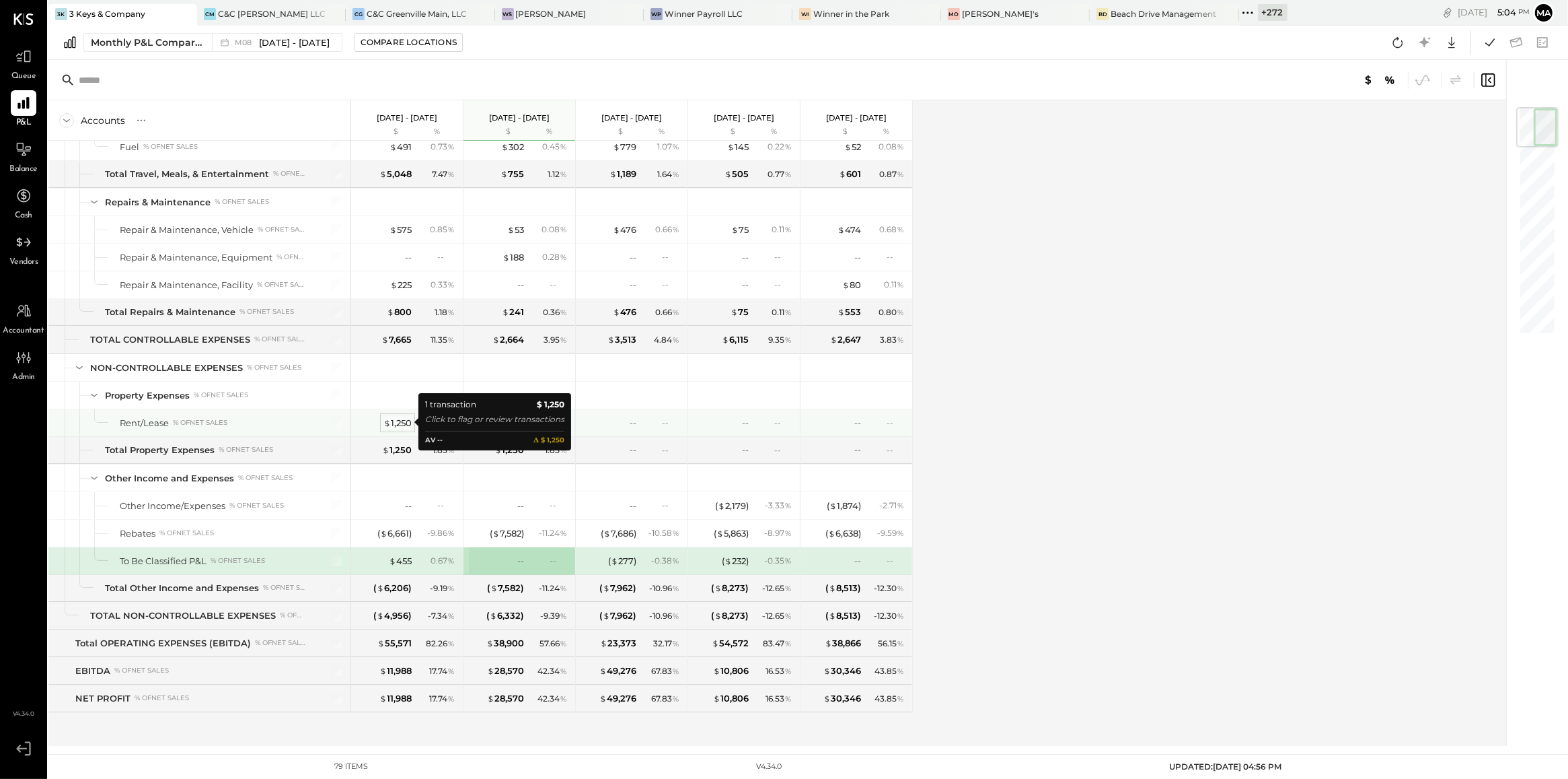
click at [401, 418] on div "$ 1,250" at bounding box center [397, 423] width 28 height 13
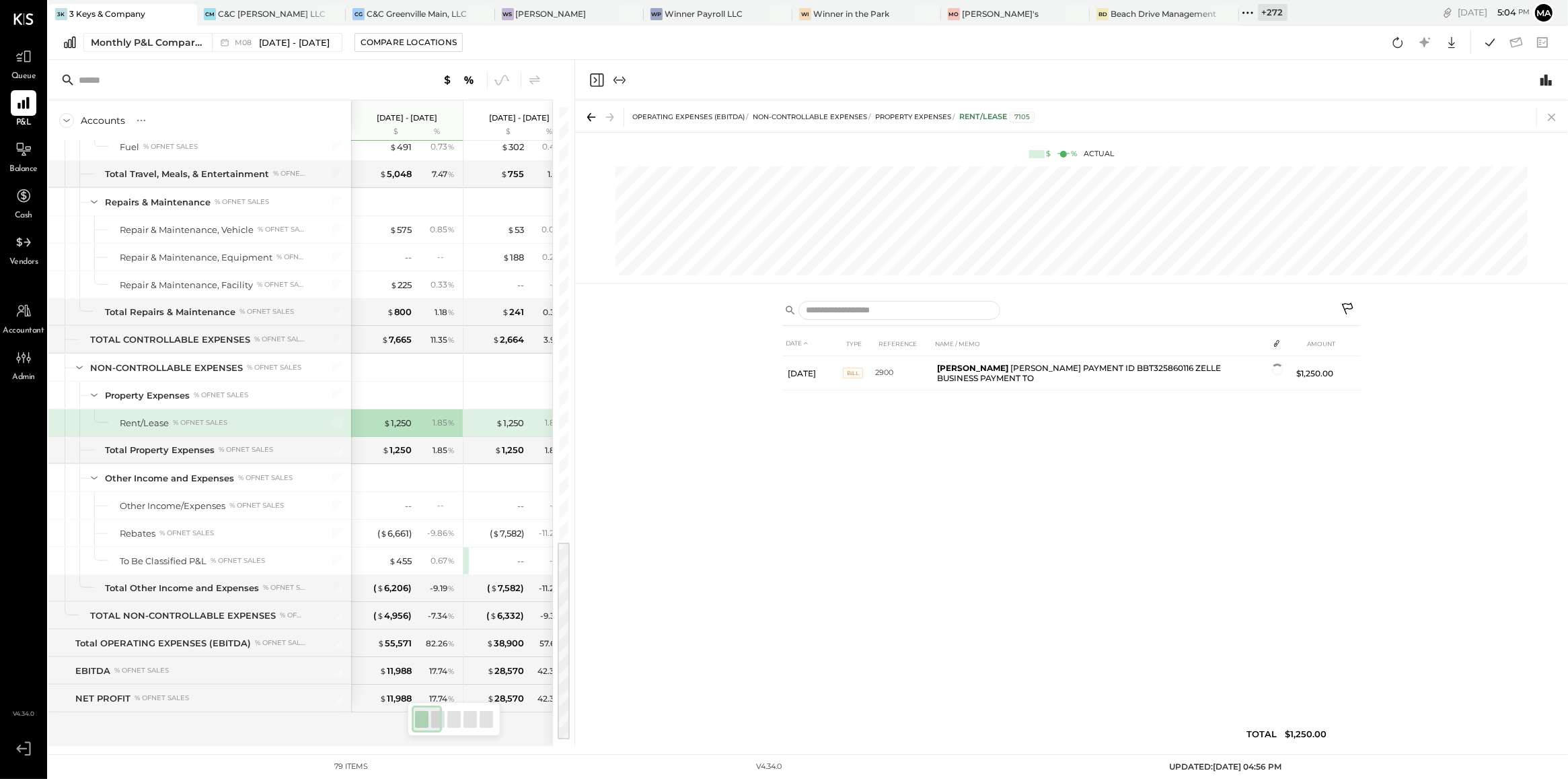
click at [1556, 121] on icon at bounding box center [1552, 117] width 19 height 19
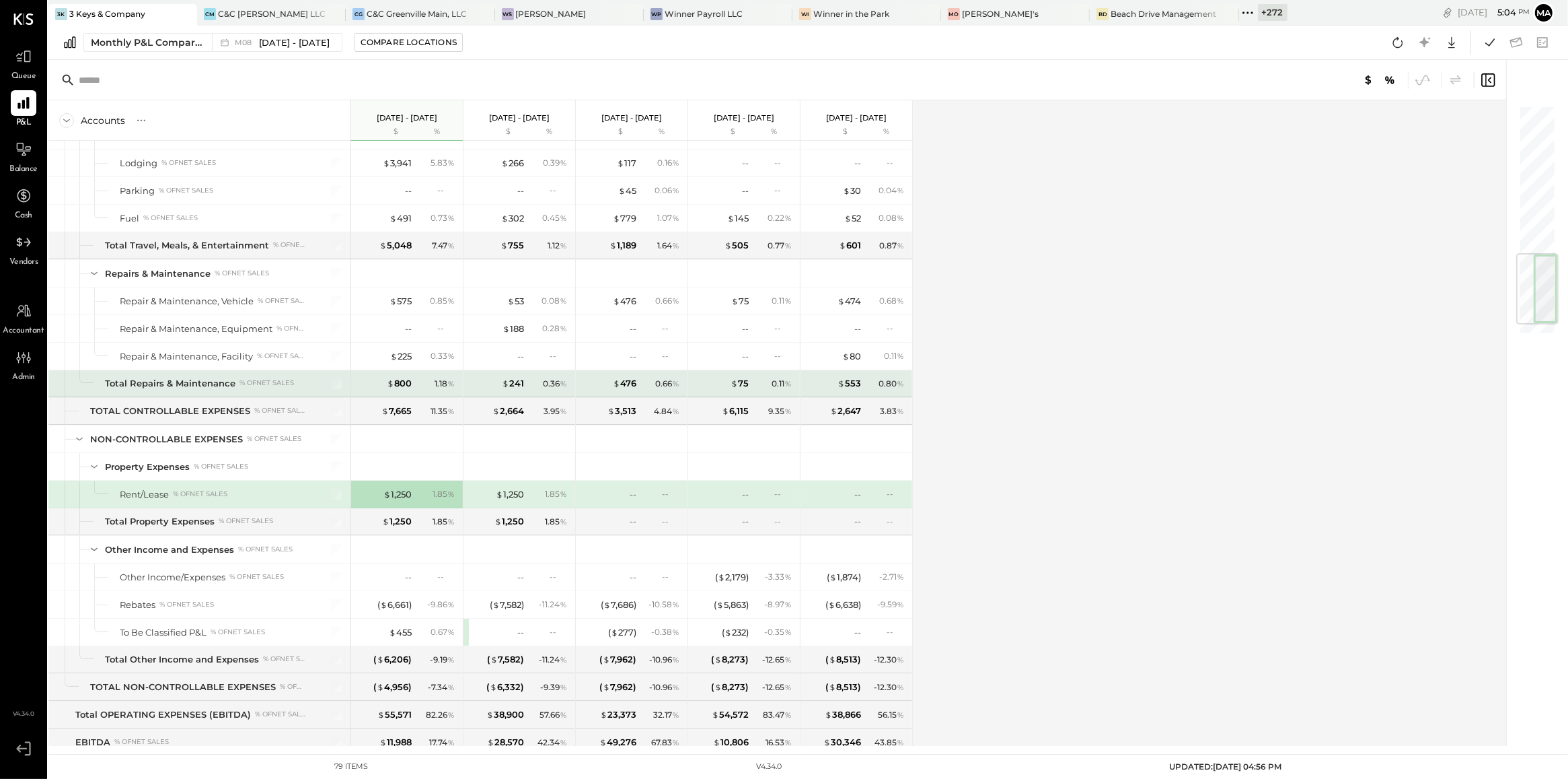
scroll to position [1253, 0]
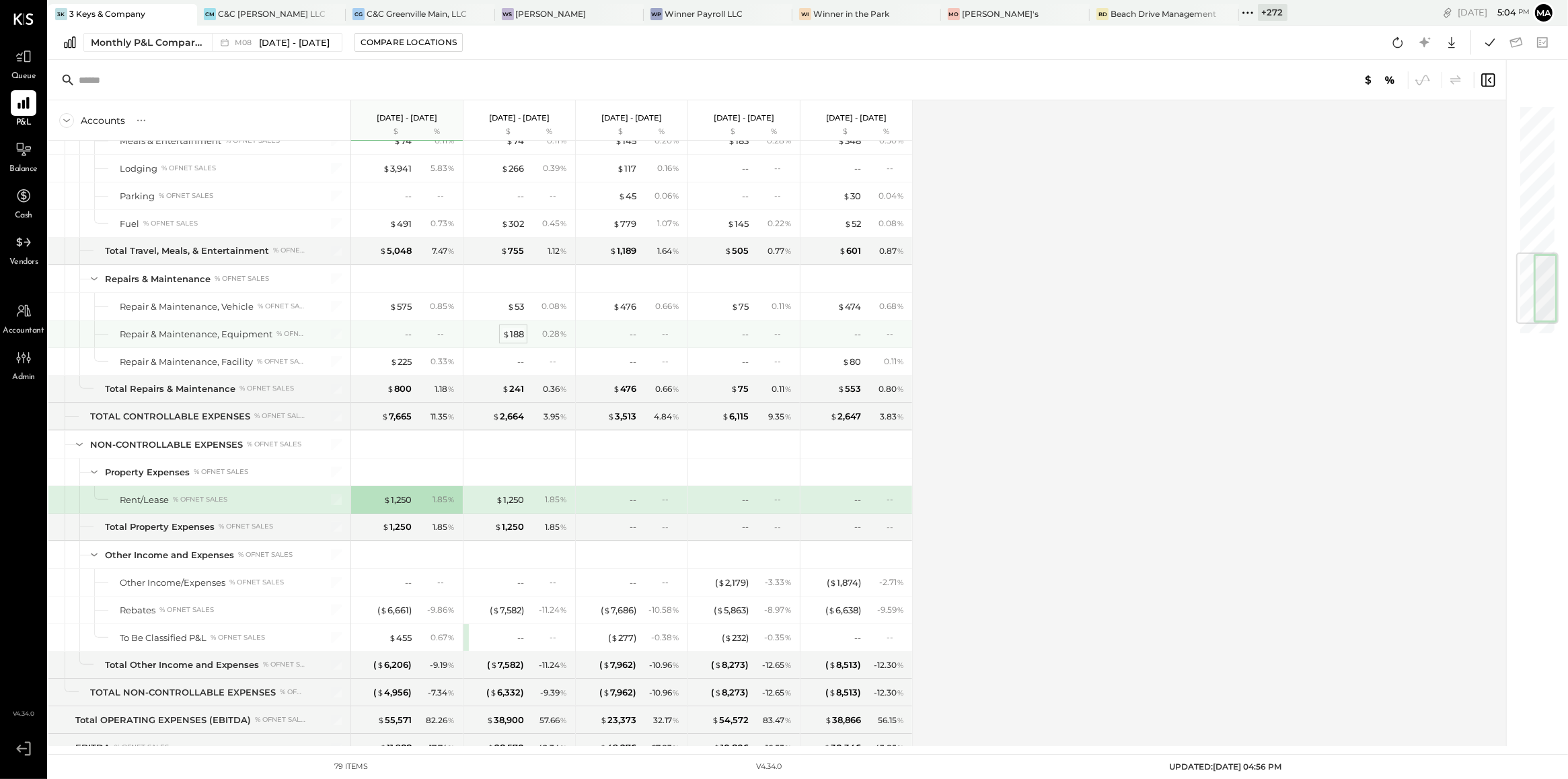
click at [522, 341] on div "$ 188" at bounding box center [514, 334] width 22 height 13
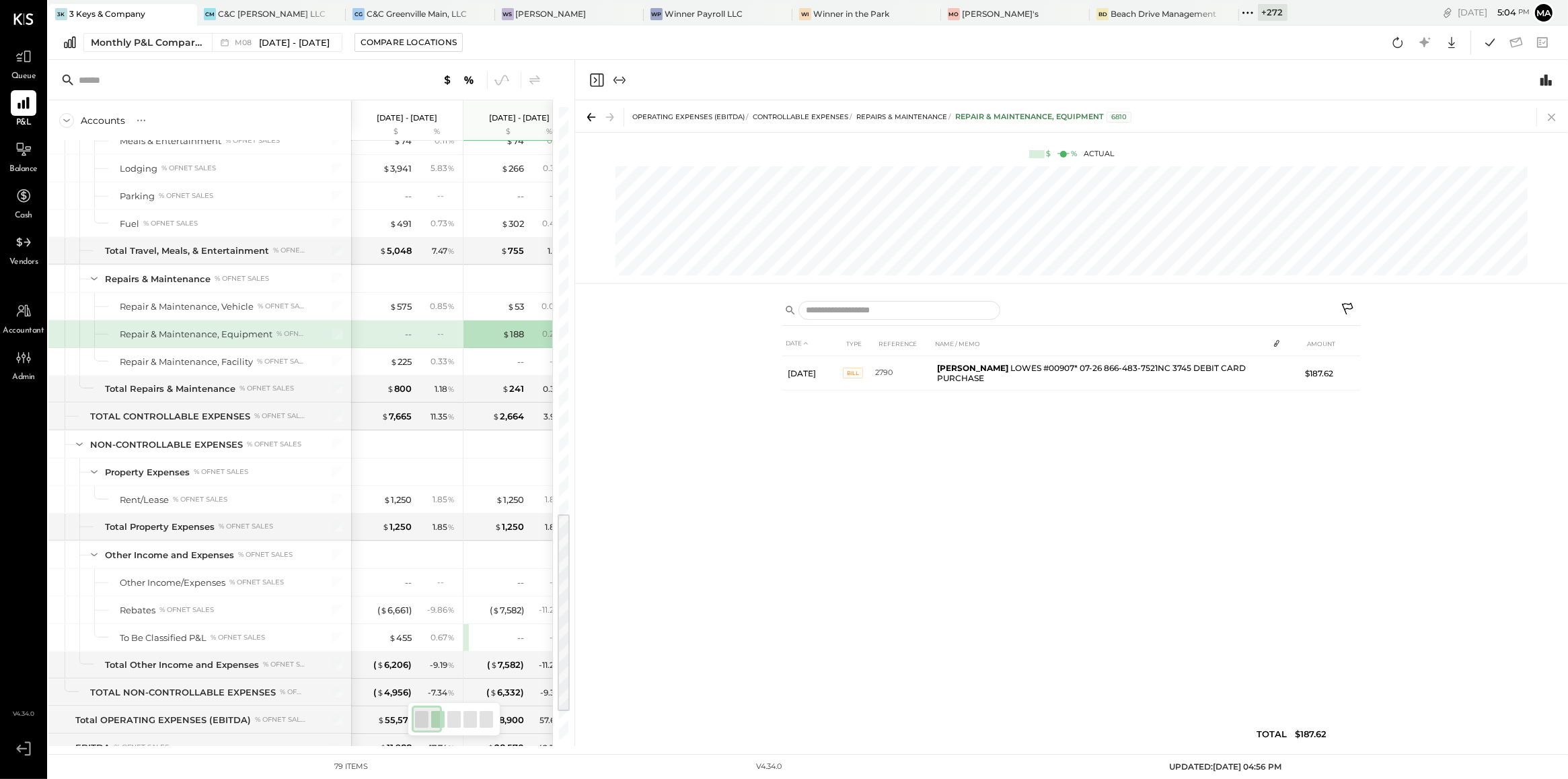
click at [1552, 116] on icon at bounding box center [1551, 117] width 7 height 7
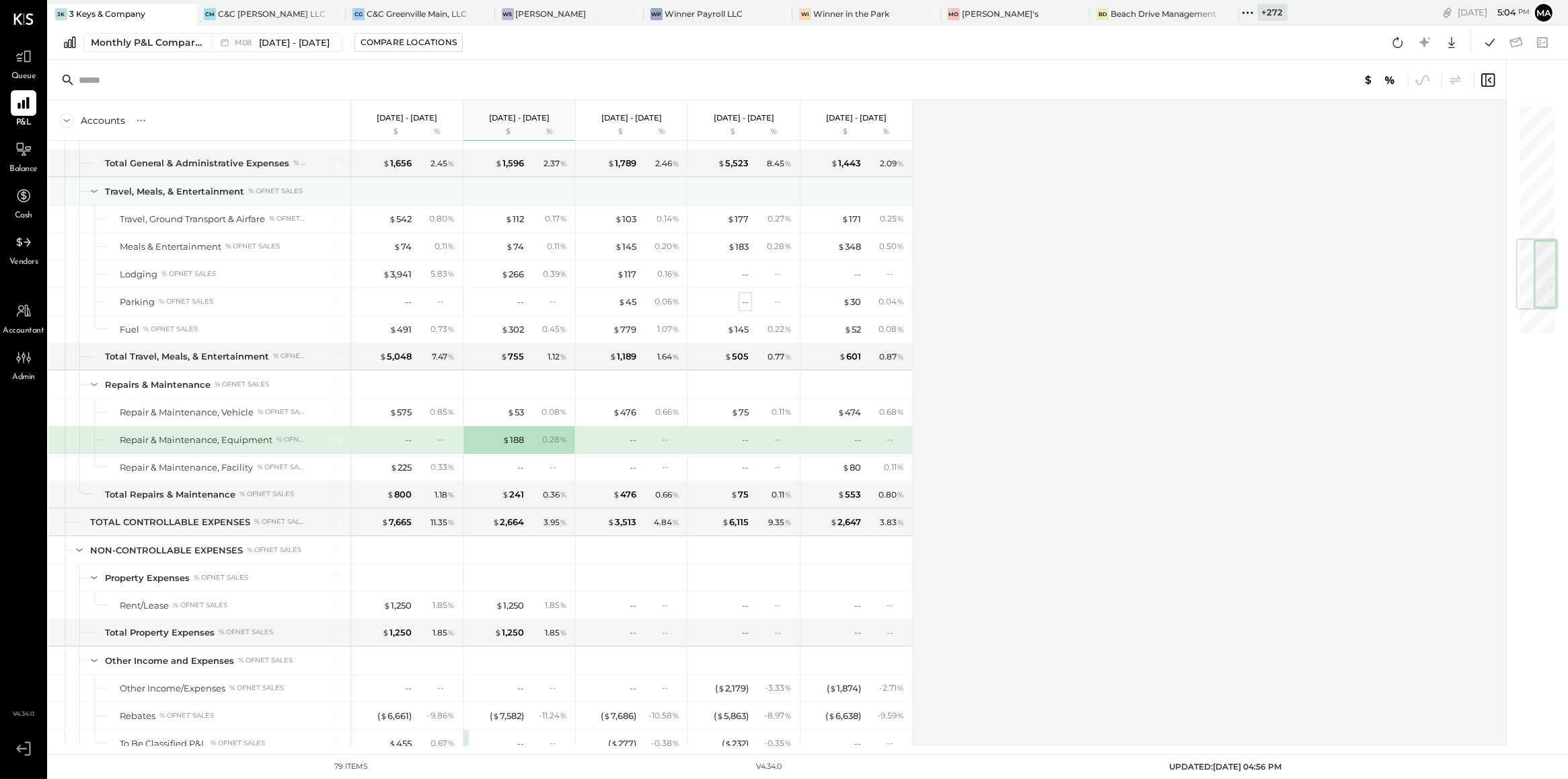
scroll to position [1131, 0]
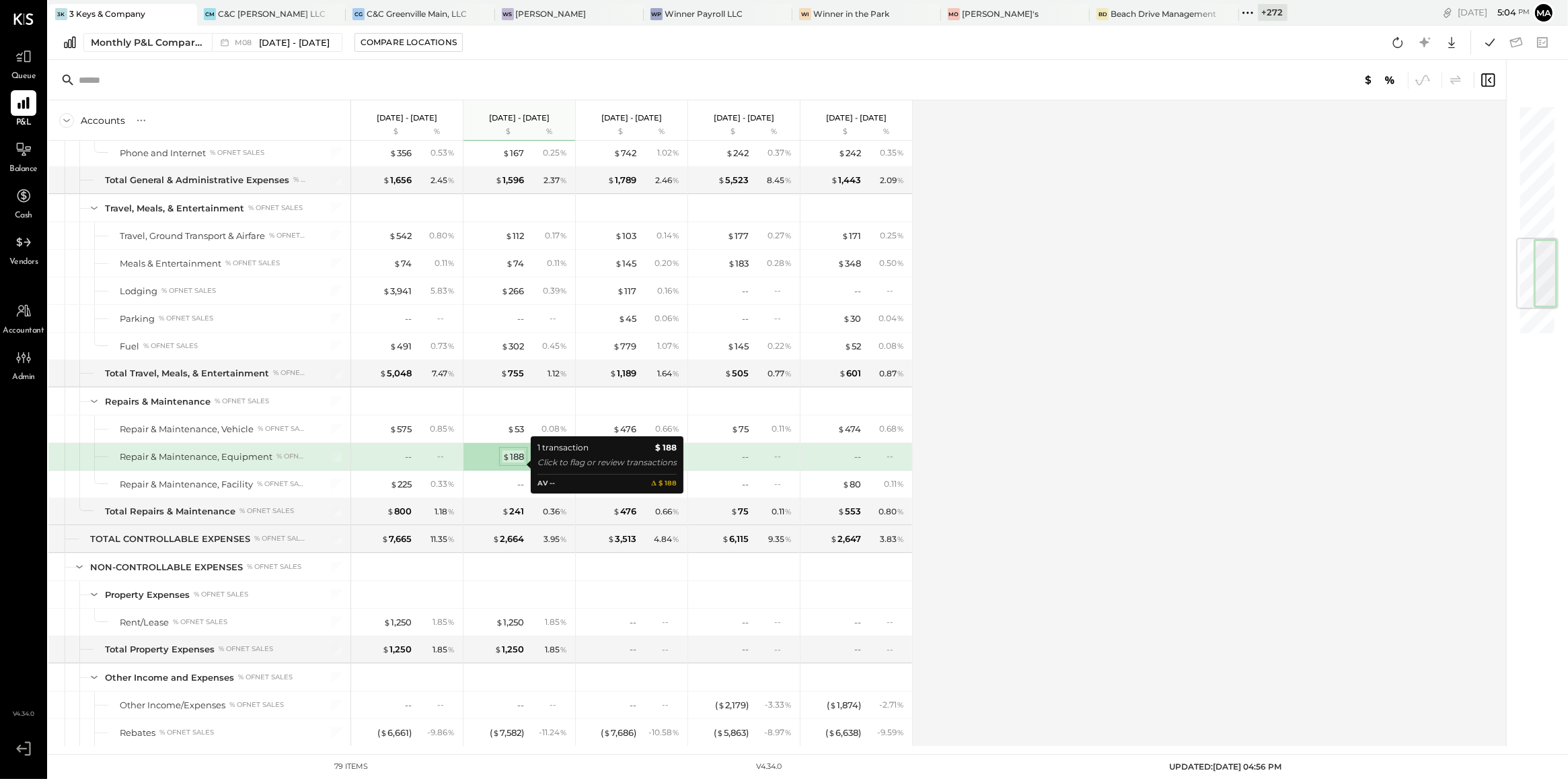
click at [518, 459] on div "$ 188" at bounding box center [514, 456] width 22 height 13
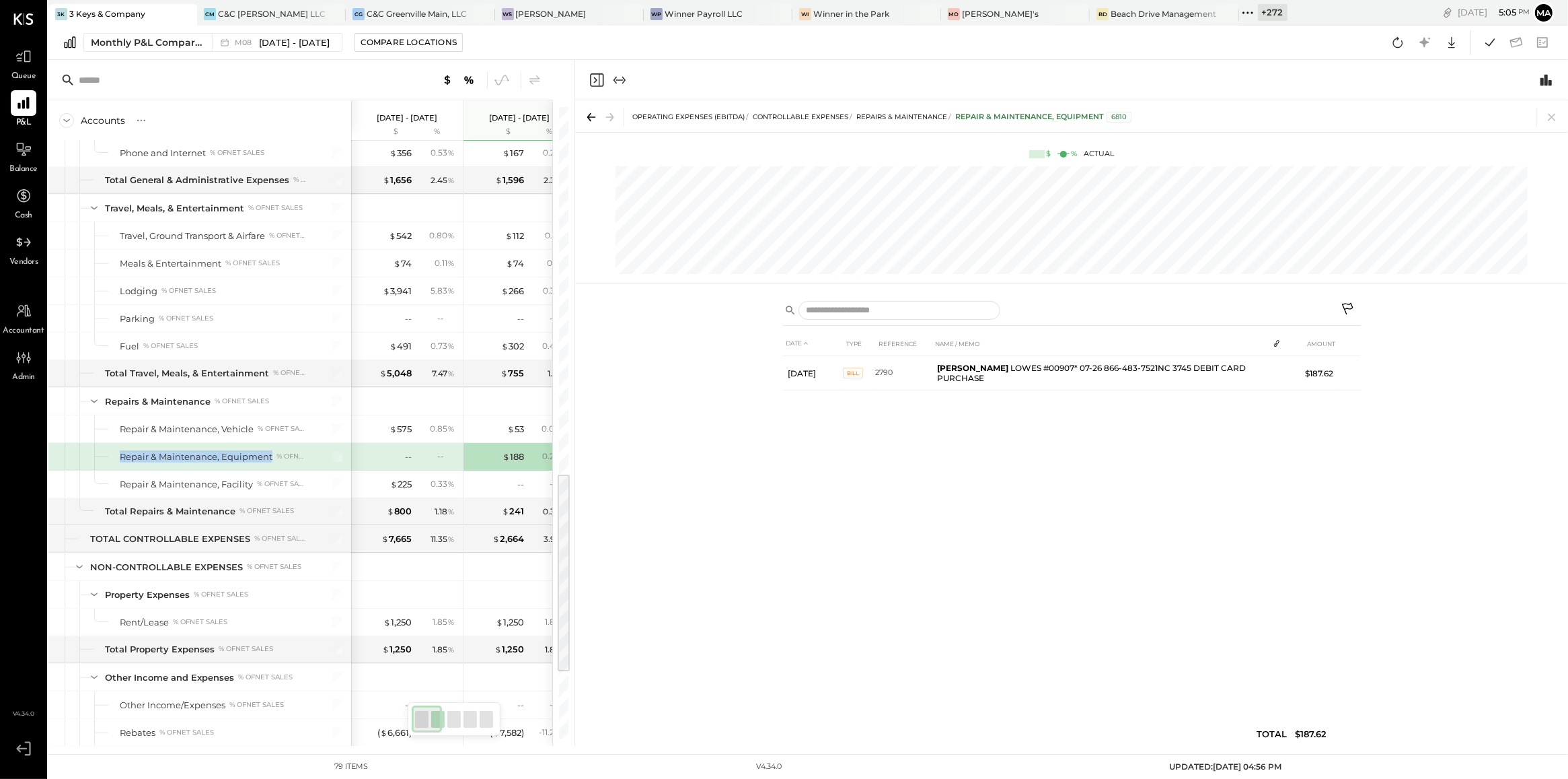
drag, startPoint x: 116, startPoint y: 465, endPoint x: 269, endPoint y: 462, distance: 153.0
click at [269, 462] on div "Repair & Maintenance, Equipment % of NET SALES" at bounding box center [200, 456] width 303 height 27
copy div "Repair & Maintenance, Equipment"
click at [1556, 119] on icon at bounding box center [1552, 117] width 19 height 19
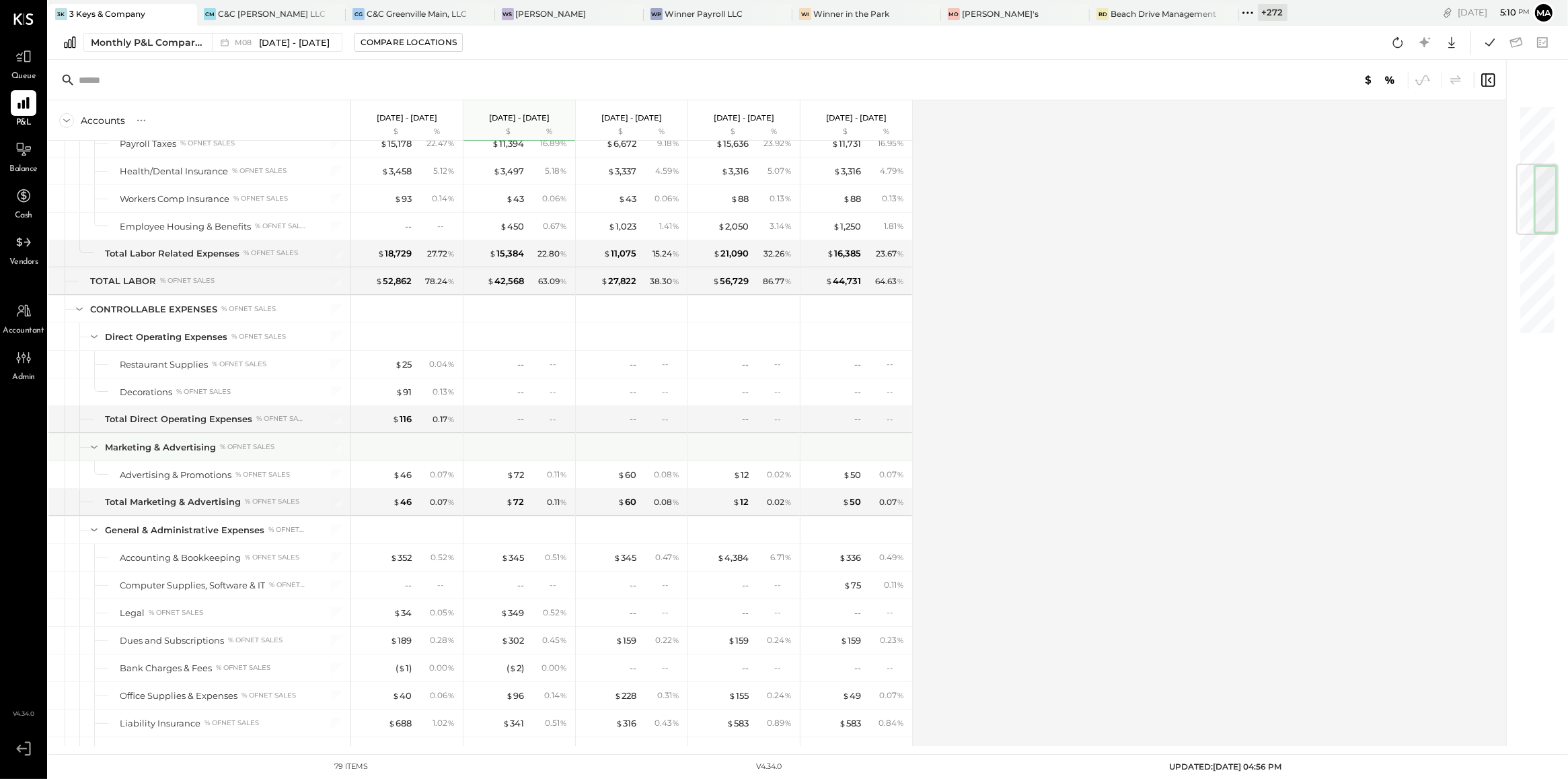
scroll to position [498, 0]
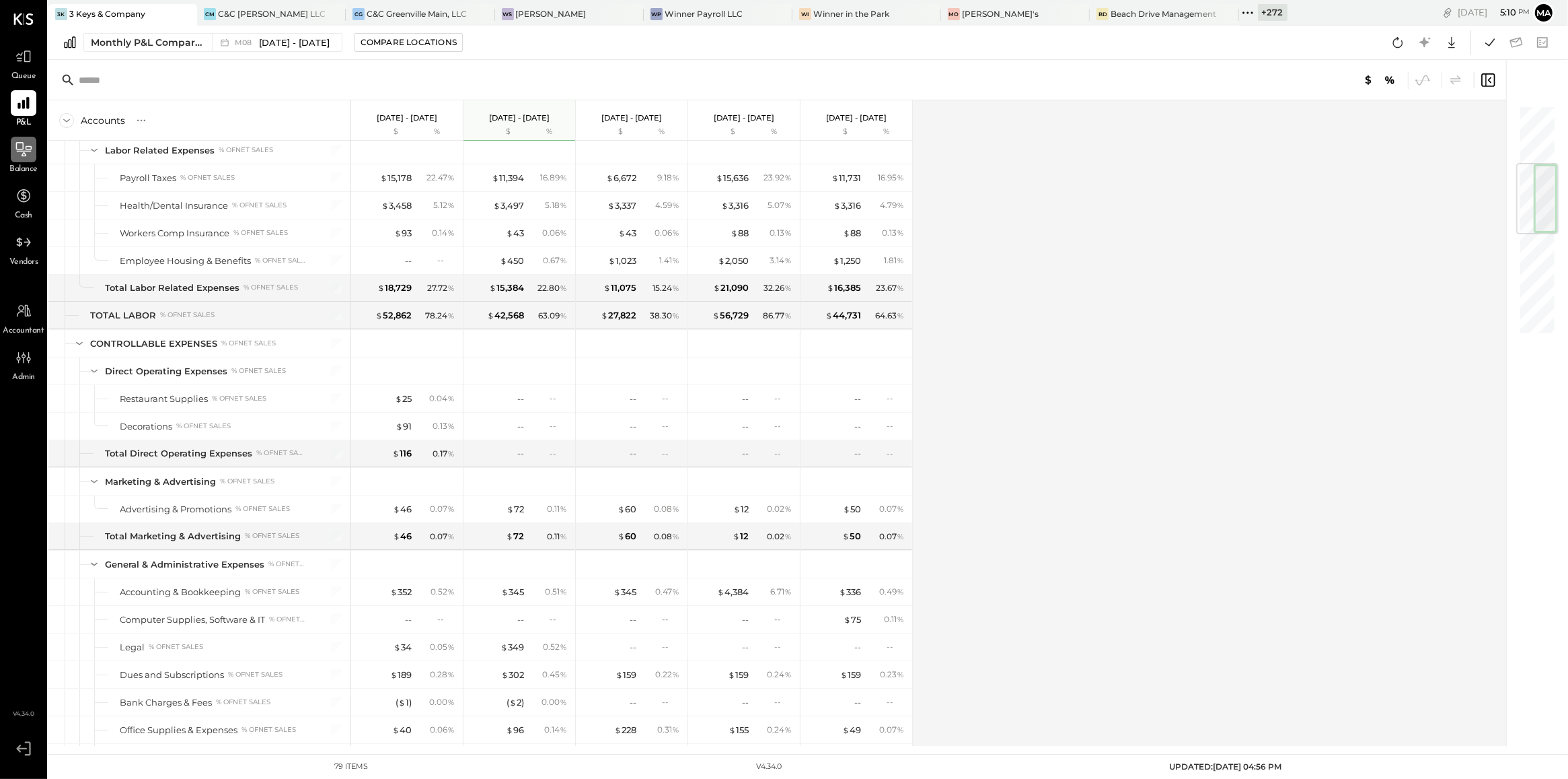
click at [22, 149] on icon at bounding box center [24, 149] width 16 height 14
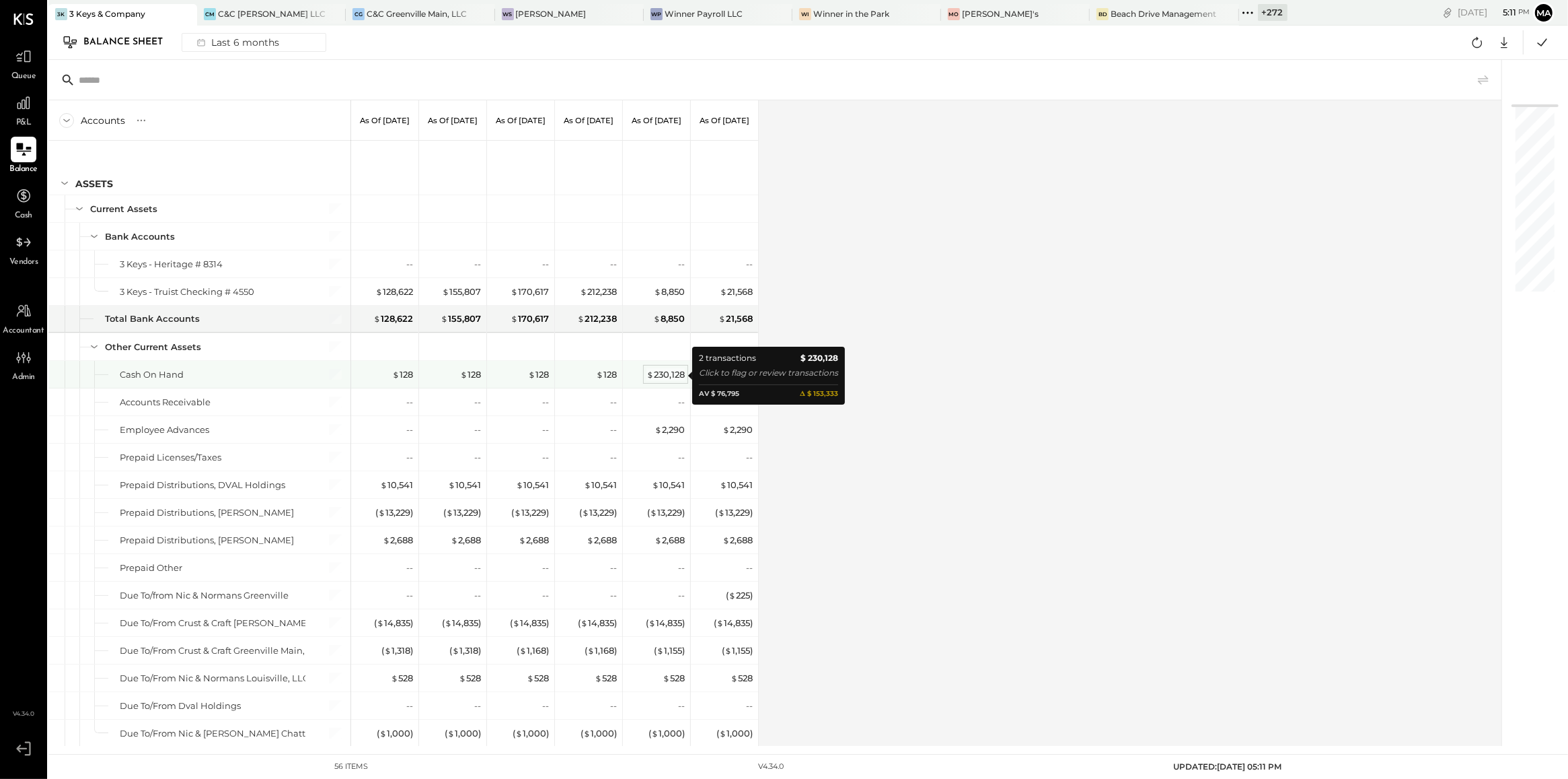
click at [654, 373] on div "$ 230,128" at bounding box center [665, 374] width 38 height 13
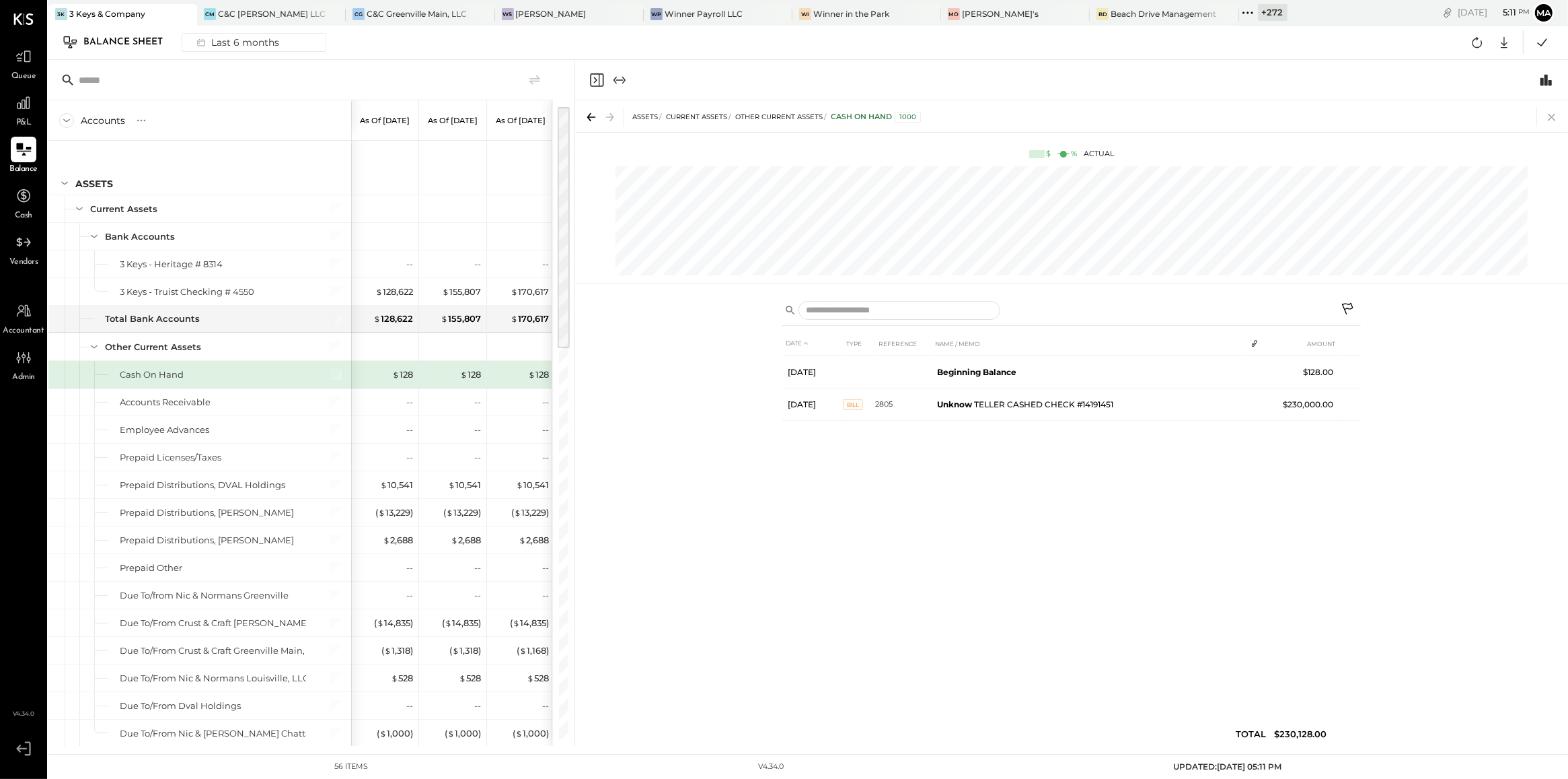
click at [1552, 114] on body "Queue P&L Balance Cash Vendors Accountant Admin v 4.34.0 3K 3 Keys & Company CM…" at bounding box center [784, 389] width 1568 height 779
click at [1552, 114] on icon at bounding box center [1552, 117] width 19 height 19
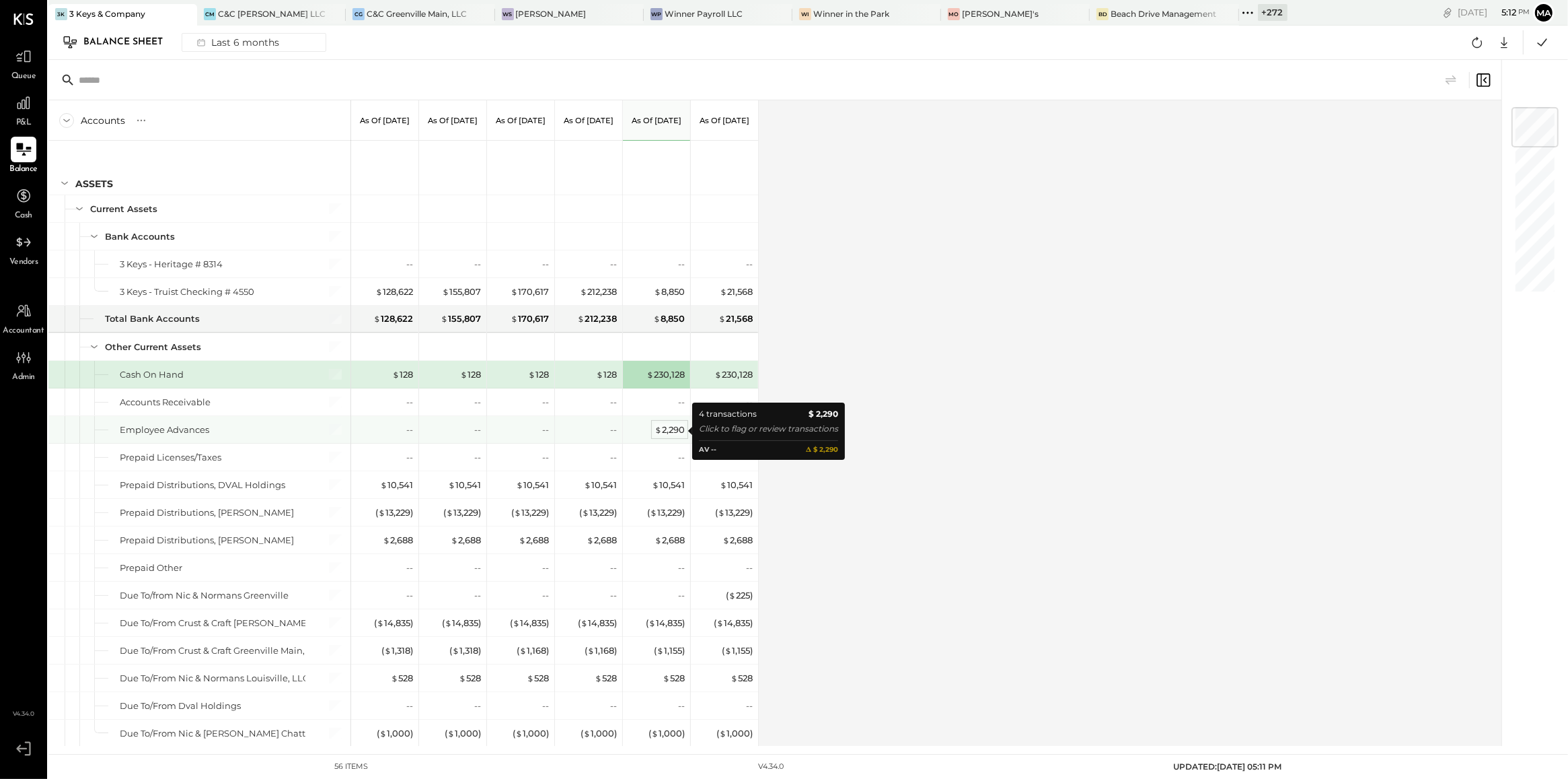
click at [671, 431] on div "$ 2,290" at bounding box center [669, 430] width 30 height 13
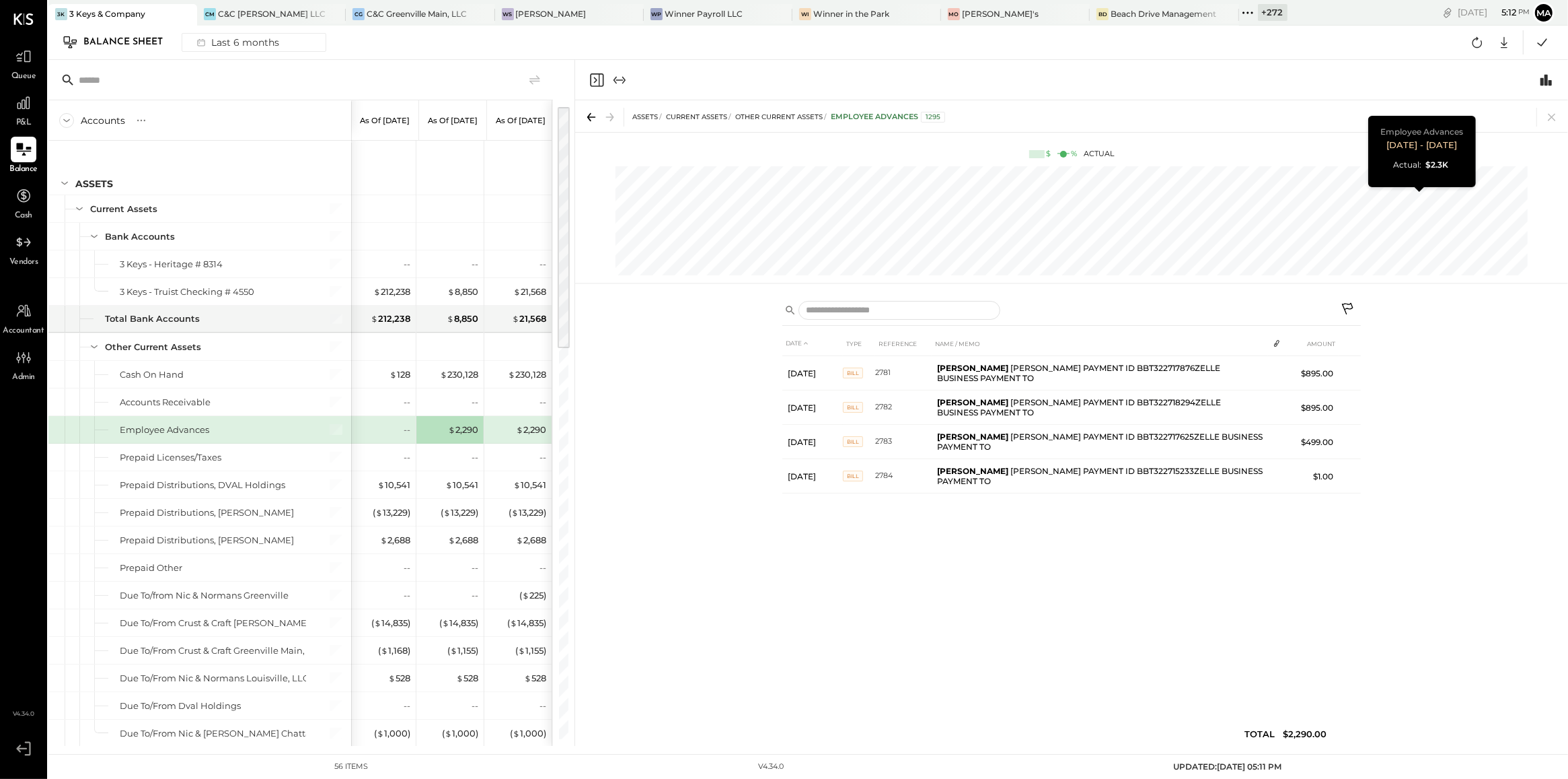
scroll to position [0, 207]
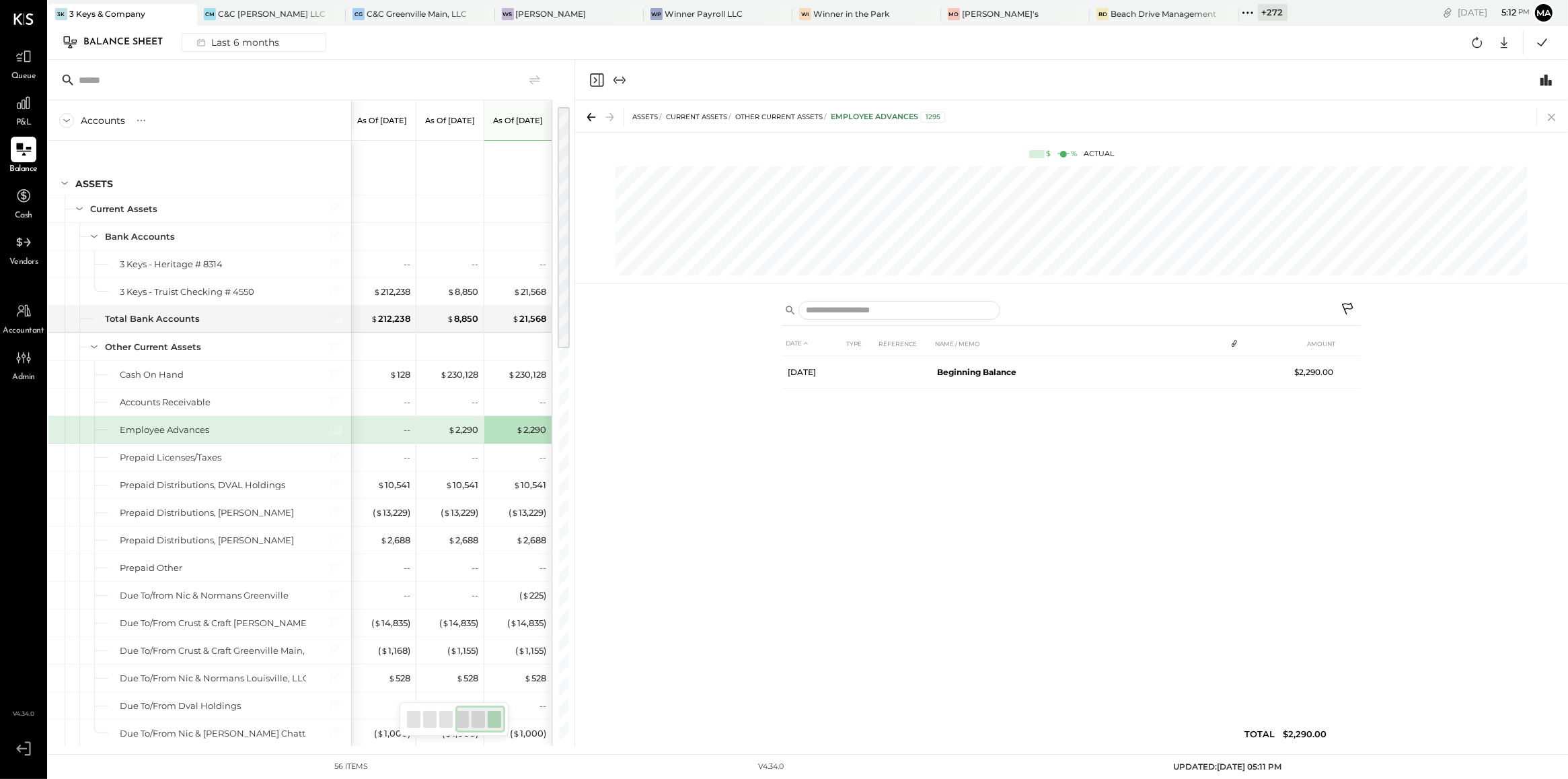
click at [1549, 115] on icon at bounding box center [1551, 117] width 7 height 7
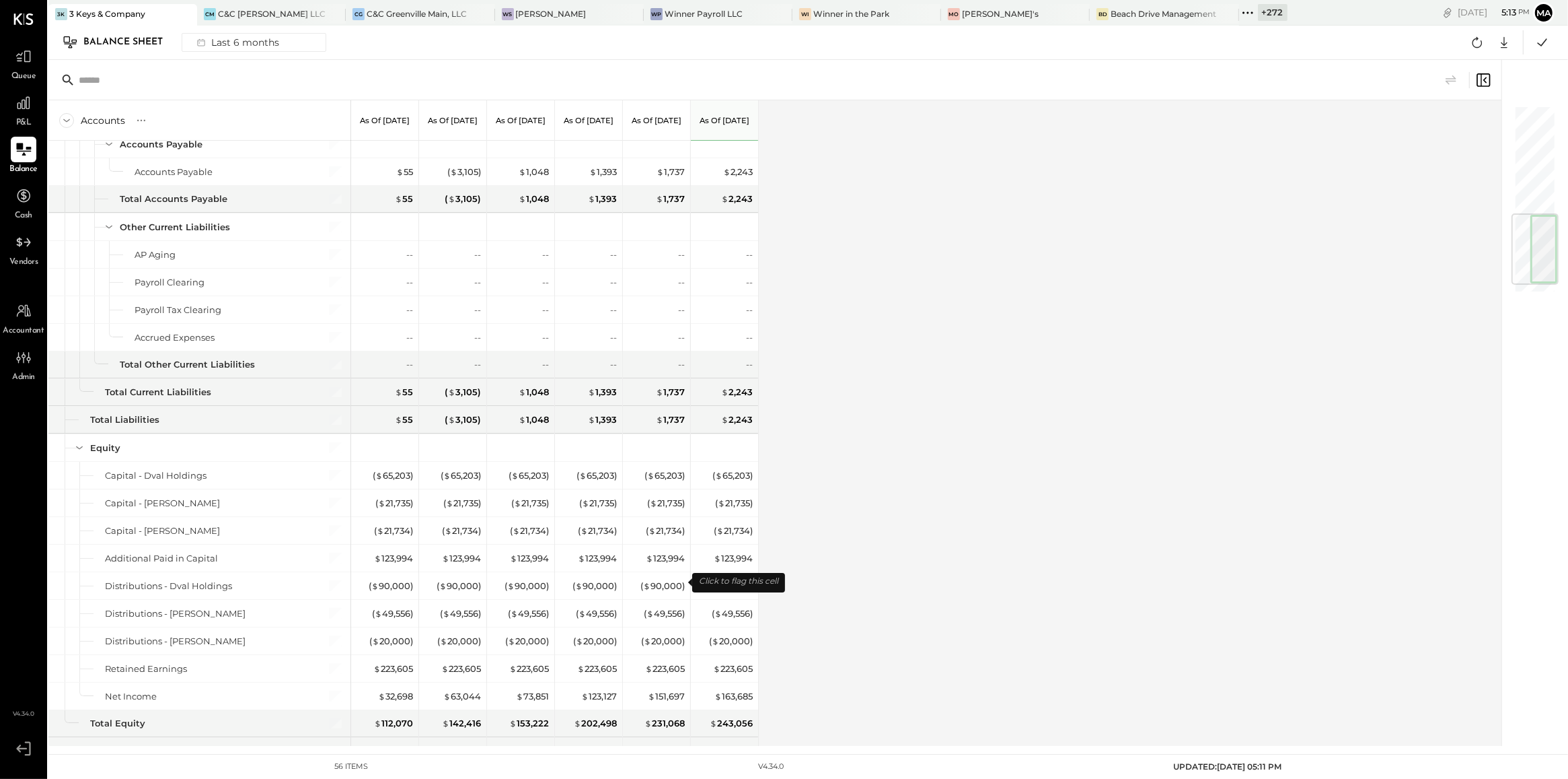
scroll to position [980, 0]
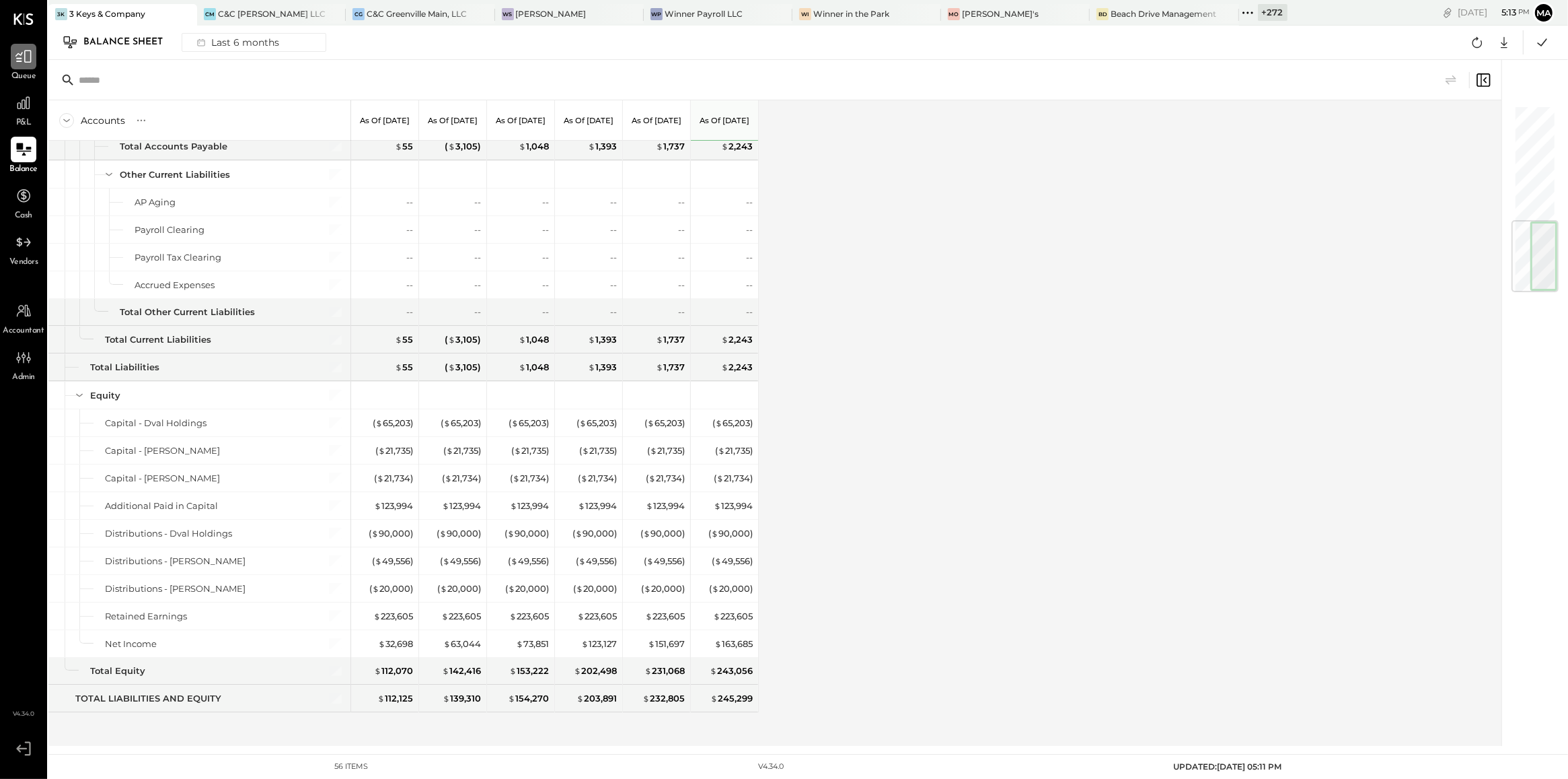
click at [18, 59] on icon at bounding box center [23, 56] width 17 height 17
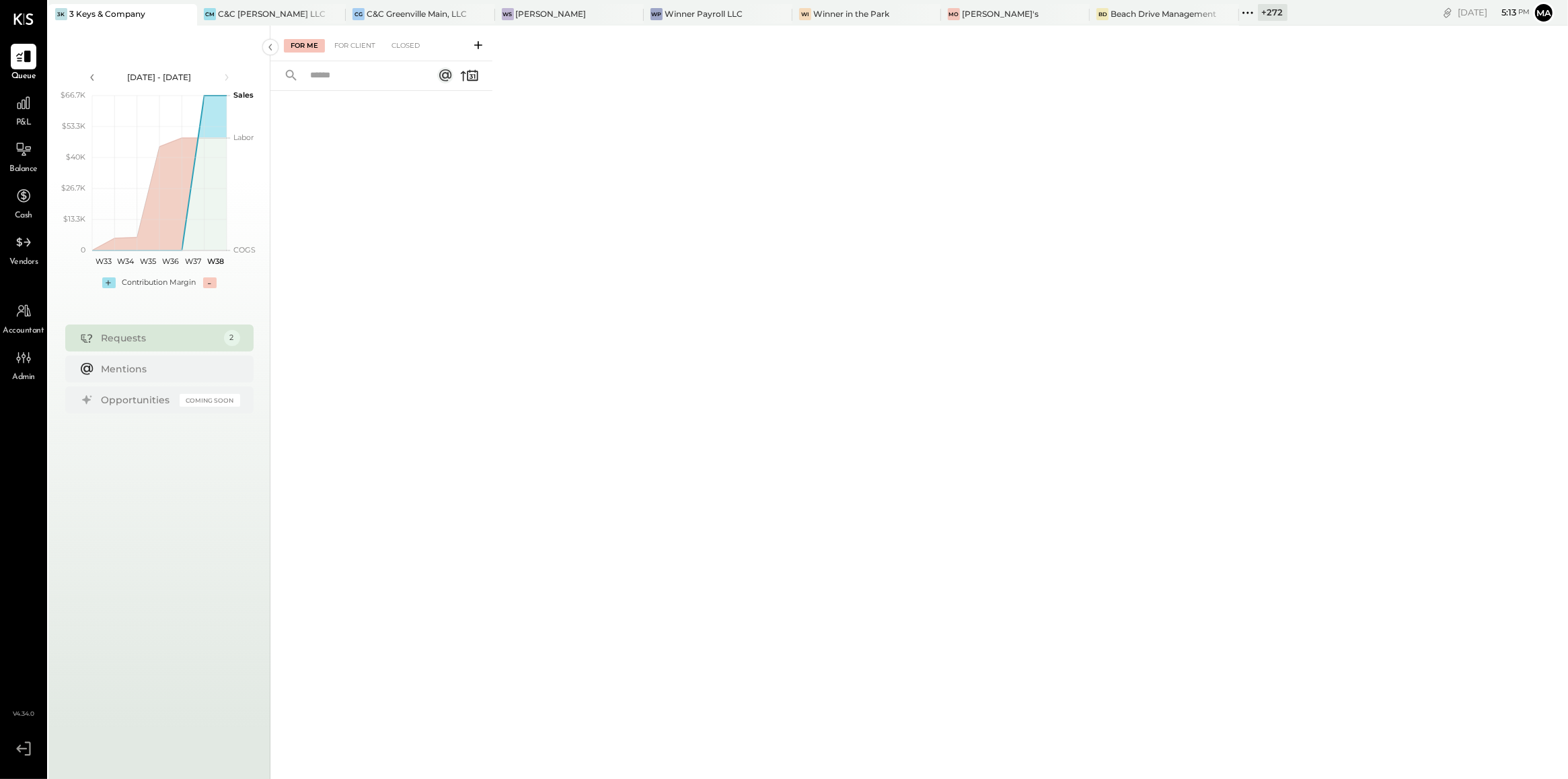
click at [473, 52] on button at bounding box center [479, 45] width 22 height 16
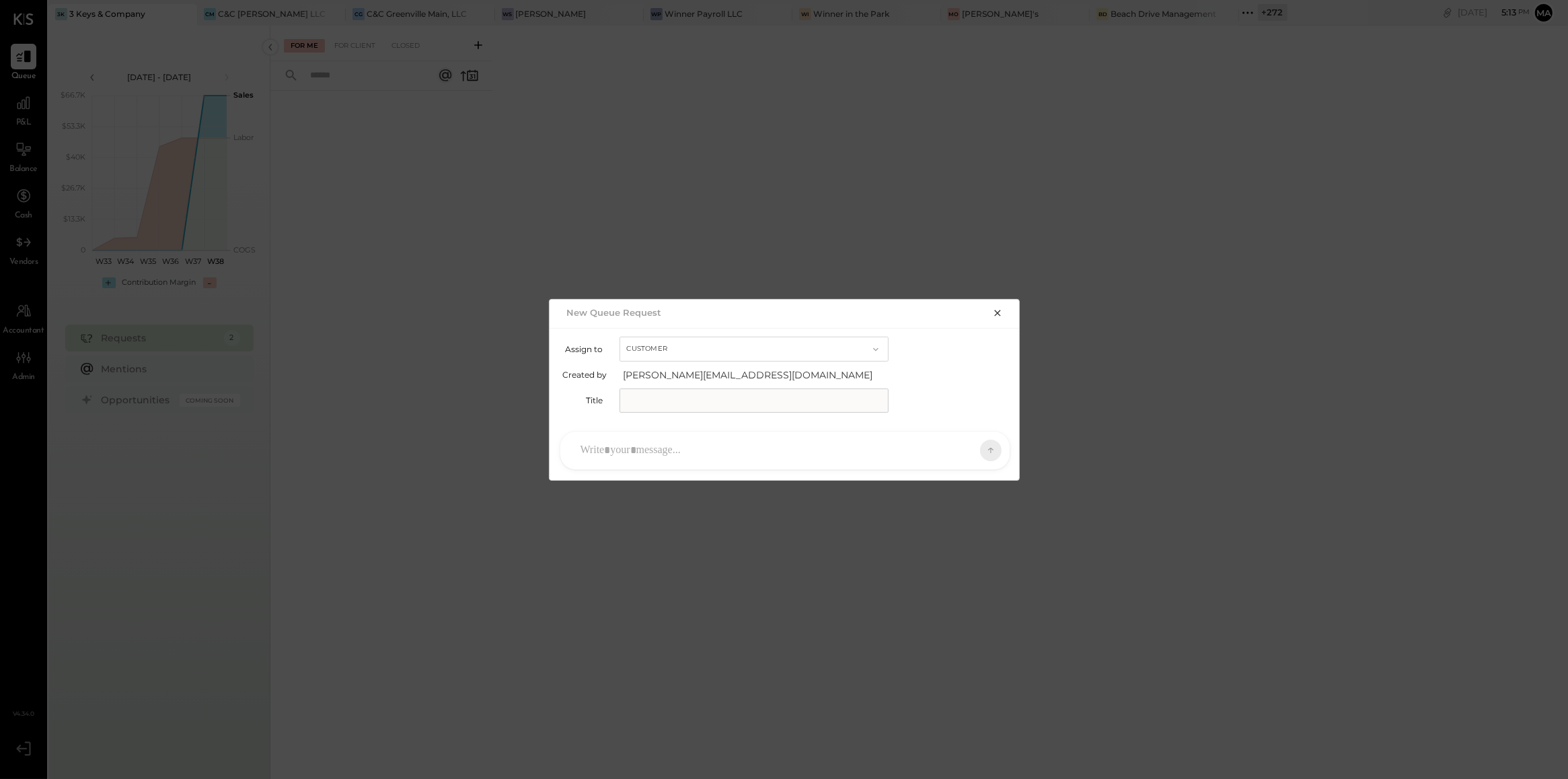
click at [668, 345] on button "Customer" at bounding box center [754, 349] width 269 height 25
click at [668, 374] on span "Accountant" at bounding box center [654, 372] width 48 height 9
click at [668, 392] on input "text" at bounding box center [754, 400] width 269 height 24
type input "**********"
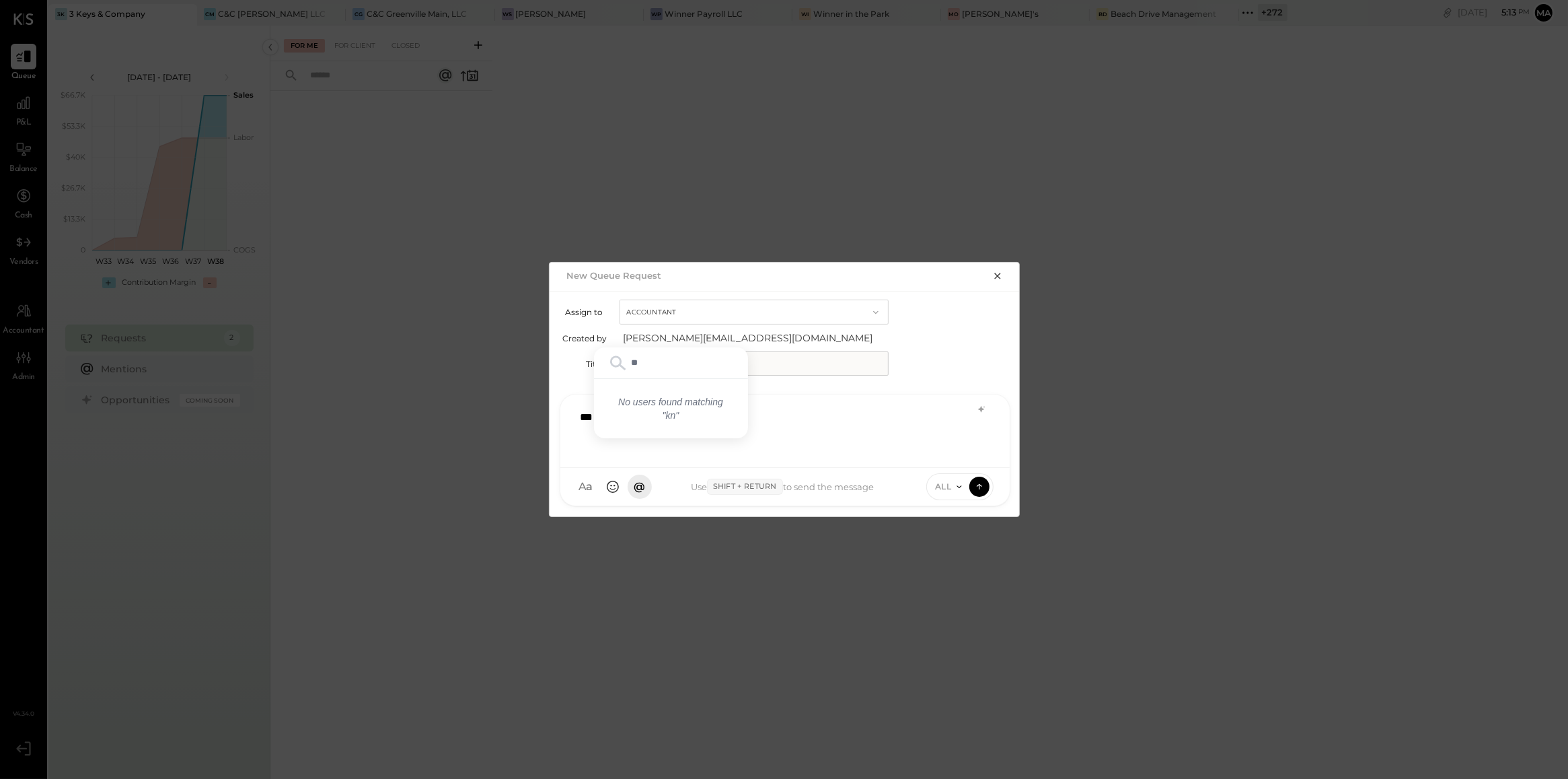
type input "*"
click at [674, 350] on div "KC Kinjal Chauhan" at bounding box center [671, 358] width 154 height 27
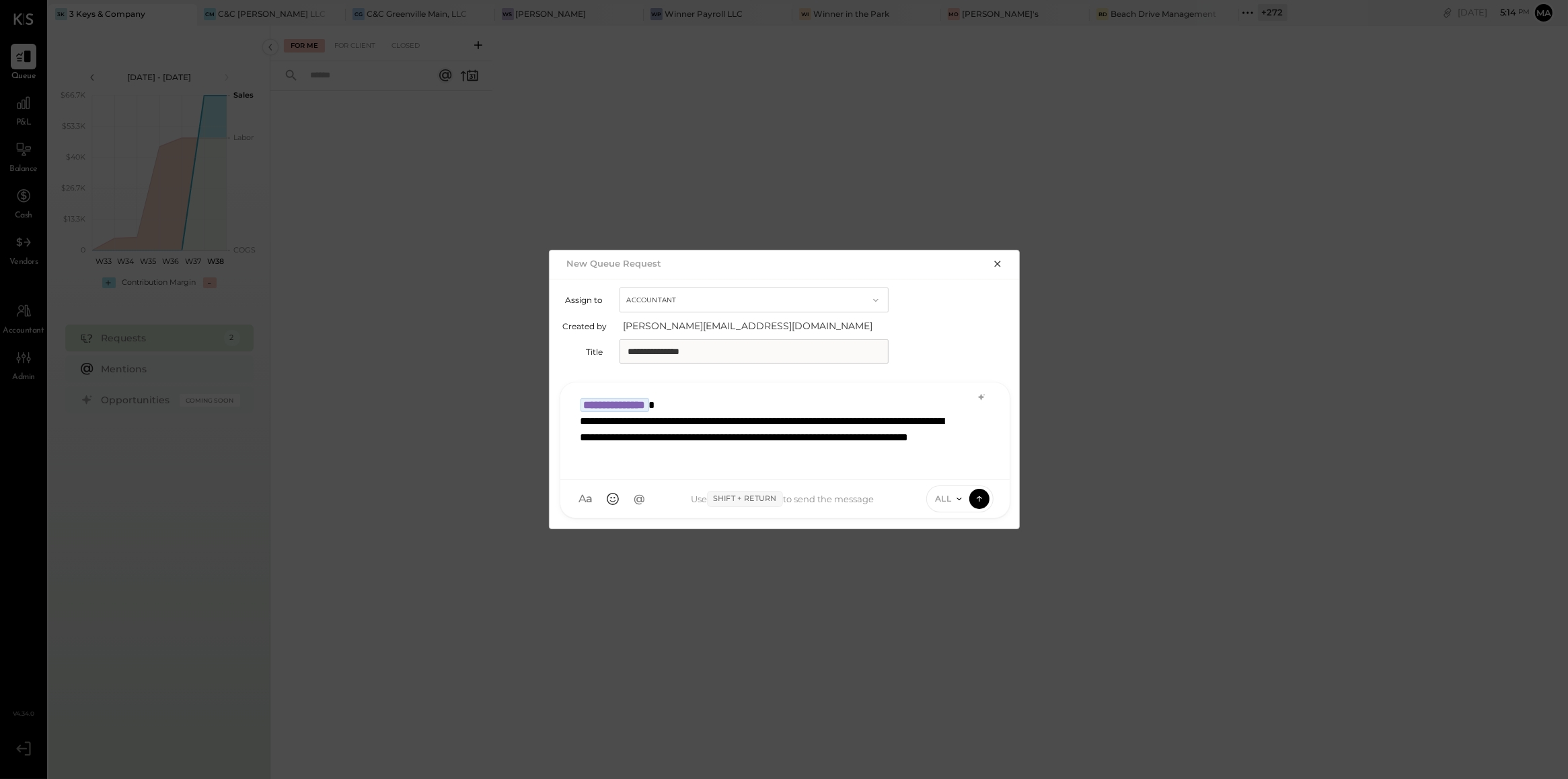
click at [957, 506] on div "ALL" at bounding box center [960, 498] width 67 height 27
click at [957, 498] on icon at bounding box center [959, 498] width 5 height 2
click at [964, 463] on div "INTERNAL" at bounding box center [967, 465] width 80 height 22
click at [983, 499] on icon at bounding box center [980, 498] width 12 height 13
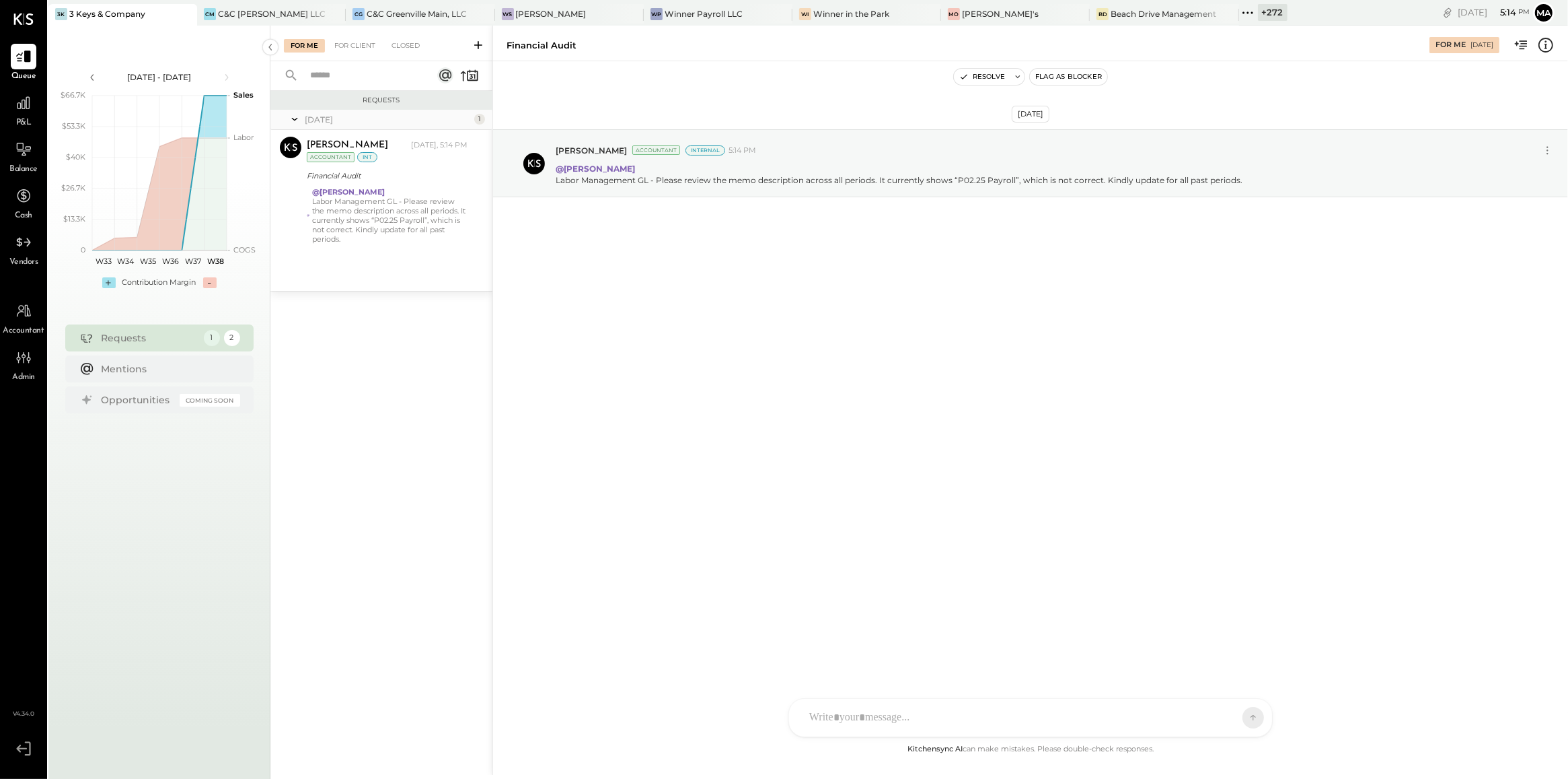
click at [479, 42] on icon at bounding box center [478, 45] width 13 height 13
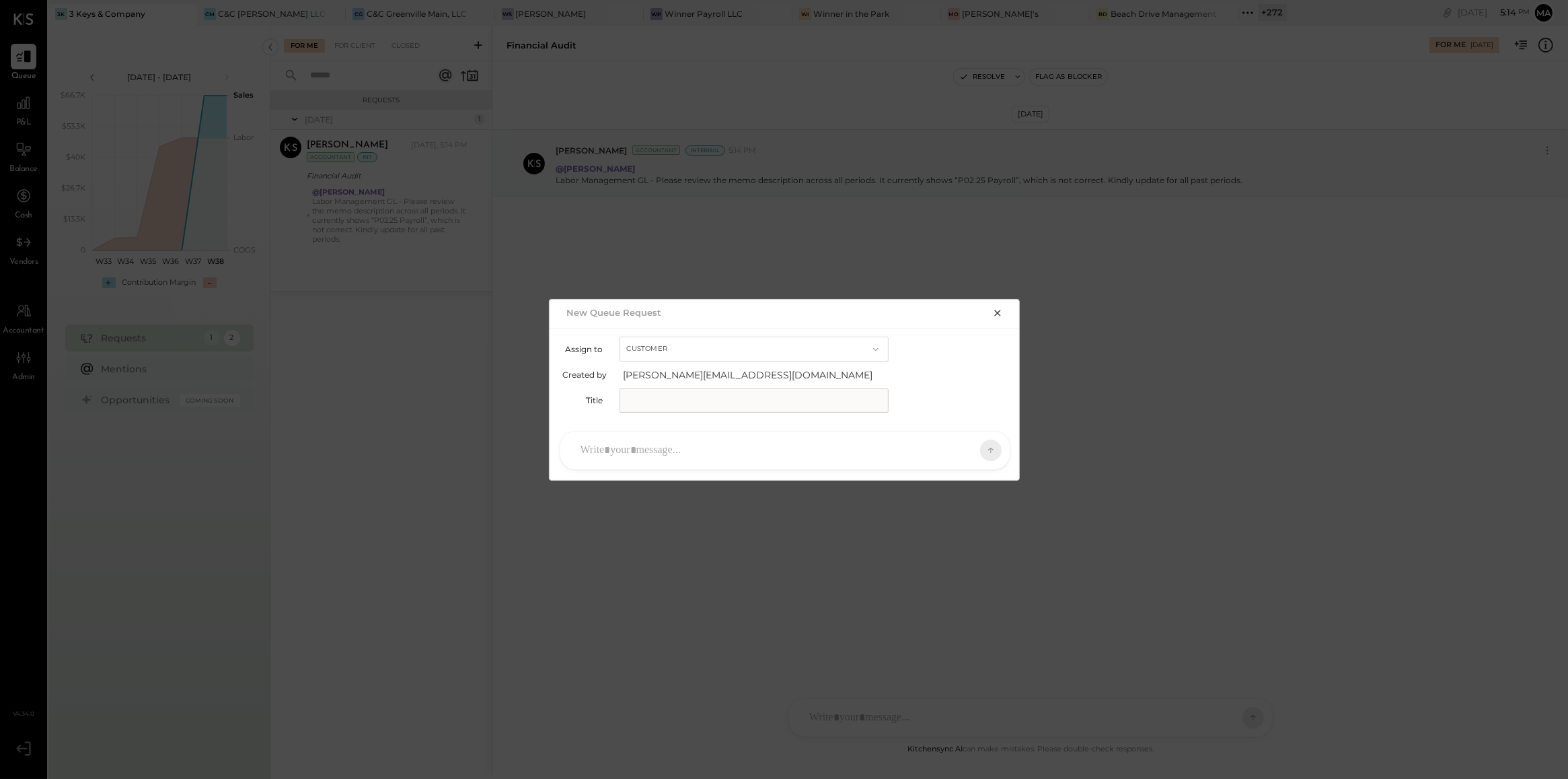
click at [659, 338] on button "Customer" at bounding box center [754, 349] width 269 height 25
click at [668, 377] on div "Accountant" at bounding box center [754, 373] width 268 height 24
click at [669, 394] on input "text" at bounding box center [754, 400] width 269 height 24
type input "*"
type input "**********"
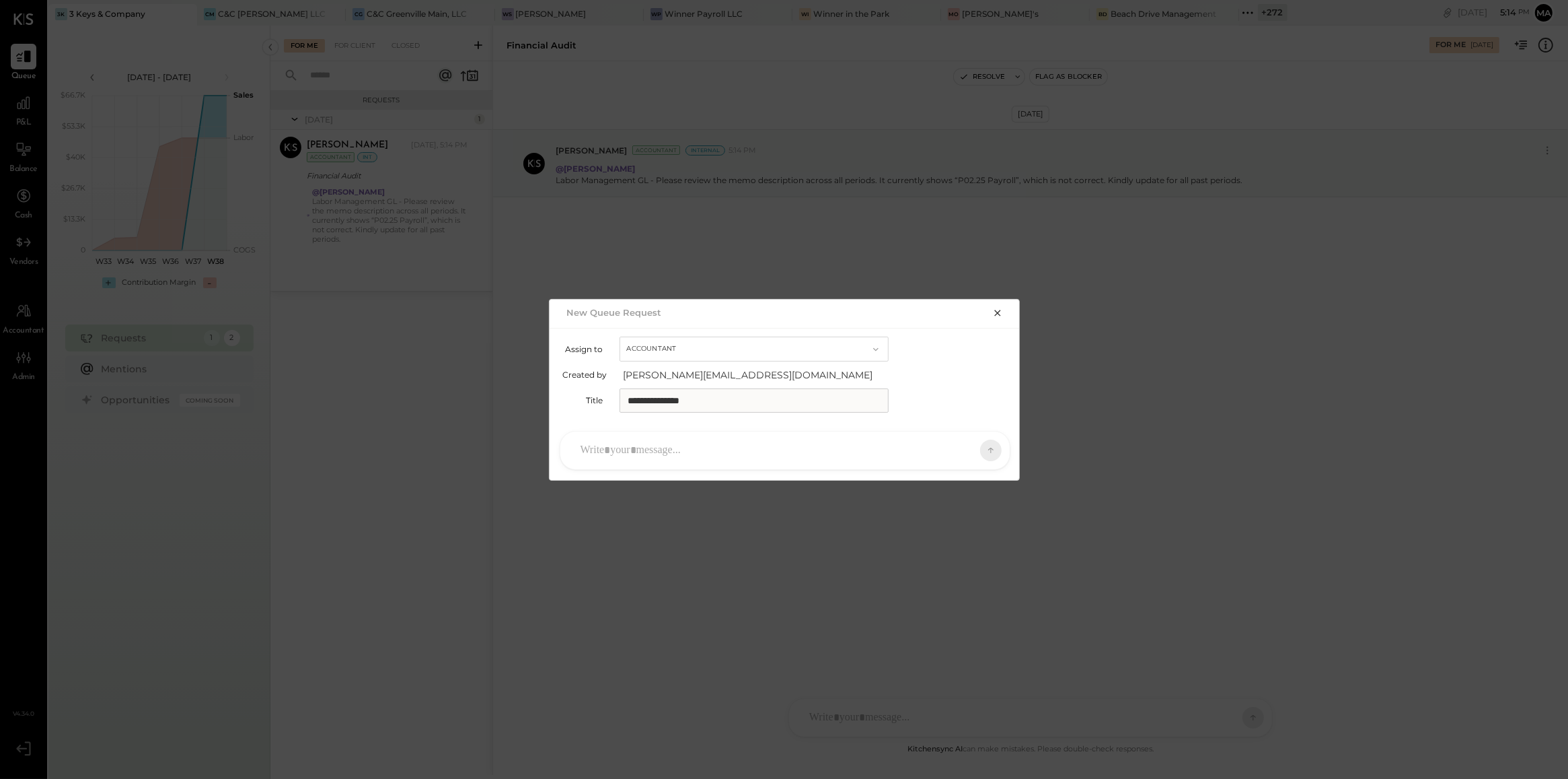
click at [677, 442] on div at bounding box center [773, 450] width 398 height 30
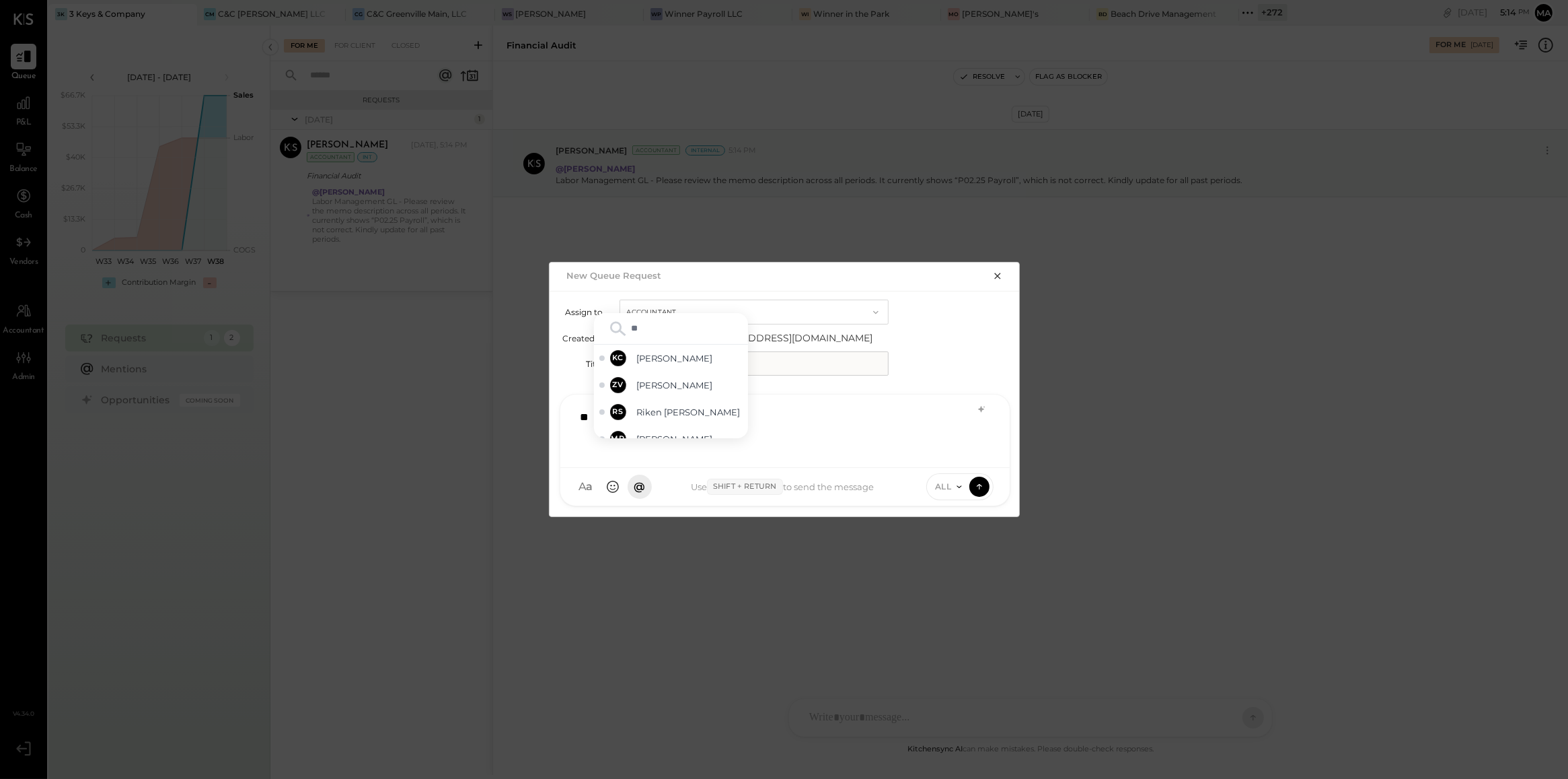
type input "***"
click at [677, 431] on div "KC Kinjal Chauhan" at bounding box center [671, 424] width 154 height 27
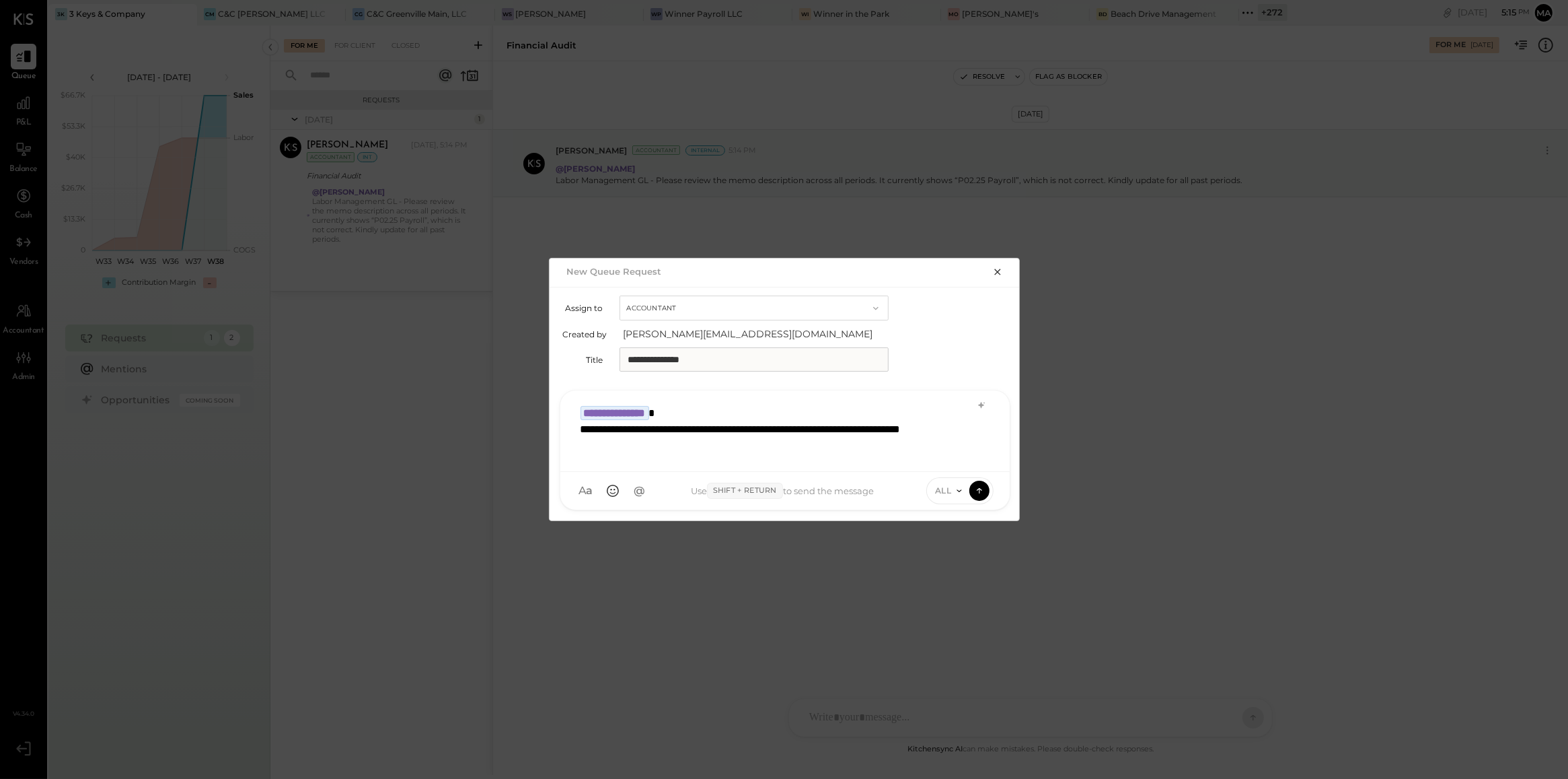
click at [963, 495] on icon at bounding box center [960, 491] width 11 height 11
click at [950, 442] on div "ALL" at bounding box center [967, 435] width 80 height 22
click at [960, 492] on icon at bounding box center [960, 491] width 11 height 11
click at [960, 459] on div "INTERNAL" at bounding box center [967, 457] width 80 height 22
click at [971, 486] on button at bounding box center [979, 490] width 20 height 20
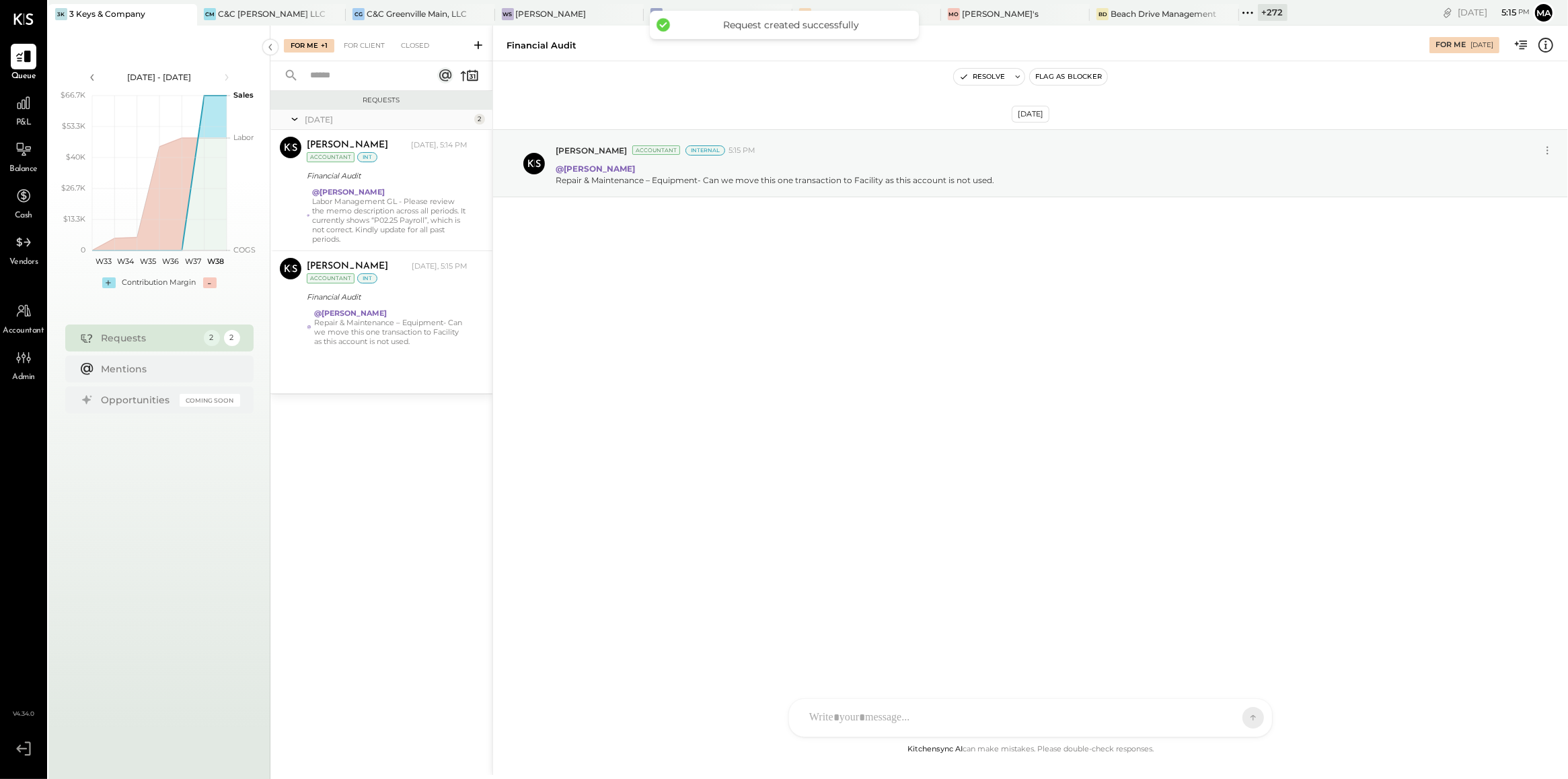
click at [481, 51] on icon at bounding box center [478, 45] width 13 height 13
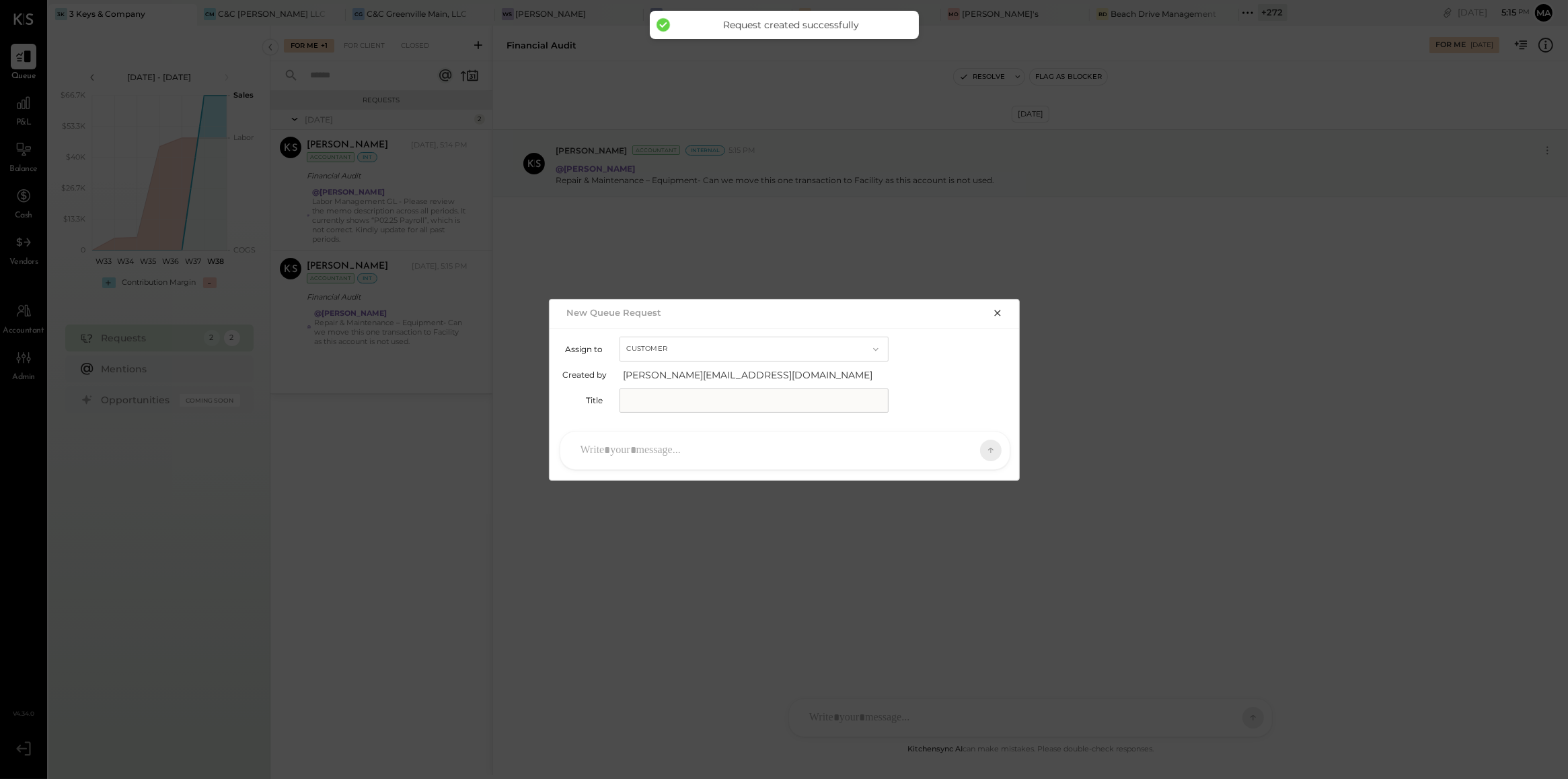
click at [650, 352] on button "Customer" at bounding box center [754, 349] width 269 height 25
click at [668, 378] on div "Accountant" at bounding box center [754, 373] width 268 height 24
click at [669, 391] on input "text" at bounding box center [754, 400] width 269 height 24
type input "**********"
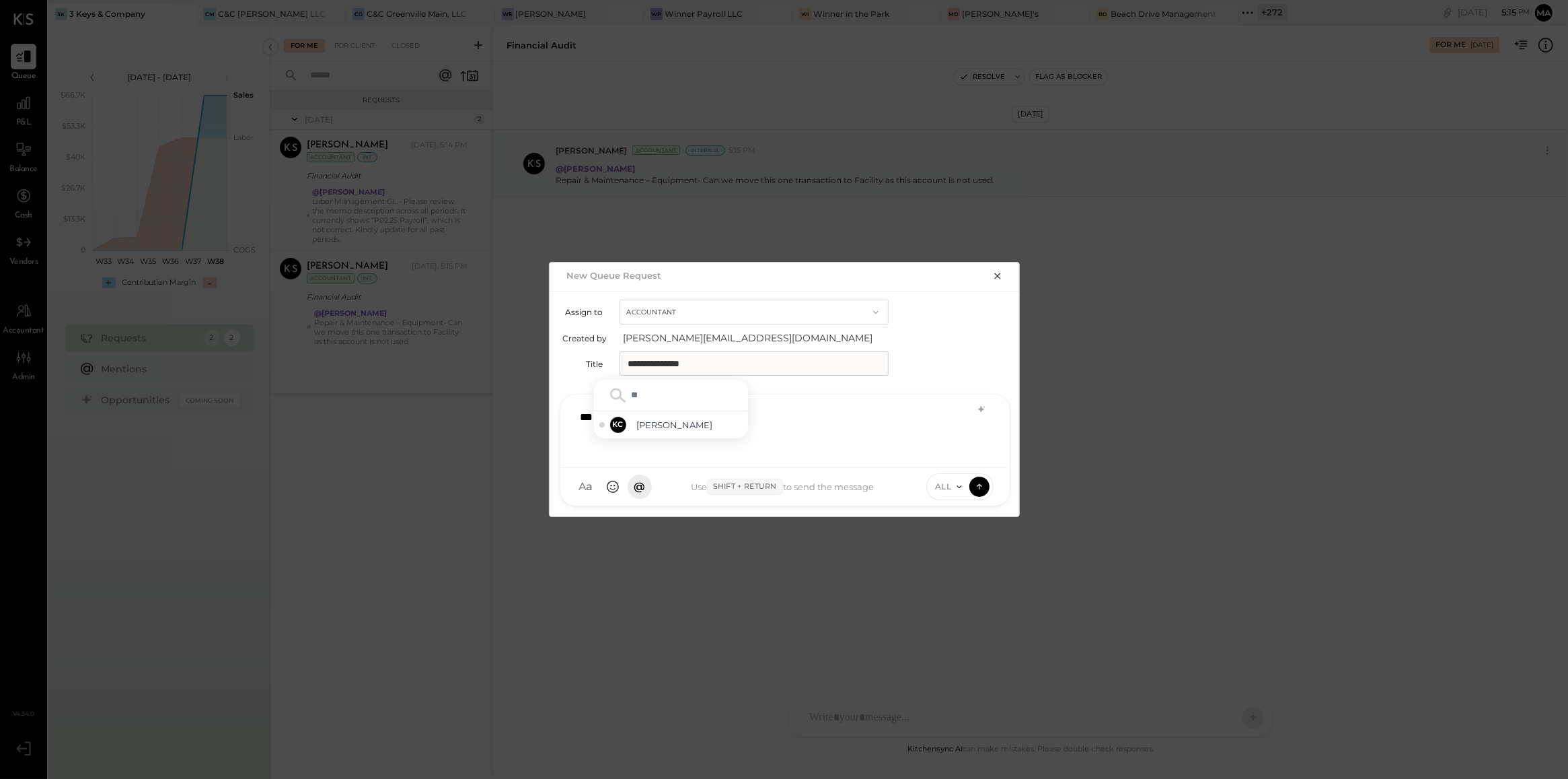
type input "***"
click at [667, 425] on span "Kinjal Chauhan" at bounding box center [690, 425] width 105 height 13
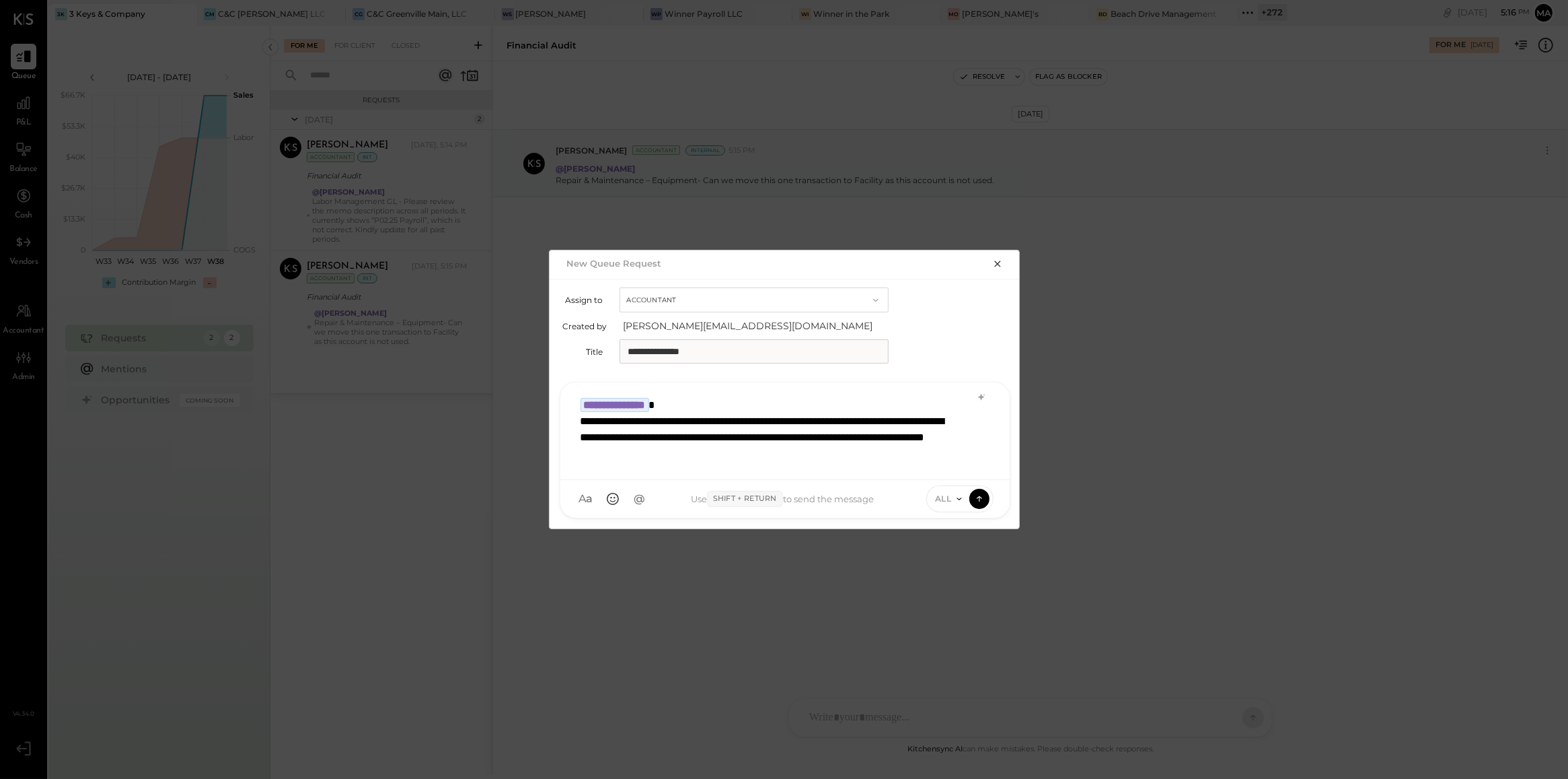
click at [954, 500] on icon at bounding box center [960, 498] width 11 height 11
click at [950, 466] on div "INTERNAL" at bounding box center [967, 465] width 80 height 22
click at [983, 500] on icon at bounding box center [980, 498] width 12 height 13
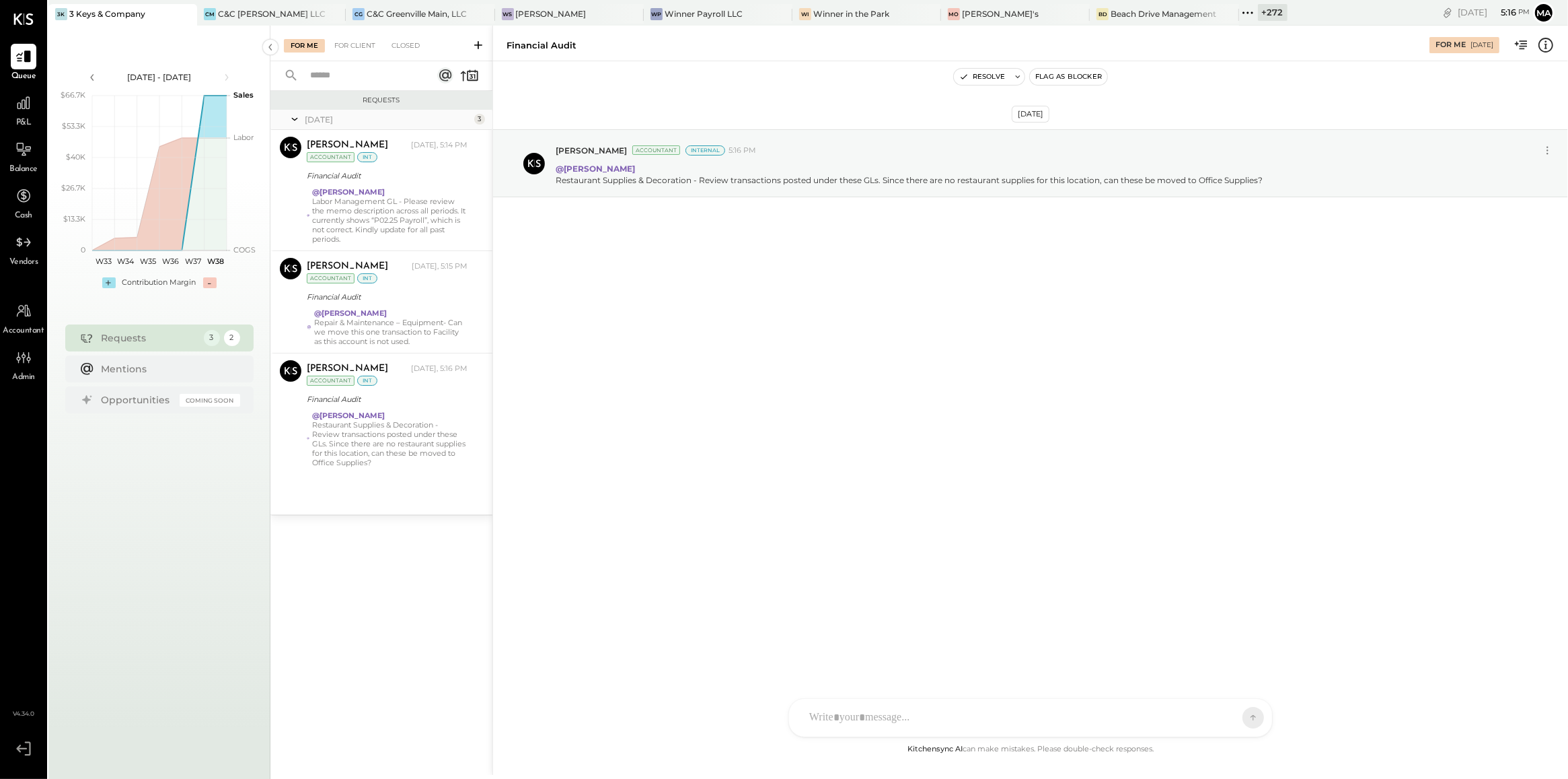
click at [472, 46] on icon at bounding box center [478, 45] width 13 height 13
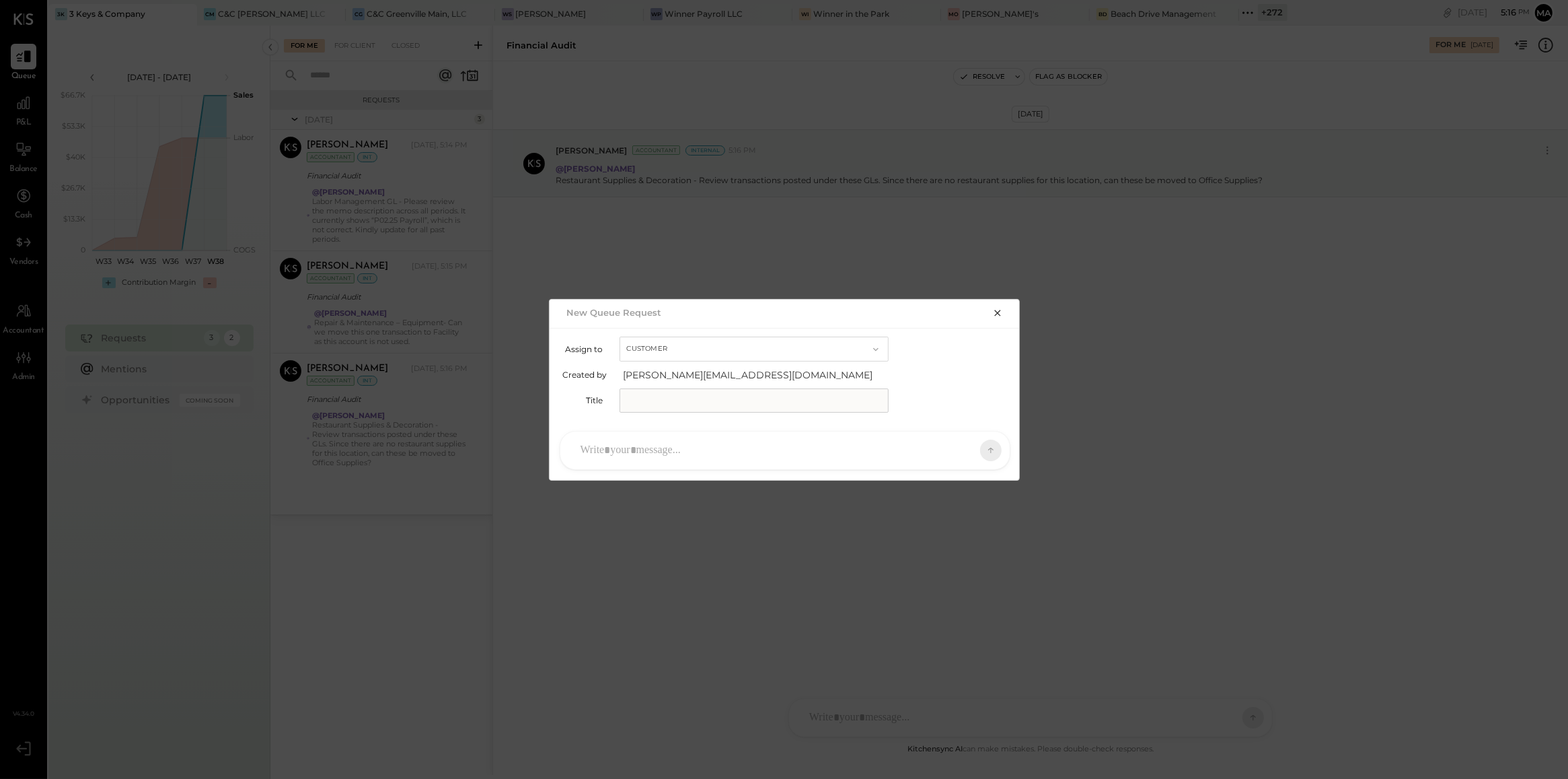
click at [653, 352] on button "Customer" at bounding box center [754, 349] width 269 height 25
click at [654, 371] on span "Accountant" at bounding box center [654, 372] width 48 height 9
click at [656, 398] on input "text" at bounding box center [754, 400] width 269 height 24
type input "**********"
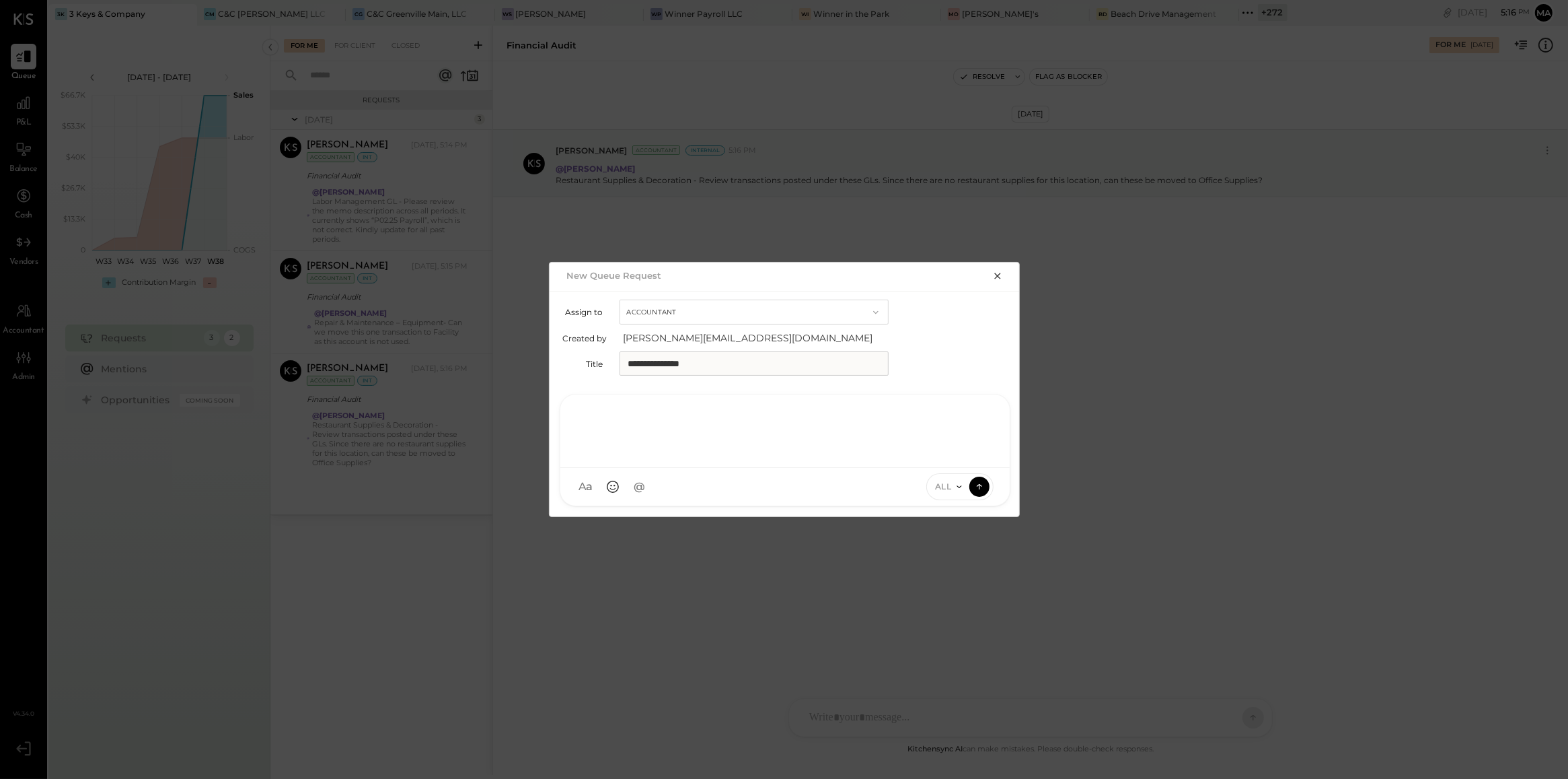
click at [664, 443] on div at bounding box center [785, 429] width 422 height 54
type input "***"
click at [668, 420] on span "Kinjal Chauhan" at bounding box center [690, 425] width 105 height 13
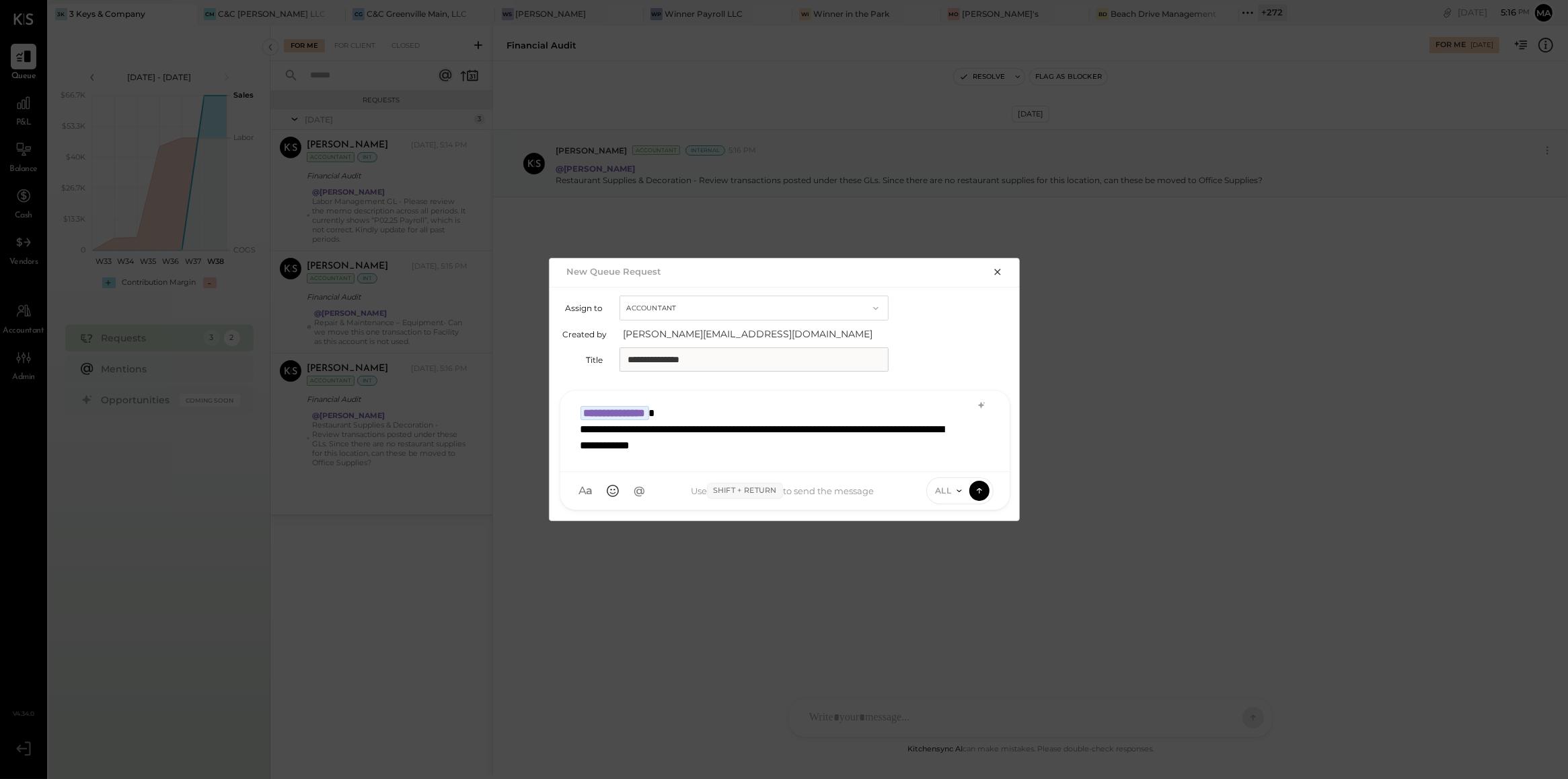
click at [963, 490] on icon at bounding box center [960, 491] width 11 height 11
click at [957, 458] on div "INTERNAL" at bounding box center [967, 457] width 80 height 22
click at [974, 488] on icon at bounding box center [980, 490] width 12 height 13
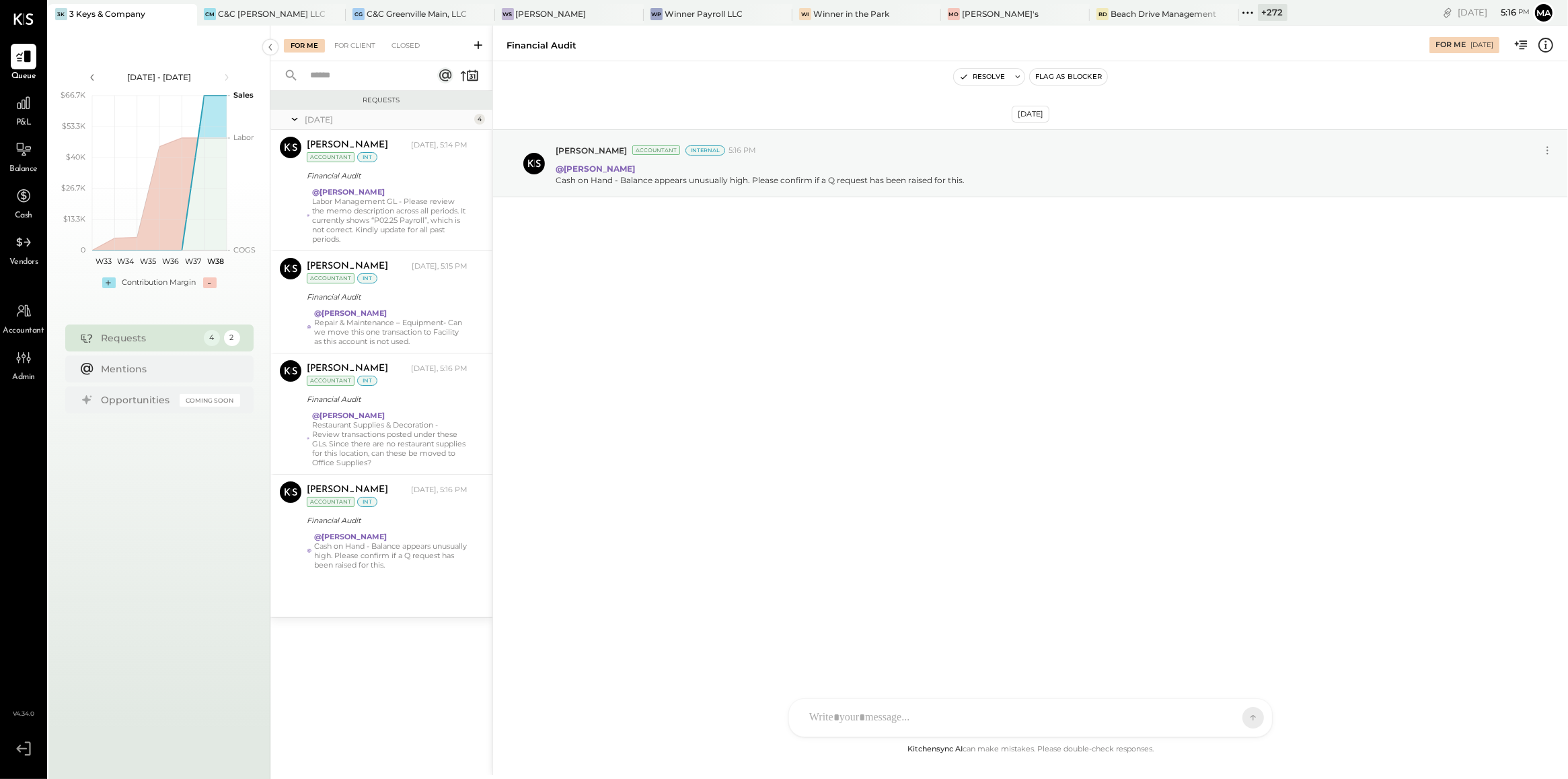
click at [482, 48] on icon at bounding box center [478, 45] width 13 height 13
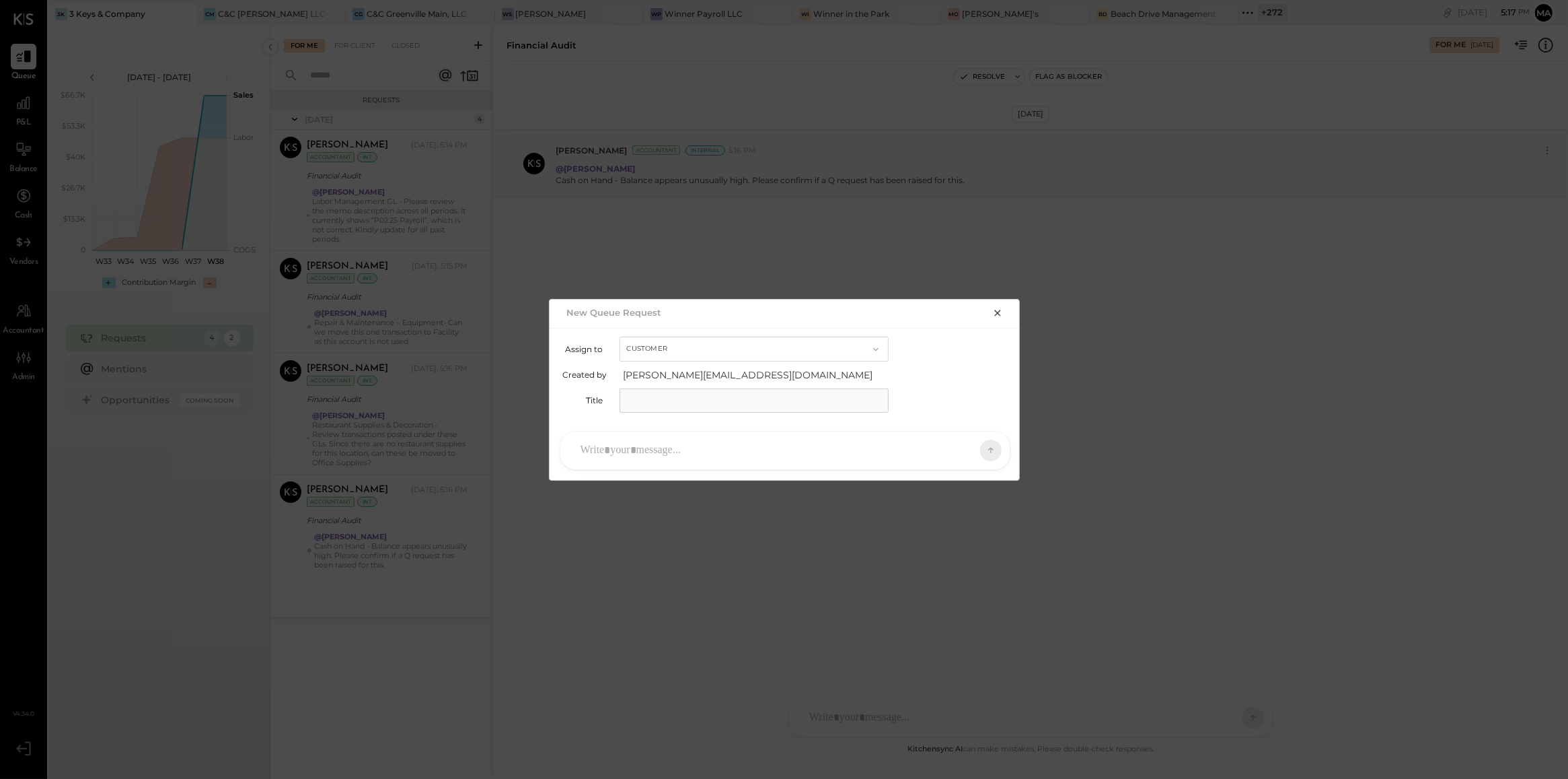
click at [661, 361] on button "Customer" at bounding box center [754, 349] width 269 height 25
click at [666, 370] on span "Accountant" at bounding box center [654, 372] width 48 height 9
click at [666, 394] on input "text" at bounding box center [754, 400] width 269 height 24
type input "**********"
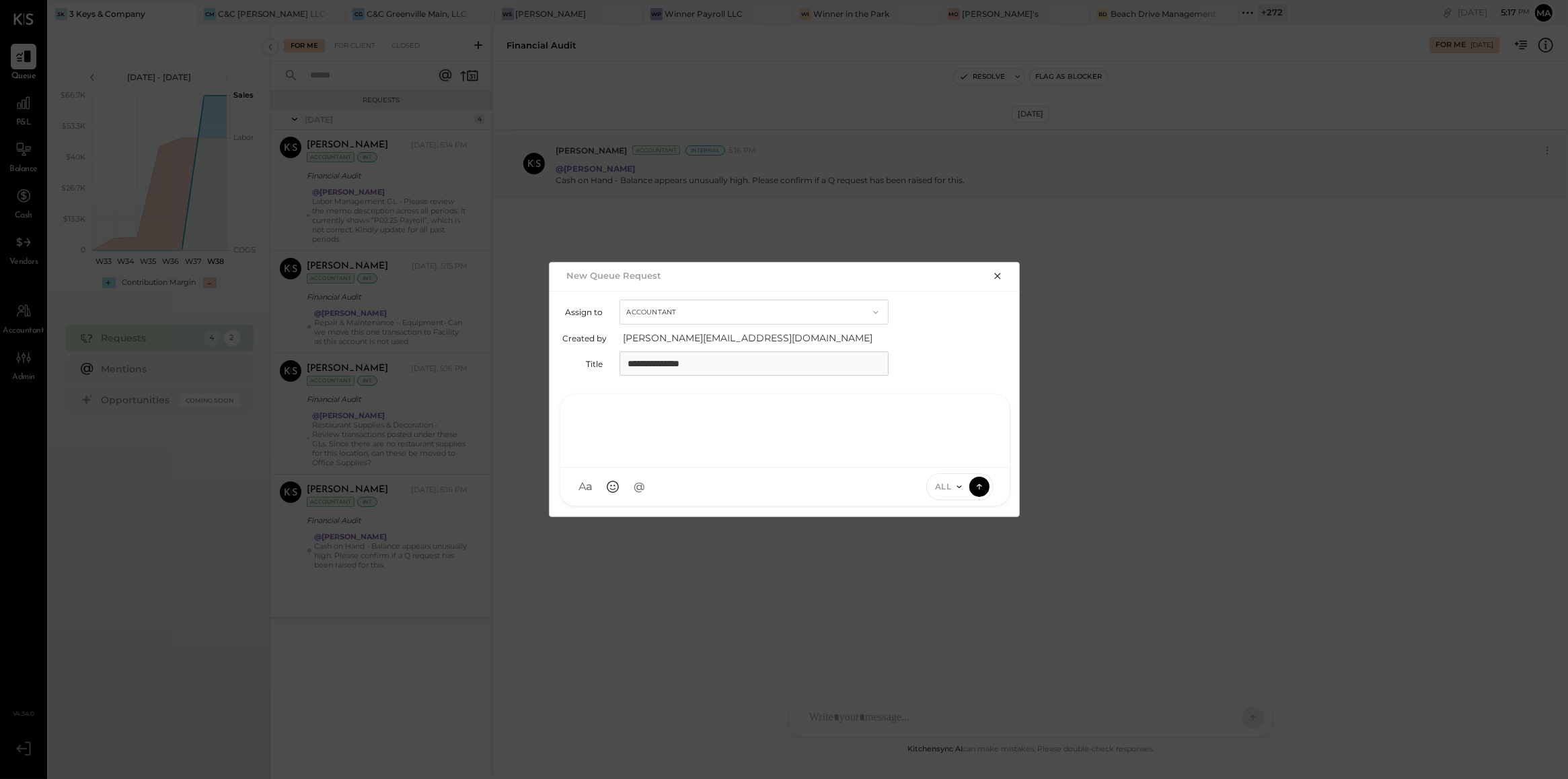
click at [677, 446] on div at bounding box center [785, 429] width 422 height 54
type input "***"
click at [681, 431] on div "KC Kinjal Chauhan" at bounding box center [671, 424] width 154 height 27
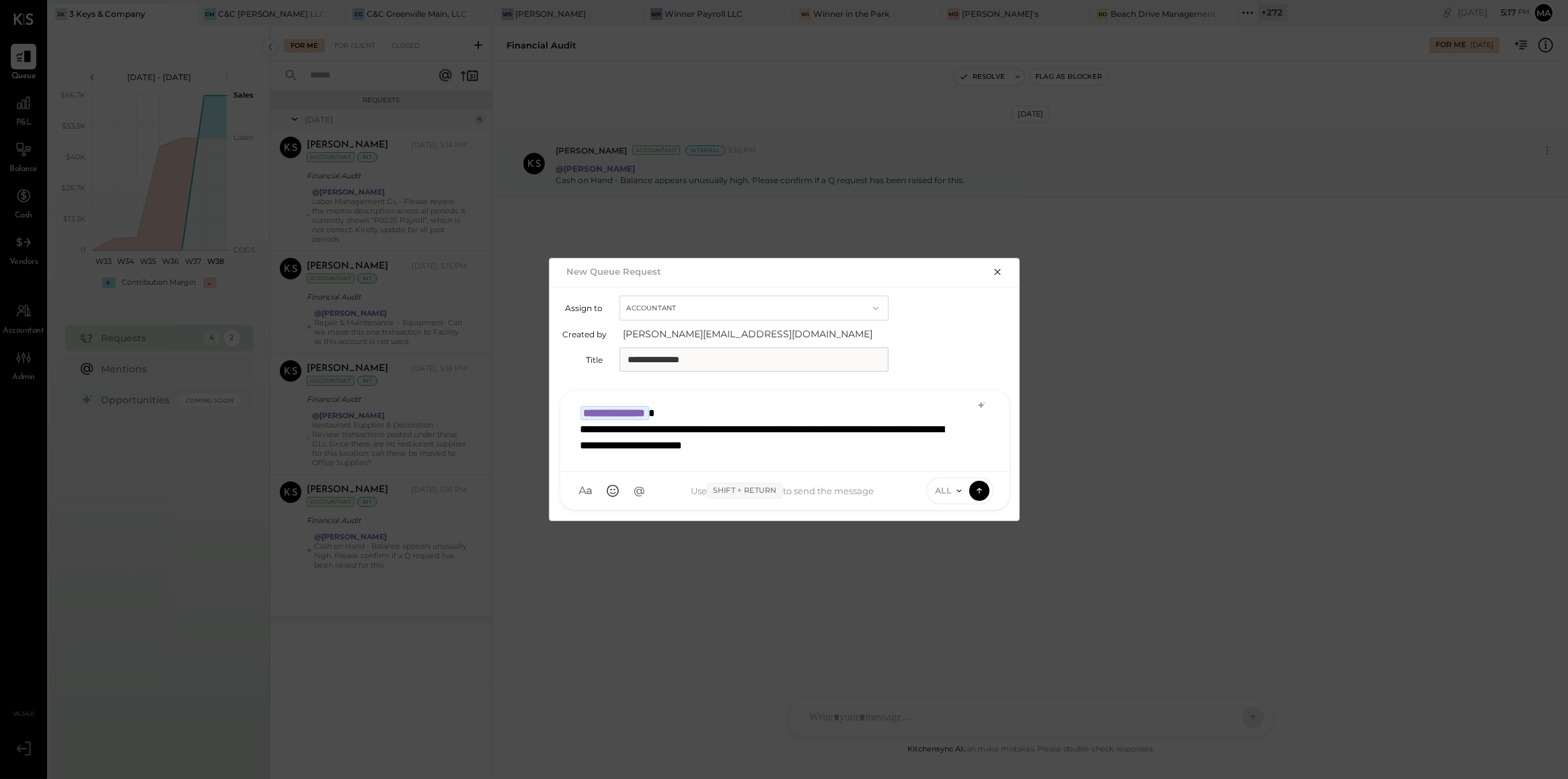
click at [959, 499] on div "ALL" at bounding box center [960, 491] width 67 height 27
click at [956, 488] on icon at bounding box center [960, 491] width 11 height 11
click at [959, 461] on div "INTERNAL" at bounding box center [967, 457] width 80 height 22
click at [974, 489] on icon at bounding box center [980, 490] width 12 height 13
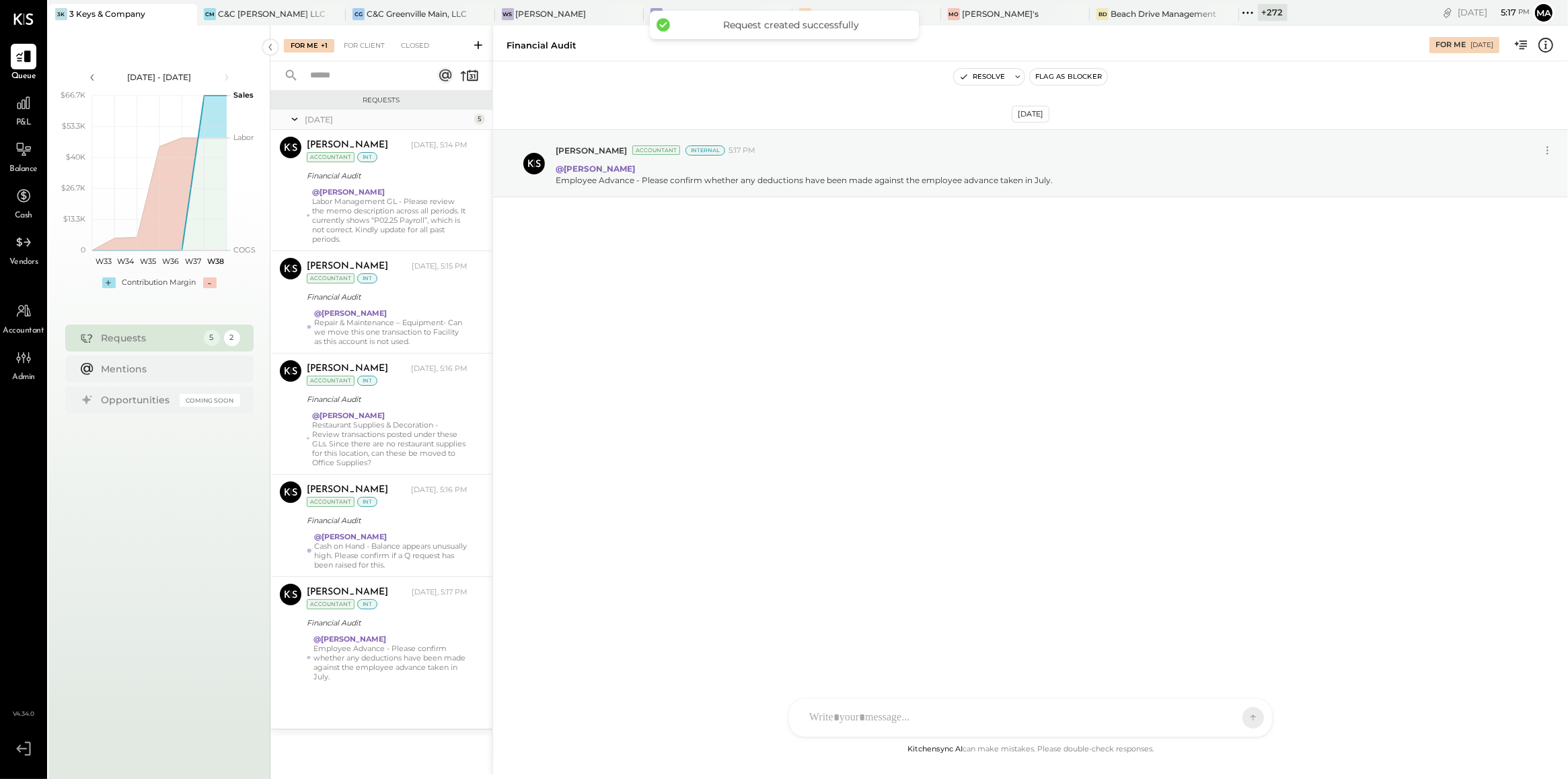
click at [739, 463] on div "Sep 16th, 2025 Manan Shah Accountant Internal 5:17 PM @Kinjal Chauhan Employee …" at bounding box center [1030, 401] width 1075 height 680
click at [787, 294] on div "Sep 16th, 2025 Manan Shah Accountant Internal 5:17 PM @Kinjal Chauhan Employee …" at bounding box center [1030, 196] width 1075 height 203
click at [1258, 13] on div "+ 272" at bounding box center [1273, 13] width 30 height 17
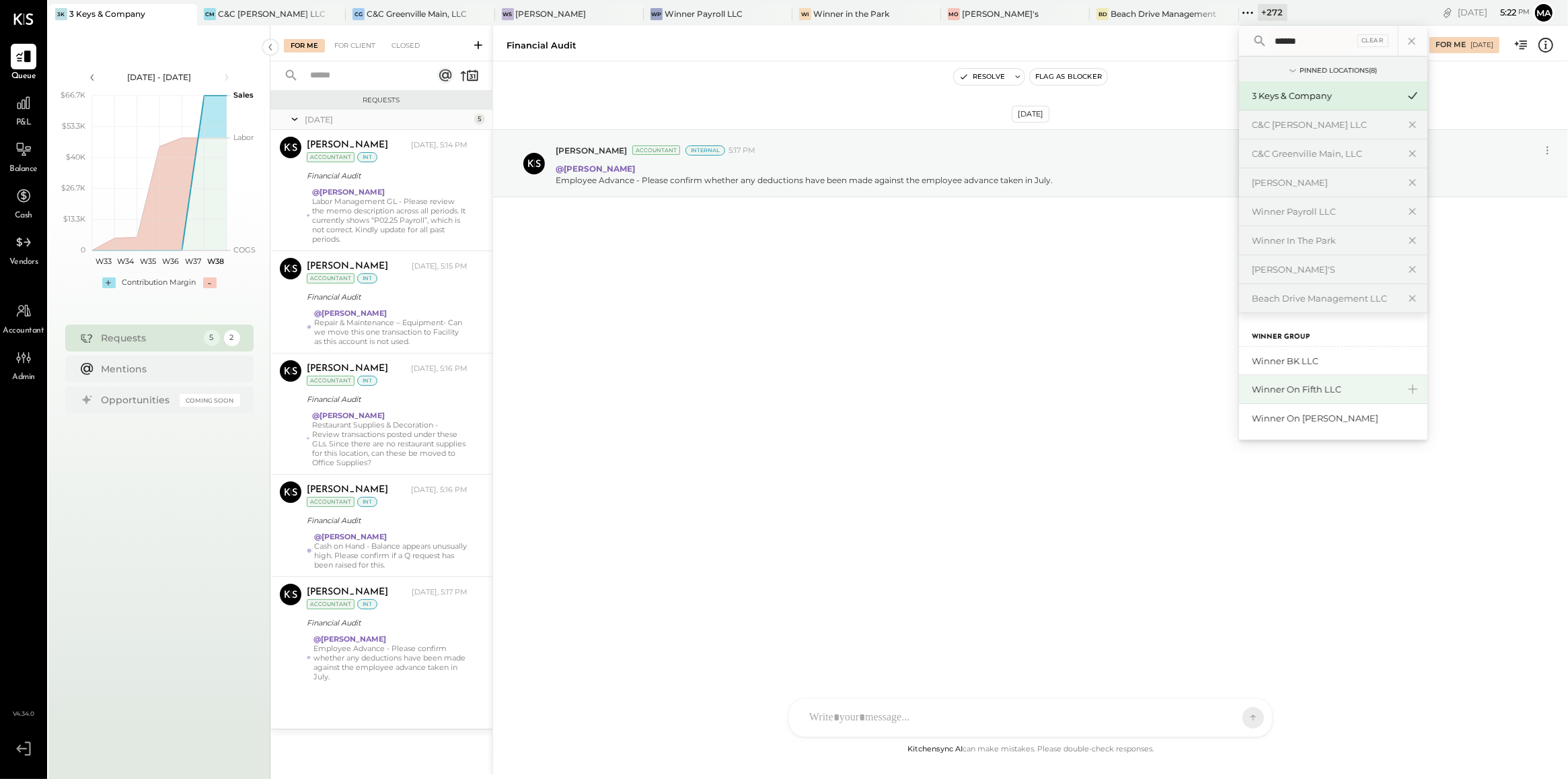
scroll to position [1, 0]
type input "******"
click at [1255, 363] on div "Winner BK LLC" at bounding box center [1325, 360] width 145 height 13
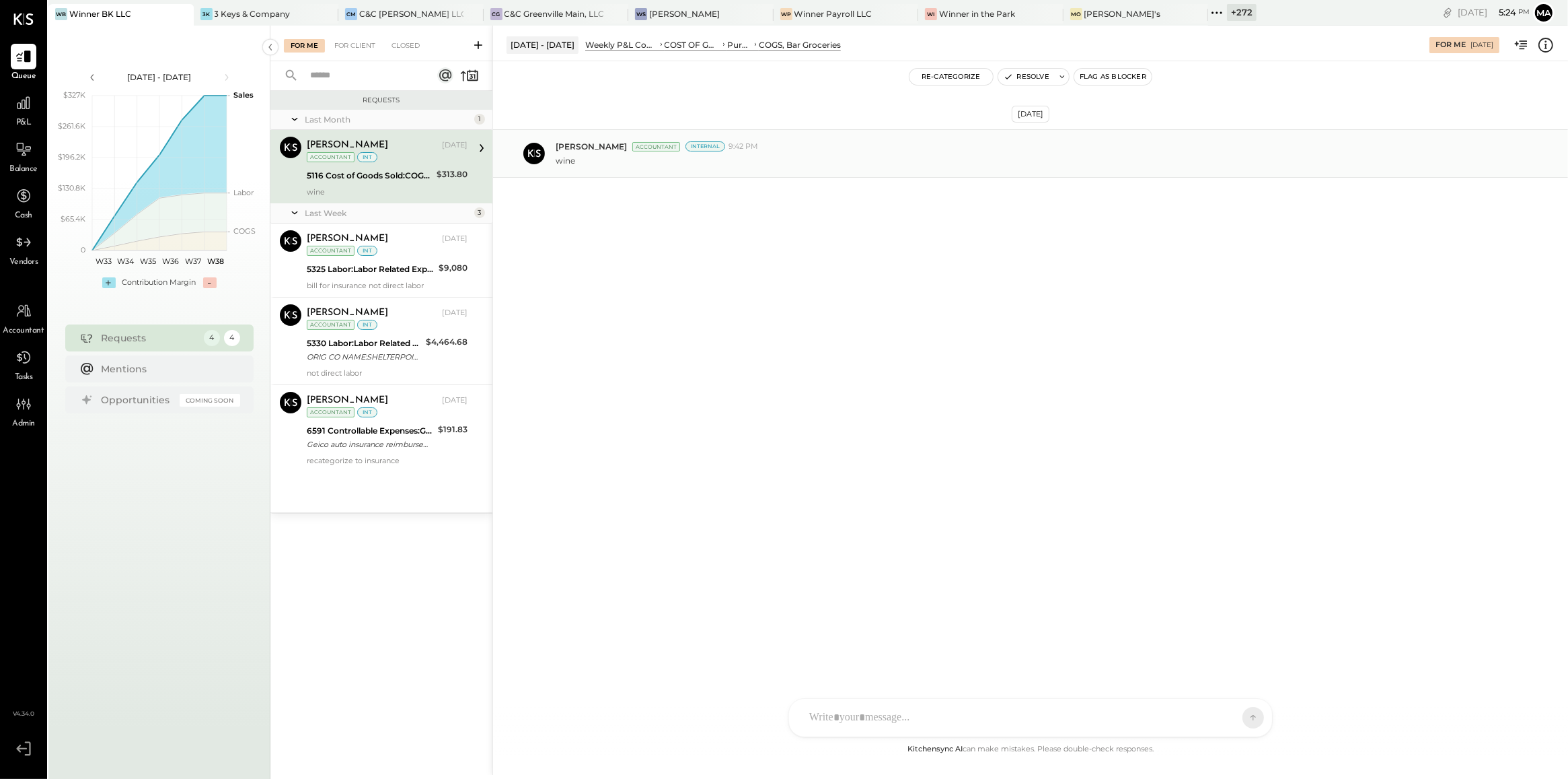
click at [796, 148] on div "Irvin Rojas Accountant Internal 9:42 PM" at bounding box center [1057, 146] width 1002 height 12
click at [420, 250] on div "Irvin Rojas Sep 10, 2025 Accountant int" at bounding box center [387, 244] width 161 height 27
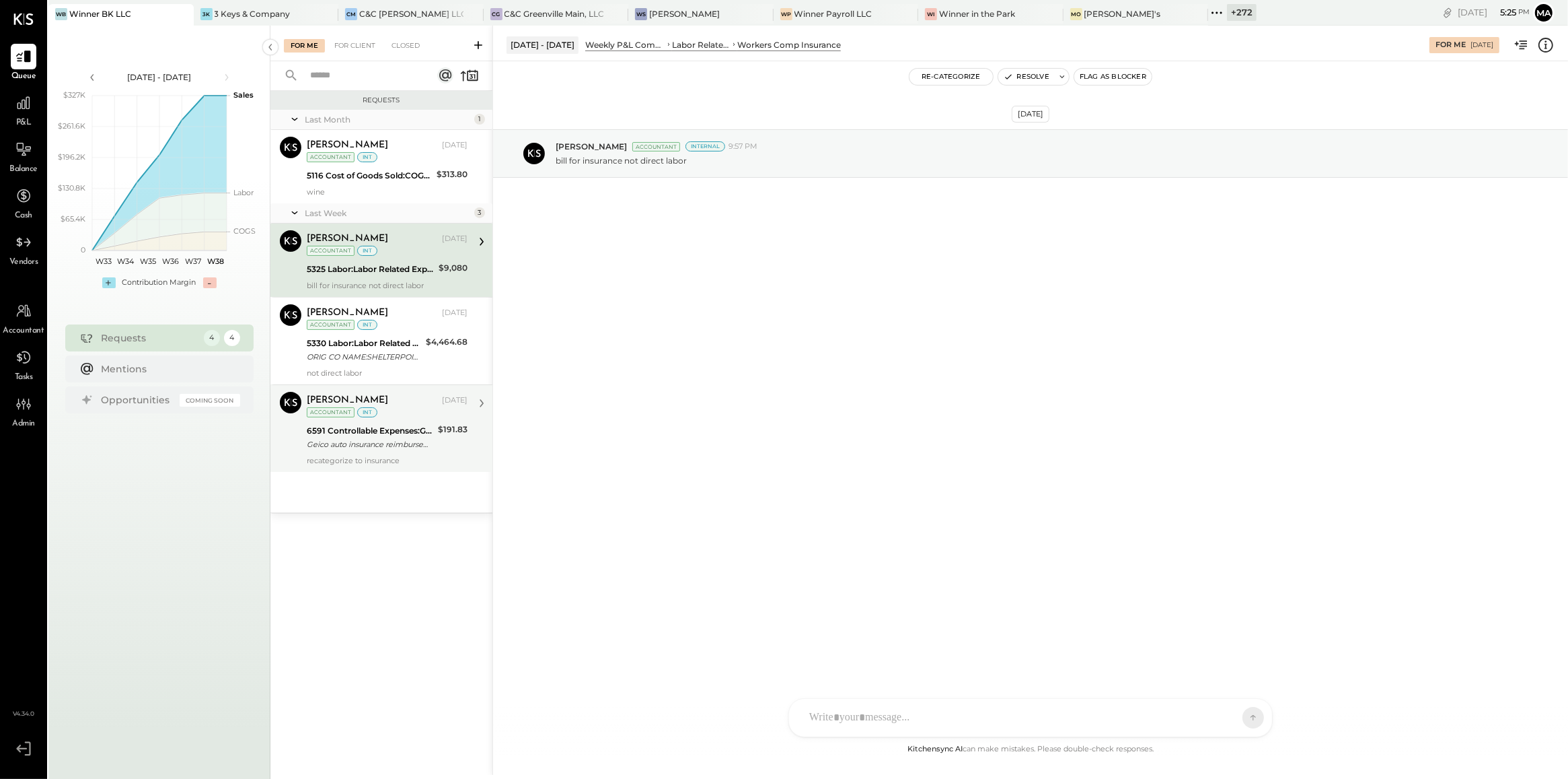
click at [361, 468] on div "Irvin Rojas Accountant Irvin Rojas Sep 10, 2025 Accountant int 6591 Controllabl…" at bounding box center [381, 428] width 222 height 88
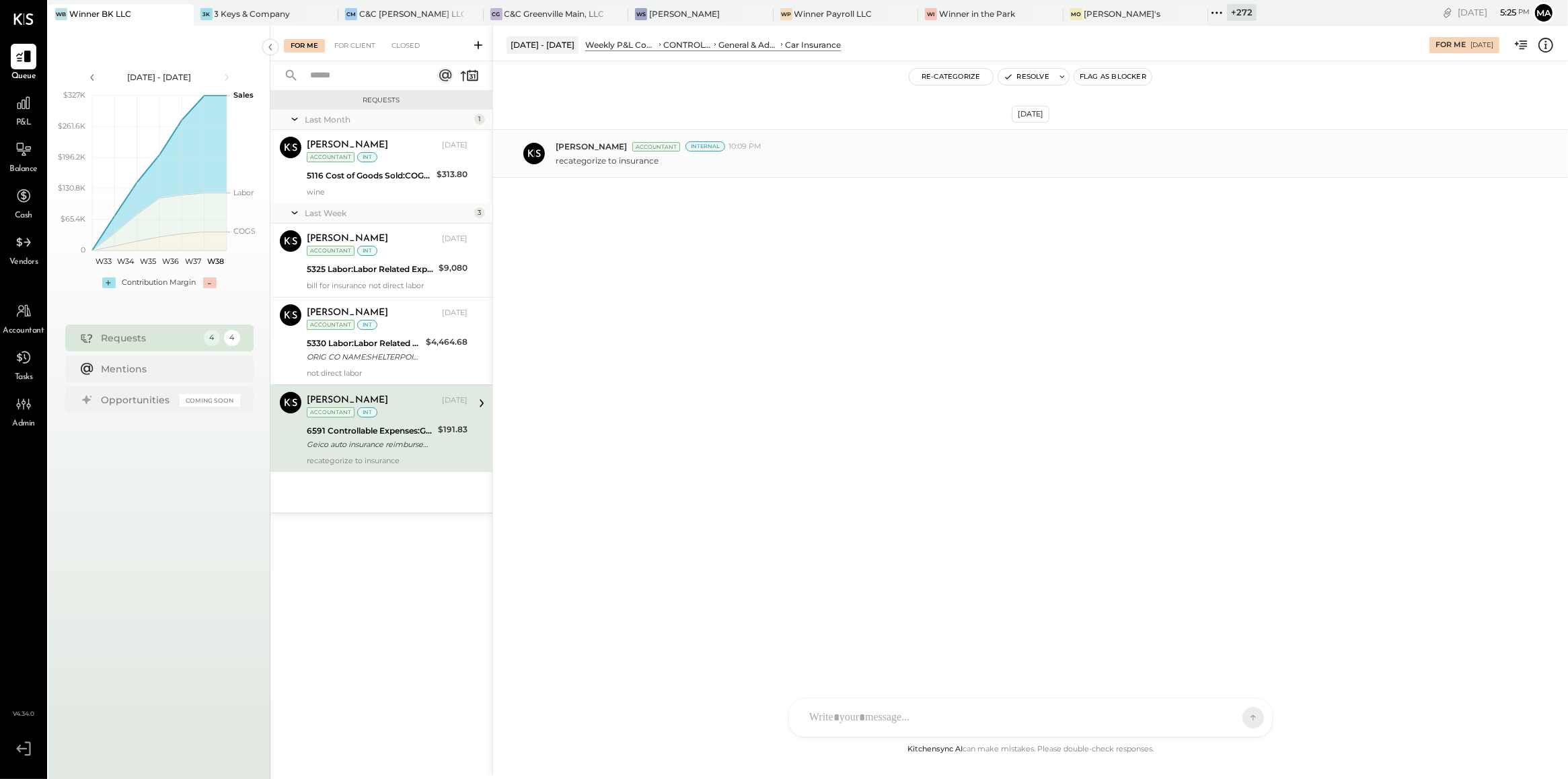
click at [553, 148] on div "Irvin Rojas Accountant Internal 10:09 PM recategorize to insurance" at bounding box center [1030, 153] width 1075 height 48
drag, startPoint x: 553, startPoint y: 148, endPoint x: 590, endPoint y: 159, distance: 38.6
click at [590, 159] on p "recategorize to insurance" at bounding box center [608, 160] width 103 height 12
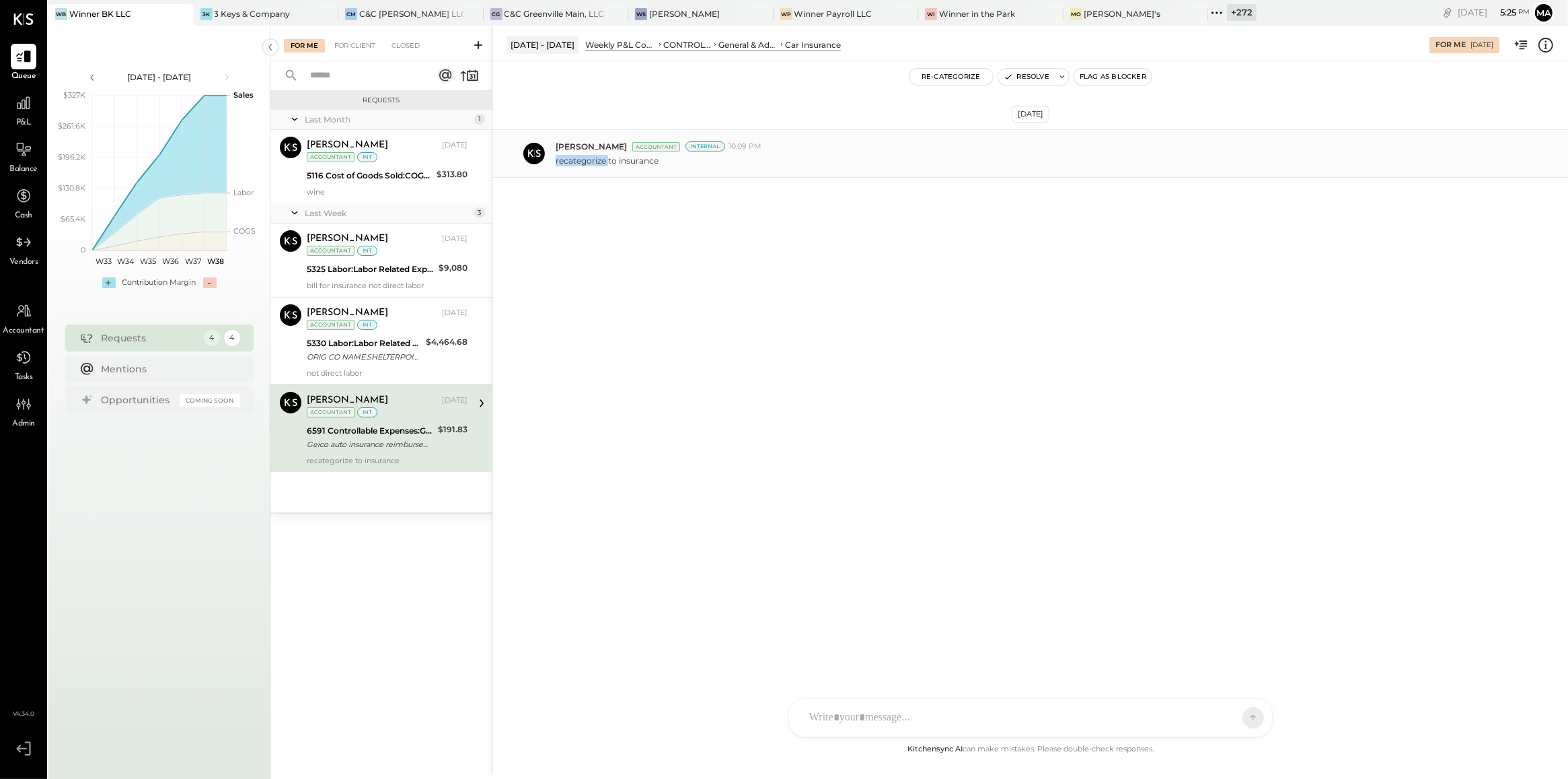
click at [590, 159] on p "recategorize to insurance" at bounding box center [608, 160] width 103 height 12
click at [1227, 4] on div "+ 272" at bounding box center [1242, 13] width 30 height 17
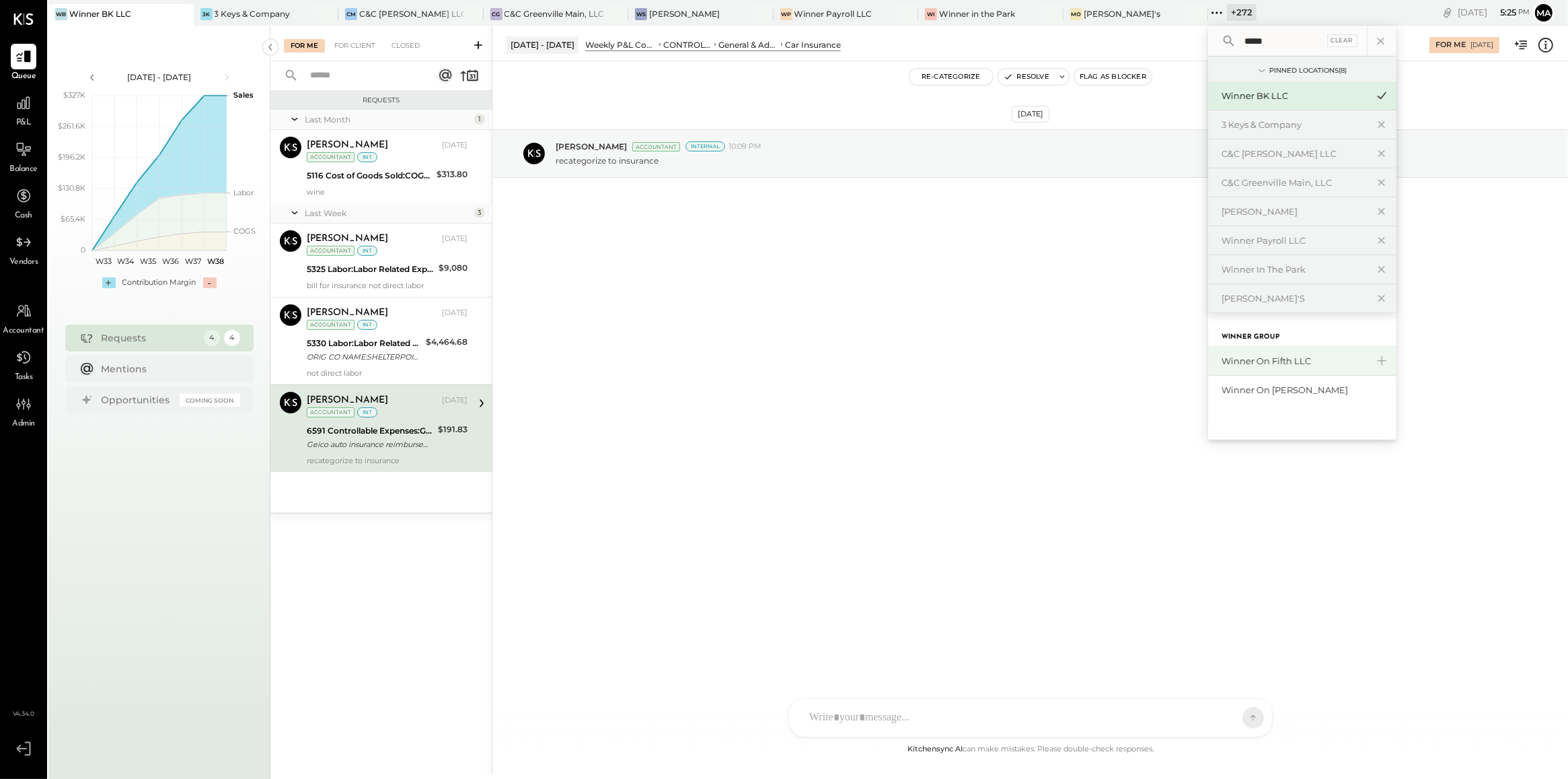
type input "*****"
click at [1221, 362] on div "Winner on Fifth LLC" at bounding box center [1294, 361] width 145 height 13
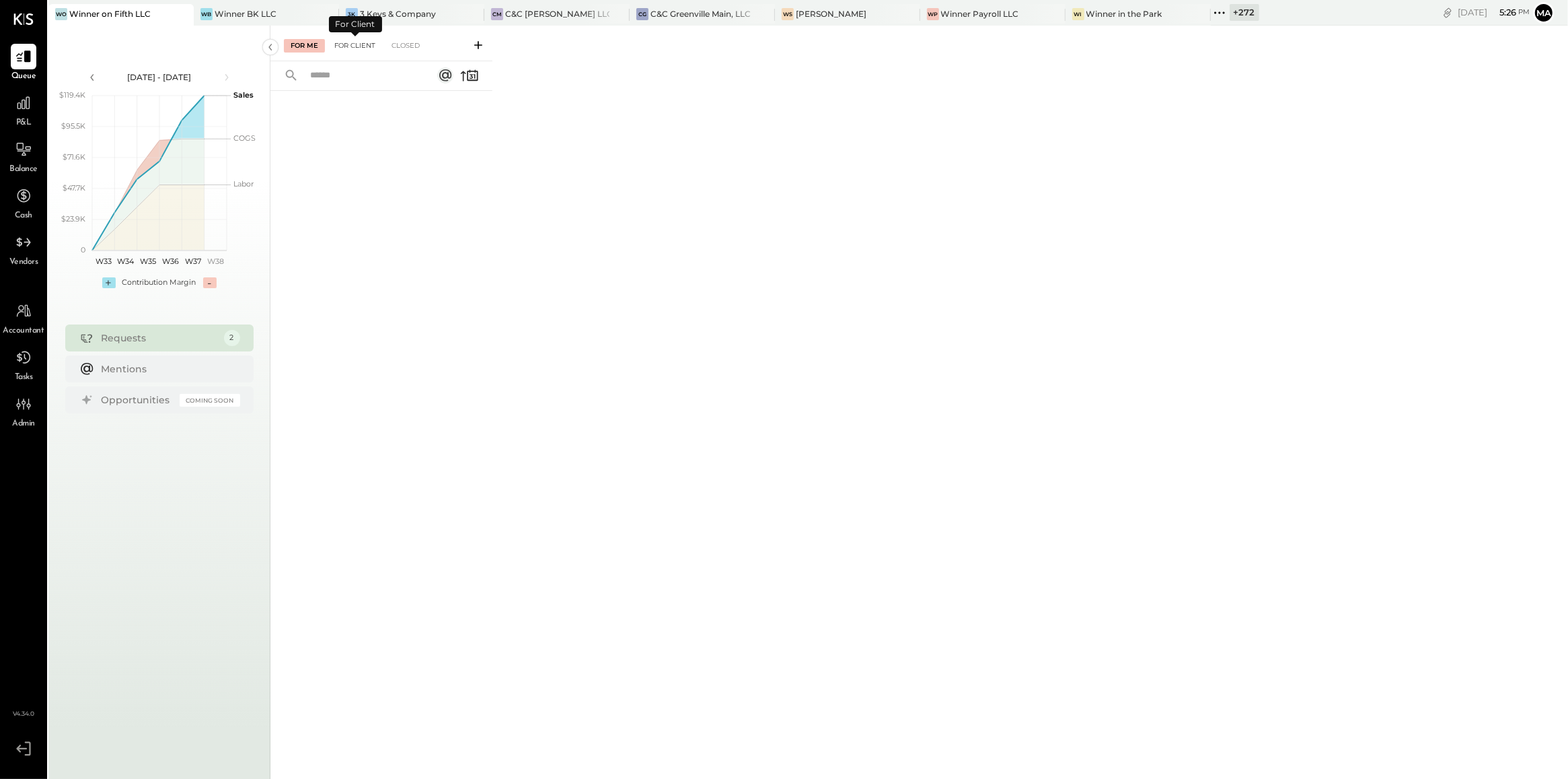
click at [361, 39] on div "For Client" at bounding box center [355, 45] width 55 height 13
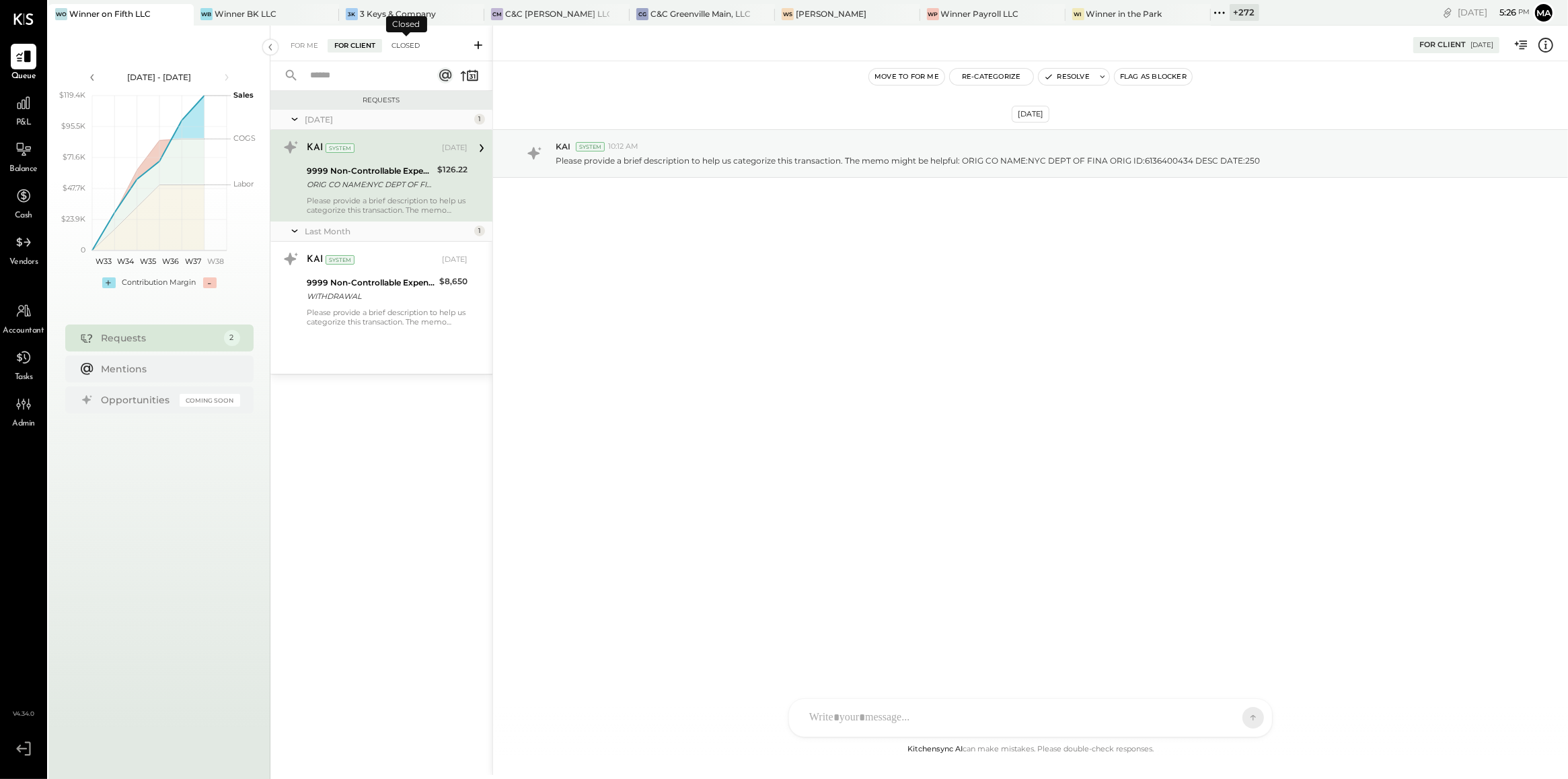
click at [394, 41] on div "Closed" at bounding box center [405, 45] width 41 height 13
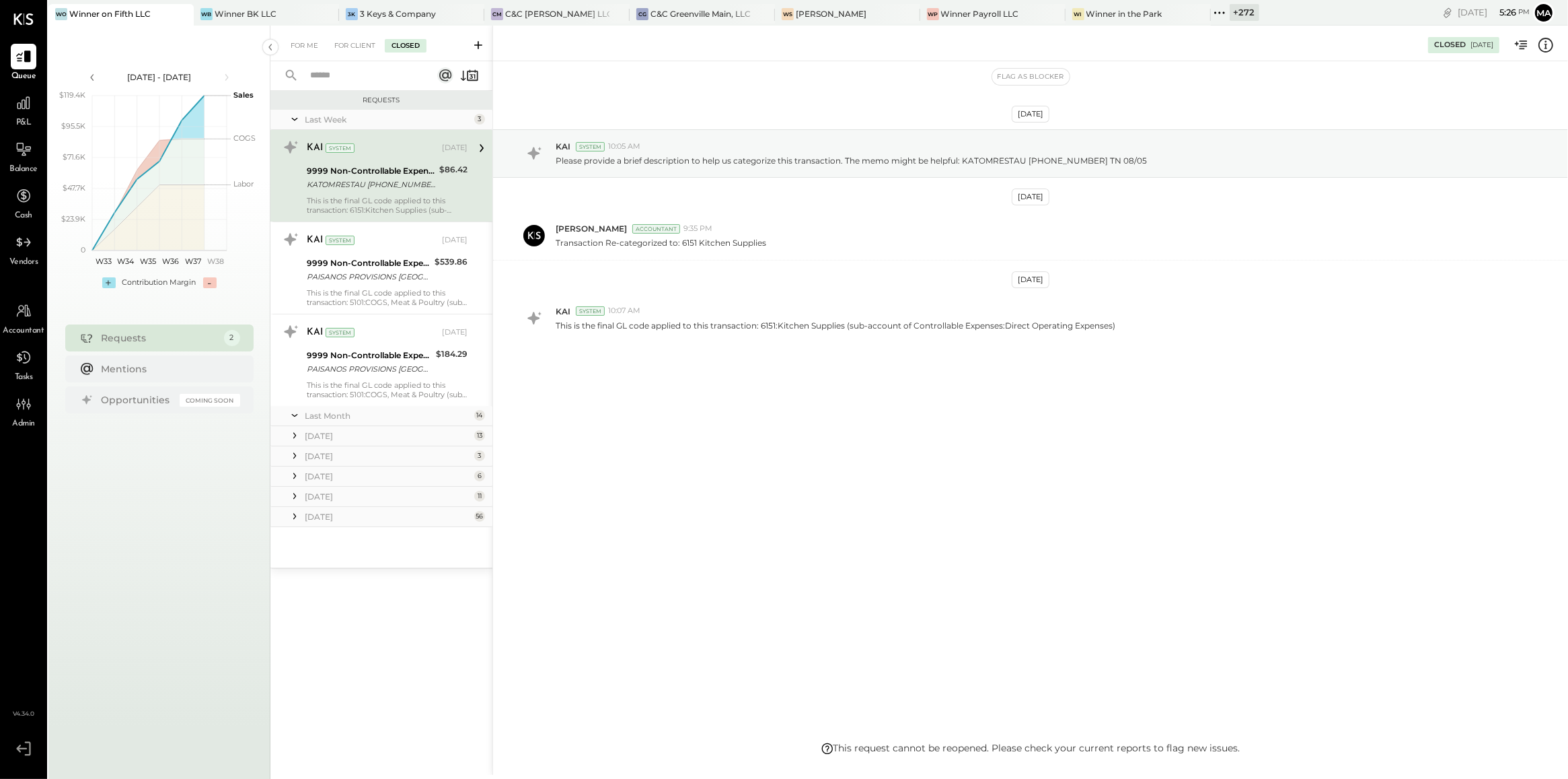
click at [27, 117] on span "P&L" at bounding box center [24, 123] width 16 height 13
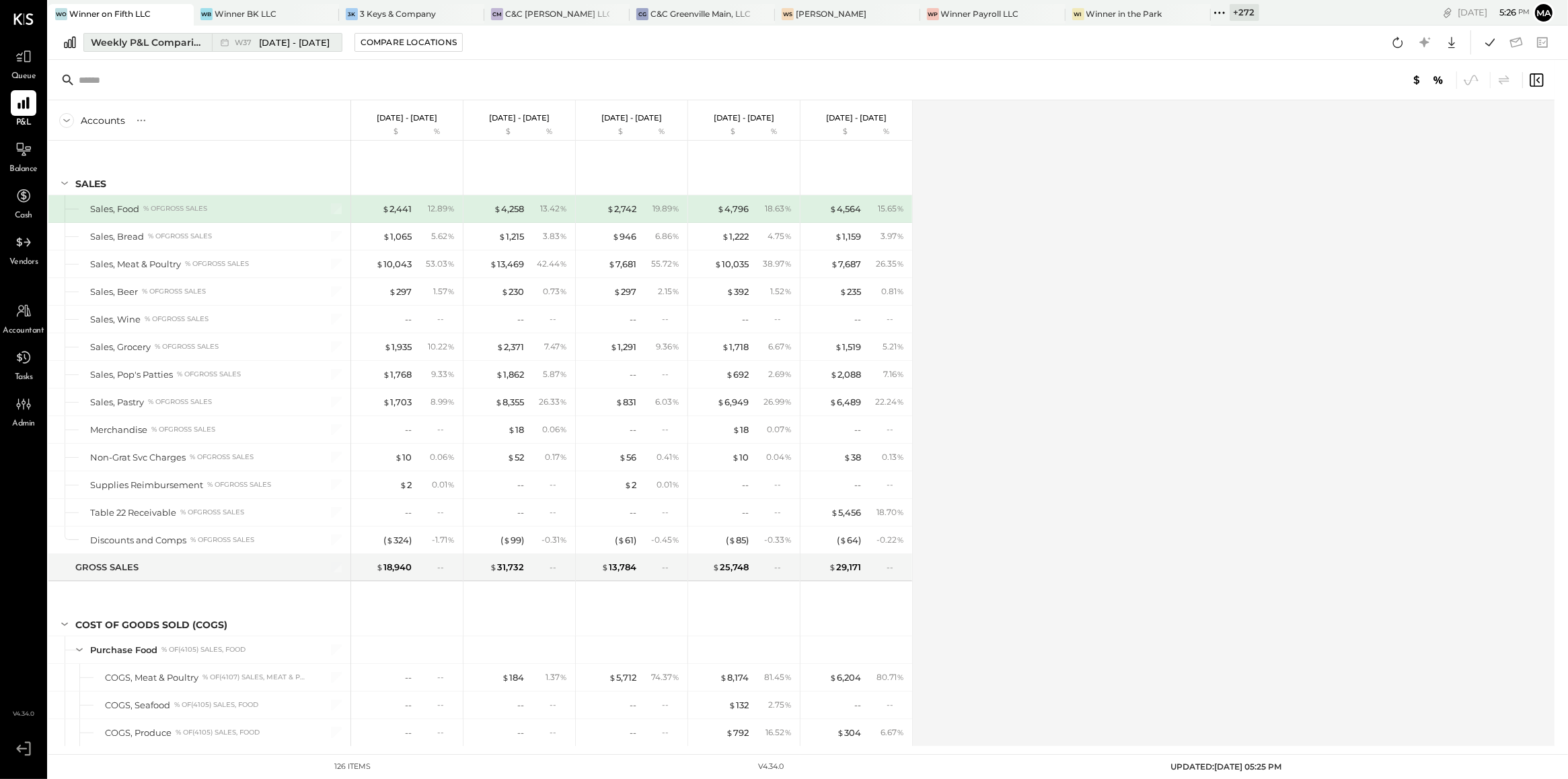
click at [126, 45] on div "Weekly P&L Comparison.2" at bounding box center [147, 42] width 113 height 13
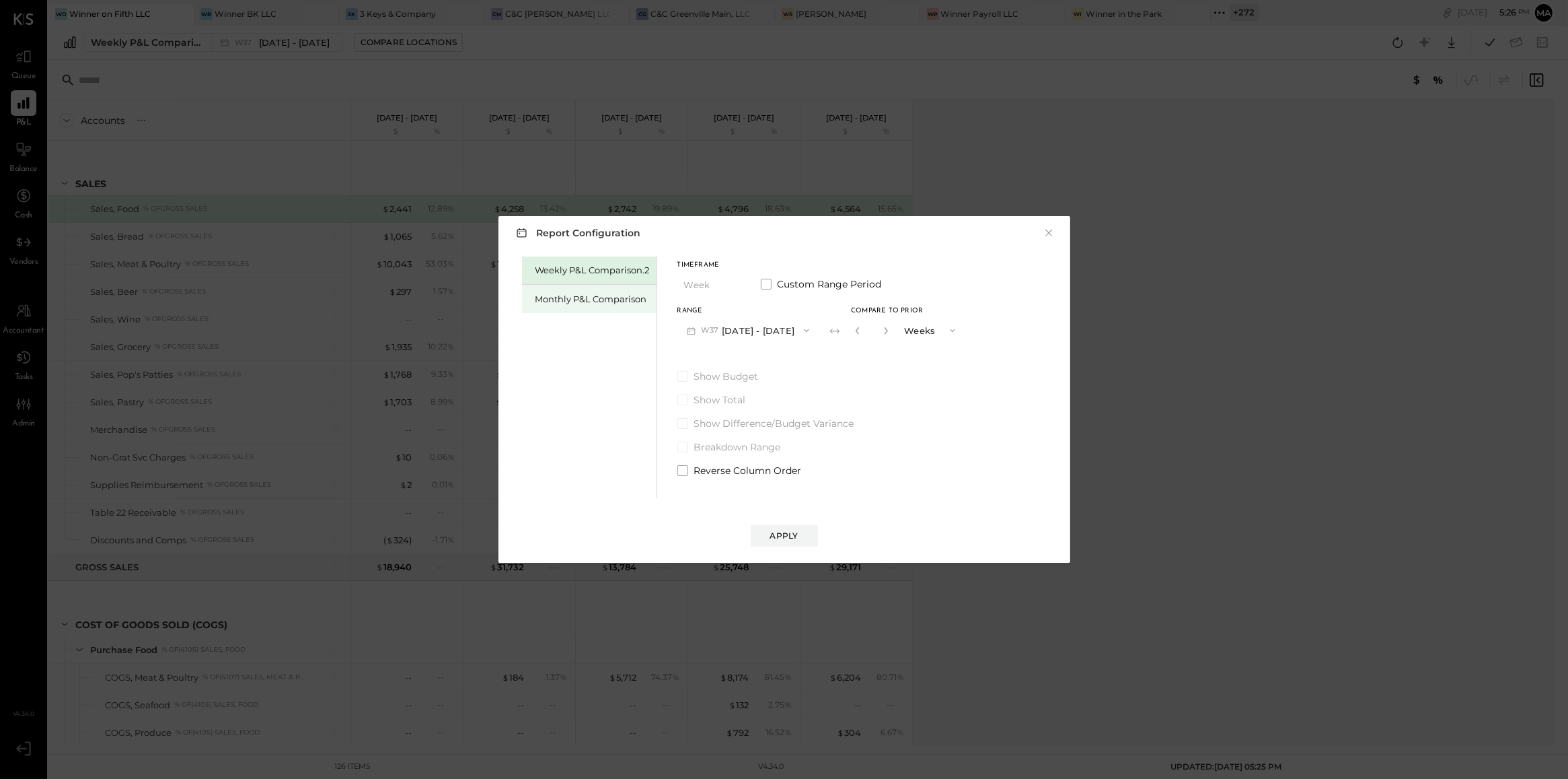
click at [576, 302] on div "Monthly P&L Comparison" at bounding box center [593, 299] width 114 height 13
click at [769, 331] on button "M09 Sep 1 - 30, 2025" at bounding box center [748, 331] width 142 height 25
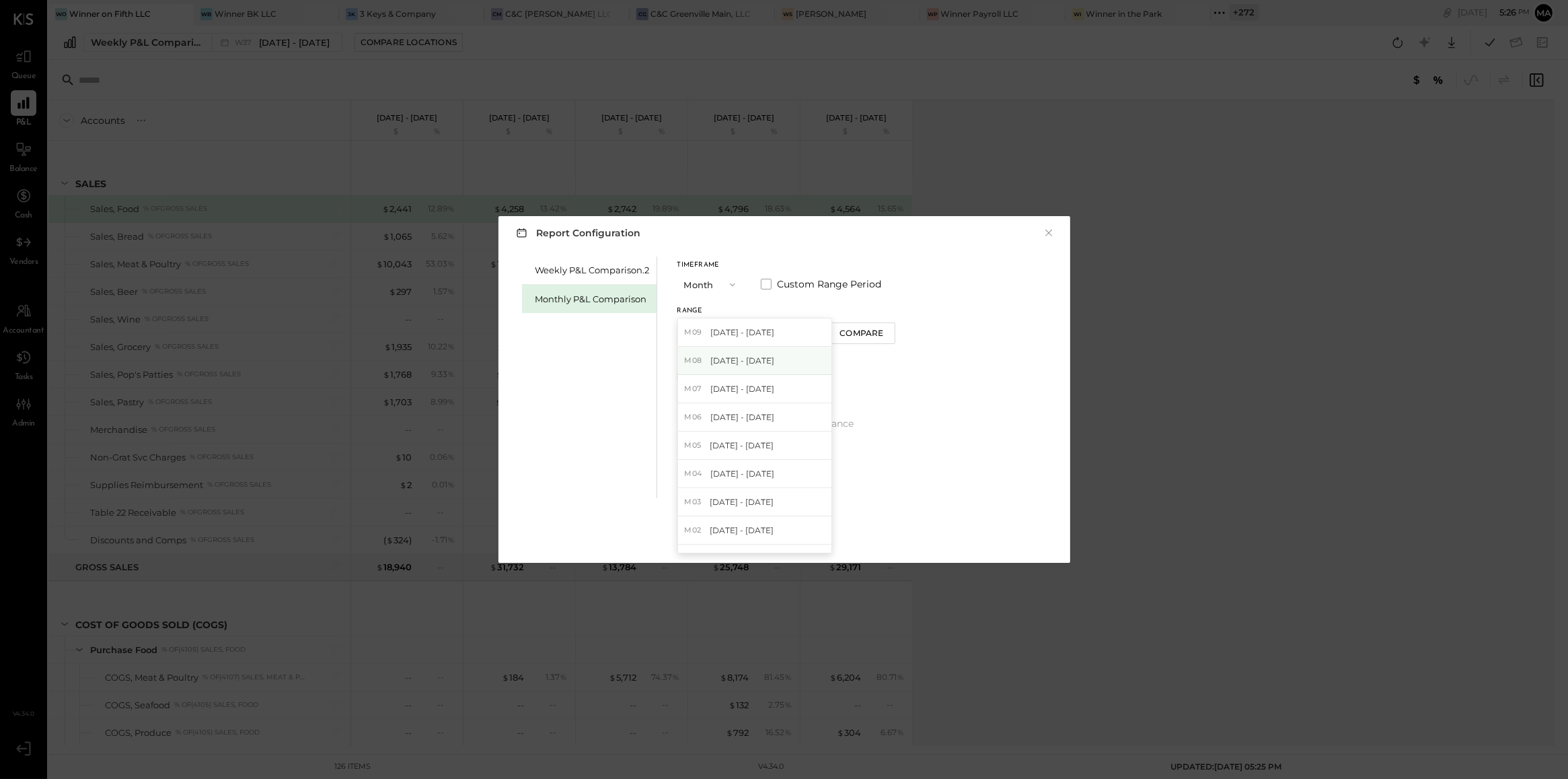
click at [760, 360] on span "[DATE] - [DATE]" at bounding box center [743, 360] width 64 height 12
click at [862, 330] on div "Compare" at bounding box center [861, 333] width 44 height 12
click at [885, 333] on button "button" at bounding box center [886, 330] width 11 height 15
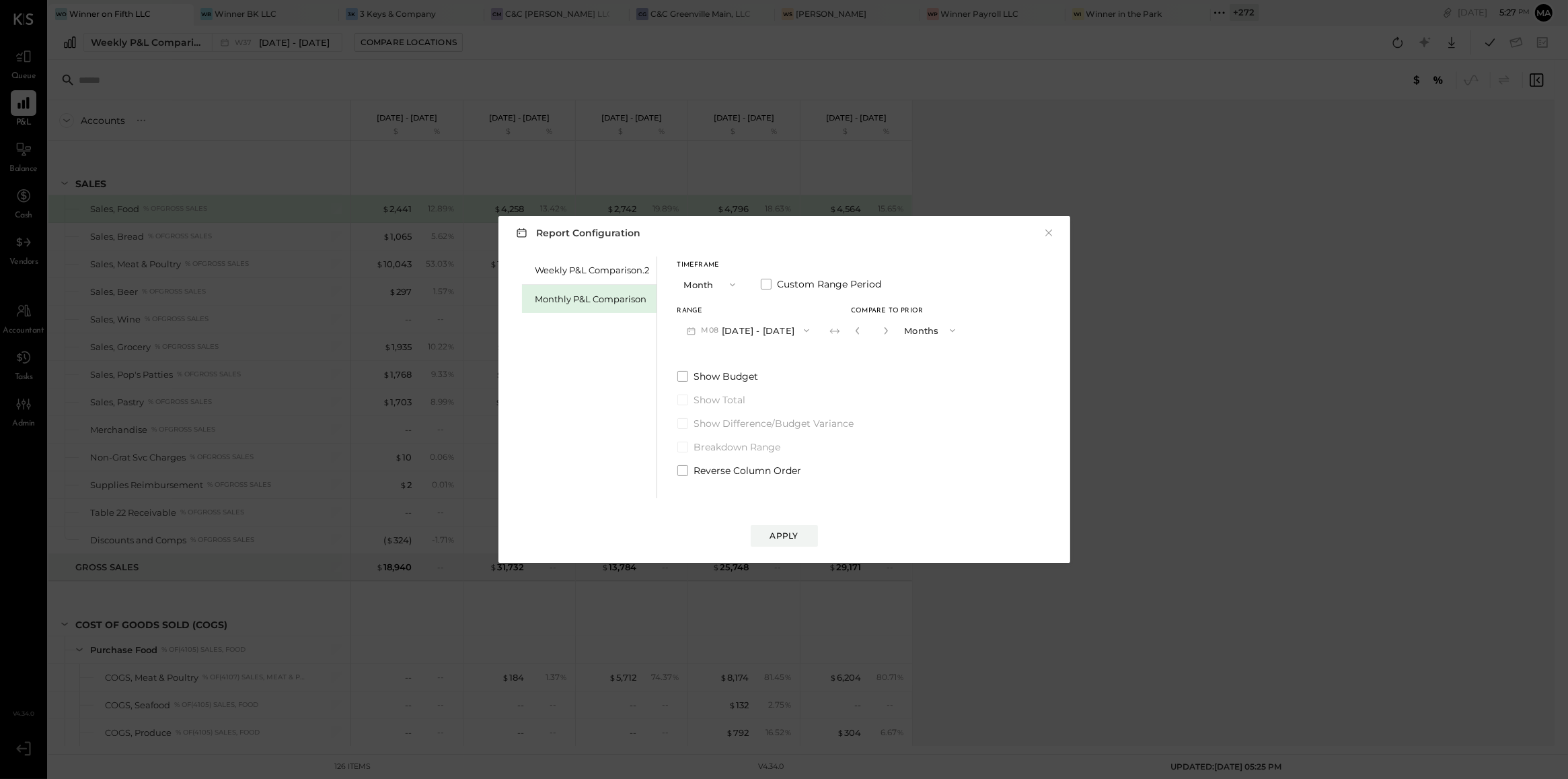
type input "*"
click at [784, 534] on div "Apply" at bounding box center [784, 535] width 28 height 12
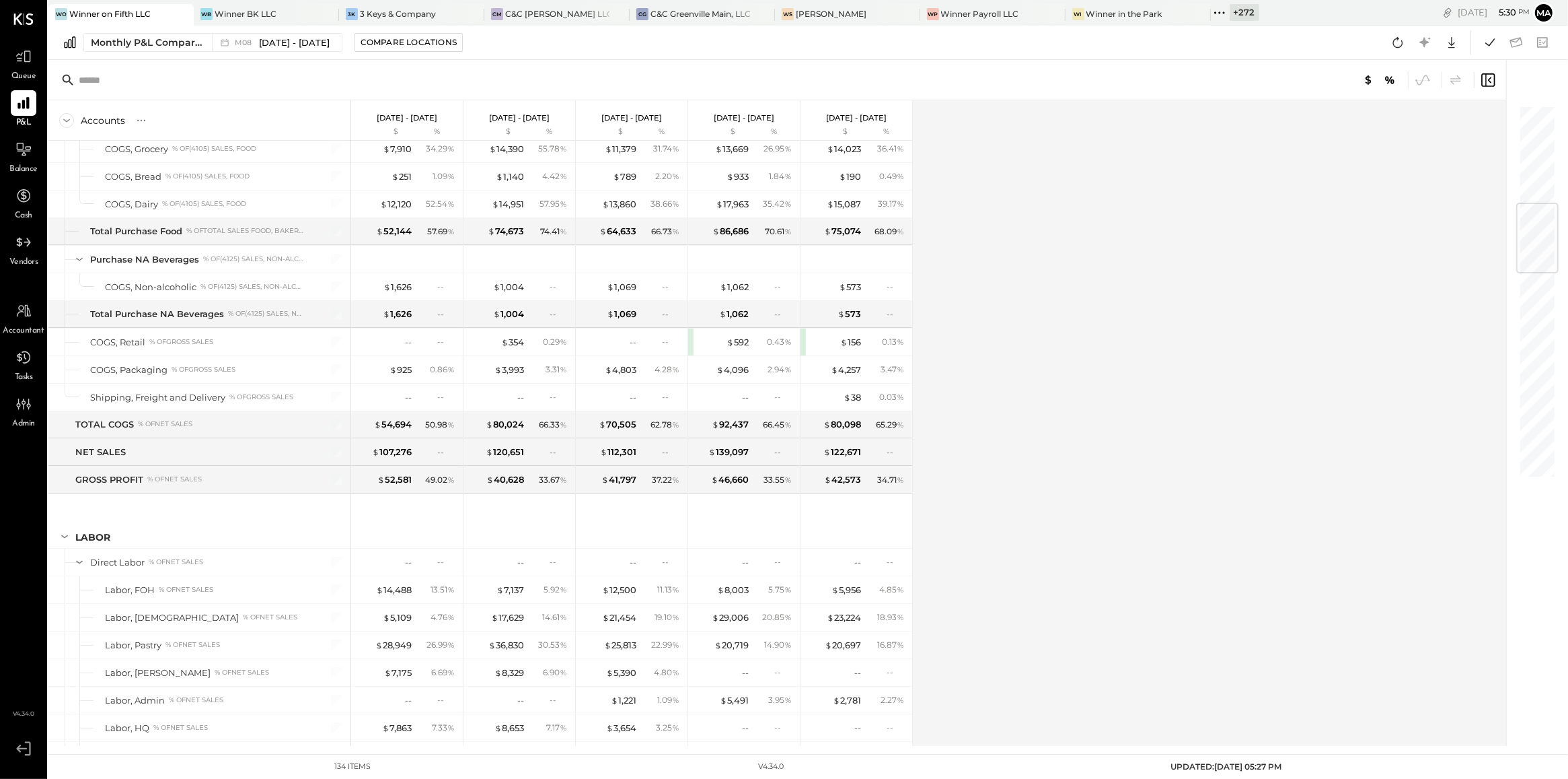
scroll to position [846, 0]
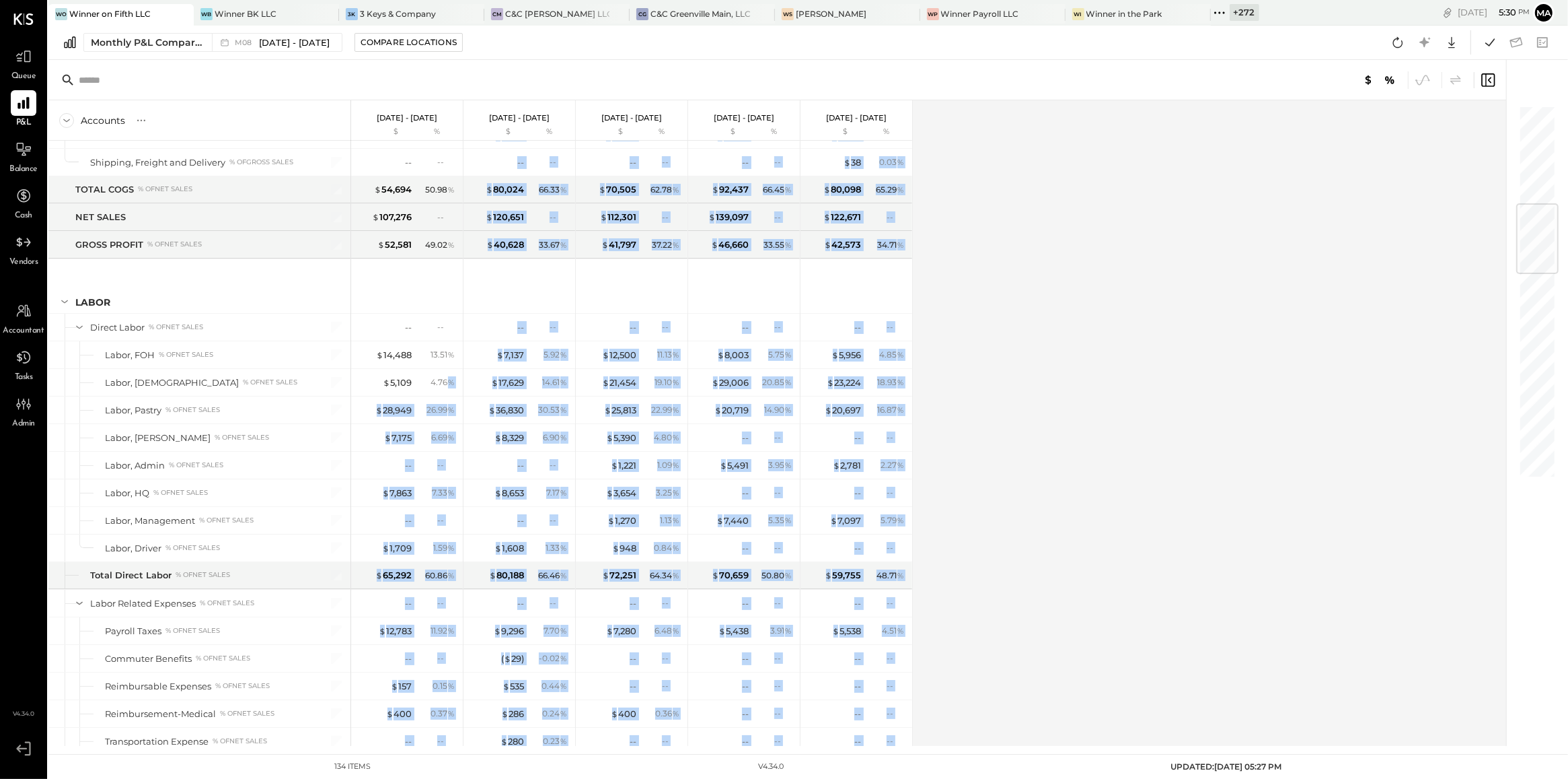
drag, startPoint x: 447, startPoint y: 391, endPoint x: 1060, endPoint y: 490, distance: 620.9
click at [1060, 490] on div "Accounts S % GL Aug 1 - 31, 2025 $ % Jul 1 - 31, 2025 $ % Jun 1 - 30, 2025 $ % …" at bounding box center [778, 423] width 1459 height 645
click at [1176, 489] on div "Accounts S % GL Aug 1 - 31, 2025 $ % Jul 1 - 31, 2025 $ % Jun 1 - 30, 2025 $ % …" at bounding box center [778, 423] width 1459 height 645
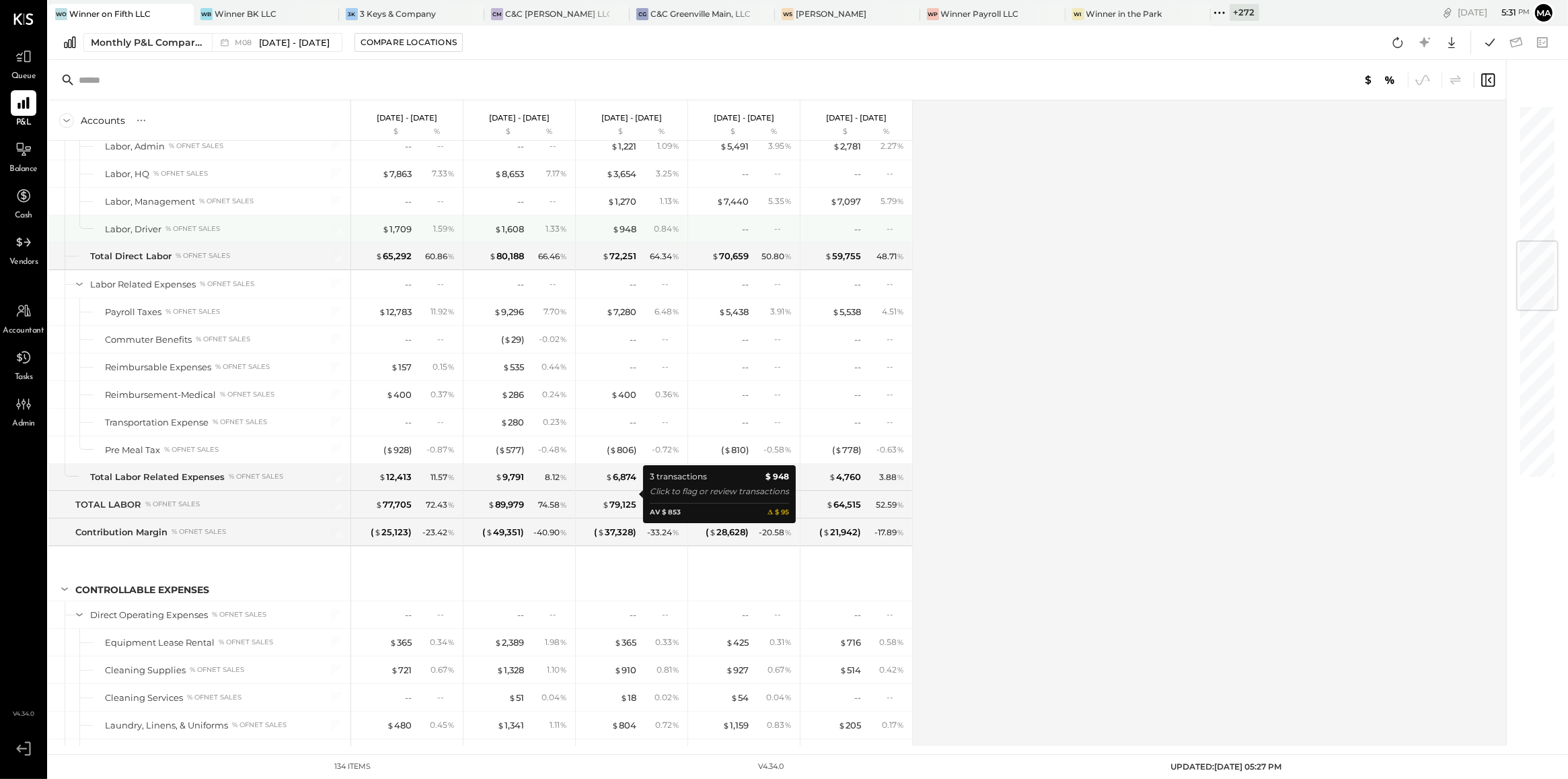
scroll to position [1167, 0]
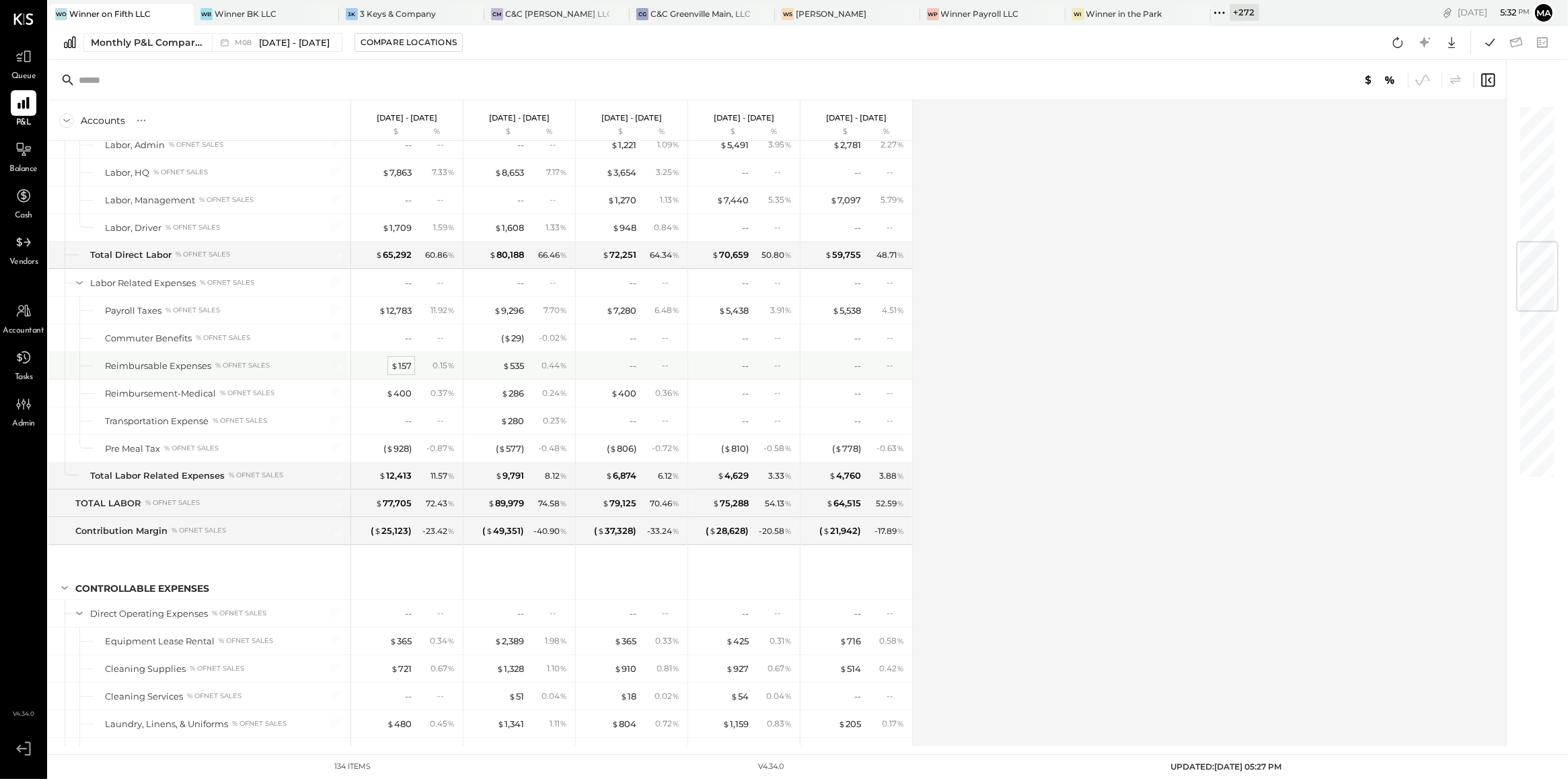
click at [405, 369] on div "$ 157" at bounding box center [401, 366] width 21 height 13
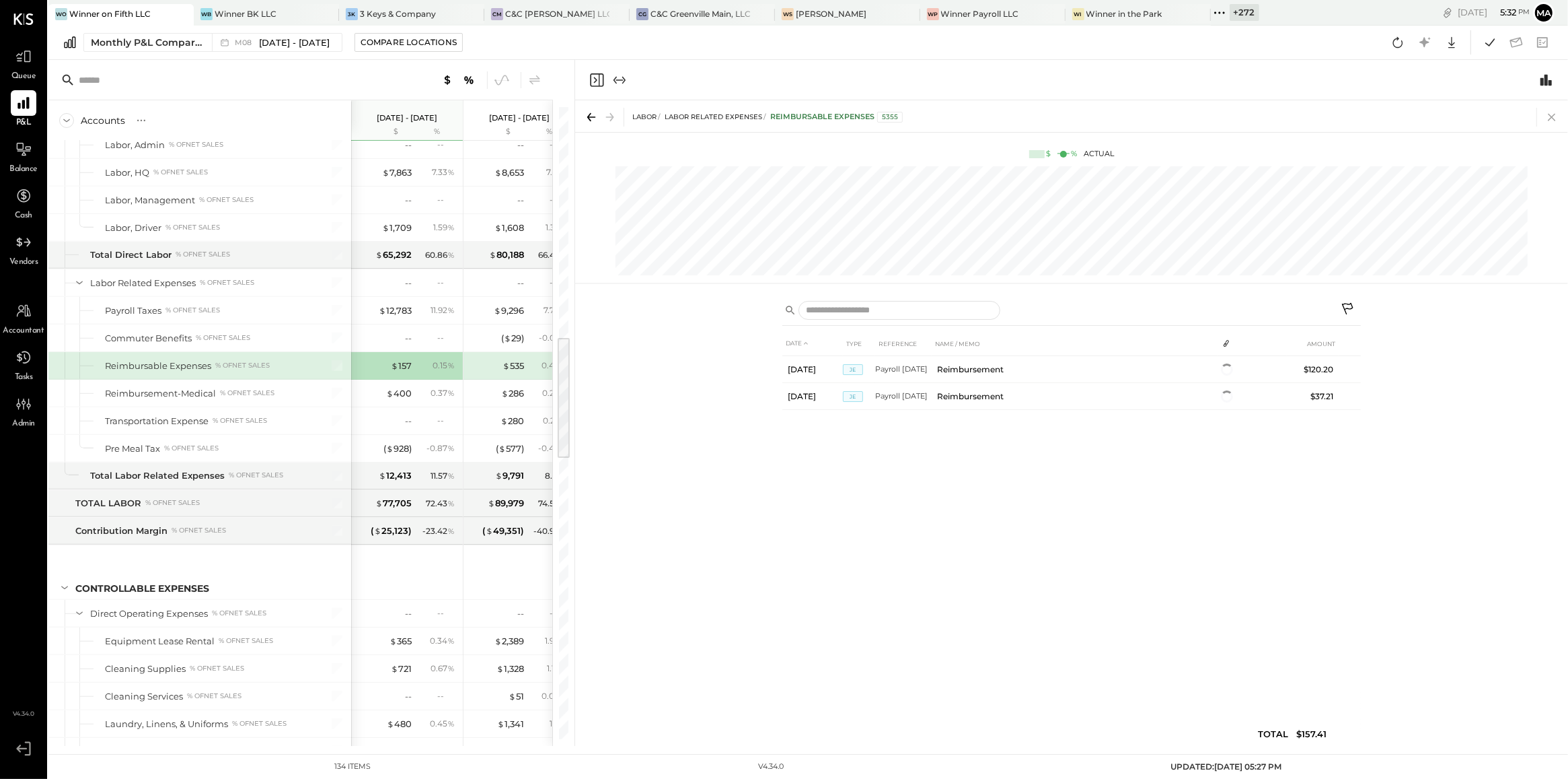
click at [1555, 109] on icon at bounding box center [1552, 117] width 19 height 19
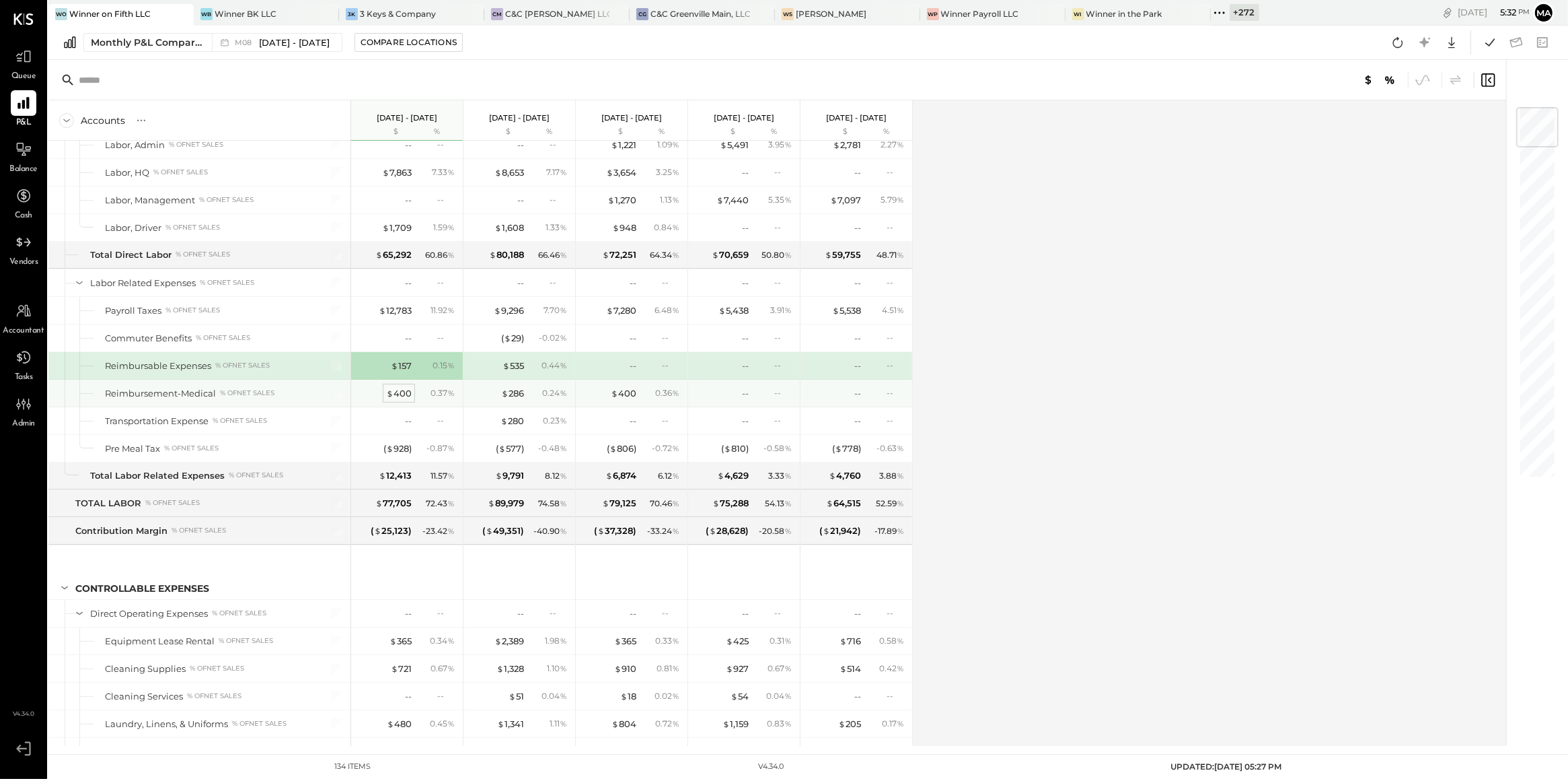
click at [404, 397] on div "$ 400" at bounding box center [398, 393] width 26 height 13
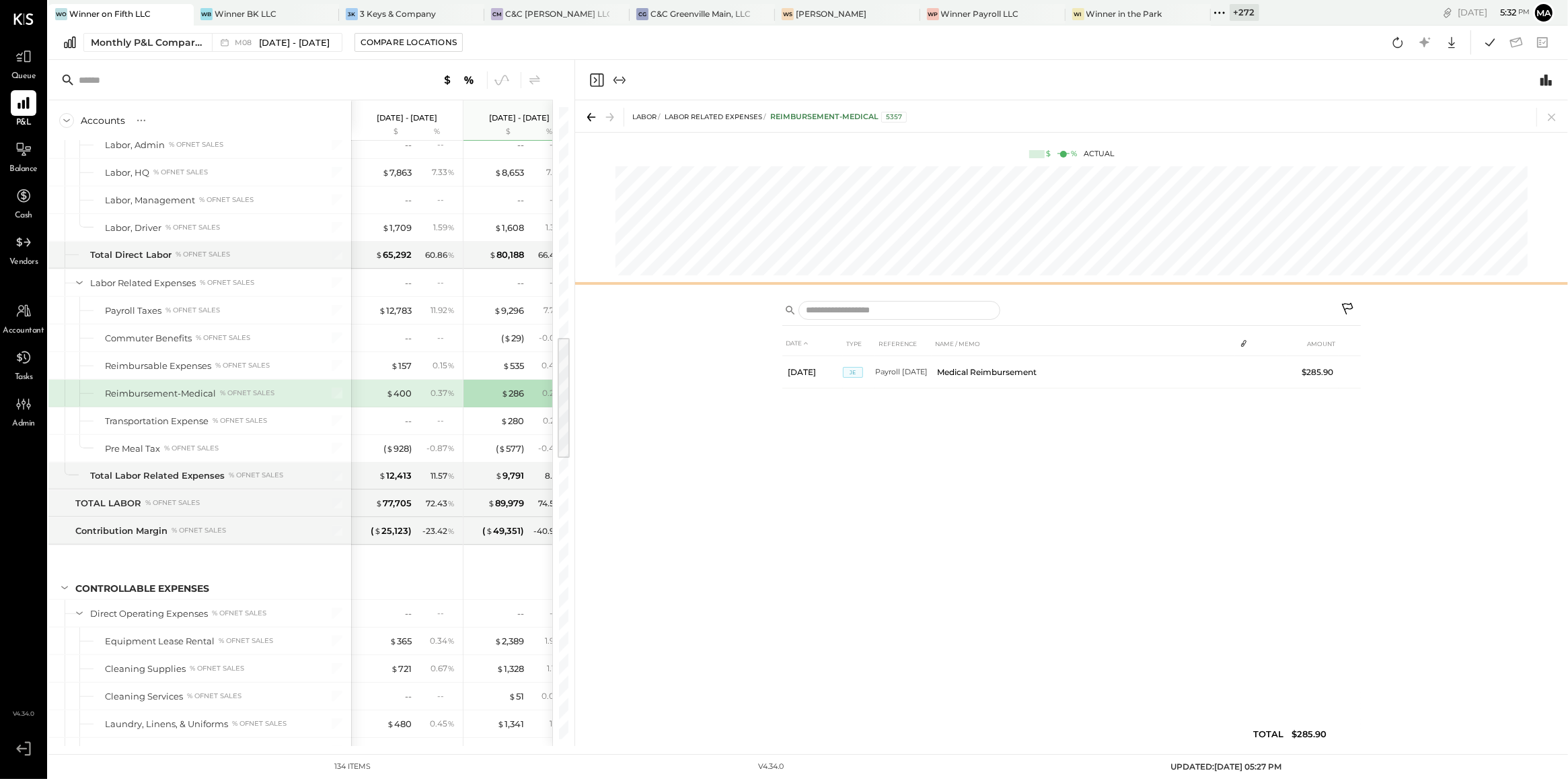
scroll to position [0, 67]
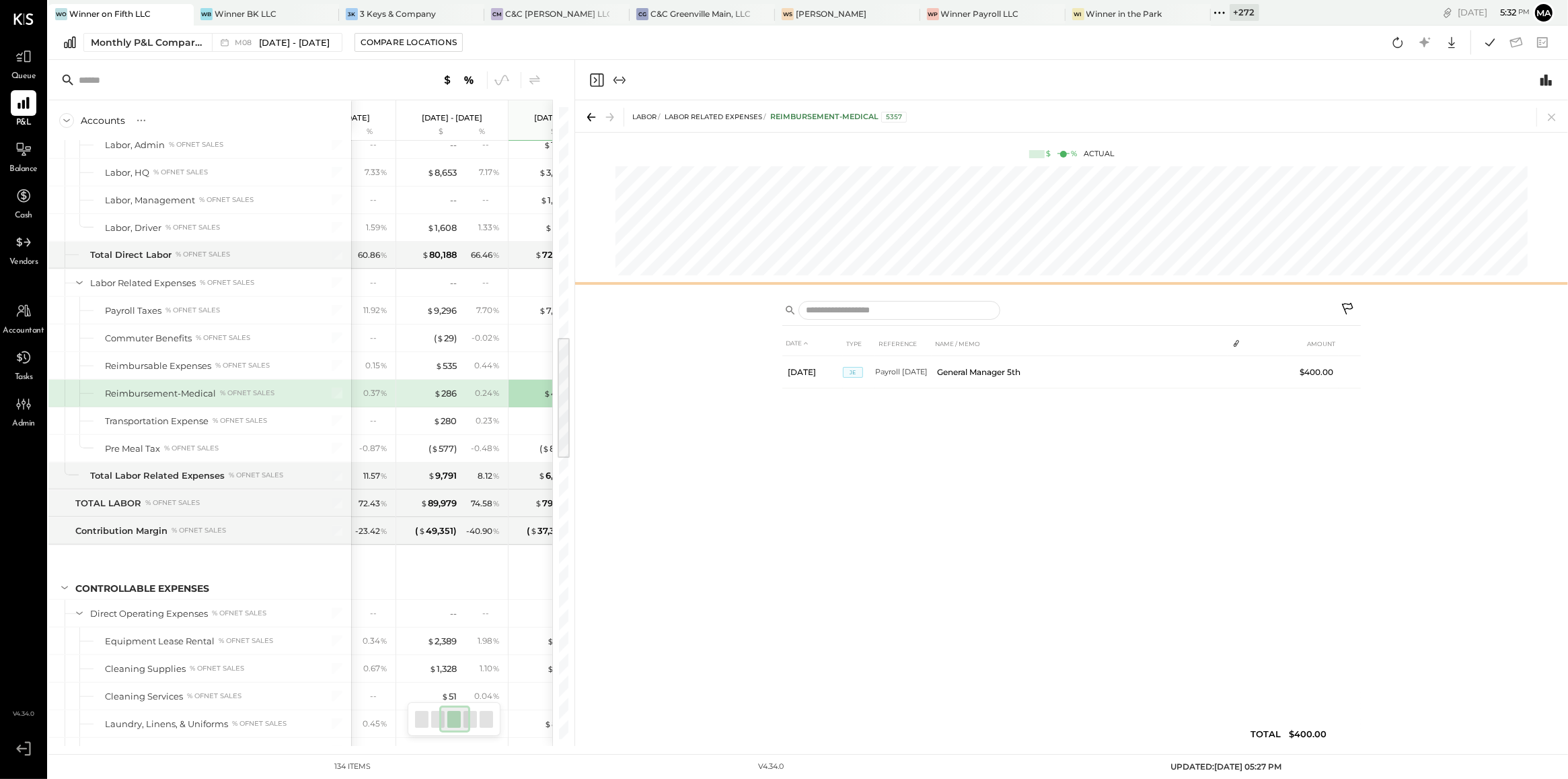
scroll to position [0, 180]
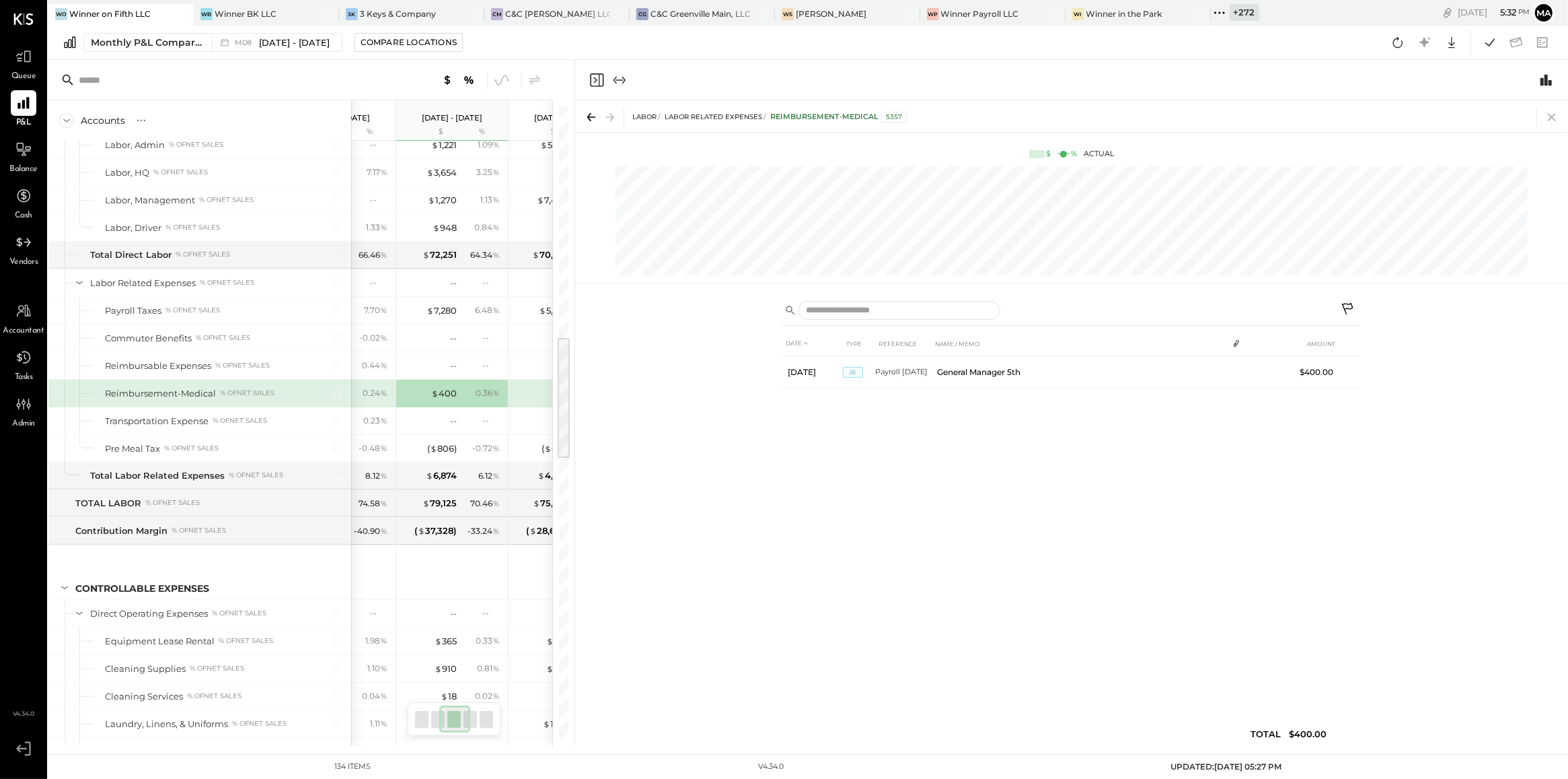
click at [1552, 119] on icon at bounding box center [1551, 117] width 7 height 7
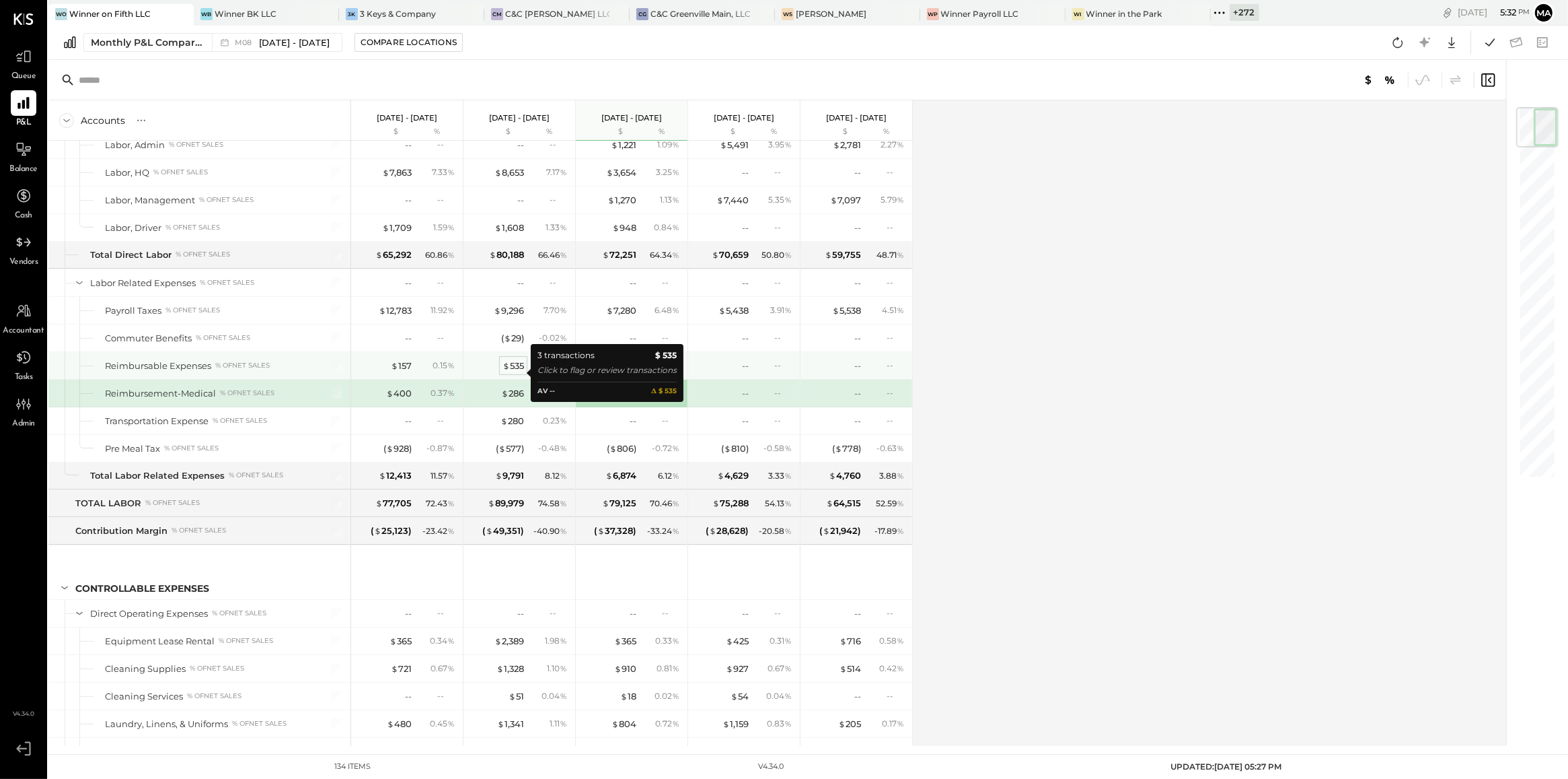
click at [518, 372] on div "$ 535" at bounding box center [514, 366] width 22 height 13
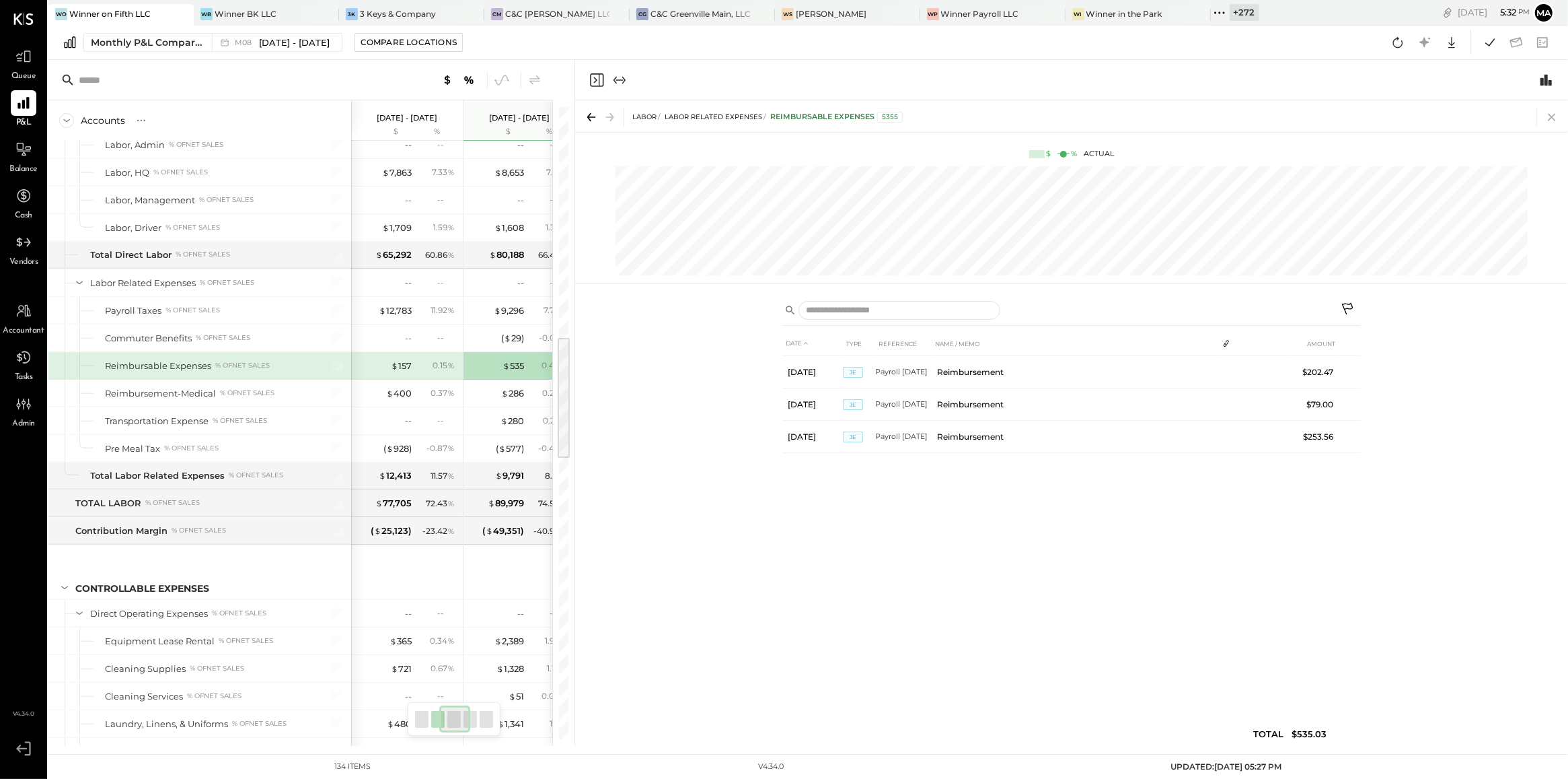
click at [1556, 118] on icon at bounding box center [1552, 117] width 19 height 19
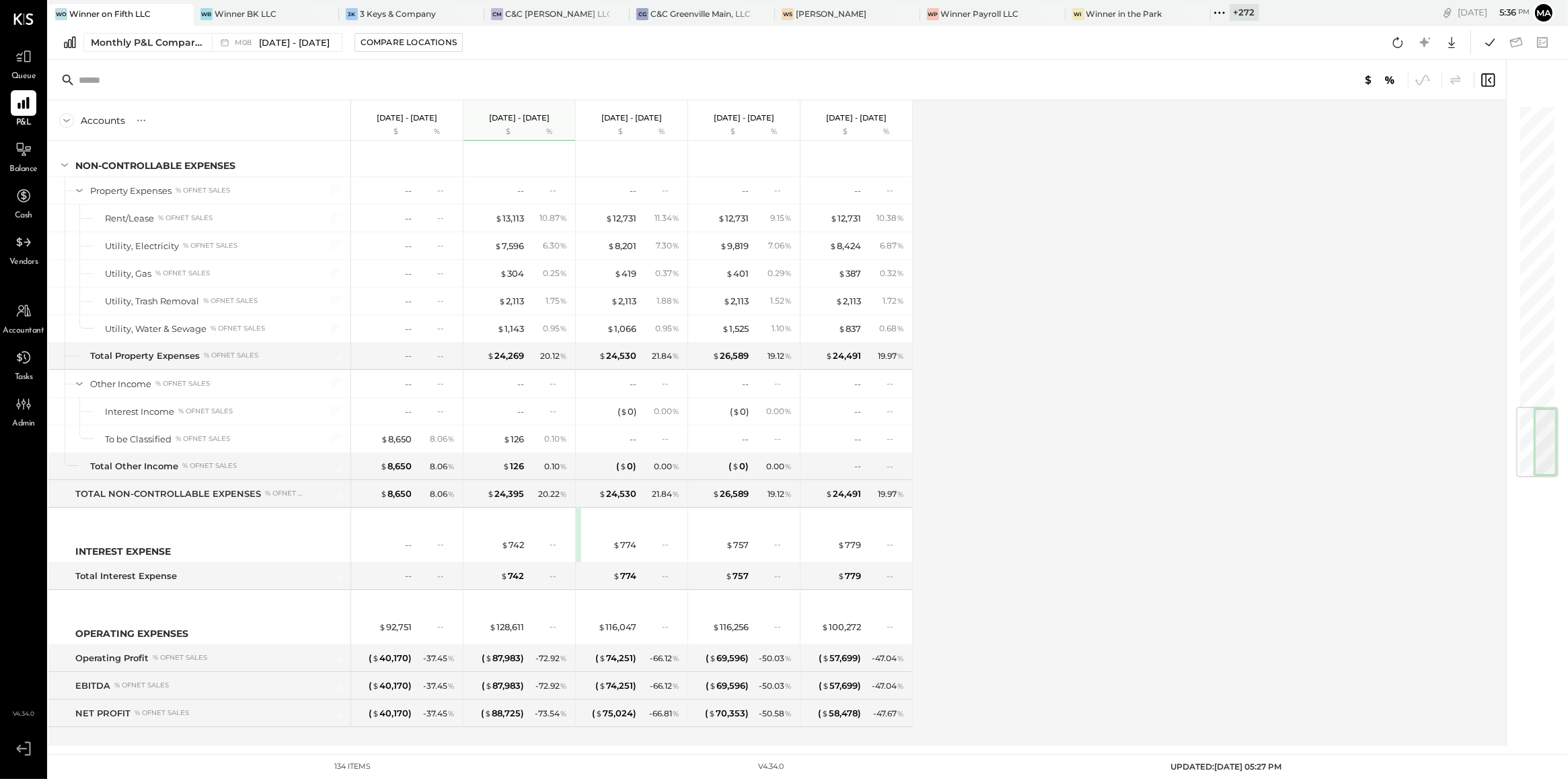
scroll to position [2586, 0]
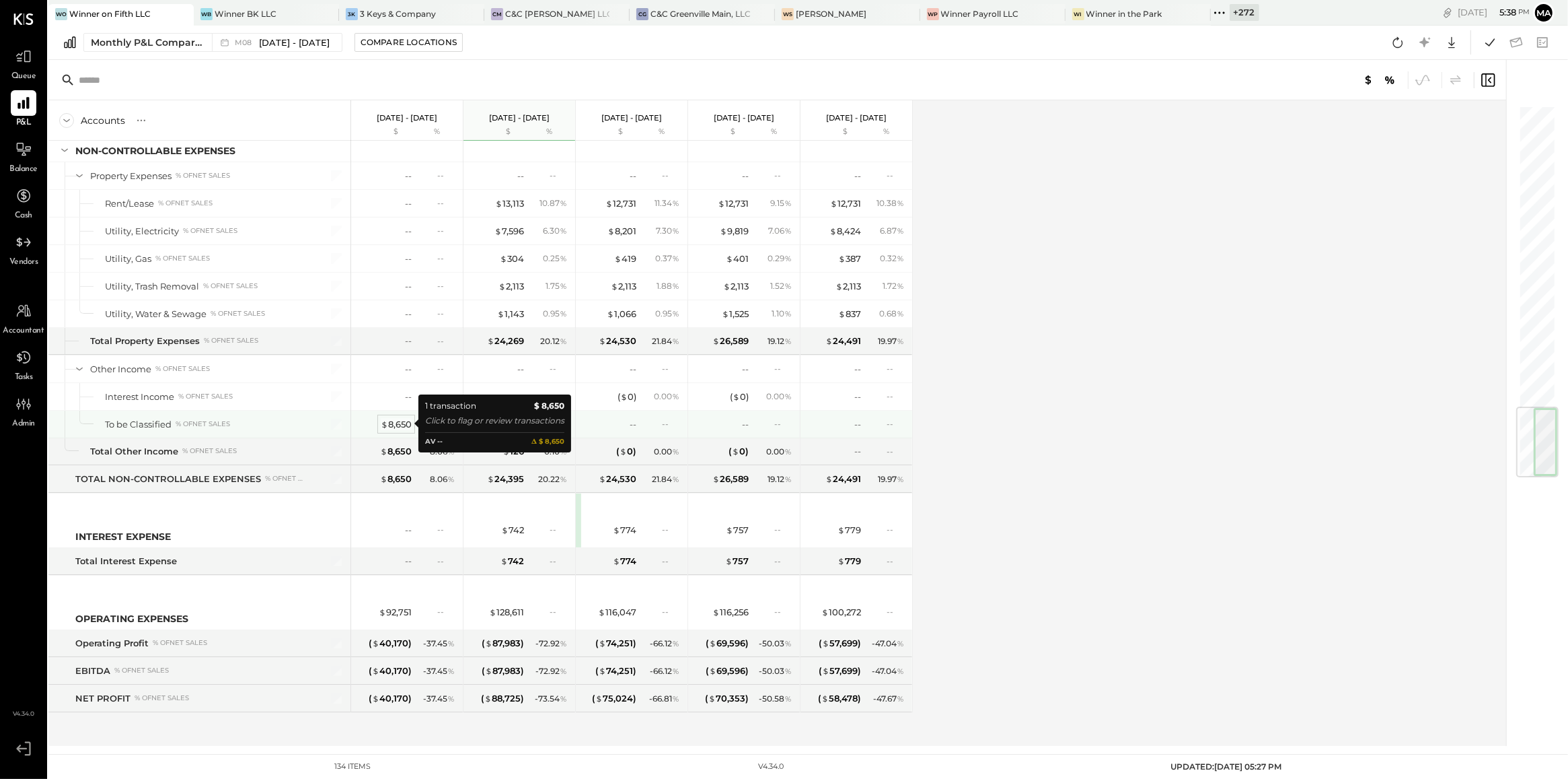
click at [396, 420] on div "$ 8,650" at bounding box center [397, 424] width 31 height 13
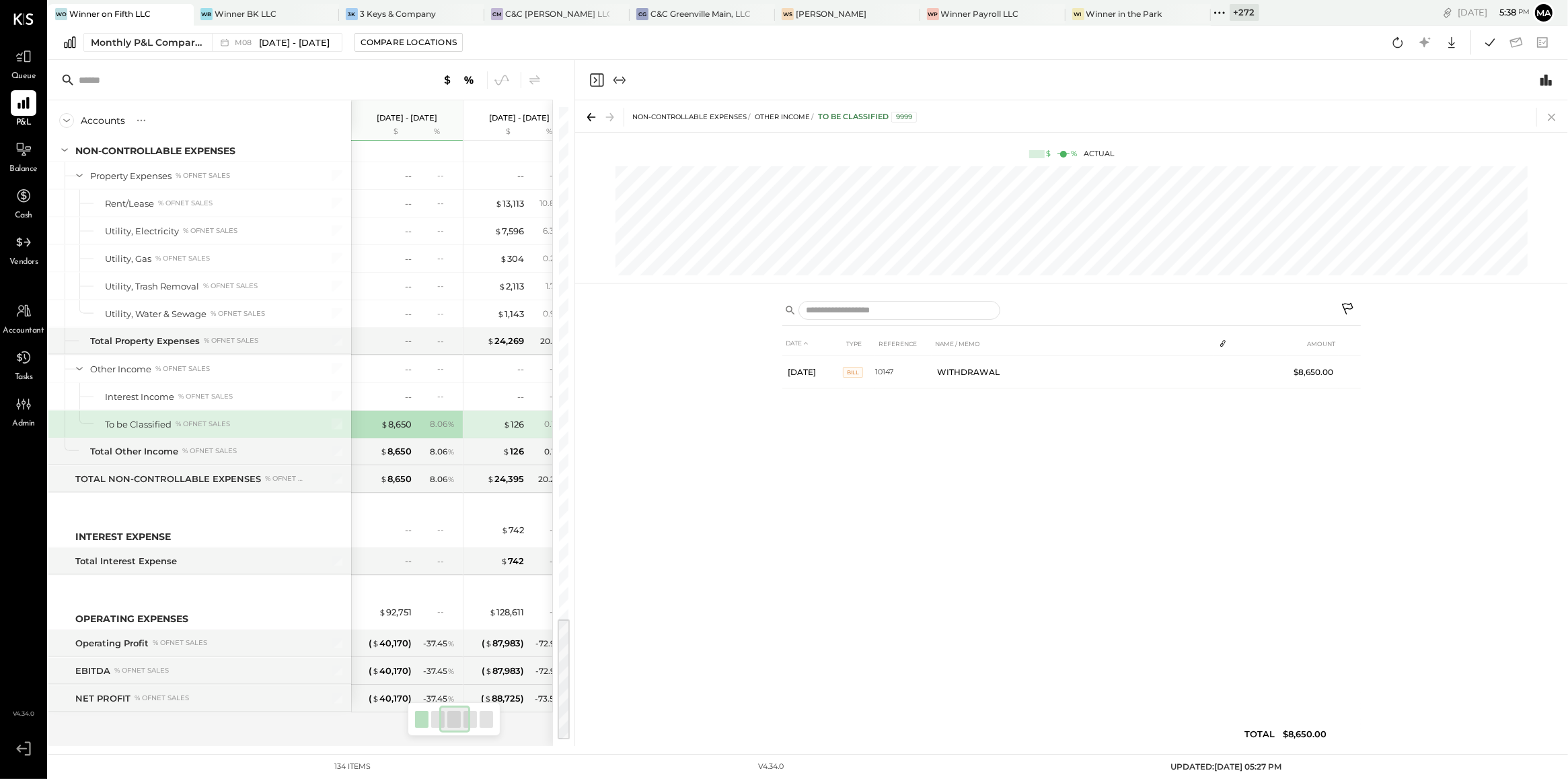
click at [1552, 112] on icon at bounding box center [1552, 117] width 19 height 19
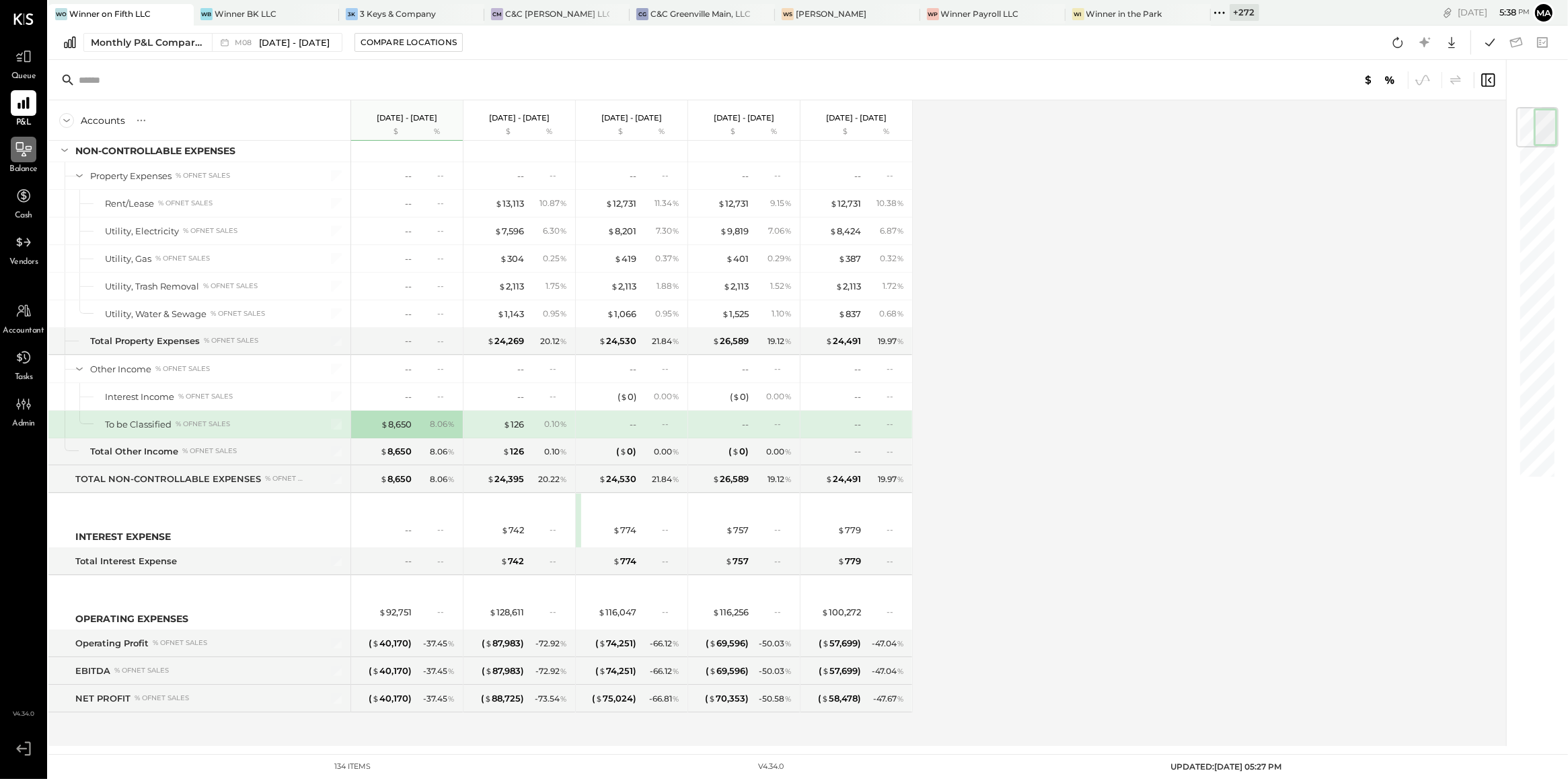
click at [30, 157] on icon at bounding box center [23, 149] width 17 height 17
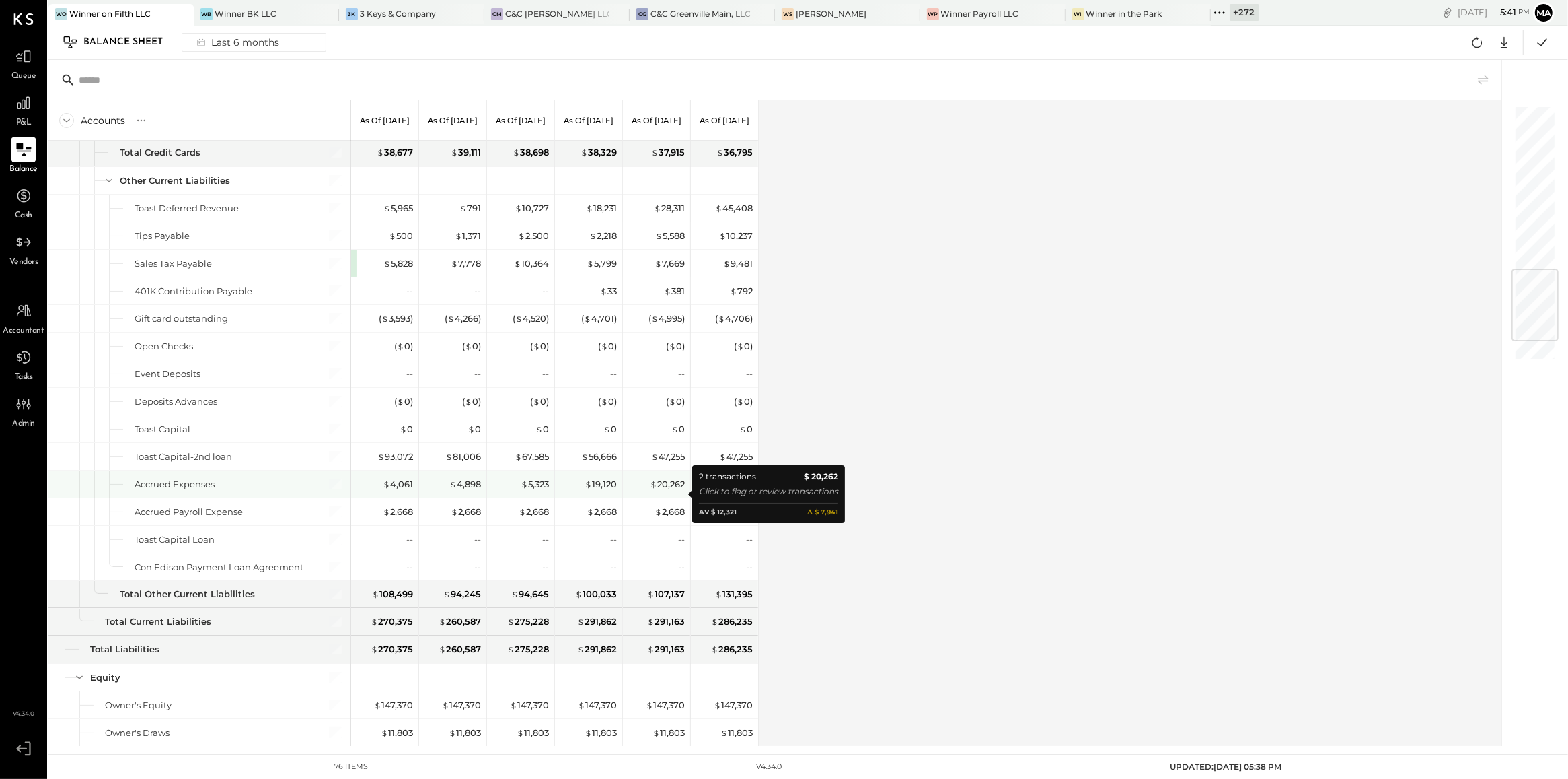
scroll to position [1381, 0]
click at [604, 489] on div "$ 19,120" at bounding box center [600, 483] width 32 height 13
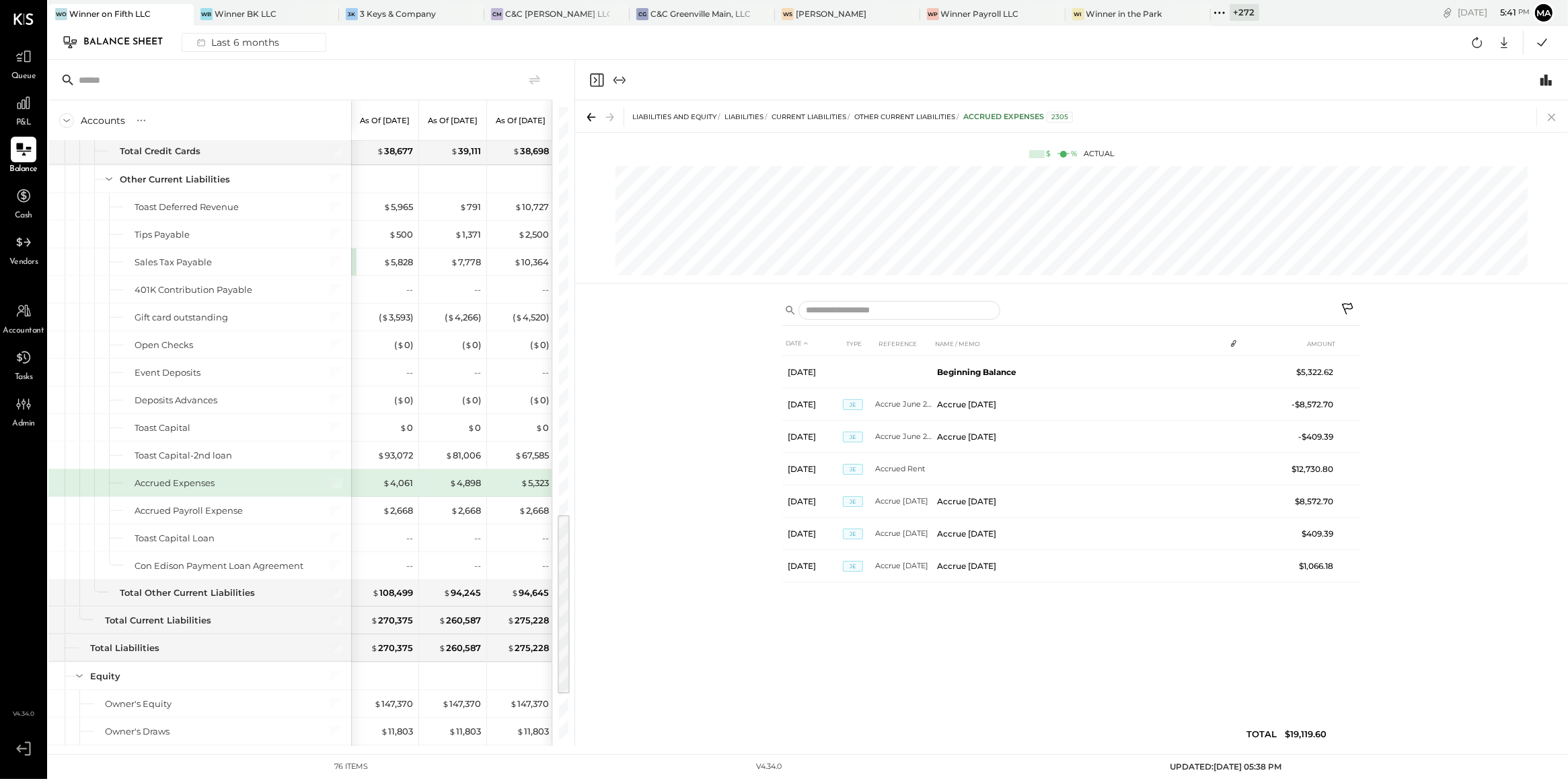
click at [1551, 115] on icon at bounding box center [1551, 117] width 7 height 7
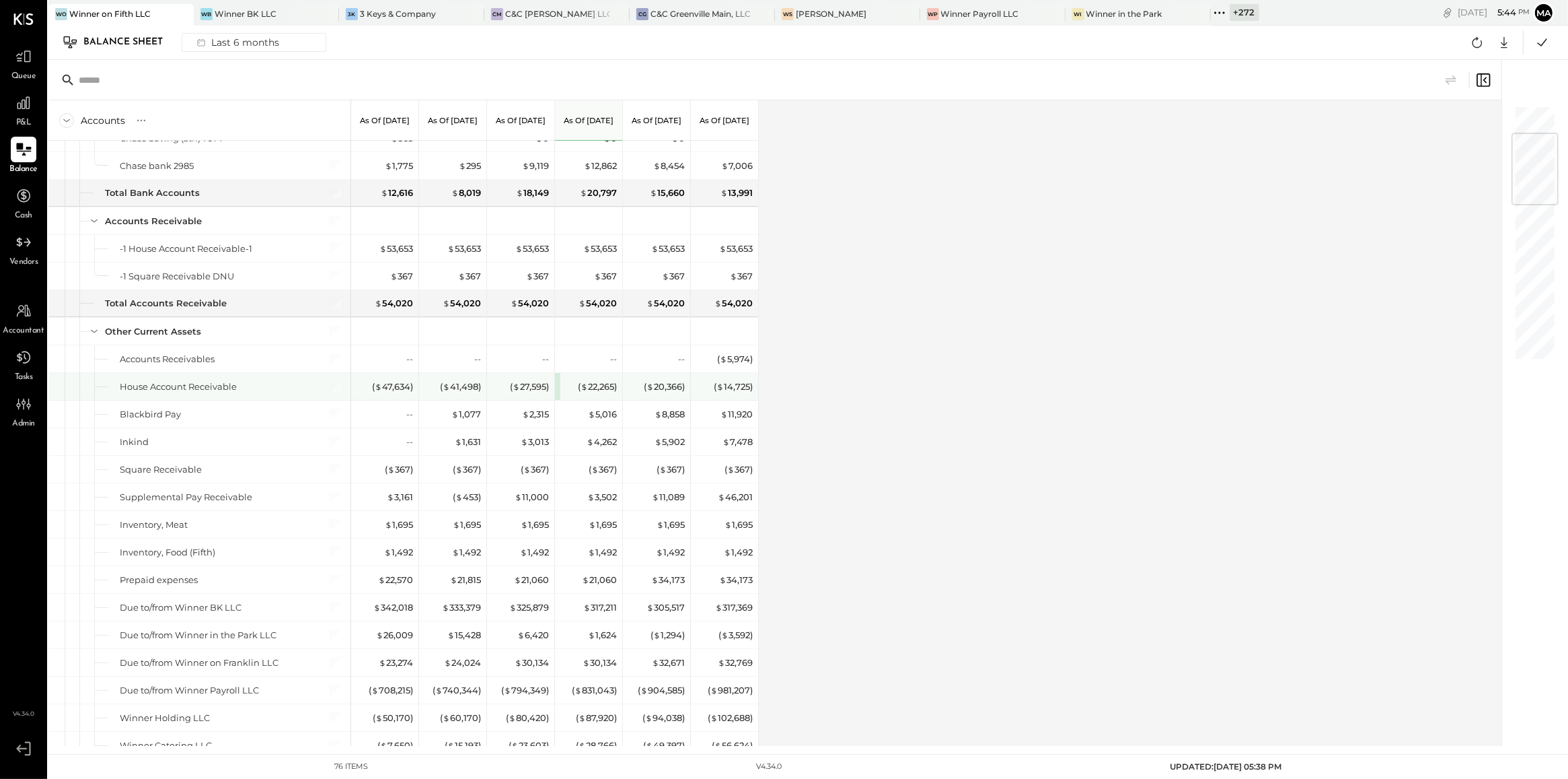
scroll to position [241, 0]
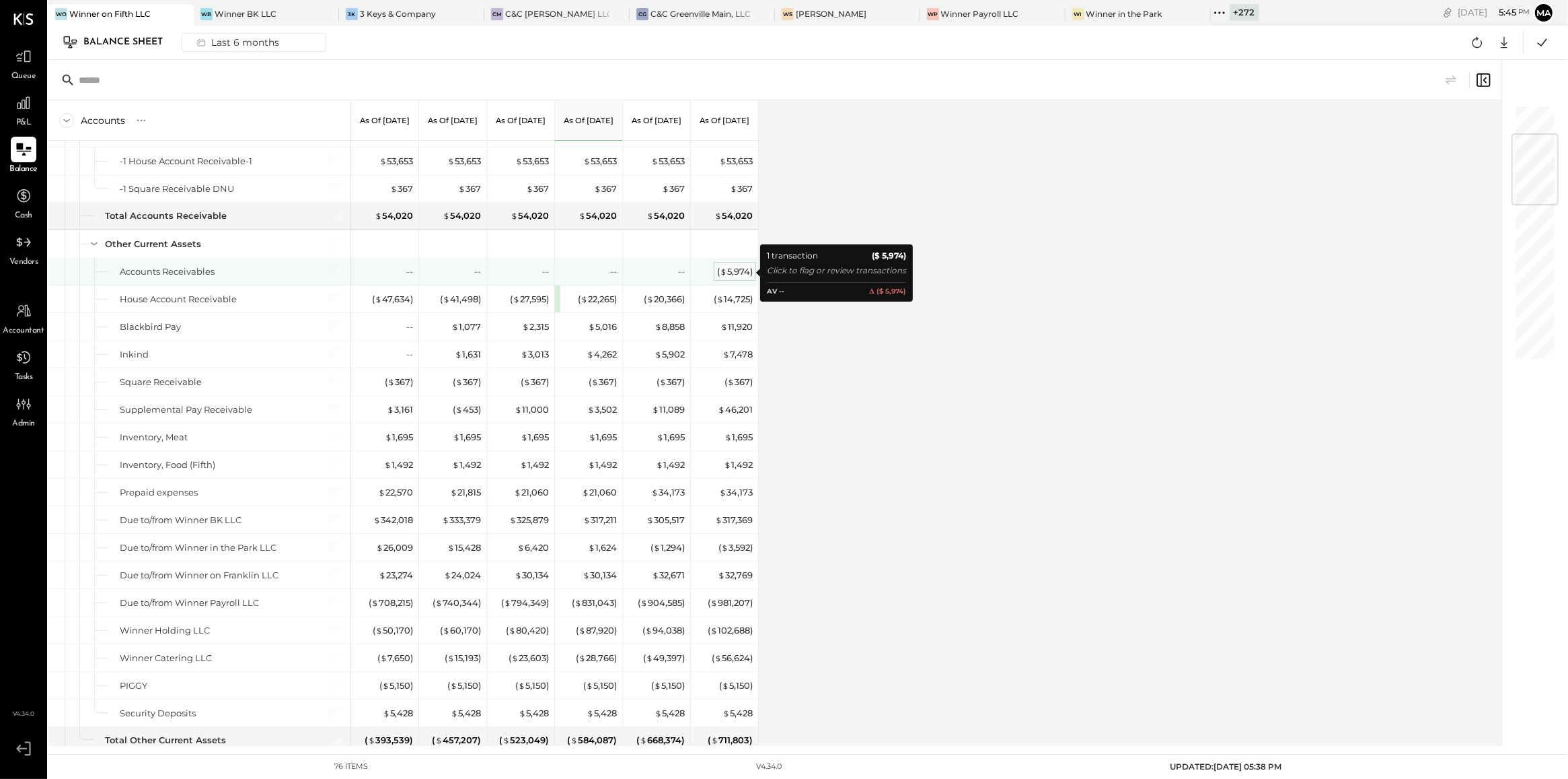
click at [734, 274] on div "( $ 5,974 )" at bounding box center [735, 271] width 36 height 13
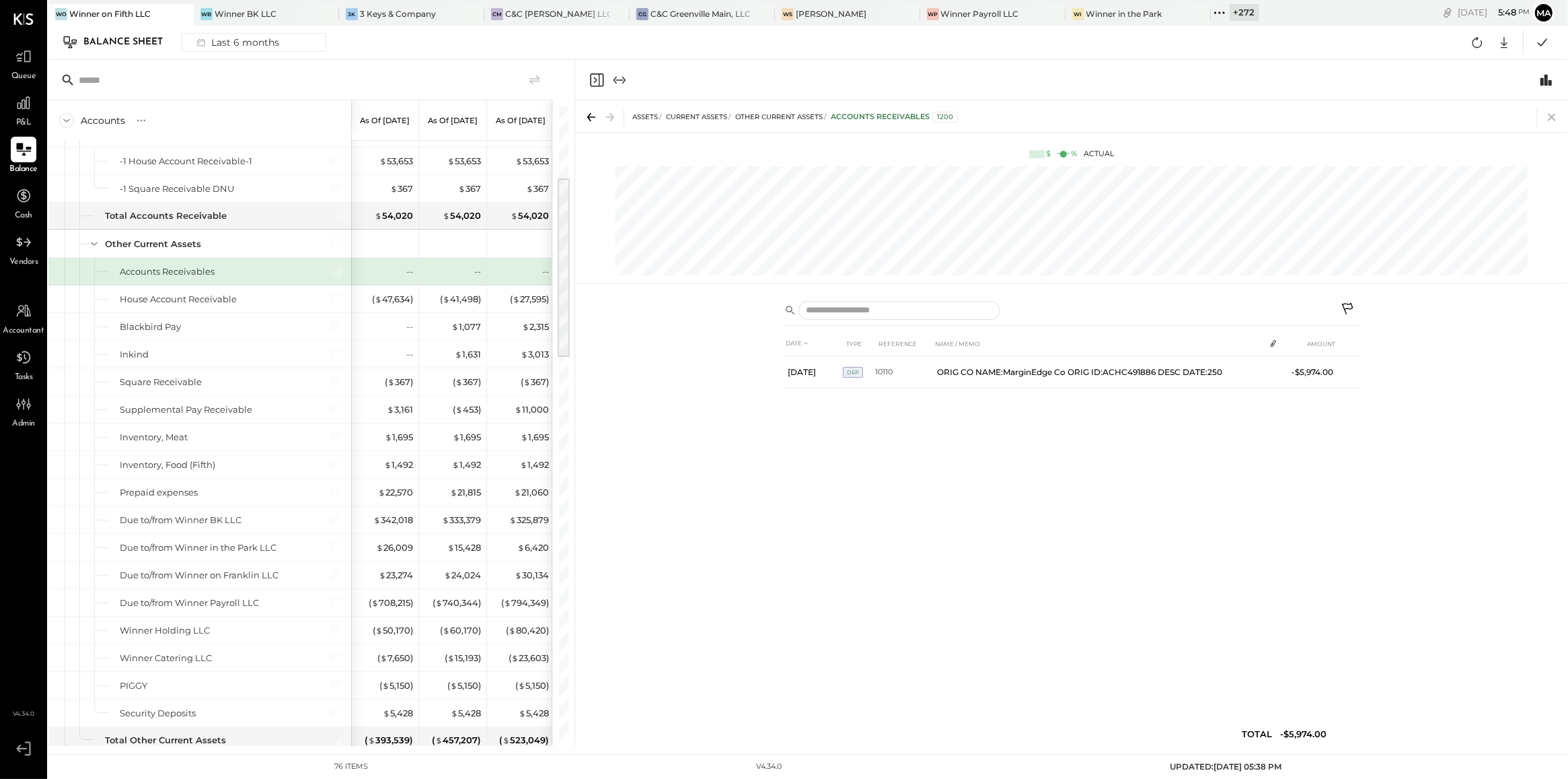
click at [1552, 115] on icon at bounding box center [1551, 117] width 7 height 7
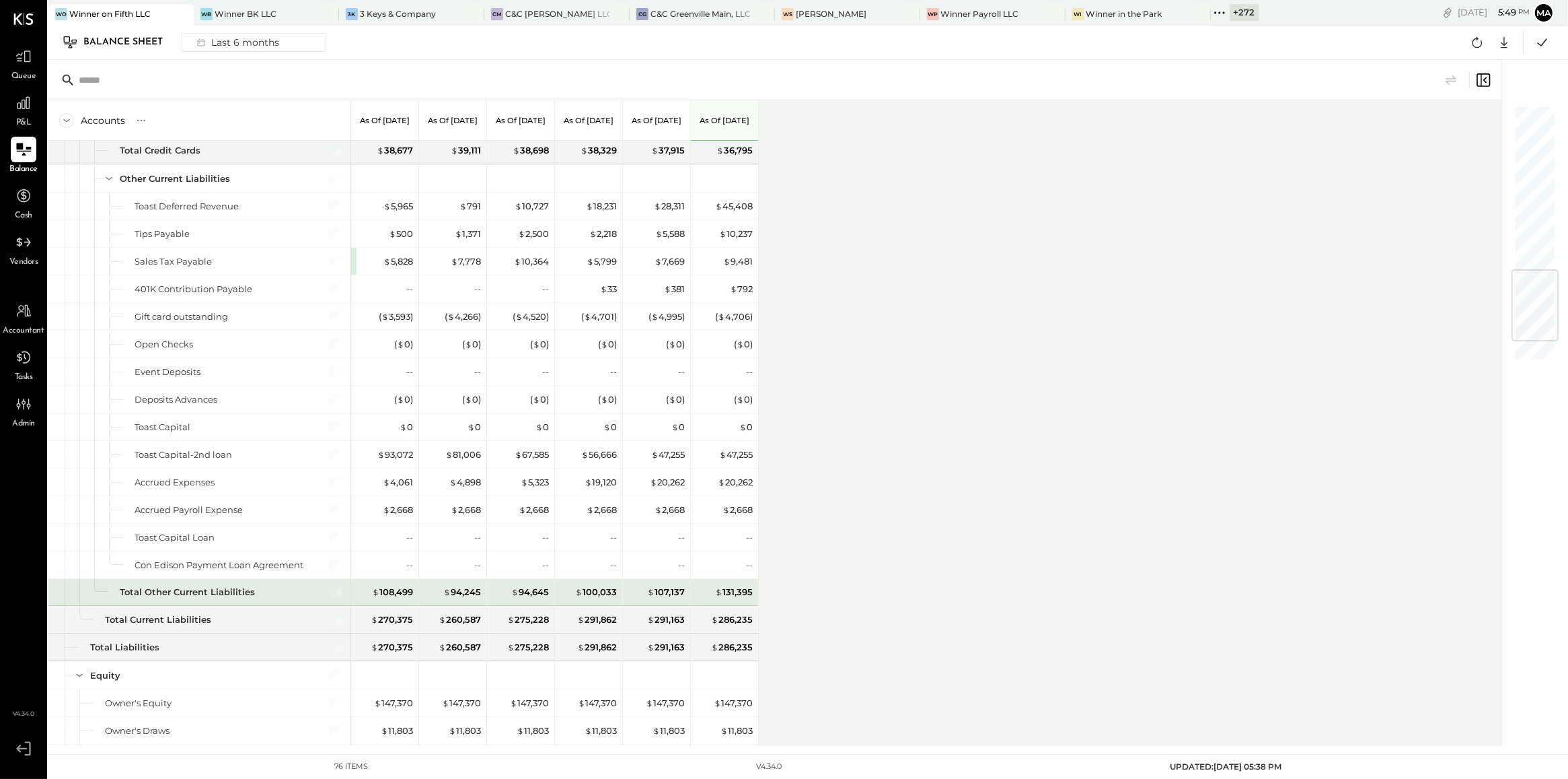
scroll to position [1381, 0]
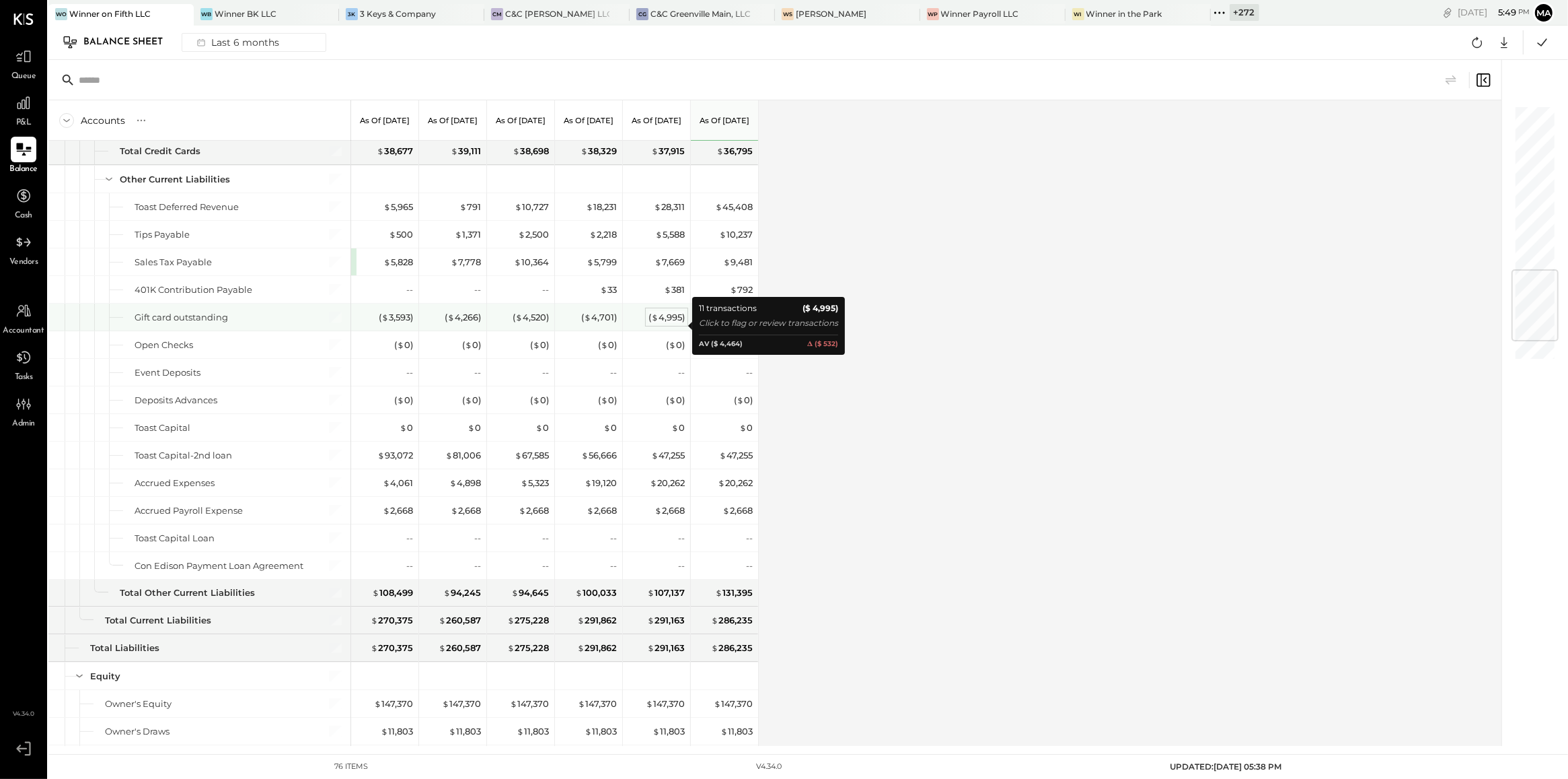
click at [668, 323] on div "( $ 4,995 )" at bounding box center [666, 317] width 37 height 13
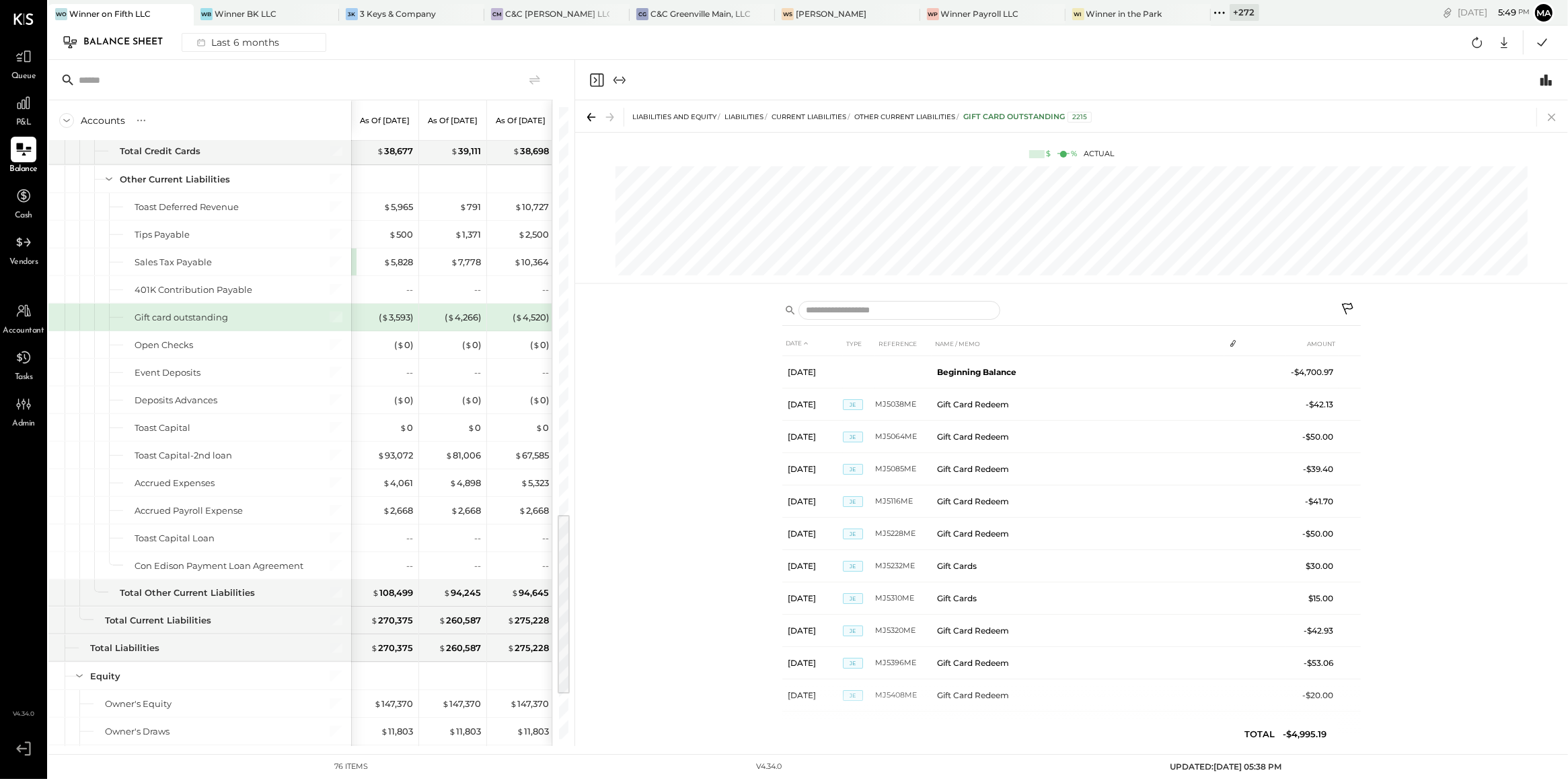
click at [1551, 118] on icon at bounding box center [1551, 117] width 7 height 7
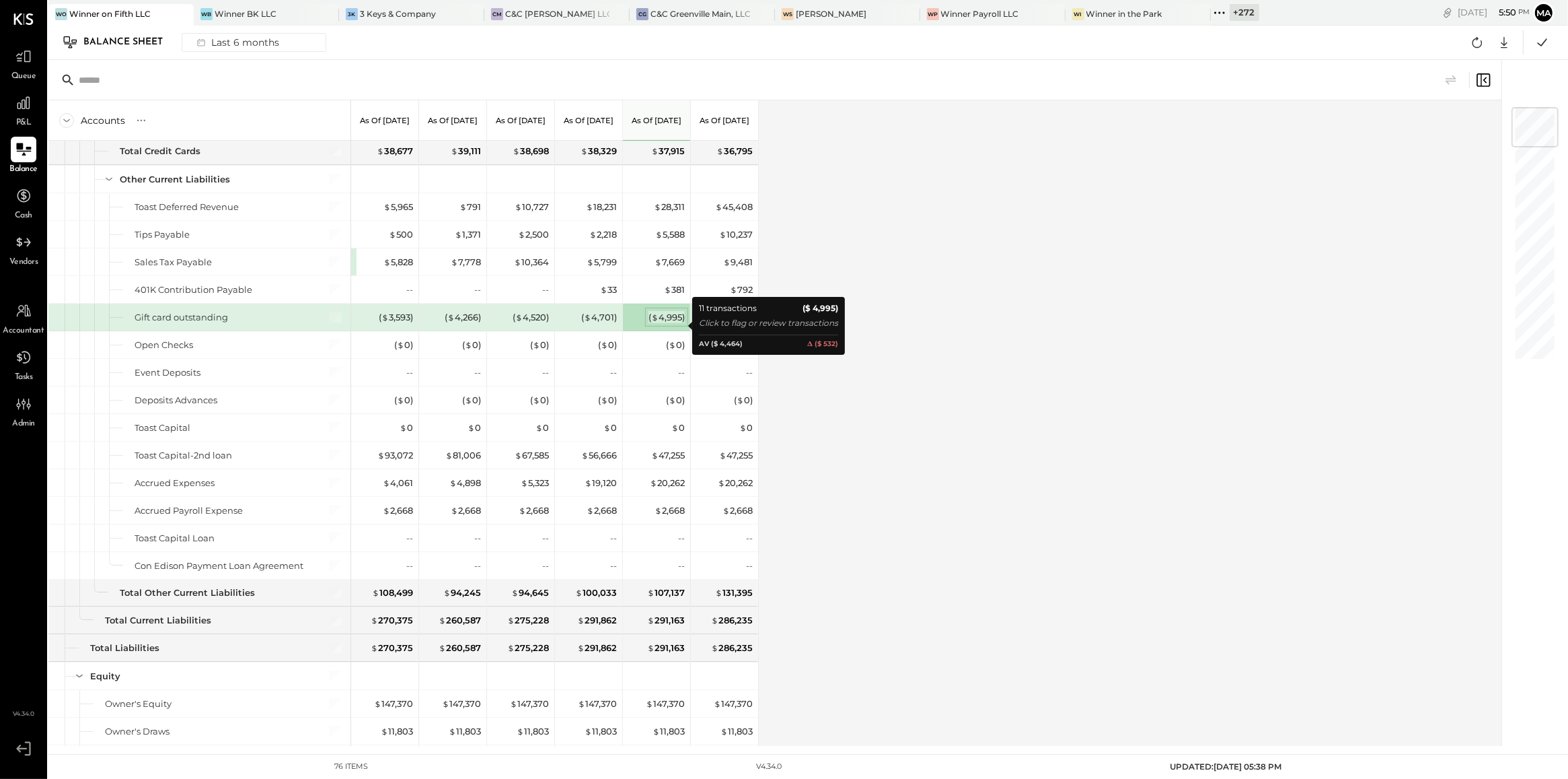
click at [663, 323] on div "( $ 4,995 )" at bounding box center [666, 317] width 37 height 13
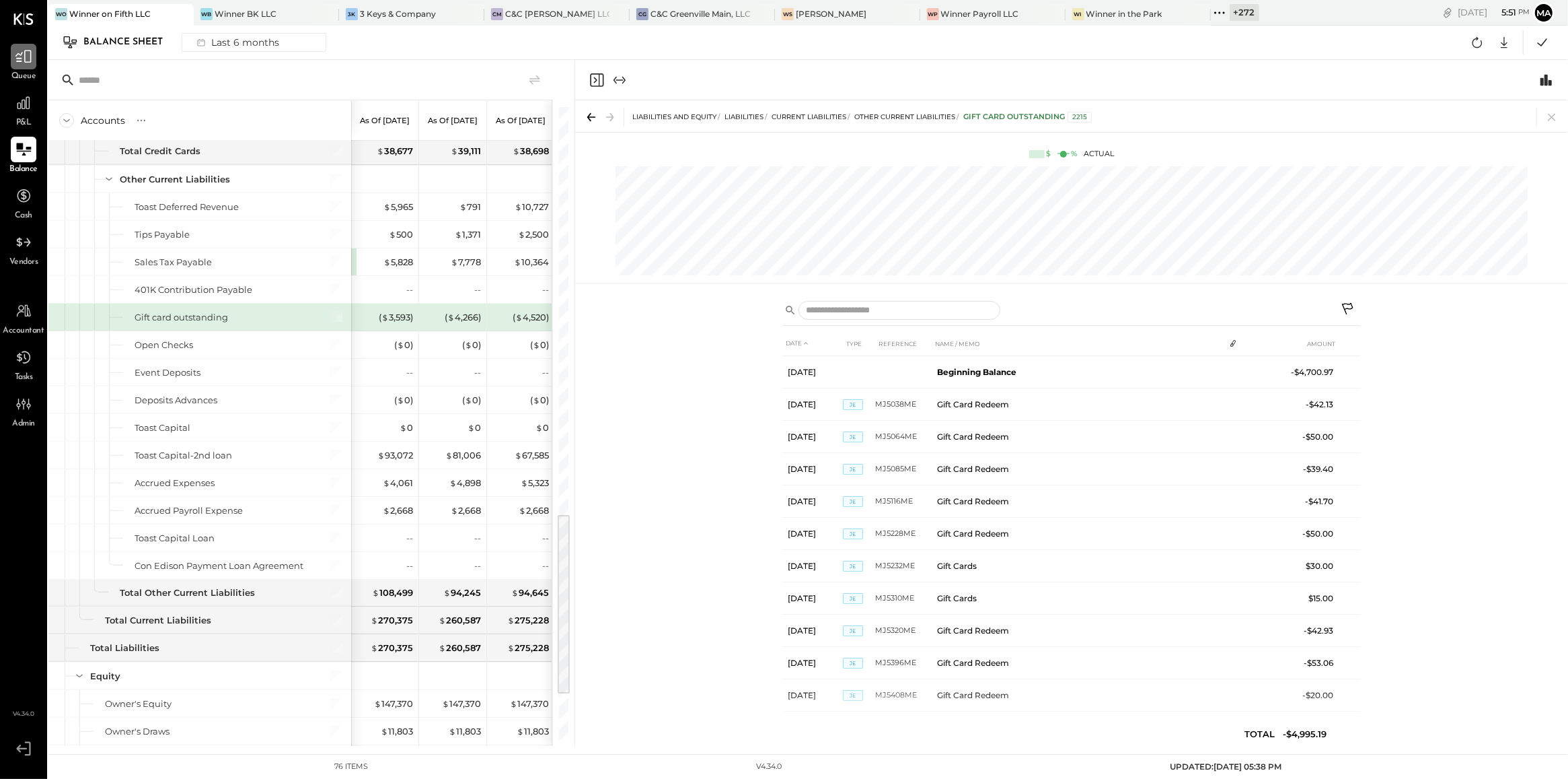
click at [22, 58] on icon at bounding box center [23, 56] width 17 height 17
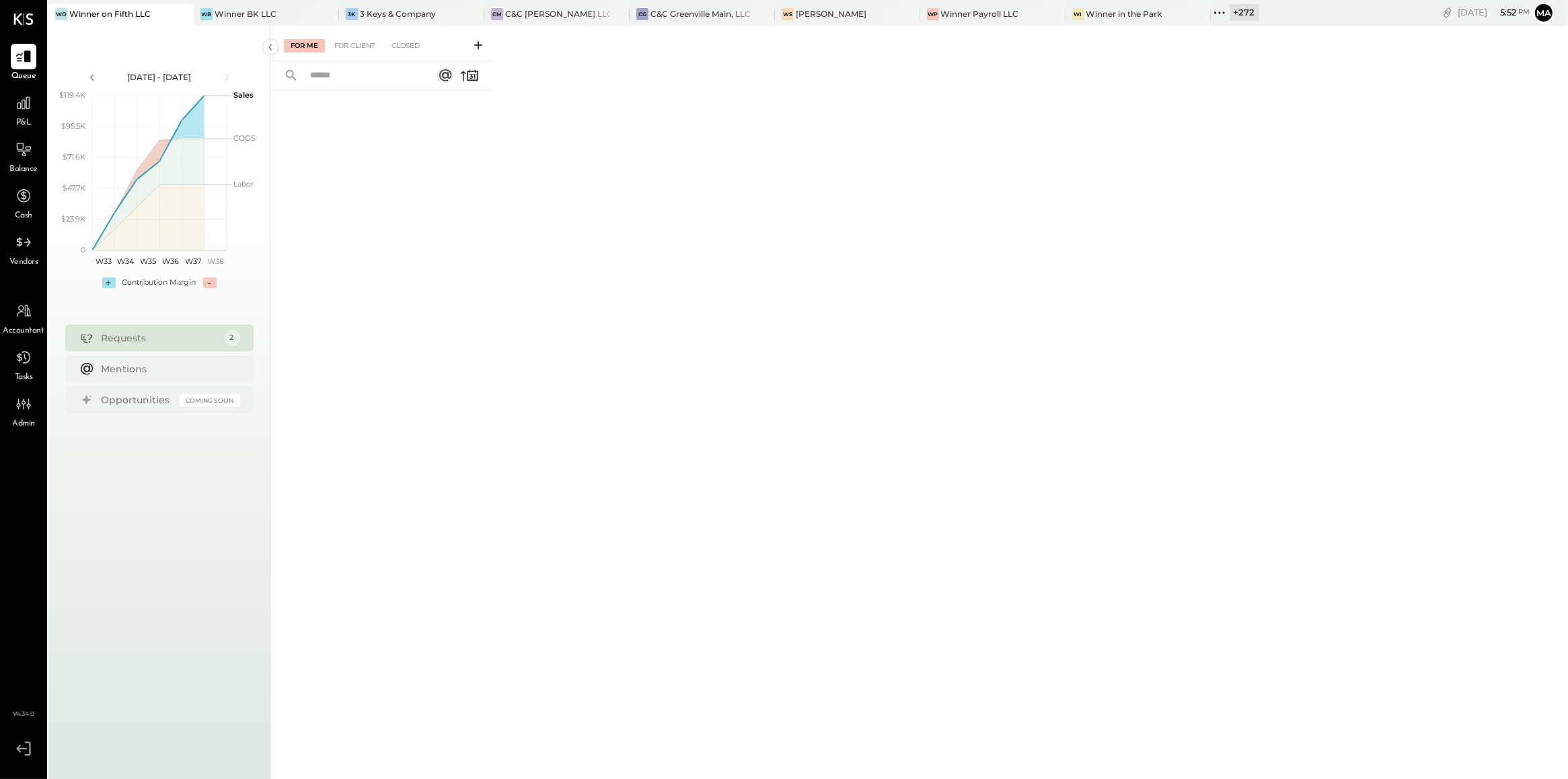
click at [478, 44] on icon at bounding box center [478, 45] width 8 height 8
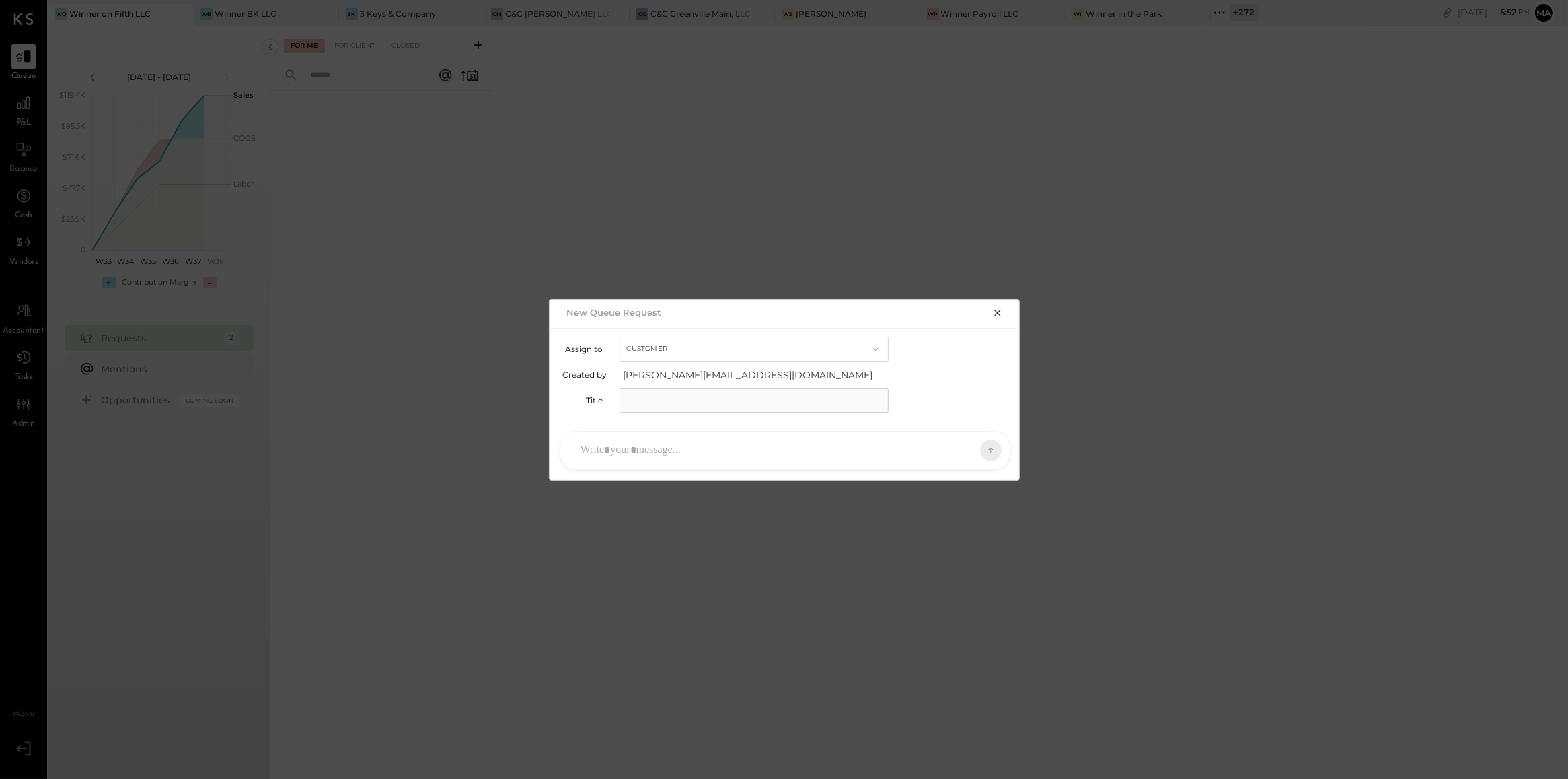
click at [697, 348] on button "Customer" at bounding box center [754, 349] width 269 height 25
click at [692, 377] on div "Accountant" at bounding box center [754, 373] width 268 height 24
click at [692, 391] on input "text" at bounding box center [754, 400] width 269 height 24
type input "**********"
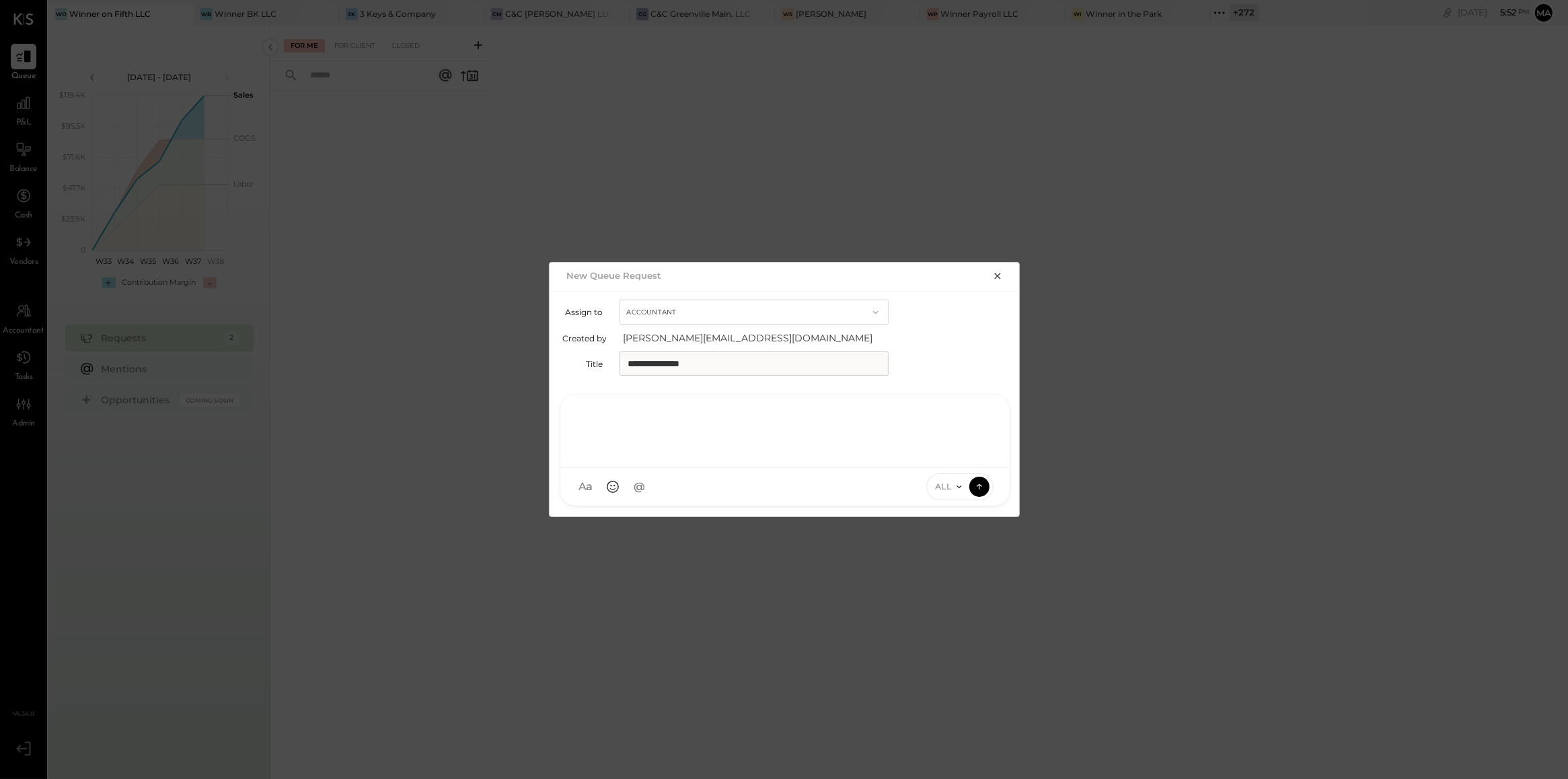
click at [691, 453] on div at bounding box center [785, 429] width 422 height 54
type input "***"
click at [687, 425] on span "Irvin Rojas" at bounding box center [690, 425] width 105 height 13
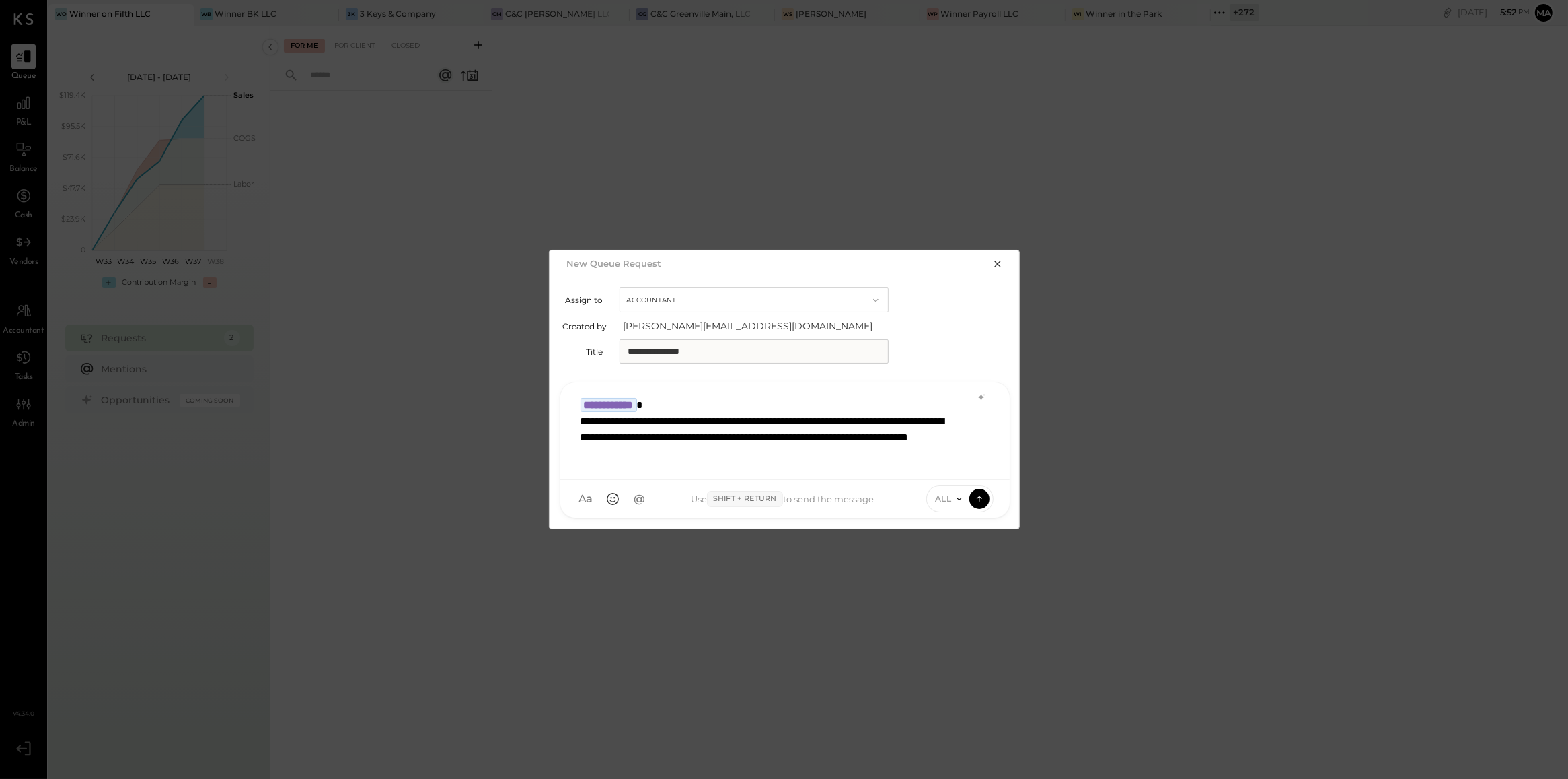
click at [946, 504] on span "ALL" at bounding box center [943, 498] width 17 height 12
click at [950, 466] on div "INTERNAL" at bounding box center [967, 465] width 80 height 22
click at [983, 495] on icon at bounding box center [980, 498] width 12 height 13
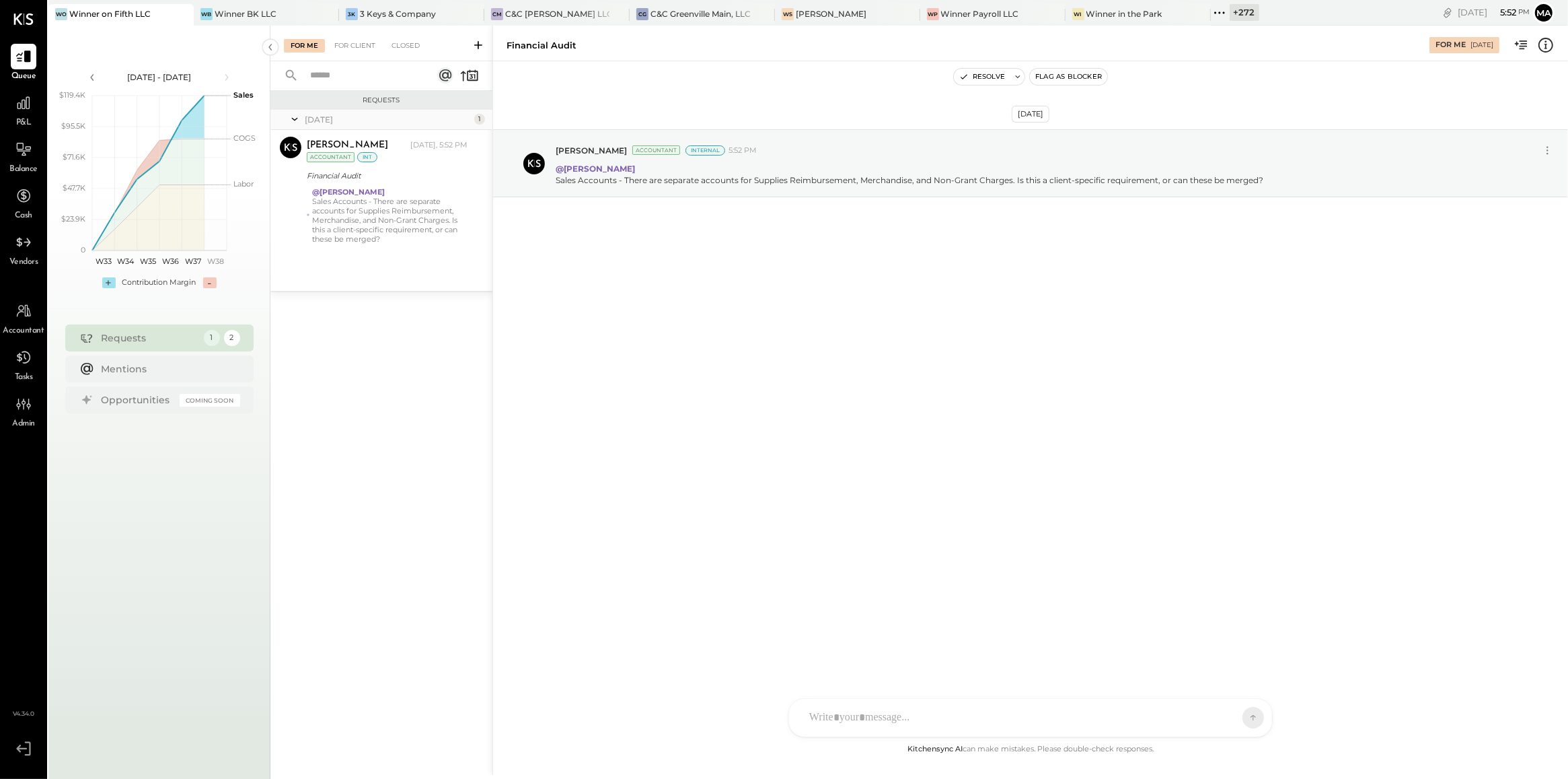
click at [479, 48] on icon at bounding box center [478, 45] width 13 height 13
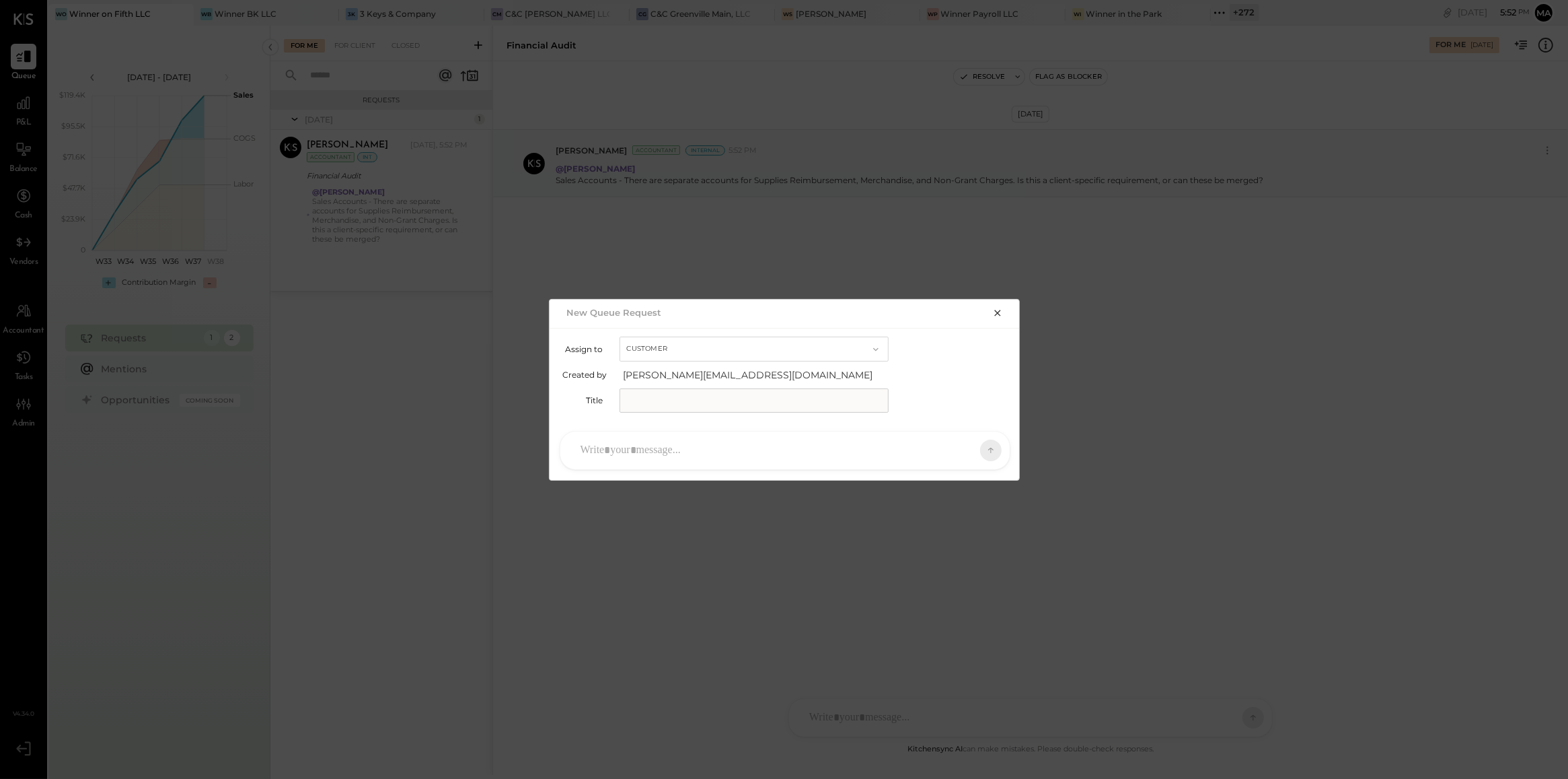
click at [685, 343] on button "Customer" at bounding box center [754, 349] width 269 height 25
click at [695, 375] on div "Accountant" at bounding box center [754, 373] width 268 height 24
click at [695, 394] on input "text" at bounding box center [754, 400] width 269 height 24
type input "**********"
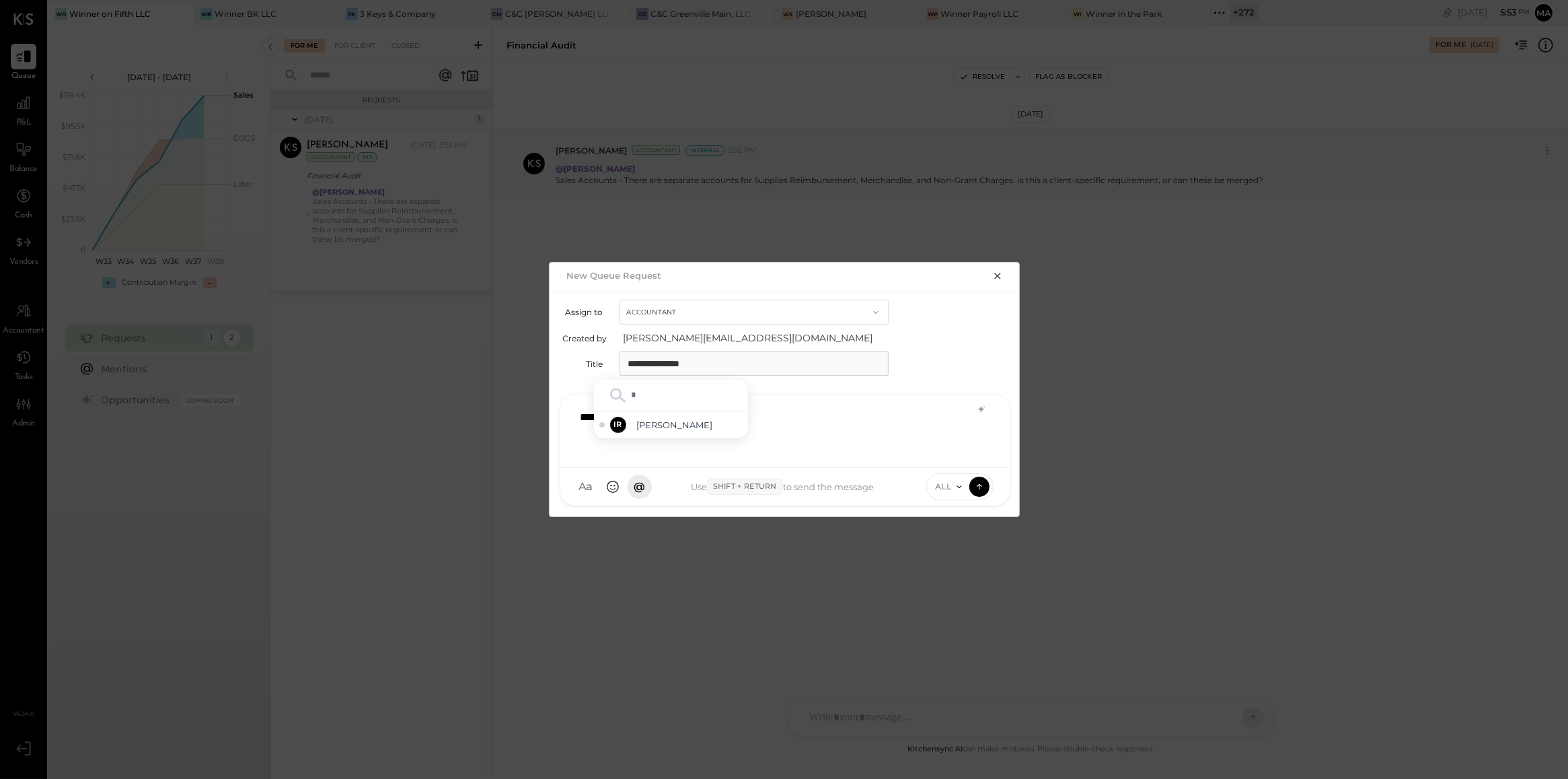
type input "***"
click at [688, 423] on span "Irvin Rojas" at bounding box center [690, 425] width 105 height 13
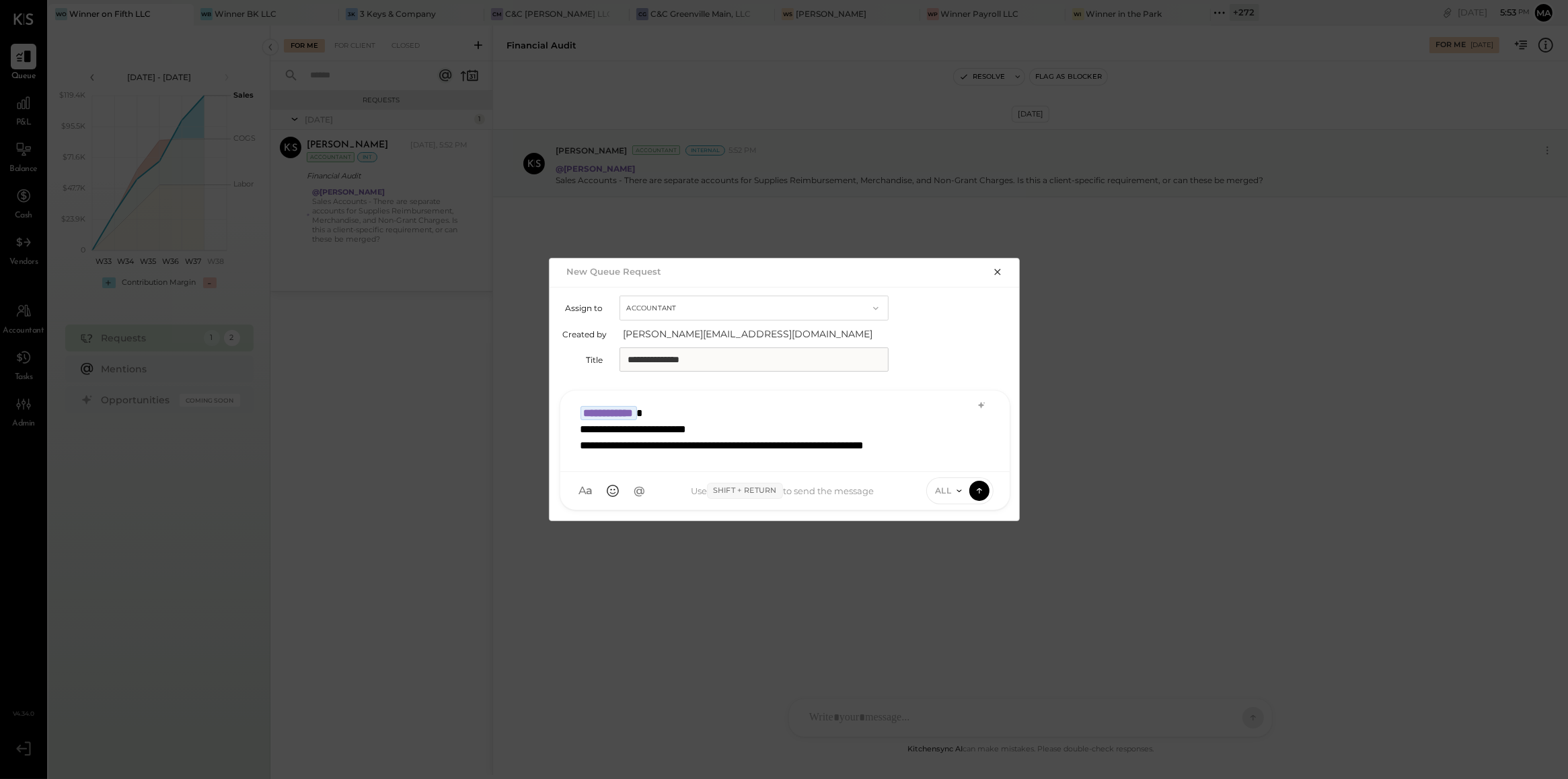
click at [946, 489] on span "ALL" at bounding box center [943, 490] width 17 height 12
click at [956, 452] on div "INTERNAL" at bounding box center [967, 457] width 80 height 22
click at [979, 495] on icon at bounding box center [980, 490] width 12 height 13
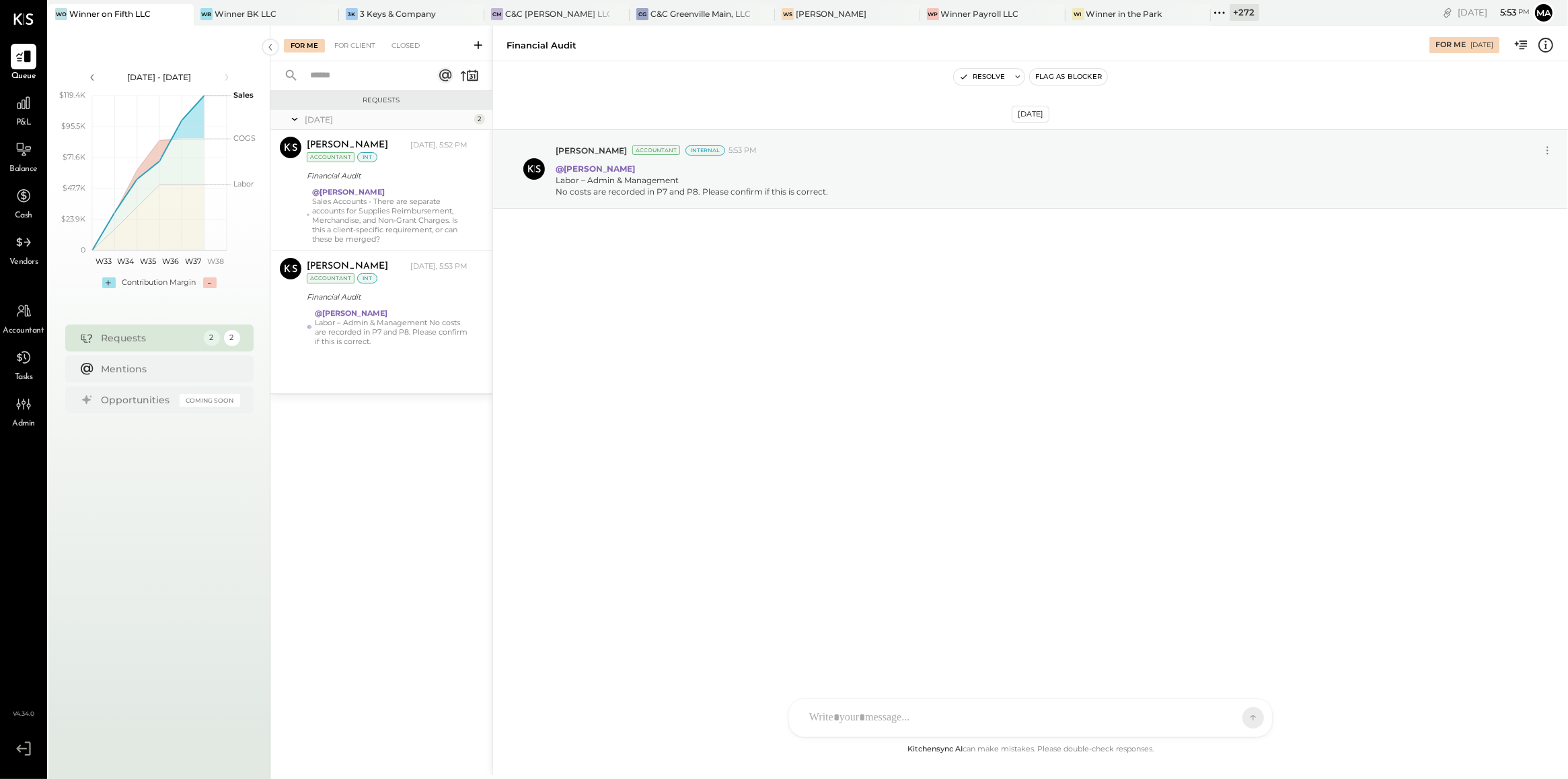
click at [473, 49] on icon at bounding box center [478, 45] width 13 height 13
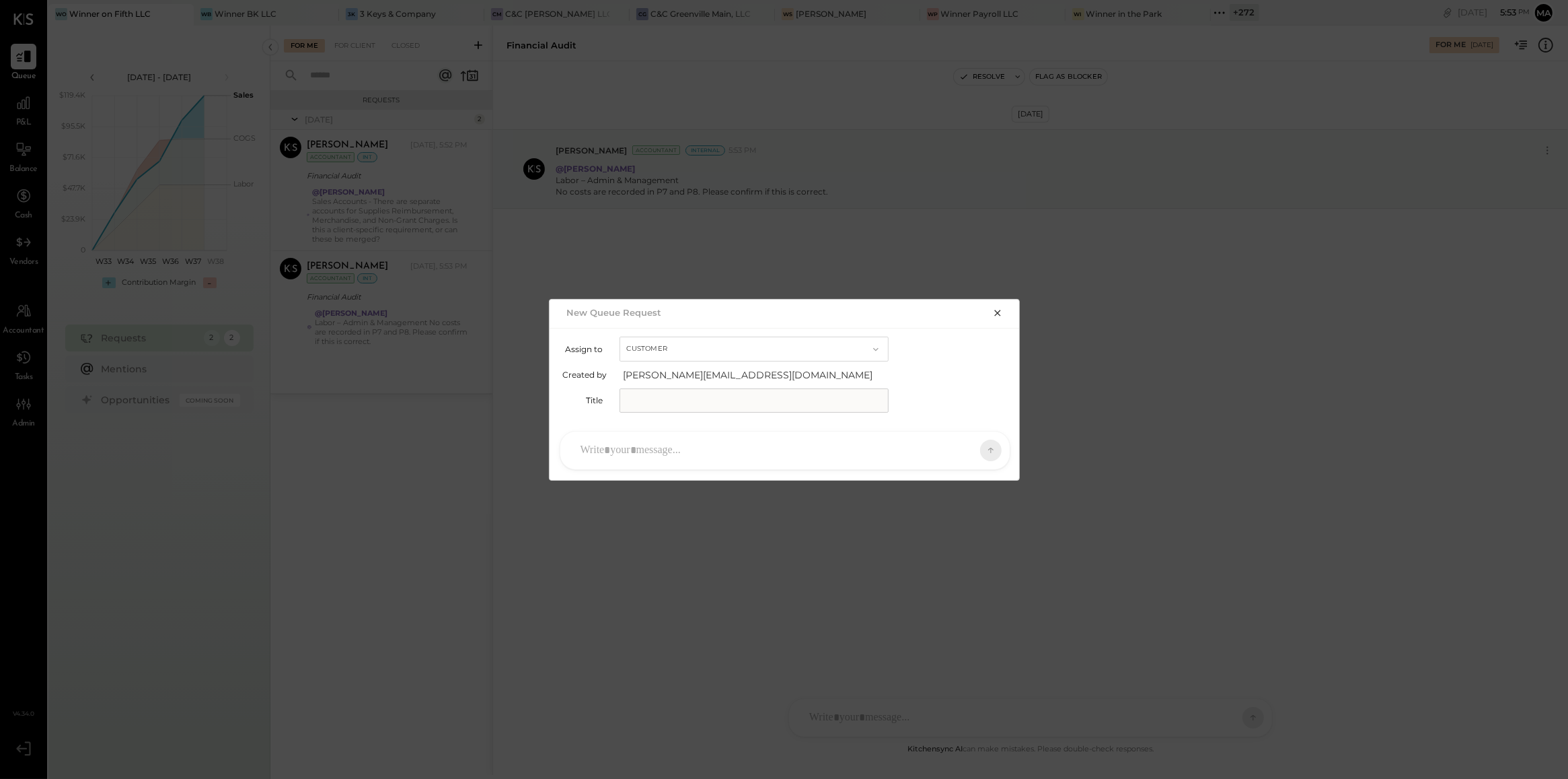
click at [690, 347] on button "Customer" at bounding box center [754, 349] width 269 height 25
click at [692, 375] on div "Accountant" at bounding box center [754, 373] width 268 height 24
click at [692, 401] on input "text" at bounding box center [754, 400] width 269 height 24
type input "**********"
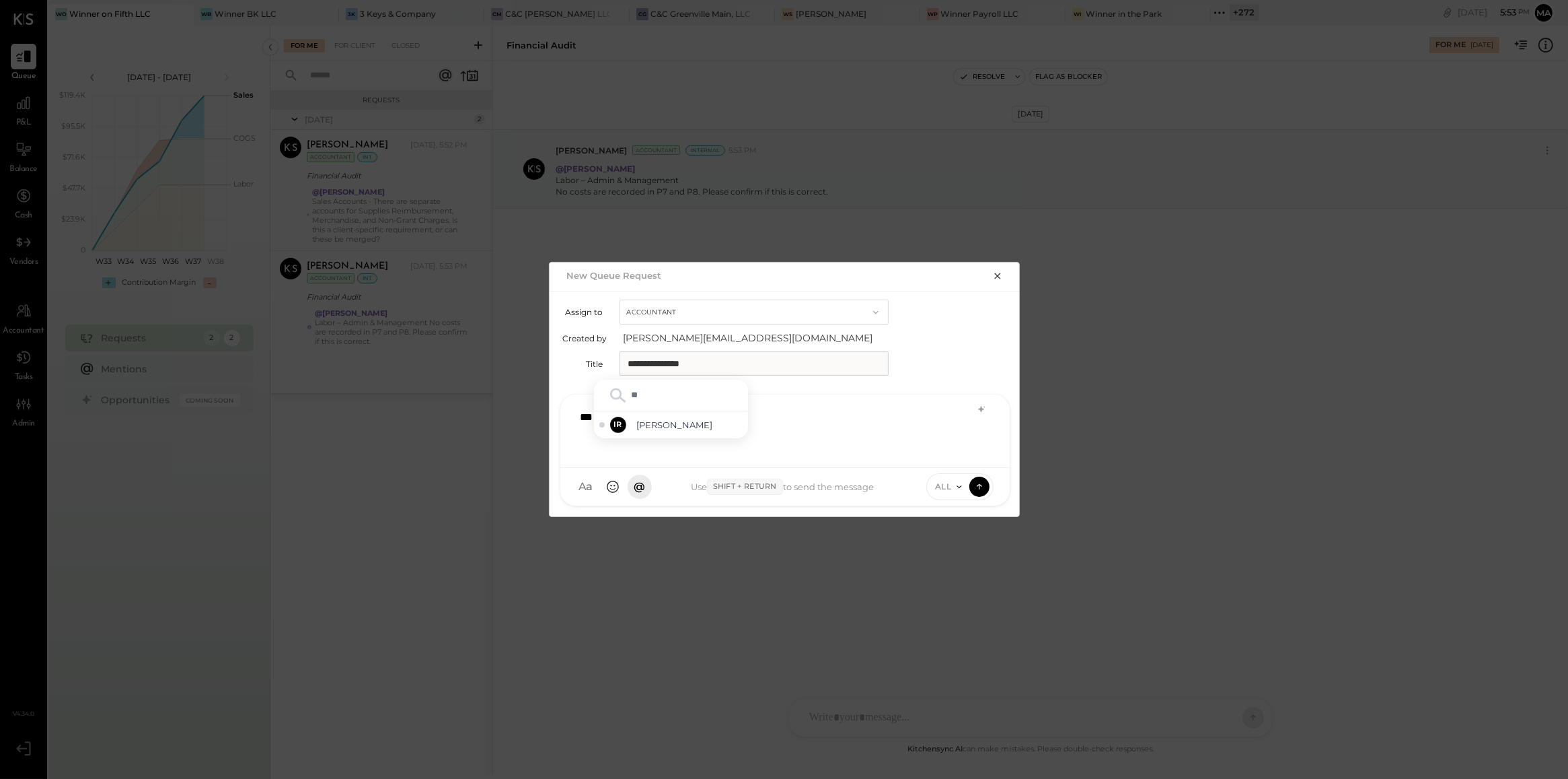
type input "***"
click at [690, 426] on span "Irvin Rojas" at bounding box center [690, 425] width 105 height 13
click at [950, 493] on div "ALL" at bounding box center [960, 487] width 67 height 27
click at [950, 489] on span "ALL" at bounding box center [943, 486] width 17 height 12
click at [959, 448] on div "INTERNAL" at bounding box center [967, 453] width 80 height 22
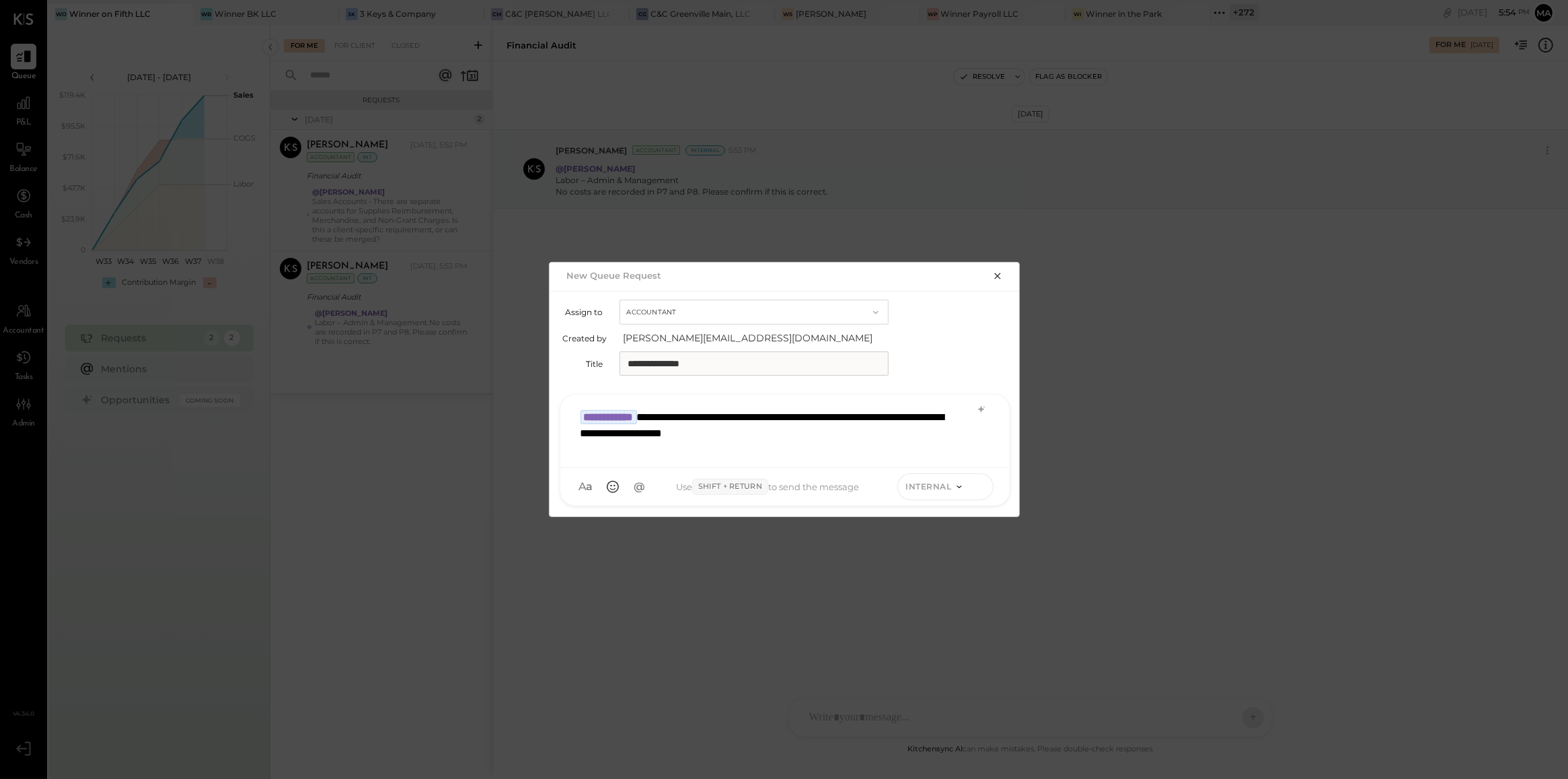
click at [978, 491] on icon at bounding box center [980, 485] width 12 height 13
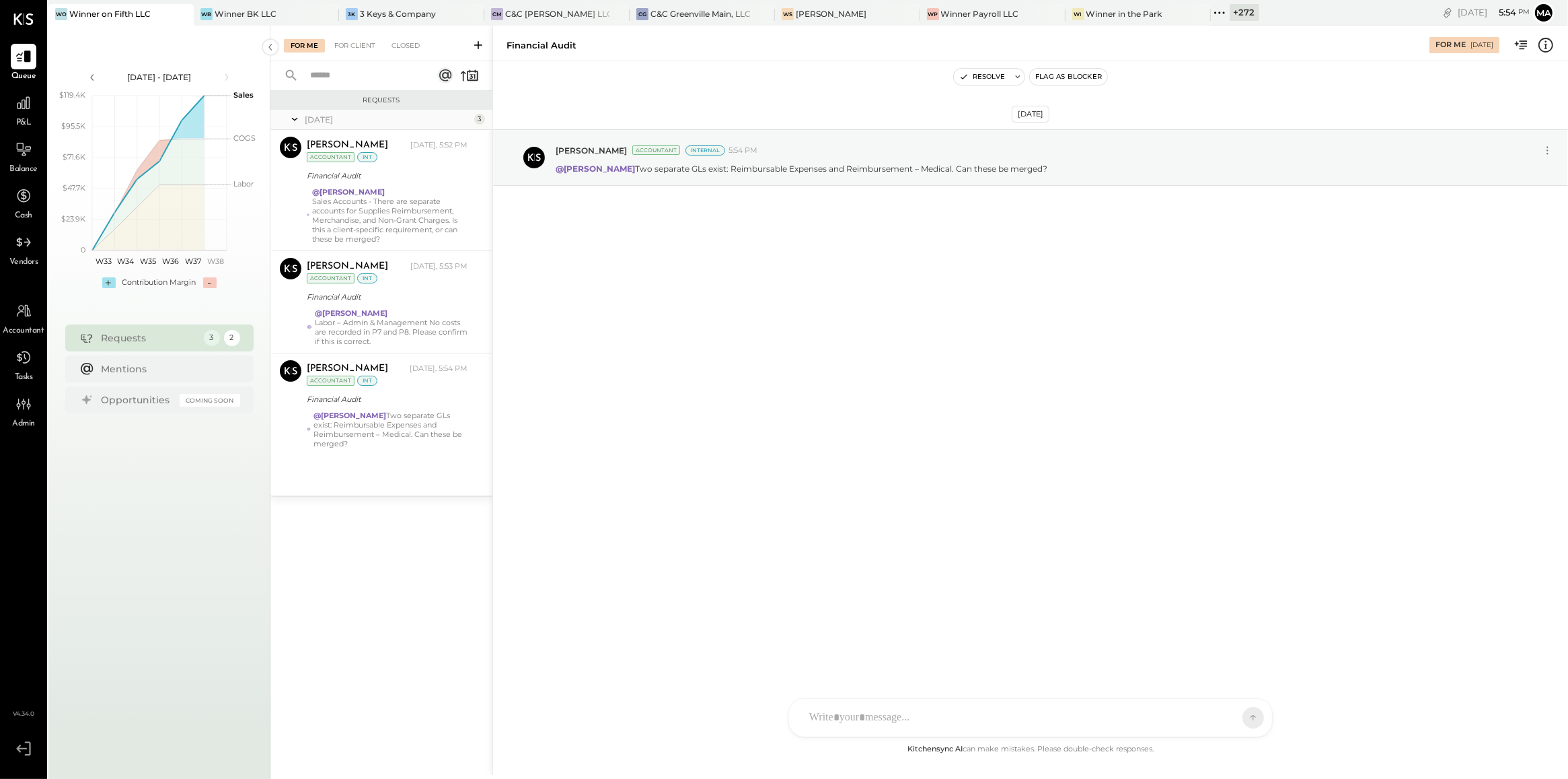
click at [481, 45] on icon at bounding box center [478, 45] width 8 height 8
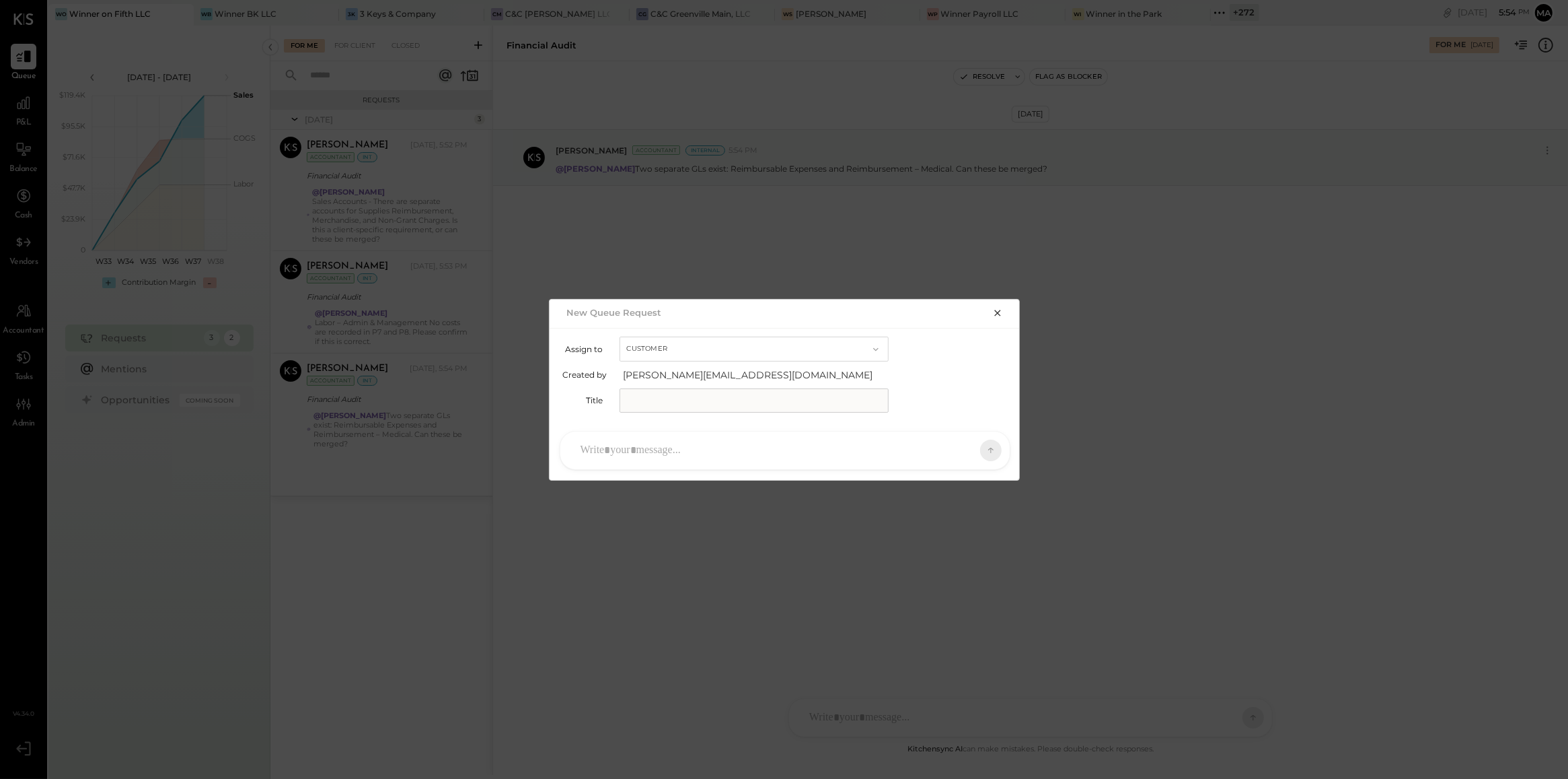
click at [687, 348] on button "Customer" at bounding box center [754, 349] width 269 height 25
click at [690, 381] on div "Accountant" at bounding box center [754, 373] width 268 height 24
click at [690, 381] on span "manan@kitchensync.us" at bounding box center [758, 374] width 269 height 13
click at [688, 397] on input "text" at bounding box center [754, 400] width 269 height 24
type input "**********"
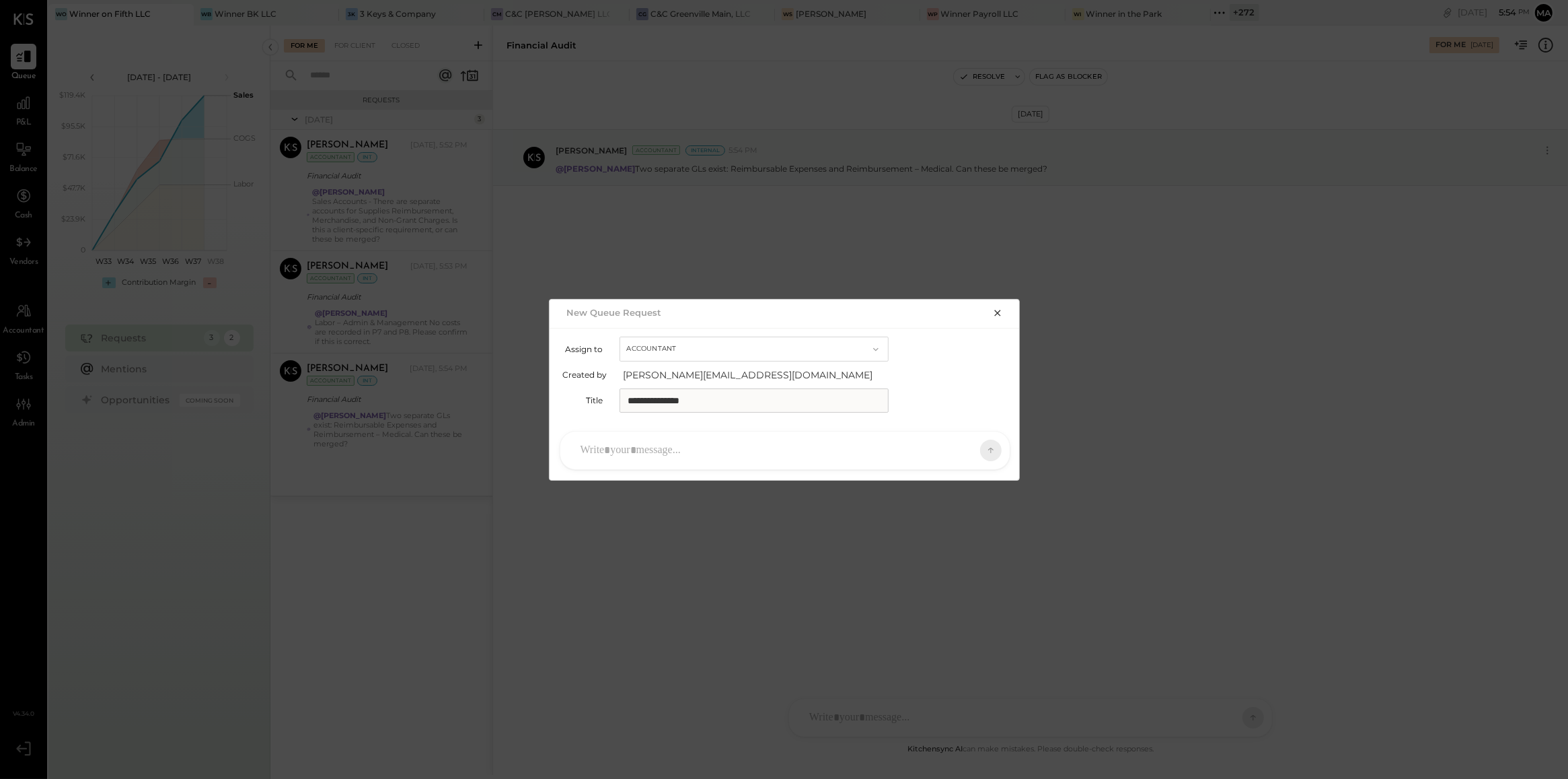
click at [687, 449] on div at bounding box center [773, 450] width 398 height 30
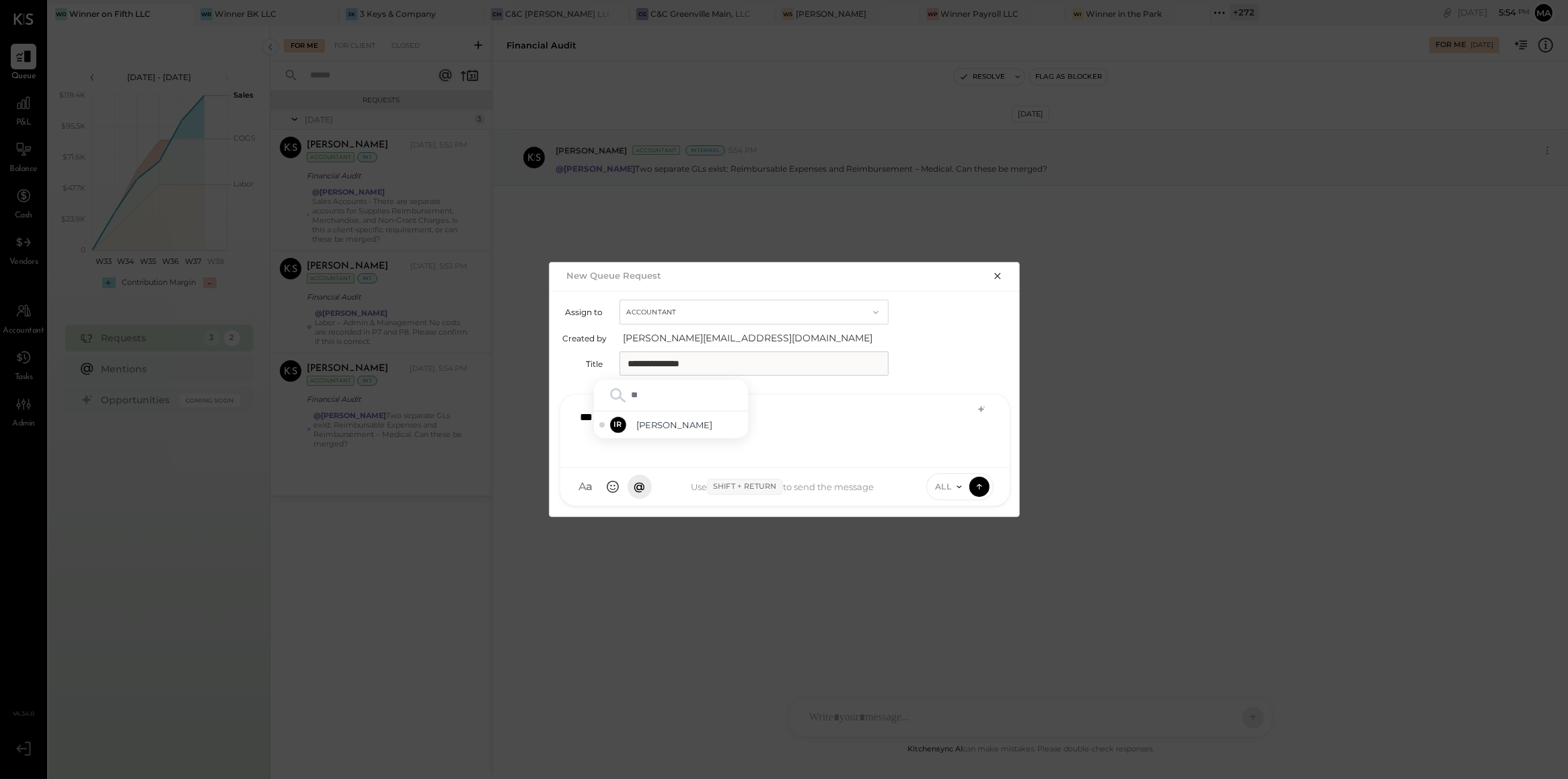
type input "***"
click at [690, 425] on span "Irvin Rojas" at bounding box center [690, 425] width 105 height 13
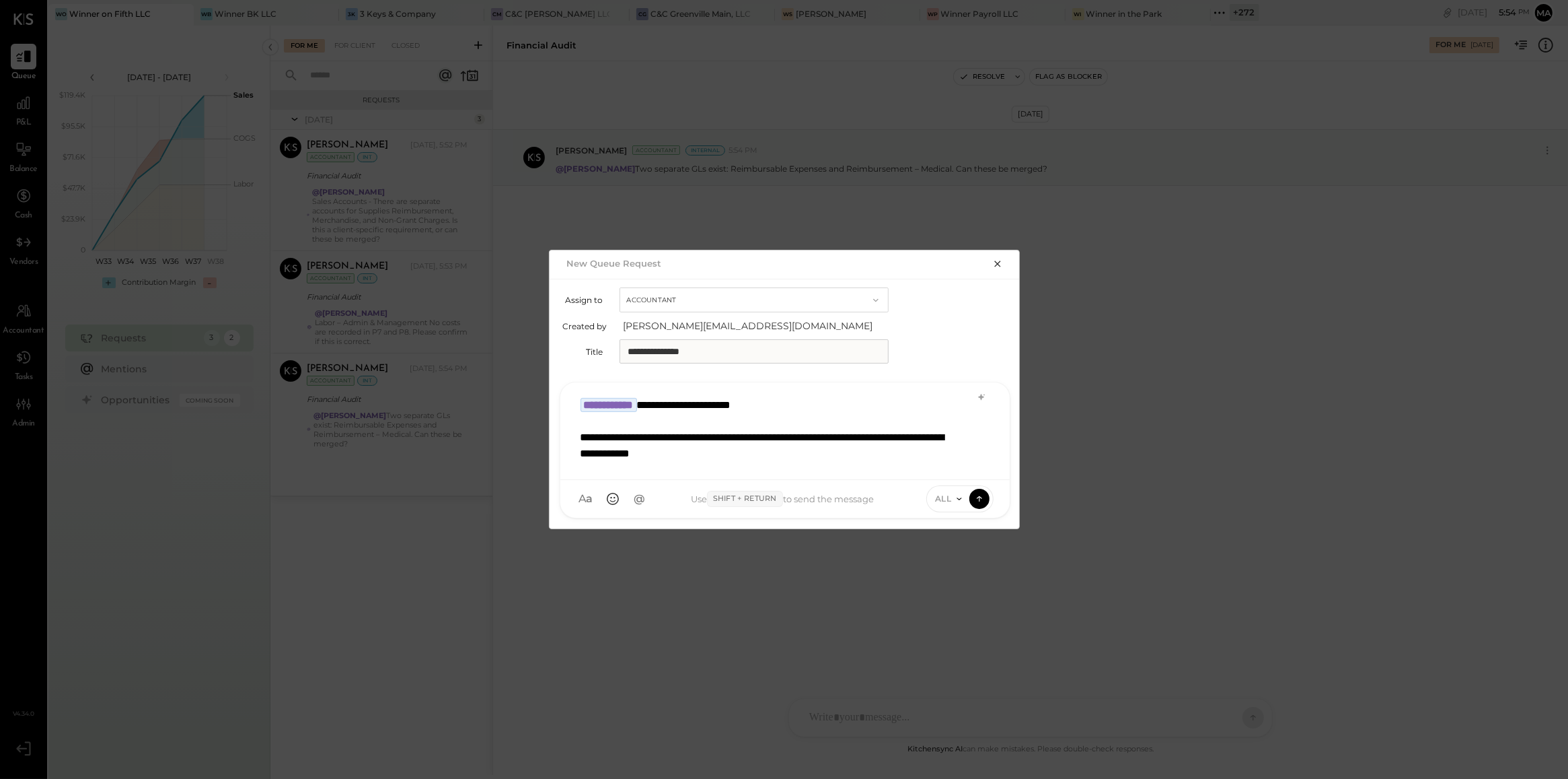
click at [957, 503] on icon at bounding box center [960, 498] width 11 height 11
click at [953, 461] on div "INTERNAL" at bounding box center [967, 465] width 80 height 22
click at [983, 500] on icon at bounding box center [980, 498] width 12 height 13
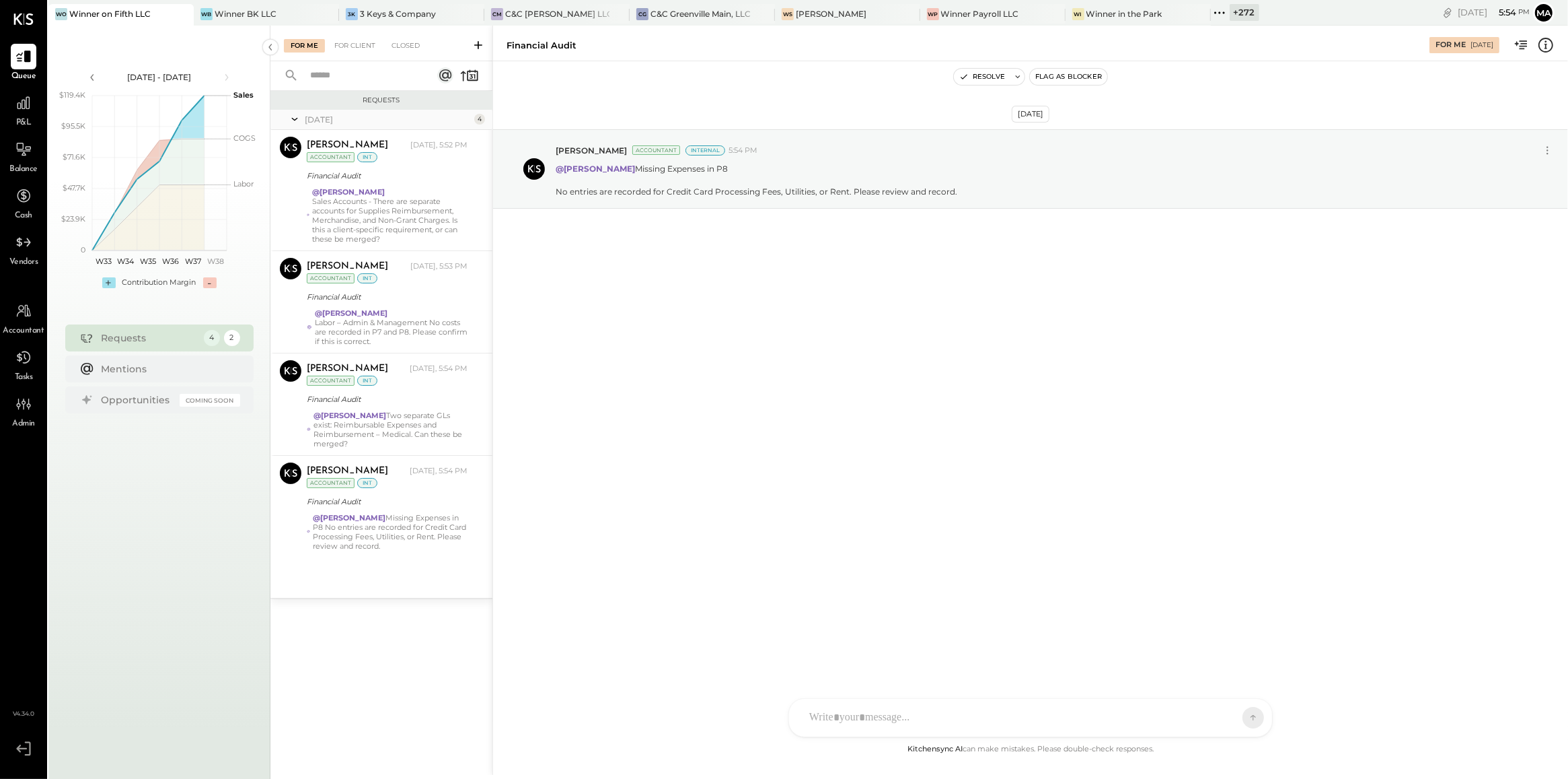
click at [476, 41] on icon at bounding box center [478, 45] width 13 height 13
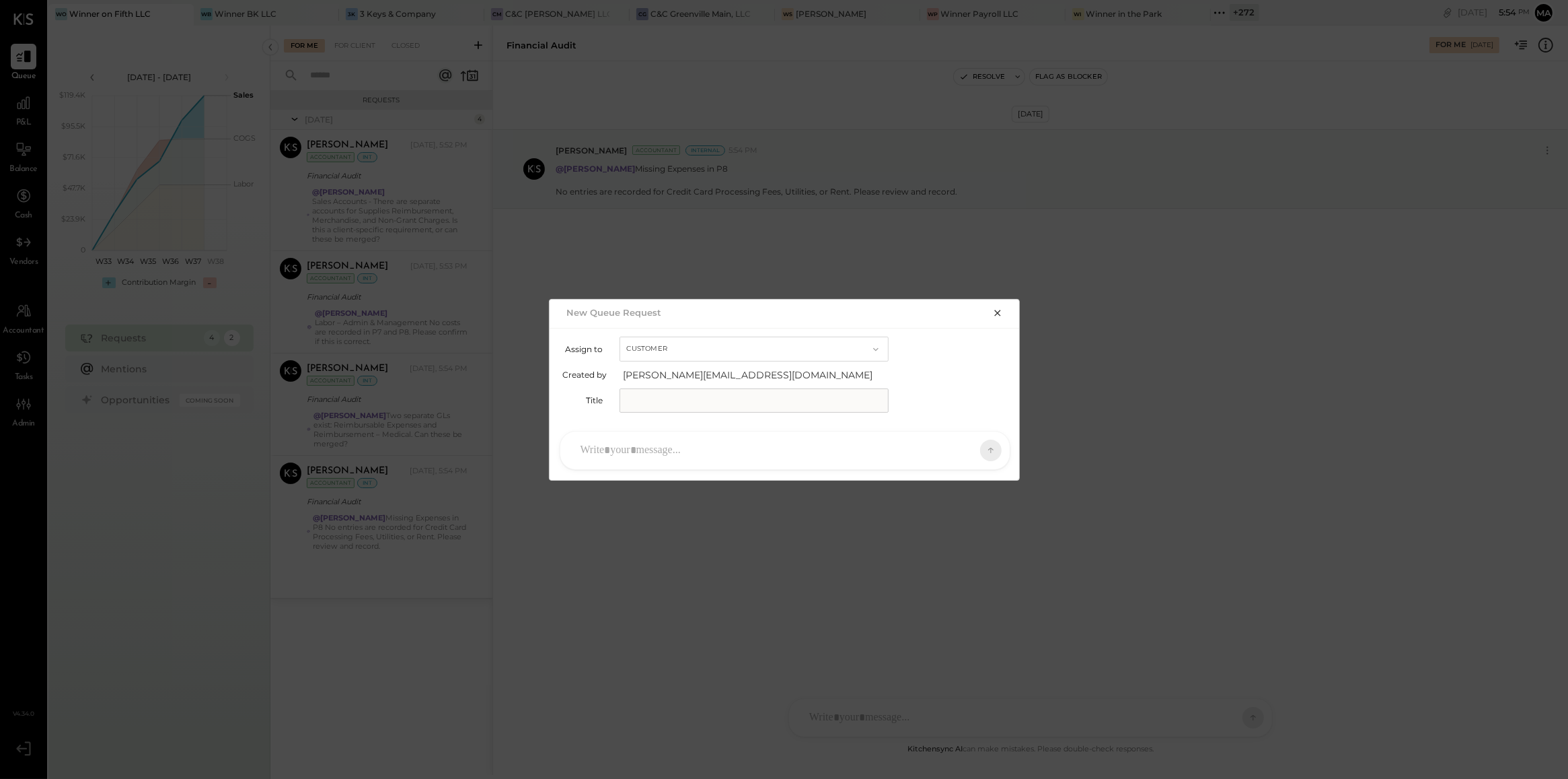
click at [713, 344] on button "Customer" at bounding box center [754, 349] width 269 height 25
click at [713, 366] on div "Accountant" at bounding box center [754, 373] width 268 height 24
click at [711, 394] on input "text" at bounding box center [754, 400] width 269 height 24
type input "**********"
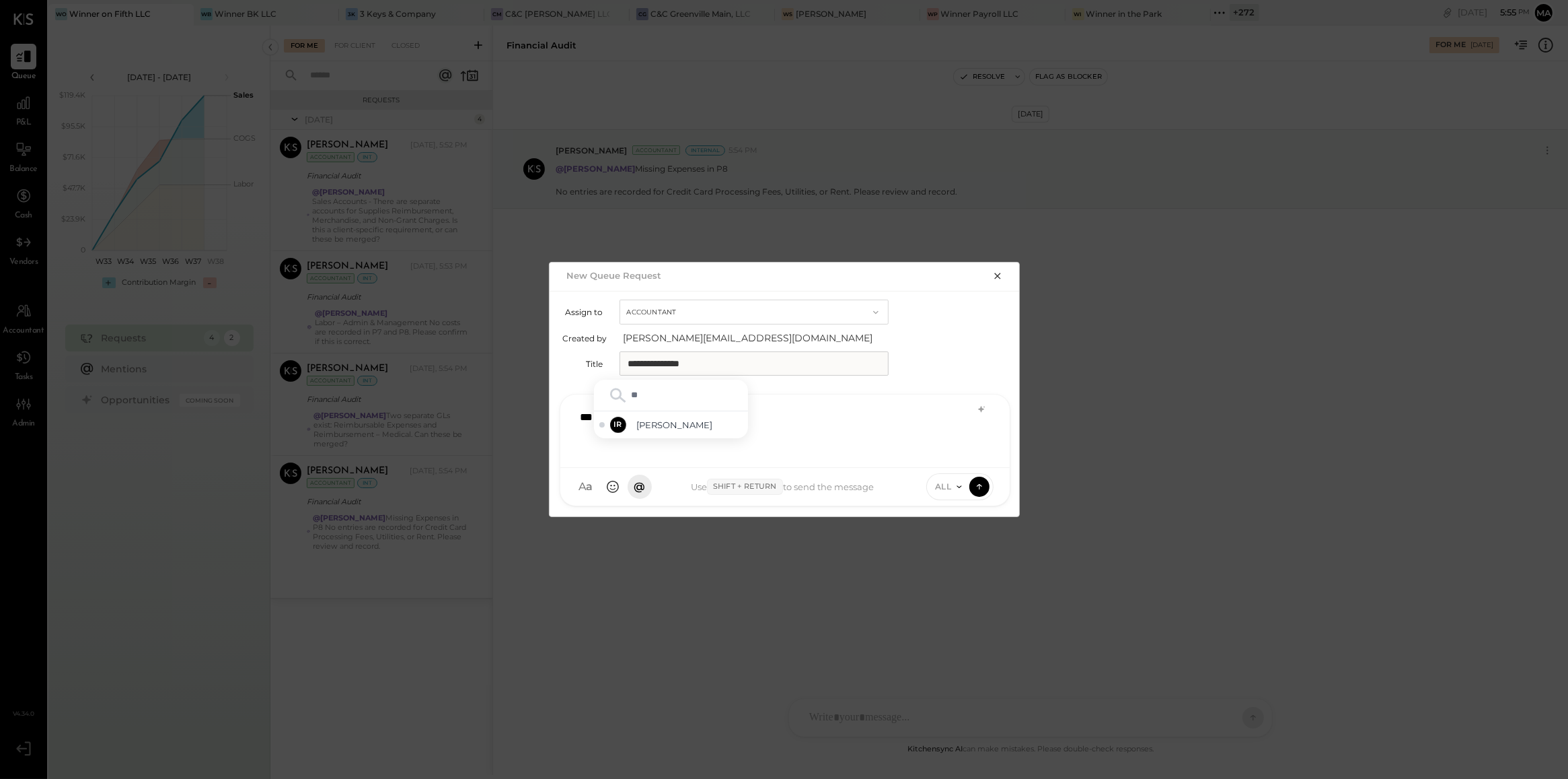
type input "***"
click at [694, 425] on span "Irvin Rojas" at bounding box center [690, 425] width 105 height 13
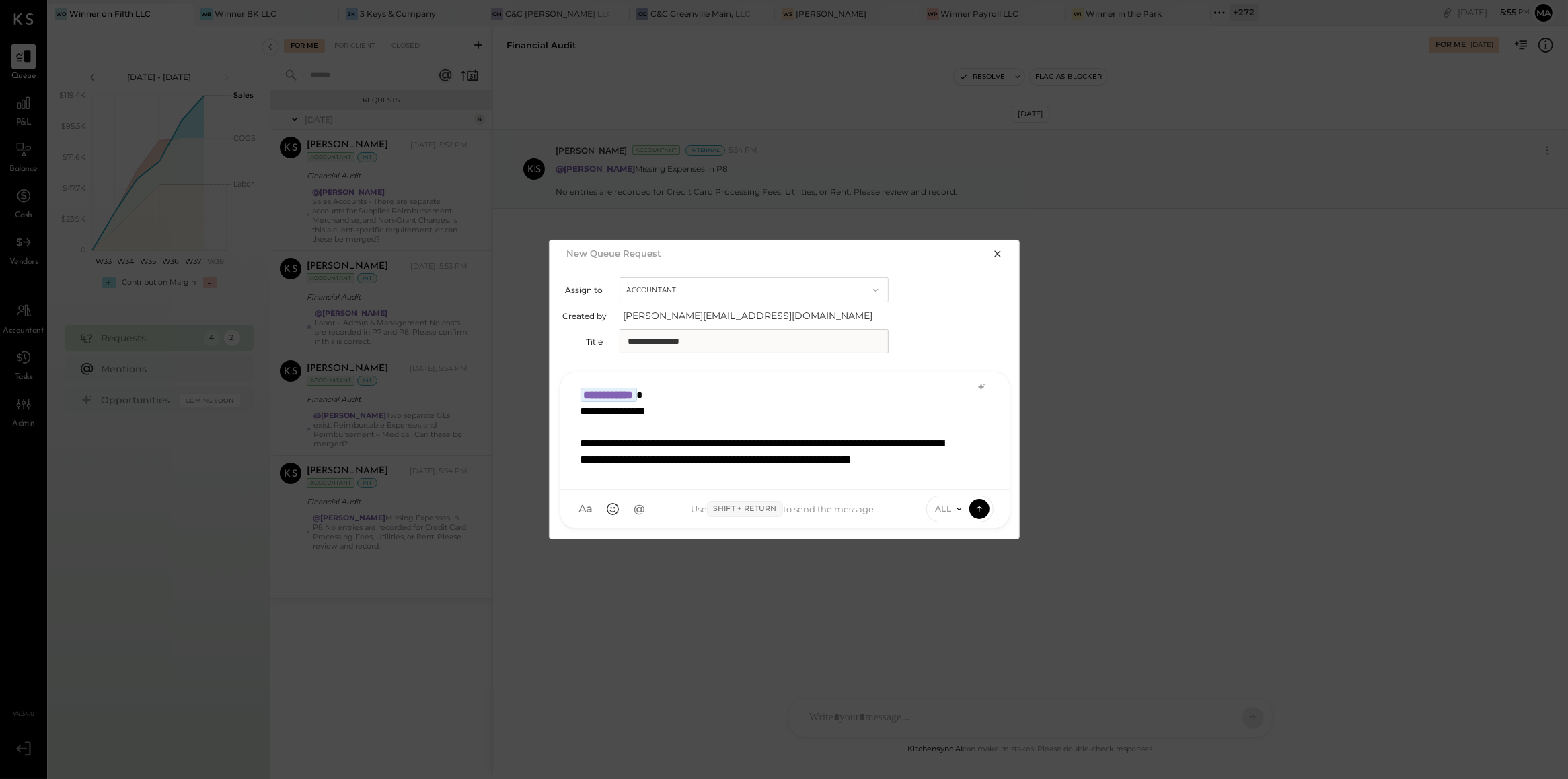
click at [653, 452] on div "**********" at bounding box center [767, 443] width 374 height 80
click at [946, 512] on span "ALL" at bounding box center [943, 509] width 17 height 12
click at [956, 482] on div "INTERNAL" at bounding box center [967, 475] width 80 height 22
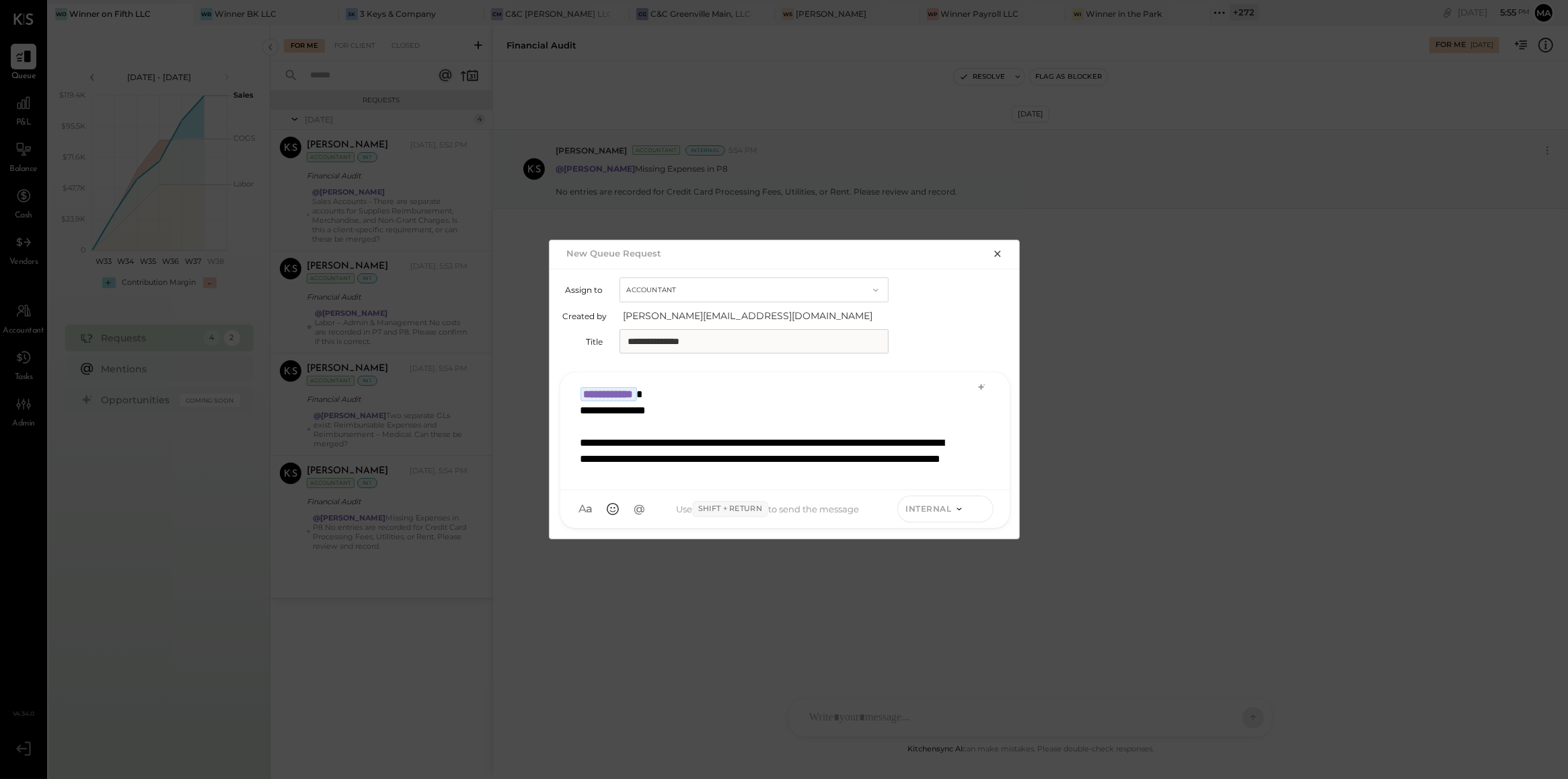
click at [980, 505] on icon at bounding box center [980, 508] width 12 height 13
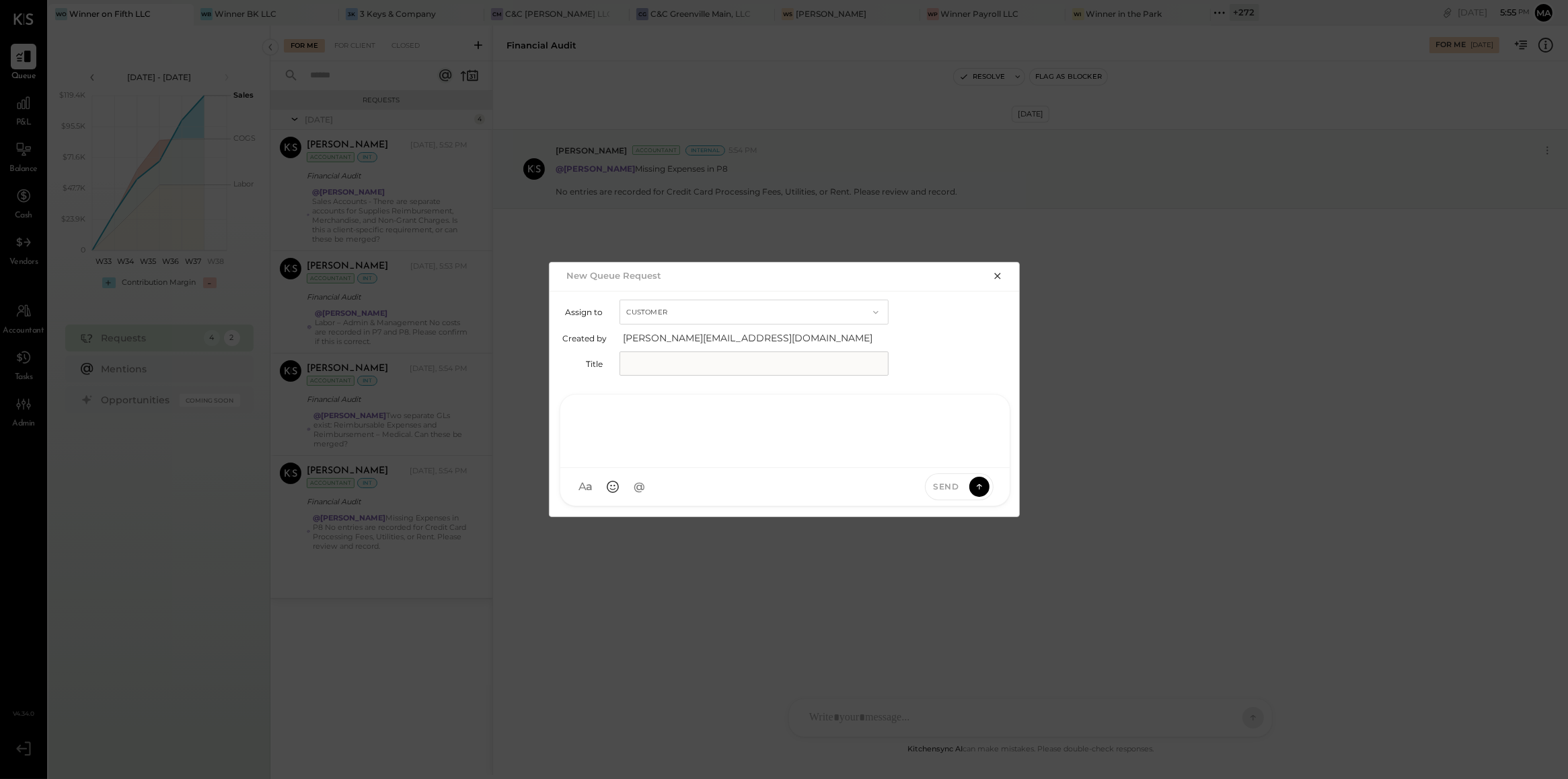
scroll to position [0, 0]
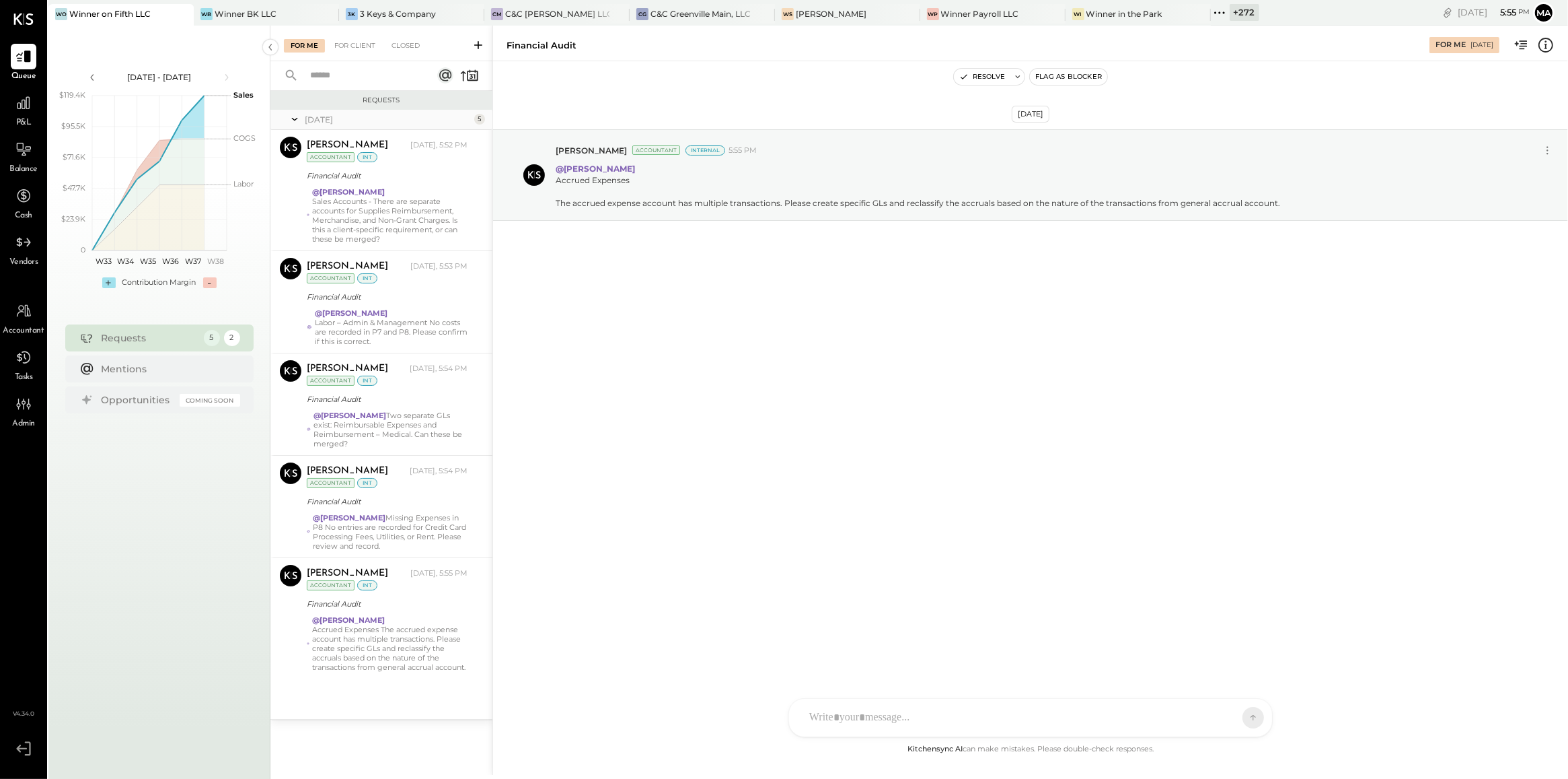
click at [473, 45] on icon at bounding box center [478, 45] width 13 height 13
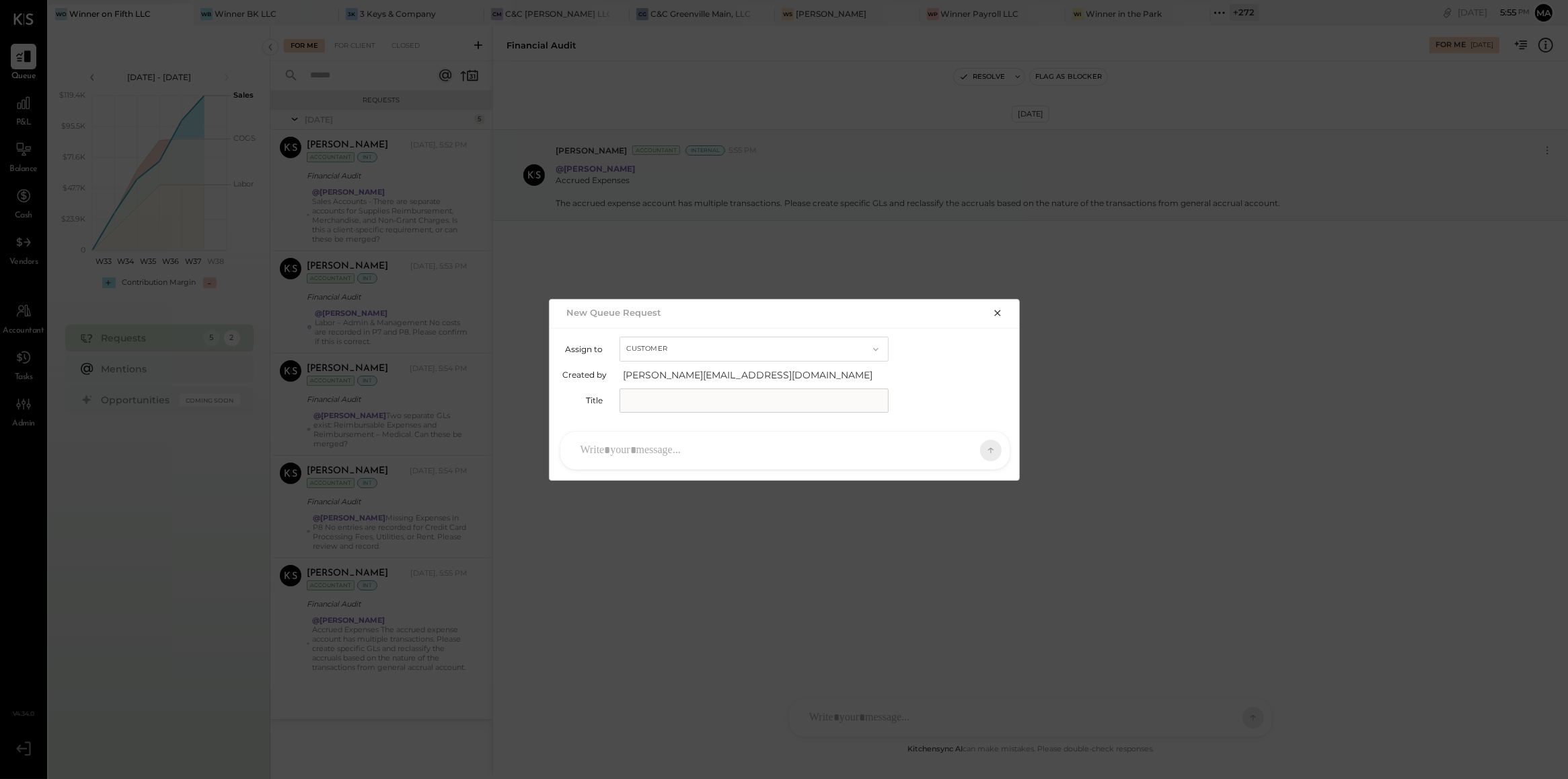
click at [677, 345] on button "Customer" at bounding box center [754, 349] width 269 height 25
click at [693, 376] on div "Accountant" at bounding box center [754, 373] width 268 height 24
click at [693, 391] on input "text" at bounding box center [754, 400] width 269 height 24
type input "**********"
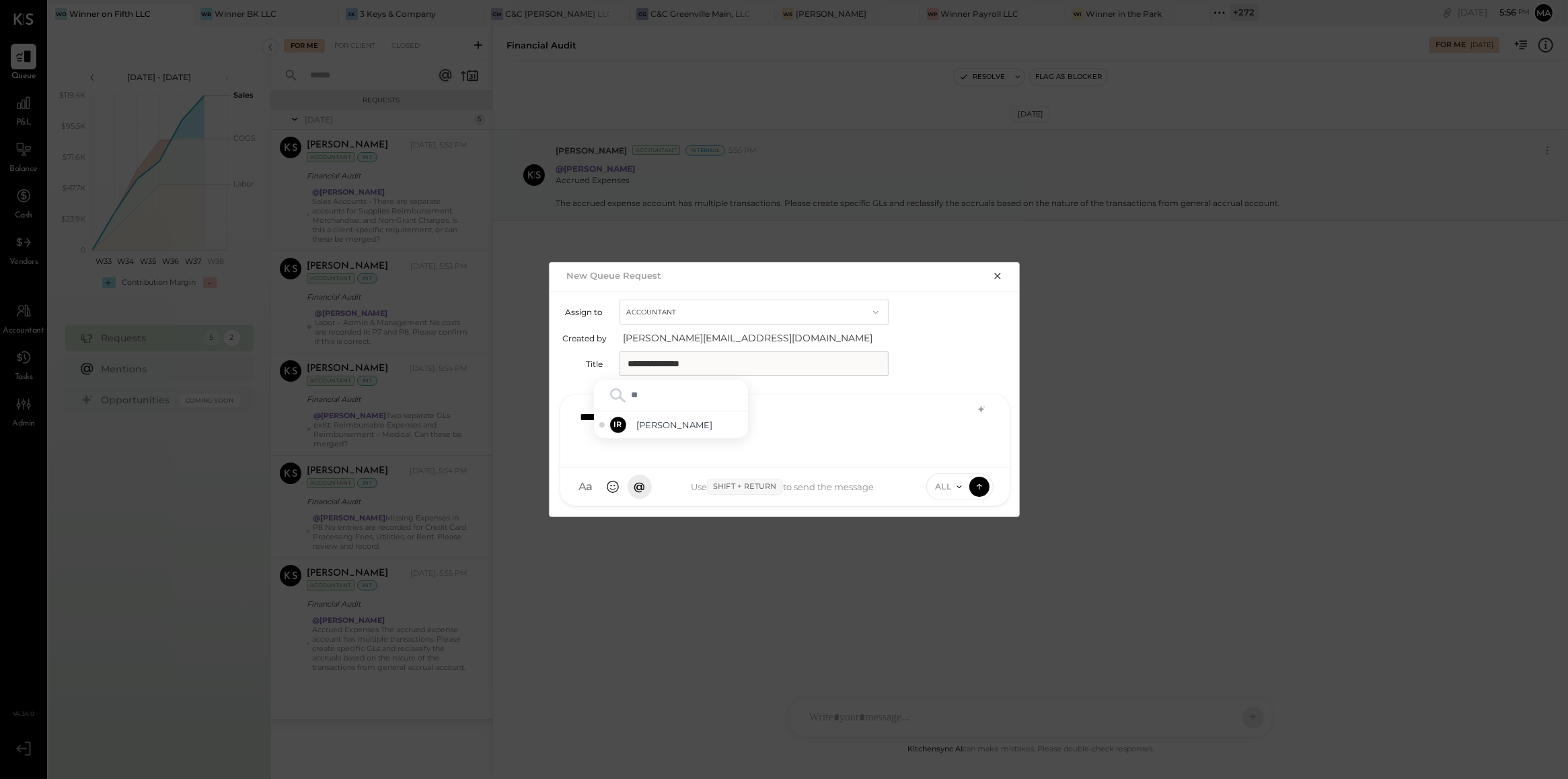
type input "***"
click at [693, 427] on span "Irvin Rojas" at bounding box center [690, 425] width 105 height 13
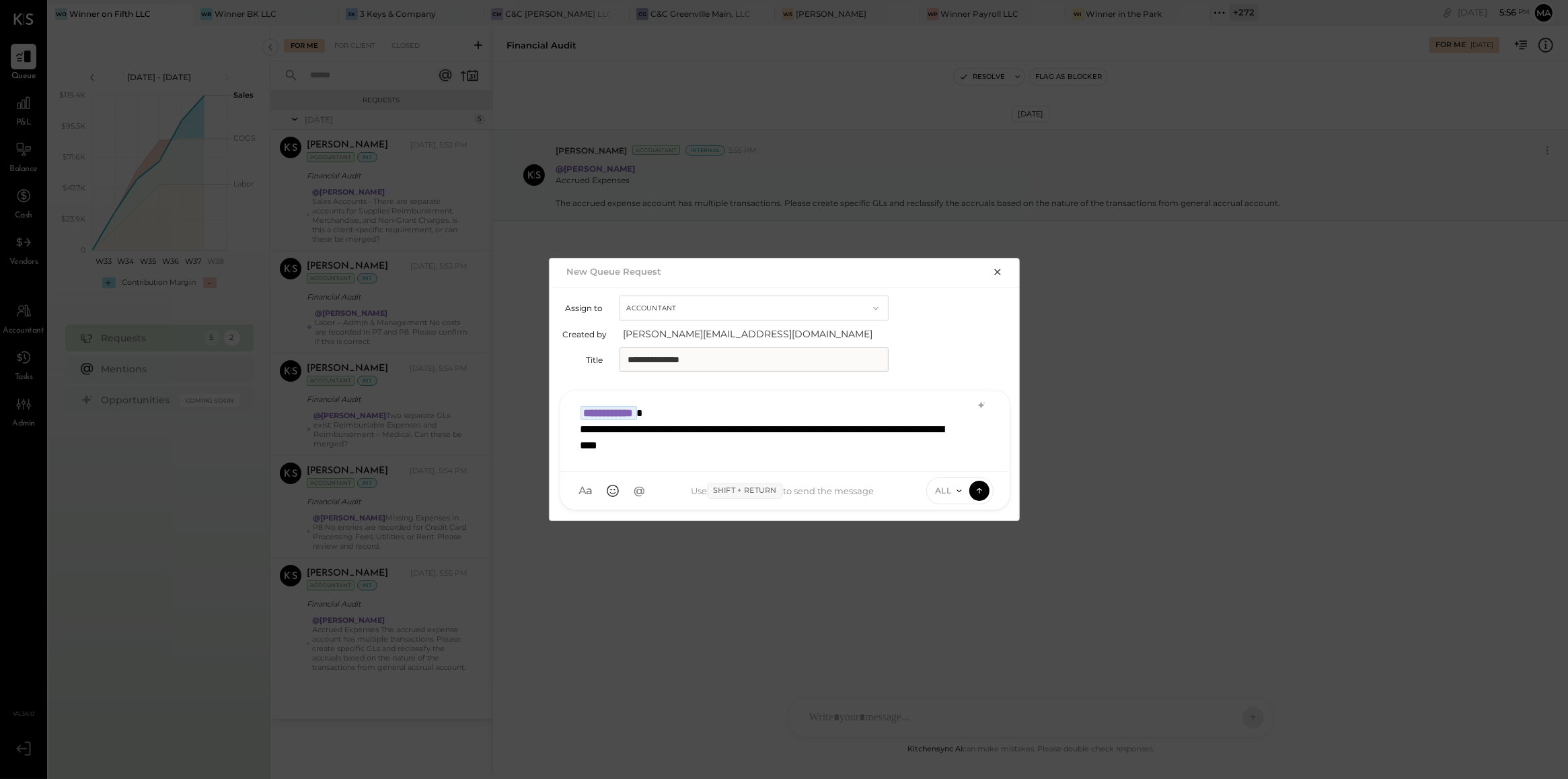
click at [848, 449] on div "**********" at bounding box center [768, 437] width 376 height 32
click at [955, 493] on icon at bounding box center [960, 491] width 11 height 11
click at [955, 462] on div "INTERNAL" at bounding box center [967, 457] width 80 height 22
click at [974, 495] on icon at bounding box center [980, 490] width 12 height 13
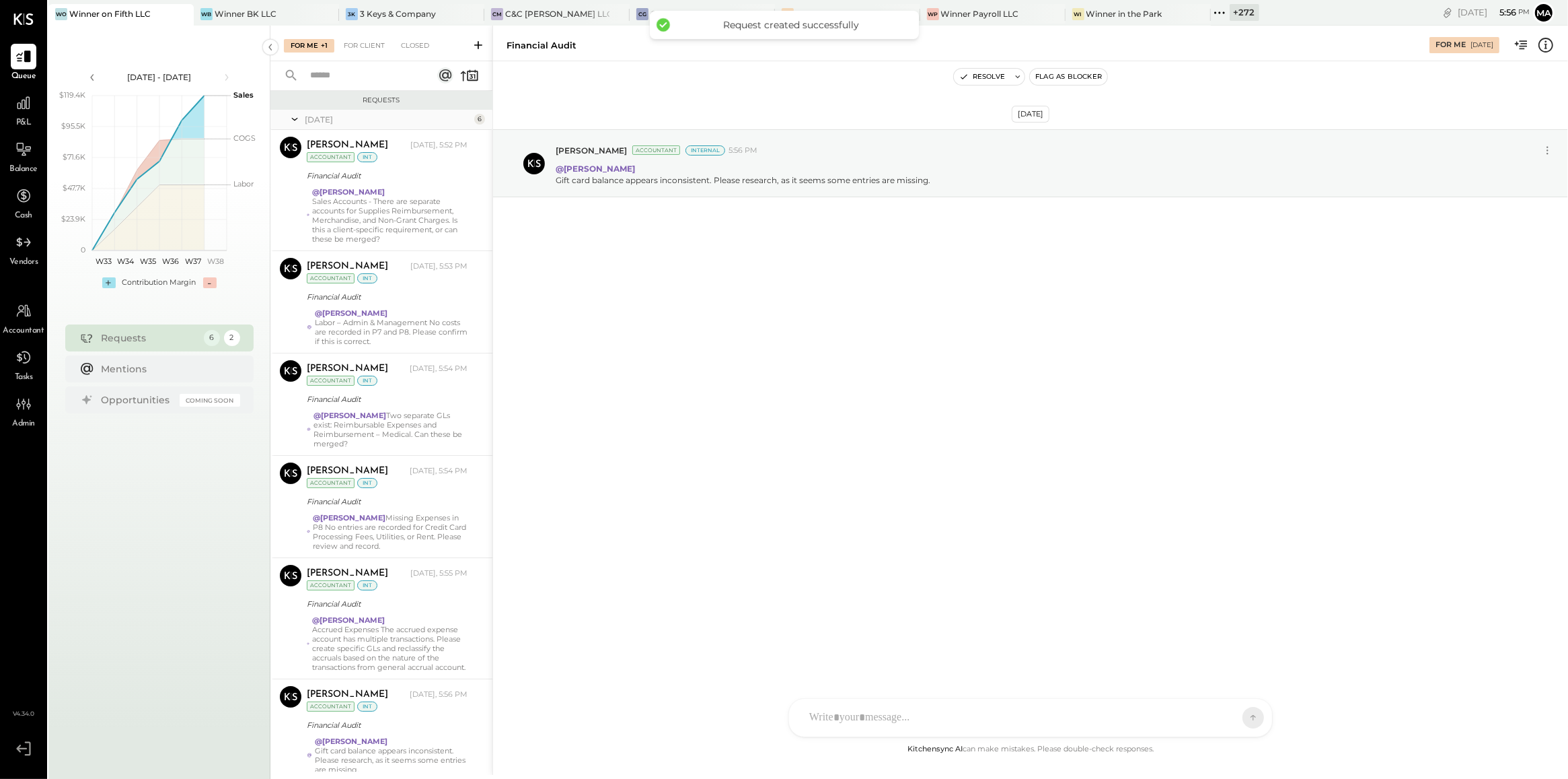
scroll to position [63, 0]
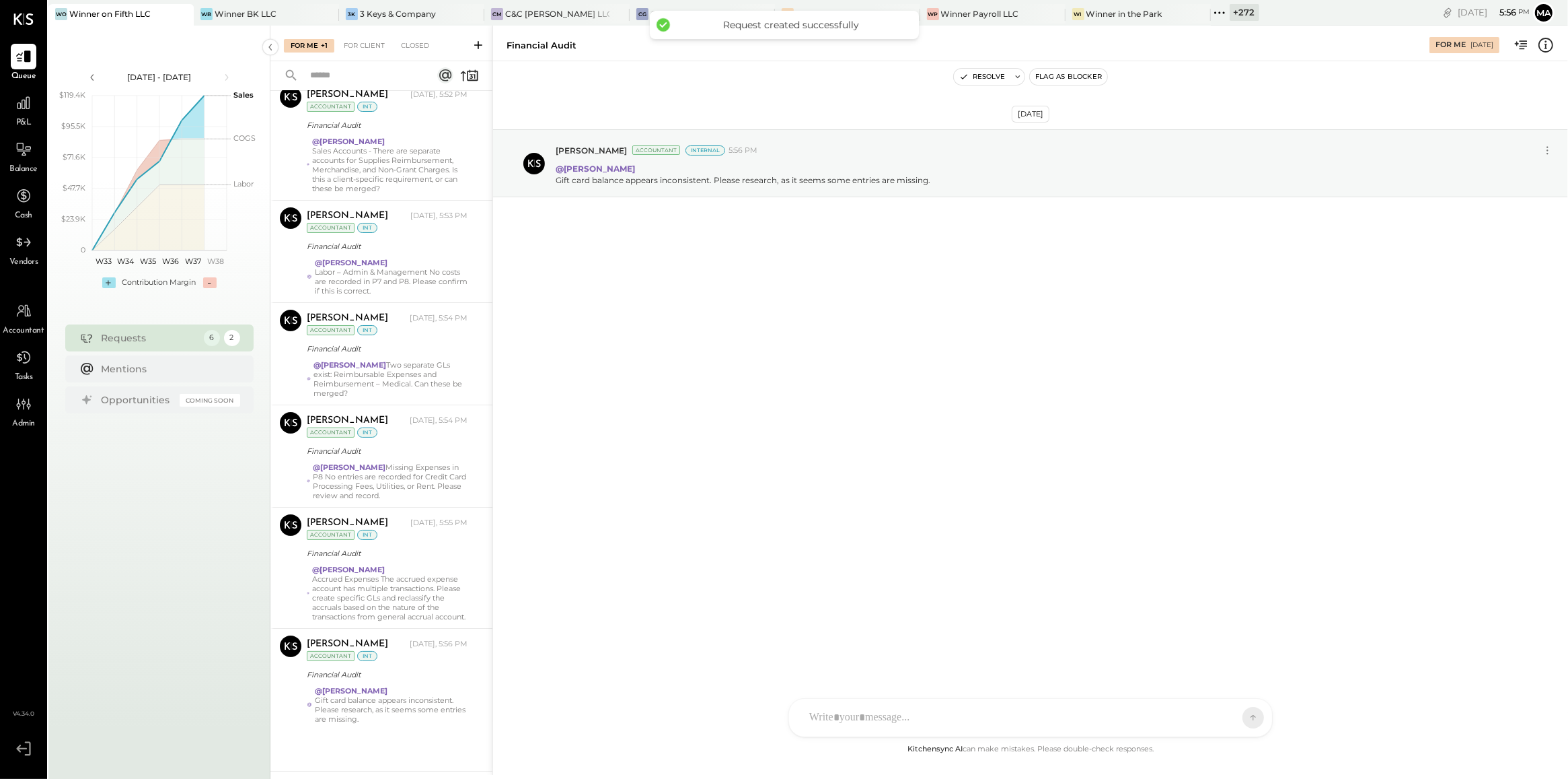
click at [802, 484] on div "Sep 16th, 2025 Manan Shah Accountant Internal 5:56 PM @Irvin Rojas Gift card ba…" at bounding box center [1030, 401] width 1075 height 680
